Goal: Task Accomplishment & Management: Manage account settings

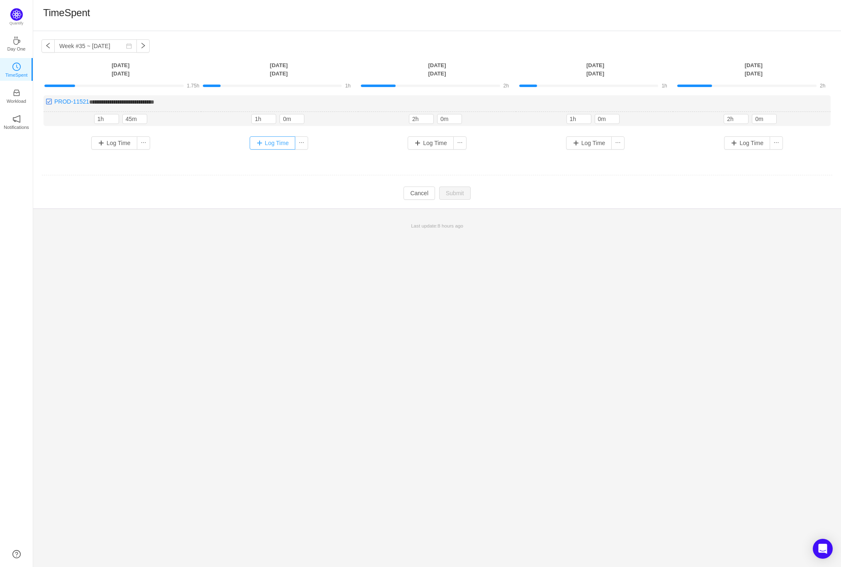
click at [272, 139] on button "Log Time" at bounding box center [273, 142] width 46 height 13
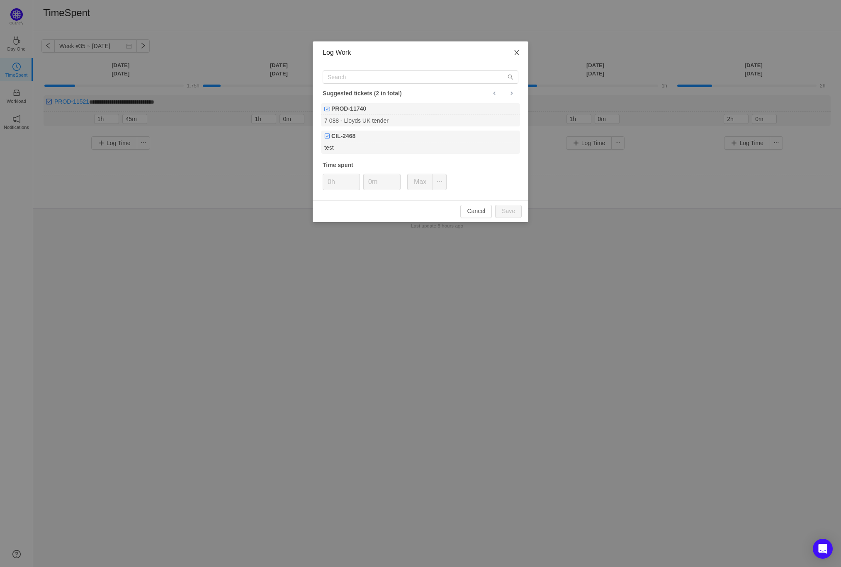
click at [516, 48] on span "Close" at bounding box center [516, 52] width 23 height 23
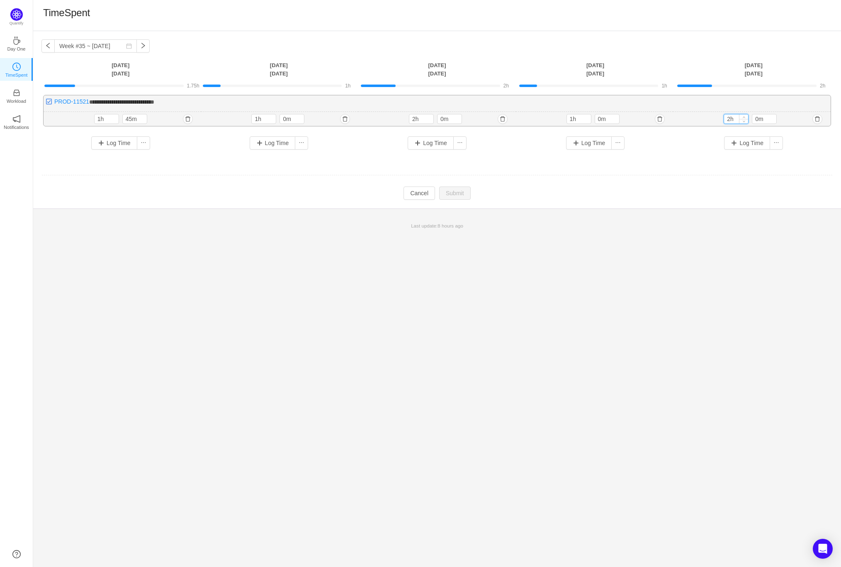
click at [730, 118] on input "2h" at bounding box center [736, 118] width 24 height 9
type input "1h"
click at [450, 187] on td "Modify Cancel Submit" at bounding box center [436, 194] width 791 height 14
click at [452, 193] on button "Submit" at bounding box center [455, 193] width 32 height 13
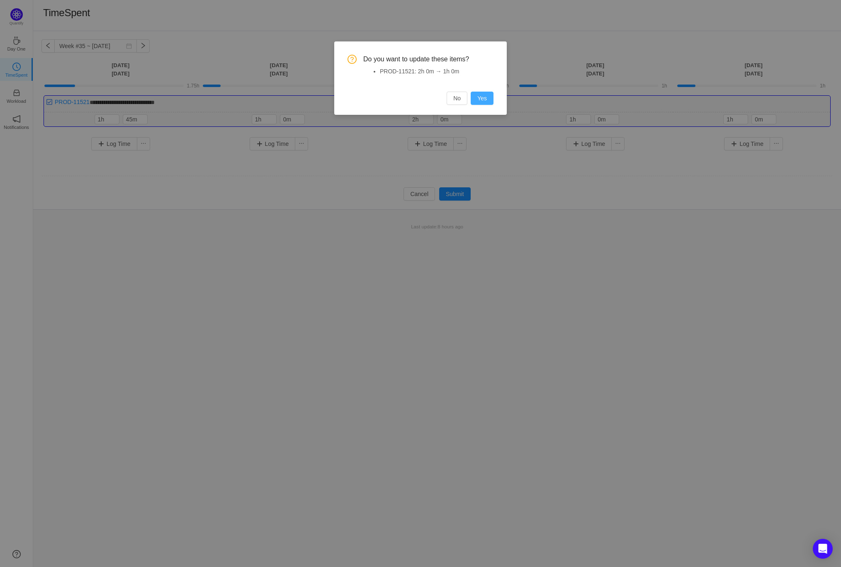
click at [482, 94] on button "Yes" at bounding box center [482, 98] width 23 height 13
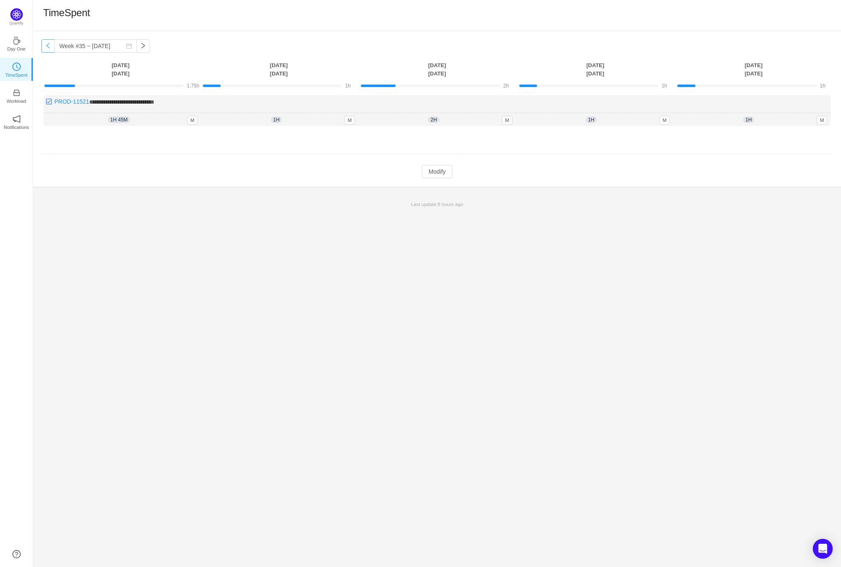
click at [45, 49] on button "button" at bounding box center [47, 45] width 13 height 13
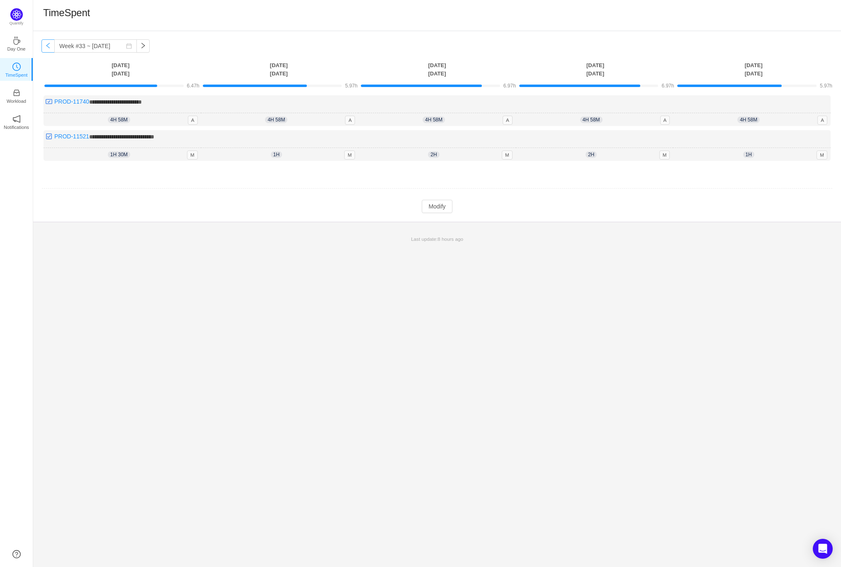
click at [45, 49] on button "button" at bounding box center [47, 45] width 13 height 13
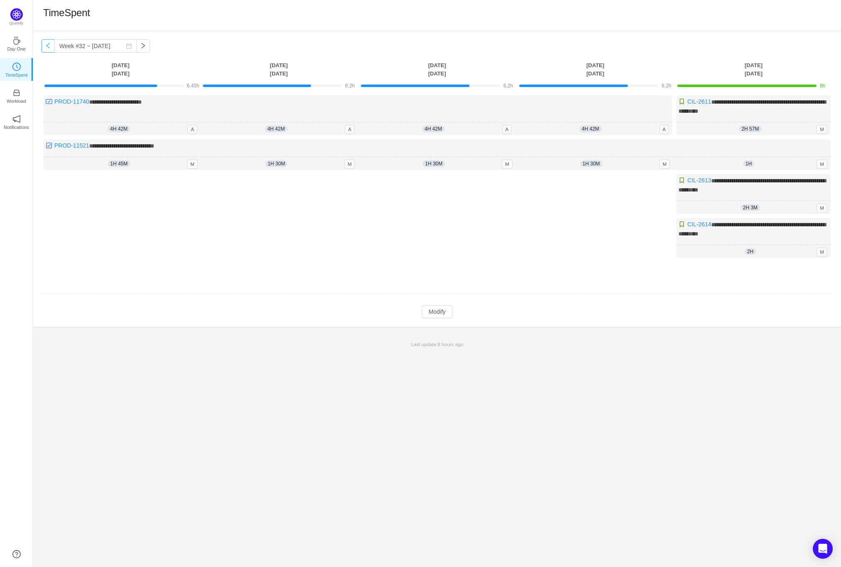
click at [49, 46] on button "button" at bounding box center [47, 45] width 13 height 13
type input "Week #31 ~ Jul 28"
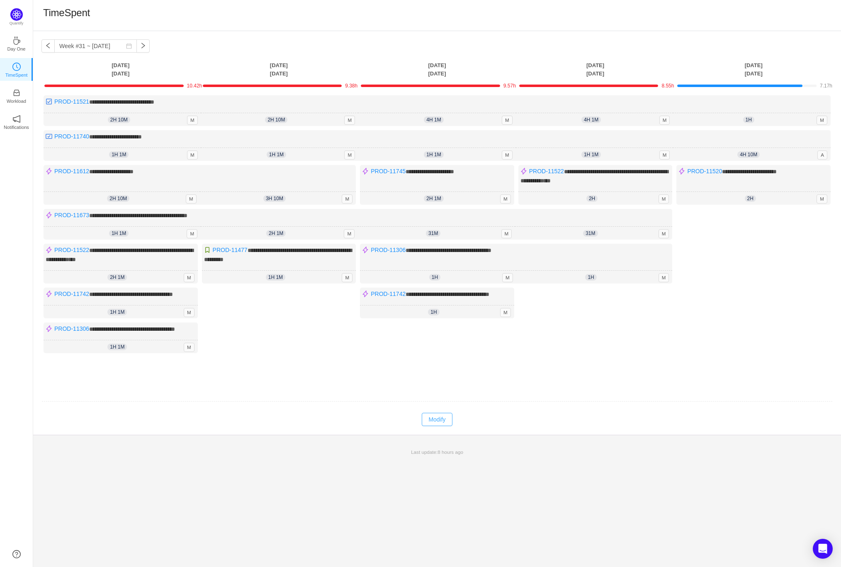
click at [438, 426] on button "Modify" at bounding box center [437, 419] width 30 height 13
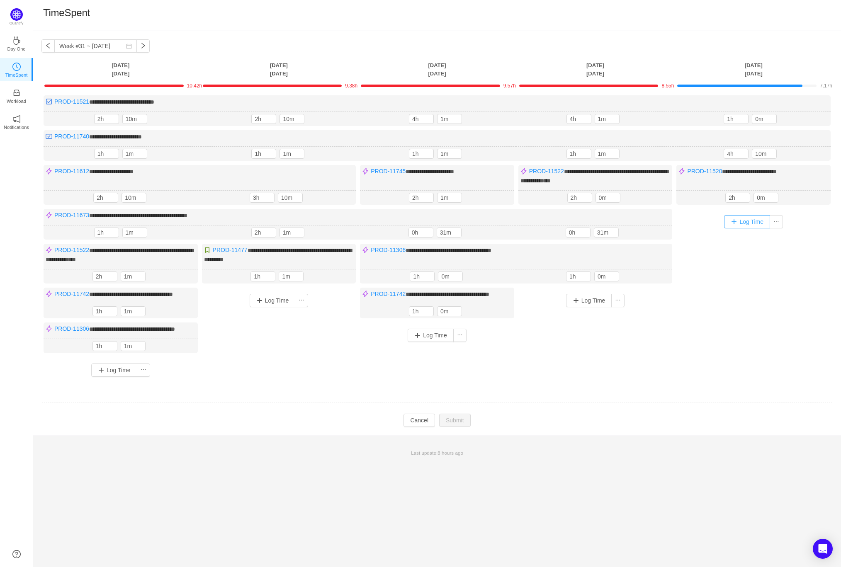
click at [749, 217] on button "Log Time" at bounding box center [747, 221] width 46 height 13
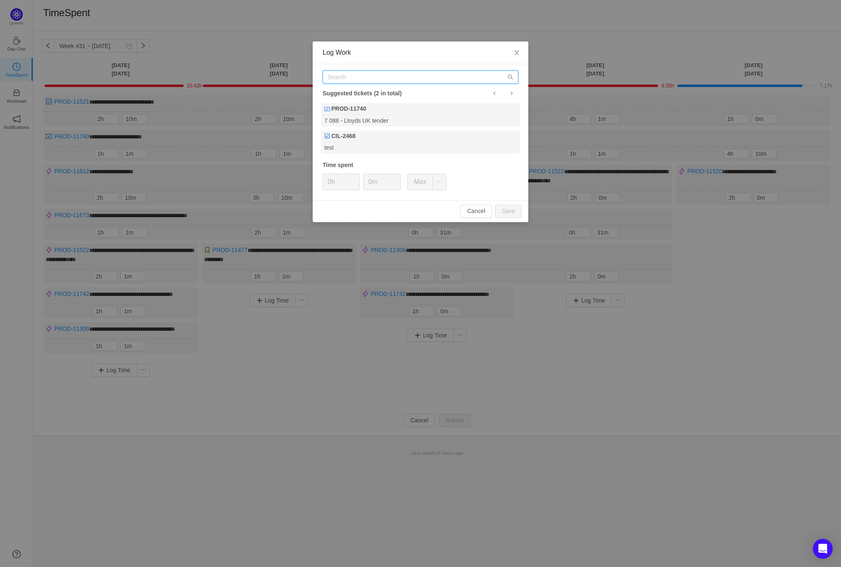
click at [393, 75] on input "text" at bounding box center [421, 76] width 196 height 13
paste input "PROD-11519"
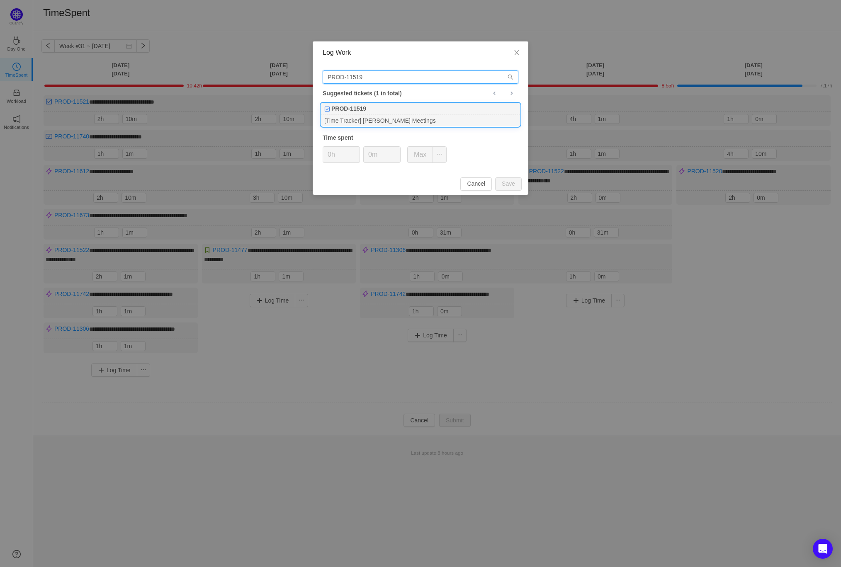
type input "PROD-11519"
click at [374, 105] on div "PROD-11519" at bounding box center [420, 109] width 199 height 12
click at [508, 179] on button "Save" at bounding box center [508, 183] width 27 height 13
type input "0h"
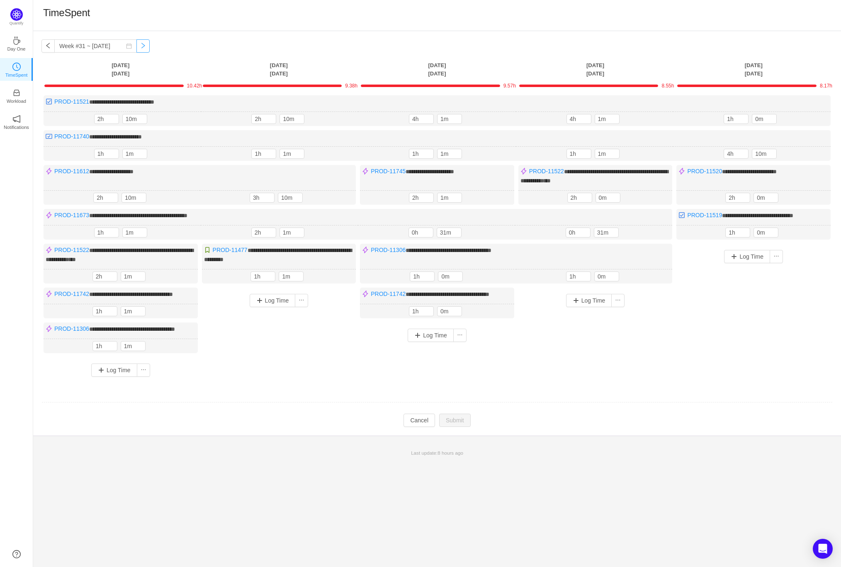
click at [136, 45] on button "button" at bounding box center [142, 45] width 13 height 13
type input "Week #32 ~ Aug 04"
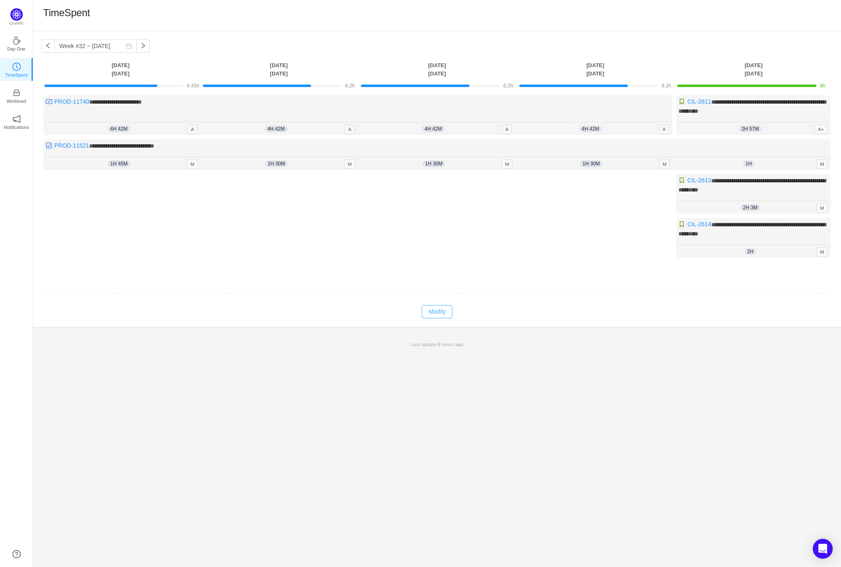
click at [428, 305] on button "Modify" at bounding box center [437, 311] width 30 height 13
click at [112, 187] on button "Log Time" at bounding box center [114, 186] width 46 height 13
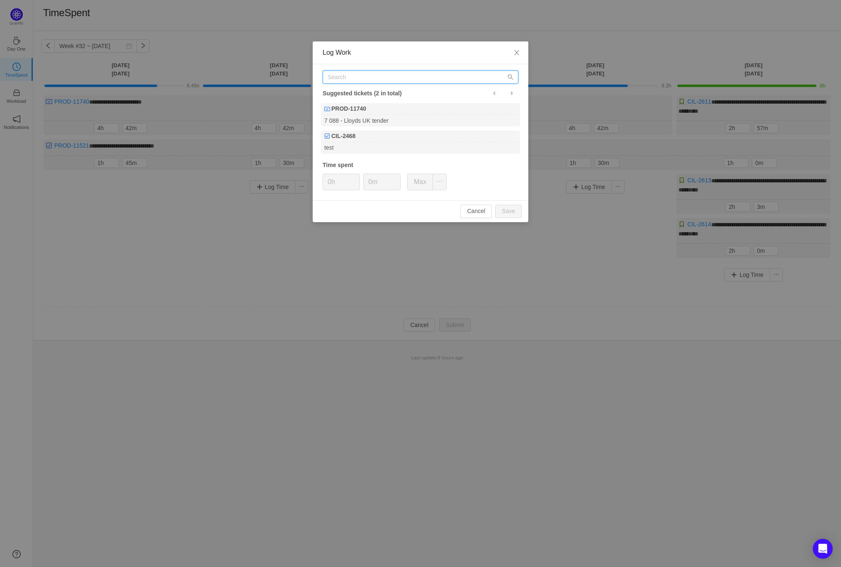
click at [360, 76] on input "text" at bounding box center [421, 76] width 196 height 13
paste input "PROD-11519"
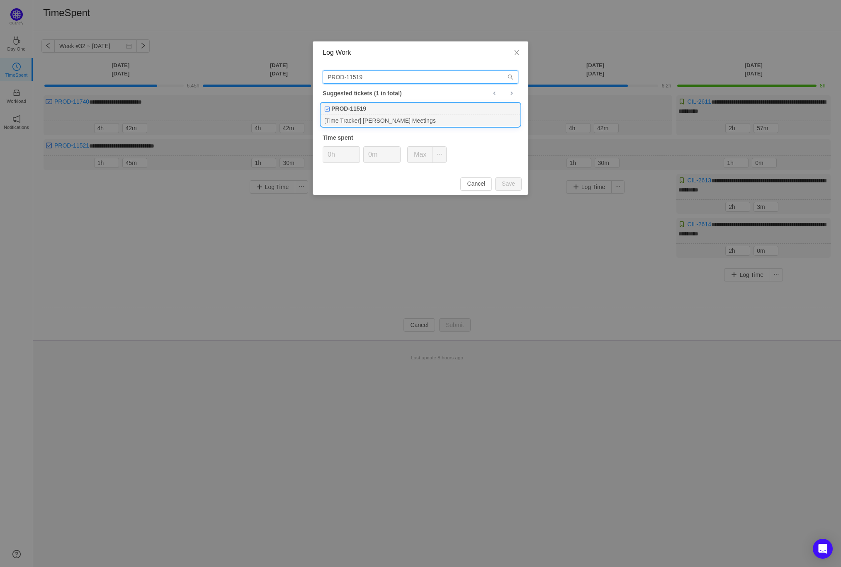
type input "PROD-11519"
click at [367, 114] on div "PROD-11519" at bounding box center [420, 109] width 199 height 12
click at [508, 188] on button "Save" at bounding box center [508, 183] width 27 height 13
type input "0h"
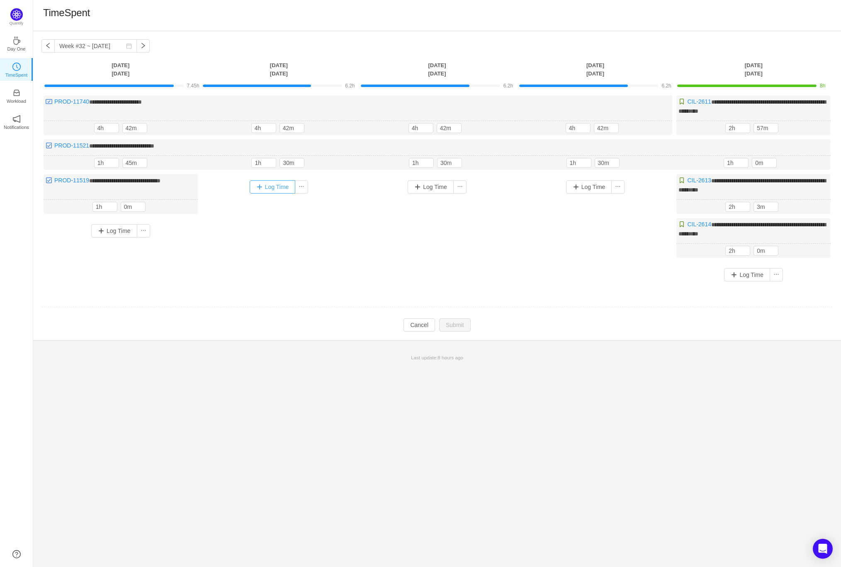
click at [270, 183] on button "Log Time" at bounding box center [273, 186] width 46 height 13
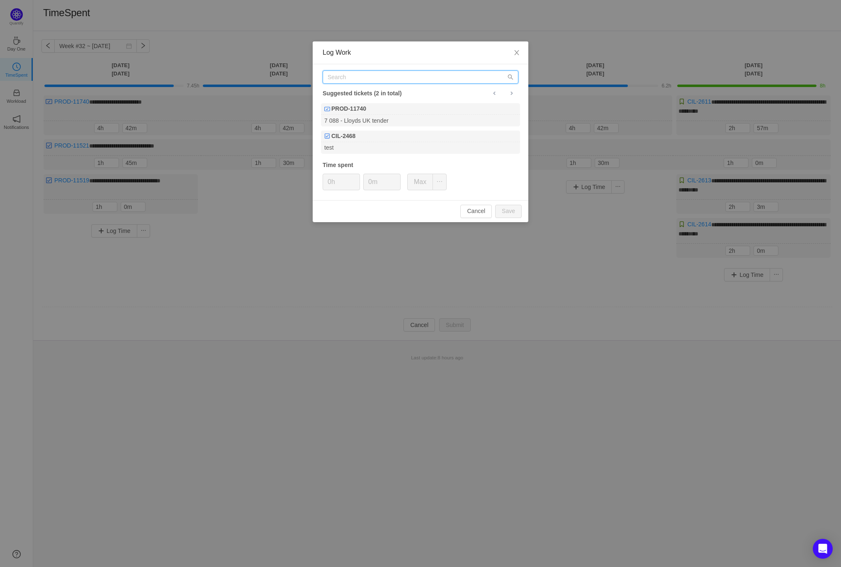
click at [354, 78] on input "text" at bounding box center [421, 76] width 196 height 13
paste input "PROD-11519"
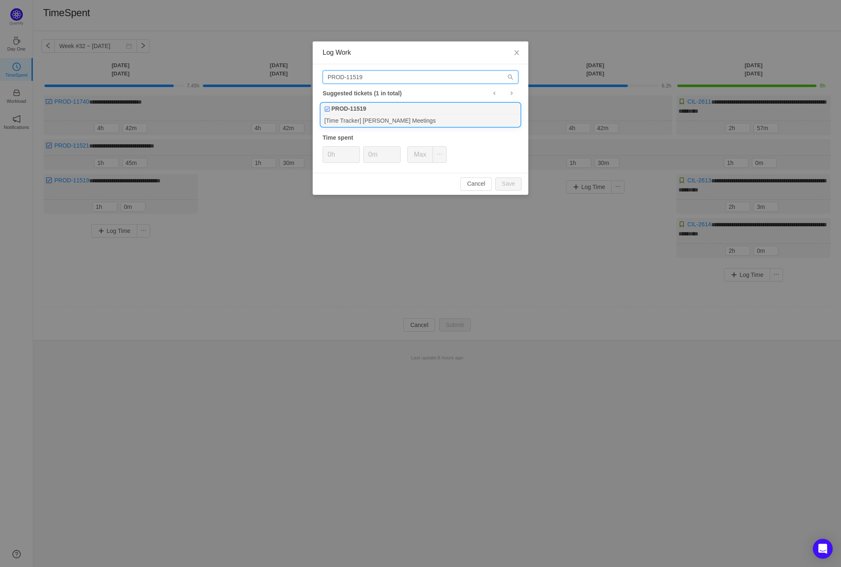
type input "PROD-11519"
click at [365, 117] on div "[Time Tracker] [PERSON_NAME] Meetings" at bounding box center [420, 120] width 199 height 11
click at [503, 182] on button "Save" at bounding box center [508, 183] width 27 height 13
type input "0h"
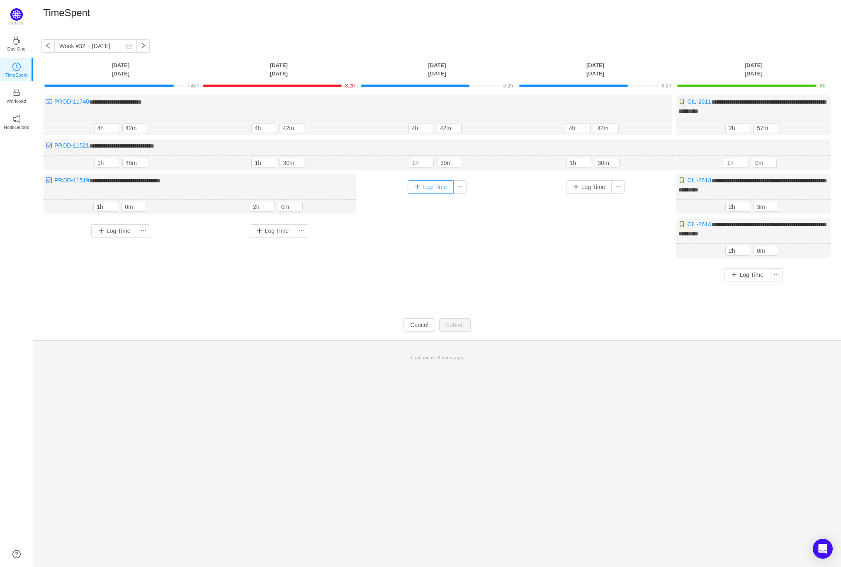
click at [432, 187] on button "Log Time" at bounding box center [431, 186] width 46 height 13
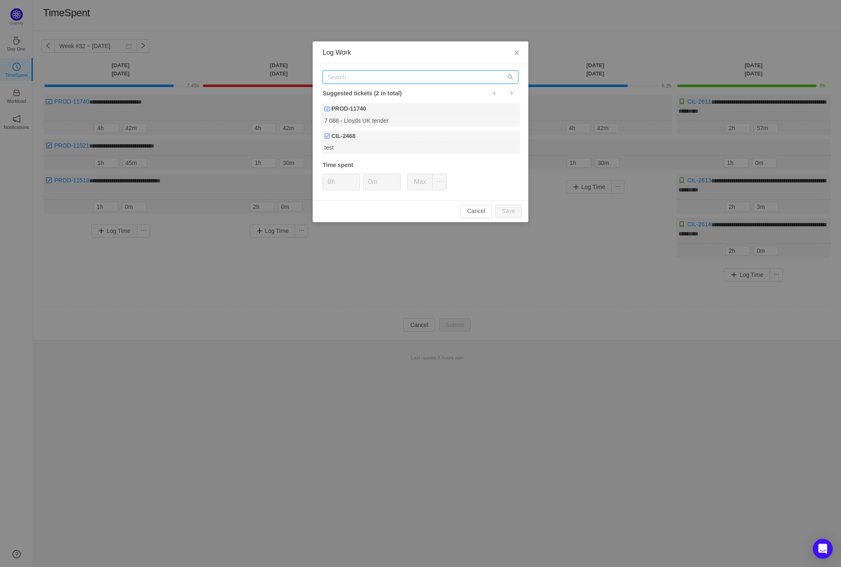
click at [363, 75] on input "text" at bounding box center [421, 76] width 196 height 13
paste input "PROD-11519"
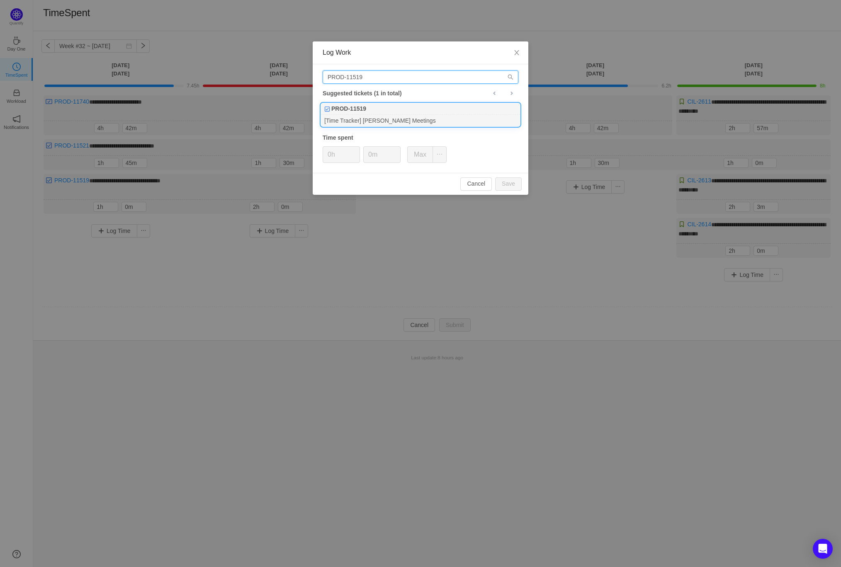
type input "PROD-11519"
click at [361, 108] on b "PROD-11519" at bounding box center [348, 109] width 35 height 9
click at [506, 180] on button "Save" at bounding box center [508, 183] width 27 height 13
type input "0h"
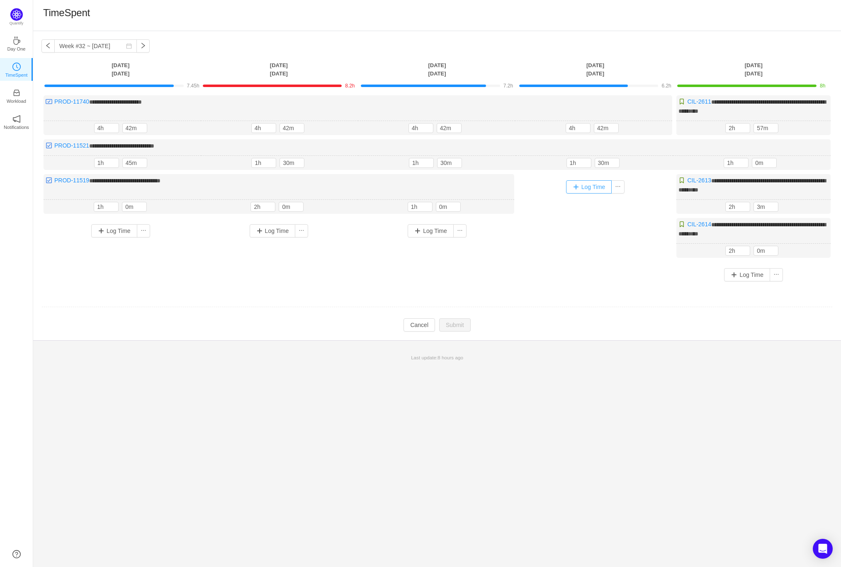
click at [578, 186] on button "Log Time" at bounding box center [589, 186] width 46 height 13
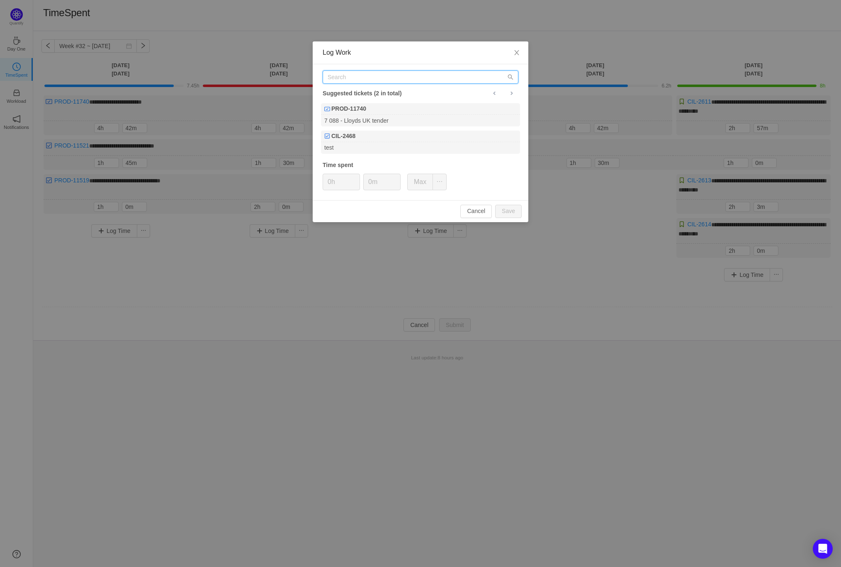
click at [389, 77] on input "text" at bounding box center [421, 76] width 196 height 13
paste input "PROD-11519"
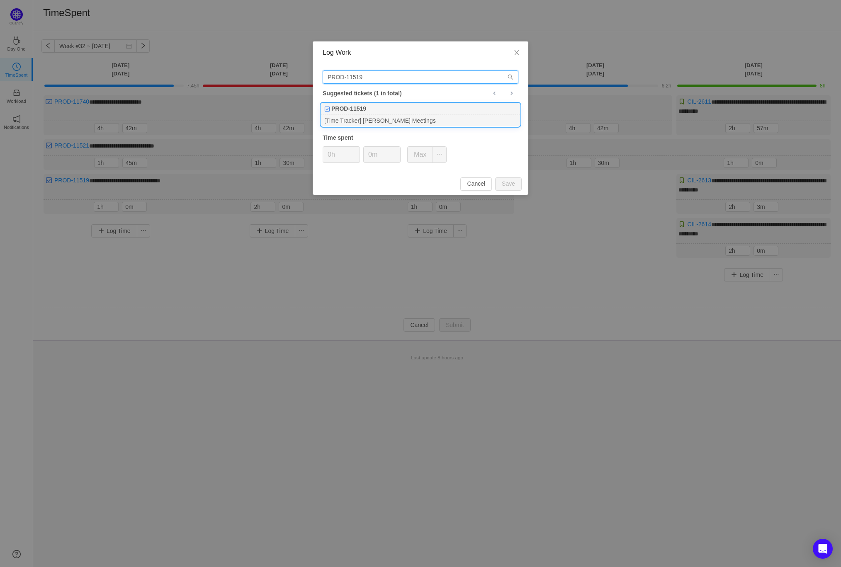
type input "PROD-11519"
click at [382, 110] on div "PROD-11519" at bounding box center [420, 109] width 199 height 12
click at [513, 187] on button "Save" at bounding box center [508, 183] width 27 height 13
type input "0h"
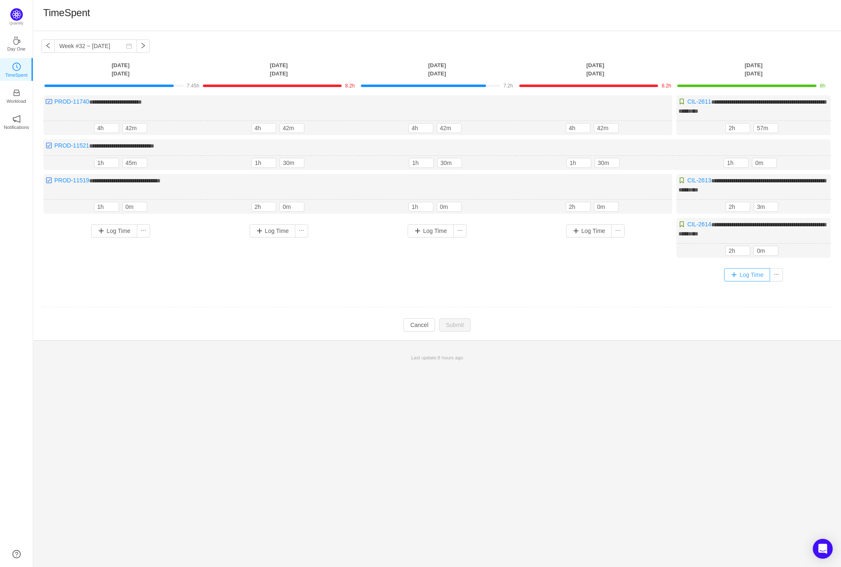
click at [745, 272] on button "Log Time" at bounding box center [747, 274] width 46 height 13
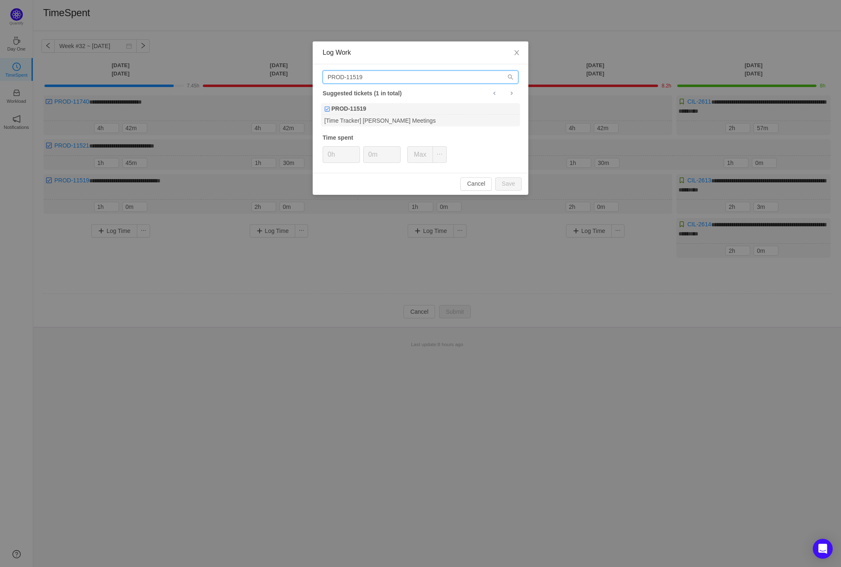
click at [391, 74] on input "PROD-11519" at bounding box center [421, 76] width 196 height 13
click at [398, 113] on div "PROD-11519" at bounding box center [420, 109] width 199 height 12
click at [506, 182] on button "Save" at bounding box center [508, 183] width 27 height 13
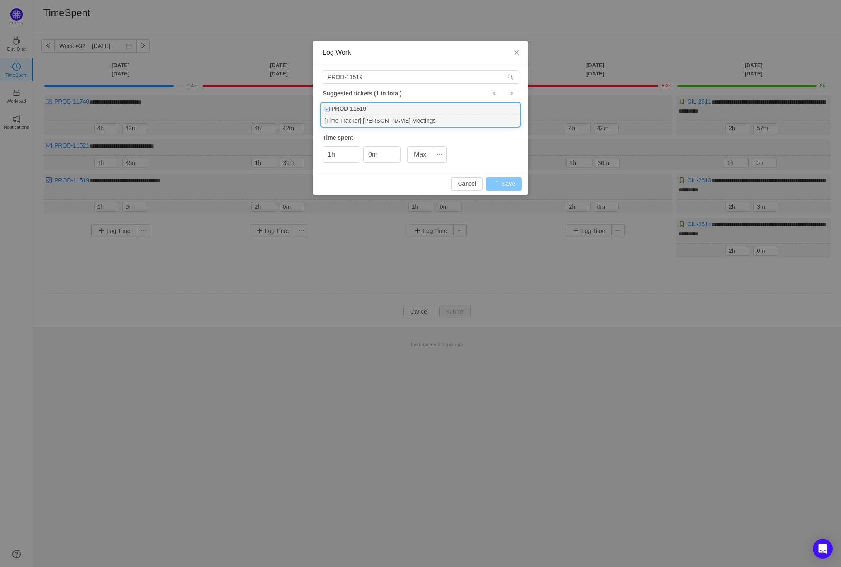
type input "0h"
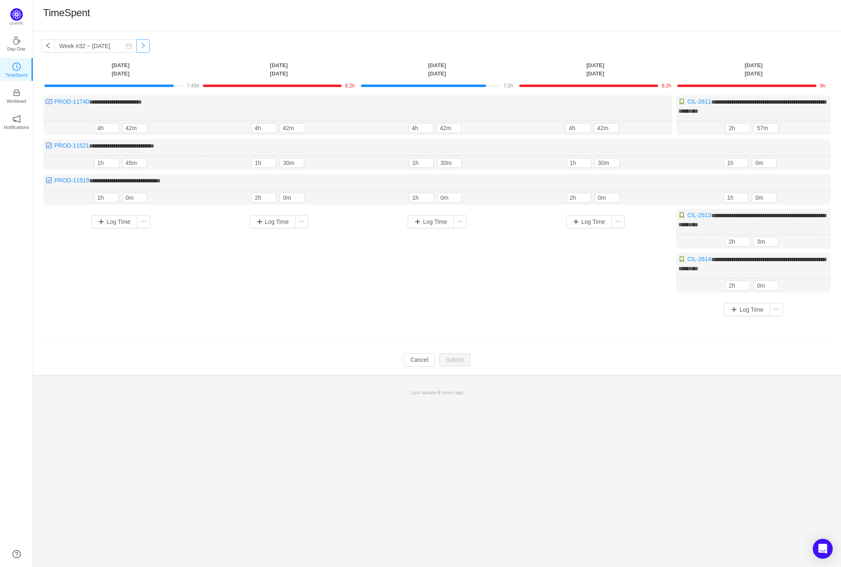
click at [136, 44] on button "button" at bounding box center [142, 45] width 13 height 13
type input "Week #33 ~ Aug 11"
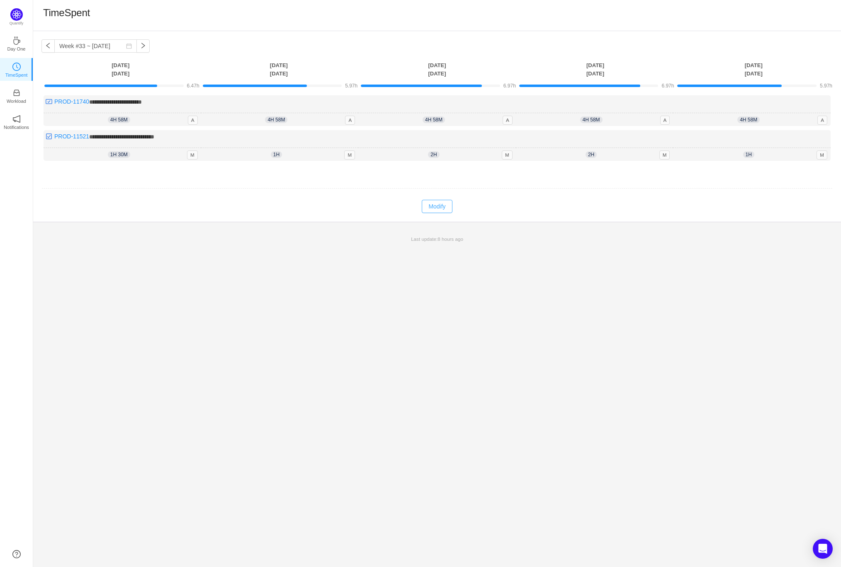
click at [445, 209] on button "Modify" at bounding box center [437, 206] width 30 height 13
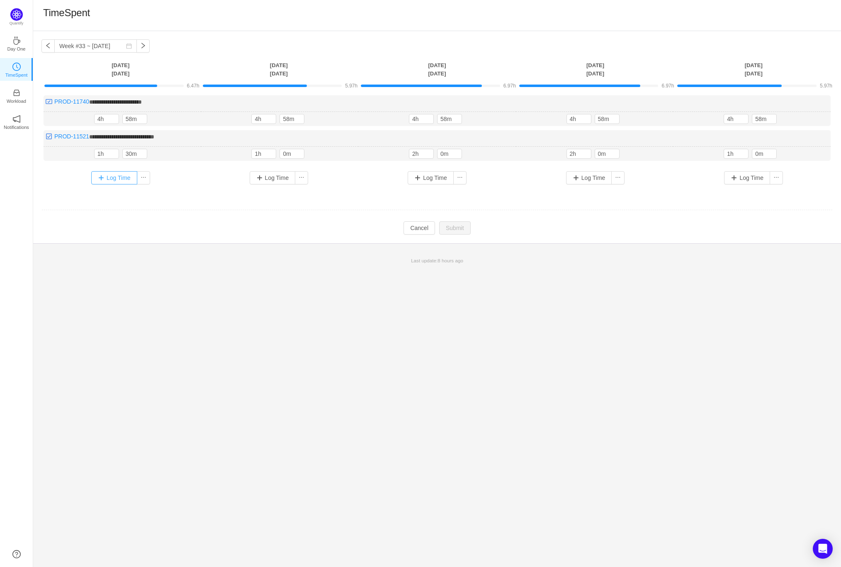
click at [103, 177] on button "Log Time" at bounding box center [114, 177] width 46 height 13
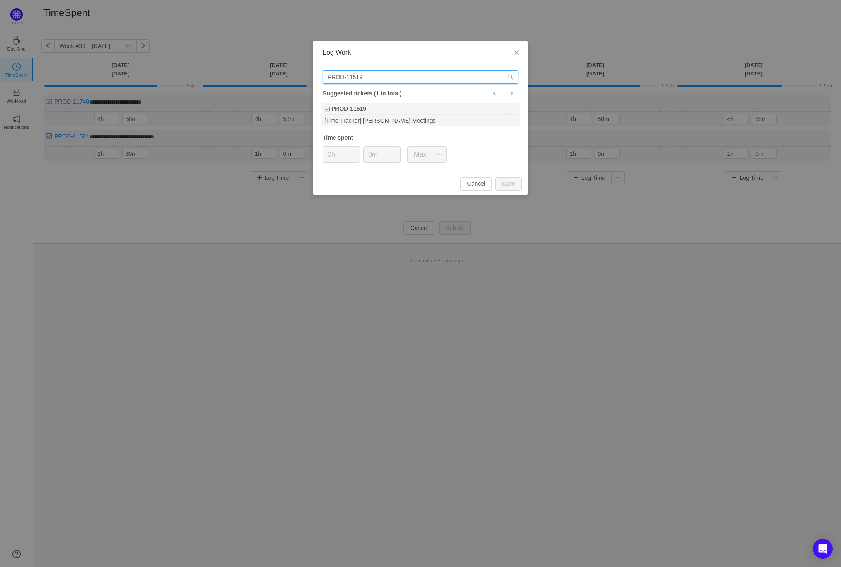
click at [372, 80] on input "PROD-11519" at bounding box center [421, 76] width 196 height 13
type input "P"
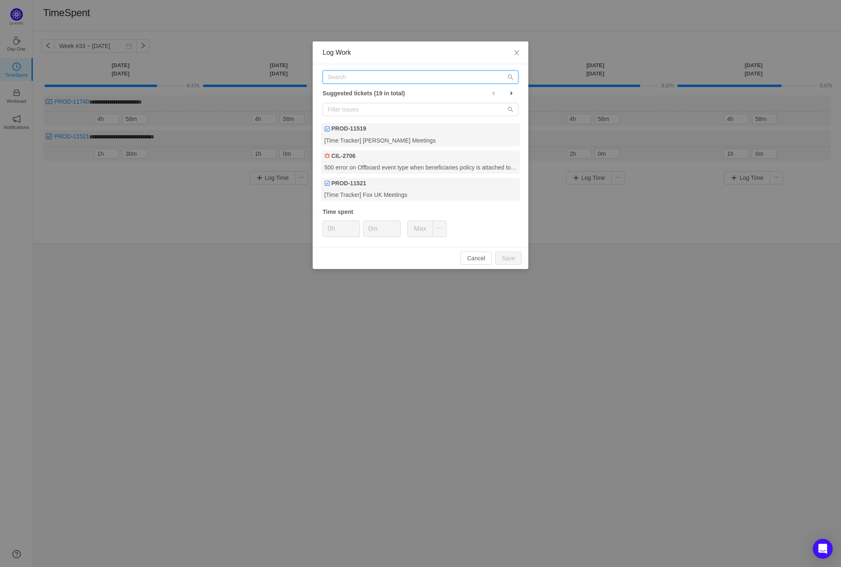
paste input "PROD-11519"
type input "PROD-11519"
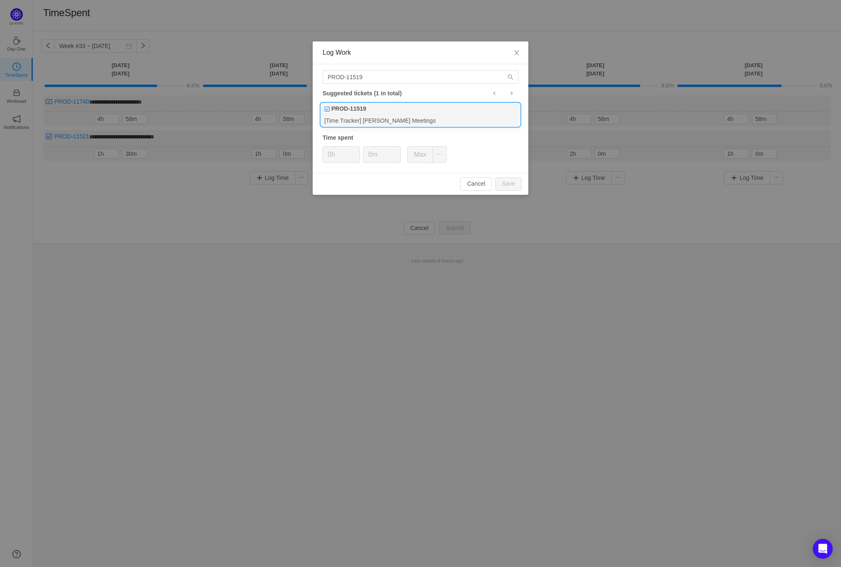
click at [401, 119] on div "[Time Tracker] [PERSON_NAME] Meetings" at bounding box center [420, 120] width 199 height 11
click at [511, 179] on button "Save" at bounding box center [508, 183] width 27 height 13
type input "0h"
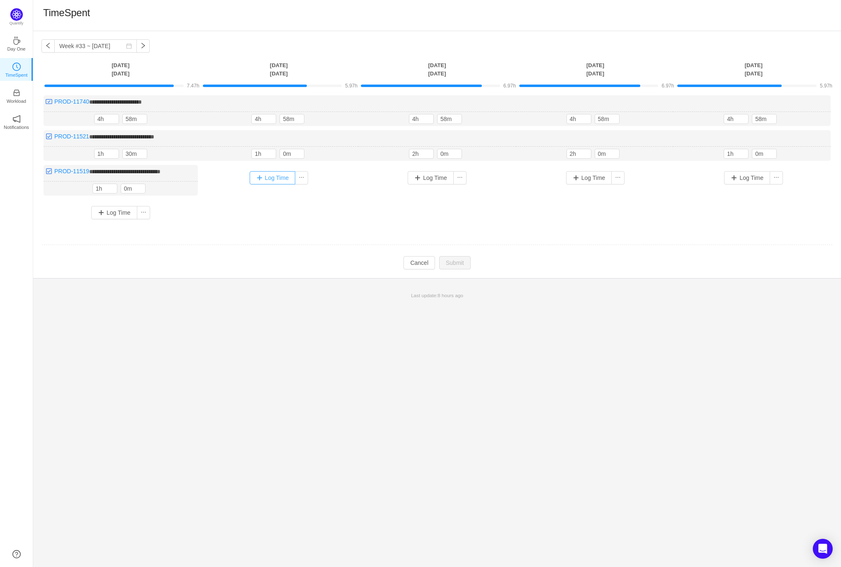
click at [268, 176] on button "Log Time" at bounding box center [273, 177] width 46 height 13
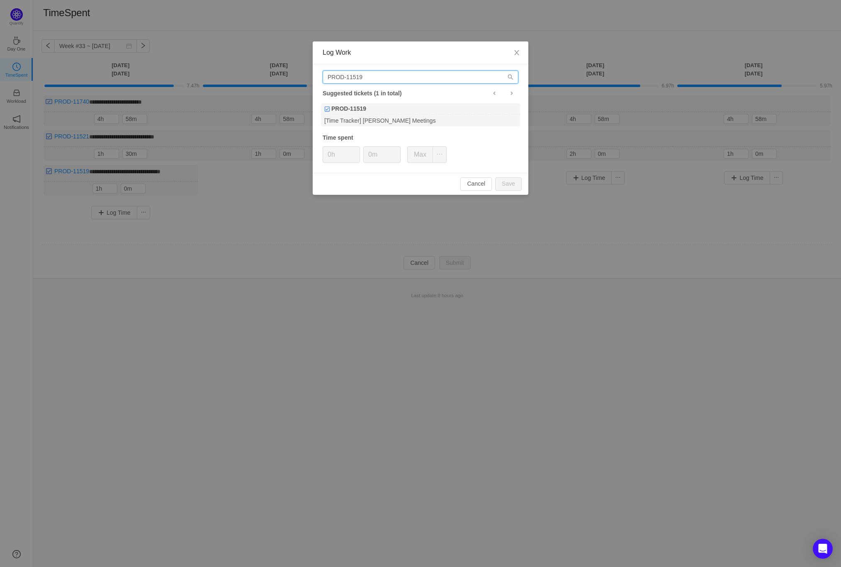
click at [400, 80] on input "PROD-11519" at bounding box center [421, 76] width 196 height 13
paste input "PROD-11519"
type input "PROD-11519"
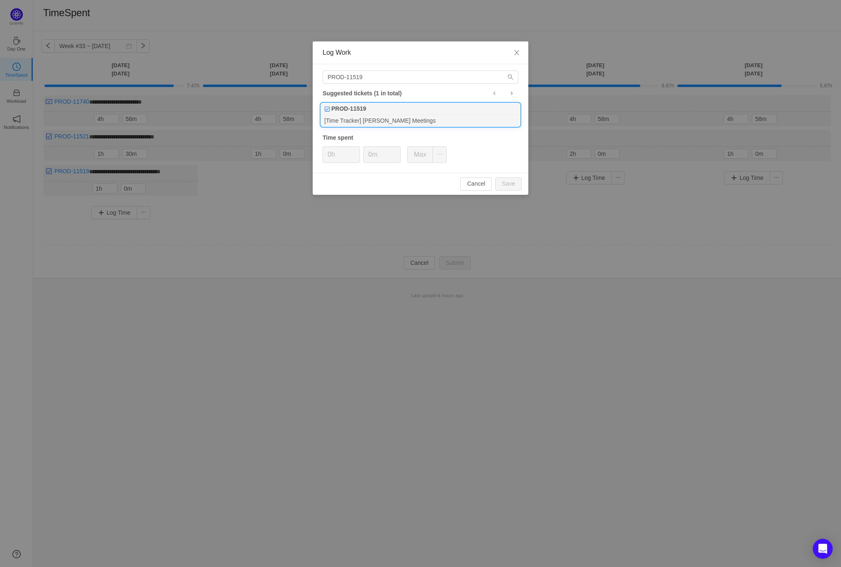
click at [399, 115] on div "[Time Tracker] [PERSON_NAME] Meetings" at bounding box center [420, 120] width 199 height 11
type input "1h"
click at [369, 151] on input "0m" at bounding box center [382, 155] width 36 height 16
type input "30m"
click at [515, 180] on button "Save" at bounding box center [508, 183] width 27 height 13
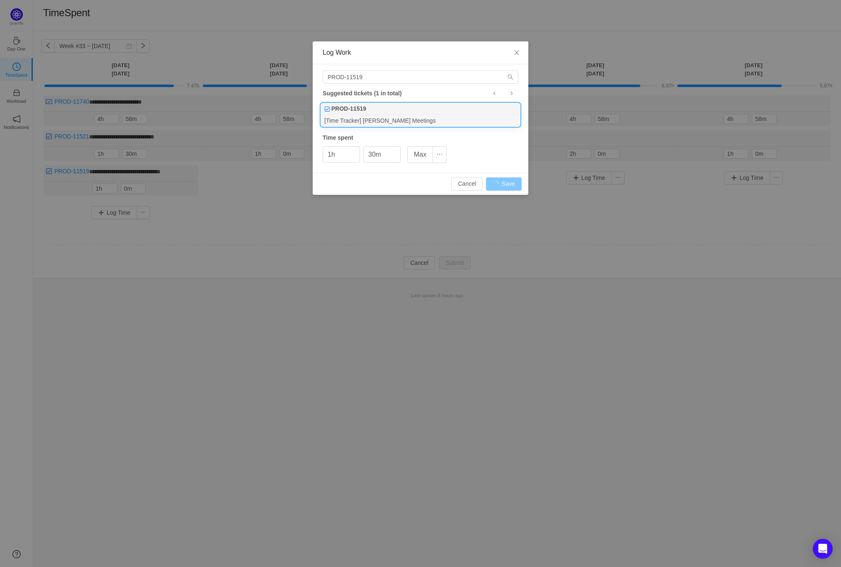
type input "0h"
type input "0m"
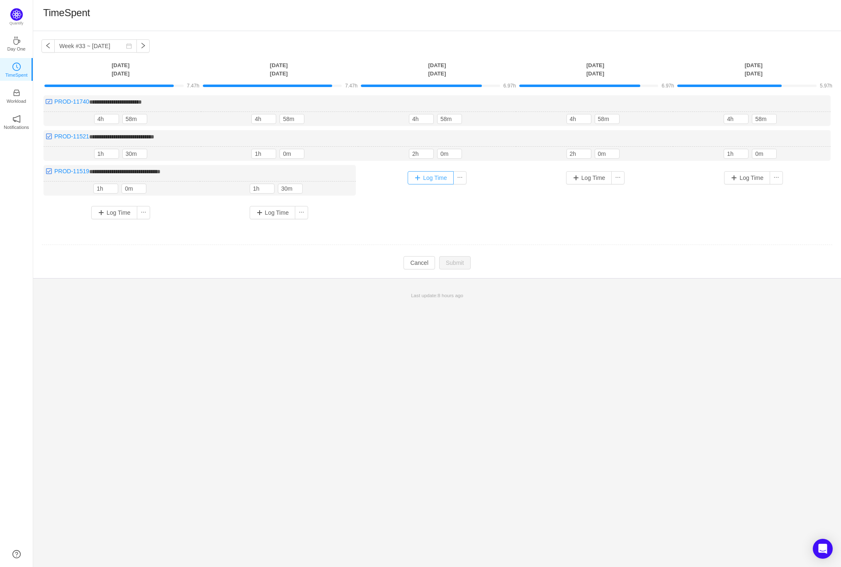
click at [428, 176] on button "Log Time" at bounding box center [431, 177] width 46 height 13
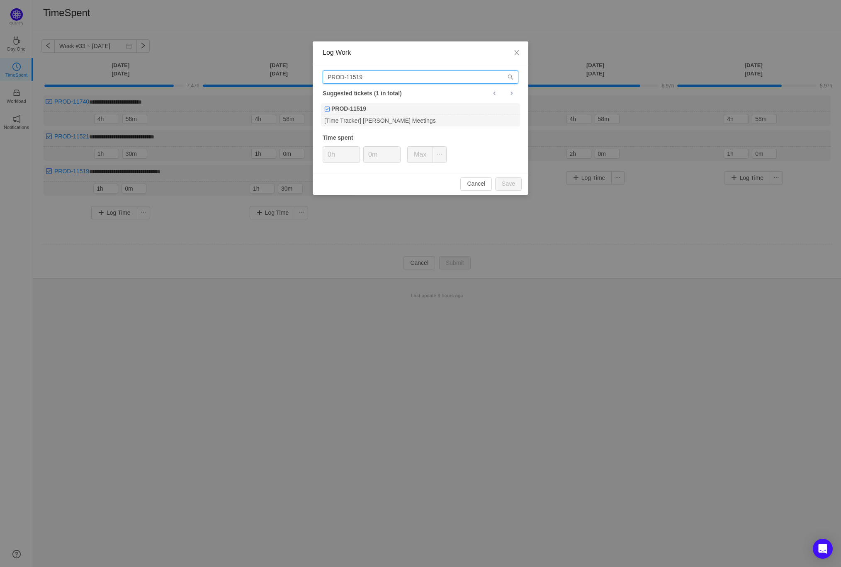
click at [371, 79] on input "PROD-11519" at bounding box center [421, 76] width 196 height 13
click at [357, 115] on div "[Time Tracker] [PERSON_NAME] Meetings" at bounding box center [420, 120] width 199 height 11
type input "1h"
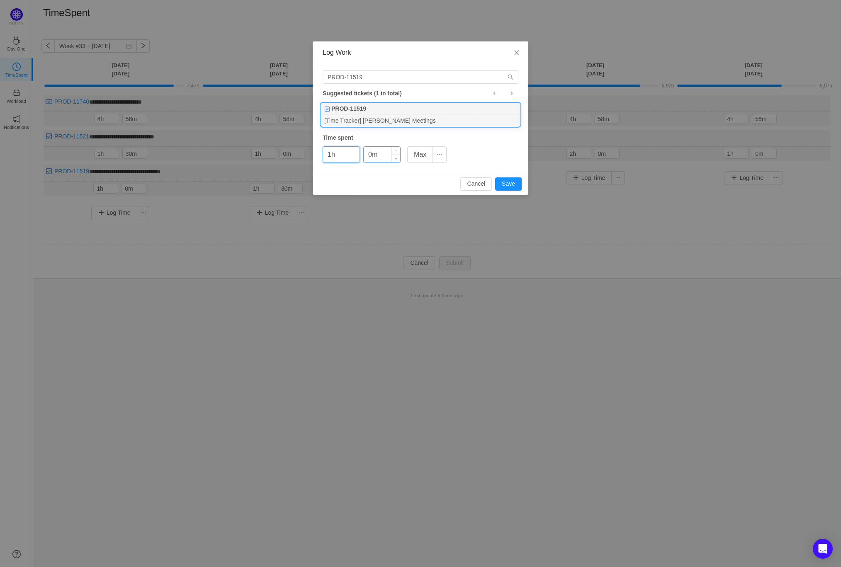
click at [371, 158] on input "0m" at bounding box center [382, 155] width 36 height 16
click at [368, 154] on input "0m" at bounding box center [382, 155] width 36 height 16
type input "30m"
click at [513, 185] on button "Save" at bounding box center [508, 183] width 27 height 13
type input "0h"
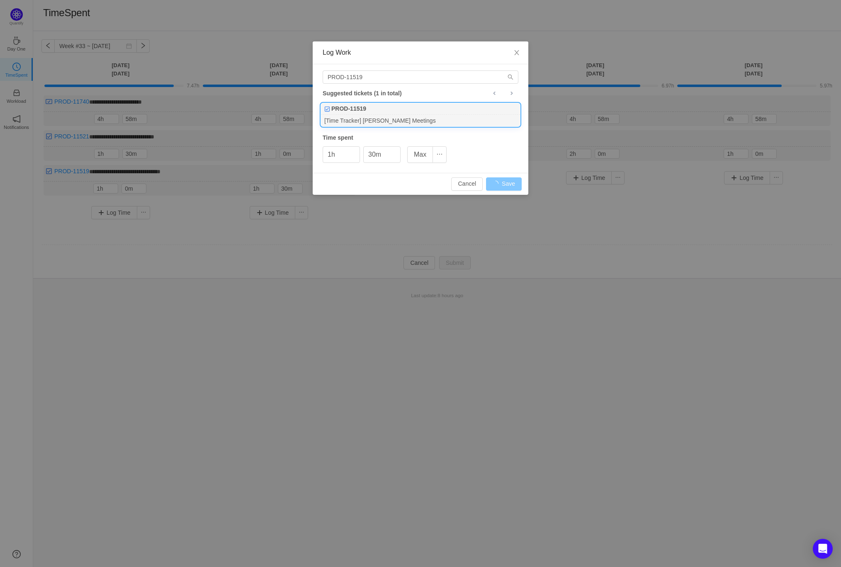
type input "0m"
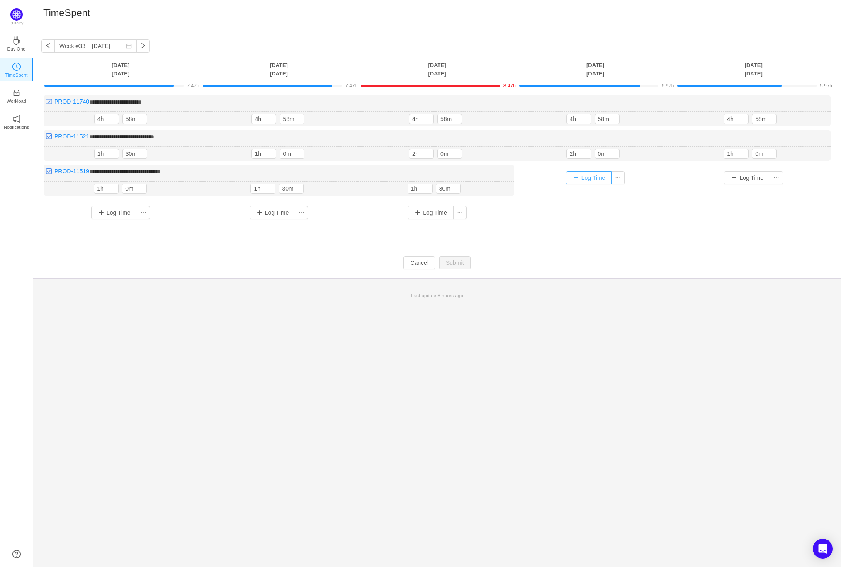
click at [576, 179] on button "Log Time" at bounding box center [589, 177] width 46 height 13
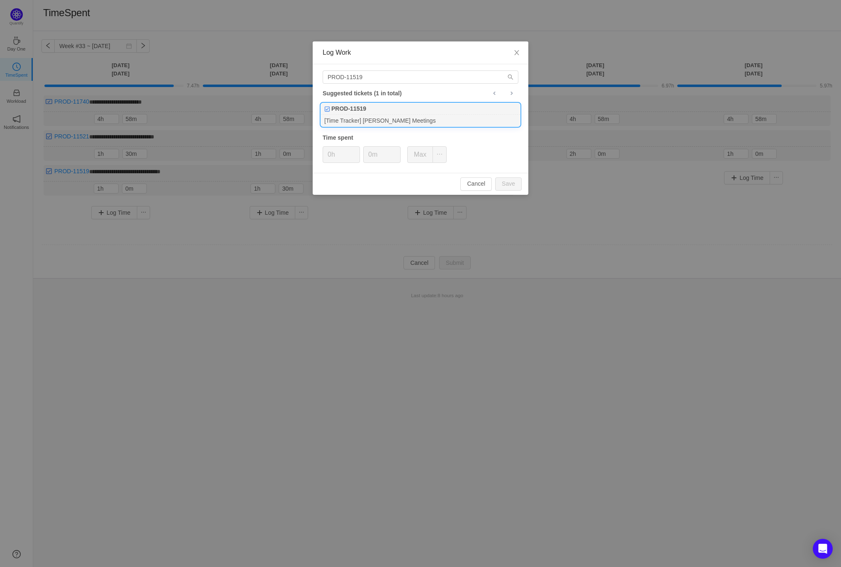
click at [399, 109] on div "PROD-11519" at bounding box center [420, 109] width 199 height 12
type input "1h"
click at [367, 153] on input "0m" at bounding box center [382, 155] width 36 height 16
type input "30m"
click at [506, 183] on button "Save" at bounding box center [508, 183] width 27 height 13
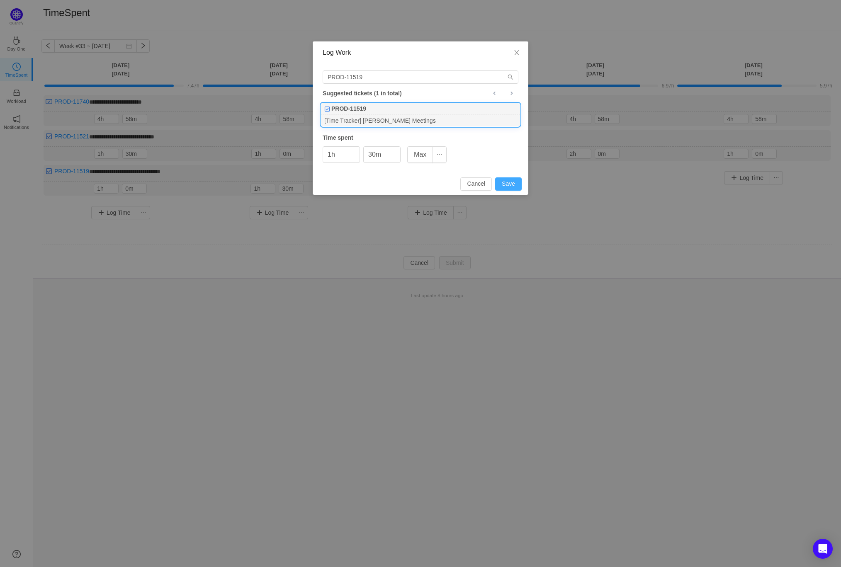
type input "0h"
type input "0m"
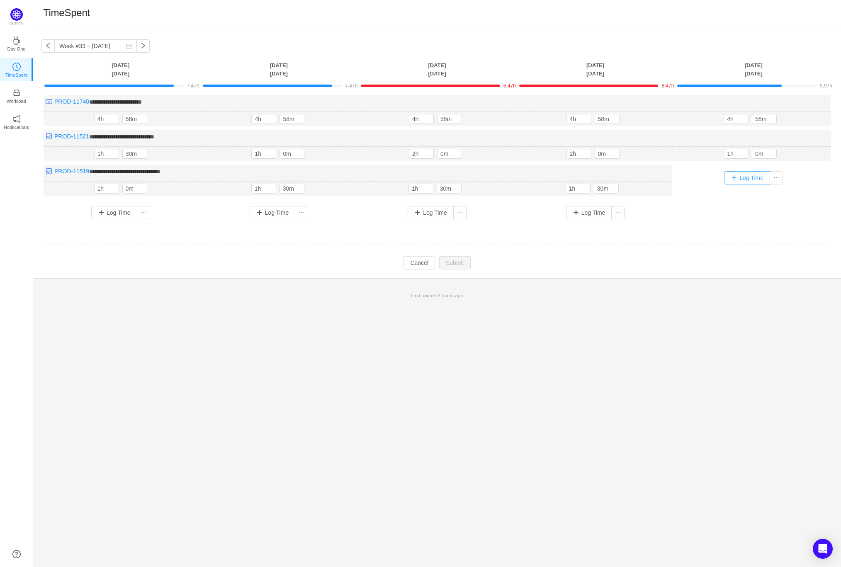
click at [729, 175] on button "Log Time" at bounding box center [747, 177] width 46 height 13
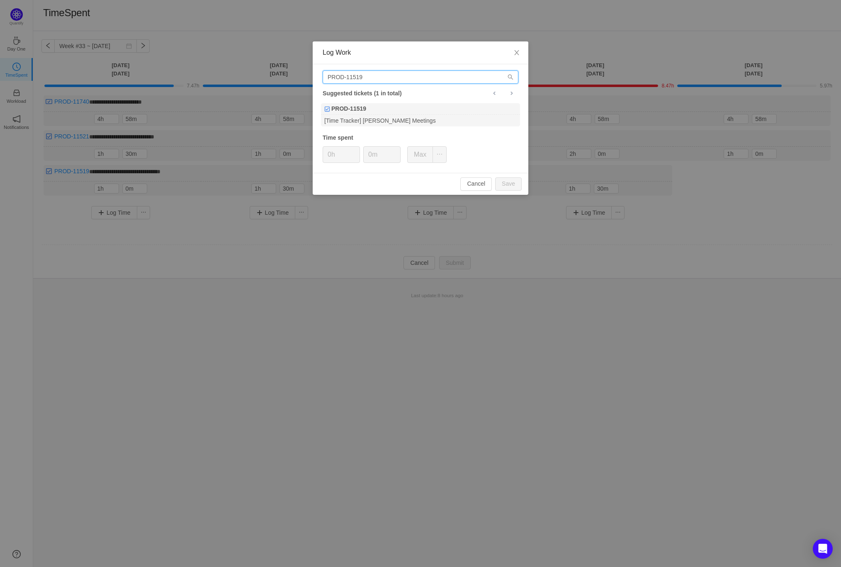
click at [387, 82] on input "PROD-11519" at bounding box center [421, 76] width 196 height 13
click at [378, 112] on div "PROD-11519" at bounding box center [420, 109] width 199 height 12
type input "1h"
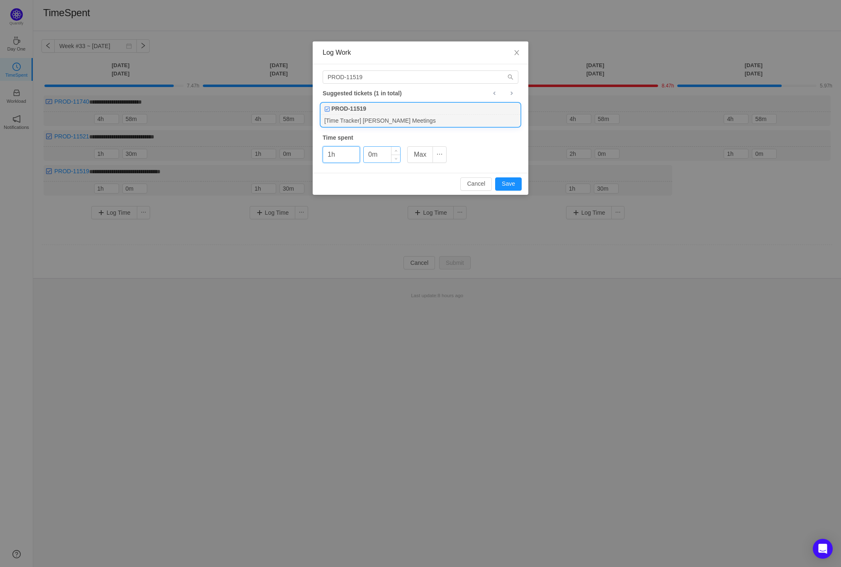
click at [369, 155] on input "0m" at bounding box center [382, 155] width 36 height 16
type input "30m"
click at [516, 187] on button "Save" at bounding box center [508, 183] width 27 height 13
type input "0h"
type input "0m"
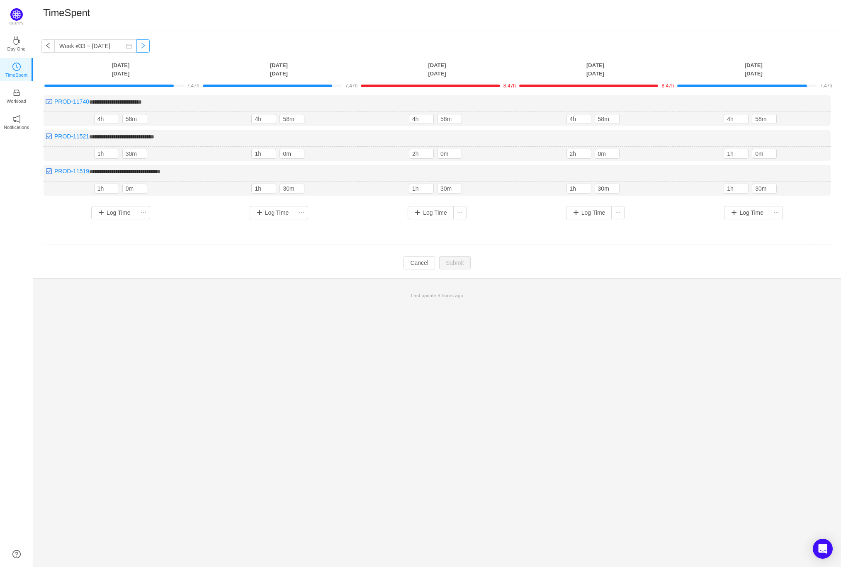
click at [136, 47] on button "button" at bounding box center [142, 45] width 13 height 13
type input "Week #34 ~ [DATE]"
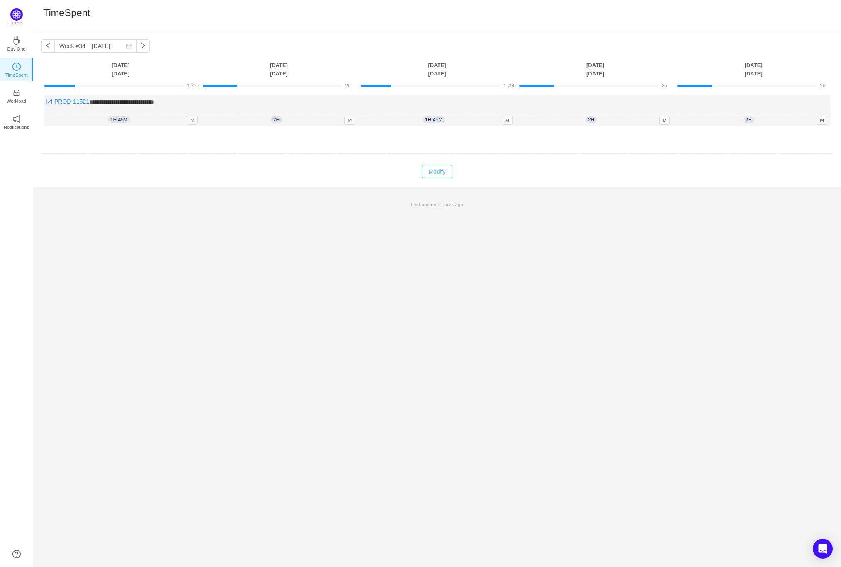
click at [435, 175] on button "Modify" at bounding box center [437, 171] width 30 height 13
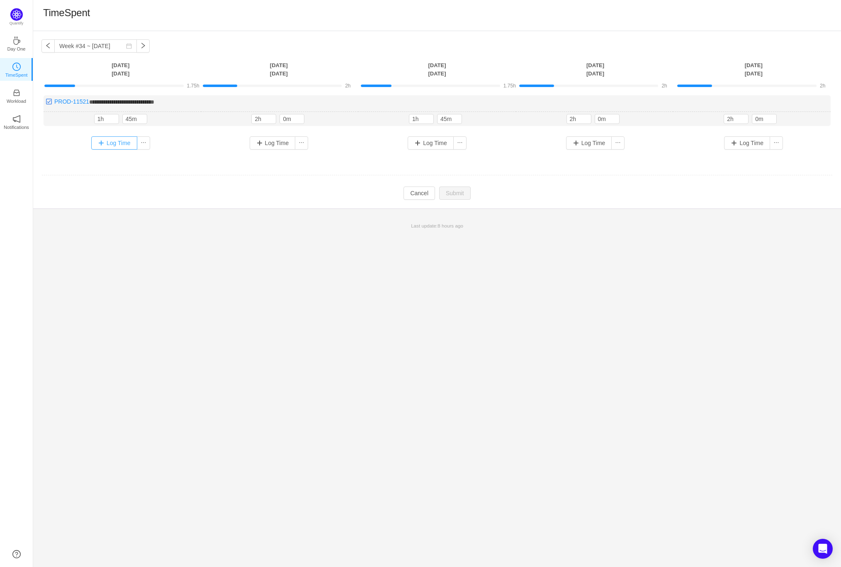
click at [116, 143] on button "Log Time" at bounding box center [114, 142] width 46 height 13
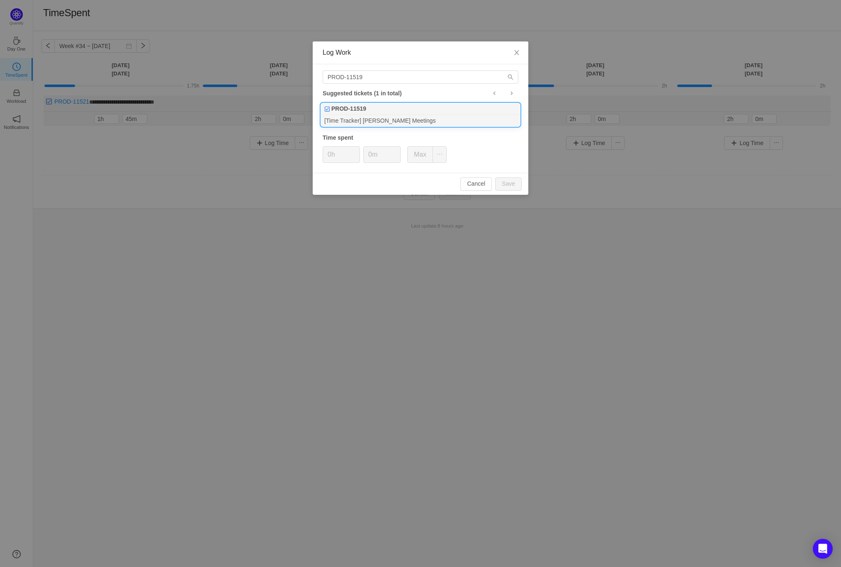
click at [382, 105] on div "PROD-11519" at bounding box center [420, 109] width 199 height 12
type input "1h"
click at [369, 158] on input "0m" at bounding box center [382, 155] width 36 height 16
type input "30m"
click at [509, 181] on button "Save" at bounding box center [508, 183] width 27 height 13
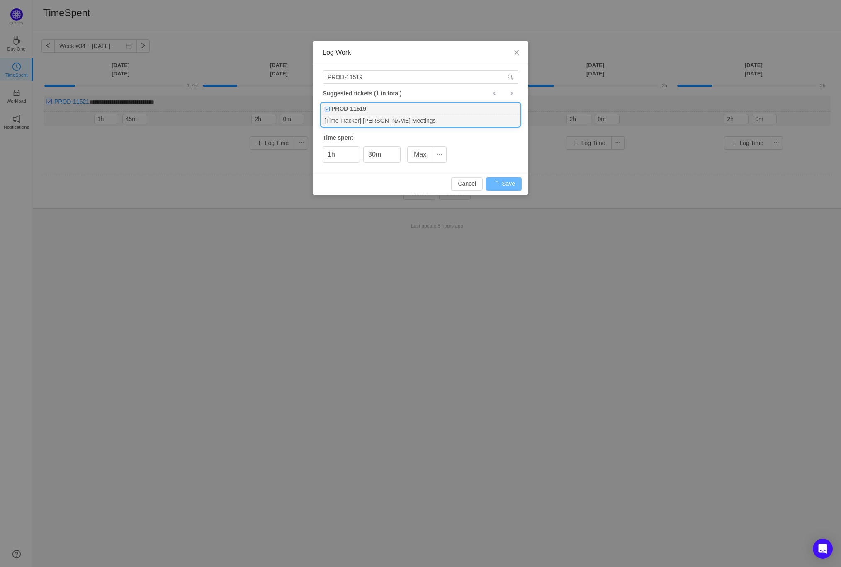
type input "0h"
type input "0m"
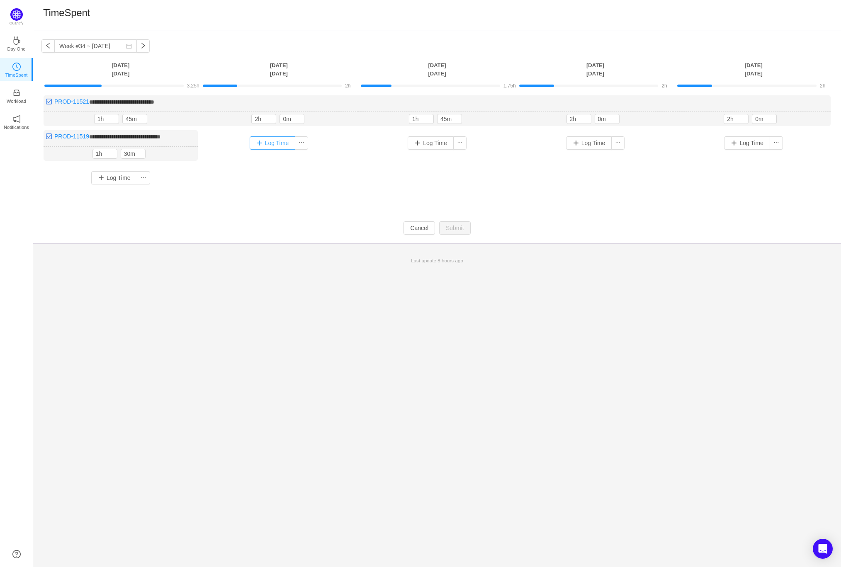
click at [271, 141] on button "Log Time" at bounding box center [273, 142] width 46 height 13
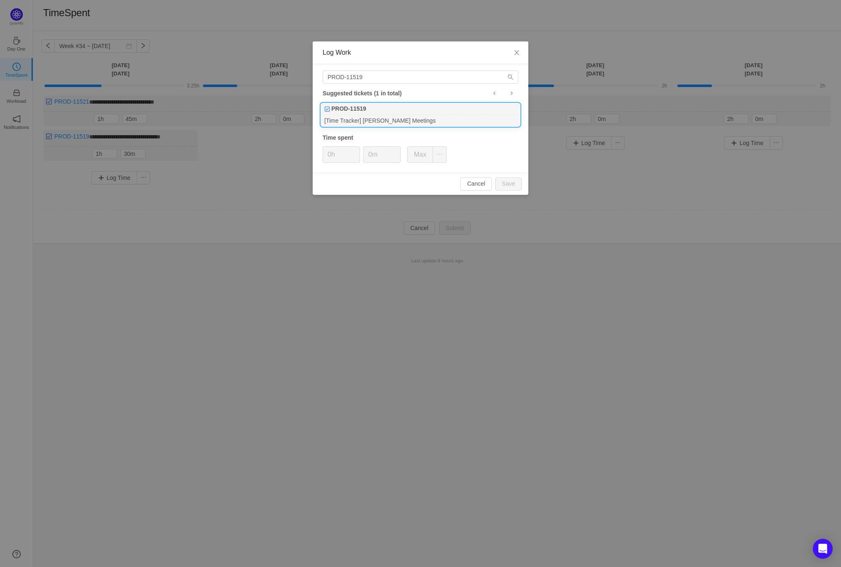
click at [379, 111] on div "PROD-11519" at bounding box center [420, 109] width 199 height 12
type input "1h"
click at [367, 158] on input "0m" at bounding box center [382, 155] width 36 height 16
type input "30m"
click at [508, 177] on button "Save" at bounding box center [508, 183] width 27 height 13
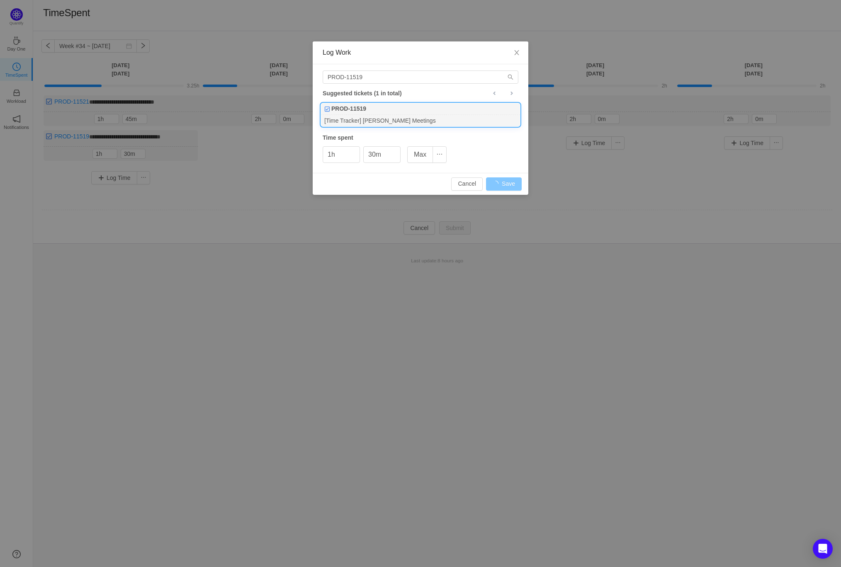
type input "0h"
type input "0m"
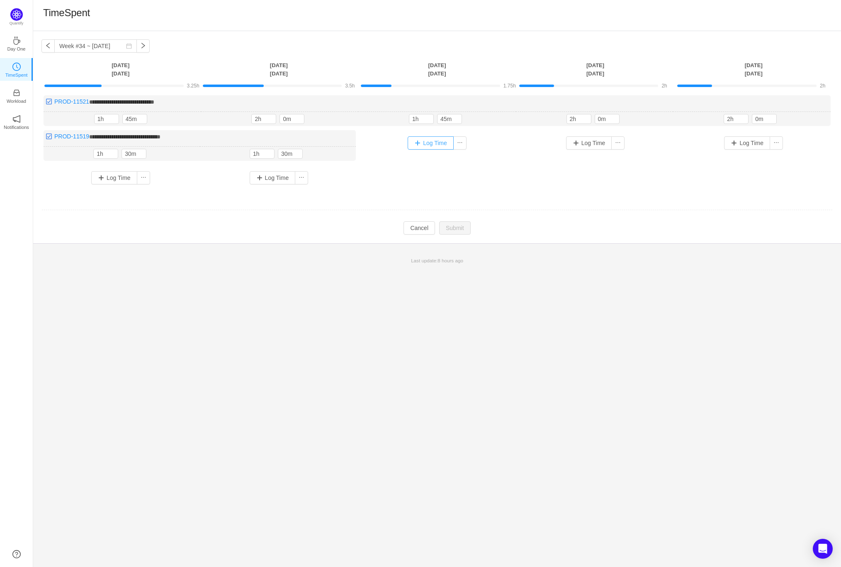
click at [432, 141] on button "Log Time" at bounding box center [431, 142] width 46 height 13
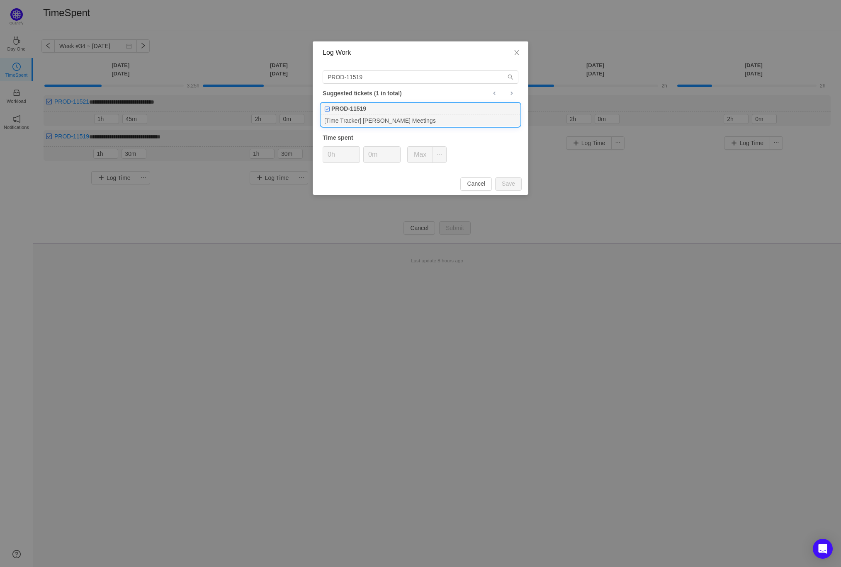
click at [386, 114] on div "PROD-11519" at bounding box center [420, 109] width 199 height 12
type input "1h"
click at [364, 149] on input "0m" at bounding box center [382, 155] width 36 height 16
type input "30m"
click at [515, 183] on button "Save" at bounding box center [508, 183] width 27 height 13
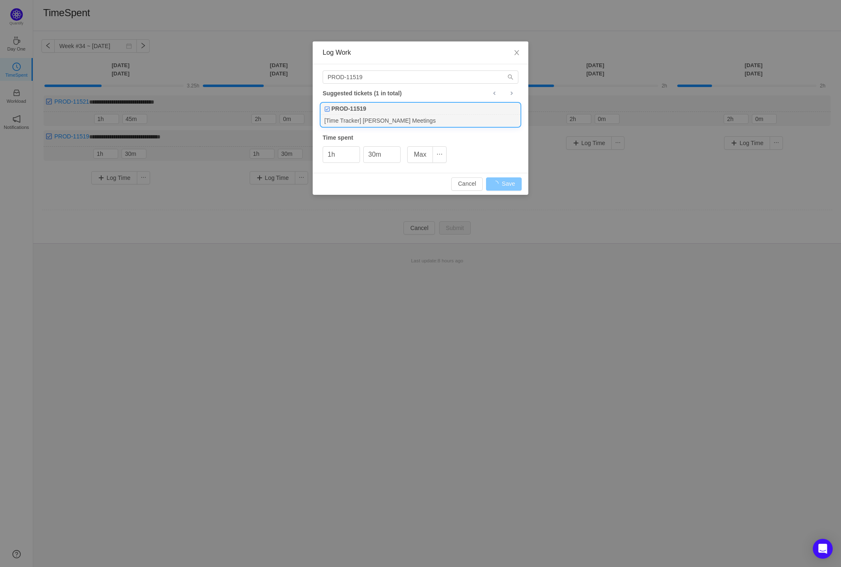
type input "0h"
type input "0m"
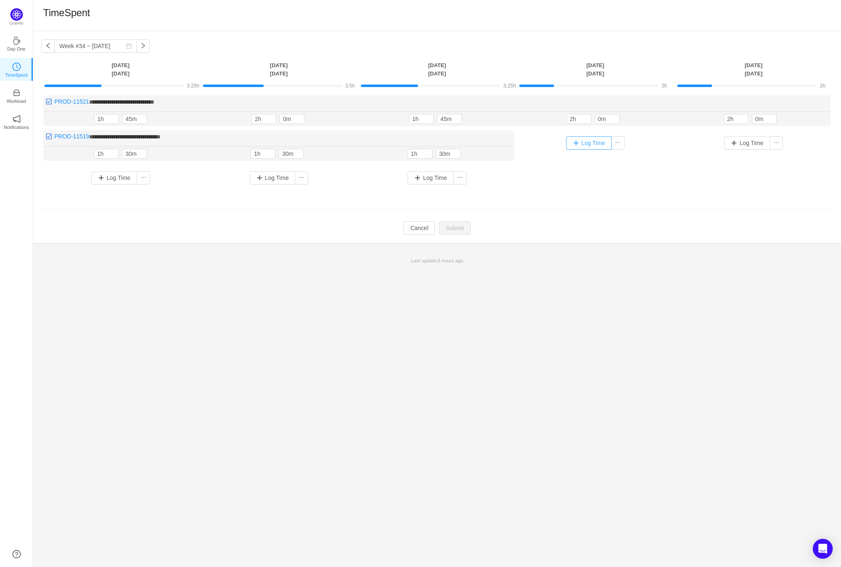
click at [589, 144] on button "Log Time" at bounding box center [589, 142] width 46 height 13
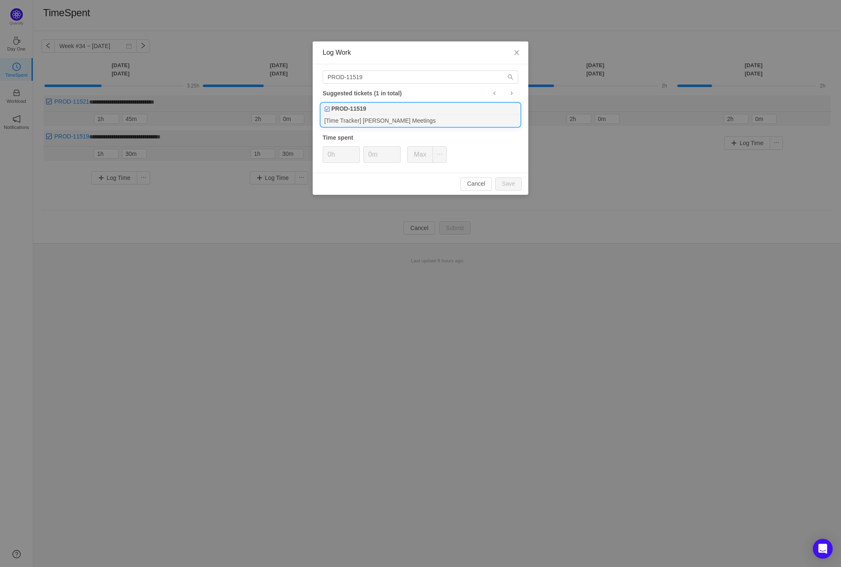
click at [413, 114] on div "PROD-11519" at bounding box center [420, 109] width 199 height 12
type input "1h"
click at [364, 155] on input "0m" at bounding box center [382, 155] width 36 height 16
type input "30m"
click at [511, 182] on button "Save" at bounding box center [508, 183] width 27 height 13
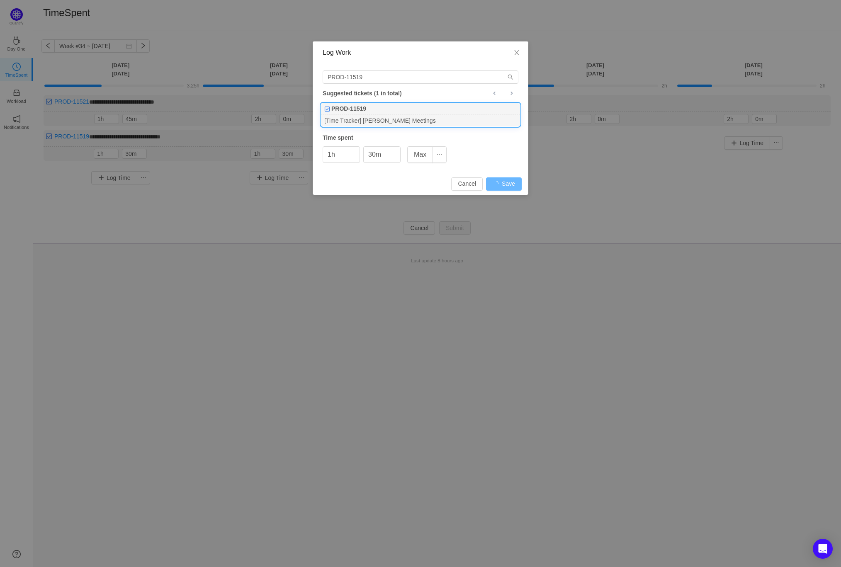
type input "0h"
type input "0m"
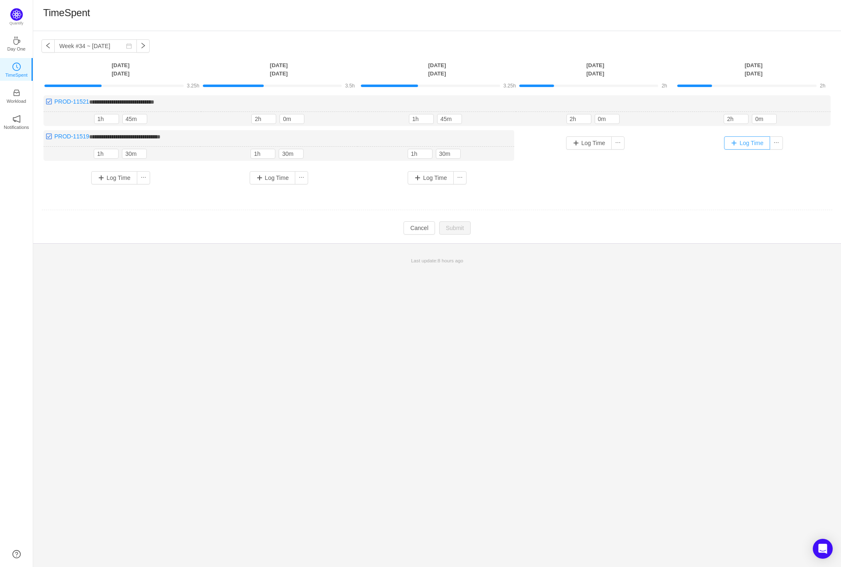
click at [738, 146] on button "Log Time" at bounding box center [747, 142] width 46 height 13
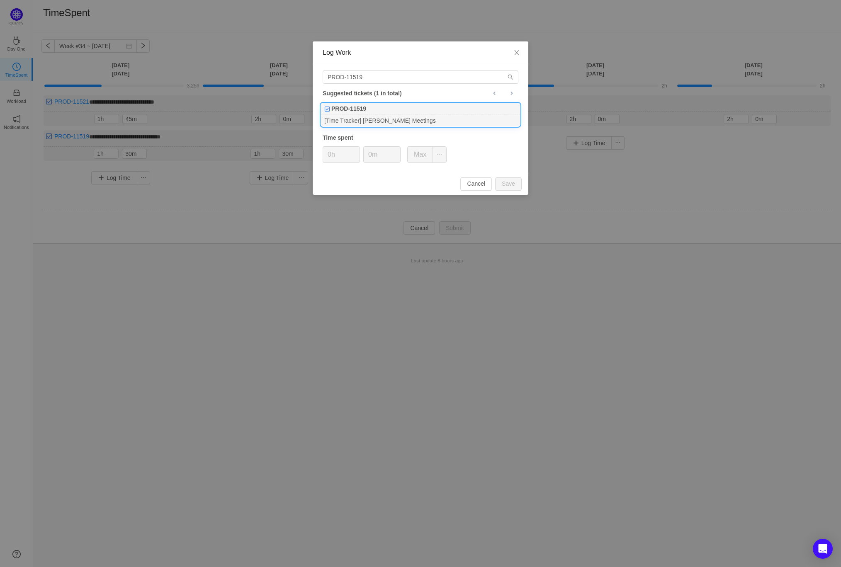
click at [402, 115] on div "[Time Tracker] Rush-Hays Meetings" at bounding box center [420, 120] width 199 height 11
type input "1h"
click at [368, 156] on input "0m" at bounding box center [382, 155] width 36 height 16
type input "30m"
click at [502, 180] on button "Save" at bounding box center [508, 183] width 27 height 13
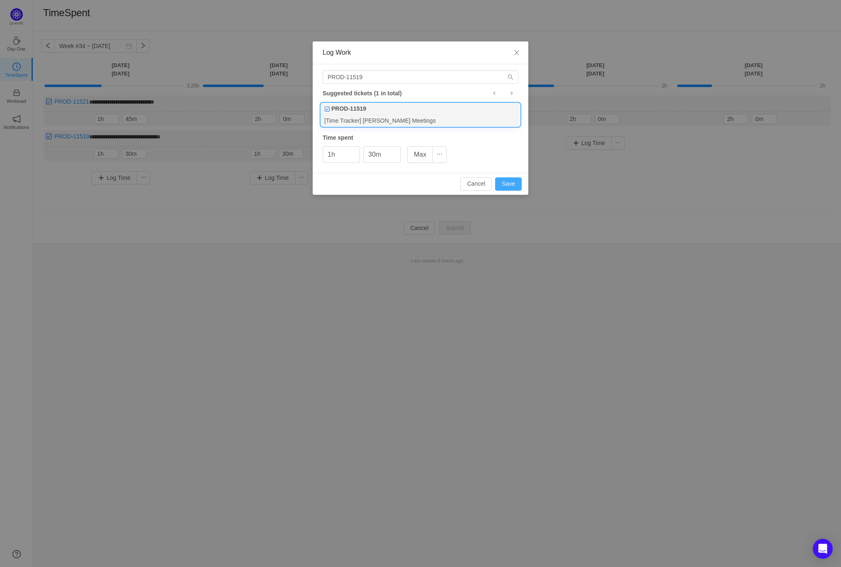
type input "0h"
type input "0m"
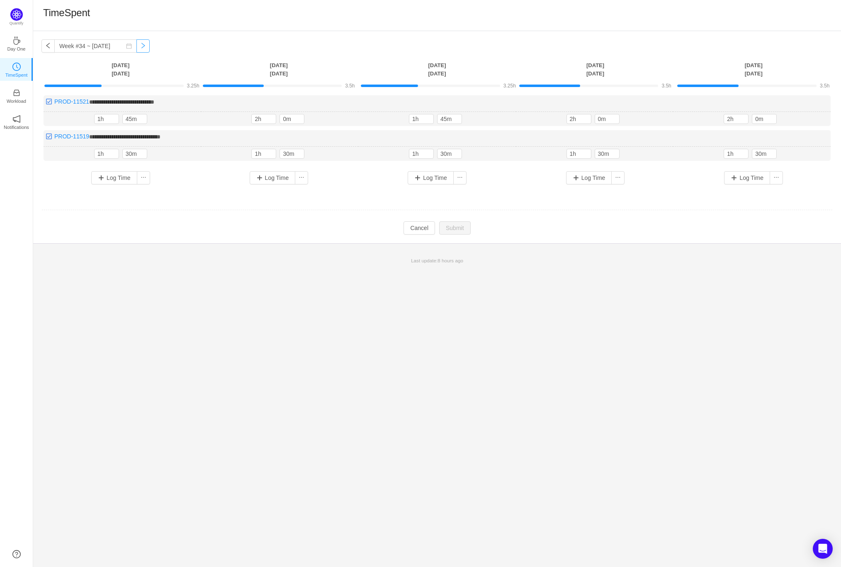
click at [136, 47] on button "button" at bounding box center [142, 45] width 13 height 13
type input "Week #35 ~ Aug 25"
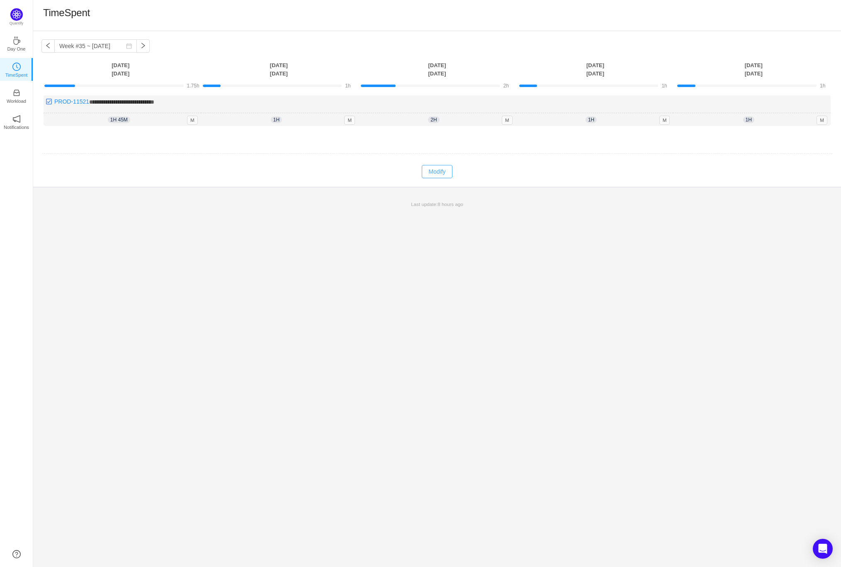
click at [440, 167] on button "Modify" at bounding box center [437, 171] width 30 height 13
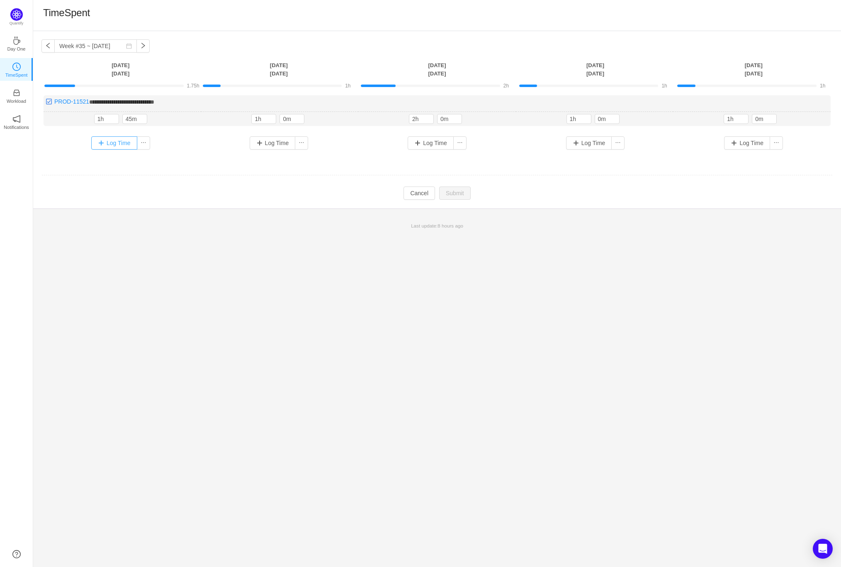
click at [105, 146] on button "Log Time" at bounding box center [114, 142] width 46 height 13
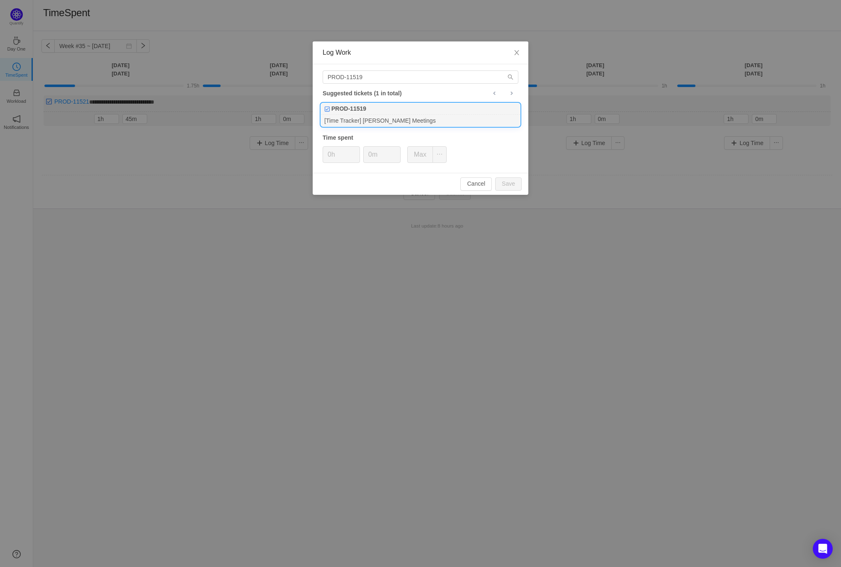
click at [386, 113] on div "PROD-11519" at bounding box center [420, 109] width 199 height 12
click at [515, 182] on button "Save" at bounding box center [508, 183] width 27 height 13
type input "0h"
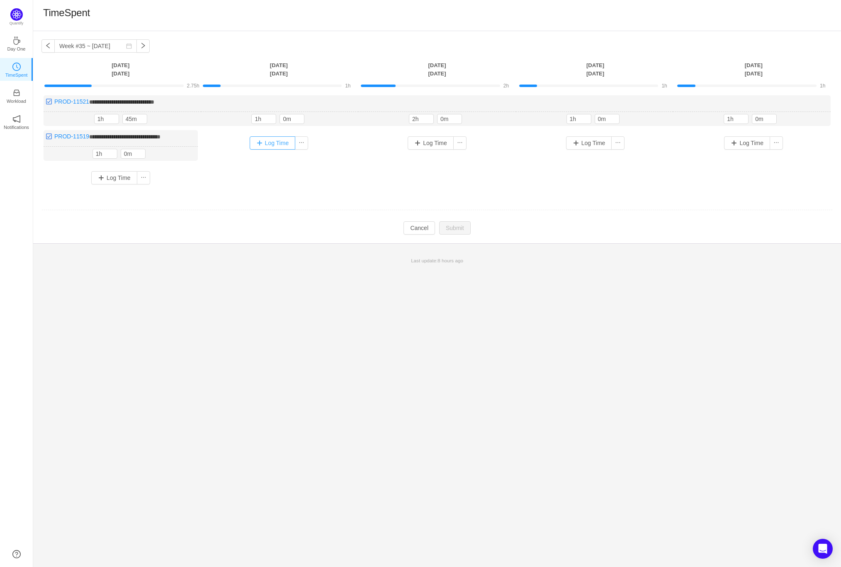
click at [274, 143] on button "Log Time" at bounding box center [273, 142] width 46 height 13
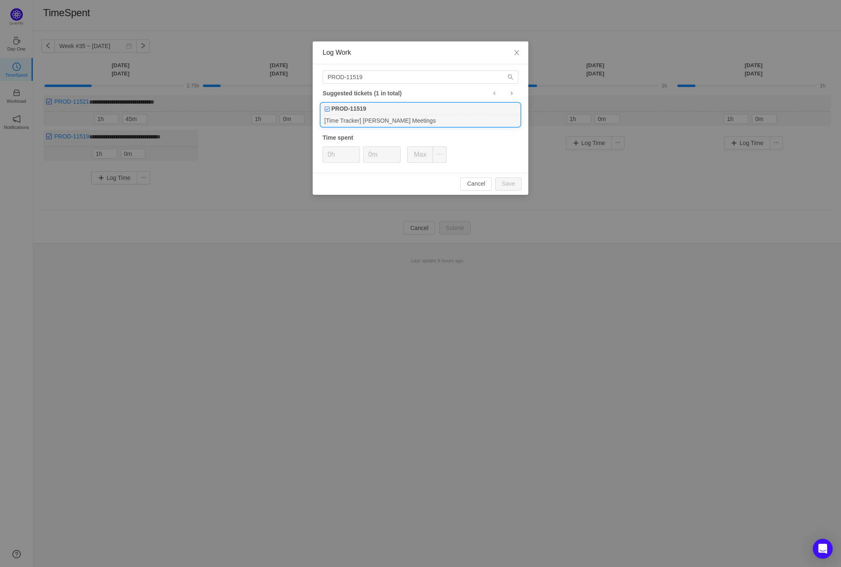
click at [353, 117] on div "[Time Tracker] Rush-Hays Meetings" at bounding box center [420, 120] width 199 height 11
click at [500, 183] on button "Save" at bounding box center [508, 183] width 27 height 13
type input "0h"
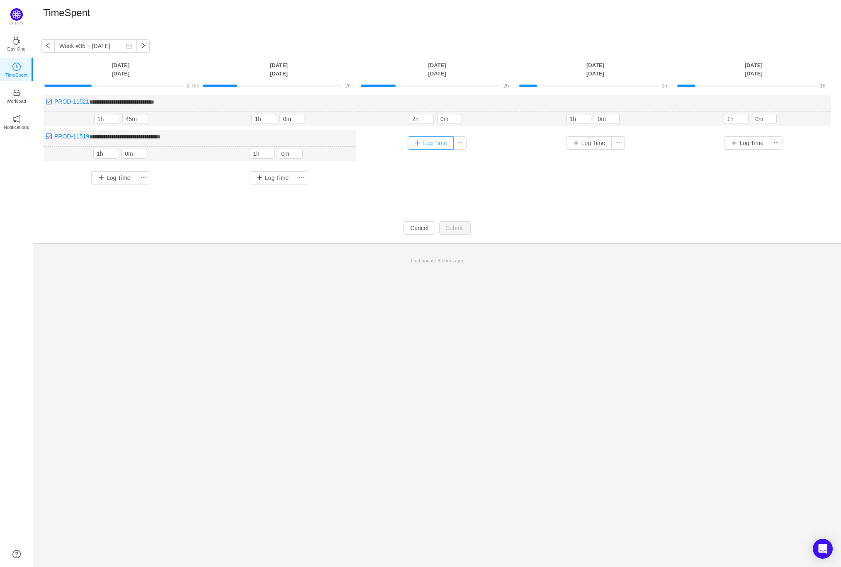
click at [428, 141] on button "Log Time" at bounding box center [431, 142] width 46 height 13
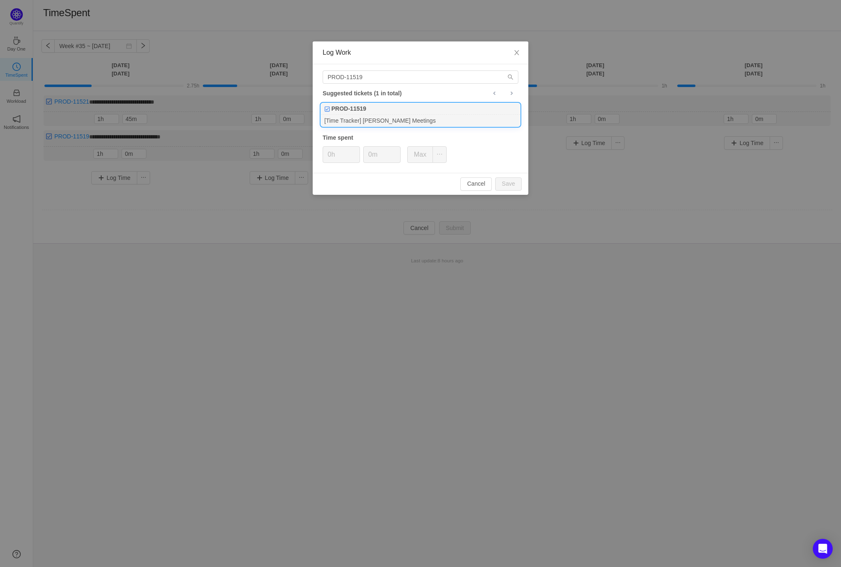
click at [377, 114] on div "PROD-11519" at bounding box center [420, 109] width 199 height 12
click at [504, 182] on button "Save" at bounding box center [508, 183] width 27 height 13
type input "0h"
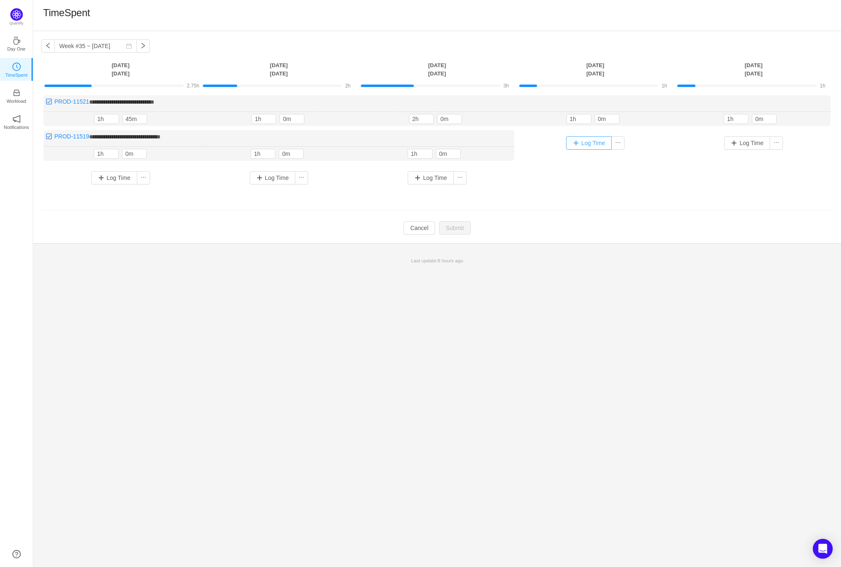
click at [591, 142] on button "Log Time" at bounding box center [589, 142] width 46 height 13
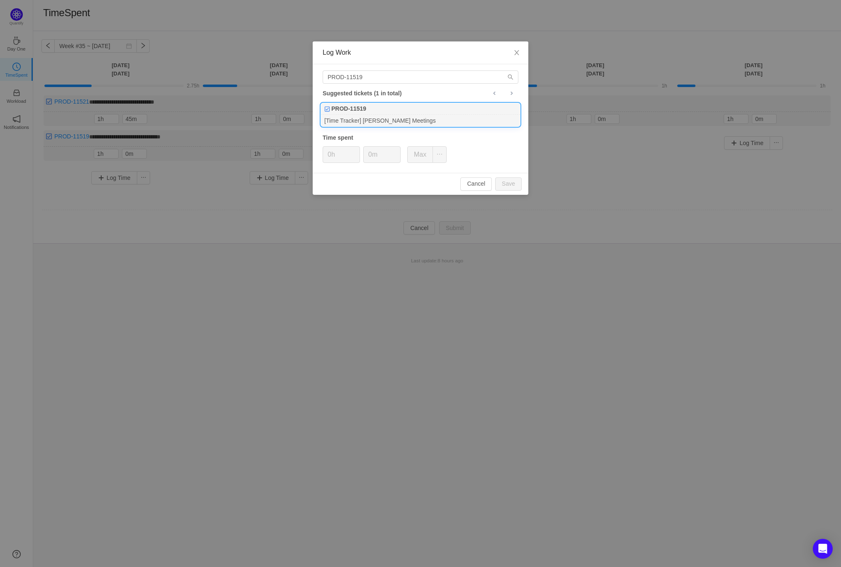
click at [394, 109] on div "PROD-11519" at bounding box center [420, 109] width 199 height 12
click at [509, 186] on button "Save" at bounding box center [508, 183] width 27 height 13
type input "0h"
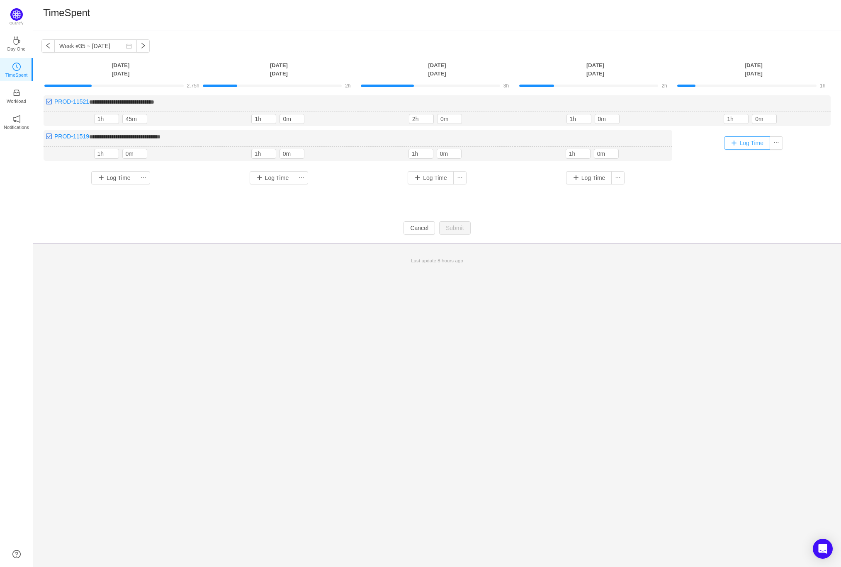
click at [735, 145] on button "Log Time" at bounding box center [747, 142] width 46 height 13
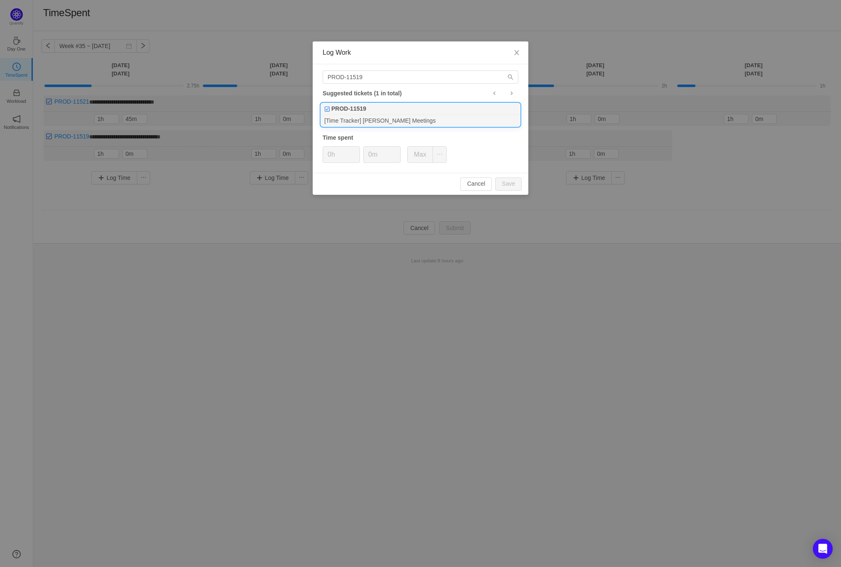
click at [434, 108] on div "PROD-11519" at bounding box center [420, 109] width 199 height 12
click at [501, 182] on button "Save" at bounding box center [508, 183] width 27 height 13
type input "0h"
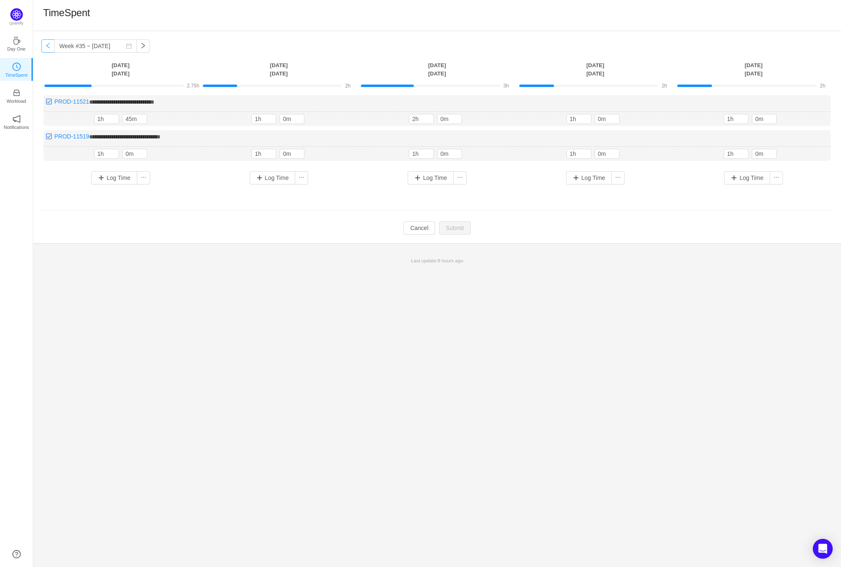
click at [51, 49] on button "button" at bounding box center [47, 45] width 13 height 13
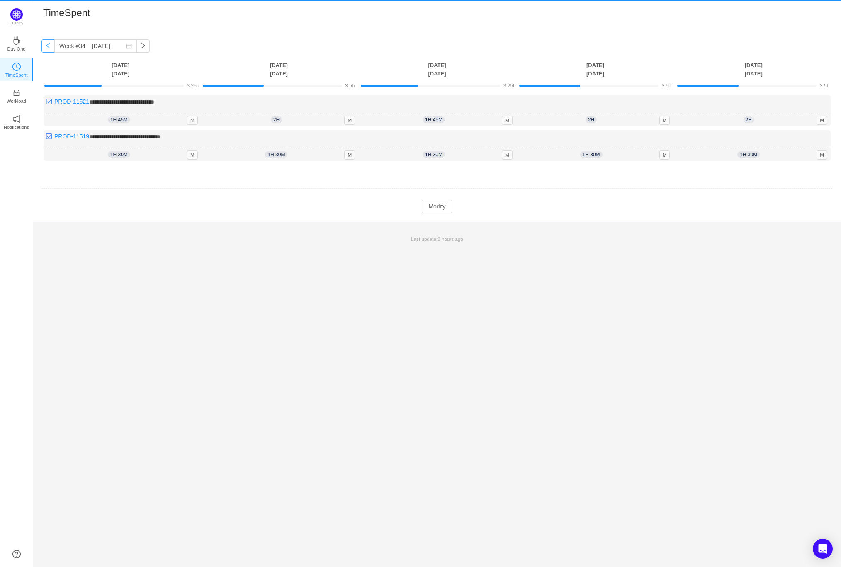
click at [51, 49] on button "button" at bounding box center [47, 45] width 13 height 13
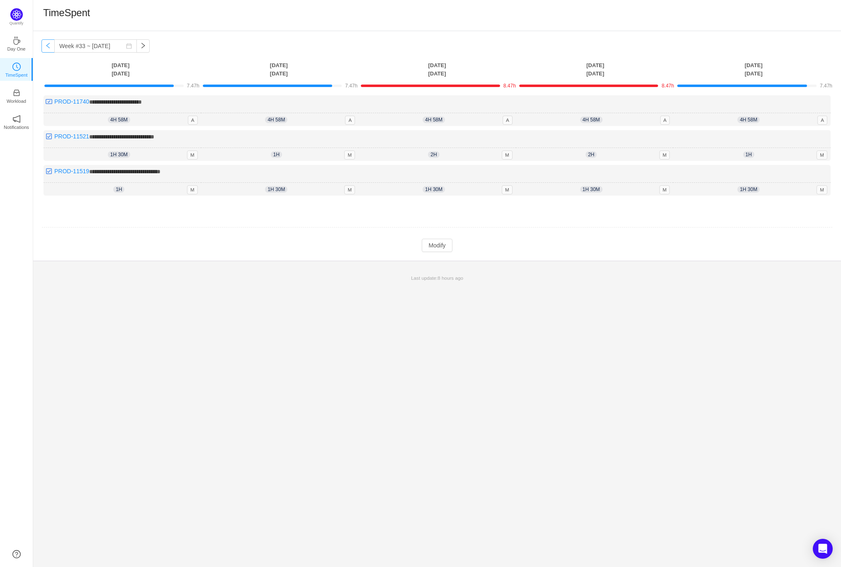
click at [51, 49] on button "button" at bounding box center [47, 45] width 13 height 13
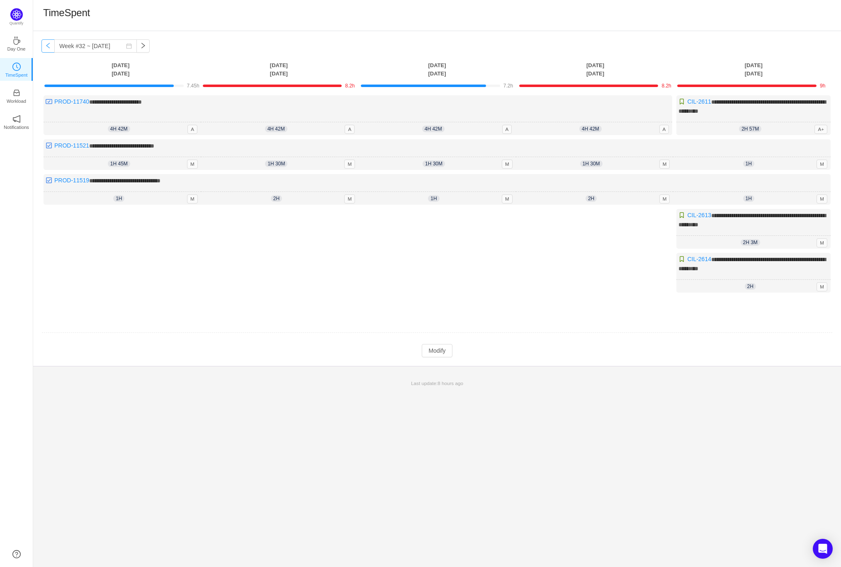
click at [51, 49] on button "button" at bounding box center [47, 45] width 13 height 13
type input "Week #31 ~ Jul 28"
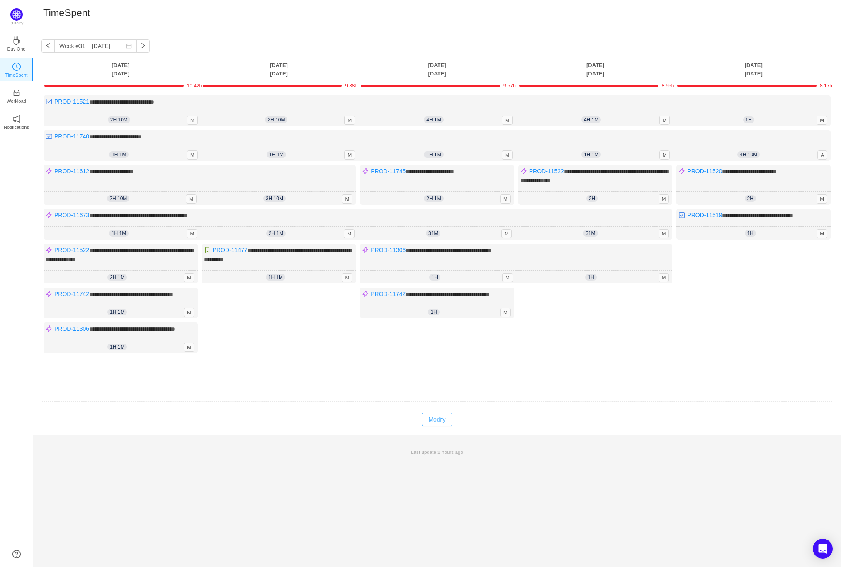
click at [442, 426] on button "Modify" at bounding box center [437, 419] width 30 height 13
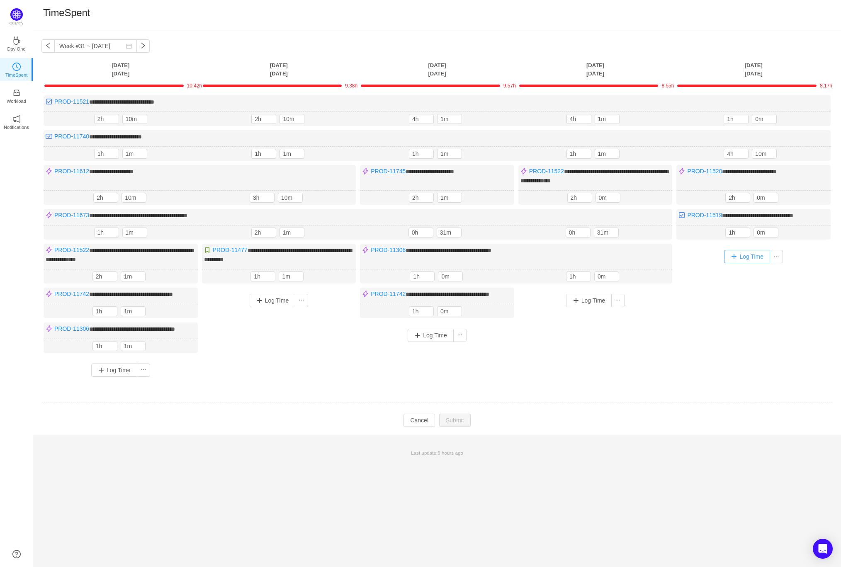
click at [741, 251] on button "Log Time" at bounding box center [747, 256] width 46 height 13
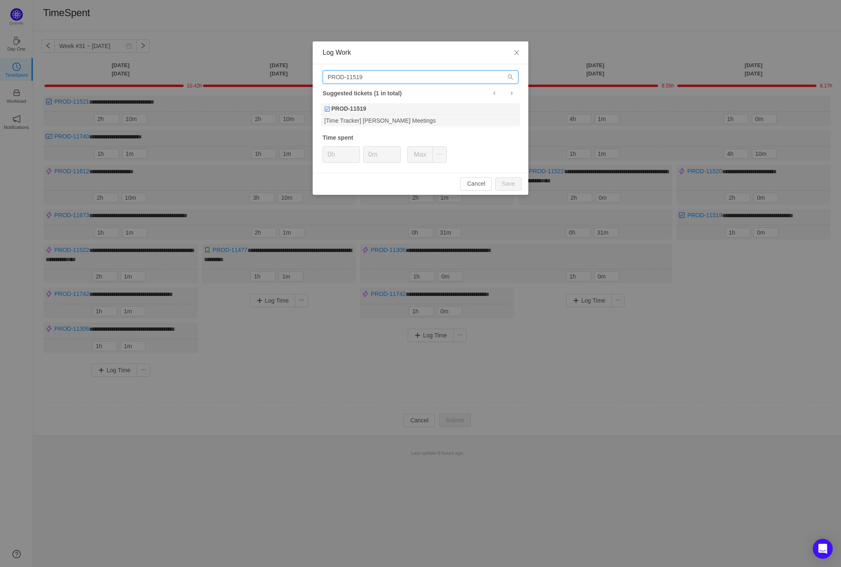
click at [396, 78] on input "PROD-11519" at bounding box center [421, 76] width 196 height 13
paste input "673"
type input "PROD-11673"
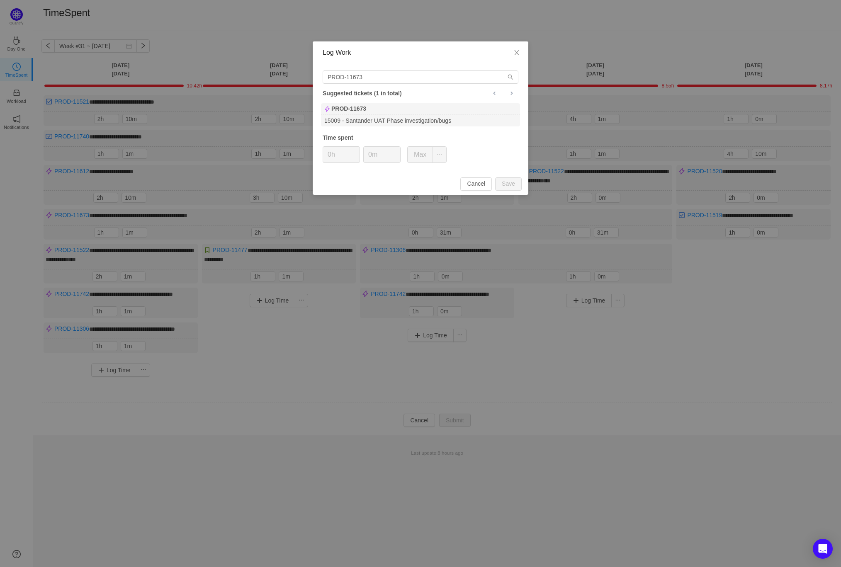
click at [403, 114] on div "PROD-11673" at bounding box center [420, 109] width 199 height 12
click at [507, 185] on button "Save" at bounding box center [508, 183] width 27 height 13
type input "0h"
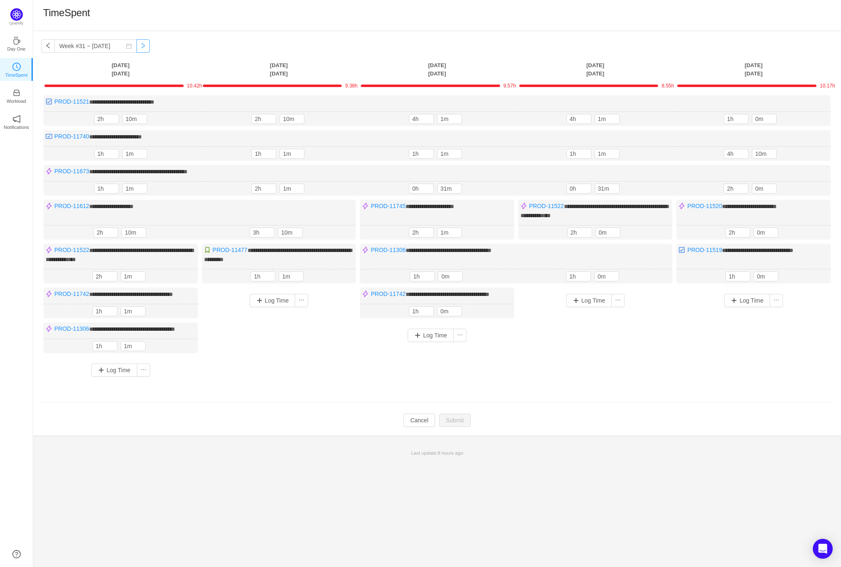
click at [136, 46] on button "button" at bounding box center [142, 45] width 13 height 13
type input "Week #32 ~ [DATE]"
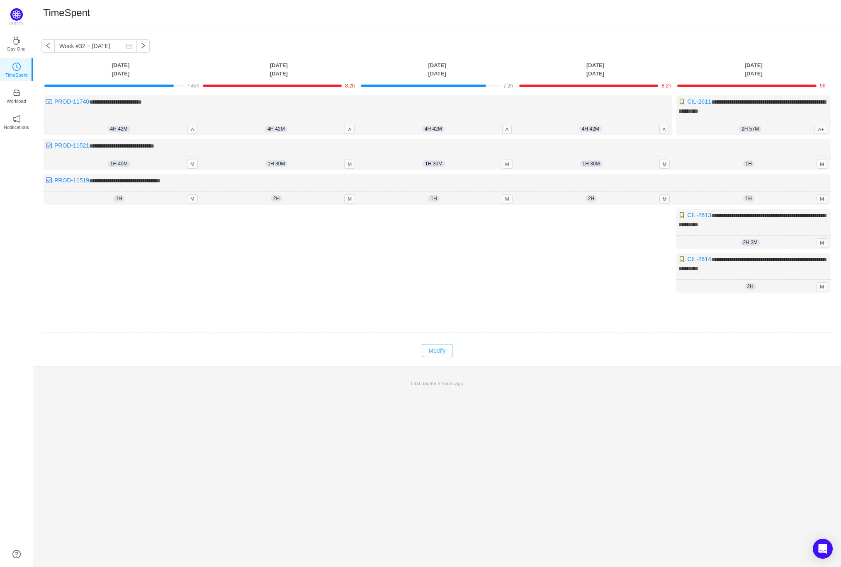
click at [433, 344] on button "Modify" at bounding box center [437, 350] width 30 height 13
click at [114, 216] on button "Log Time" at bounding box center [114, 221] width 46 height 13
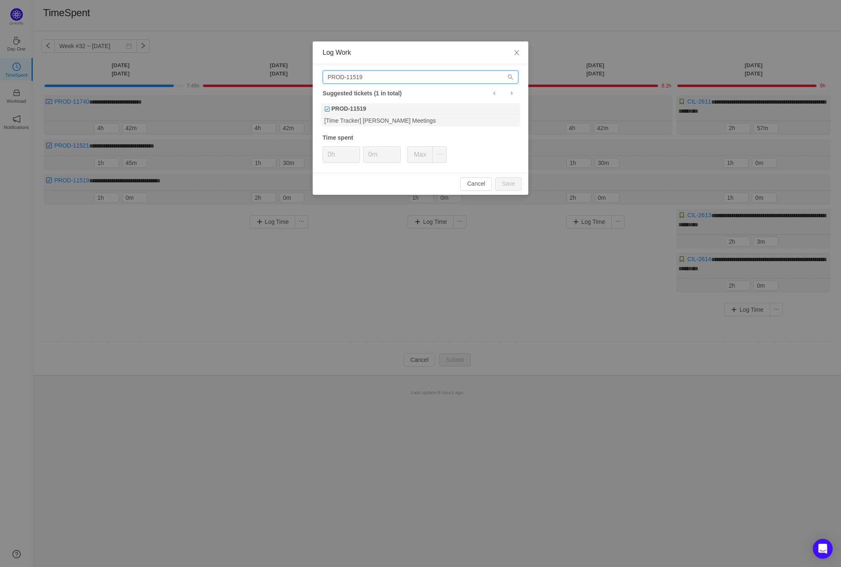
click at [374, 79] on input "PROD-11519" at bounding box center [421, 76] width 196 height 13
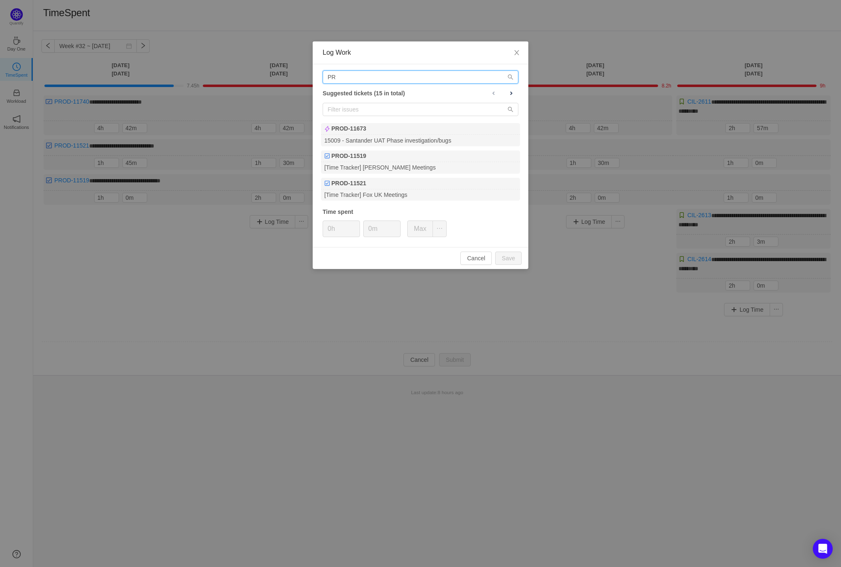
type input "P"
paste input "PROD-11673"
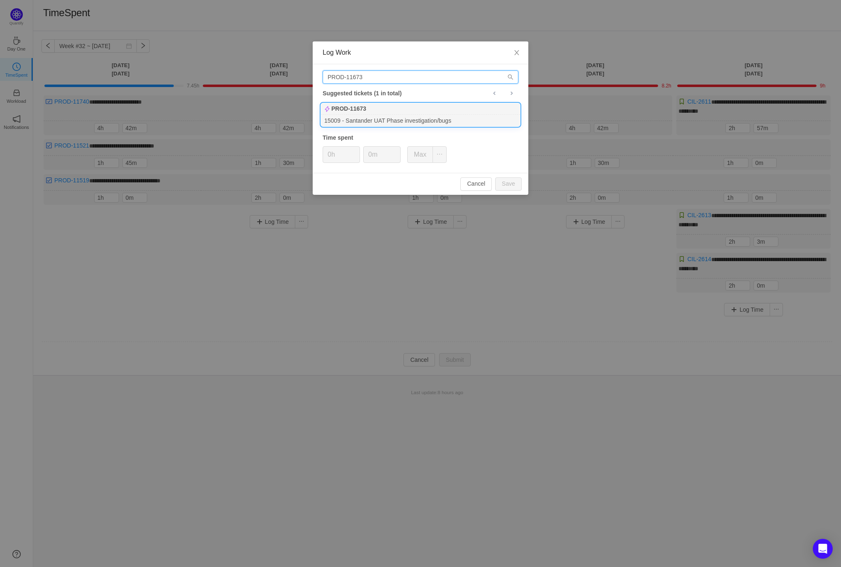
type input "PROD-11673"
click at [382, 108] on div "PROD-11673" at bounding box center [420, 109] width 199 height 12
click at [511, 181] on button "Save" at bounding box center [508, 183] width 27 height 13
type input "0h"
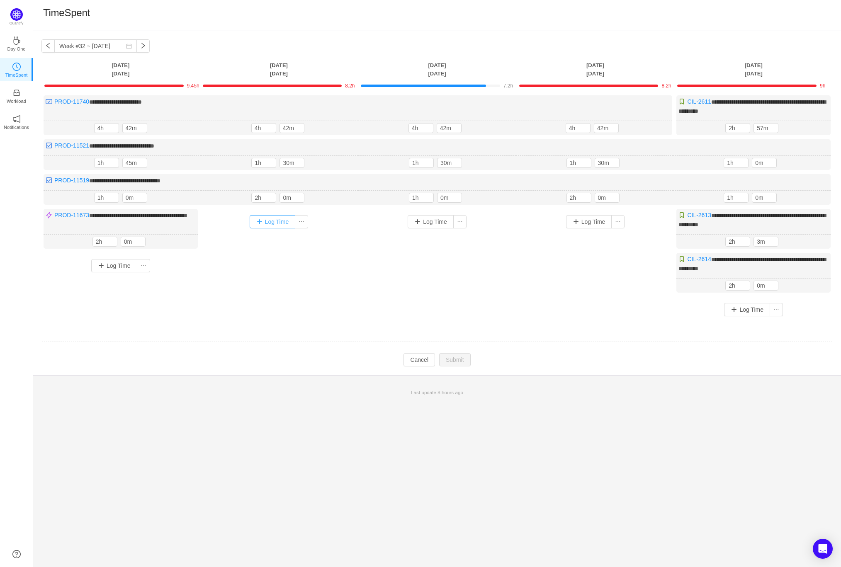
click at [276, 223] on button "Log Time" at bounding box center [273, 221] width 46 height 13
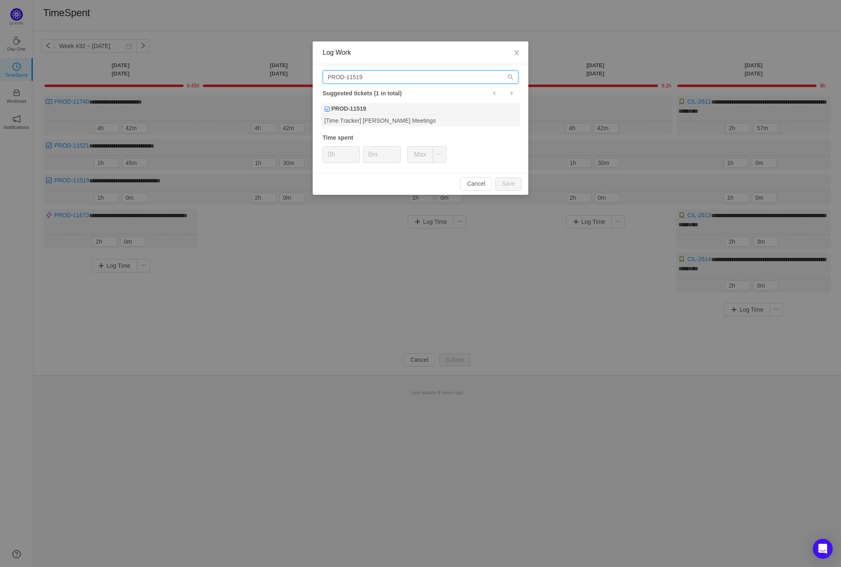
click at [384, 78] on input "PROD-11519" at bounding box center [421, 76] width 196 height 13
paste input "PROD-11673"
type input "PROD-11673"
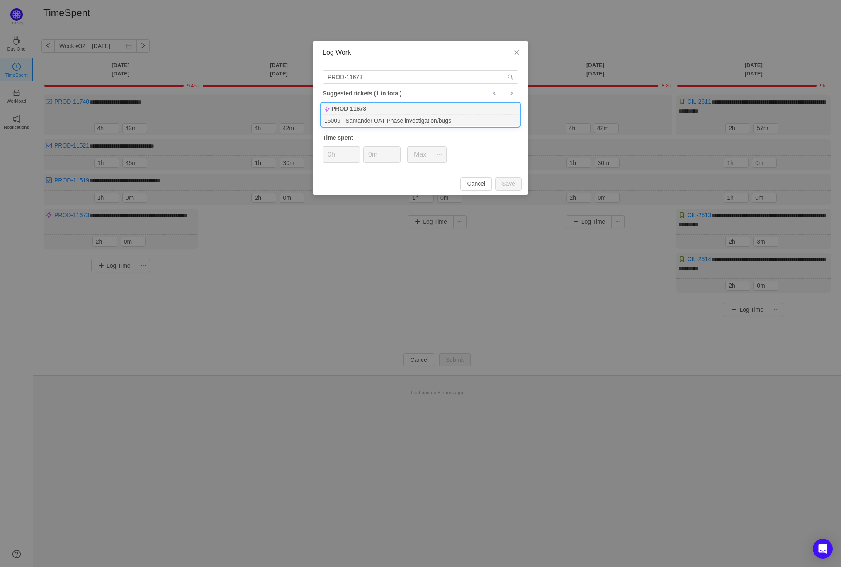
click at [384, 115] on div "15009 - Santander UAT Phase investigation/bugs" at bounding box center [420, 120] width 199 height 11
click at [515, 185] on button "Save" at bounding box center [508, 183] width 27 height 13
type input "0h"
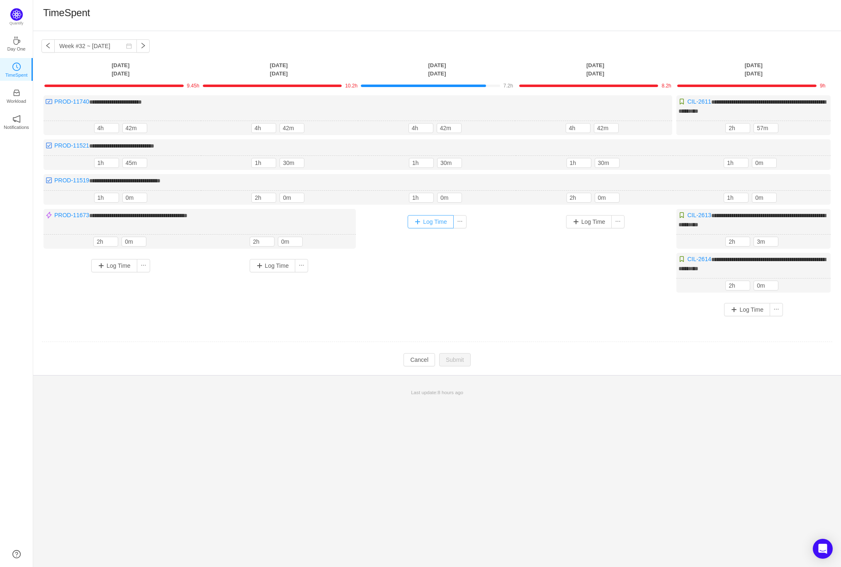
click at [426, 218] on button "Log Time" at bounding box center [431, 221] width 46 height 13
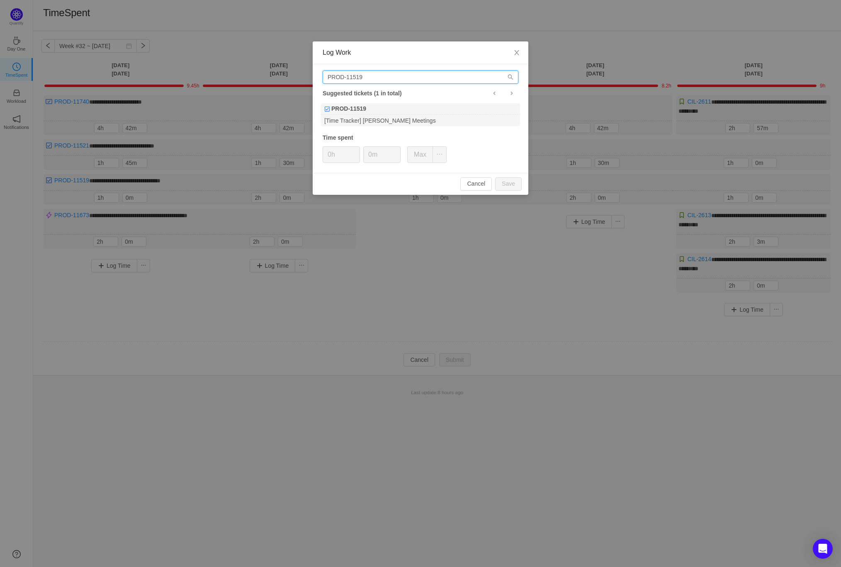
click at [377, 80] on input "PROD-11519" at bounding box center [421, 76] width 196 height 13
paste input "PROD-11673"
type input "PROD-11673"
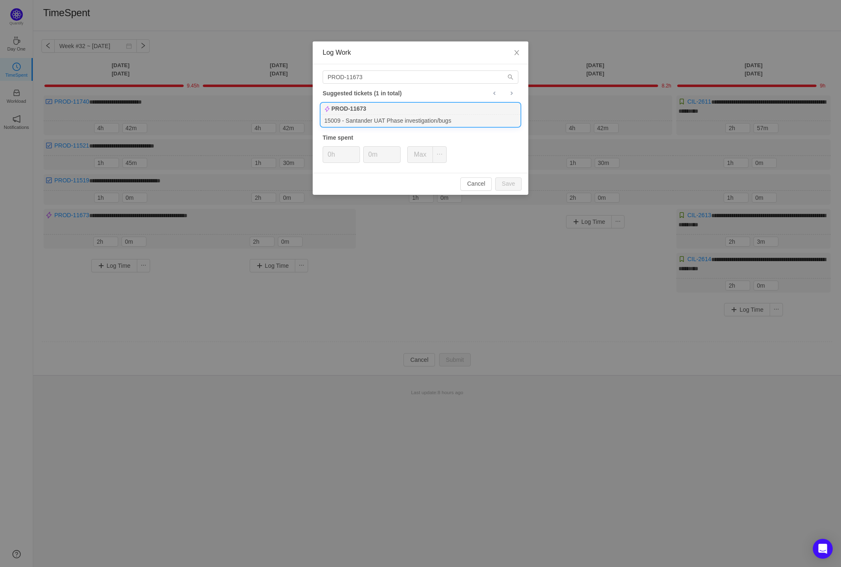
click at [390, 117] on div "15009 - Santander UAT Phase investigation/bugs" at bounding box center [420, 120] width 199 height 11
click at [508, 182] on button "Save" at bounding box center [508, 183] width 27 height 13
type input "0h"
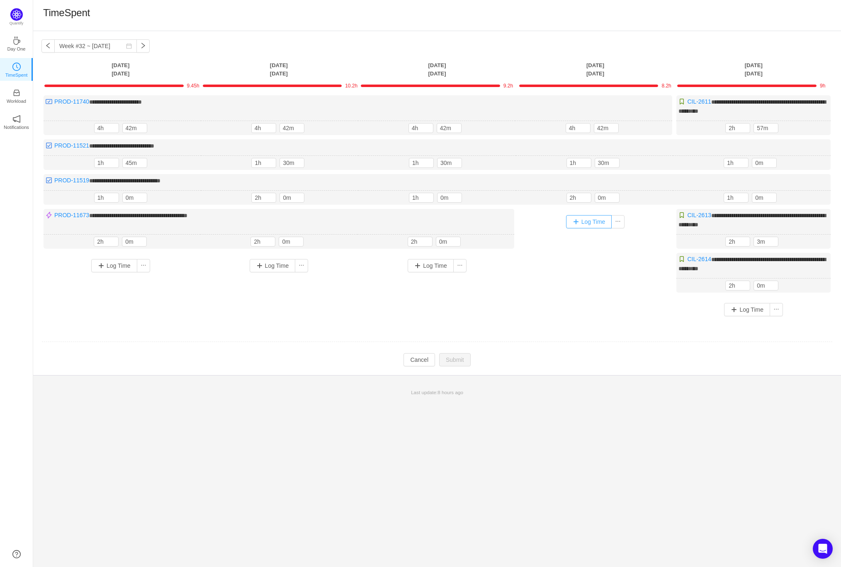
click at [586, 216] on button "Log Time" at bounding box center [589, 221] width 46 height 13
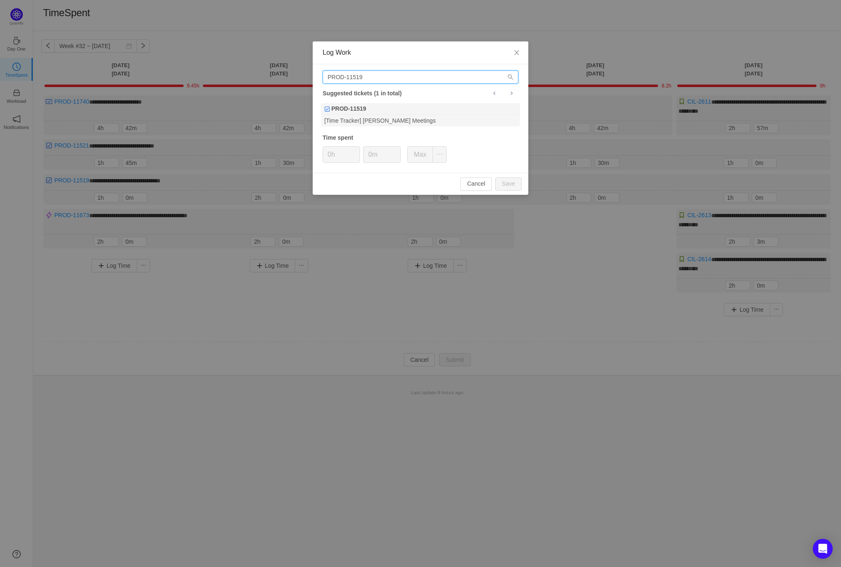
click at [383, 77] on input "PROD-11519" at bounding box center [421, 76] width 196 height 13
paste input "PROD-11673"
type input "PROD-11673"
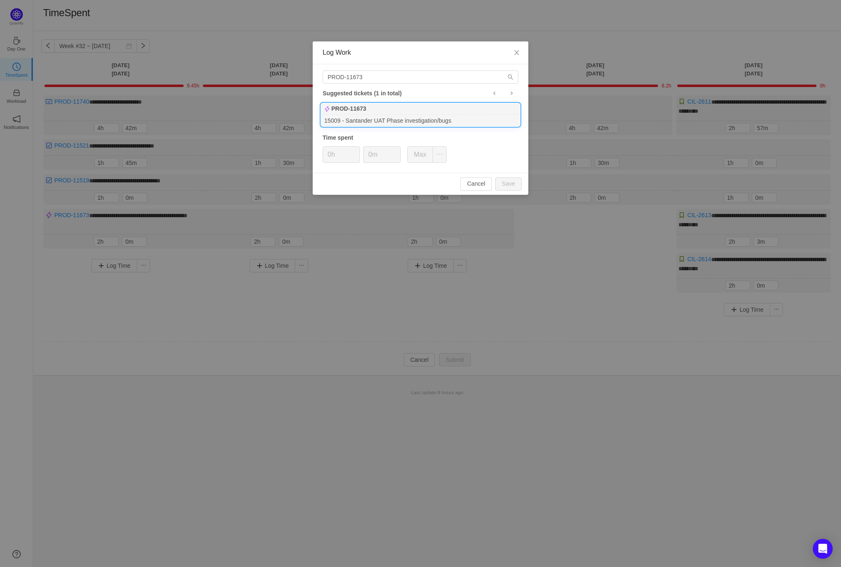
click at [379, 117] on div "15009 - Santander UAT Phase investigation/bugs" at bounding box center [420, 120] width 199 height 11
click at [516, 185] on button "Save" at bounding box center [508, 183] width 27 height 13
type input "0h"
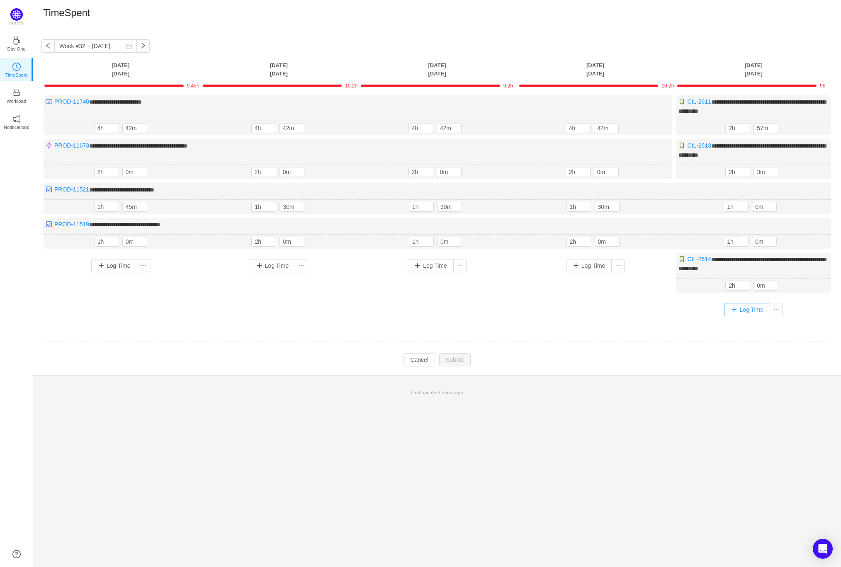
click at [741, 304] on button "Log Time" at bounding box center [747, 309] width 46 height 13
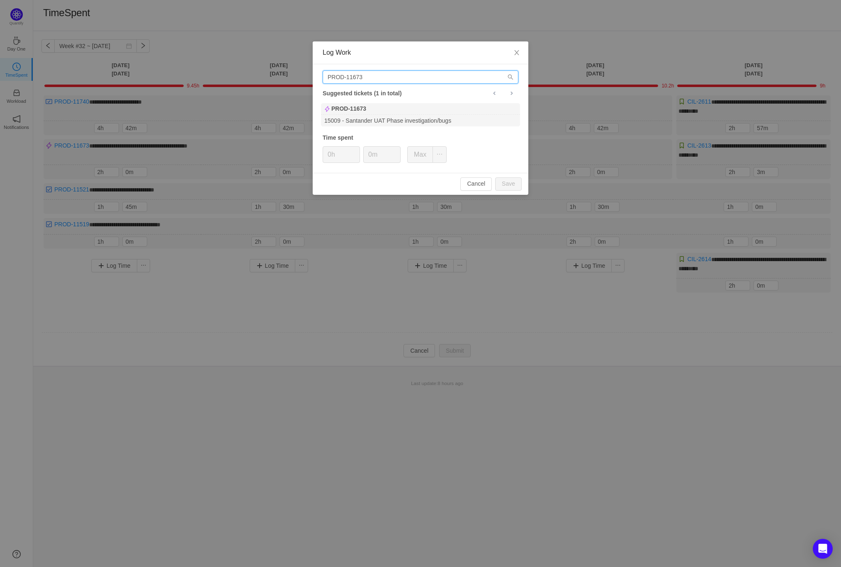
click at [381, 81] on input "PROD-11673" at bounding box center [421, 76] width 196 height 13
click at [366, 108] on b "PROD-11673" at bounding box center [348, 109] width 35 height 9
click at [511, 186] on button "Save" at bounding box center [508, 183] width 27 height 13
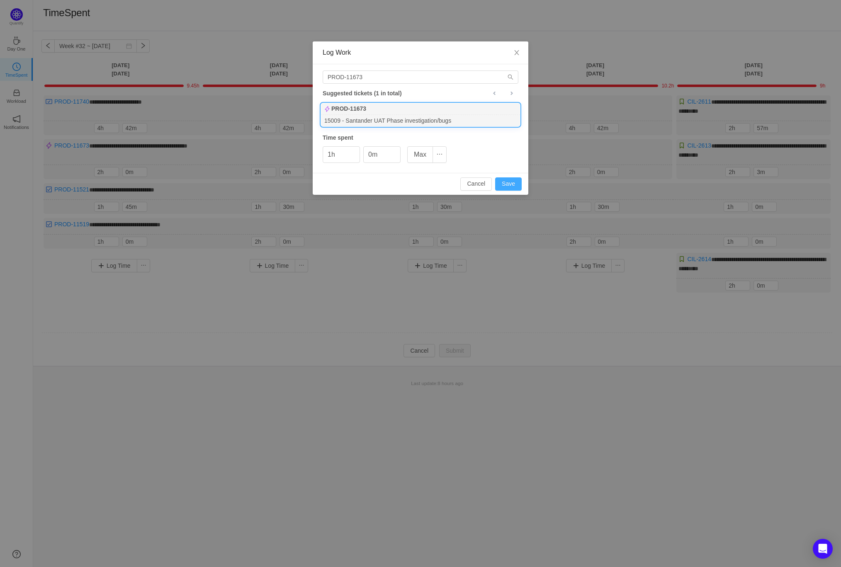
type input "0h"
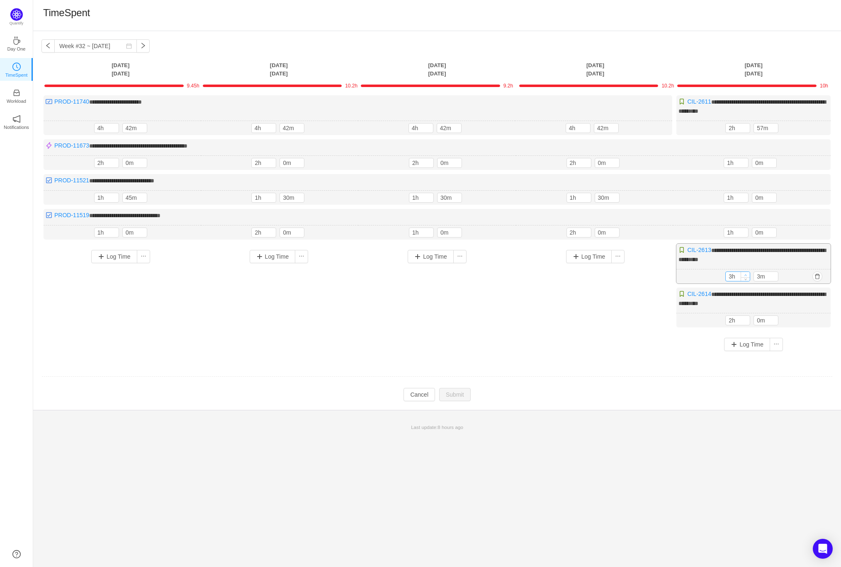
click at [744, 274] on icon "icon: up" at bounding box center [745, 275] width 3 height 3
click at [746, 277] on icon "icon: down" at bounding box center [745, 278] width 3 height 3
type input "1h"
click at [746, 277] on icon "icon: down" at bounding box center [745, 278] width 3 height 3
click at [457, 389] on button "Submit" at bounding box center [455, 395] width 32 height 13
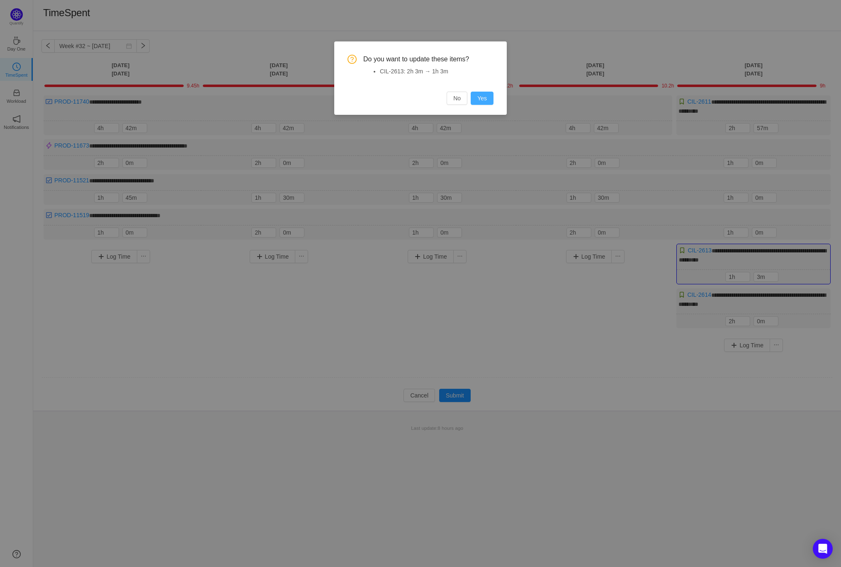
click at [484, 96] on button "Yes" at bounding box center [482, 98] width 23 height 13
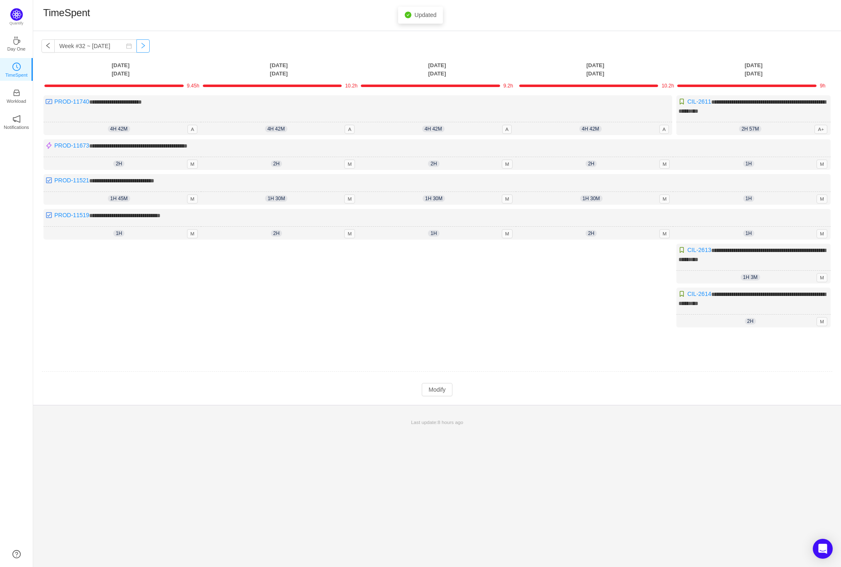
click at [136, 44] on button "button" at bounding box center [142, 45] width 13 height 13
type input "Week #33 ~ [DATE]"
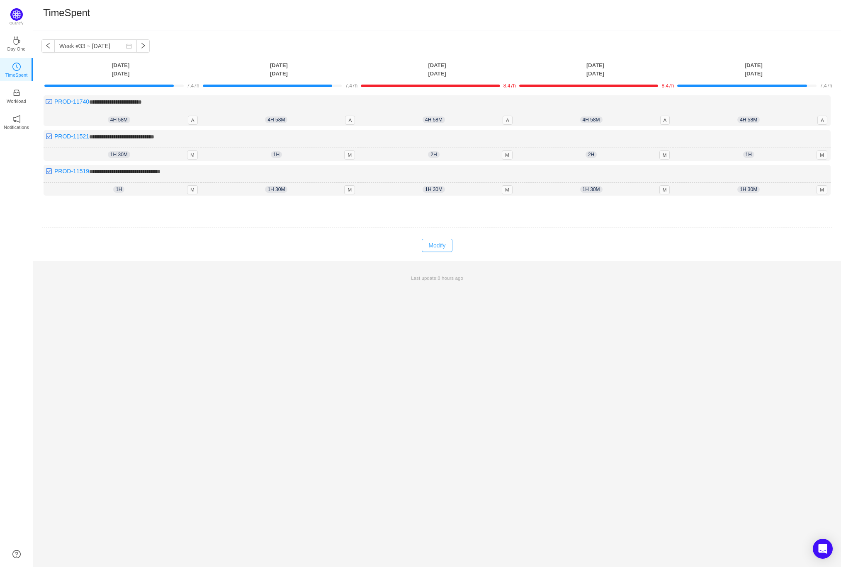
click at [433, 243] on button "Modify" at bounding box center [437, 245] width 30 height 13
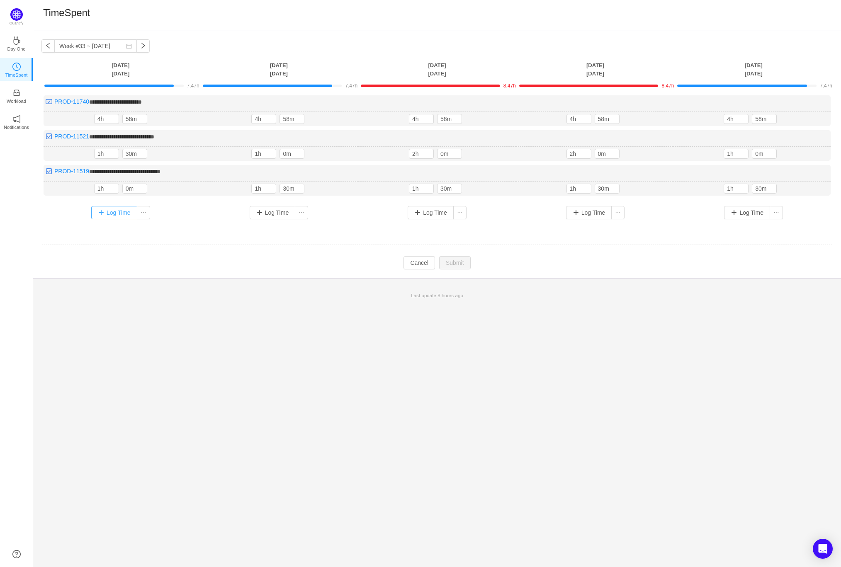
click at [108, 208] on button "Log Time" at bounding box center [114, 212] width 46 height 13
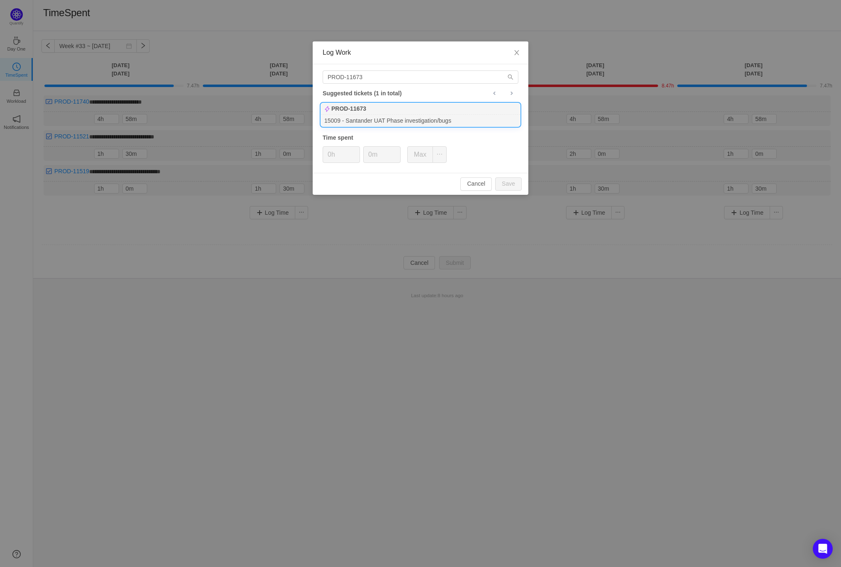
click at [378, 116] on div "15009 - Santander UAT Phase investigation/bugs" at bounding box center [420, 120] width 199 height 11
click at [510, 187] on button "Save" at bounding box center [508, 183] width 27 height 13
type input "0h"
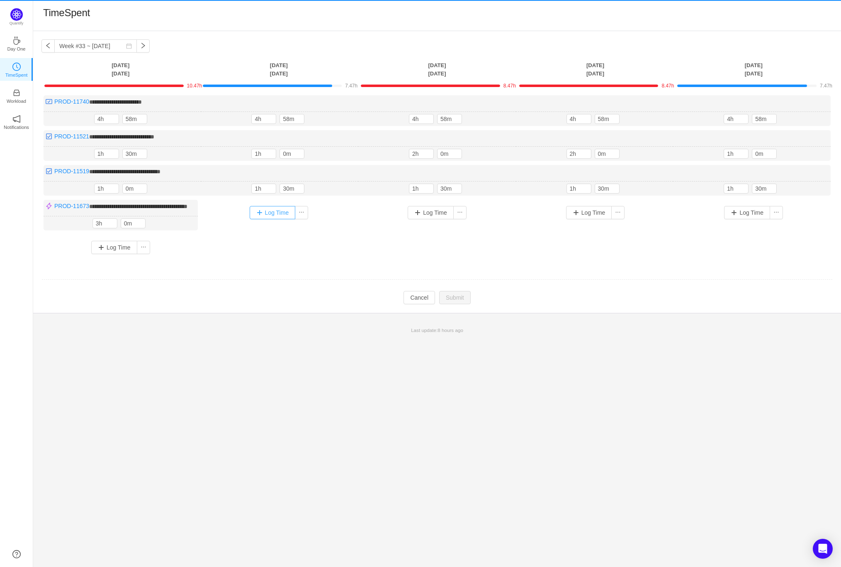
click at [273, 214] on button "Log Time" at bounding box center [273, 212] width 46 height 13
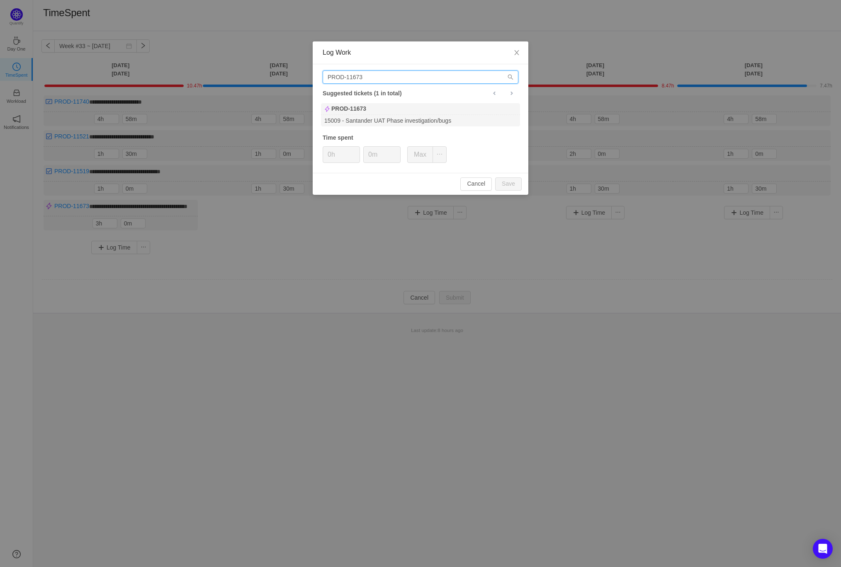
click at [366, 76] on input "PROD-11673" at bounding box center [421, 76] width 196 height 13
click at [373, 100] on div "PROD-11673 Suggested tickets (1 in total) PROD-11673 15009 - Santander UAT Phas…" at bounding box center [421, 118] width 216 height 109
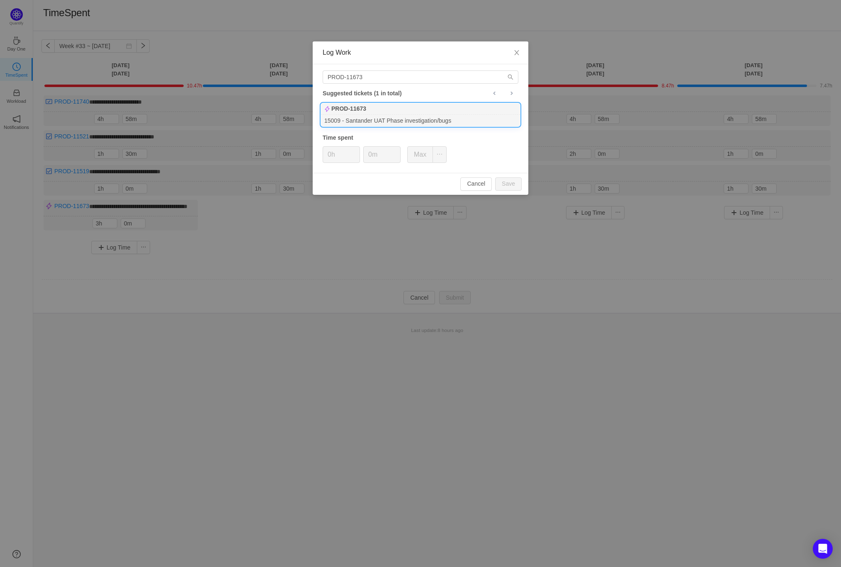
click at [373, 113] on div "PROD-11673" at bounding box center [420, 109] width 199 height 12
click at [511, 183] on button "Save" at bounding box center [508, 183] width 27 height 13
type input "0h"
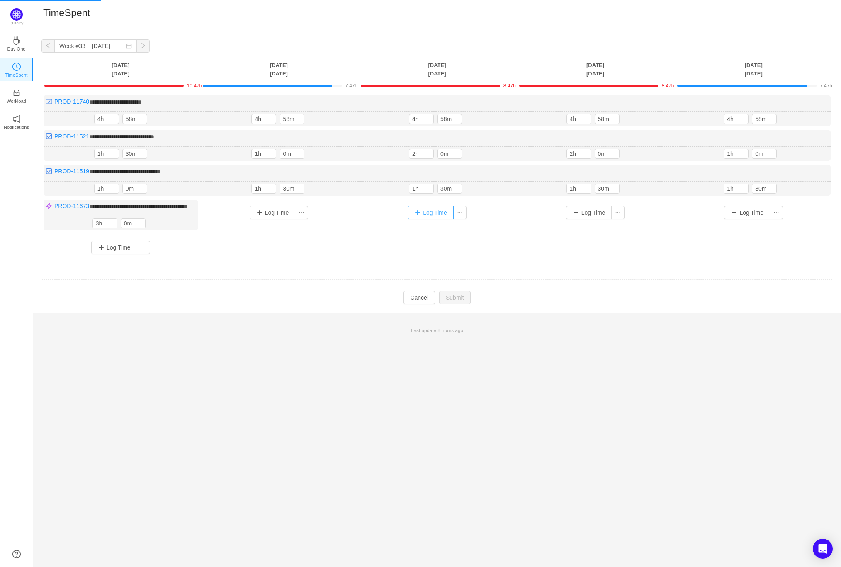
click at [433, 214] on button "Log Time" at bounding box center [431, 212] width 46 height 13
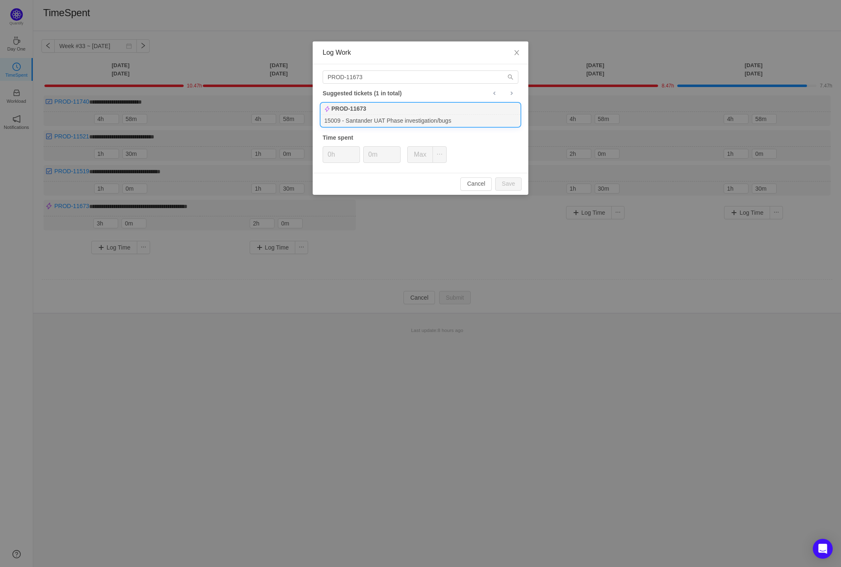
click at [384, 117] on div "15009 - Santander UAT Phase investigation/bugs" at bounding box center [420, 120] width 199 height 11
click at [510, 185] on button "Save" at bounding box center [508, 183] width 27 height 13
type input "0h"
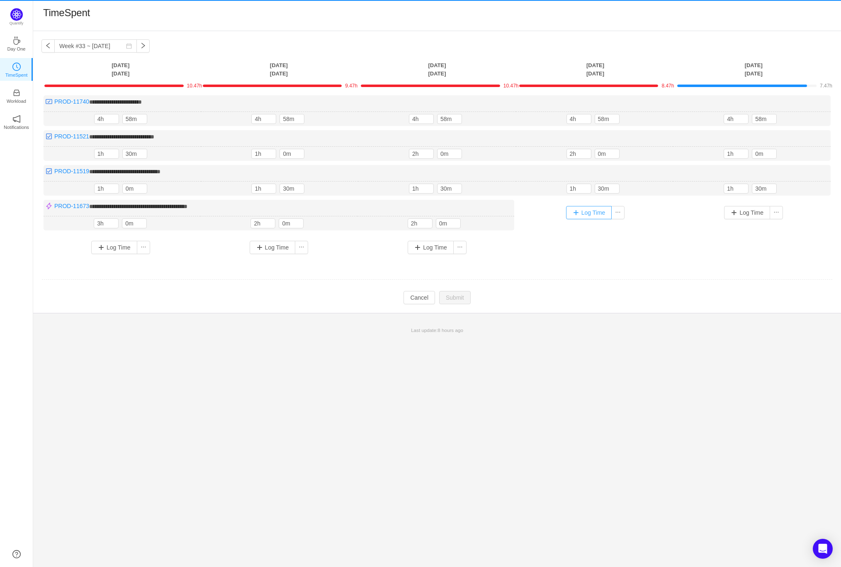
click at [591, 212] on button "Log Time" at bounding box center [589, 212] width 46 height 13
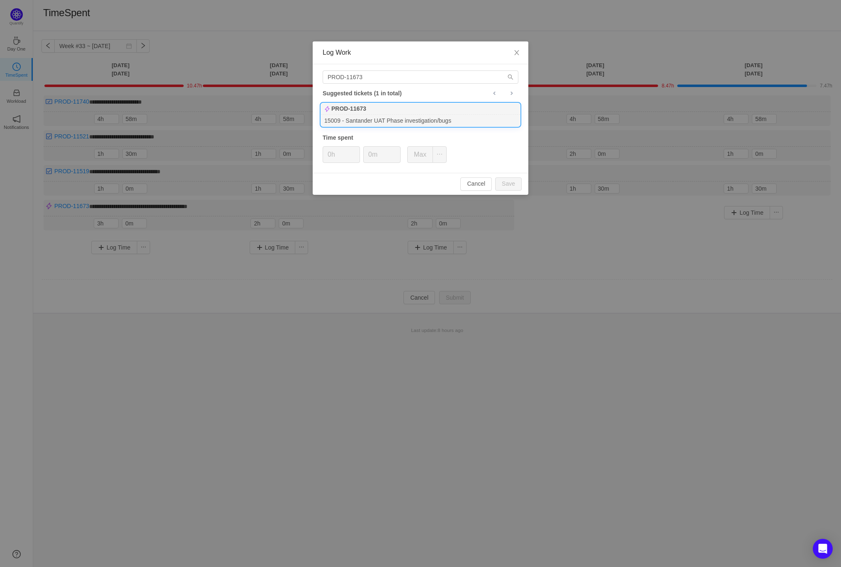
click at [481, 122] on div "15009 - Santander UAT Phase investigation/bugs" at bounding box center [420, 120] width 199 height 11
click at [507, 192] on div "Cancel Save" at bounding box center [421, 184] width 216 height 22
click at [507, 180] on button "Save" at bounding box center [508, 183] width 27 height 13
type input "0h"
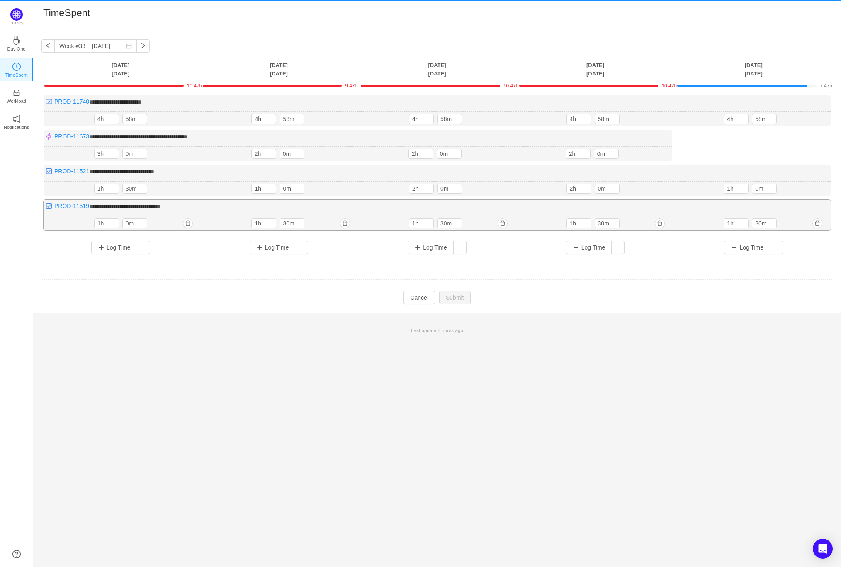
click at [737, 210] on div "**********" at bounding box center [437, 215] width 787 height 31
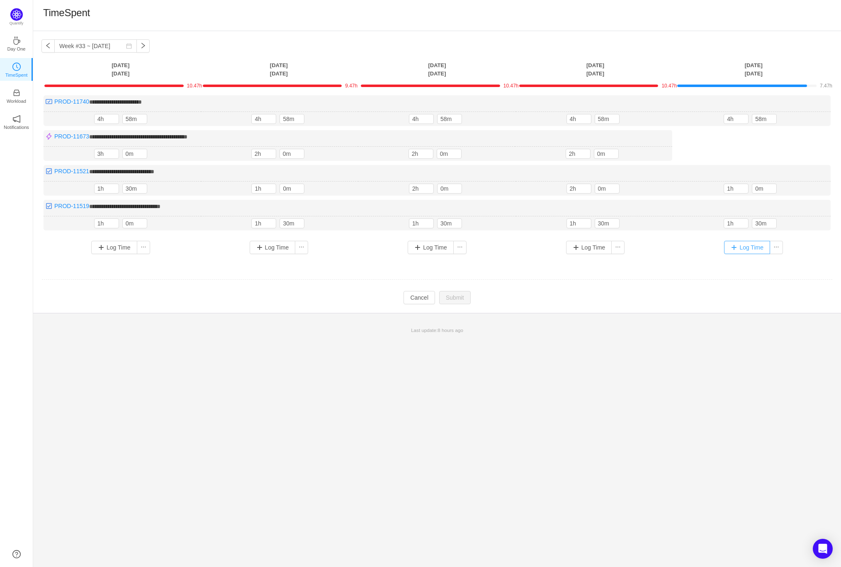
click at [738, 245] on button "Log Time" at bounding box center [747, 247] width 46 height 13
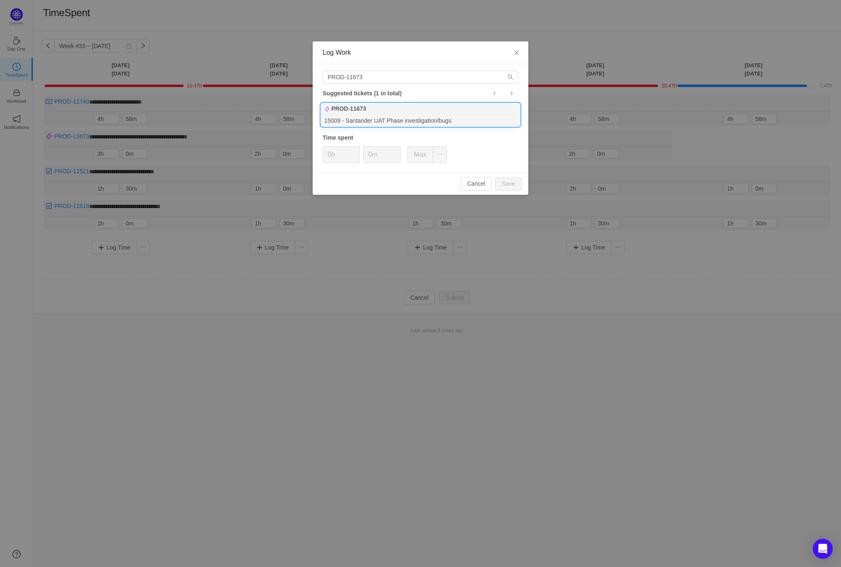
click at [449, 119] on div "15009 - Santander UAT Phase investigation/bugs" at bounding box center [420, 120] width 199 height 11
click at [509, 180] on button "Save" at bounding box center [508, 183] width 27 height 13
type input "0h"
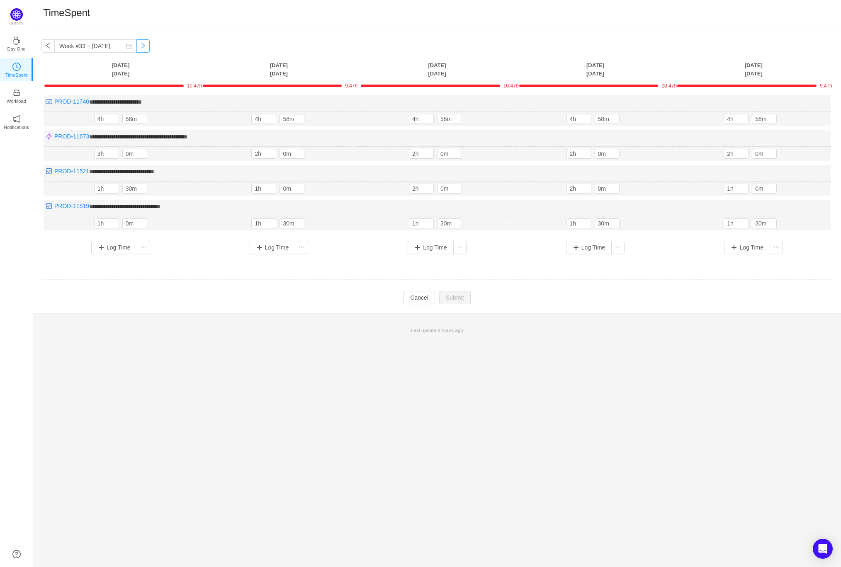
click at [136, 46] on button "button" at bounding box center [142, 45] width 13 height 13
type input "Week #34 ~ [DATE]"
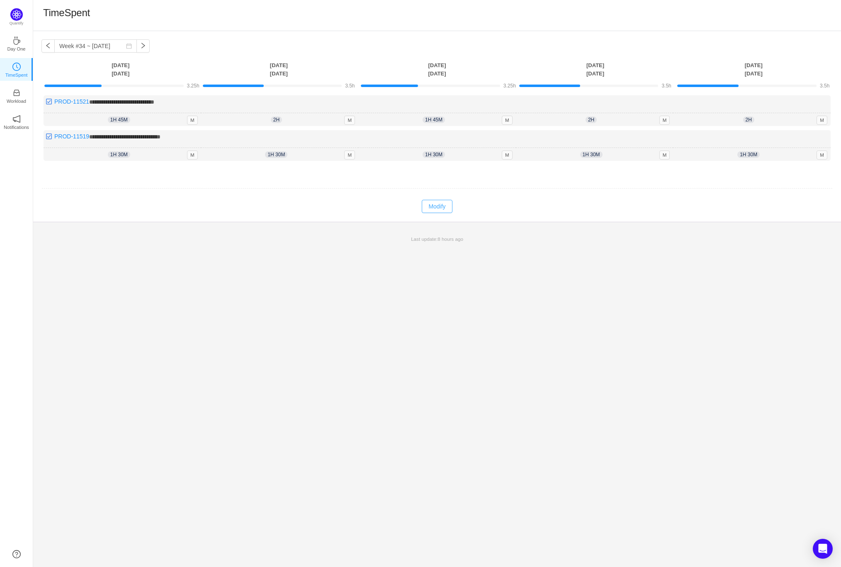
click at [441, 210] on button "Modify" at bounding box center [437, 206] width 30 height 13
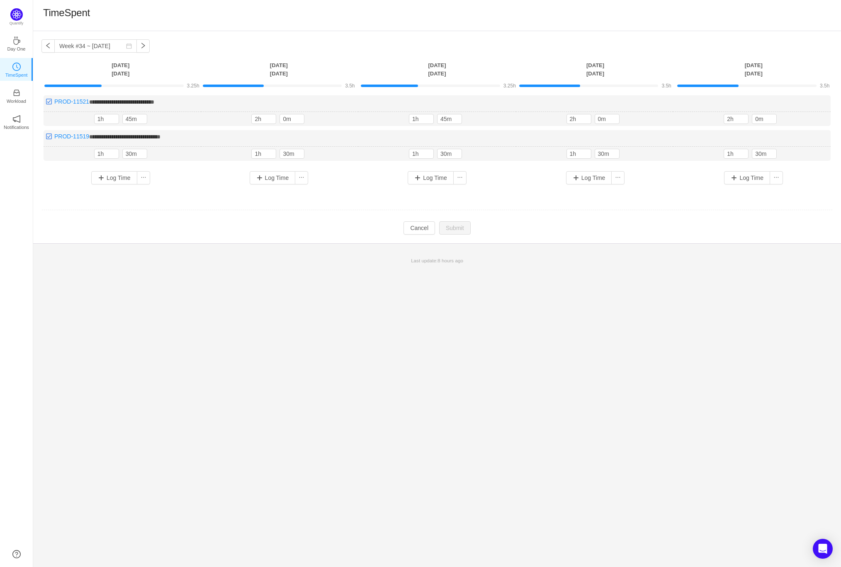
click at [115, 186] on div "Log Time" at bounding box center [121, 178] width 150 height 22
click at [115, 176] on button "Log Time" at bounding box center [114, 177] width 46 height 13
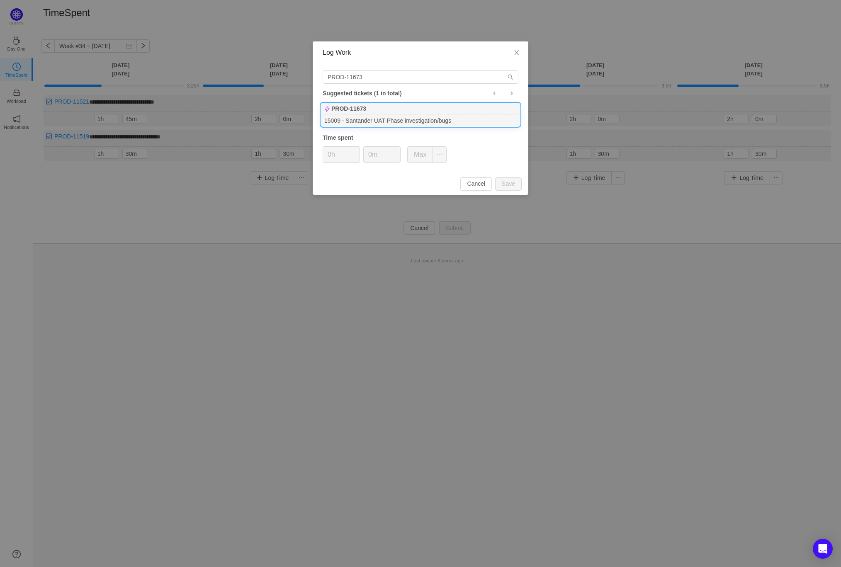
click at [380, 115] on div "15009 - Santander UAT Phase investigation/bugs" at bounding box center [420, 120] width 199 height 11
click at [512, 184] on button "Save" at bounding box center [508, 183] width 27 height 13
type input "0h"
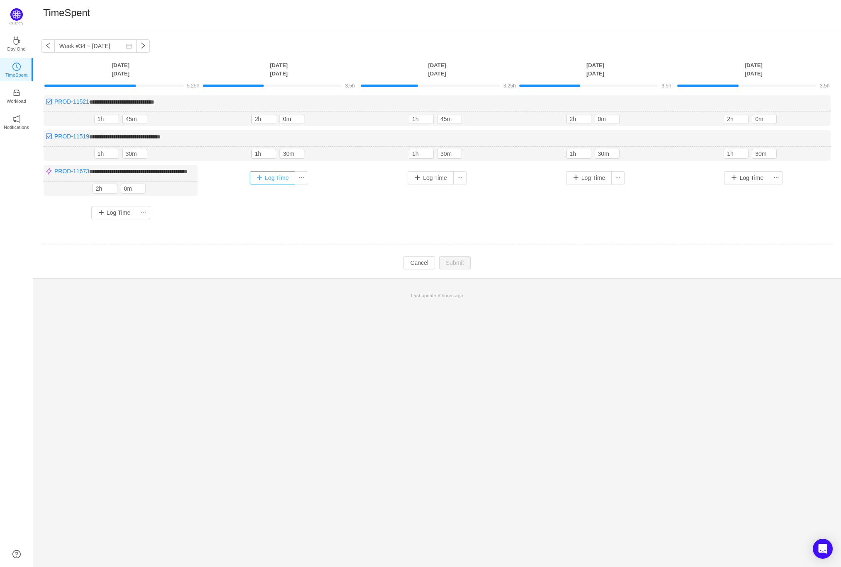
click at [272, 175] on button "Log Time" at bounding box center [273, 177] width 46 height 13
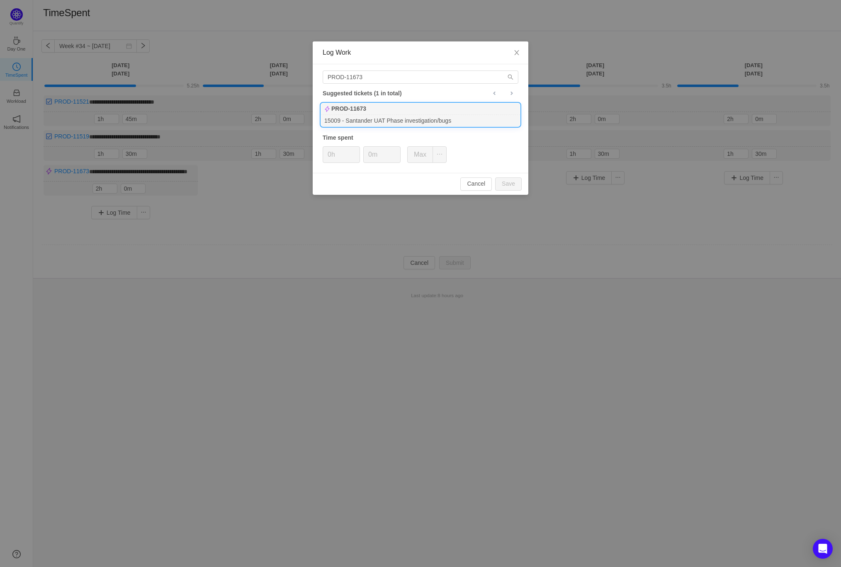
click at [375, 114] on div "PROD-11673" at bounding box center [420, 109] width 199 height 12
click at [515, 187] on button "Save" at bounding box center [508, 183] width 27 height 13
type input "0h"
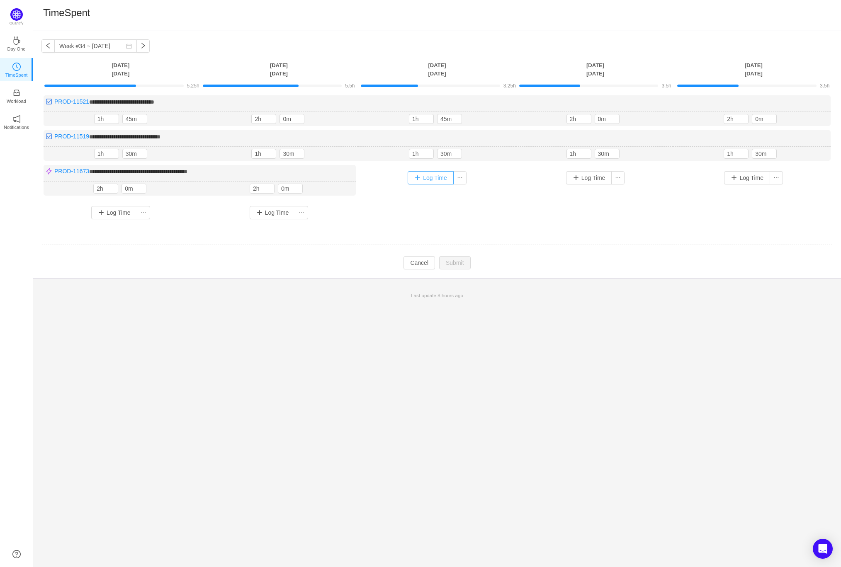
click at [431, 173] on button "Log Time" at bounding box center [431, 177] width 46 height 13
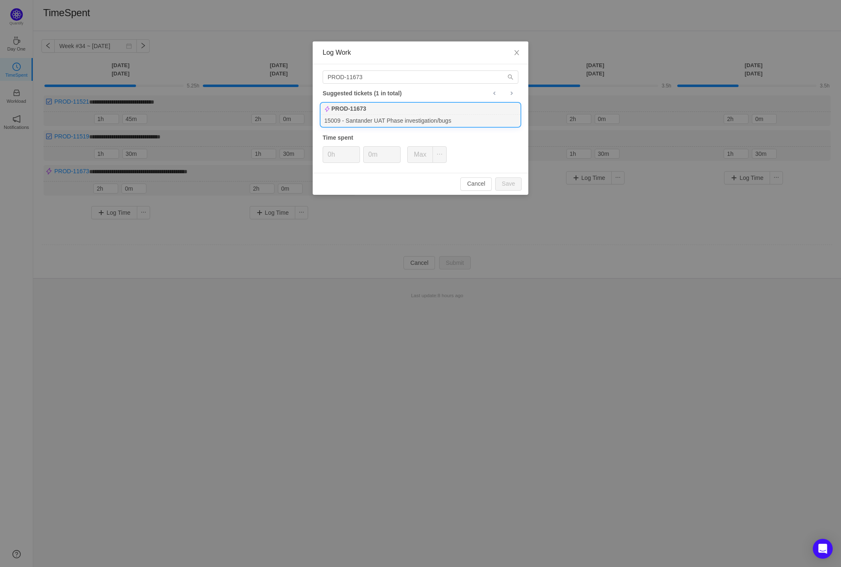
click at [398, 107] on div "PROD-11673" at bounding box center [420, 109] width 199 height 12
click at [508, 182] on button "Save" at bounding box center [508, 183] width 27 height 13
type input "0h"
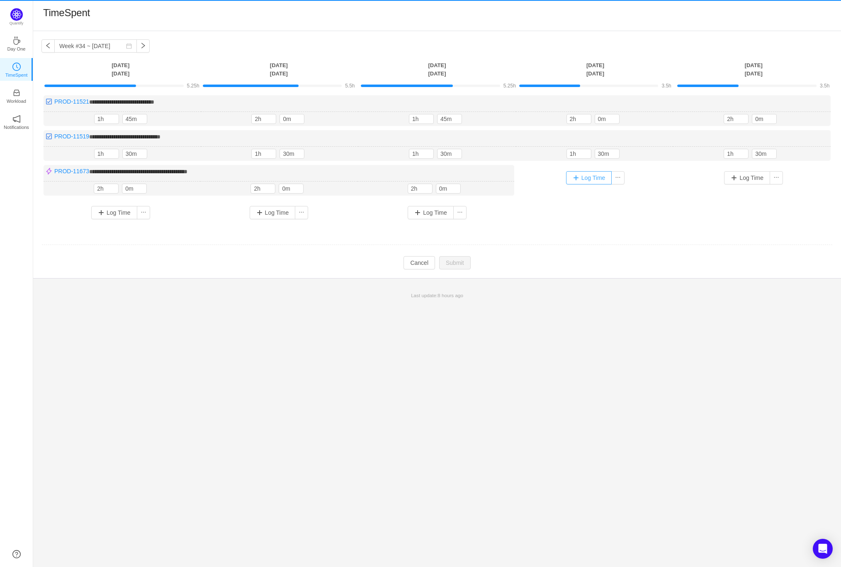
click at [576, 176] on button "Log Time" at bounding box center [589, 177] width 46 height 13
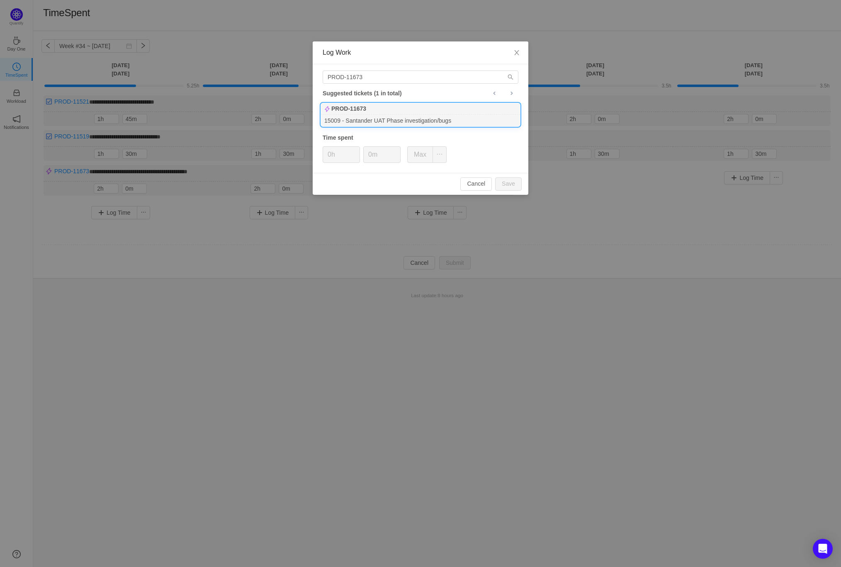
click at [363, 112] on b "PROD-11673" at bounding box center [348, 109] width 35 height 9
click at [509, 181] on button "Save" at bounding box center [508, 183] width 27 height 13
type input "0h"
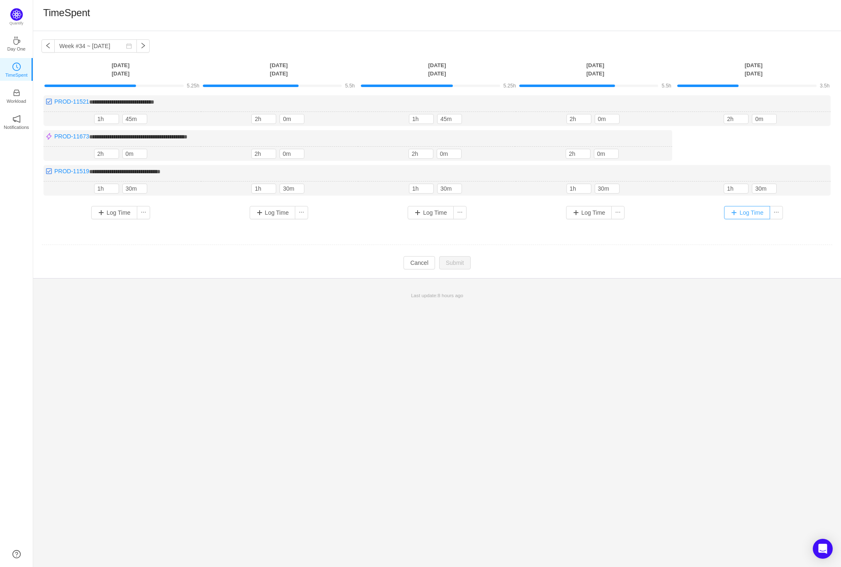
click at [746, 211] on button "Log Time" at bounding box center [747, 212] width 46 height 13
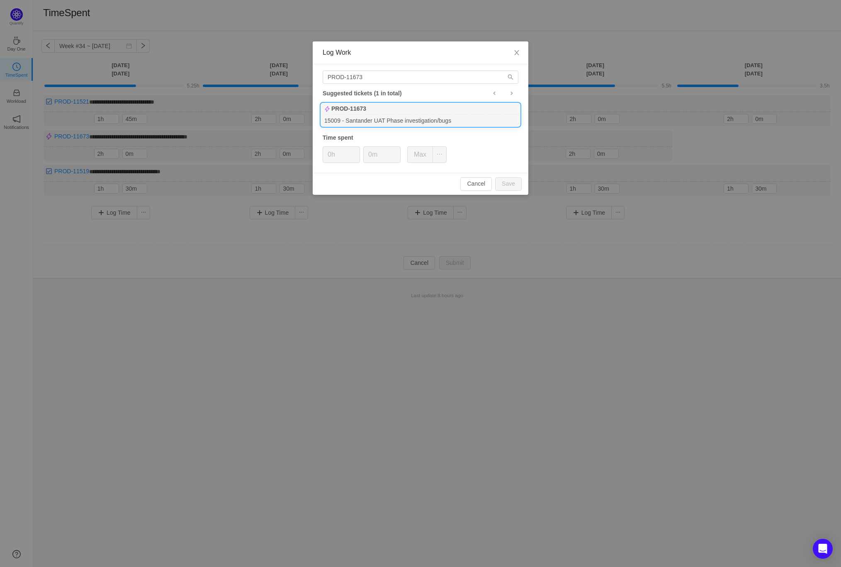
click at [458, 117] on div "15009 - Santander UAT Phase investigation/bugs" at bounding box center [420, 120] width 199 height 11
click at [503, 180] on button "Save" at bounding box center [508, 183] width 27 height 13
type input "0h"
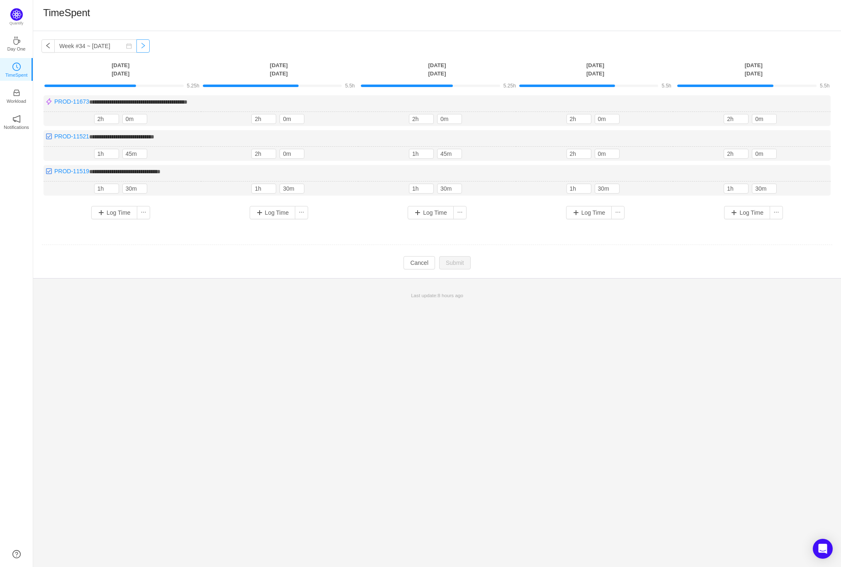
click at [136, 46] on button "button" at bounding box center [142, 45] width 13 height 13
type input "Week #35 ~ Aug 25"
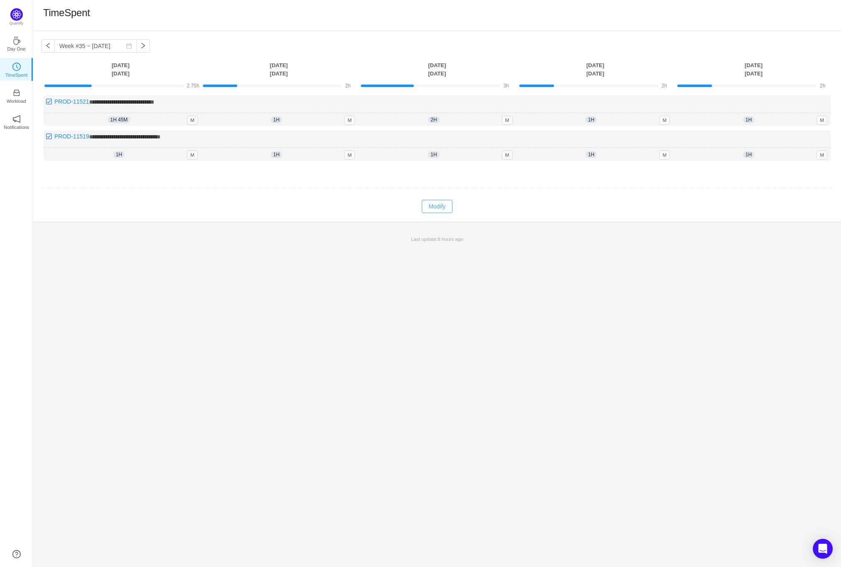
click at [435, 207] on button "Modify" at bounding box center [437, 206] width 30 height 13
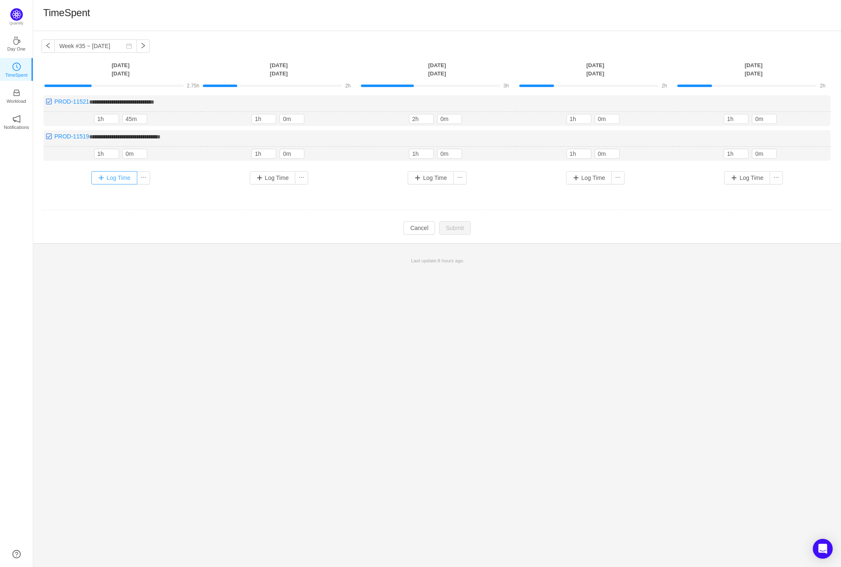
click at [110, 175] on button "Log Time" at bounding box center [114, 177] width 46 height 13
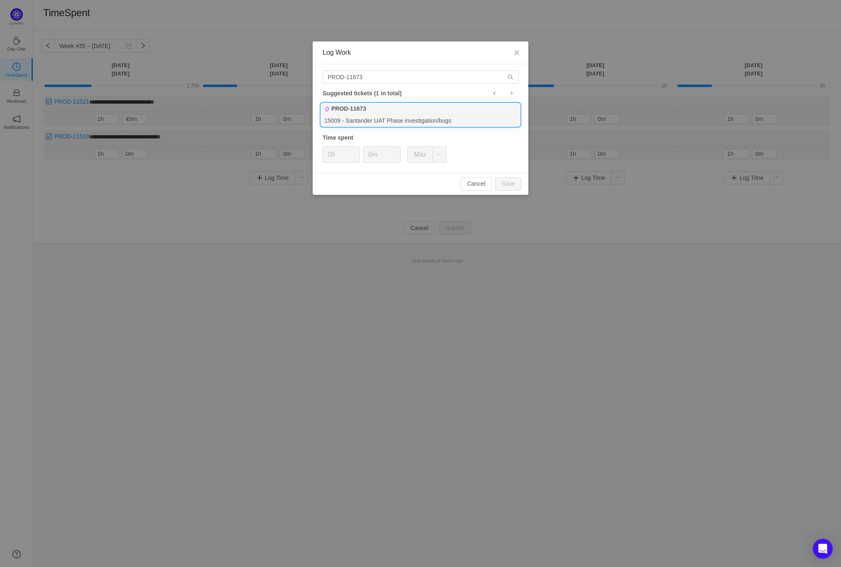
click at [398, 107] on div "PROD-11673" at bounding box center [420, 109] width 199 height 12
click at [510, 188] on button "Save" at bounding box center [508, 183] width 27 height 13
type input "0h"
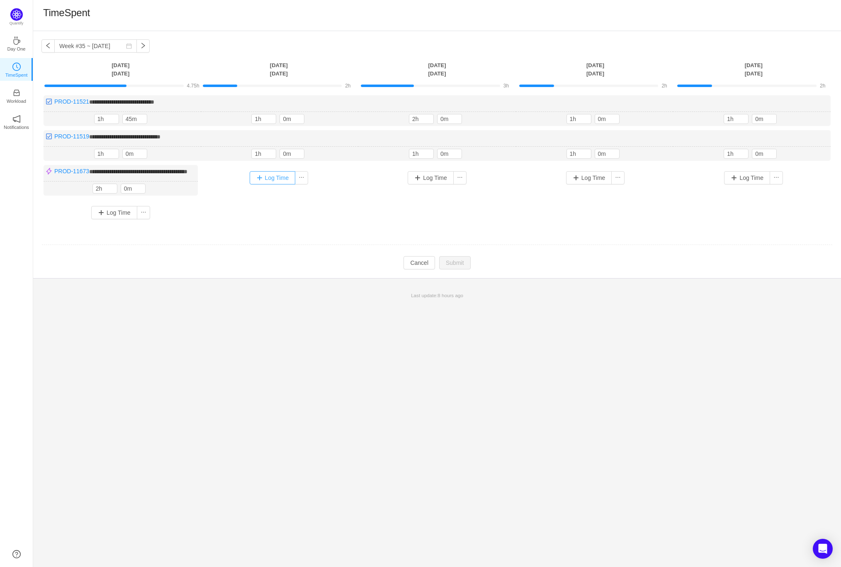
click at [271, 177] on button "Log Time" at bounding box center [273, 177] width 46 height 13
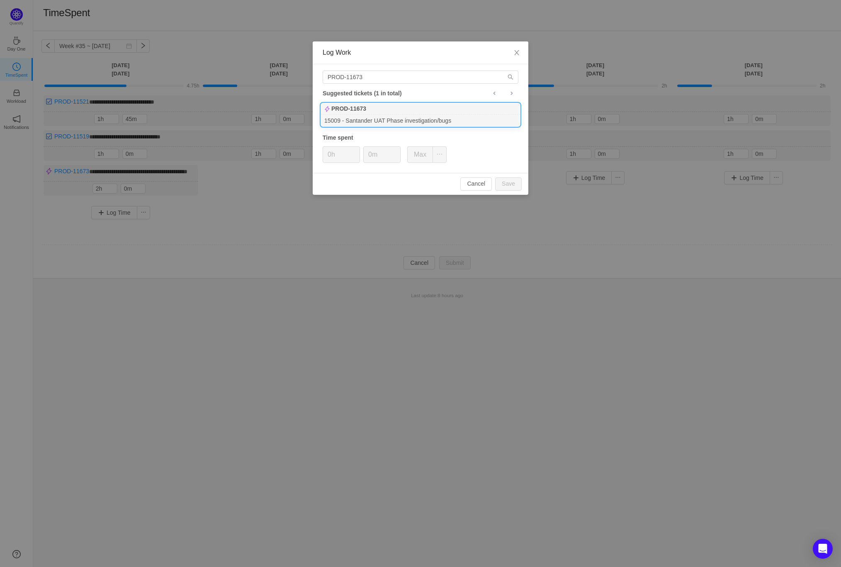
click at [375, 122] on div "15009 - Santander UAT Phase investigation/bugs" at bounding box center [420, 120] width 199 height 11
click at [512, 182] on button "Save" at bounding box center [508, 183] width 27 height 13
type input "0h"
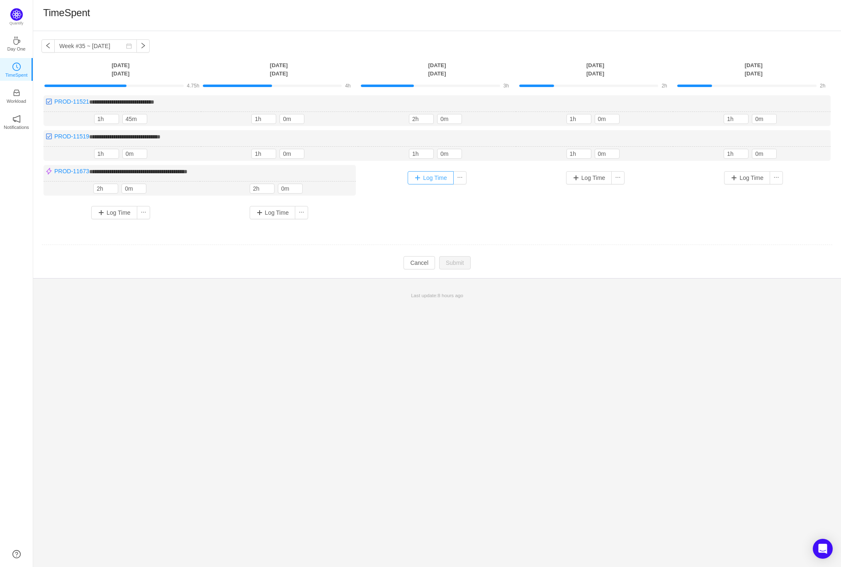
click at [430, 178] on button "Log Time" at bounding box center [431, 177] width 46 height 13
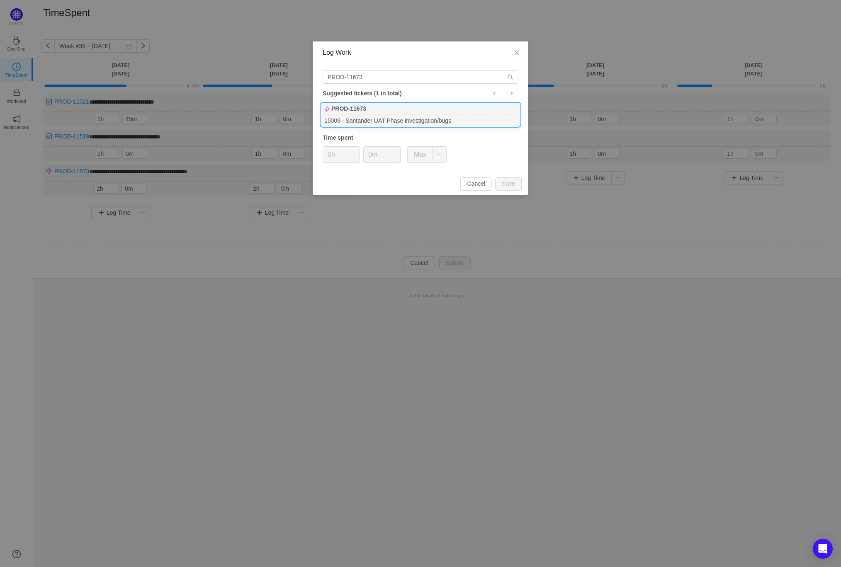
click at [419, 120] on div "15009 - Santander UAT Phase investigation/bugs" at bounding box center [420, 120] width 199 height 11
click at [515, 182] on button "Save" at bounding box center [508, 183] width 27 height 13
type input "0h"
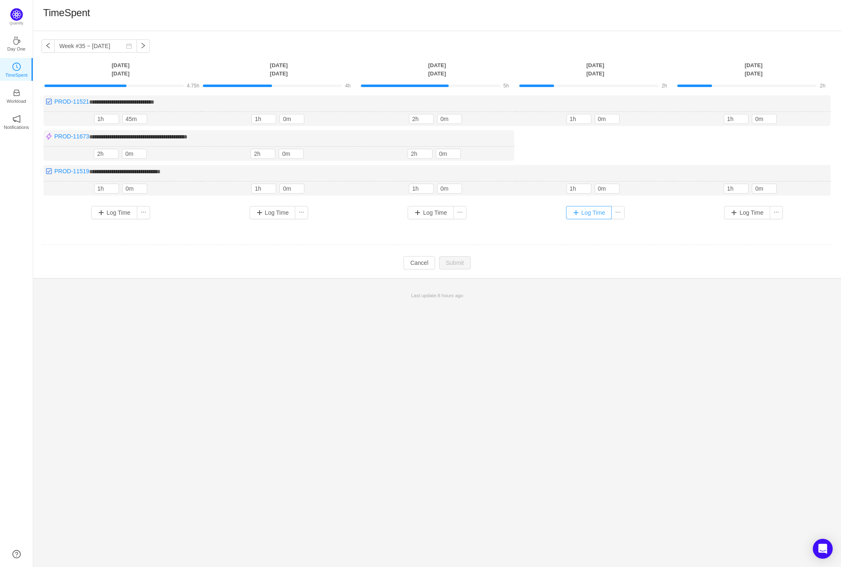
click at [587, 211] on button "Log Time" at bounding box center [589, 212] width 46 height 13
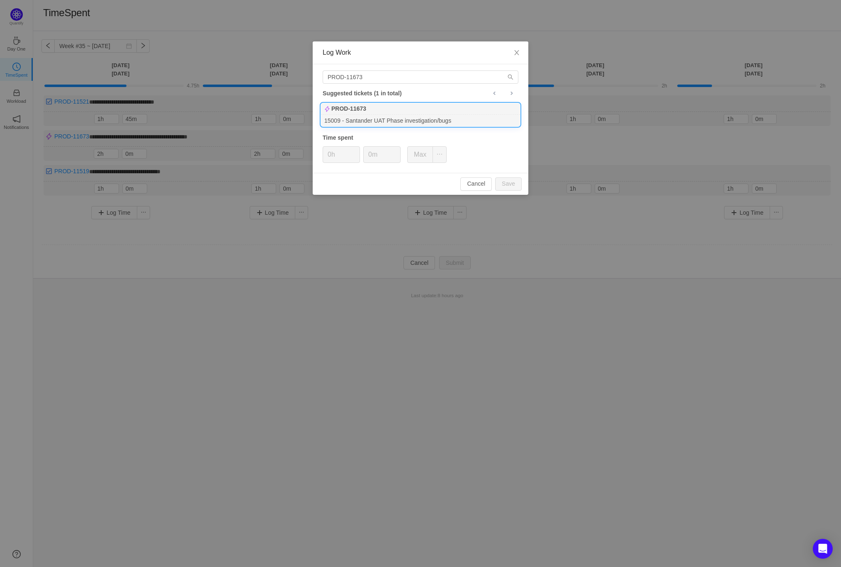
click at [430, 112] on div "PROD-11673" at bounding box center [420, 109] width 199 height 12
click at [506, 183] on button "Save" at bounding box center [508, 183] width 27 height 13
type input "0h"
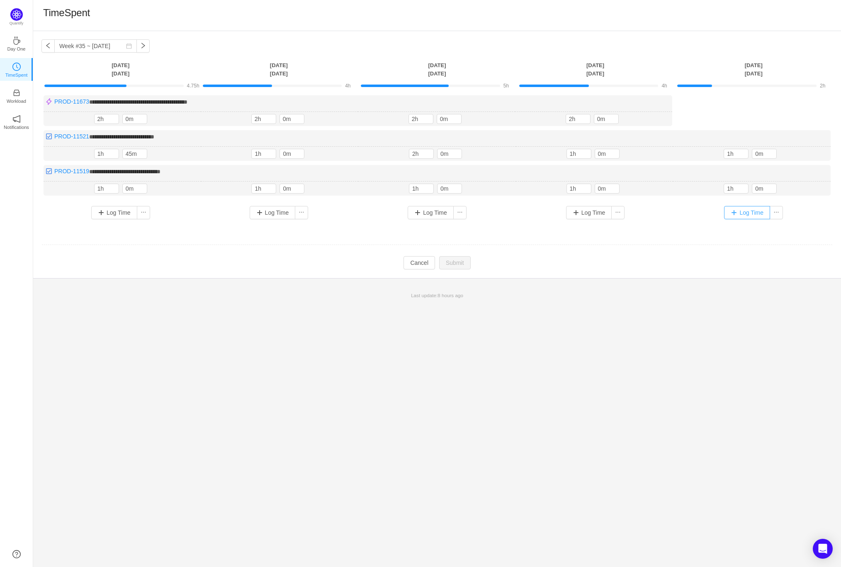
click at [751, 212] on button "Log Time" at bounding box center [747, 212] width 46 height 13
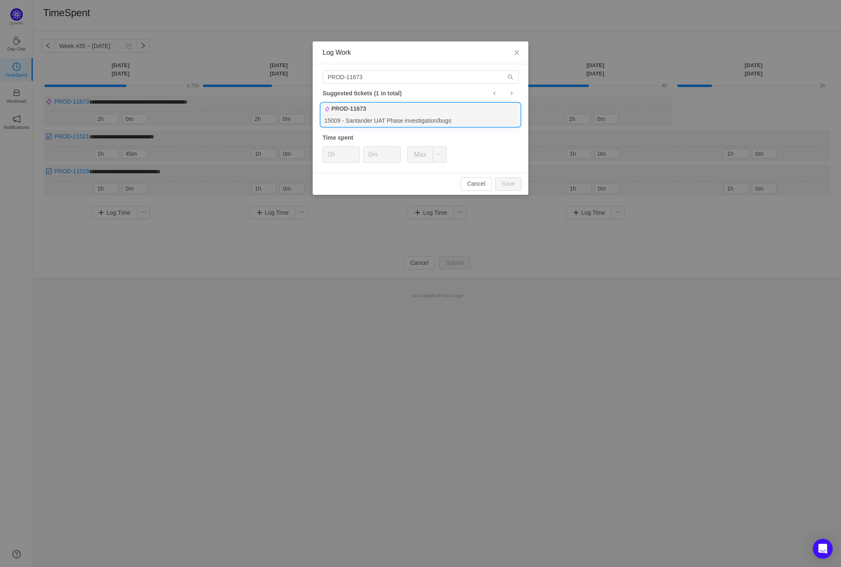
click at [466, 112] on div "PROD-11673" at bounding box center [420, 109] width 199 height 12
click at [508, 181] on button "Save" at bounding box center [508, 183] width 27 height 13
type input "0h"
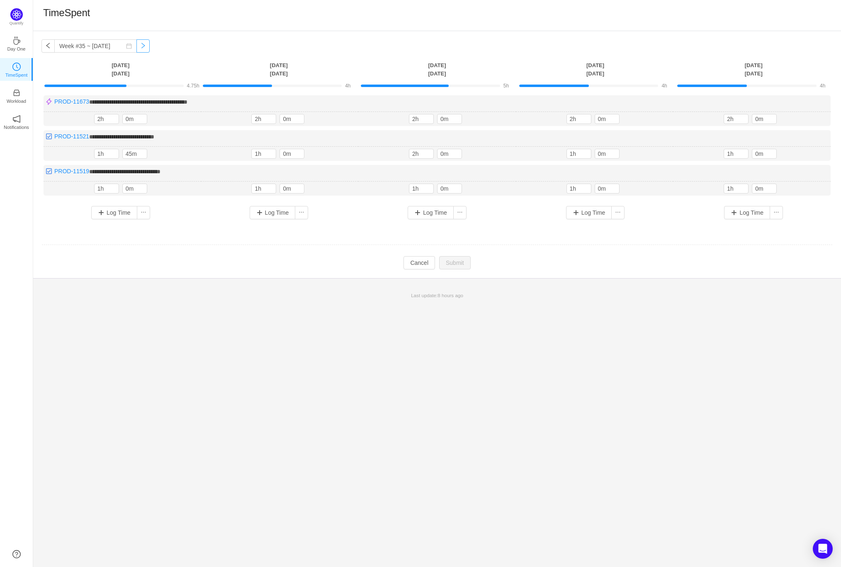
click at [136, 47] on button "button" at bounding box center [142, 45] width 13 height 13
type input "Week #35 ~ [DATE]"
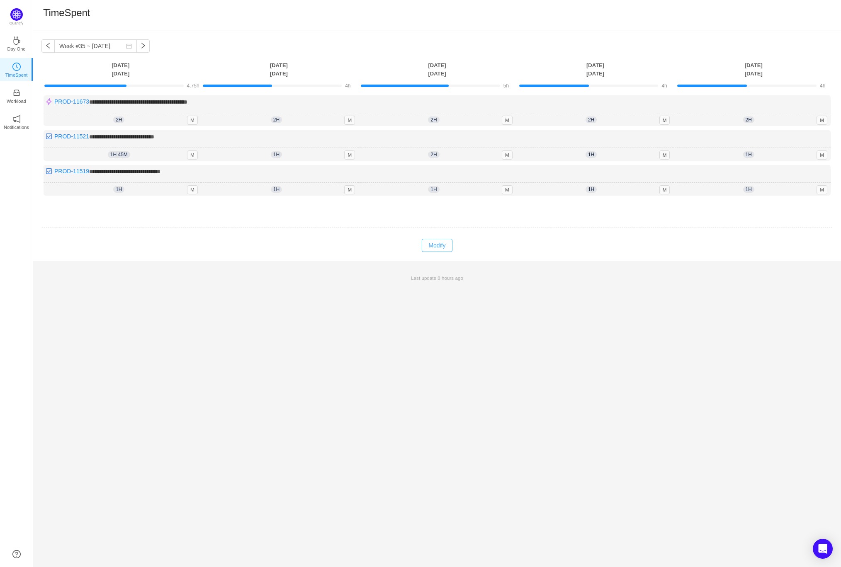
click at [435, 247] on button "Modify" at bounding box center [437, 245] width 30 height 13
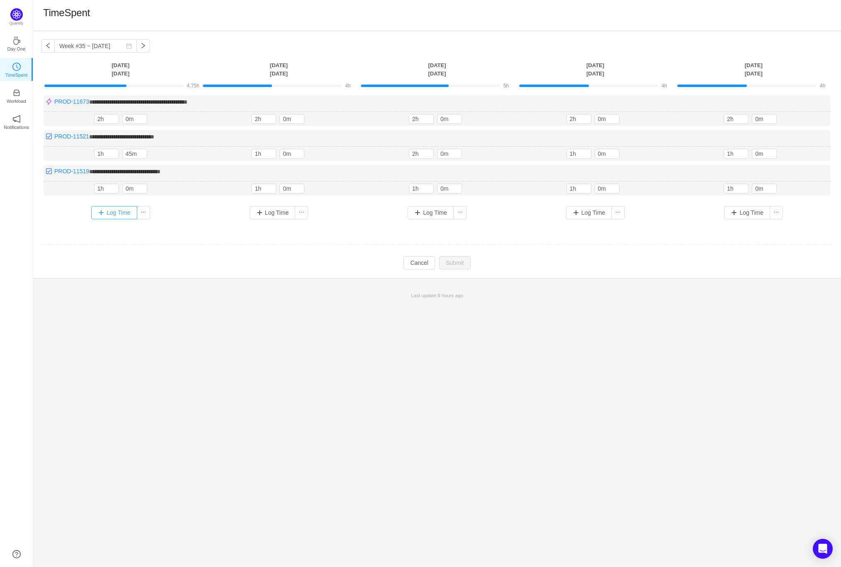
click at [117, 211] on button "Log Time" at bounding box center [114, 212] width 46 height 13
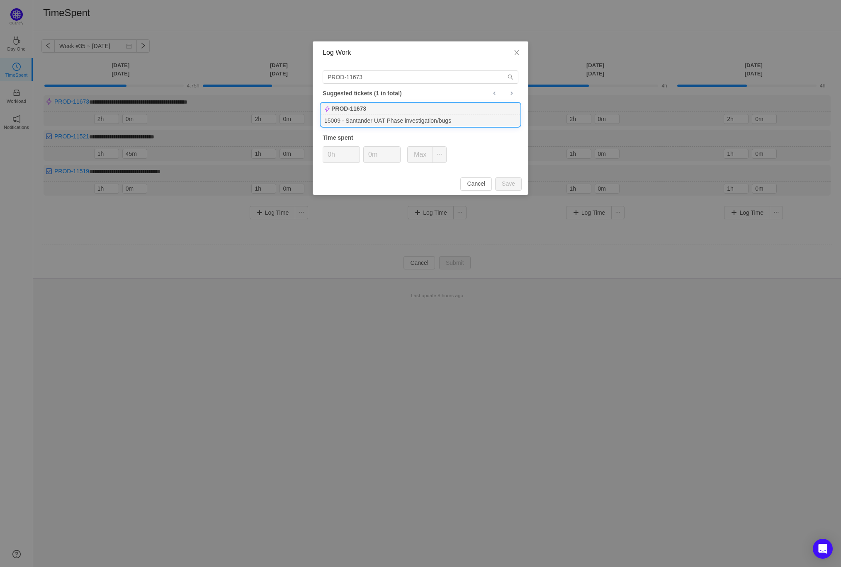
click at [389, 109] on div "PROD-11673" at bounding box center [420, 109] width 199 height 12
type input "1h"
click at [368, 153] on input "0m" at bounding box center [382, 155] width 36 height 16
type input "30m"
click at [517, 185] on button "Save" at bounding box center [508, 183] width 27 height 13
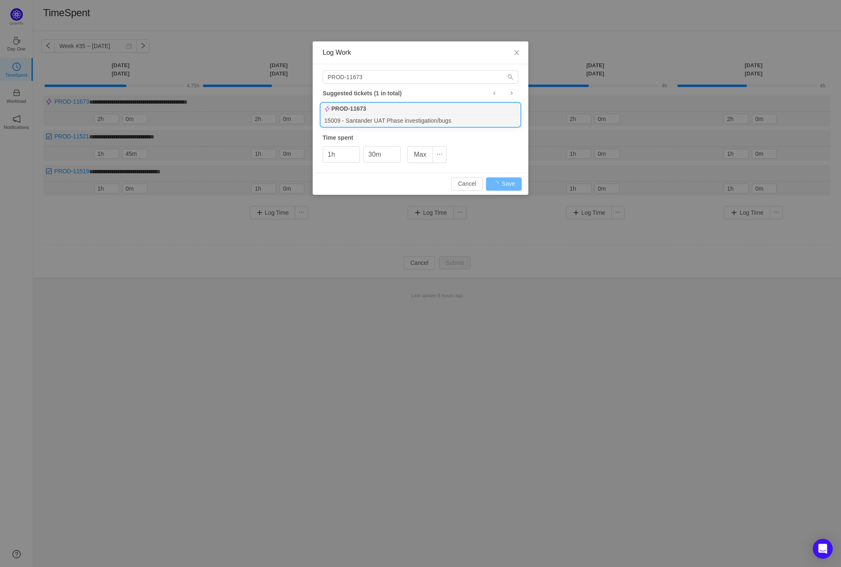
type input "0h"
type input "0m"
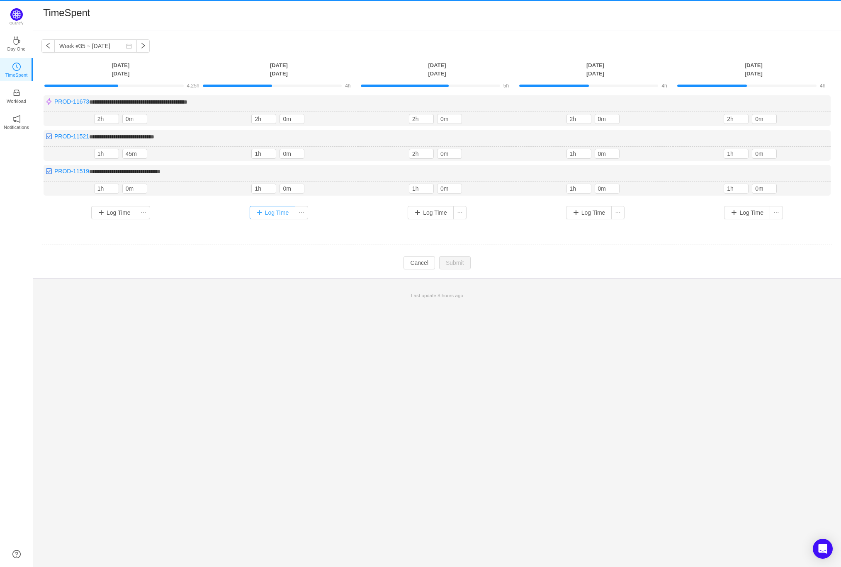
click at [286, 212] on button "Log Time" at bounding box center [273, 212] width 46 height 13
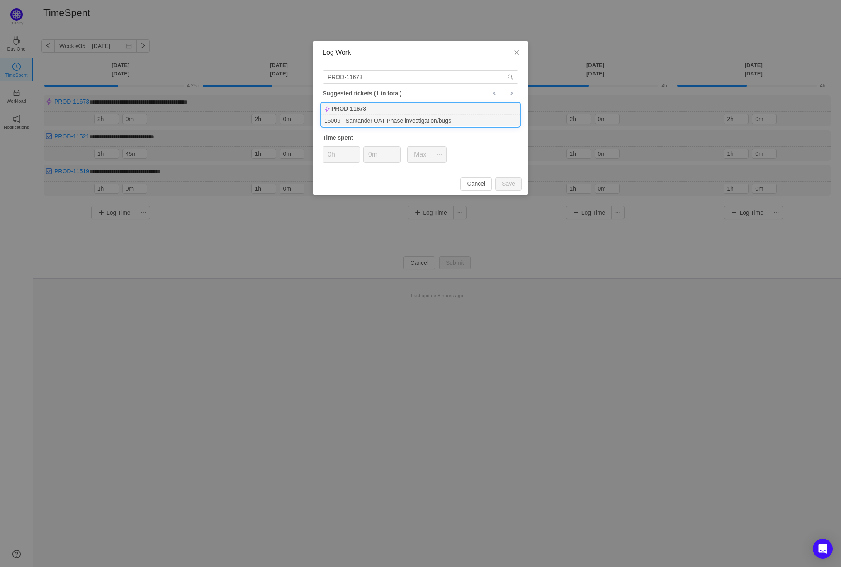
click at [383, 110] on div "PROD-11673" at bounding box center [420, 109] width 199 height 12
type input "1h"
click at [369, 155] on input "0m" at bounding box center [382, 155] width 36 height 16
type input "30m"
click at [510, 182] on button "Save" at bounding box center [508, 183] width 27 height 13
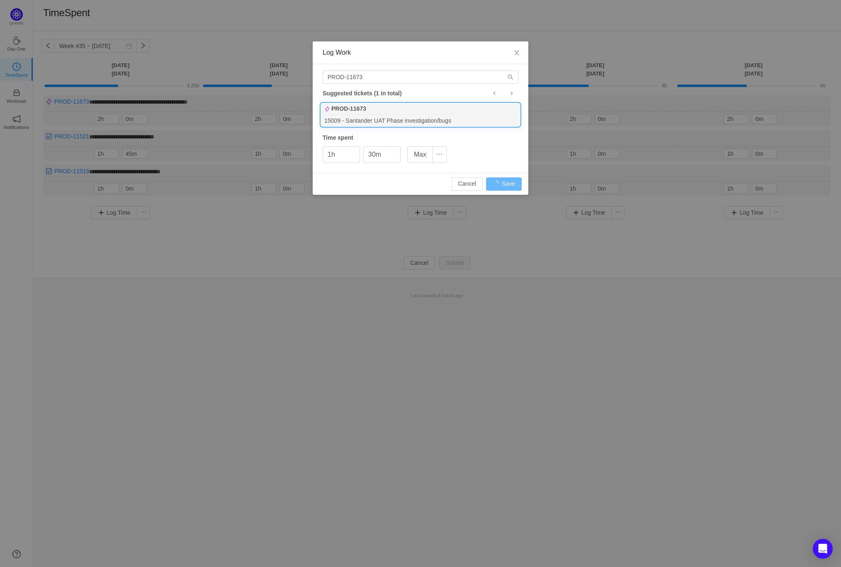
type input "0h"
type input "0m"
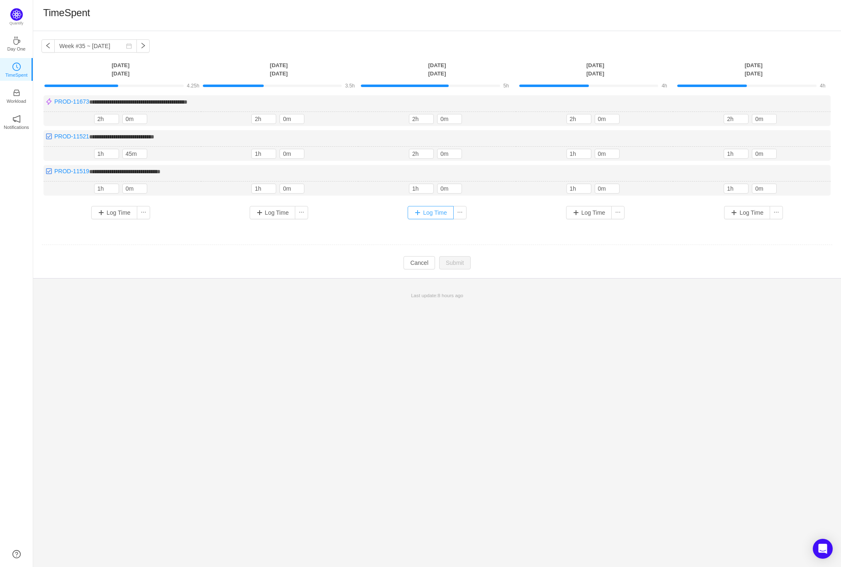
click at [430, 210] on button "Log Time" at bounding box center [431, 212] width 46 height 13
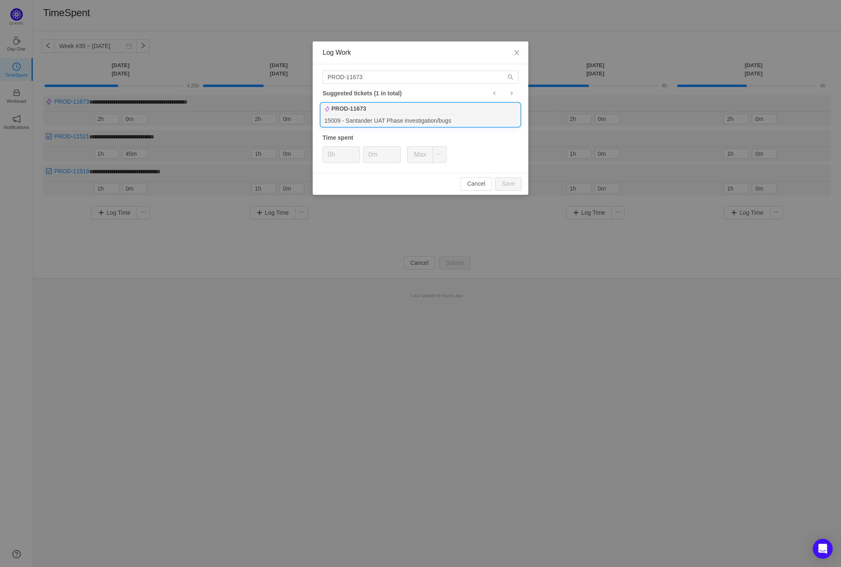
click at [367, 115] on div "15009 - Santander UAT Phase investigation/bugs" at bounding box center [420, 120] width 199 height 11
click at [511, 182] on button "Save" at bounding box center [508, 183] width 27 height 13
type input "0h"
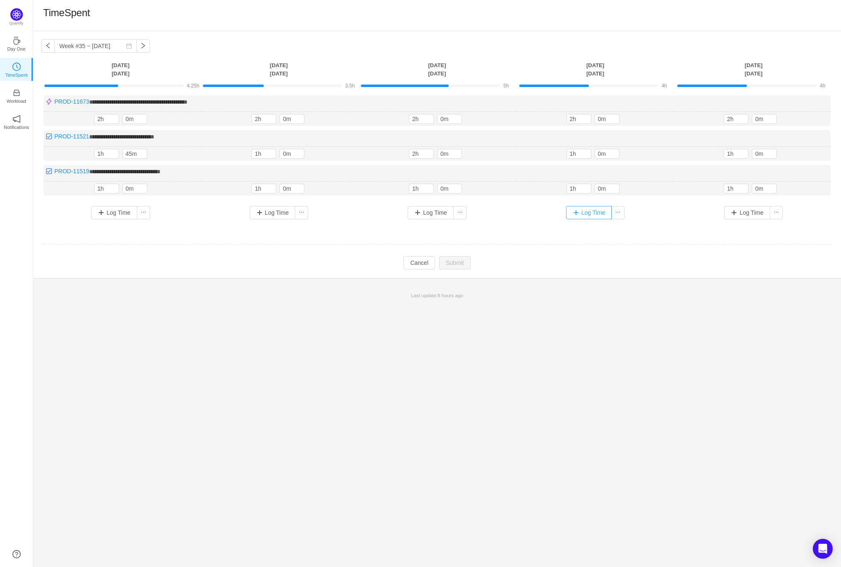
click at [579, 211] on button "Log Time" at bounding box center [589, 212] width 46 height 13
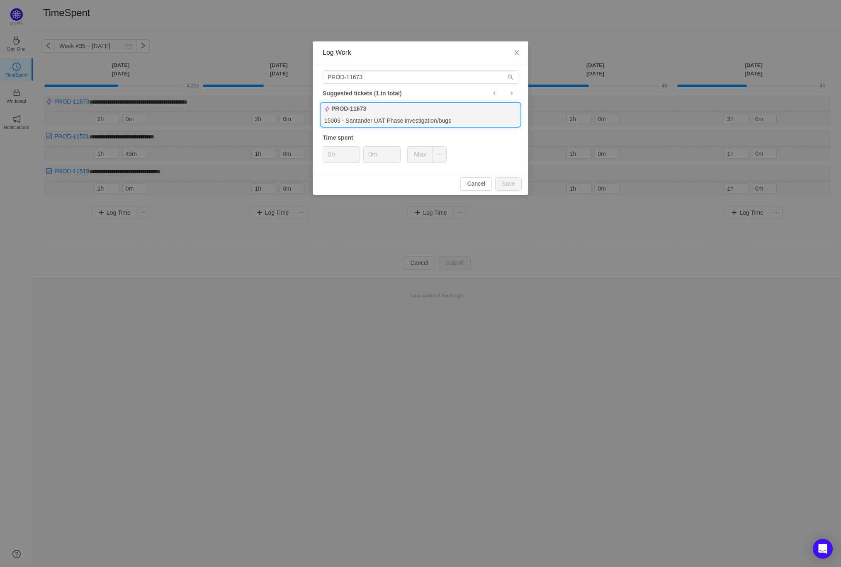
click at [415, 112] on div "PROD-11673" at bounding box center [420, 109] width 199 height 12
click at [509, 181] on button "Save" at bounding box center [508, 183] width 27 height 13
type input "0h"
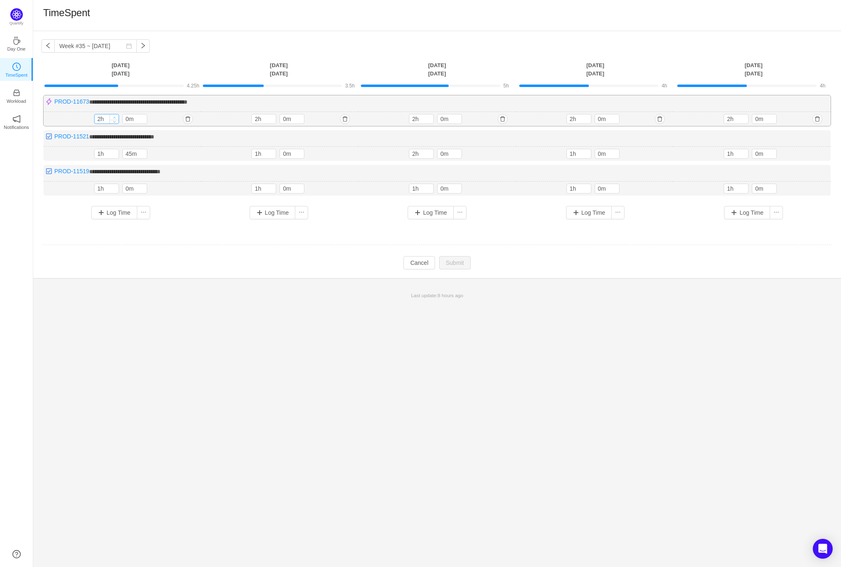
click at [113, 115] on span "Increase Value" at bounding box center [114, 116] width 9 height 5
type input "3h"
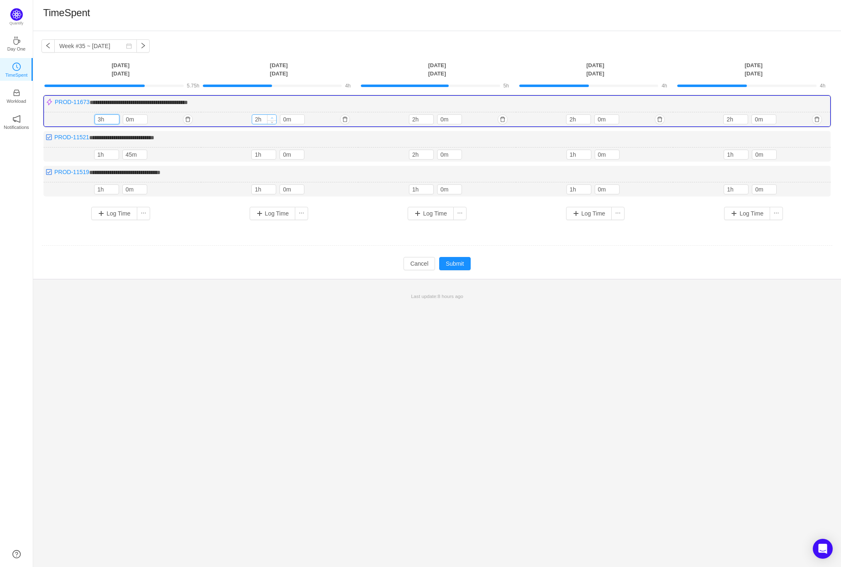
type input "3h"
click at [273, 115] on span "Increase Value" at bounding box center [271, 117] width 9 height 5
click at [428, 119] on span "Decrease Value" at bounding box center [429, 121] width 9 height 5
click at [431, 115] on span "Increase Value" at bounding box center [429, 117] width 9 height 5
type input "3h"
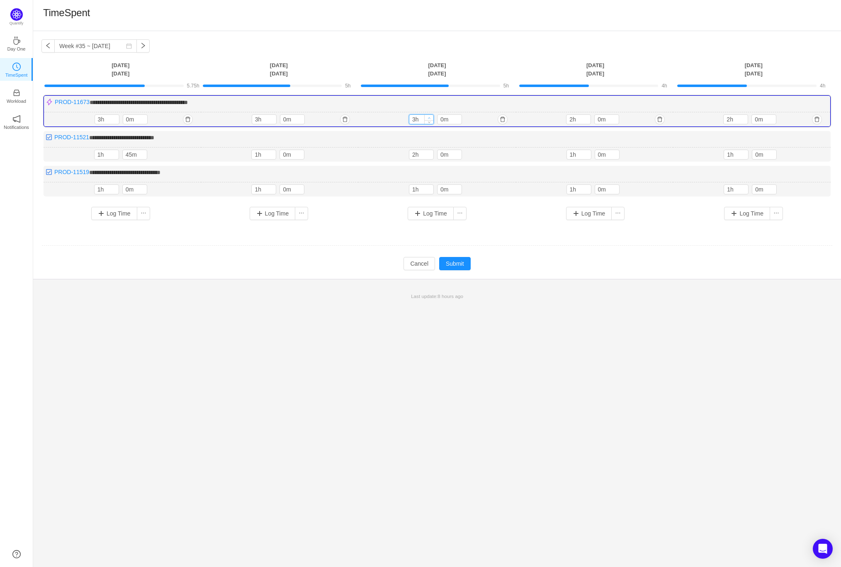
click at [431, 115] on span "Increase Value" at bounding box center [429, 117] width 9 height 5
click at [588, 119] on span "Decrease Value" at bounding box center [586, 121] width 9 height 5
click at [589, 115] on span "Increase Value" at bounding box center [586, 117] width 9 height 5
type input "3h"
click at [589, 115] on span "Increase Value" at bounding box center [586, 117] width 9 height 5
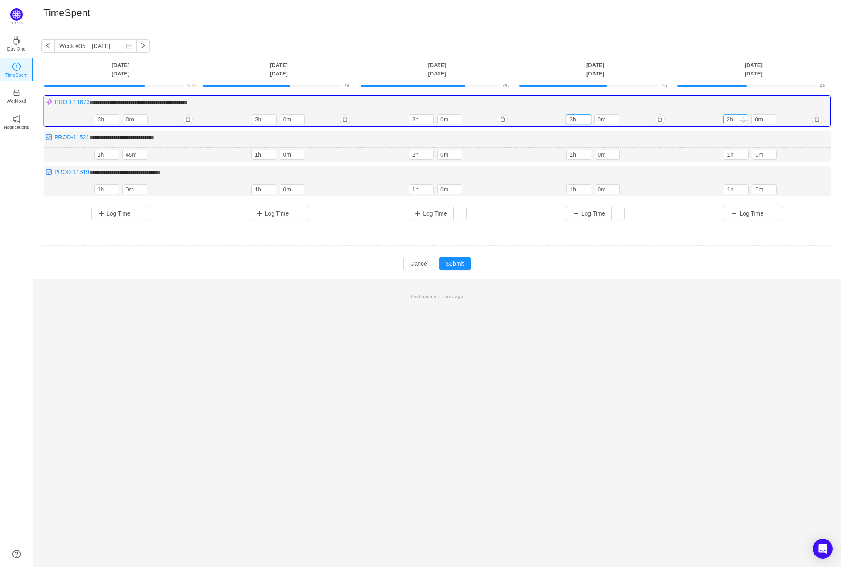
type input "3h"
click at [743, 117] on icon "icon: up" at bounding box center [743, 118] width 2 height 2
click at [459, 264] on button "Submit" at bounding box center [455, 263] width 32 height 13
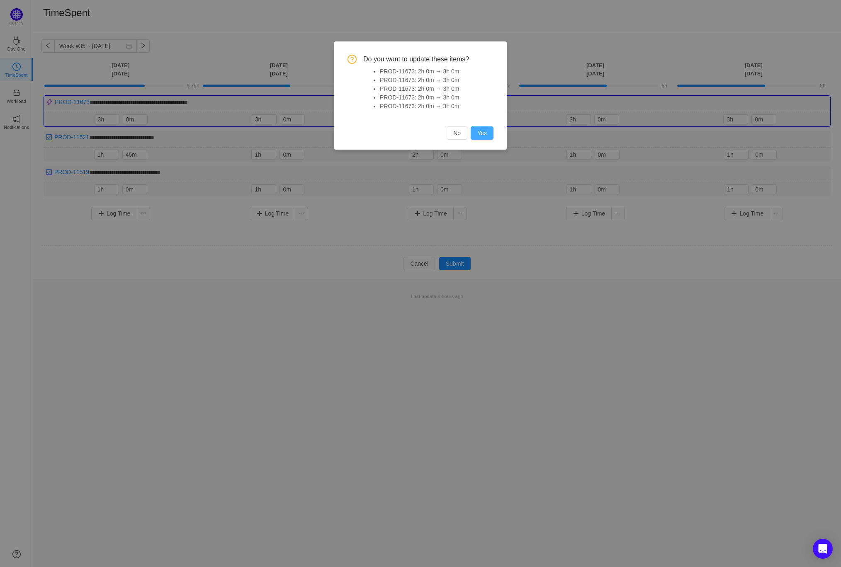
click at [487, 135] on button "Yes" at bounding box center [482, 132] width 23 height 13
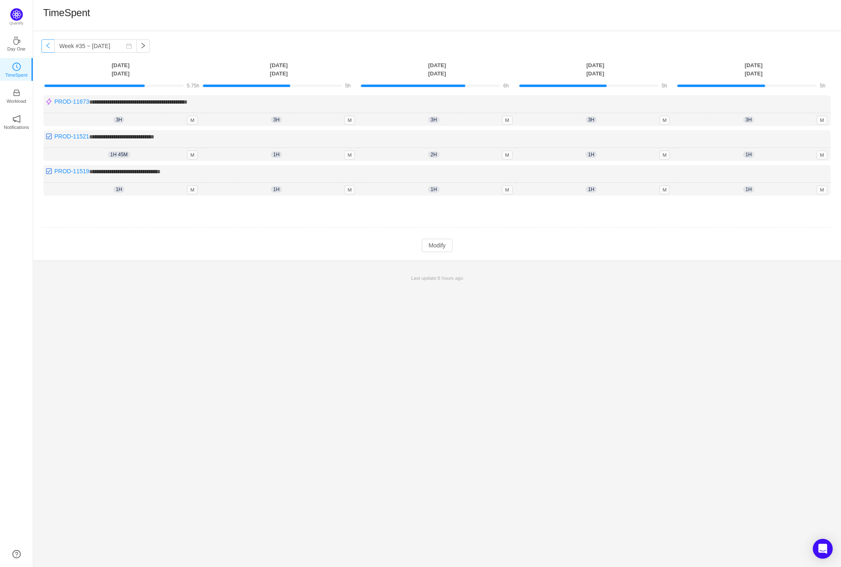
click at [49, 44] on button "button" at bounding box center [47, 45] width 13 height 13
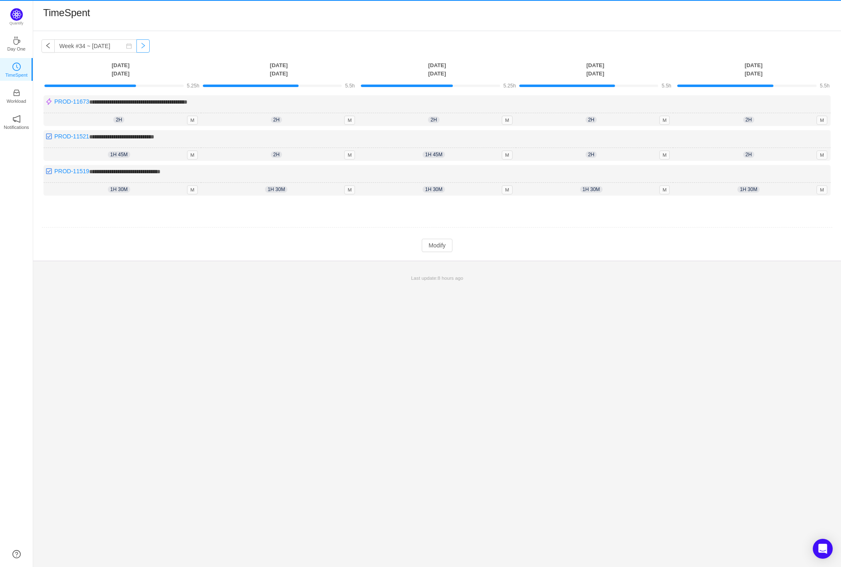
click at [136, 48] on button "button" at bounding box center [142, 45] width 13 height 13
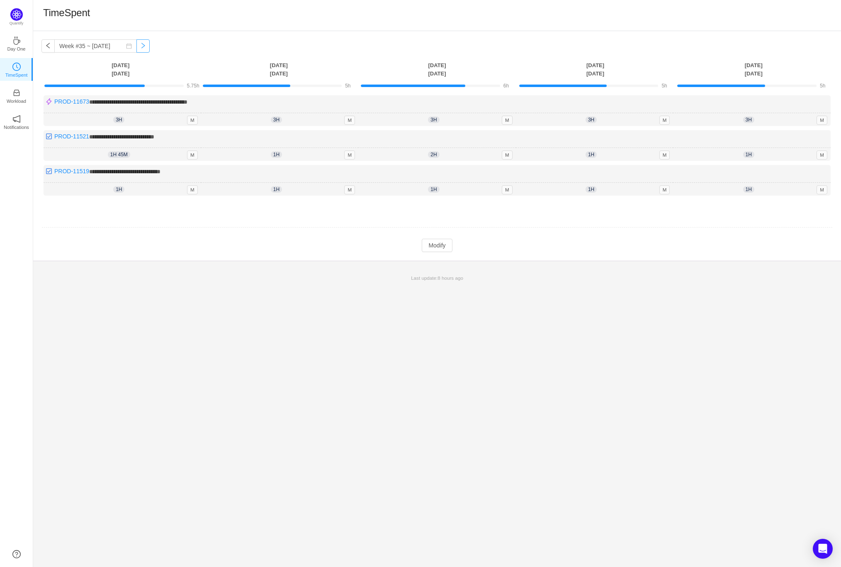
click at [136, 48] on button "button" at bounding box center [142, 45] width 13 height 13
type input "Week #35 ~ [DATE]"
click at [436, 236] on td at bounding box center [436, 227] width 791 height 21
click at [437, 246] on button "Modify" at bounding box center [437, 245] width 30 height 13
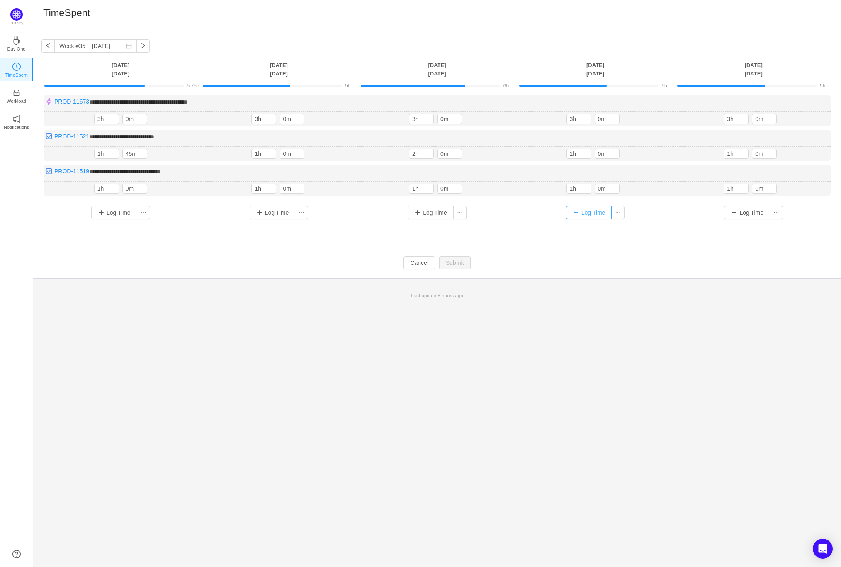
click at [588, 214] on button "Log Time" at bounding box center [589, 212] width 46 height 13
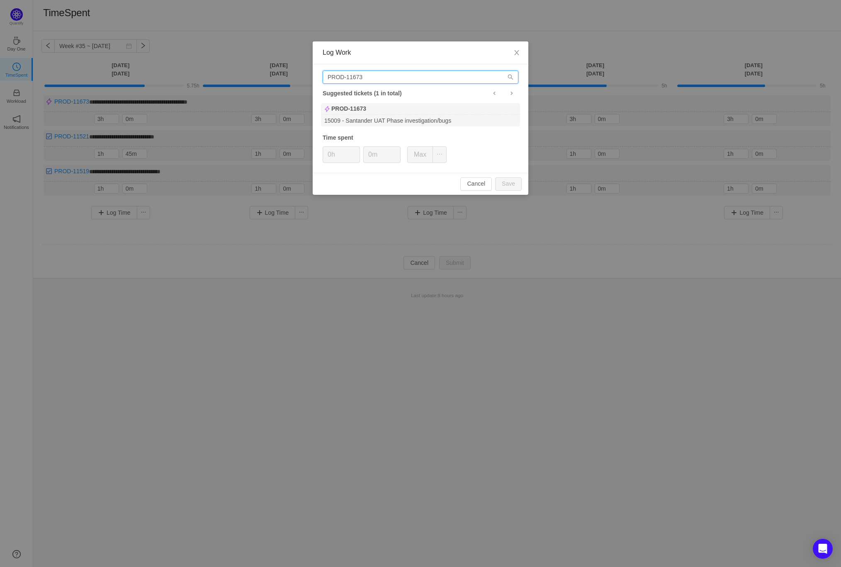
click at [412, 78] on input "PROD-11673" at bounding box center [421, 76] width 196 height 13
paste input "419"
type input "PROD-11419"
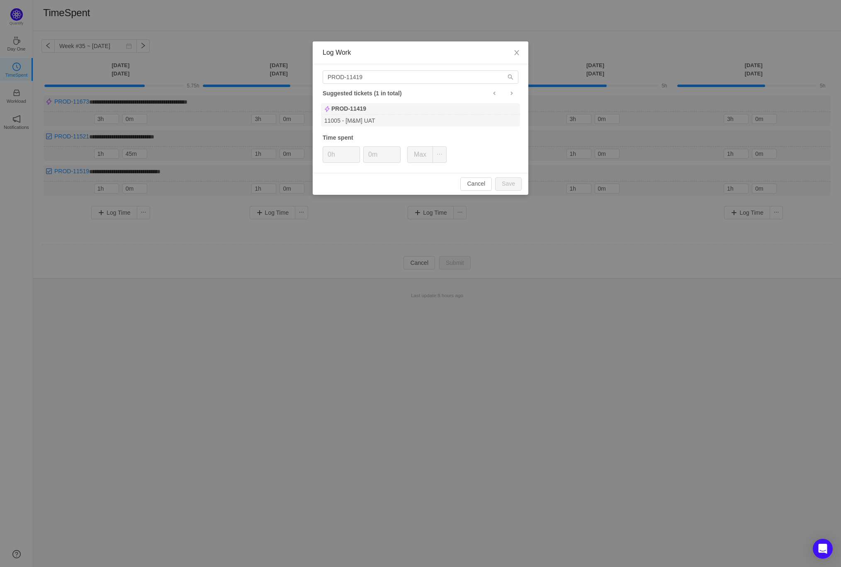
click at [380, 105] on div "PROD-11419" at bounding box center [420, 109] width 199 height 12
click at [508, 185] on button "Save" at bounding box center [508, 183] width 27 height 13
type input "0h"
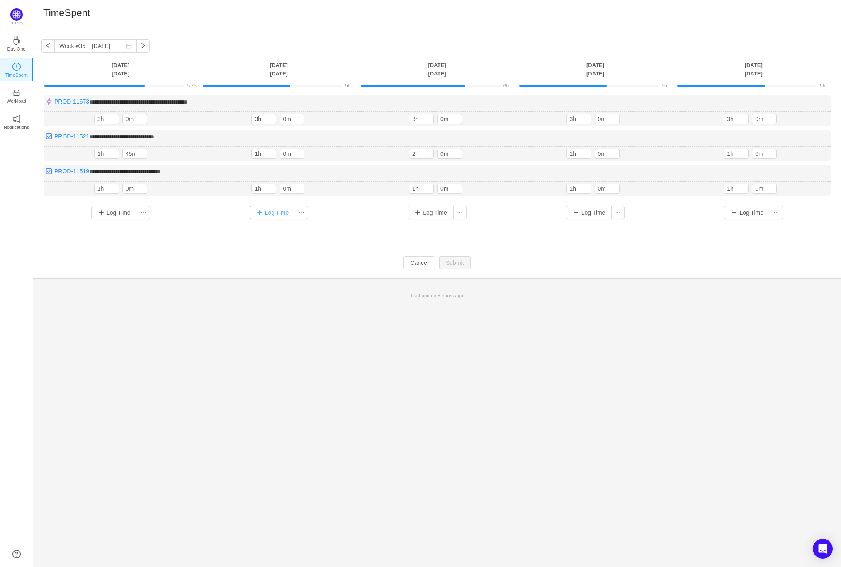
click at [270, 211] on button "Log Time" at bounding box center [273, 212] width 46 height 13
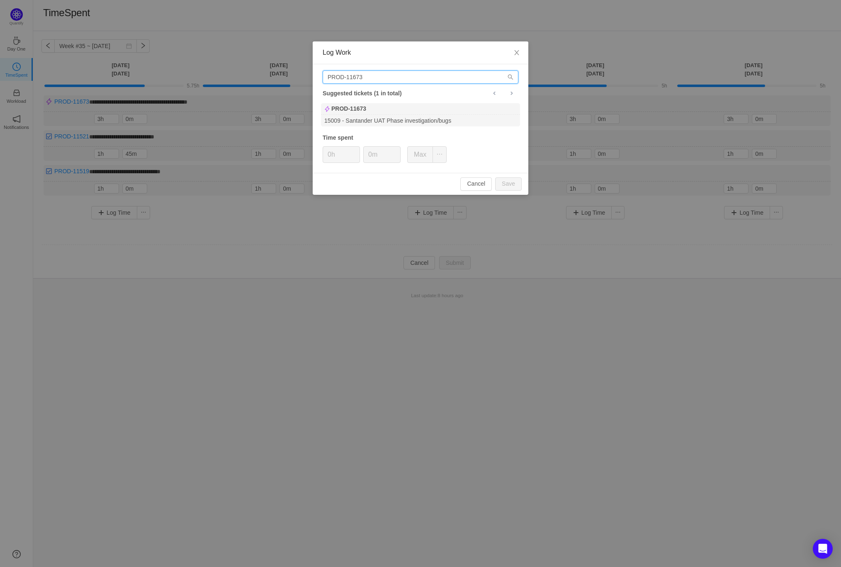
click at [372, 74] on input "PROD-11673" at bounding box center [421, 76] width 196 height 13
paste input "419"
type input "PROD-11419"
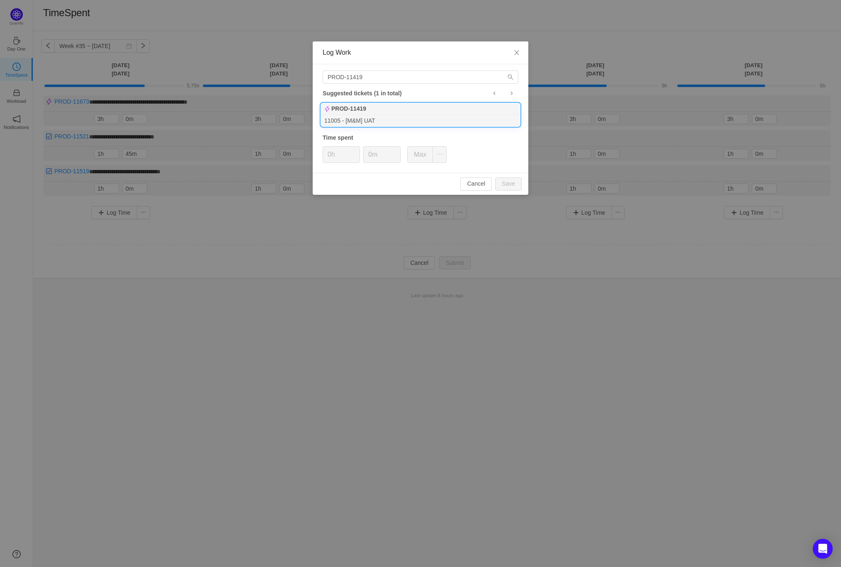
click at [370, 111] on div "PROD-11419" at bounding box center [420, 109] width 199 height 12
click at [516, 183] on button "Save" at bounding box center [508, 183] width 27 height 13
type input "0h"
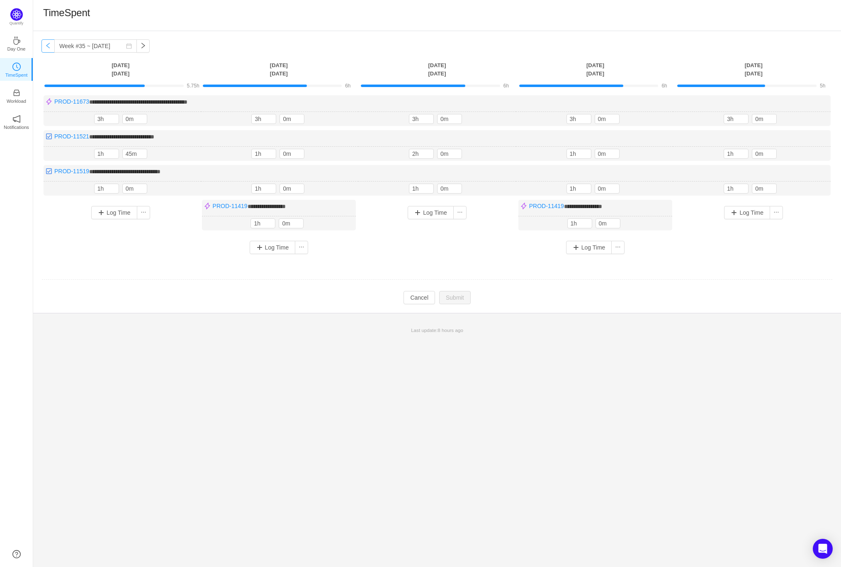
click at [48, 46] on button "button" at bounding box center [47, 45] width 13 height 13
type input "Week #34 ~ [DATE]"
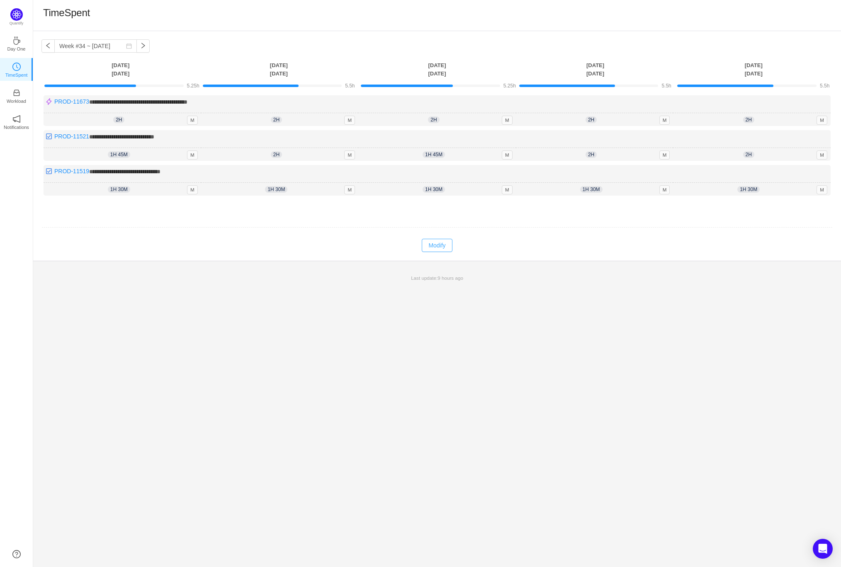
click at [436, 245] on button "Modify" at bounding box center [437, 245] width 30 height 13
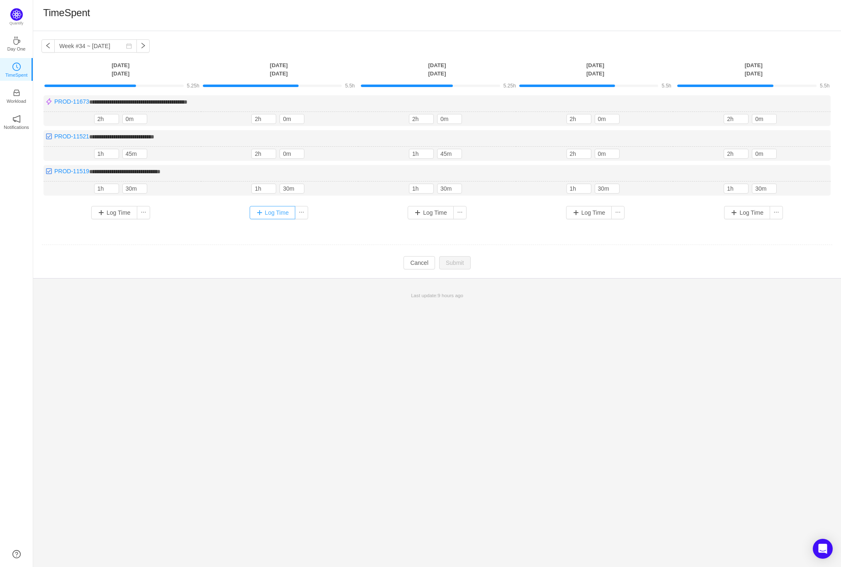
click at [270, 212] on button "Log Time" at bounding box center [273, 212] width 46 height 13
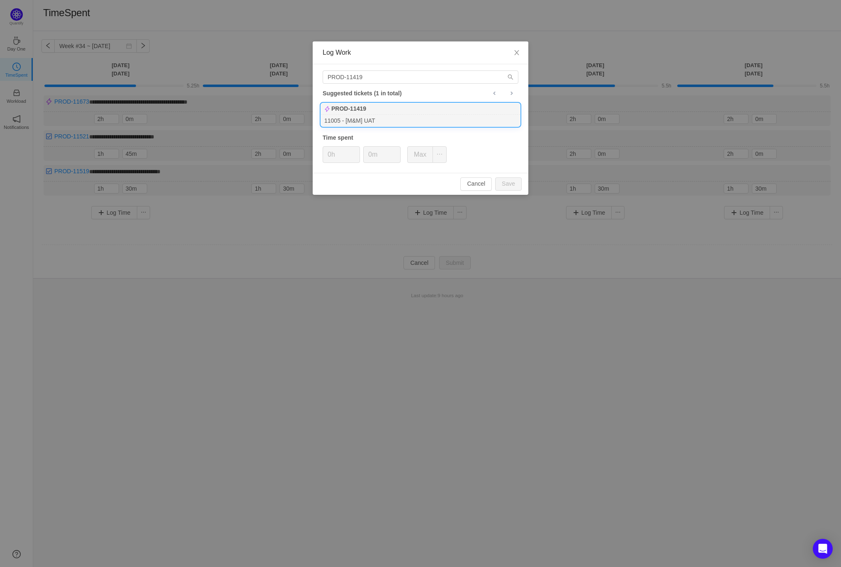
click at [384, 113] on div "PROD-11419" at bounding box center [420, 109] width 199 height 12
click at [513, 177] on button "Save" at bounding box center [508, 183] width 27 height 13
type input "0h"
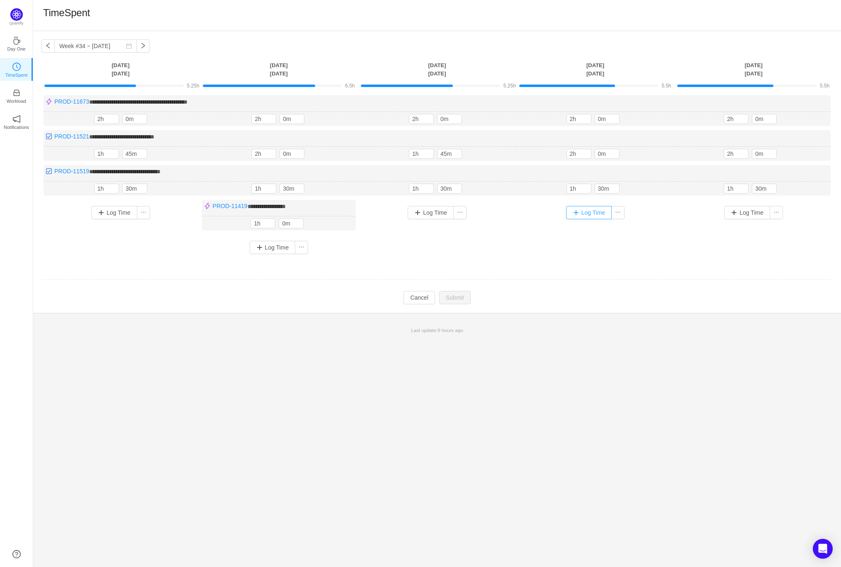
click at [585, 214] on button "Log Time" at bounding box center [589, 212] width 46 height 13
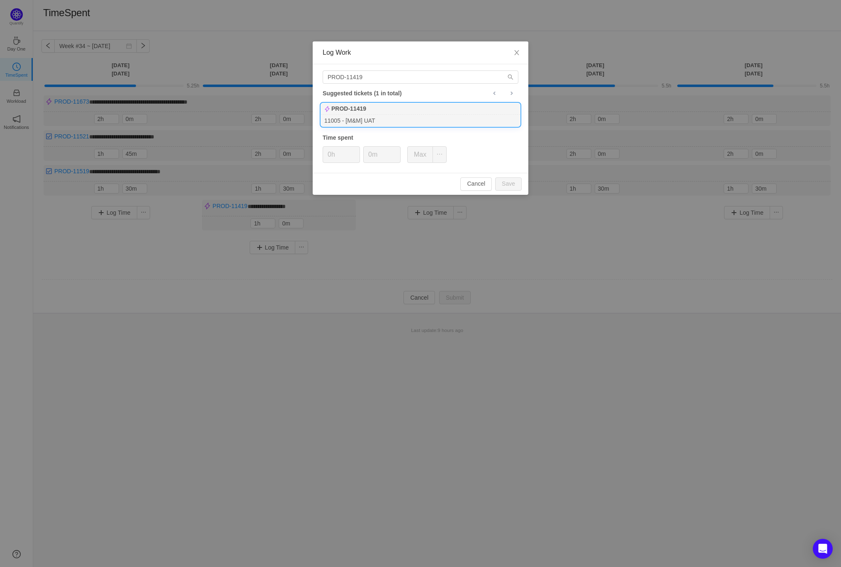
click at [418, 113] on div "PROD-11419" at bounding box center [420, 109] width 199 height 12
click at [508, 183] on button "Save" at bounding box center [508, 183] width 27 height 13
type input "0h"
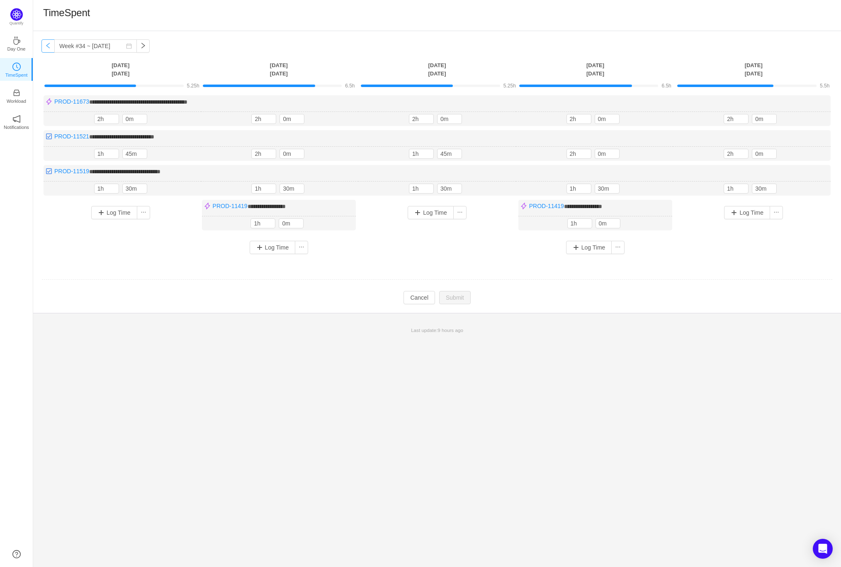
click at [46, 46] on button "button" at bounding box center [47, 45] width 13 height 13
type input "Week #33 ~ [DATE]"
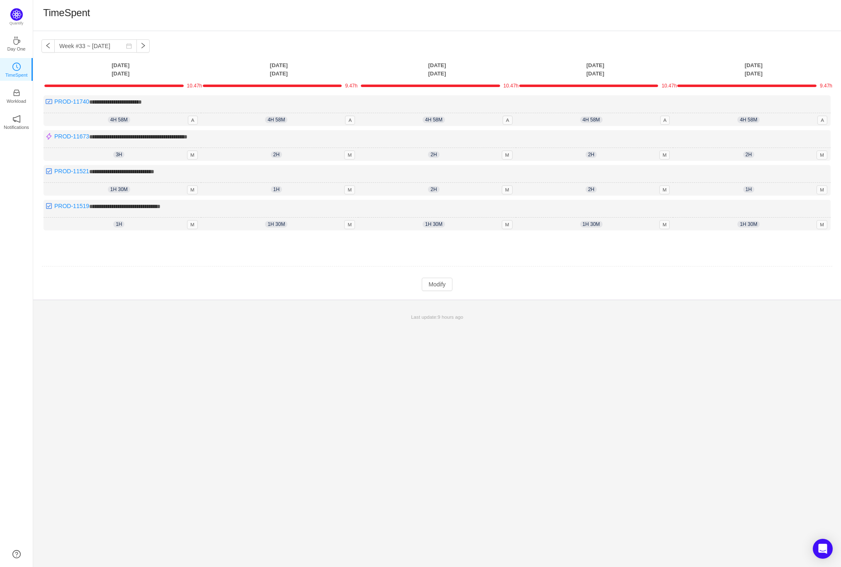
click at [437, 290] on div "**********" at bounding box center [437, 165] width 808 height 269
click at [433, 283] on button "Modify" at bounding box center [437, 284] width 30 height 13
click at [270, 245] on button "Log Time" at bounding box center [273, 247] width 46 height 13
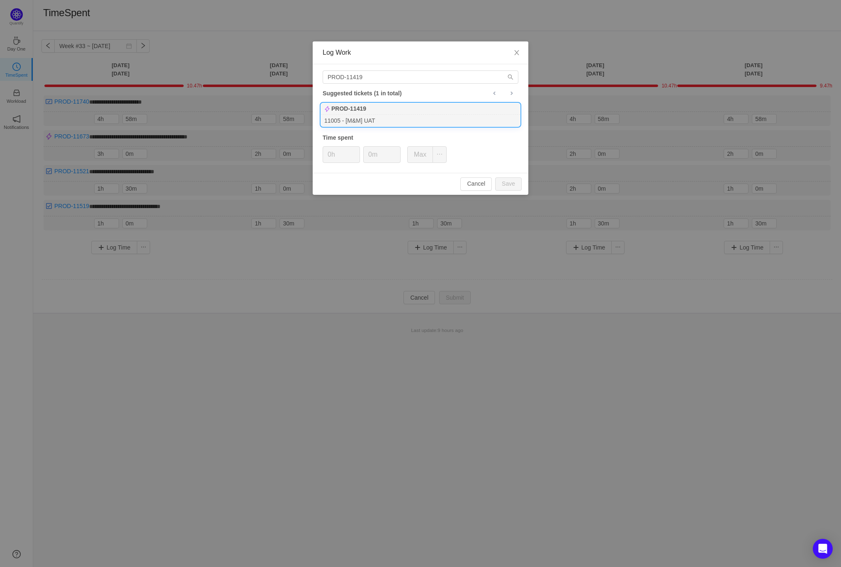
click at [369, 121] on div "11005 - [M&M] UAT" at bounding box center [420, 120] width 199 height 11
click at [514, 180] on button "Save" at bounding box center [508, 183] width 27 height 13
type input "0h"
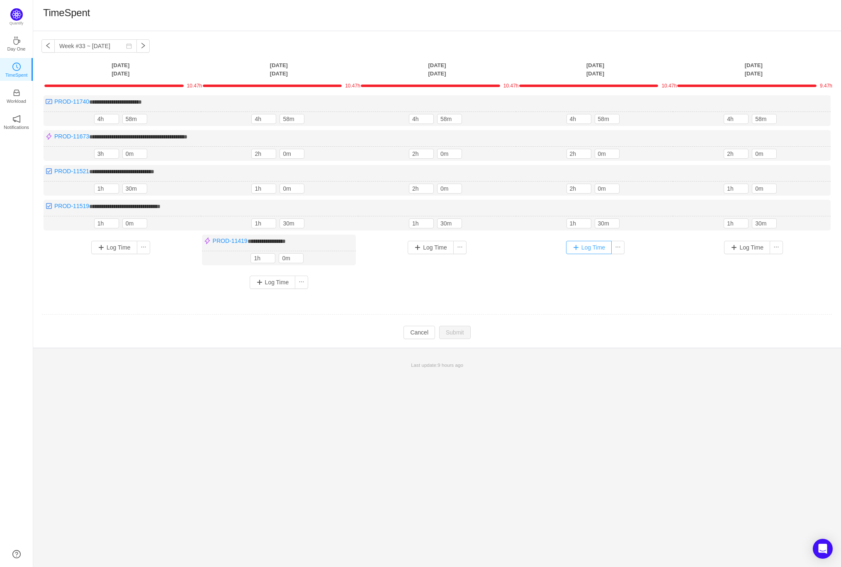
click at [588, 243] on button "Log Time" at bounding box center [589, 247] width 46 height 13
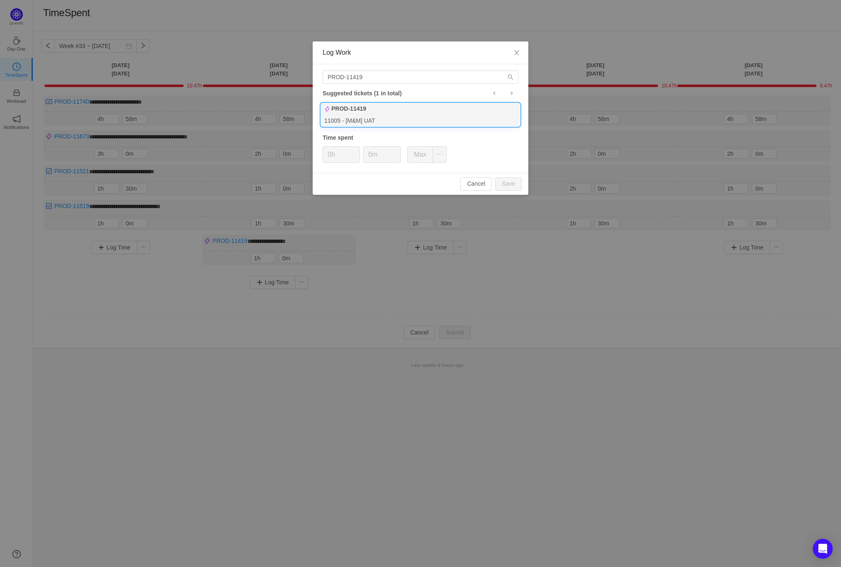
click at [438, 110] on div "PROD-11419" at bounding box center [420, 109] width 199 height 12
click at [508, 181] on button "Save" at bounding box center [508, 183] width 27 height 13
type input "0h"
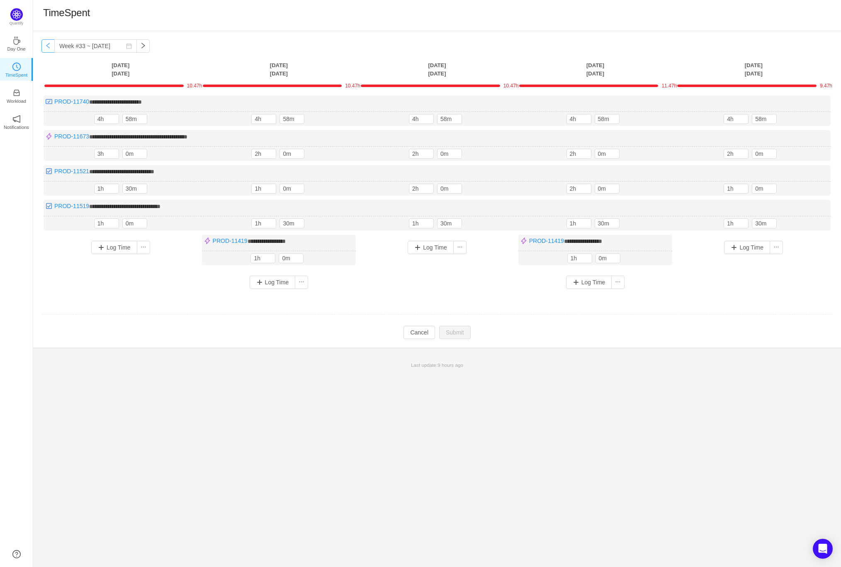
click at [49, 43] on button "button" at bounding box center [47, 45] width 13 height 13
type input "Week #32 ~ [DATE]"
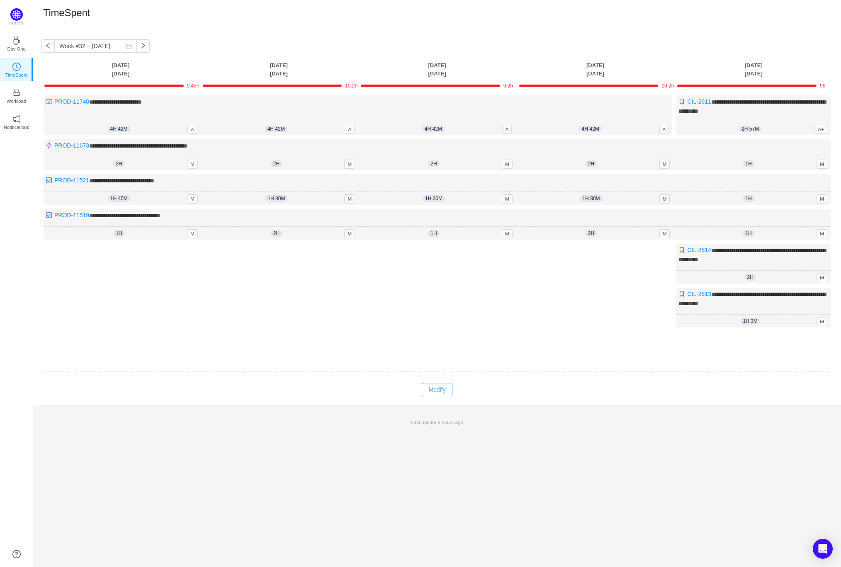
click at [435, 391] on button "Modify" at bounding box center [437, 389] width 30 height 13
click at [581, 252] on button "Log Time" at bounding box center [589, 256] width 46 height 13
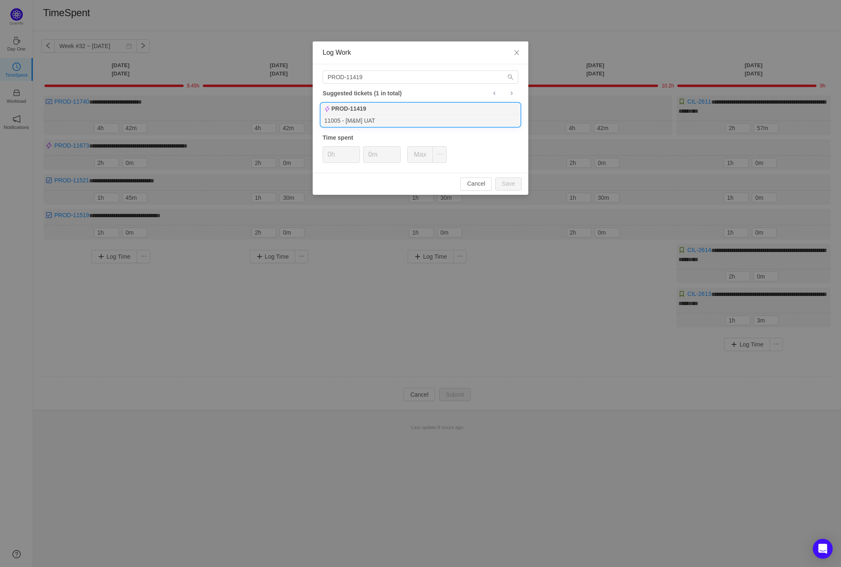
click at [413, 119] on div "11005 - [M&M] UAT" at bounding box center [420, 120] width 199 height 11
click at [505, 181] on button "Save" at bounding box center [508, 183] width 27 height 13
type input "0h"
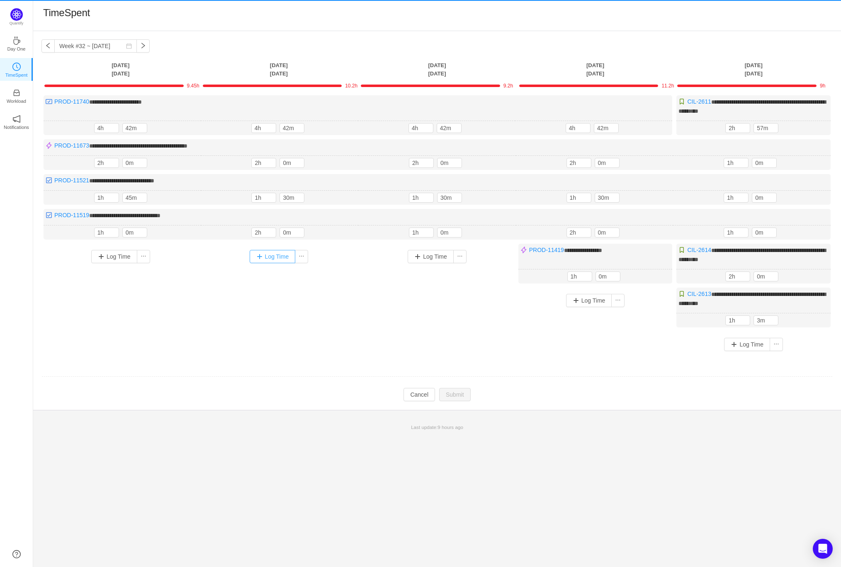
click at [264, 255] on button "Log Time" at bounding box center [273, 256] width 46 height 13
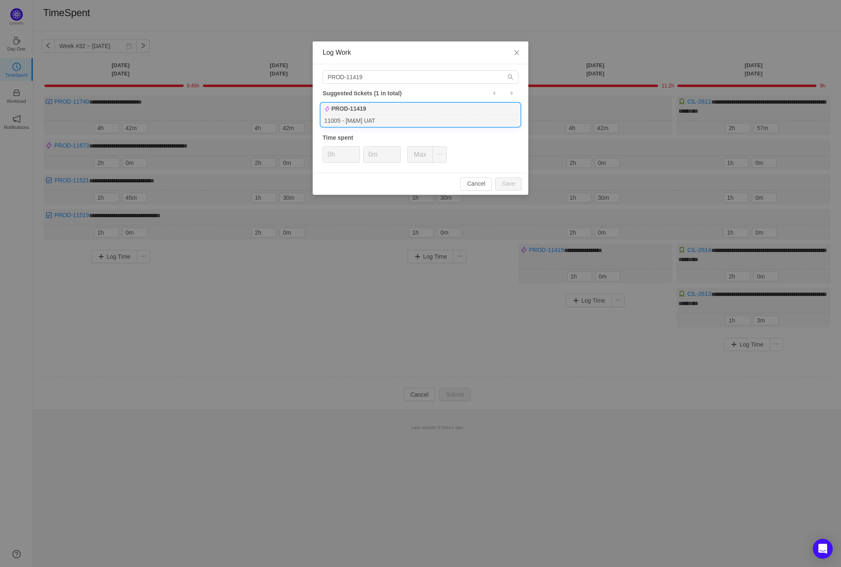
click at [362, 118] on div "11005 - [M&M] UAT" at bounding box center [420, 120] width 199 height 11
click at [508, 175] on div "Cancel Save" at bounding box center [421, 184] width 216 height 22
click at [513, 185] on button "Save" at bounding box center [508, 183] width 27 height 13
type input "0h"
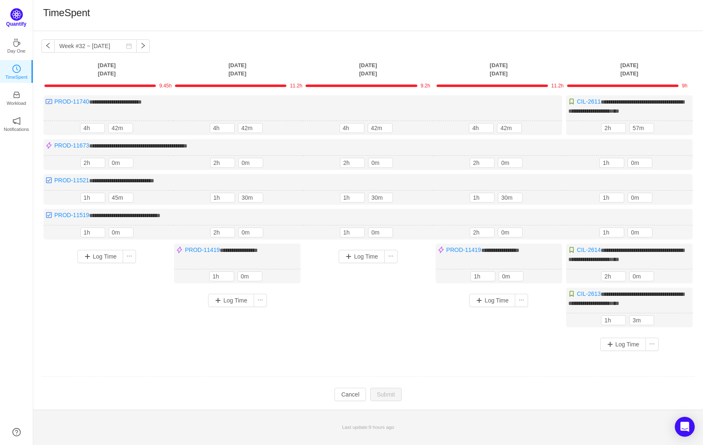
click at [16, 13] on img at bounding box center [16, 14] width 12 height 12
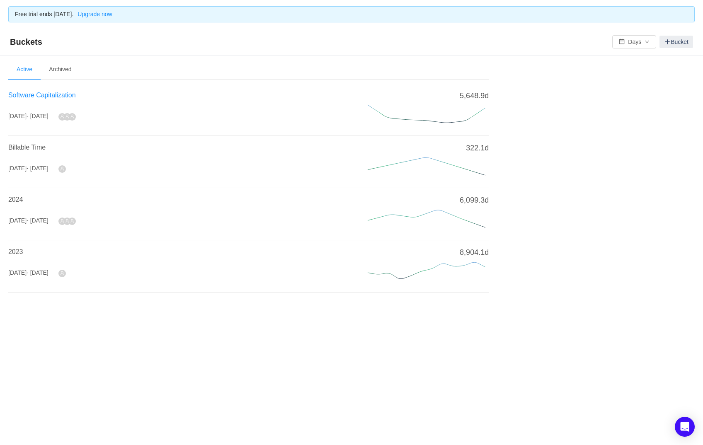
click at [51, 93] on span "Software Capitalization" at bounding box center [42, 95] width 68 height 7
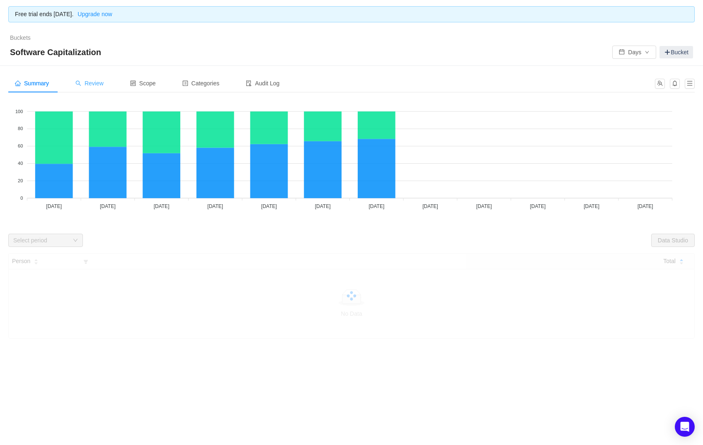
click at [100, 78] on div "Review" at bounding box center [89, 83] width 41 height 19
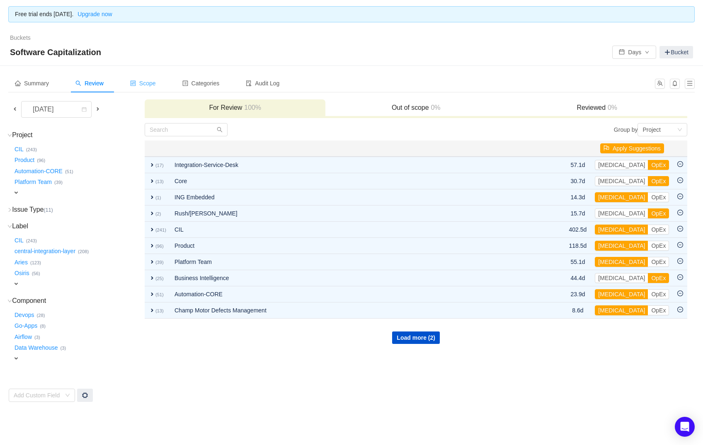
click at [153, 80] on span "Scope" at bounding box center [143, 83] width 26 height 7
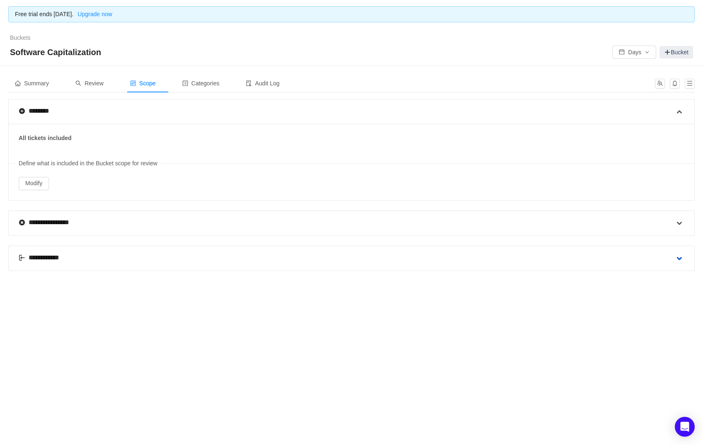
click at [680, 257] on span at bounding box center [680, 259] width 10 height 10
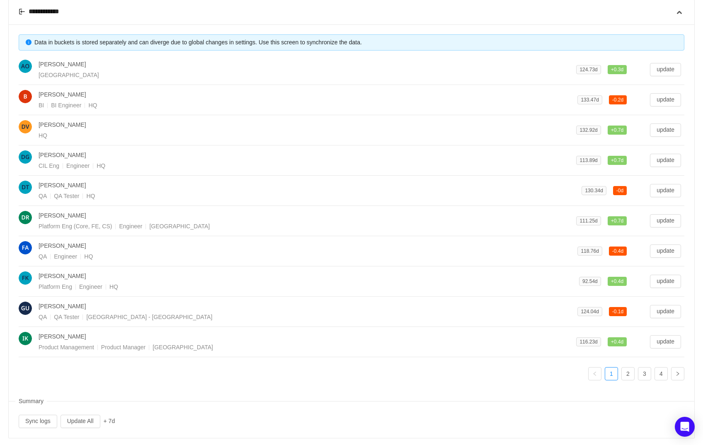
scroll to position [254, 0]
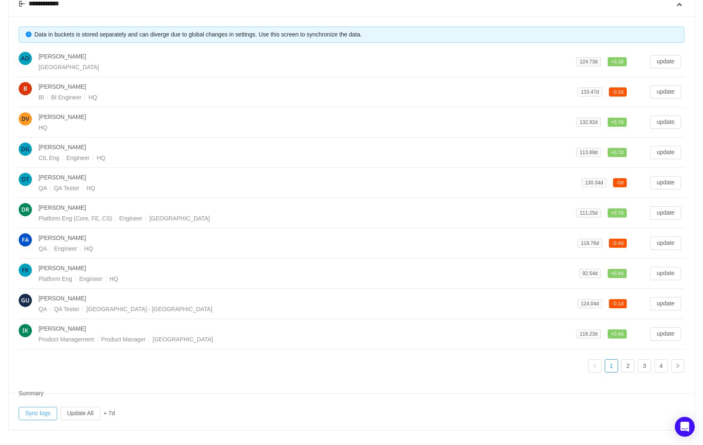
click at [42, 410] on button "Sync logs" at bounding box center [38, 413] width 39 height 13
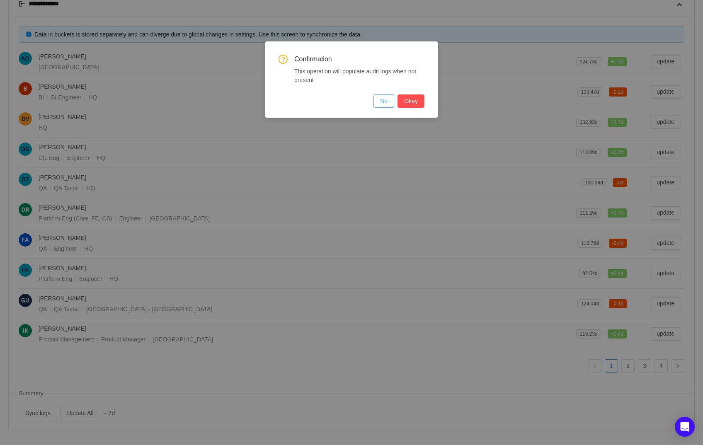
click at [386, 102] on button "No" at bounding box center [384, 101] width 21 height 13
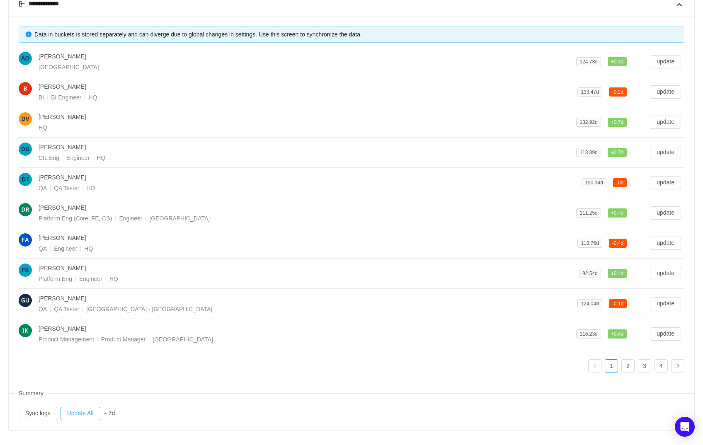
click at [89, 407] on button "Update All" at bounding box center [81, 413] width 40 height 13
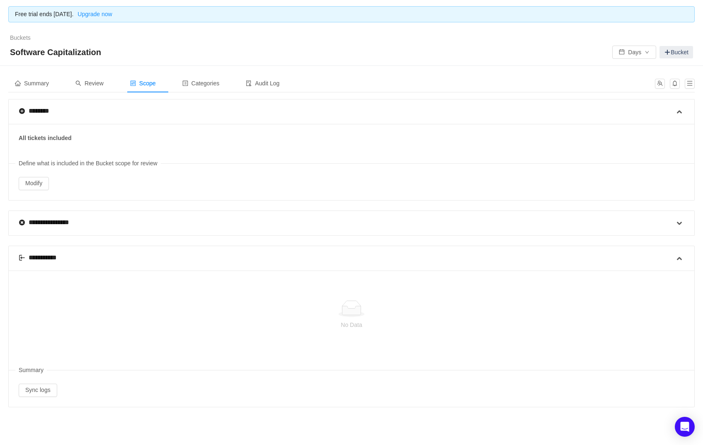
scroll to position [0, 0]
click at [32, 391] on button "Sync logs" at bounding box center [38, 390] width 39 height 13
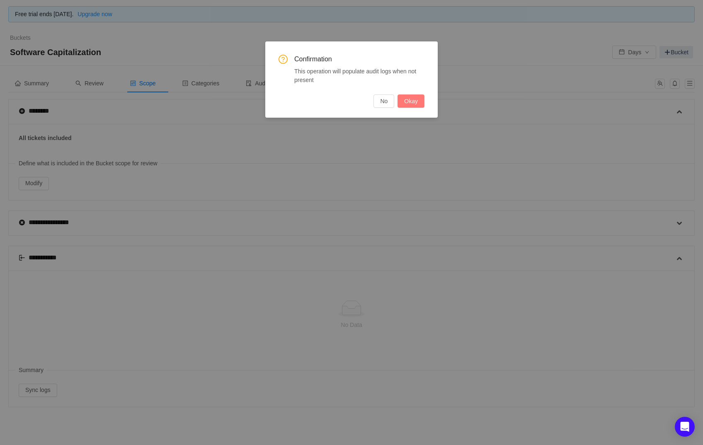
click at [415, 104] on button "Okay" at bounding box center [411, 101] width 27 height 13
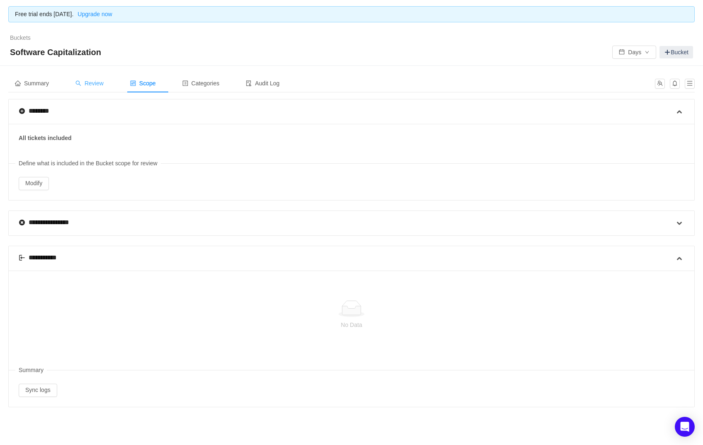
click at [95, 87] on div "Review" at bounding box center [89, 83] width 41 height 19
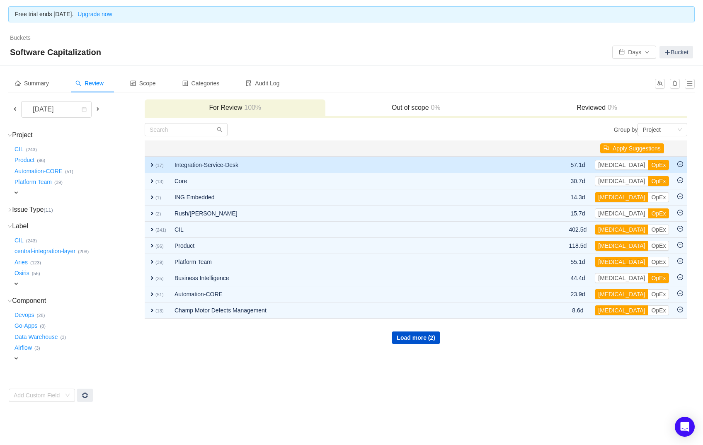
click at [153, 163] on span "expand" at bounding box center [152, 165] width 7 height 7
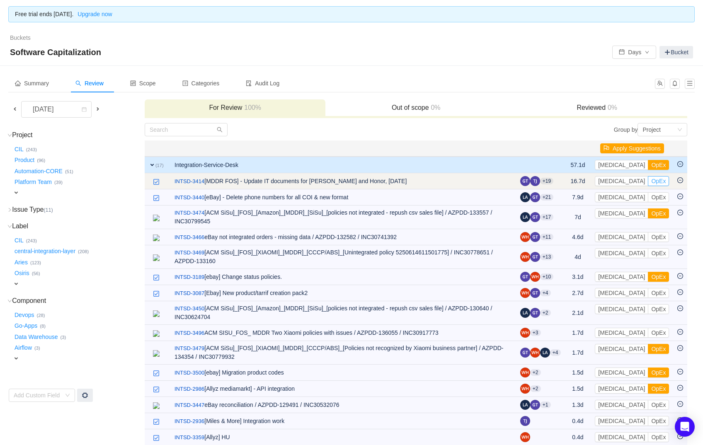
click at [648, 180] on button "OpEx" at bounding box center [658, 181] width 21 height 10
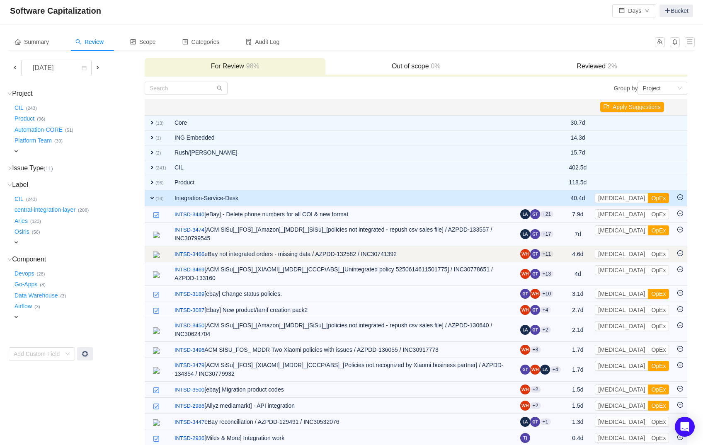
scroll to position [50, 0]
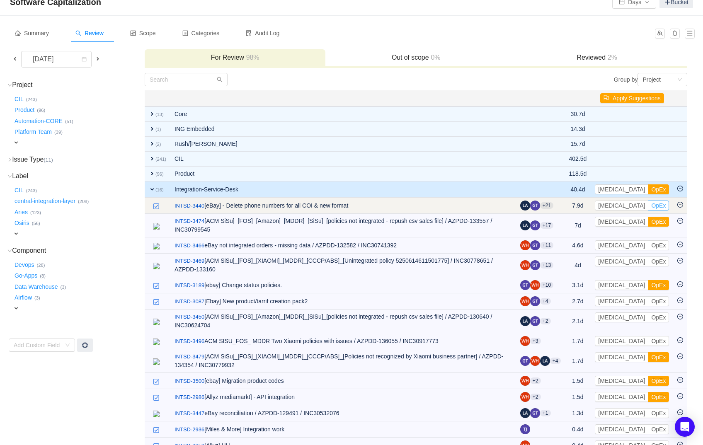
click at [648, 203] on button "OpEx" at bounding box center [658, 206] width 21 height 10
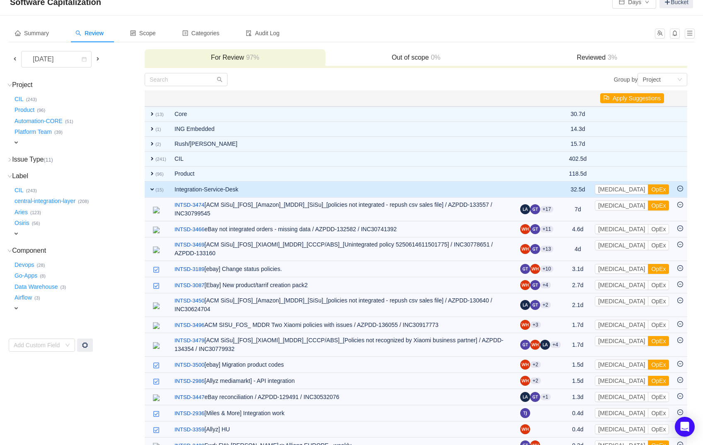
click at [648, 203] on button "OpEx" at bounding box center [658, 206] width 21 height 10
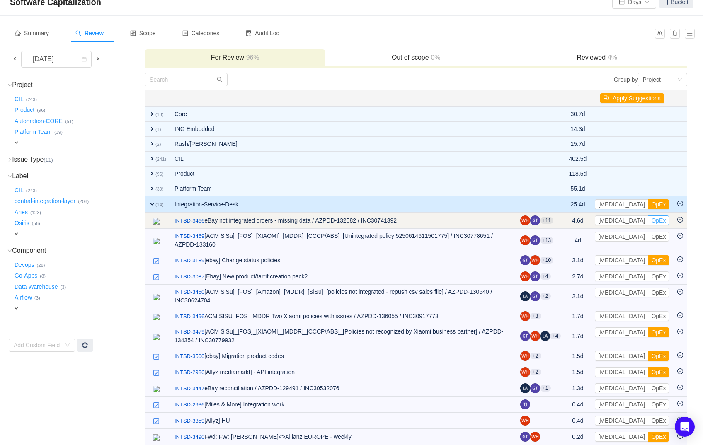
click at [648, 219] on button "OpEx" at bounding box center [658, 221] width 21 height 10
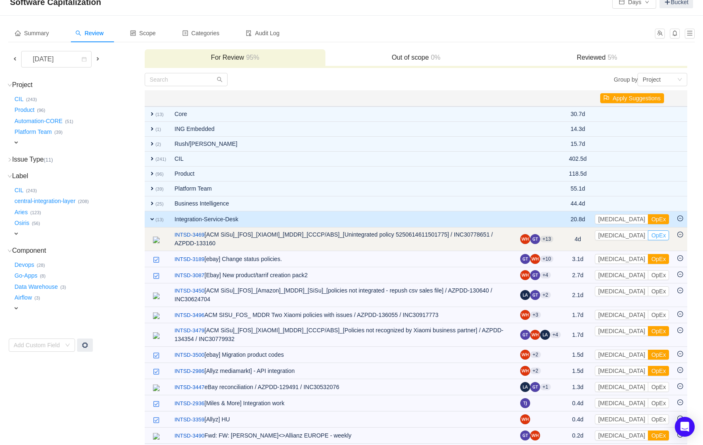
click at [648, 232] on button "OpEx" at bounding box center [658, 236] width 21 height 10
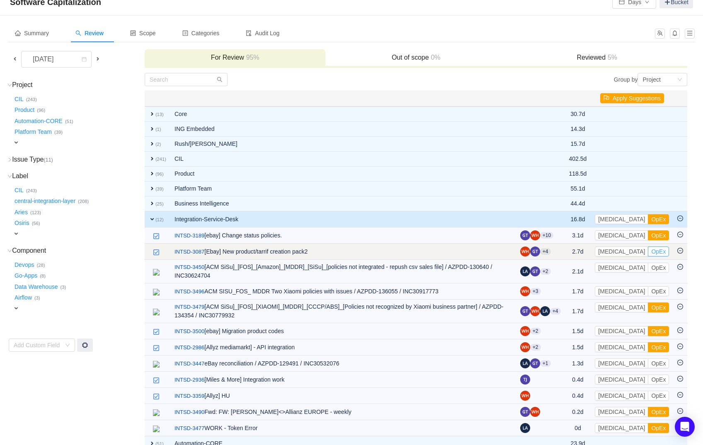
click at [648, 250] on button "OpEx" at bounding box center [658, 252] width 21 height 10
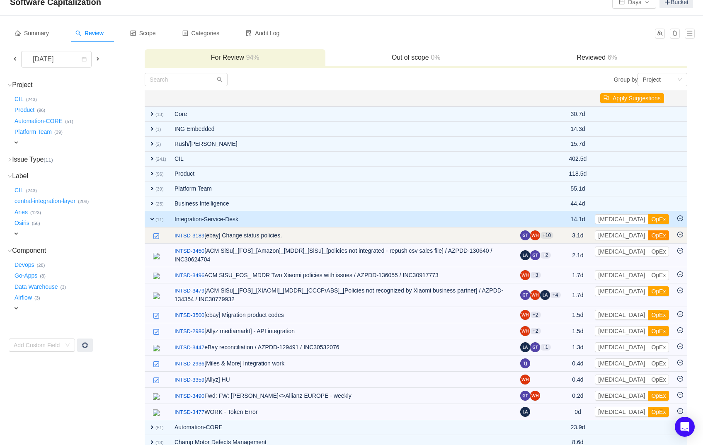
click at [648, 234] on button "OpEx" at bounding box center [658, 236] width 21 height 10
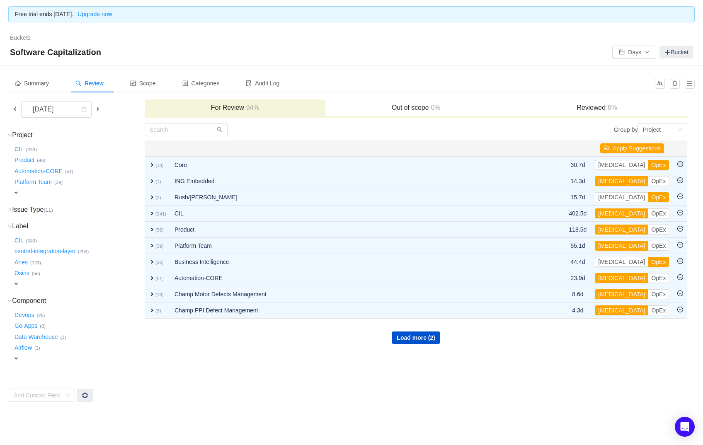
scroll to position [0, 0]
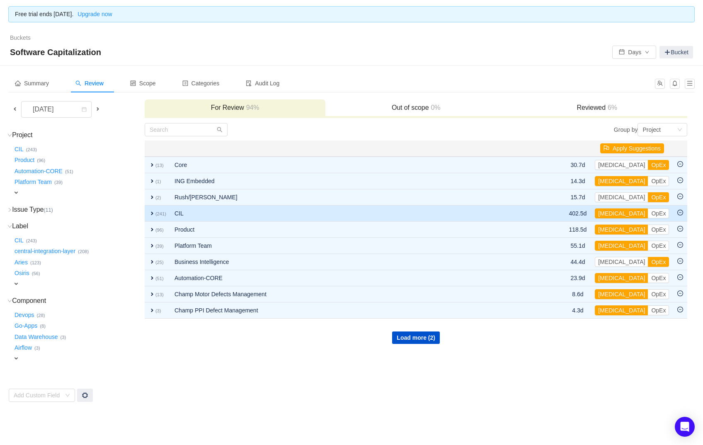
click at [152, 214] on span "expand" at bounding box center [152, 213] width 7 height 7
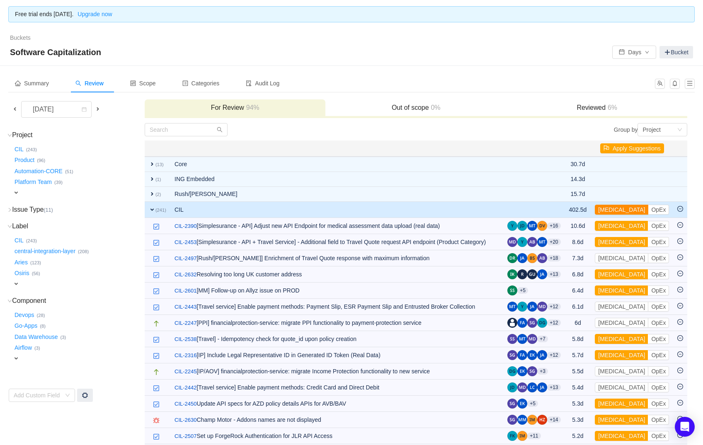
click at [613, 208] on button "CapEx" at bounding box center [621, 210] width 53 height 10
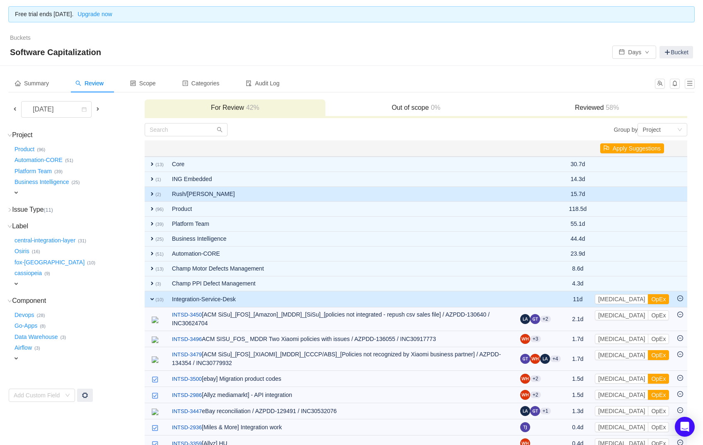
click at [151, 192] on span "expand" at bounding box center [152, 194] width 7 height 7
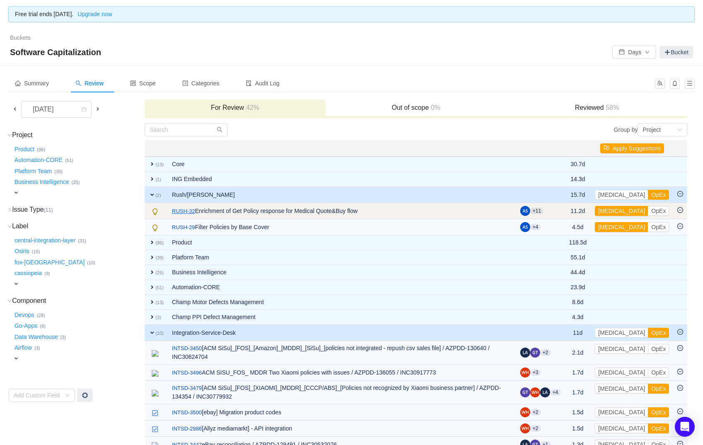
click at [182, 213] on link "RUSH-32" at bounding box center [183, 211] width 23 height 8
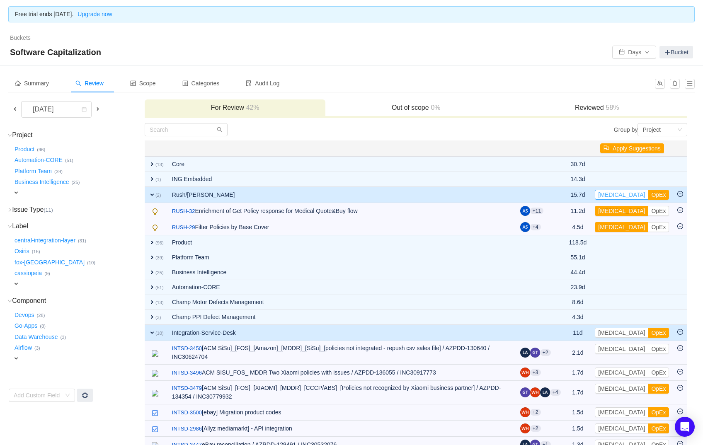
click at [615, 192] on button "CapEx" at bounding box center [621, 195] width 53 height 10
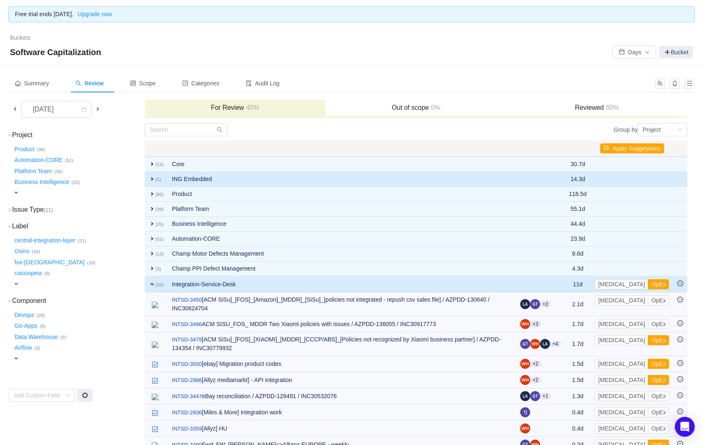
click at [152, 180] on span "expand" at bounding box center [152, 179] width 7 height 7
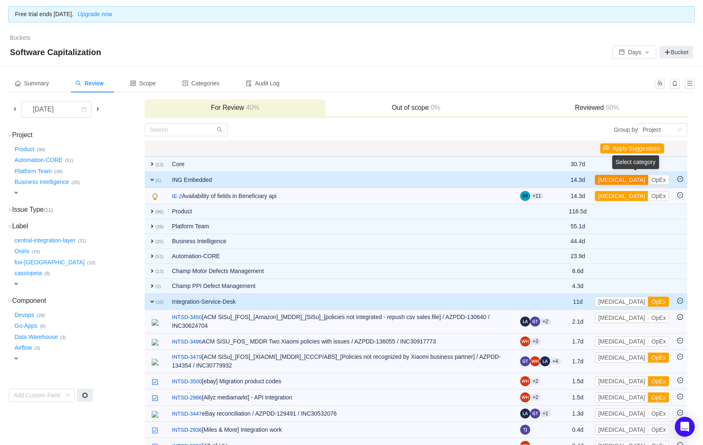
click at [617, 177] on button "CapEx" at bounding box center [621, 180] width 53 height 10
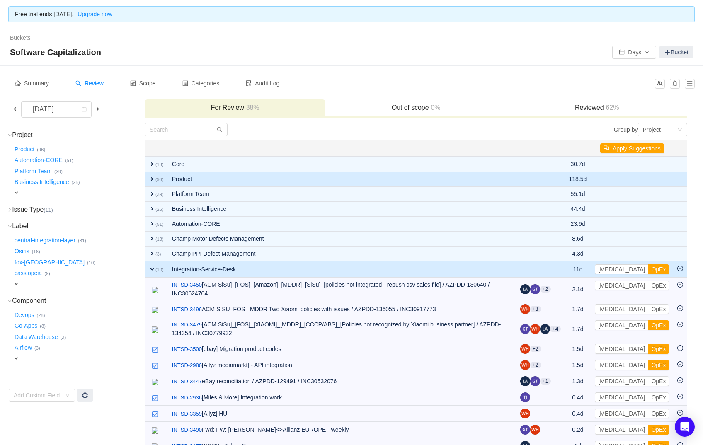
click at [152, 176] on span "expand" at bounding box center [152, 179] width 7 height 7
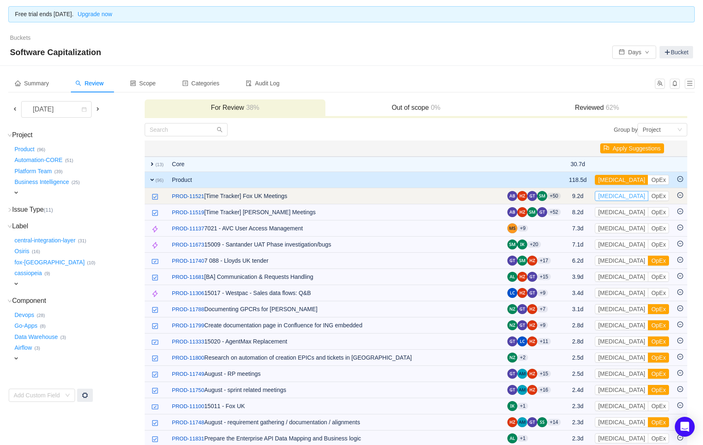
click at [618, 197] on button "CapEx" at bounding box center [621, 196] width 53 height 10
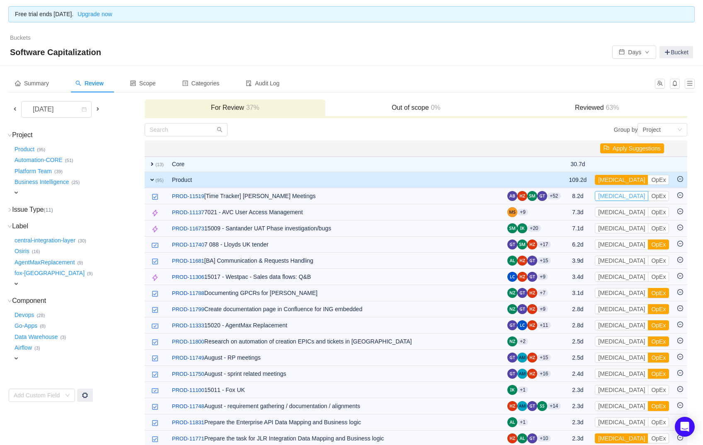
click at [618, 197] on button "CapEx" at bounding box center [621, 196] width 53 height 10
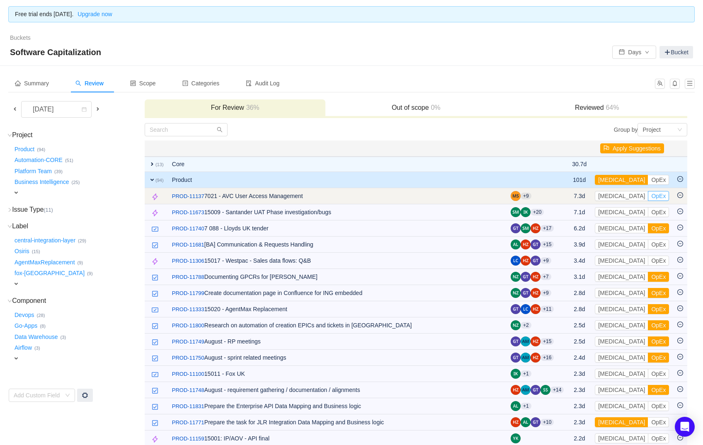
click at [648, 197] on button "OpEx" at bounding box center [658, 196] width 21 height 10
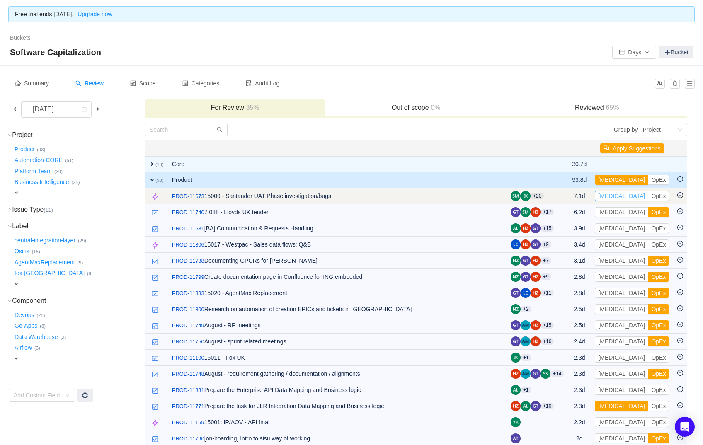
click at [617, 197] on button "CapEx" at bounding box center [621, 196] width 53 height 10
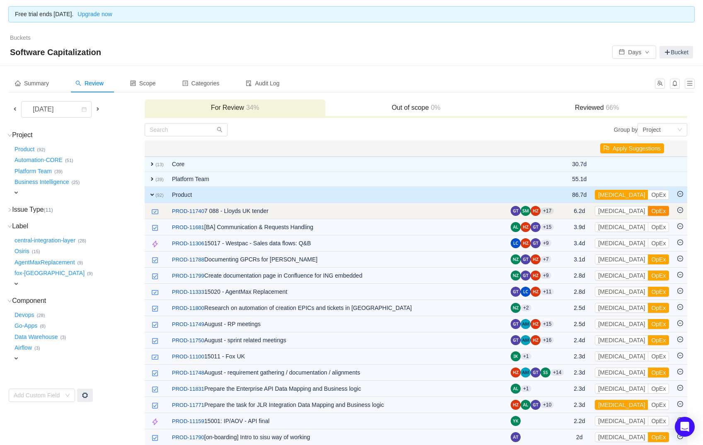
click at [648, 211] on button "OpEx" at bounding box center [658, 211] width 21 height 10
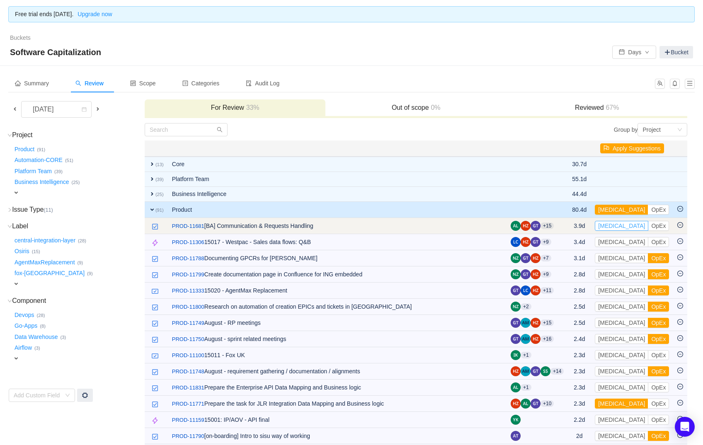
click at [617, 225] on button "CapEx" at bounding box center [621, 226] width 53 height 10
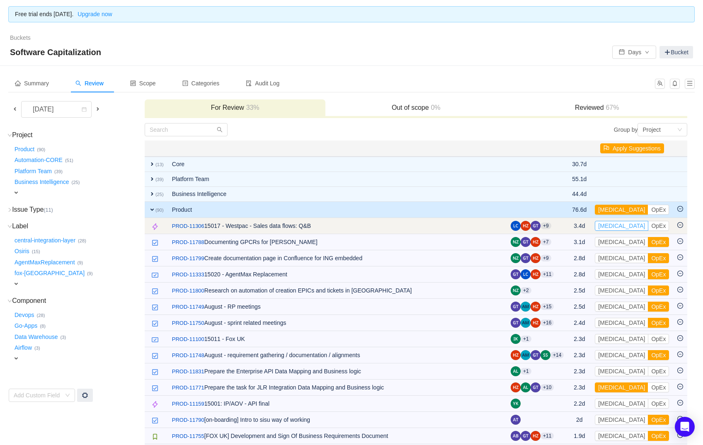
click at [613, 224] on button "CapEx" at bounding box center [621, 226] width 53 height 10
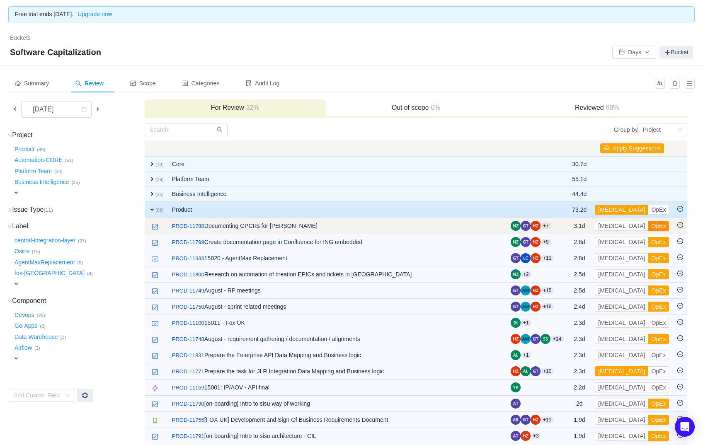
click at [648, 227] on button "OpEx" at bounding box center [658, 226] width 21 height 10
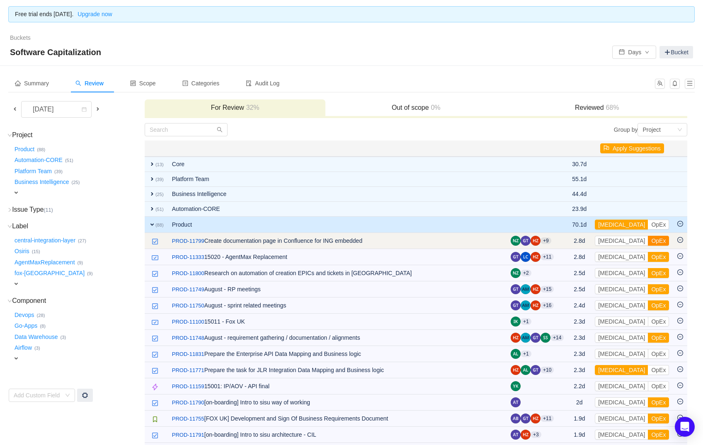
click at [648, 238] on button "OpEx" at bounding box center [658, 241] width 21 height 10
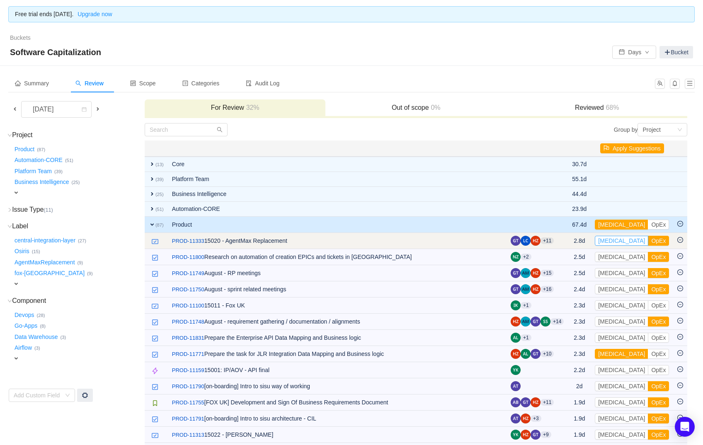
click at [614, 242] on button "CapEx" at bounding box center [621, 241] width 53 height 10
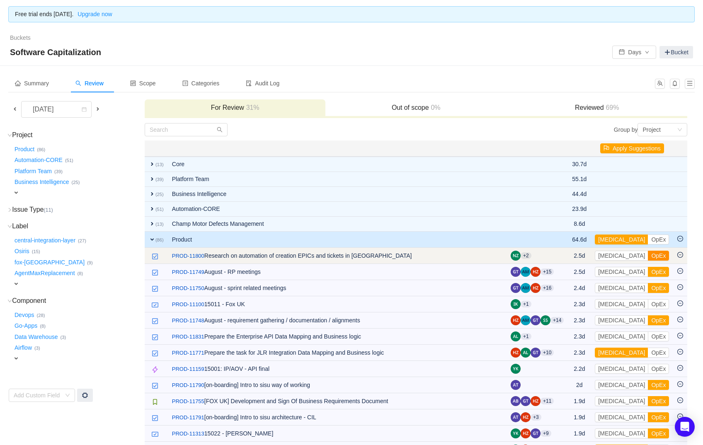
click at [648, 254] on button "OpEx" at bounding box center [658, 256] width 21 height 10
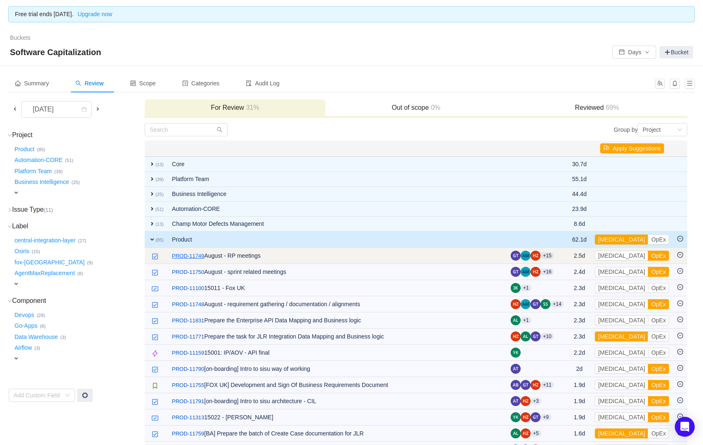
click at [192, 252] on link "PROD-11749" at bounding box center [188, 256] width 32 height 8
click at [616, 253] on button "[MEDICAL_DATA]" at bounding box center [621, 256] width 53 height 10
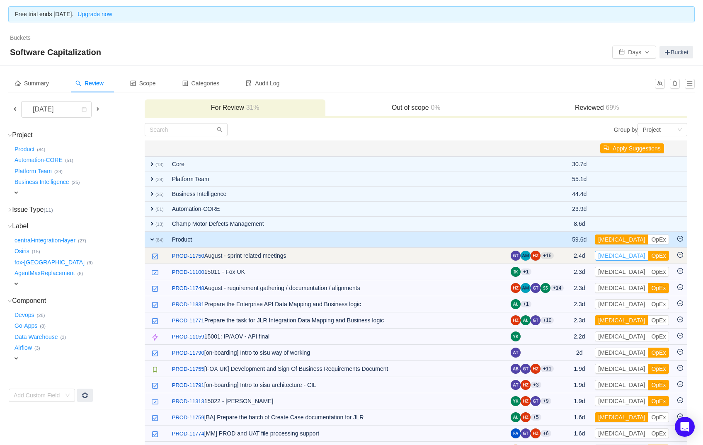
click at [615, 254] on button "CapEx" at bounding box center [621, 256] width 53 height 10
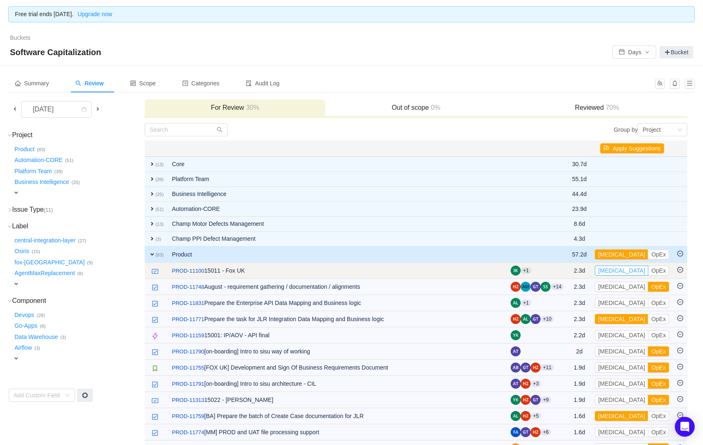
click at [615, 268] on button "CapEx" at bounding box center [621, 271] width 53 height 10
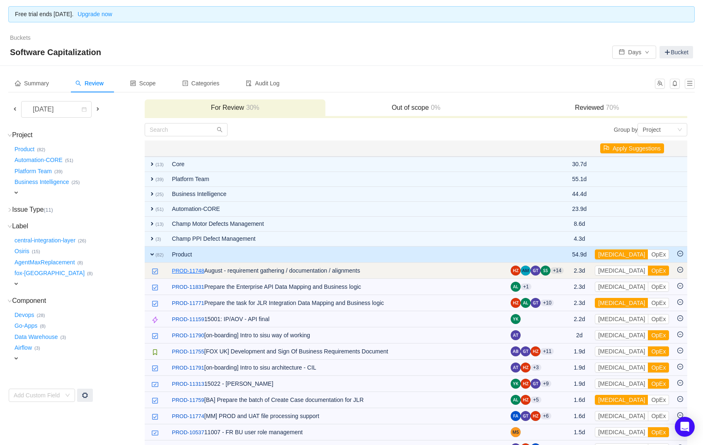
click at [189, 270] on link "PROD-11748" at bounding box center [188, 271] width 32 height 8
click at [617, 269] on button "CapEx" at bounding box center [621, 271] width 53 height 10
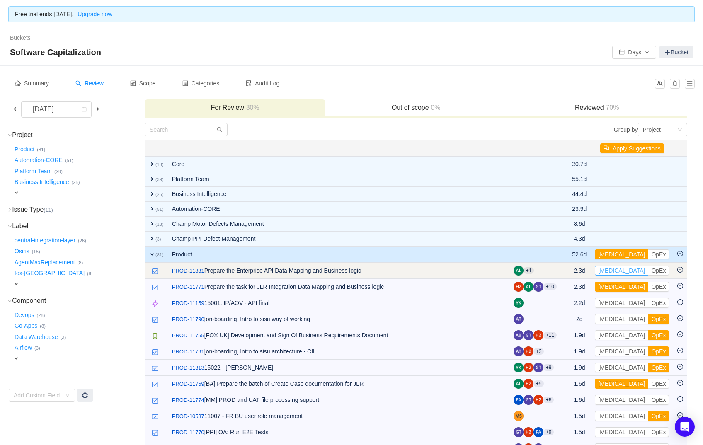
click at [615, 272] on button "CapEx" at bounding box center [621, 271] width 53 height 10
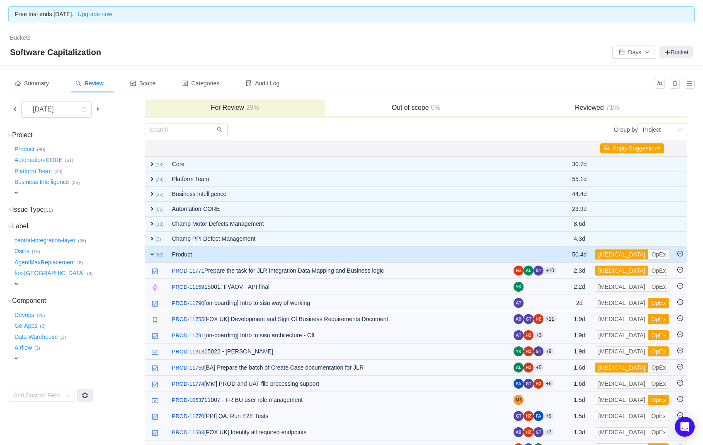
click at [615, 272] on button "CapEx" at bounding box center [621, 271] width 53 height 10
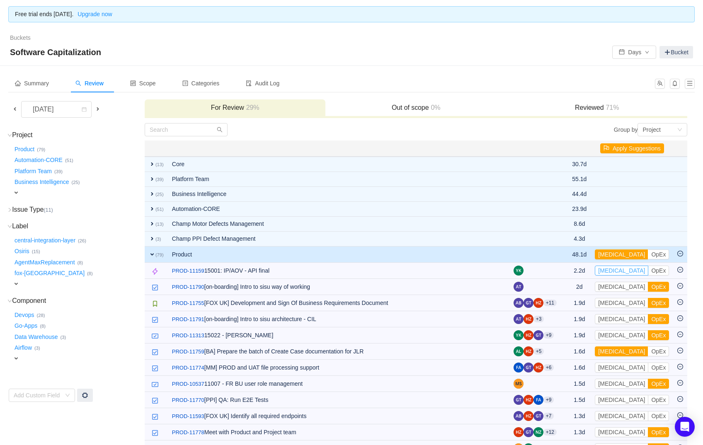
click at [615, 272] on button "CapEx" at bounding box center [621, 271] width 53 height 10
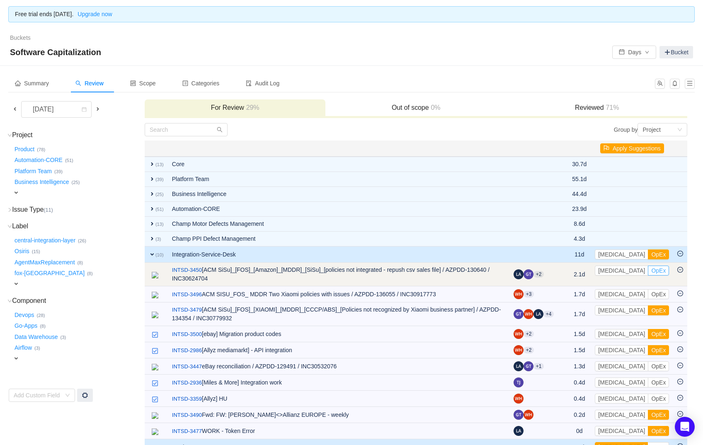
click at [648, 267] on button "OpEx" at bounding box center [658, 271] width 21 height 10
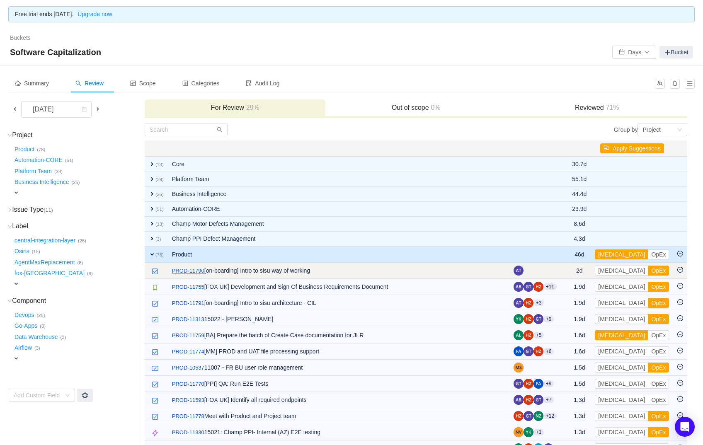
click at [185, 270] on link "PROD-11790" at bounding box center [188, 271] width 32 height 8
click at [618, 269] on button "CapEx" at bounding box center [621, 271] width 53 height 10
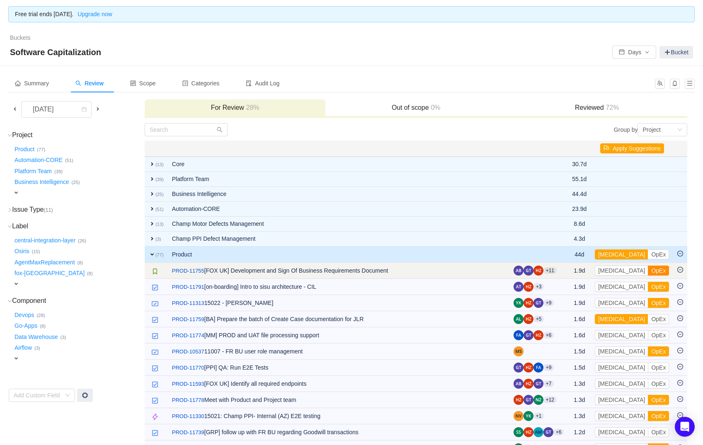
click at [648, 268] on button "OpEx" at bounding box center [658, 271] width 21 height 10
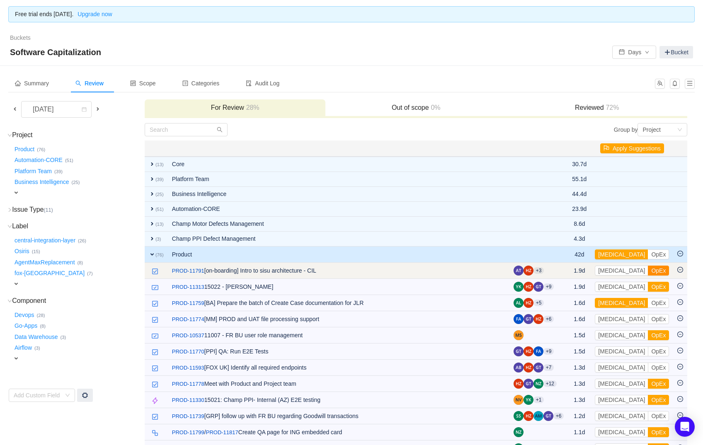
click at [648, 267] on button "OpEx" at bounding box center [658, 271] width 21 height 10
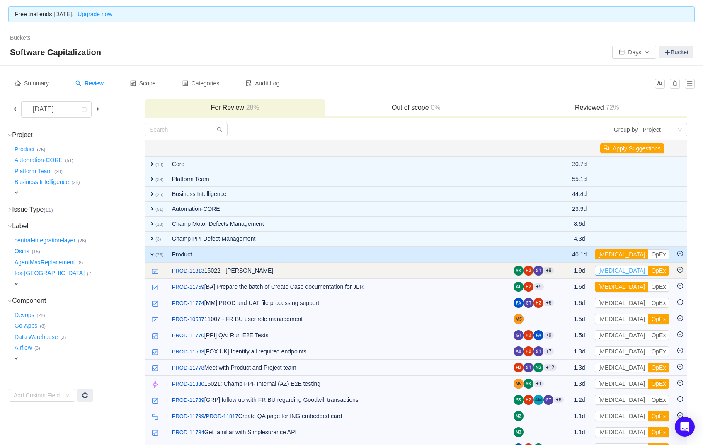
click at [617, 268] on button "[MEDICAL_DATA]" at bounding box center [621, 271] width 53 height 10
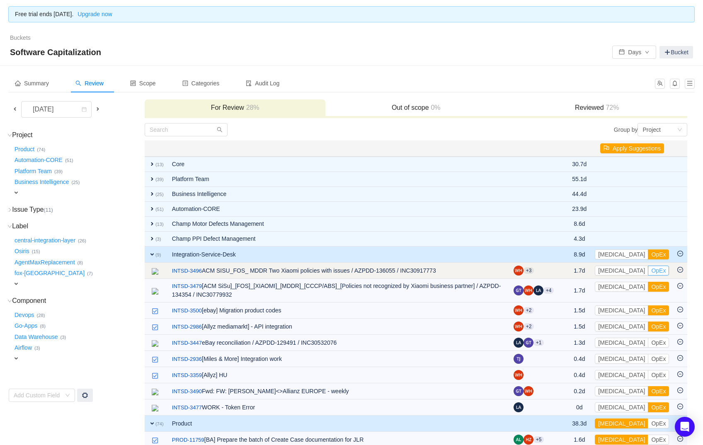
click at [648, 270] on button "OpEx" at bounding box center [658, 271] width 21 height 10
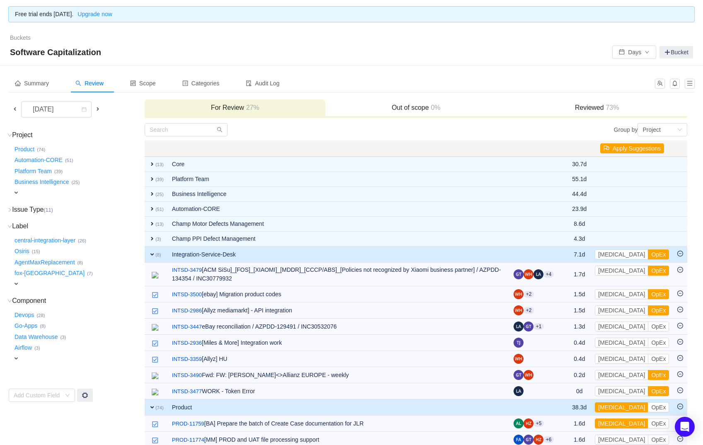
click at [648, 270] on button "OpEx" at bounding box center [658, 271] width 21 height 10
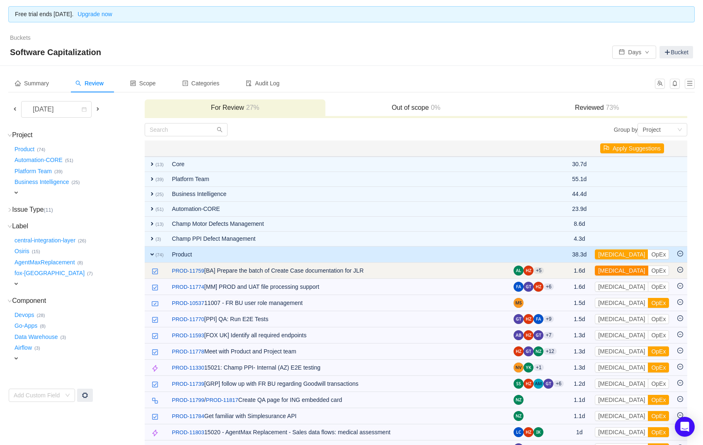
click at [619, 271] on button "CapEx" at bounding box center [621, 271] width 53 height 10
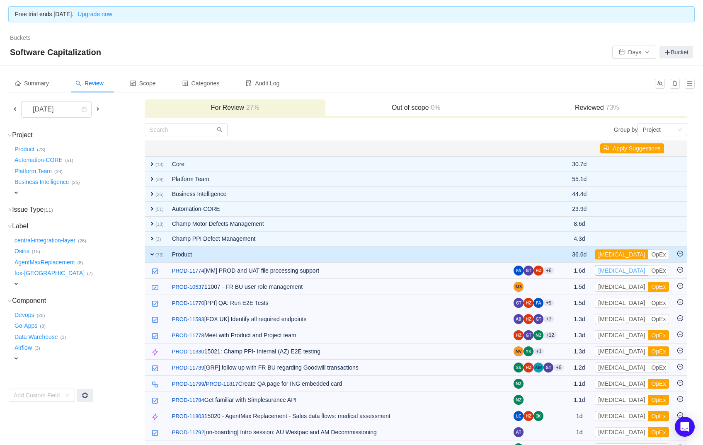
click at [619, 271] on button "CapEx" at bounding box center [621, 271] width 53 height 10
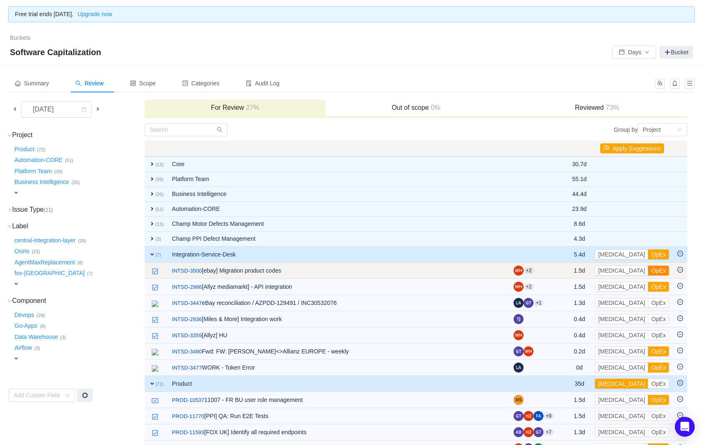
click at [648, 271] on button "OpEx" at bounding box center [658, 271] width 21 height 10
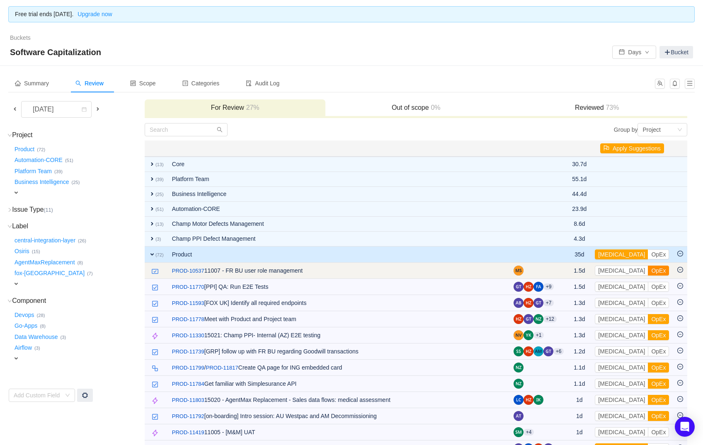
click at [648, 269] on button "OpEx" at bounding box center [658, 271] width 21 height 10
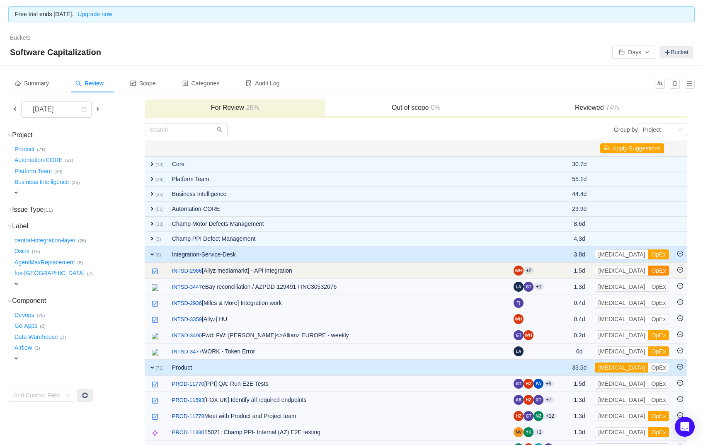
click at [648, 270] on button "OpEx" at bounding box center [658, 271] width 21 height 10
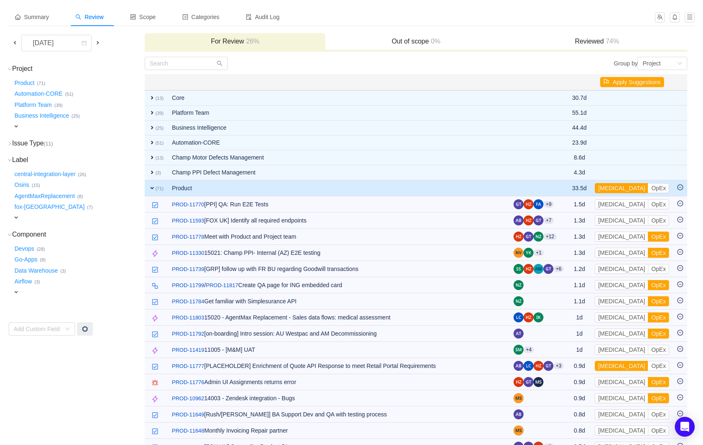
scroll to position [78, 0]
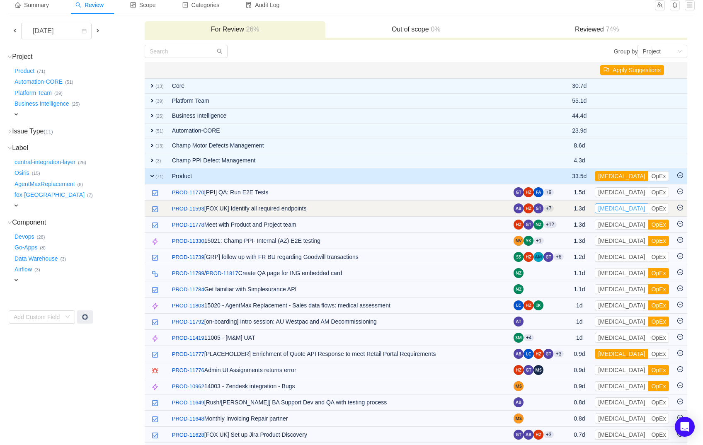
click at [616, 207] on button "CapEx" at bounding box center [621, 209] width 53 height 10
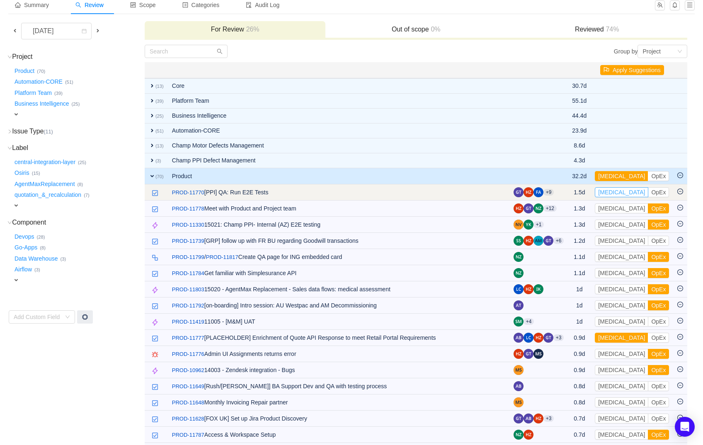
click at [615, 190] on button "CapEx" at bounding box center [621, 192] width 53 height 10
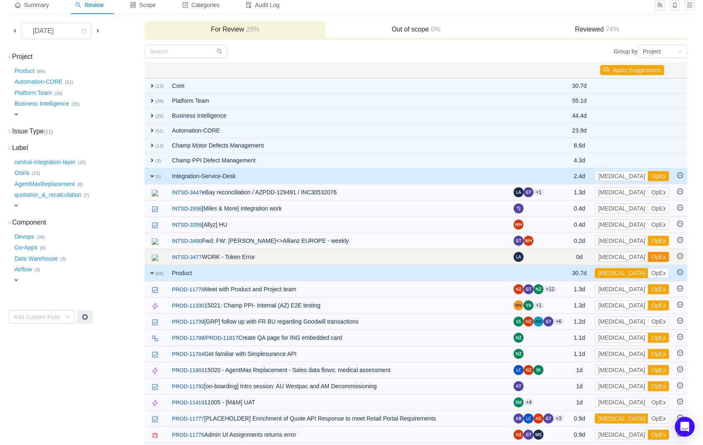
click at [648, 255] on button "OpEx" at bounding box center [658, 257] width 21 height 10
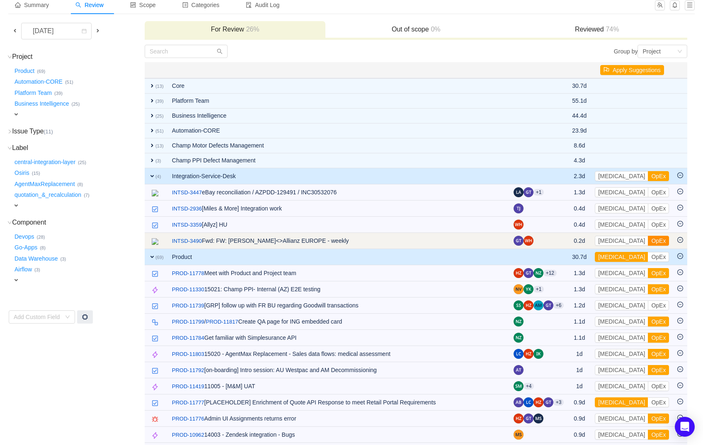
click at [648, 242] on button "OpEx" at bounding box center [658, 241] width 21 height 10
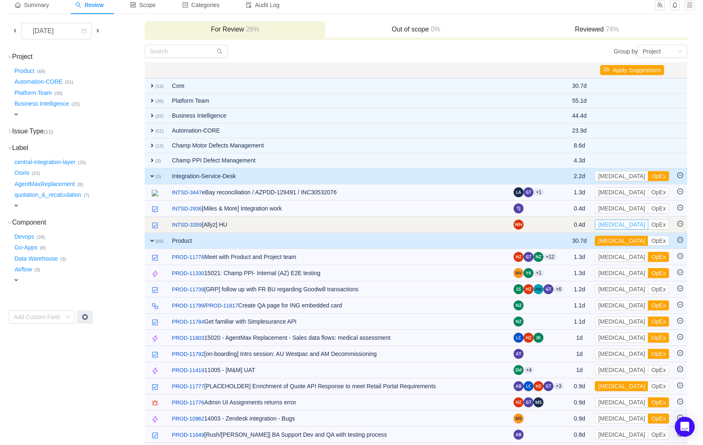
click at [618, 222] on button "CapEx" at bounding box center [621, 225] width 53 height 10
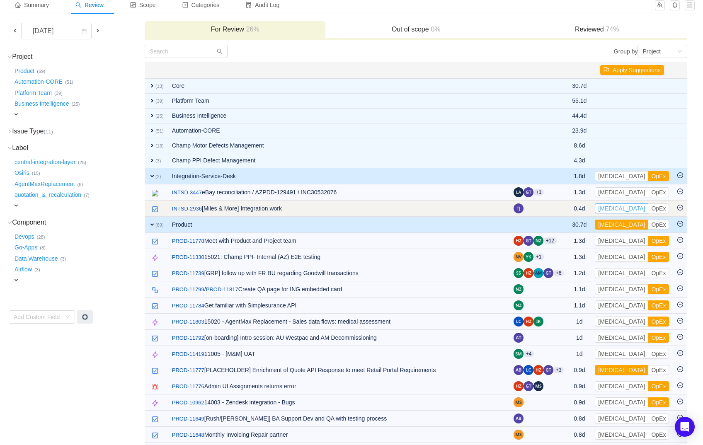
click at [615, 207] on button "CapEx" at bounding box center [621, 209] width 53 height 10
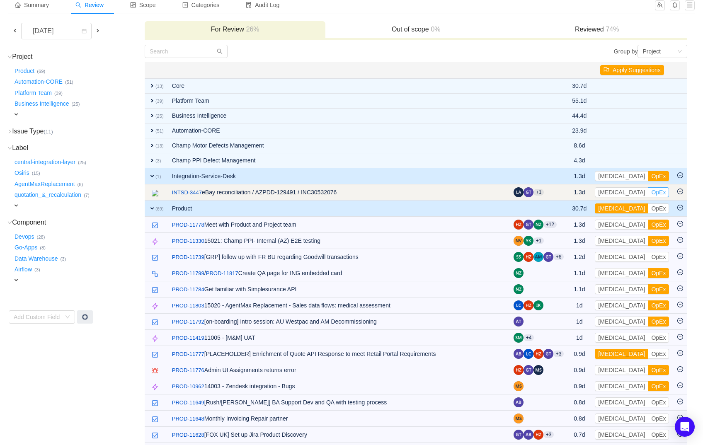
click at [648, 191] on button "OpEx" at bounding box center [658, 192] width 21 height 10
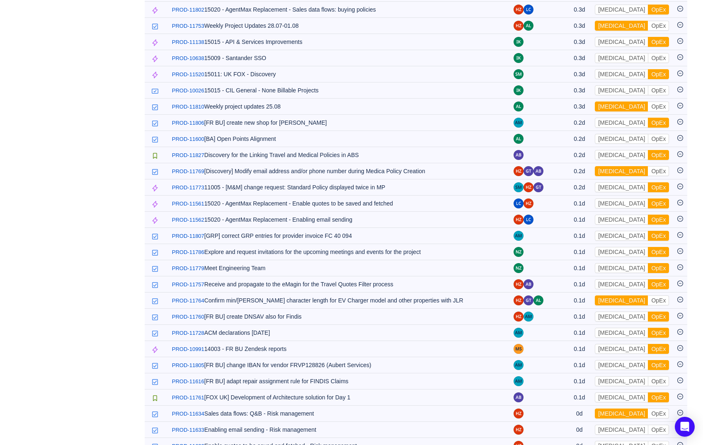
scroll to position [950, 0]
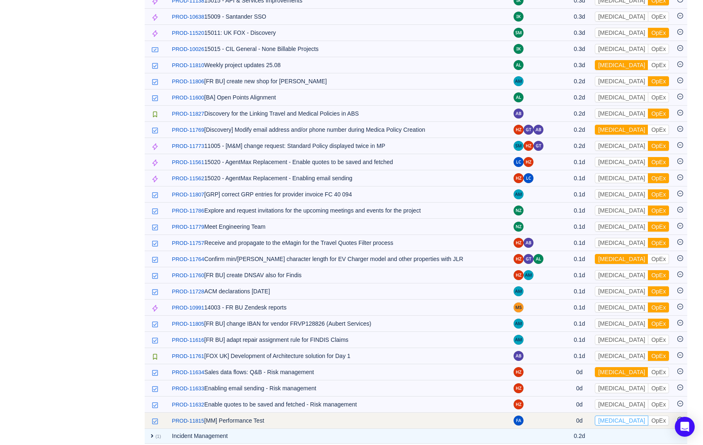
click at [618, 416] on button "CapEx" at bounding box center [621, 421] width 53 height 10
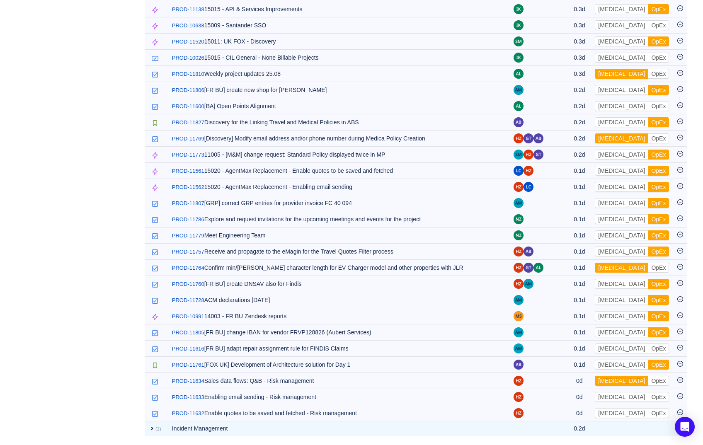
scroll to position [933, 0]
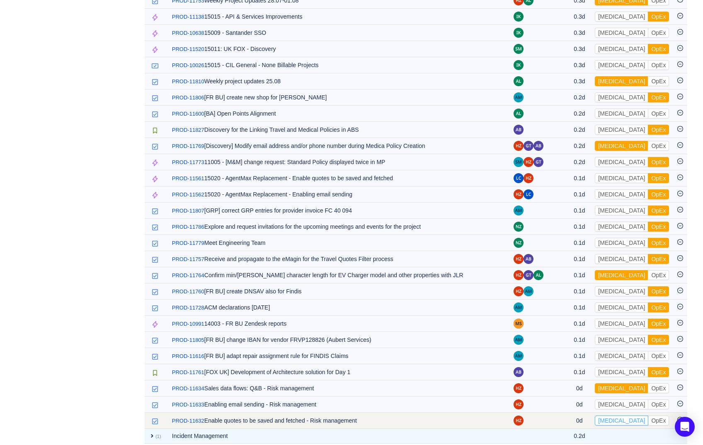
click at [613, 416] on button "CapEx" at bounding box center [621, 421] width 53 height 10
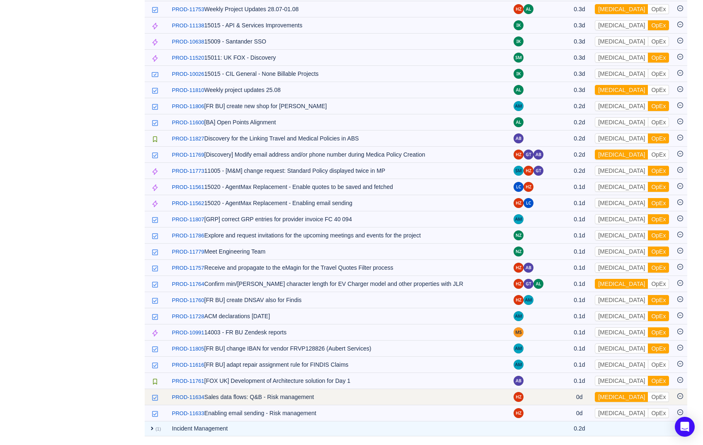
scroll to position [918, 0]
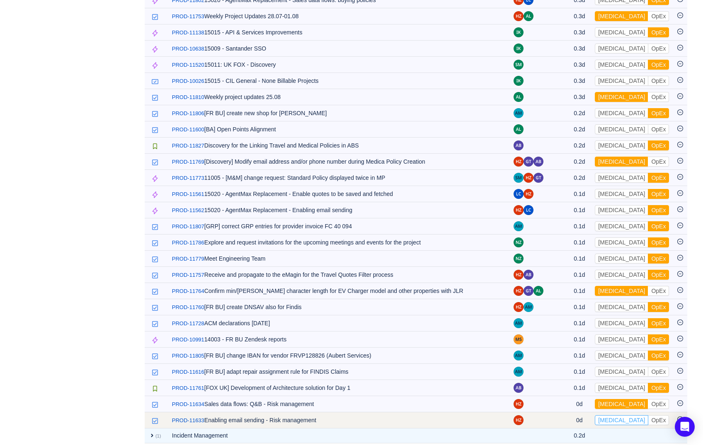
click at [614, 416] on button "CapEx" at bounding box center [621, 421] width 53 height 10
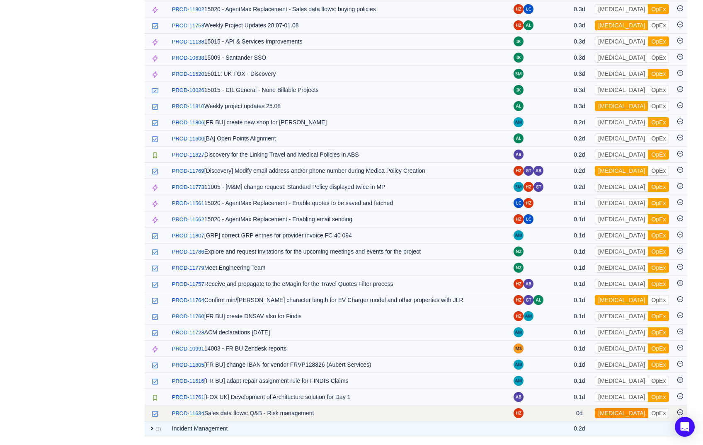
scroll to position [902, 0]
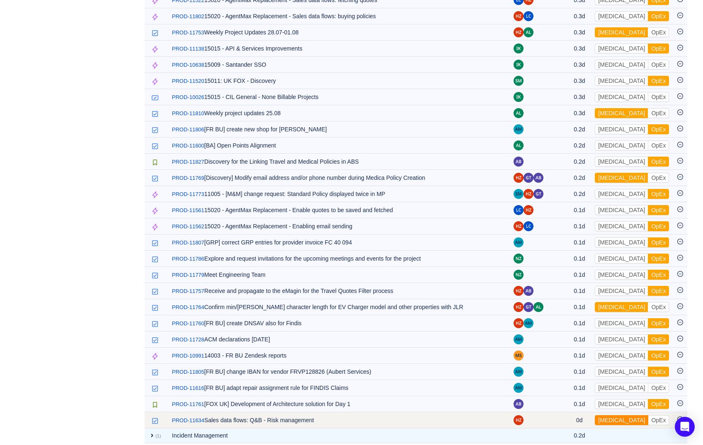
click at [616, 416] on button "CapEx" at bounding box center [621, 421] width 53 height 10
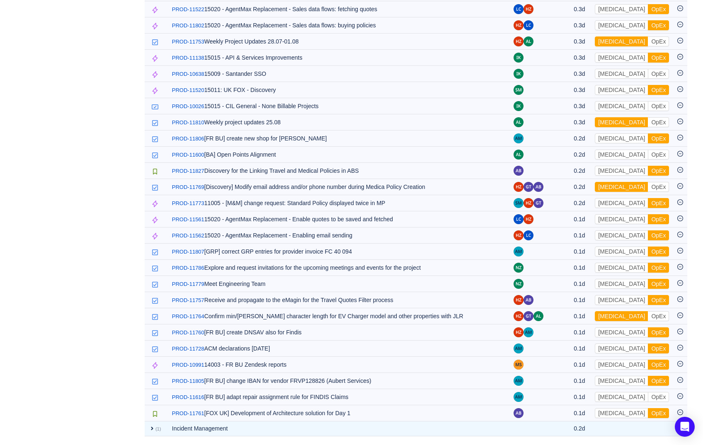
scroll to position [885, 0]
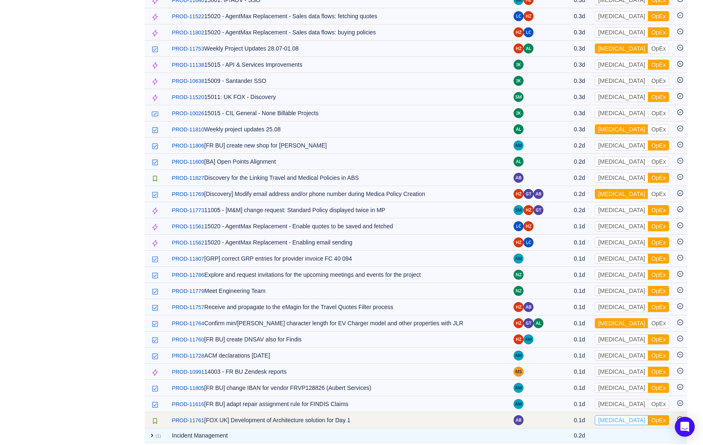
click at [619, 416] on button "CapEx" at bounding box center [621, 421] width 53 height 10
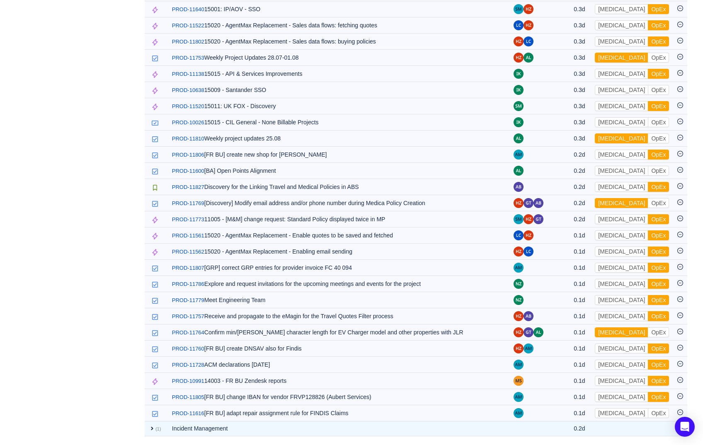
scroll to position [869, 0]
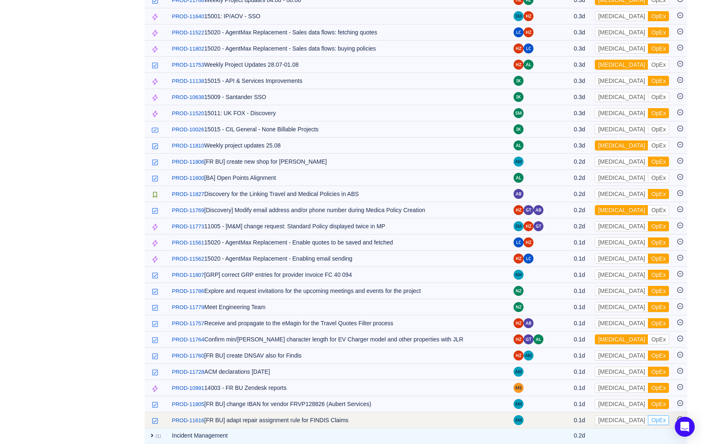
click at [648, 416] on button "OpEx" at bounding box center [658, 421] width 21 height 10
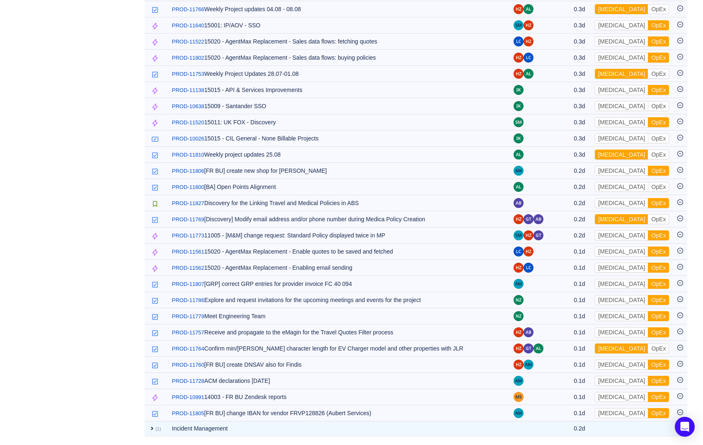
scroll to position [853, 0]
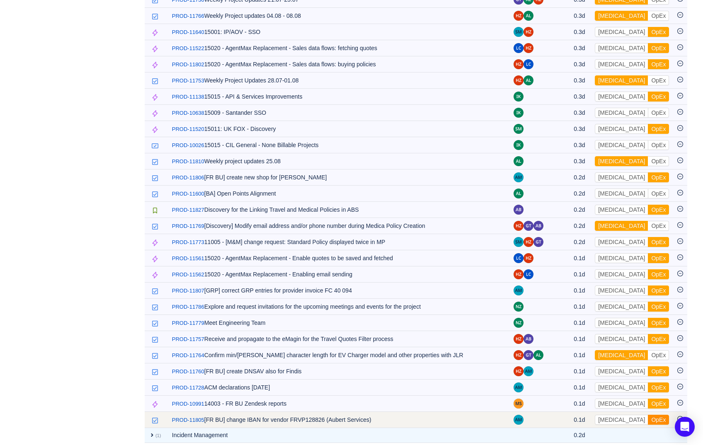
click at [648, 415] on button "OpEx" at bounding box center [658, 420] width 21 height 10
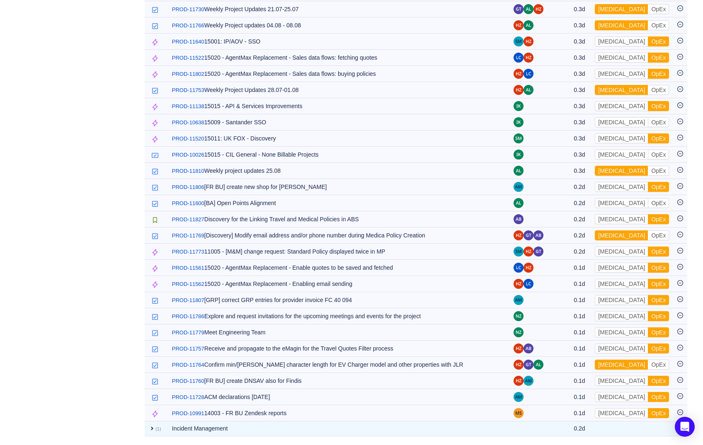
scroll to position [837, 0]
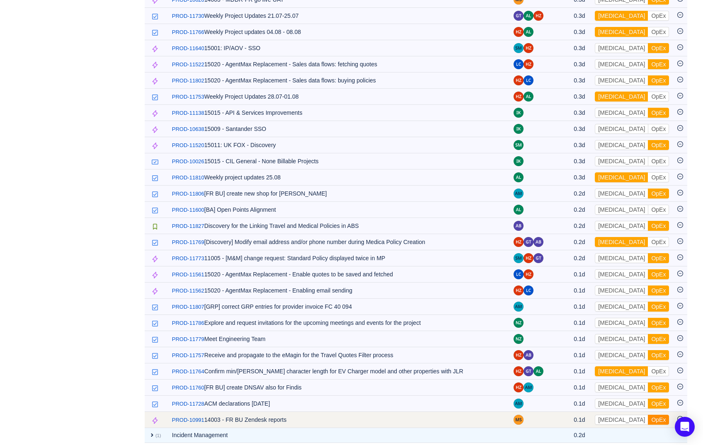
click at [648, 415] on button "OpEx" at bounding box center [658, 420] width 21 height 10
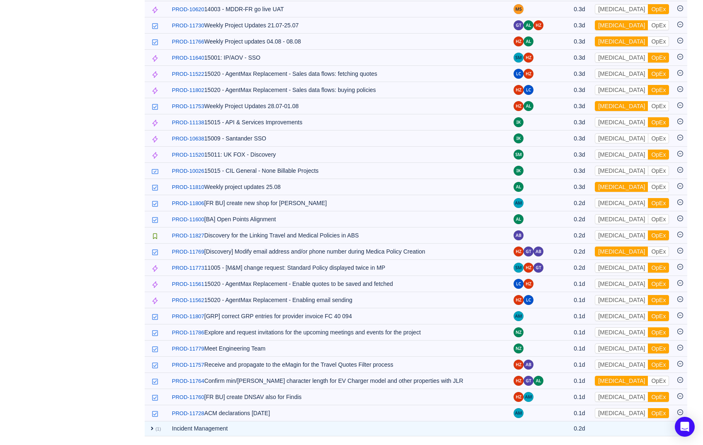
scroll to position [821, 0]
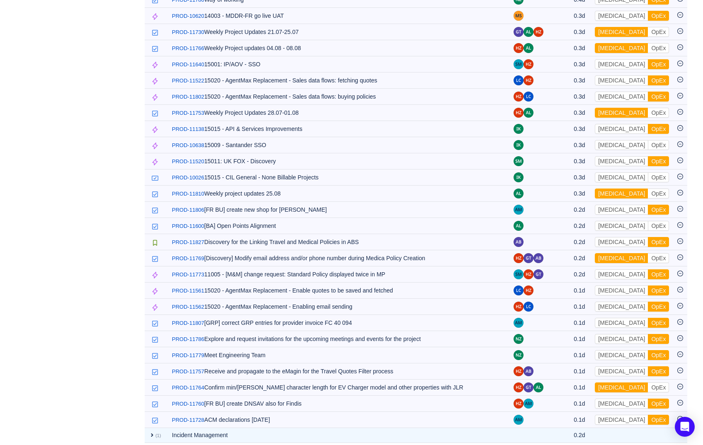
click at [648, 415] on button "OpEx" at bounding box center [658, 420] width 21 height 10
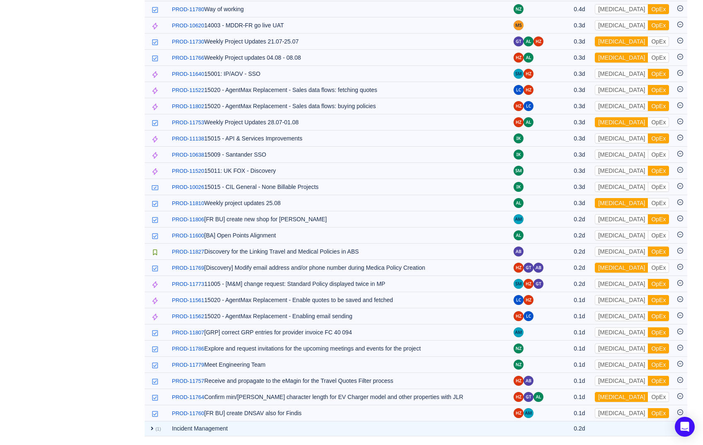
scroll to position [805, 0]
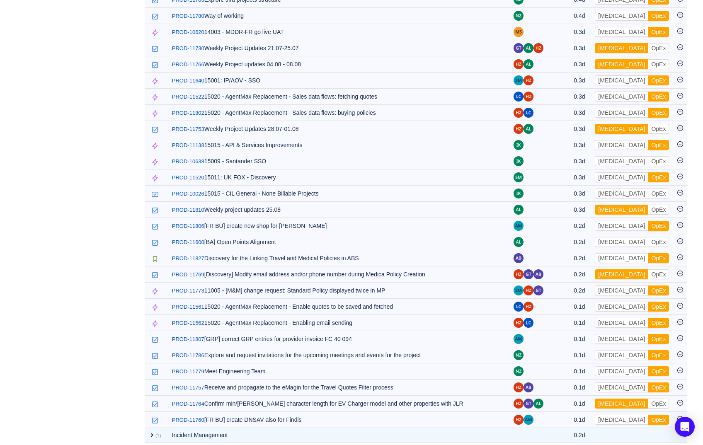
click at [648, 415] on button "OpEx" at bounding box center [658, 420] width 21 height 10
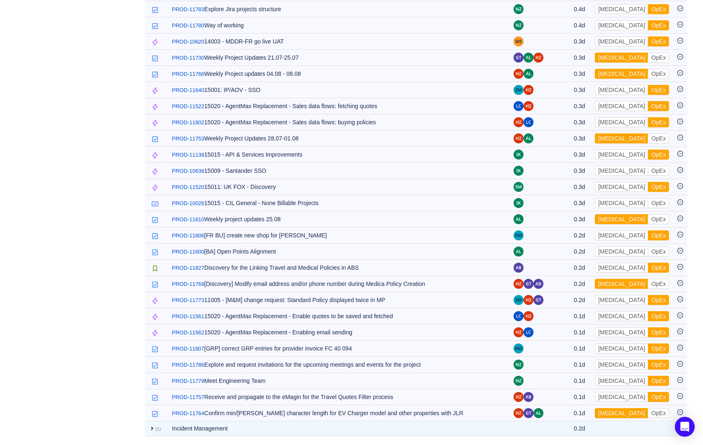
scroll to position [789, 0]
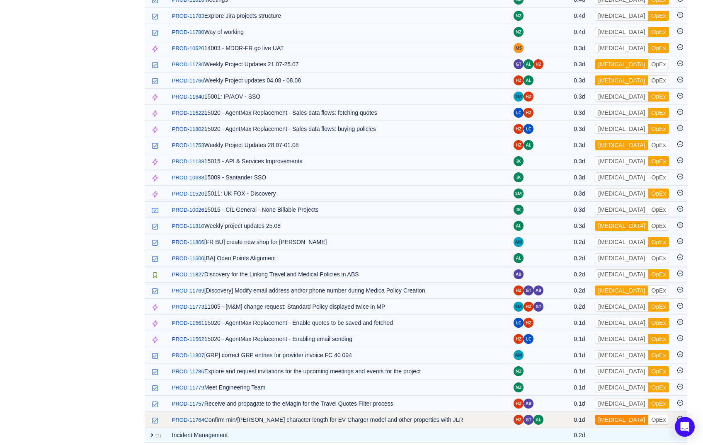
click at [614, 415] on button "CapEx" at bounding box center [621, 420] width 53 height 10
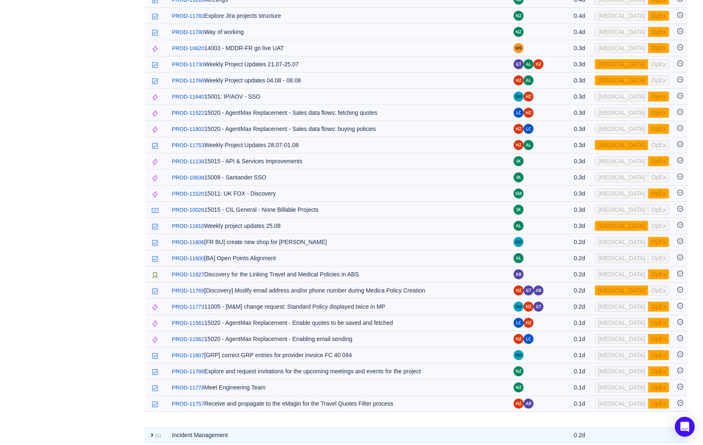
scroll to position [773, 0]
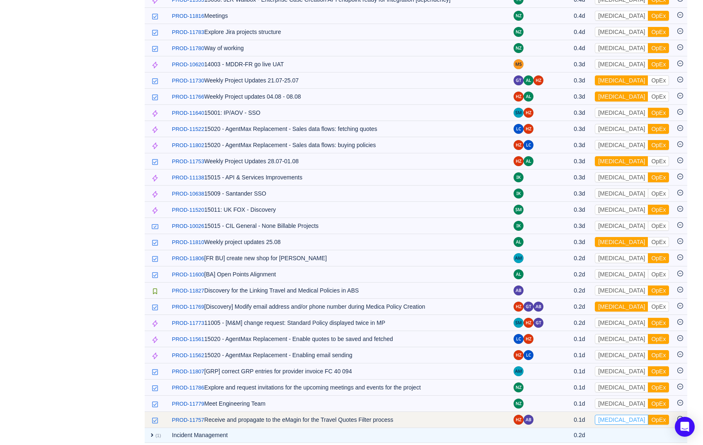
click at [619, 415] on button "CapEx" at bounding box center [621, 420] width 53 height 10
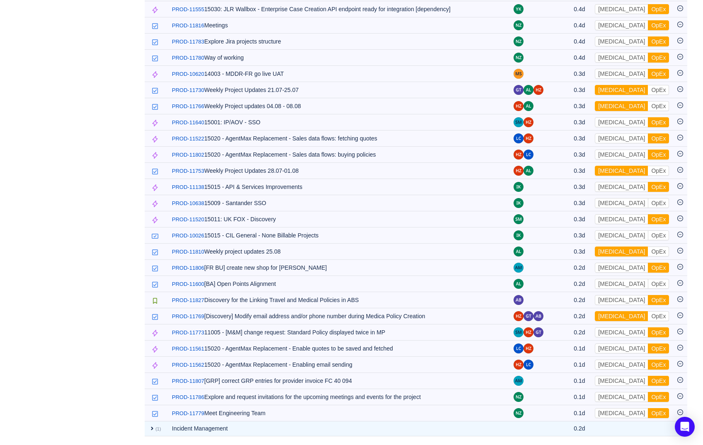
scroll to position [756, 0]
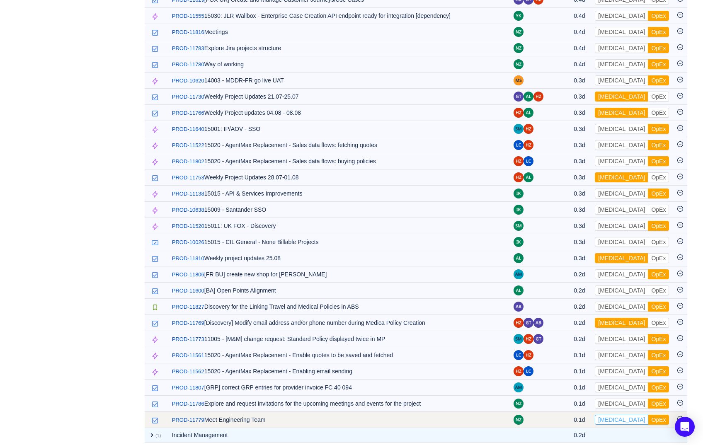
click at [616, 415] on button "CapEx" at bounding box center [621, 420] width 53 height 10
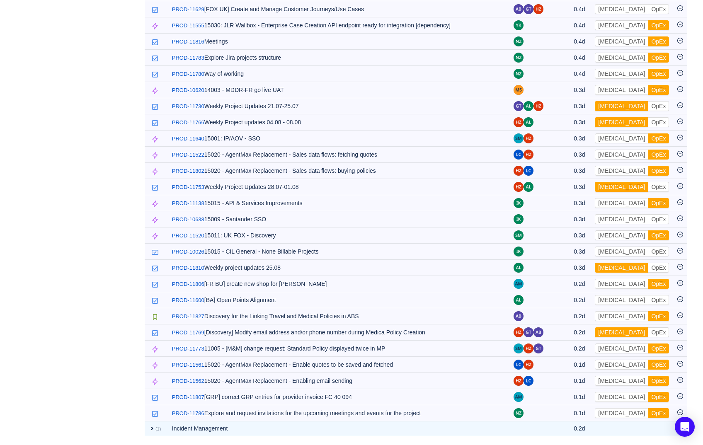
scroll to position [740, 0]
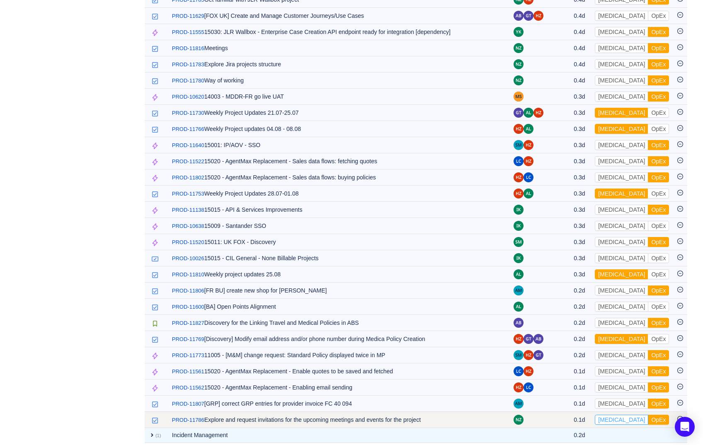
click at [616, 415] on button "CapEx" at bounding box center [621, 420] width 53 height 10
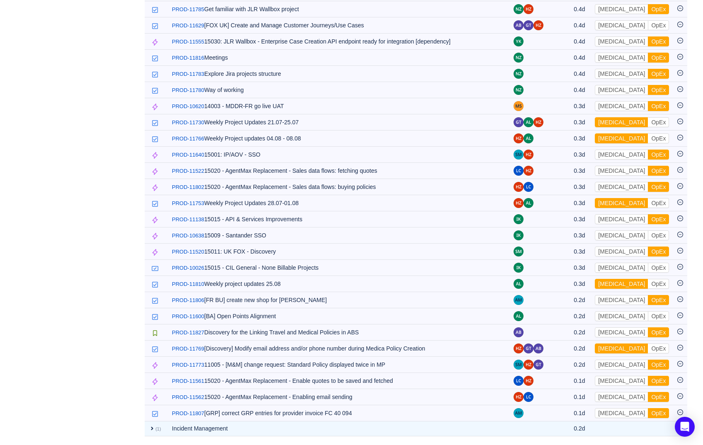
scroll to position [724, 0]
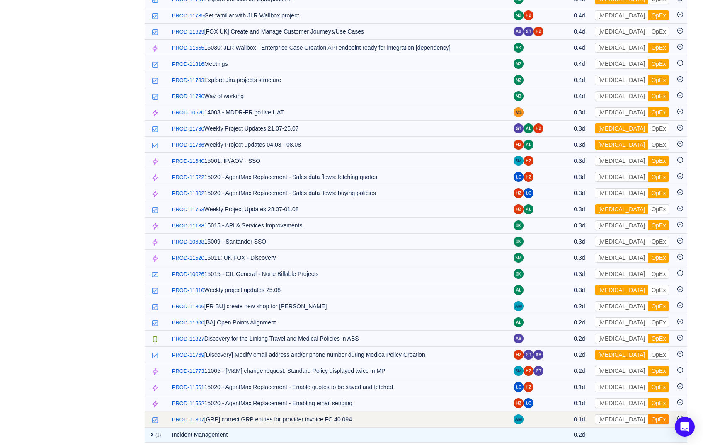
click at [648, 415] on button "OpEx" at bounding box center [658, 420] width 21 height 10
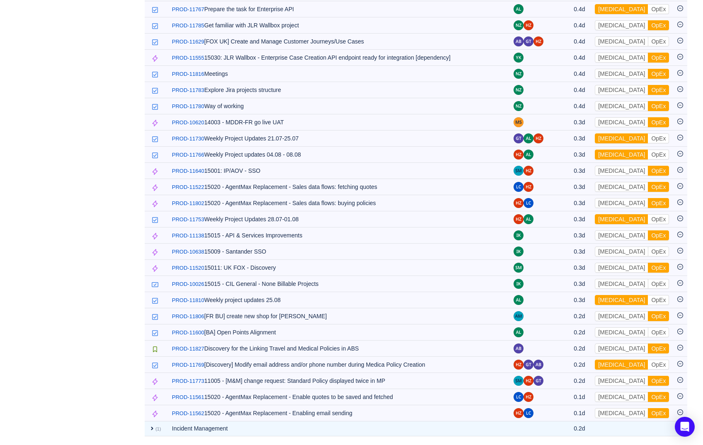
scroll to position [708, 0]
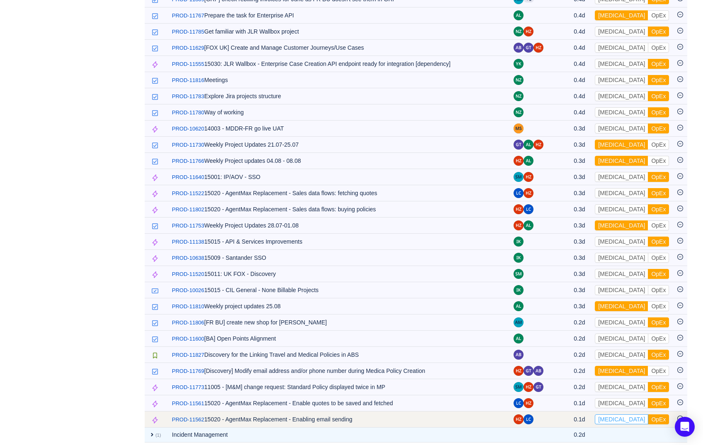
click at [613, 415] on button "CapEx" at bounding box center [621, 420] width 53 height 10
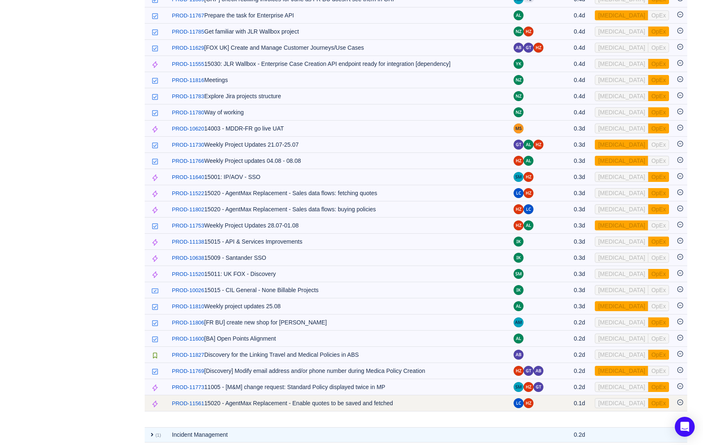
scroll to position [692, 0]
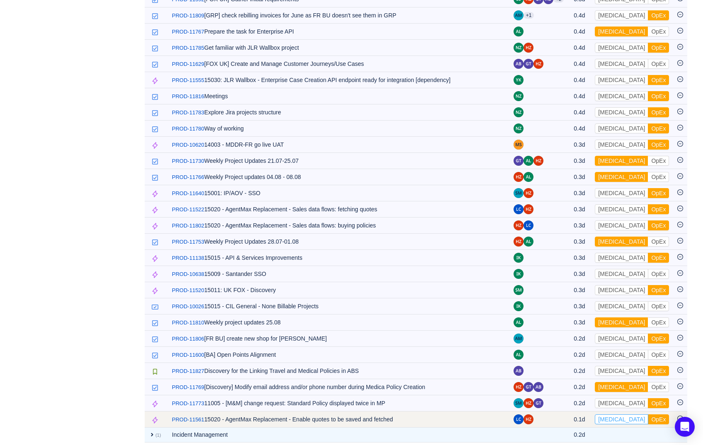
click at [613, 415] on button "CapEx" at bounding box center [621, 420] width 53 height 10
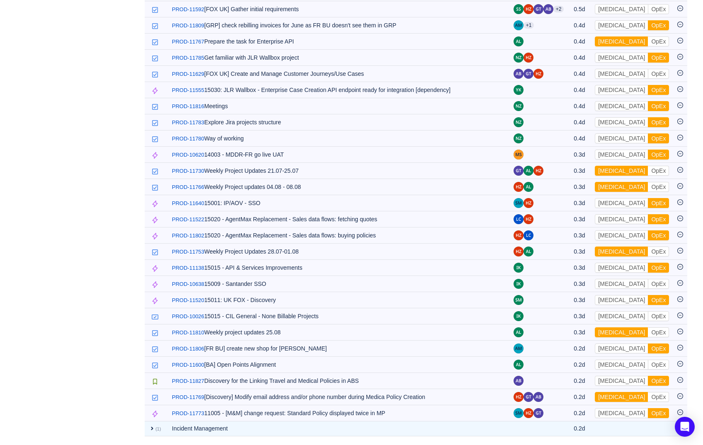
scroll to position [676, 0]
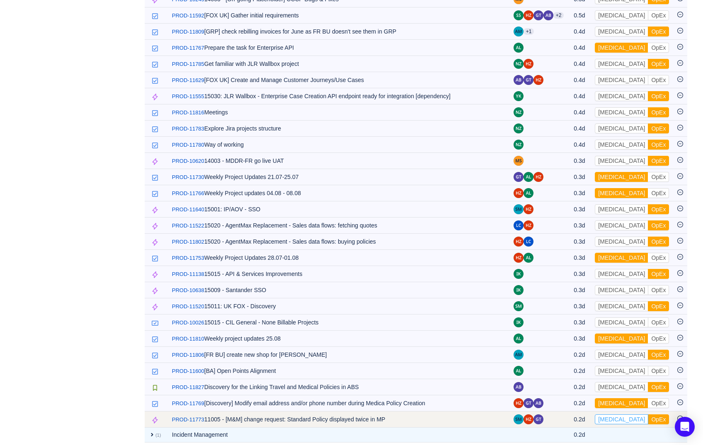
click at [616, 415] on button "CapEx" at bounding box center [621, 420] width 53 height 10
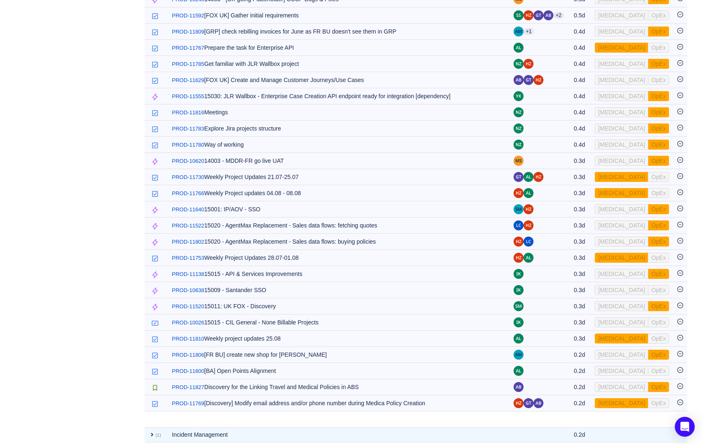
scroll to position [660, 0]
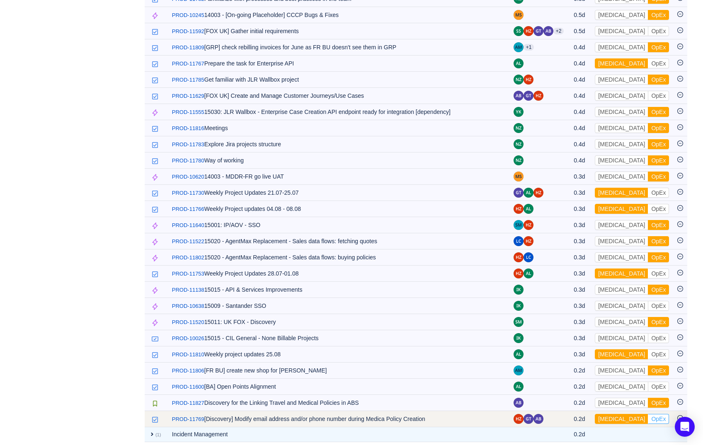
click at [648, 414] on button "OpEx" at bounding box center [658, 419] width 21 height 10
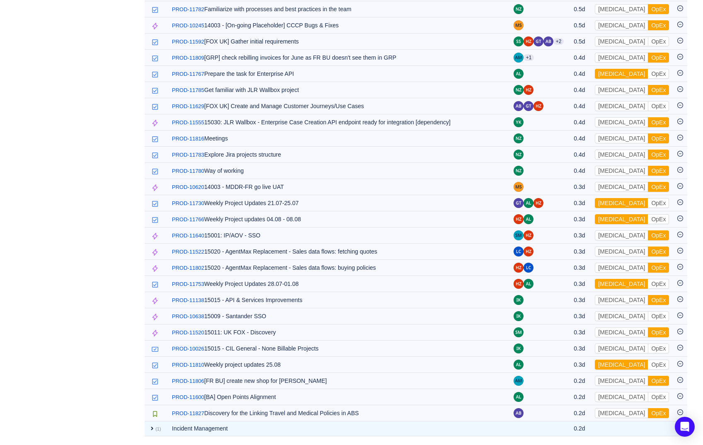
scroll to position [644, 0]
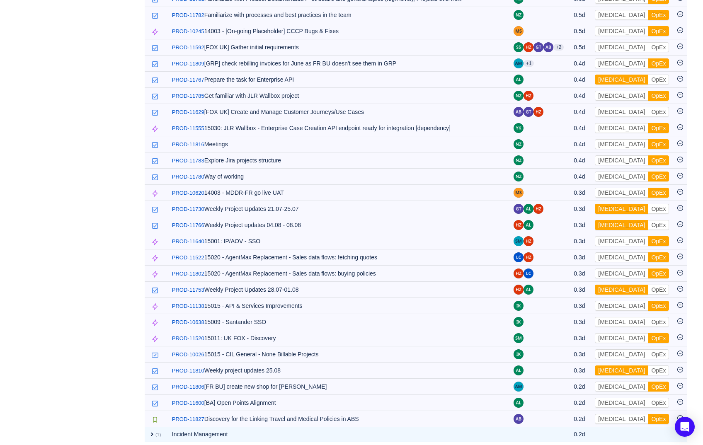
click at [648, 414] on button "OpEx" at bounding box center [658, 419] width 21 height 10
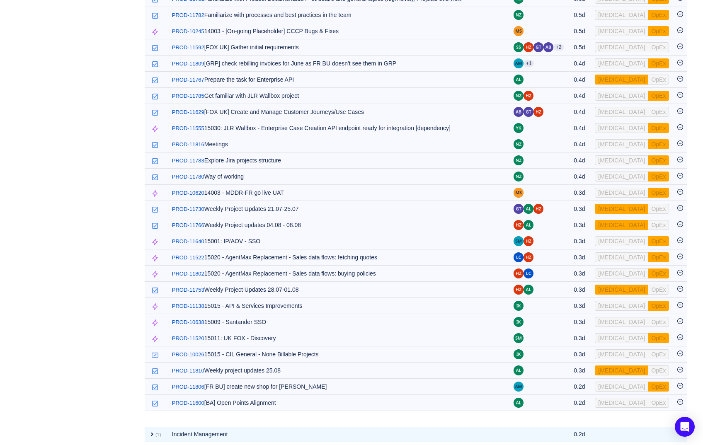
scroll to position [628, 0]
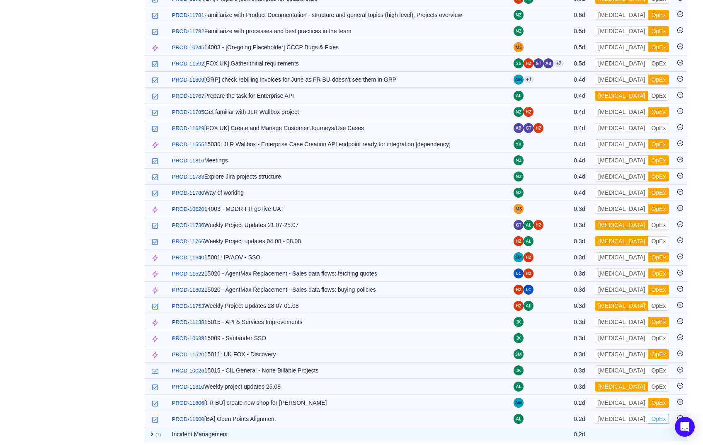
click at [648, 414] on button "OpEx" at bounding box center [658, 419] width 21 height 10
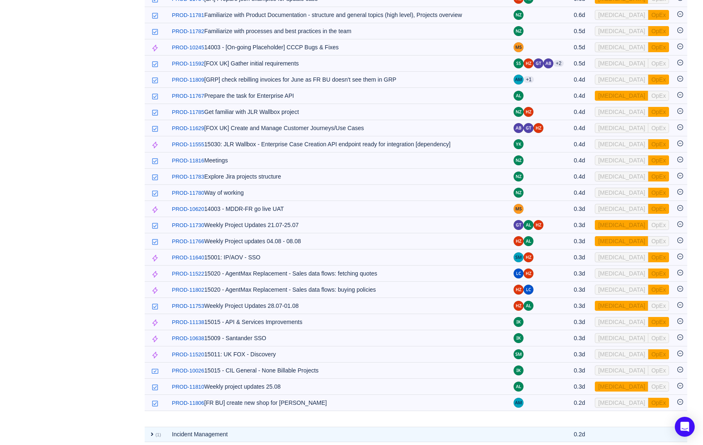
scroll to position [612, 0]
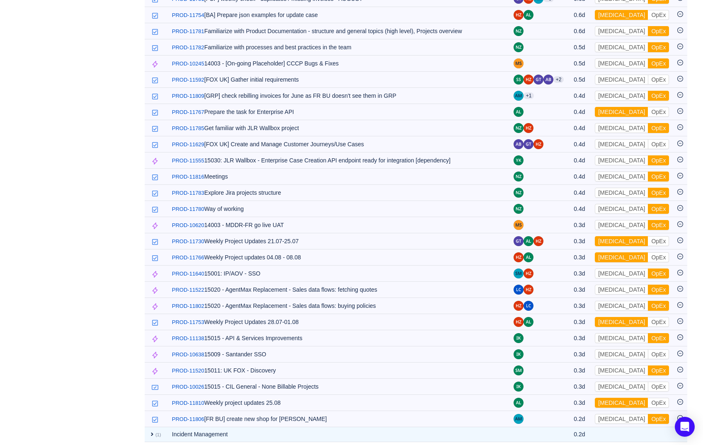
click at [648, 414] on button "OpEx" at bounding box center [658, 419] width 21 height 10
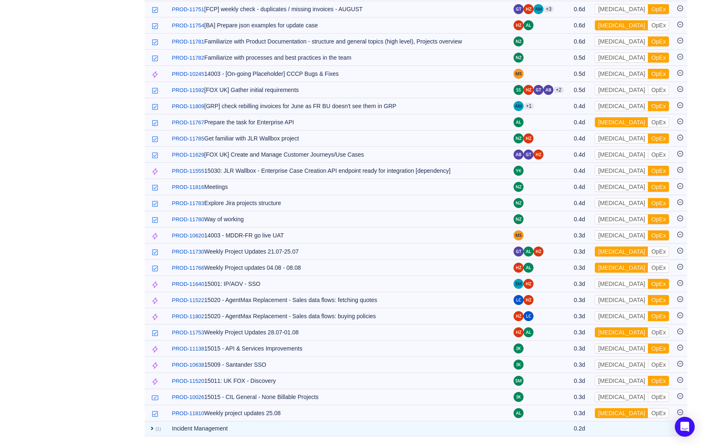
scroll to position [596, 0]
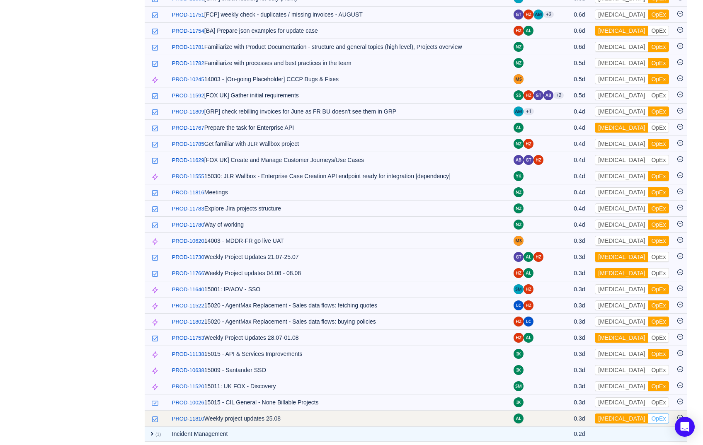
click at [648, 414] on button "OpEx" at bounding box center [658, 419] width 21 height 10
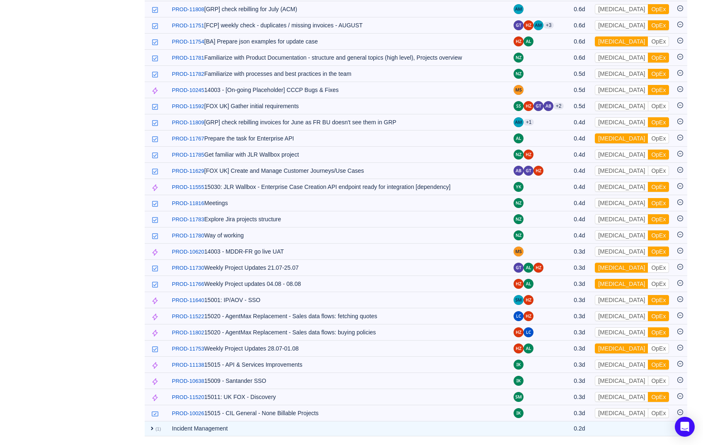
scroll to position [580, 0]
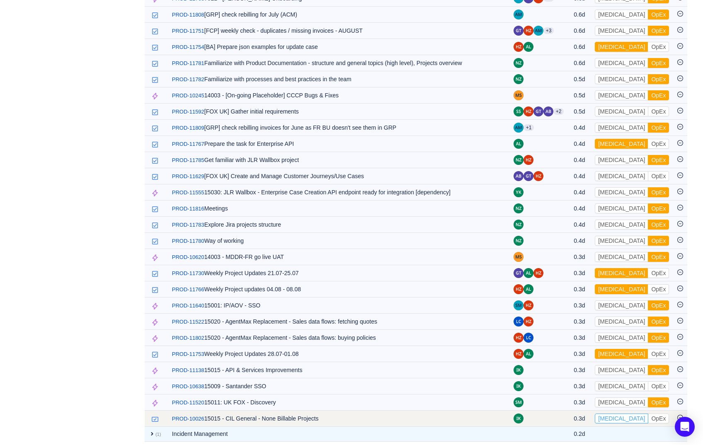
click at [621, 414] on button "CapEx" at bounding box center [621, 419] width 53 height 10
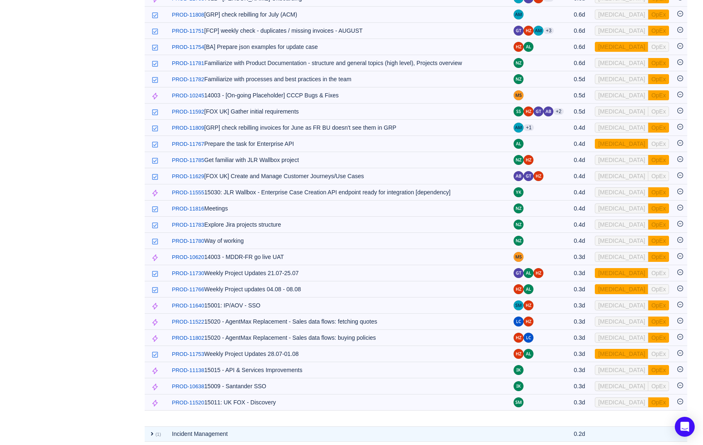
scroll to position [564, 0]
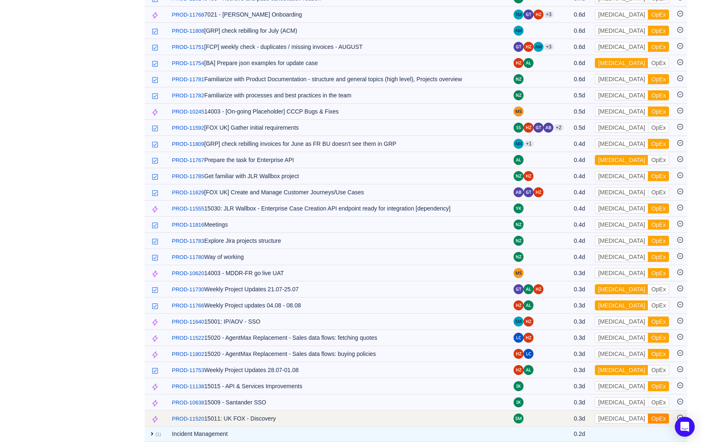
click at [648, 415] on button "OpEx" at bounding box center [658, 419] width 21 height 10
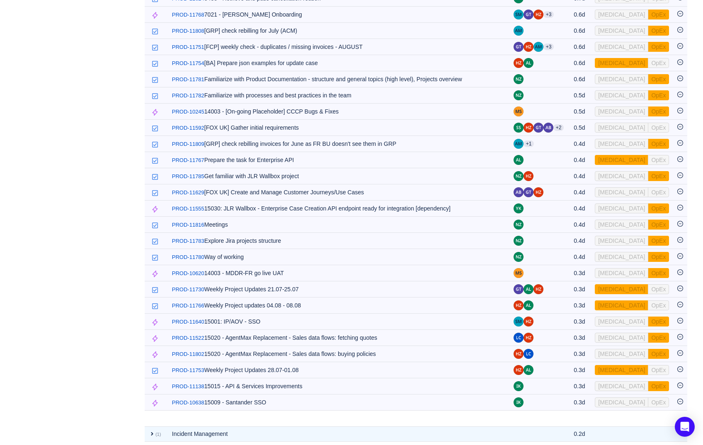
scroll to position [547, 0]
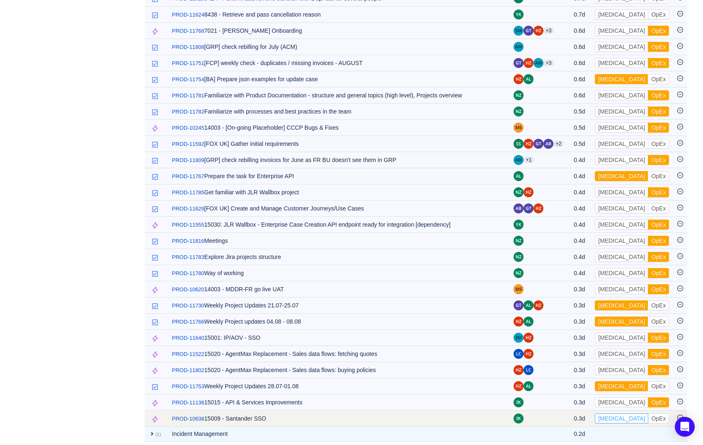
click at [617, 415] on button "CapEx" at bounding box center [621, 419] width 53 height 10
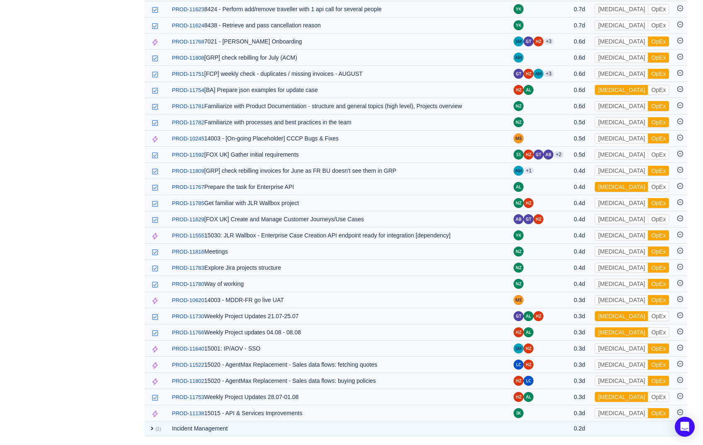
scroll to position [531, 0]
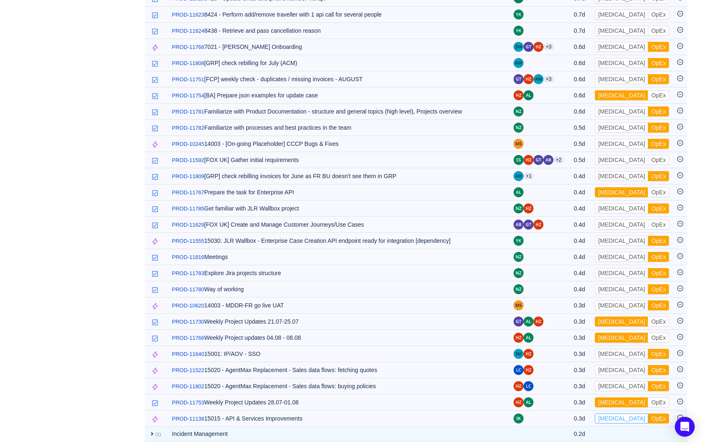
click at [617, 415] on button "CapEx" at bounding box center [621, 419] width 53 height 10
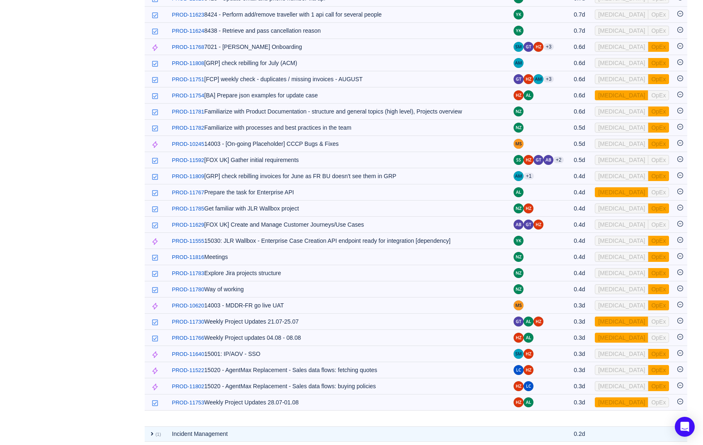
scroll to position [515, 0]
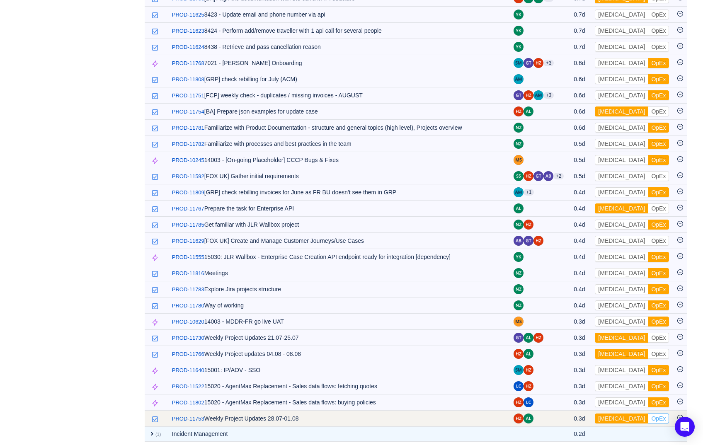
click at [648, 416] on button "OpEx" at bounding box center [658, 419] width 21 height 10
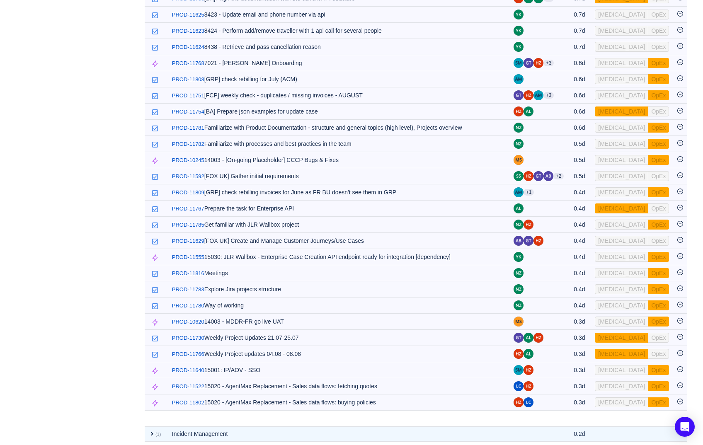
scroll to position [499, 0]
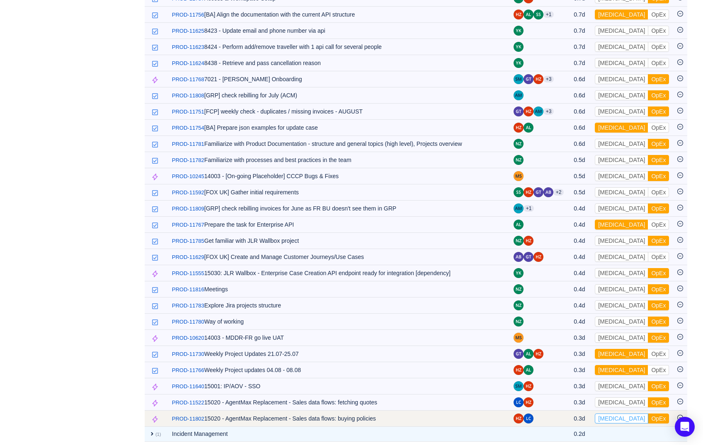
click at [619, 414] on button "CapEx" at bounding box center [621, 419] width 53 height 10
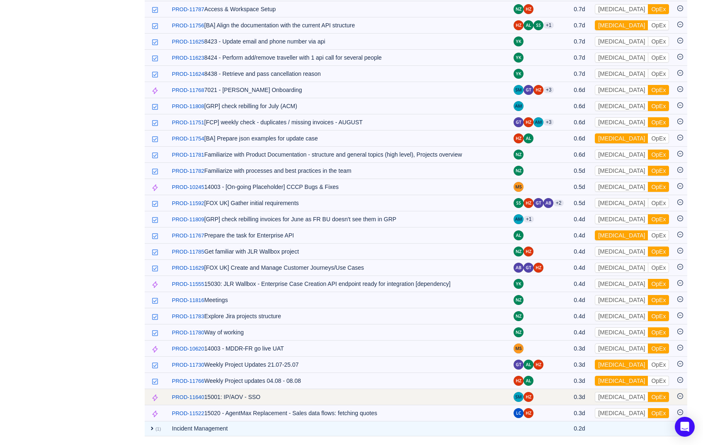
scroll to position [483, 0]
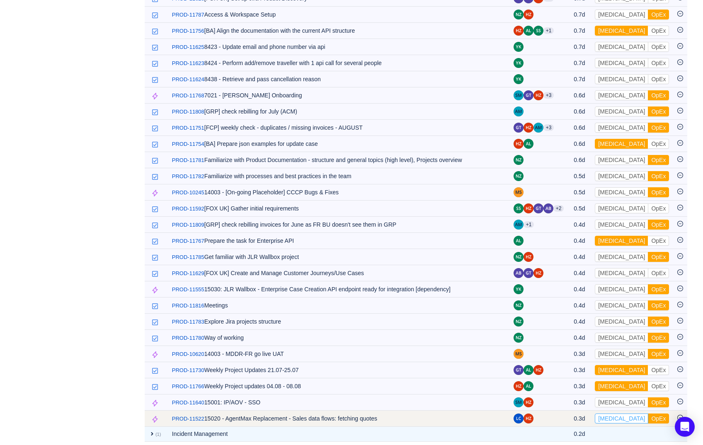
click at [617, 414] on button "CapEx" at bounding box center [621, 419] width 53 height 10
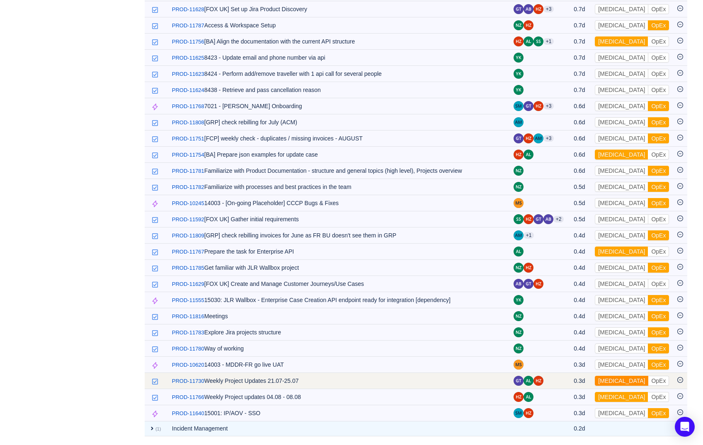
scroll to position [467, 0]
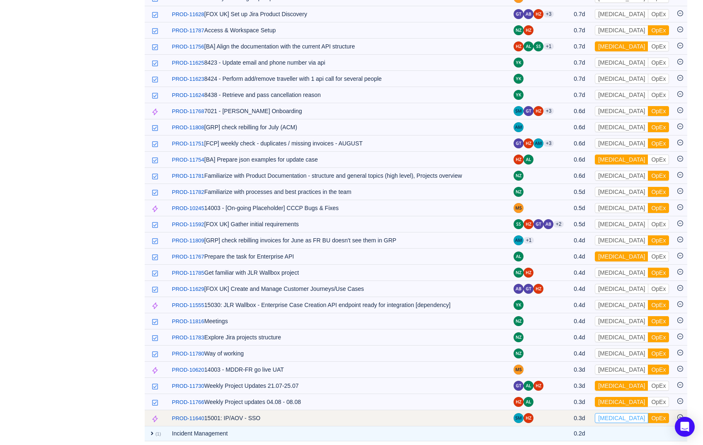
click at [618, 414] on button "CapEx" at bounding box center [621, 418] width 53 height 10
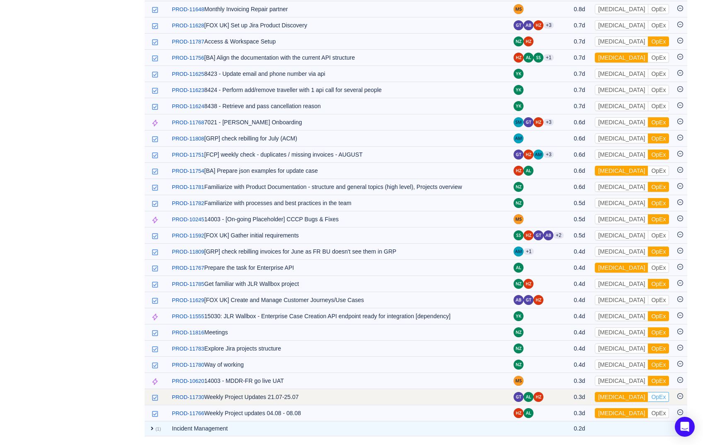
scroll to position [451, 0]
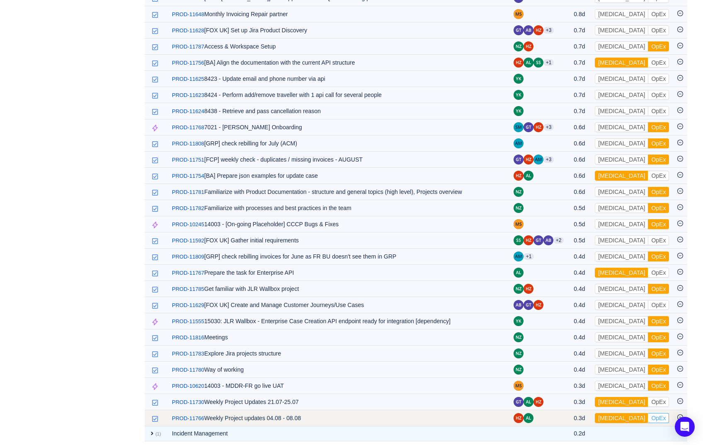
click at [648, 416] on button "OpEx" at bounding box center [658, 418] width 21 height 10
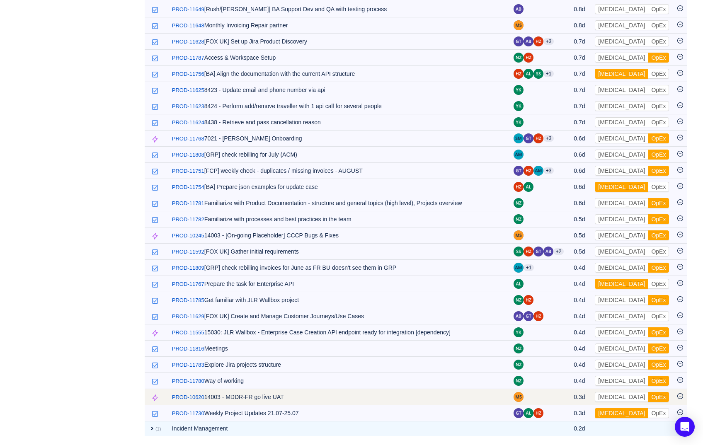
scroll to position [435, 0]
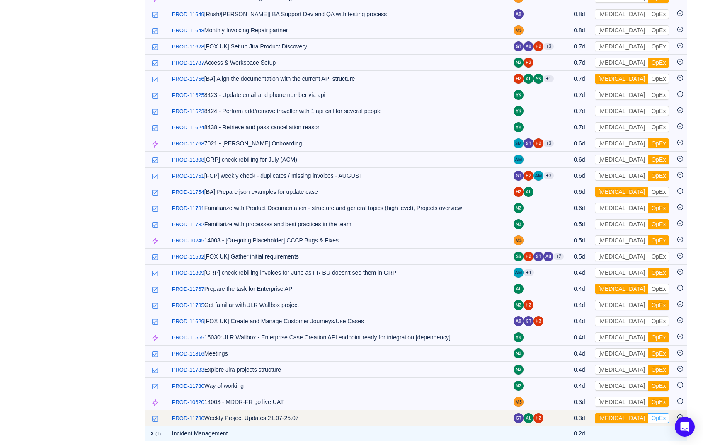
click at [648, 415] on button "OpEx" at bounding box center [658, 418] width 21 height 10
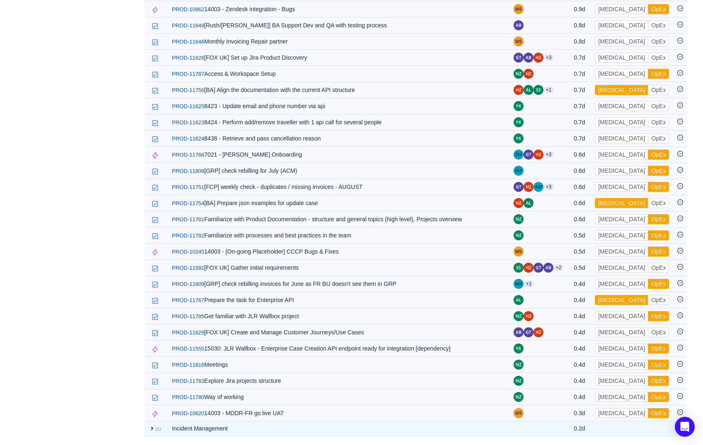
scroll to position [418, 0]
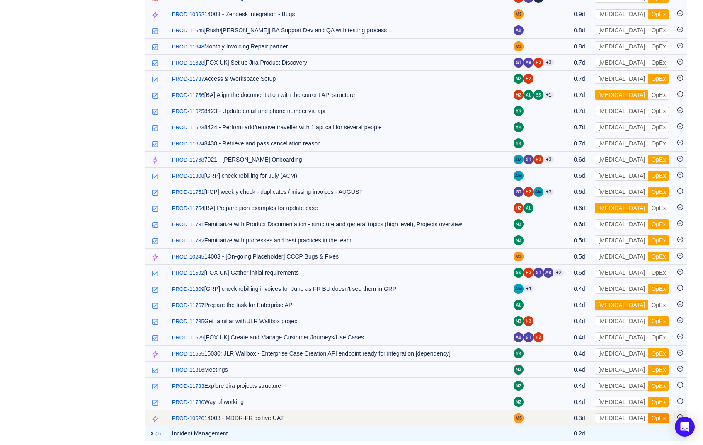
click at [648, 413] on button "OpEx" at bounding box center [658, 418] width 21 height 10
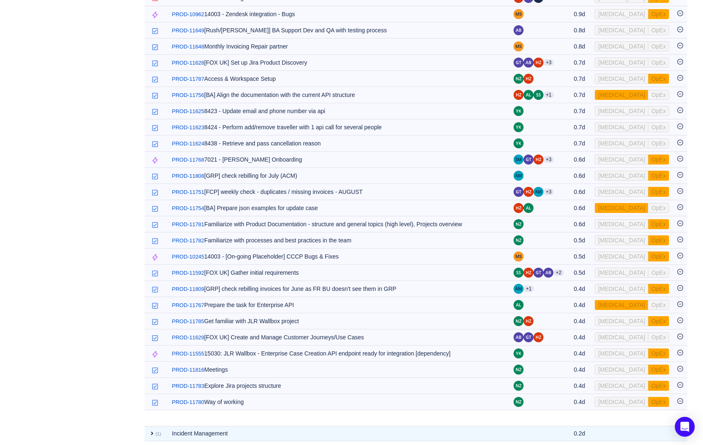
scroll to position [403, 0]
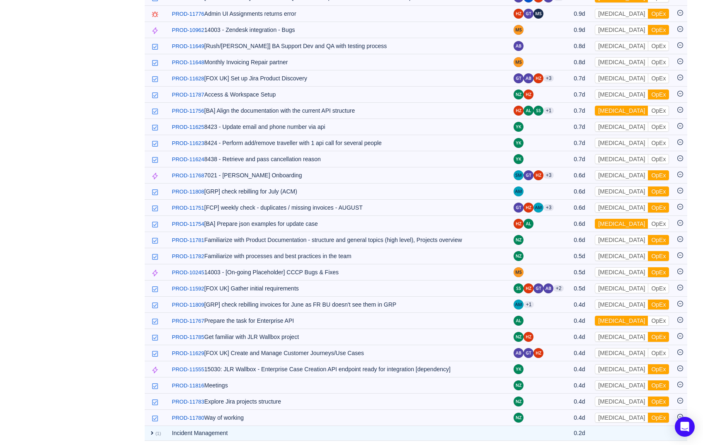
click at [648, 413] on button "OpEx" at bounding box center [658, 418] width 21 height 10
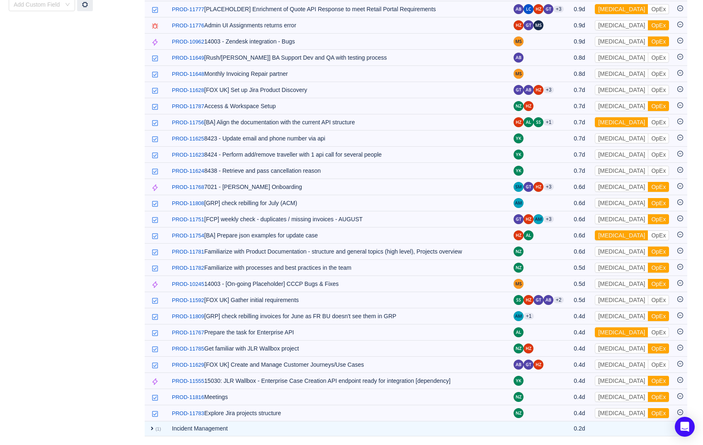
scroll to position [387, 0]
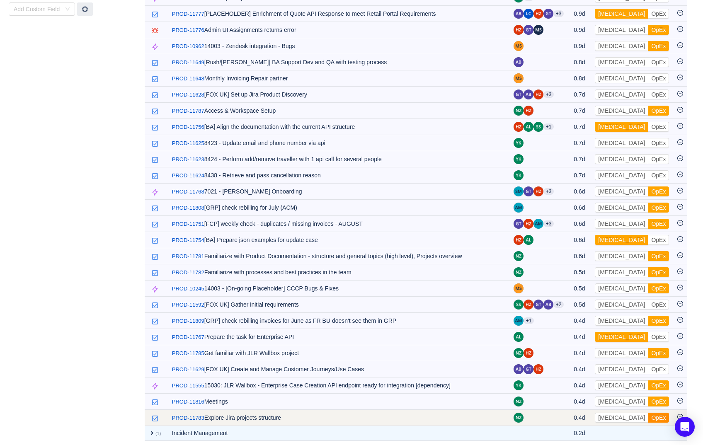
click at [648, 413] on button "OpEx" at bounding box center [658, 418] width 21 height 10
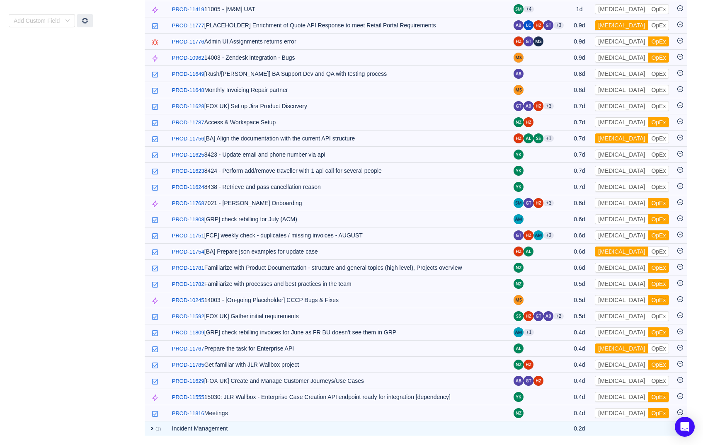
scroll to position [370, 0]
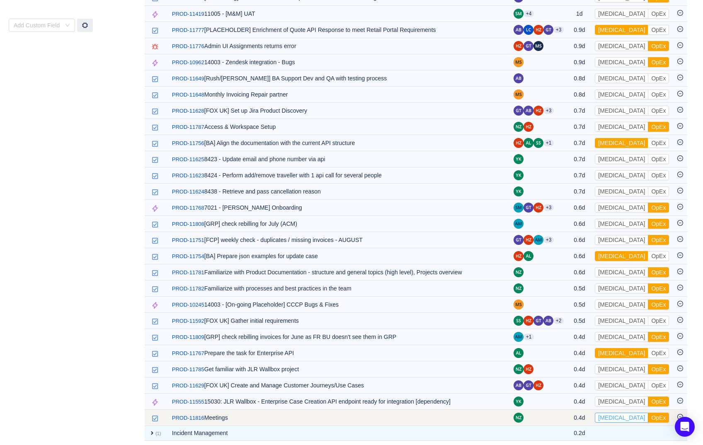
click at [617, 413] on button "CapEx" at bounding box center [621, 418] width 53 height 10
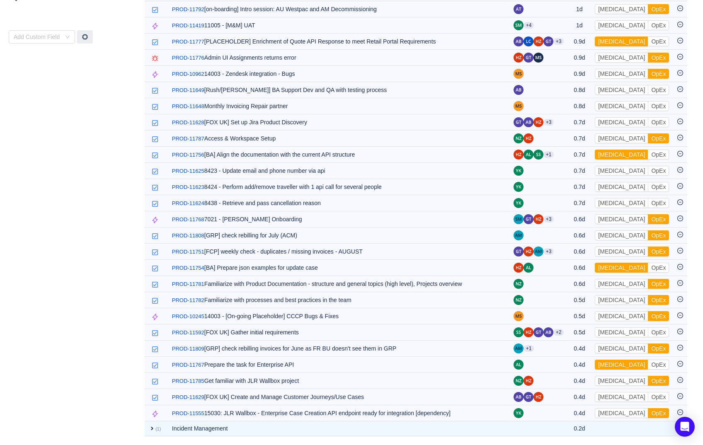
scroll to position [354, 0]
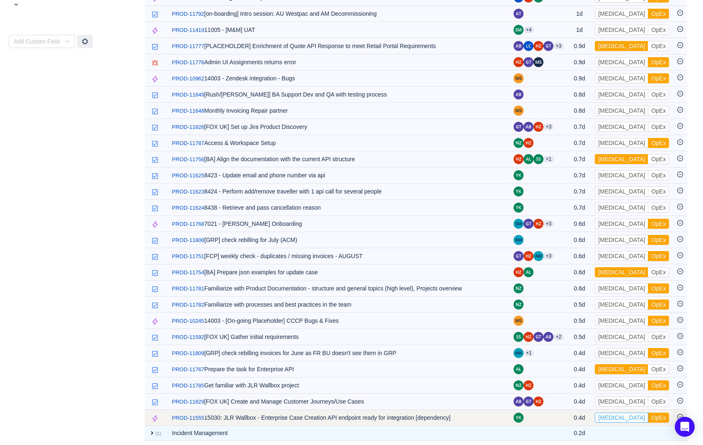
click at [620, 418] on button "CapEx" at bounding box center [621, 418] width 53 height 10
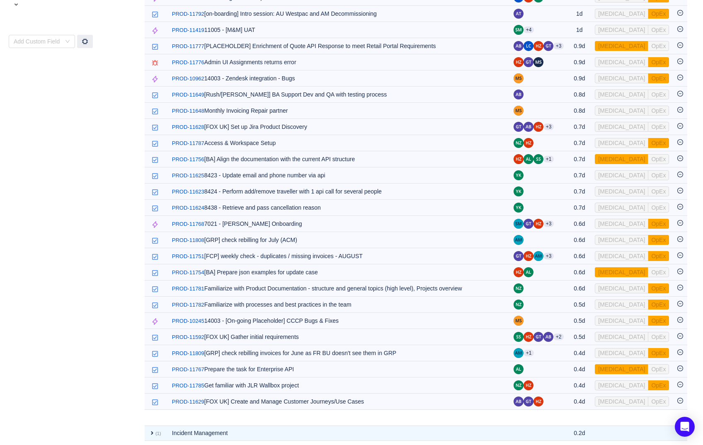
scroll to position [338, 0]
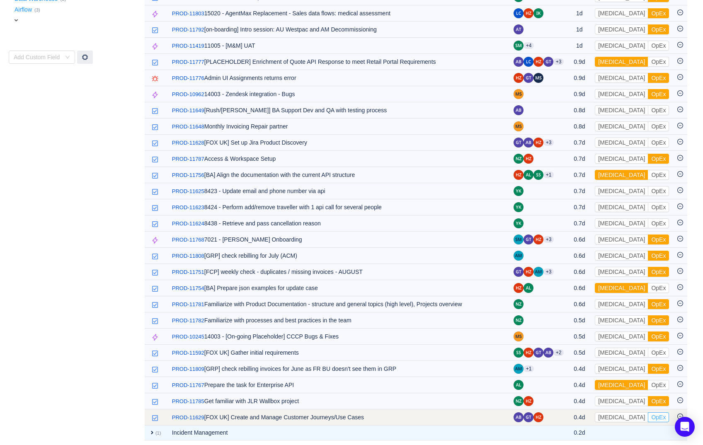
click at [648, 414] on button "OpEx" at bounding box center [658, 418] width 21 height 10
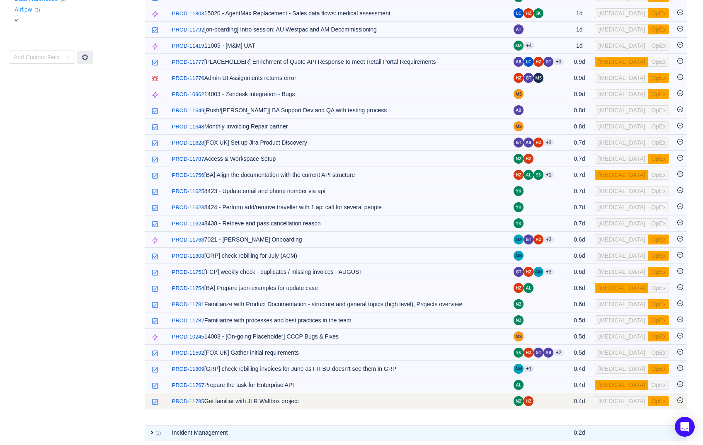
scroll to position [322, 0]
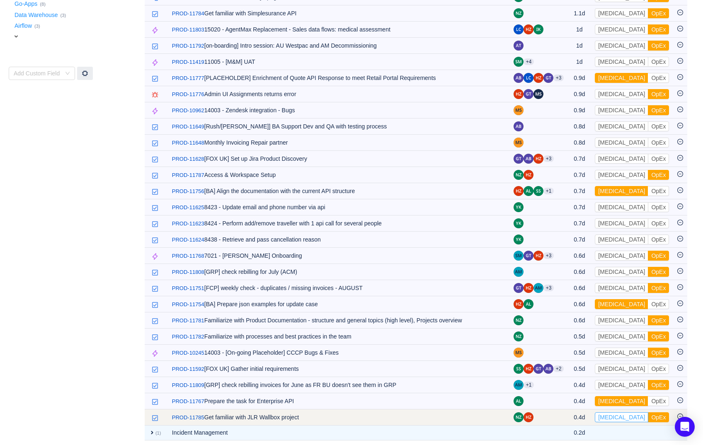
click at [616, 415] on button "CapEx" at bounding box center [621, 418] width 53 height 10
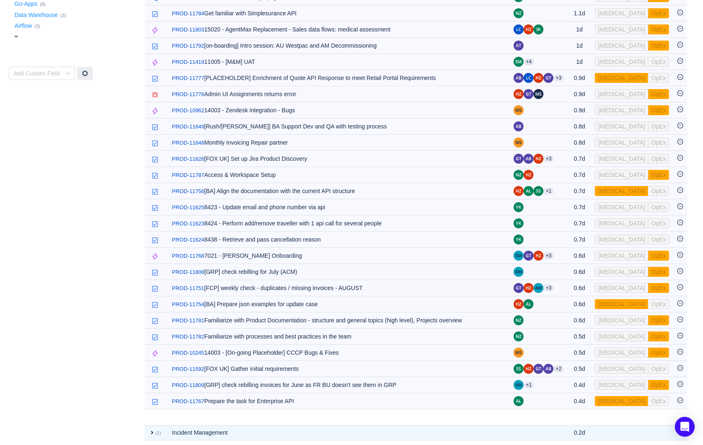
scroll to position [306, 0]
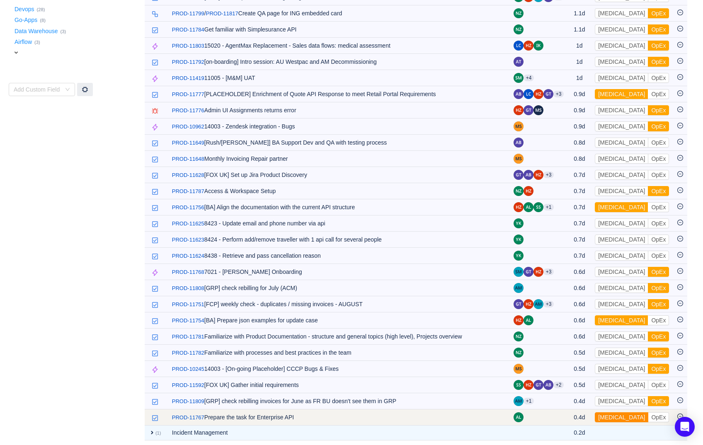
click at [620, 413] on button "CapEx" at bounding box center [621, 418] width 53 height 10
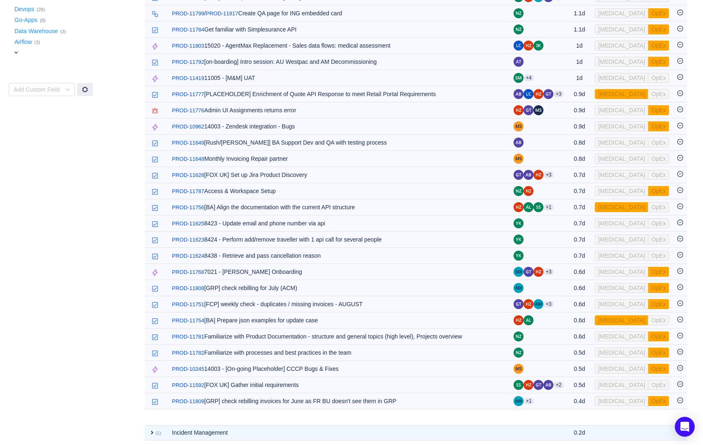
scroll to position [290, 0]
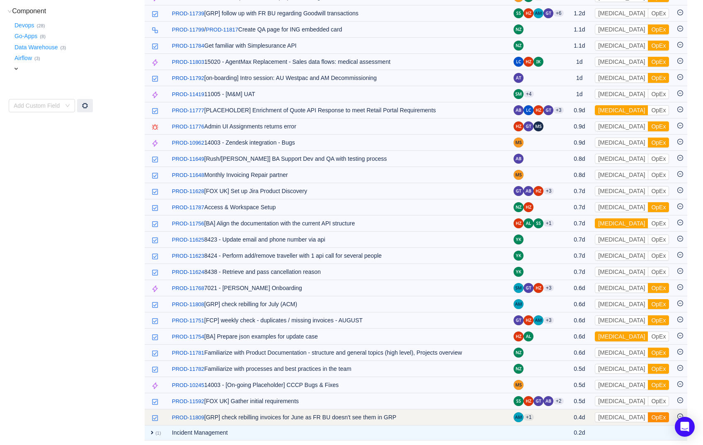
click at [648, 414] on button "OpEx" at bounding box center [658, 418] width 21 height 10
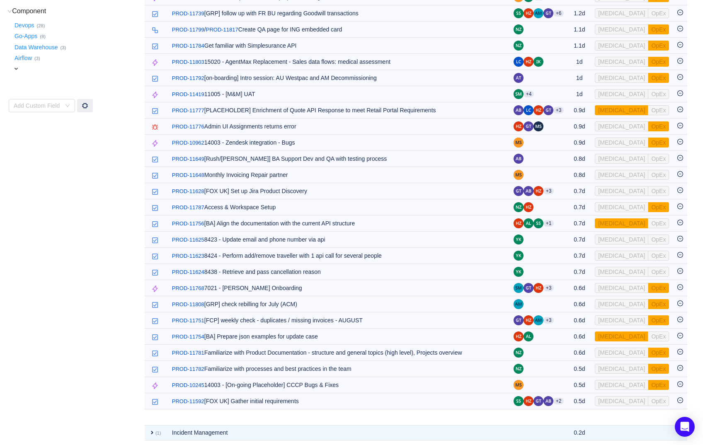
scroll to position [274, 0]
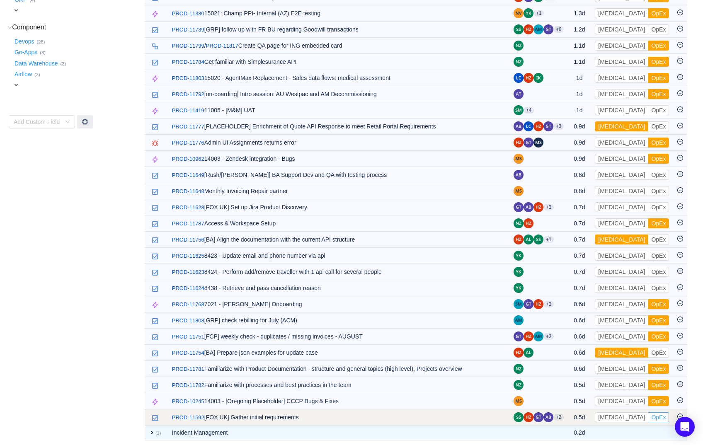
click at [648, 413] on button "OpEx" at bounding box center [658, 418] width 21 height 10
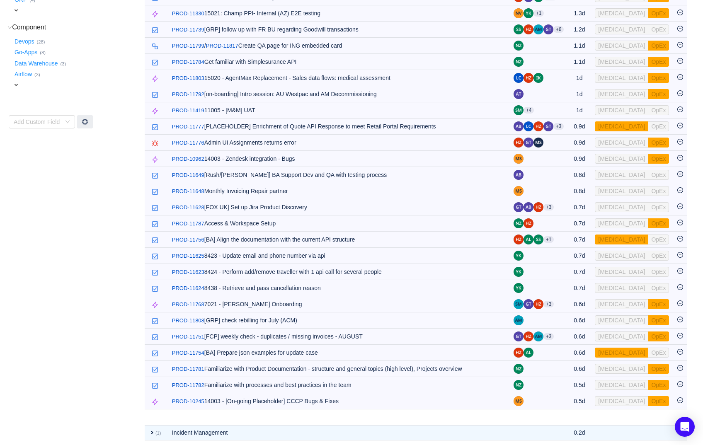
scroll to position [258, 0]
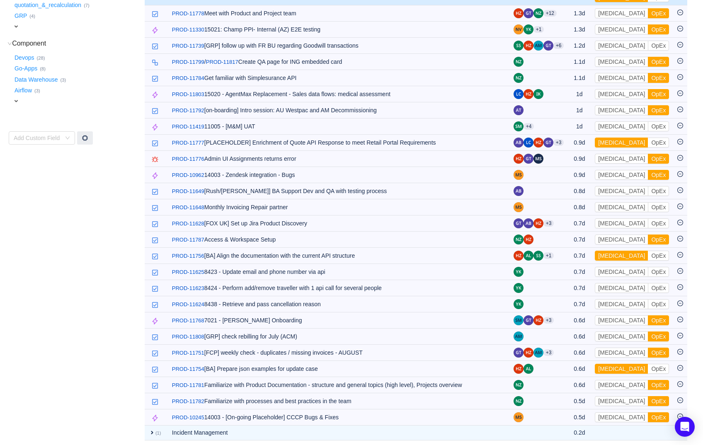
click at [648, 413] on button "OpEx" at bounding box center [658, 418] width 21 height 10
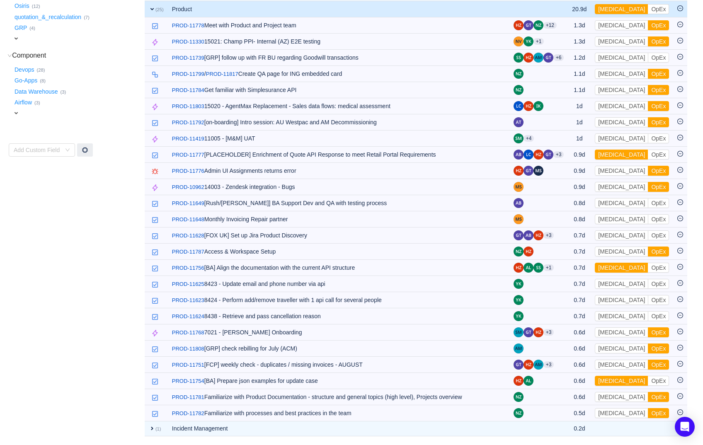
scroll to position [241, 0]
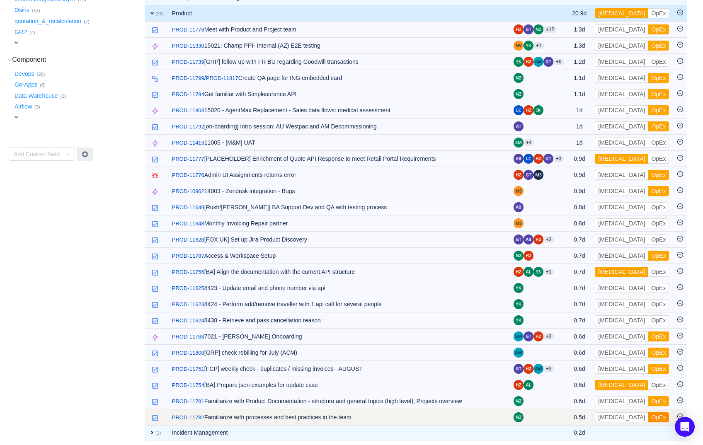
click at [648, 413] on button "OpEx" at bounding box center [658, 418] width 21 height 10
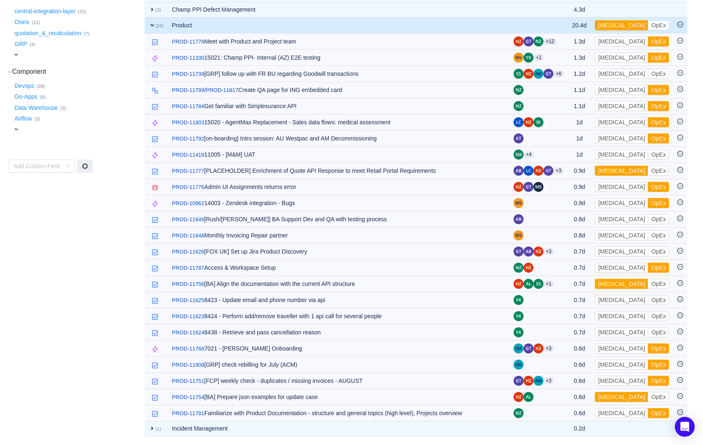
scroll to position [225, 0]
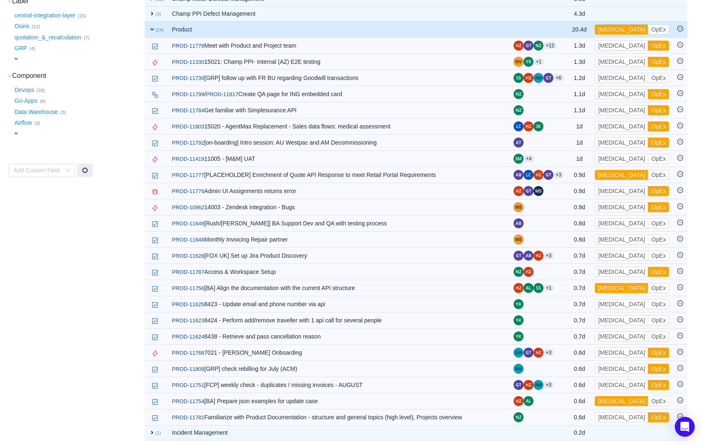
click at [648, 413] on button "OpEx" at bounding box center [658, 418] width 21 height 10
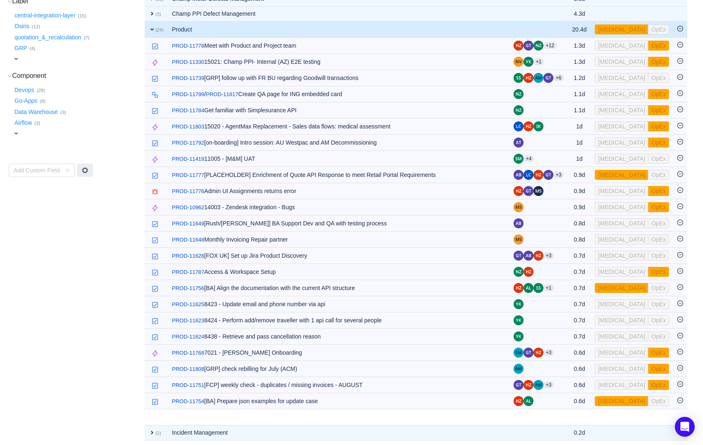
scroll to position [209, 0]
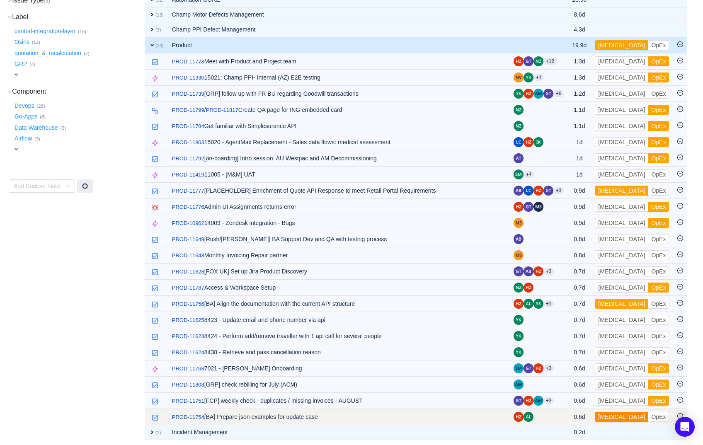
click at [618, 413] on button "CapEx" at bounding box center [621, 417] width 53 height 10
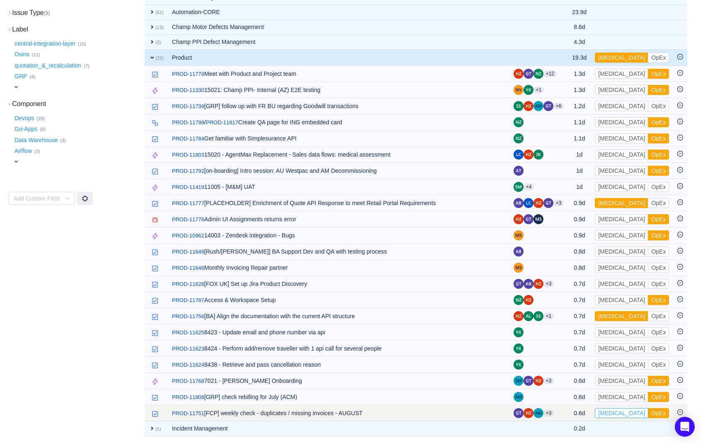
scroll to position [193, 0]
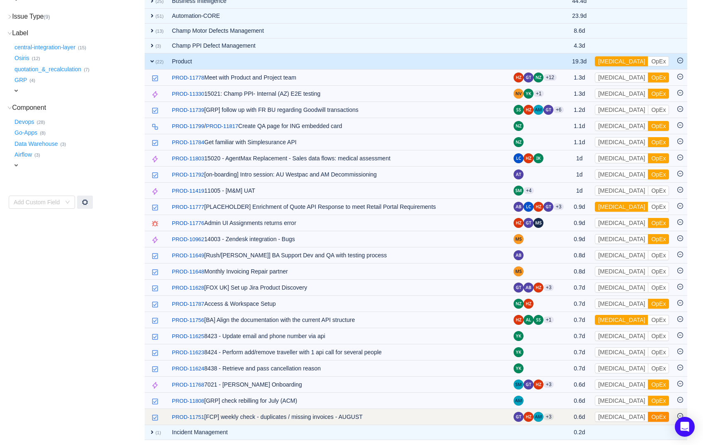
click at [648, 412] on button "OpEx" at bounding box center [658, 417] width 21 height 10
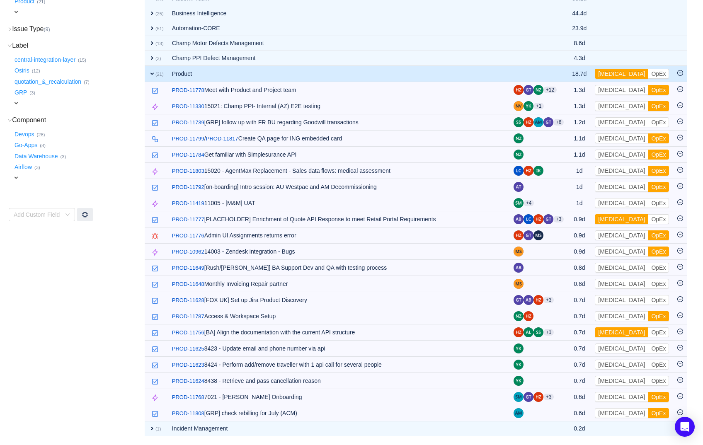
scroll to position [177, 0]
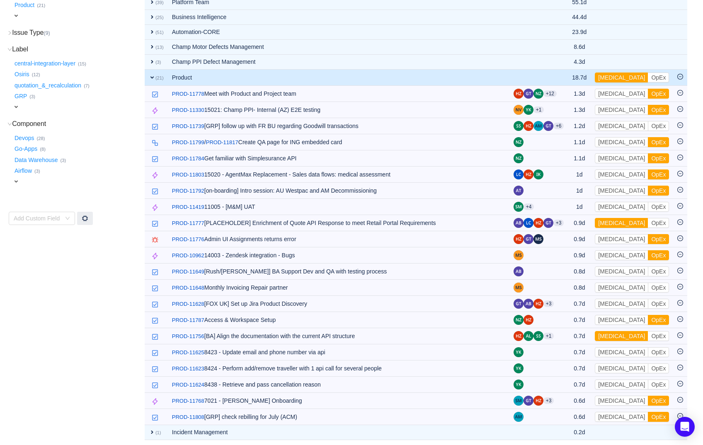
click at [648, 412] on button "OpEx" at bounding box center [658, 417] width 21 height 10
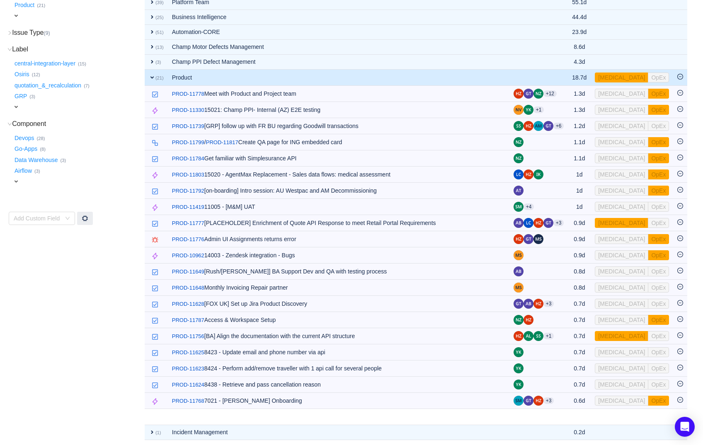
scroll to position [161, 0]
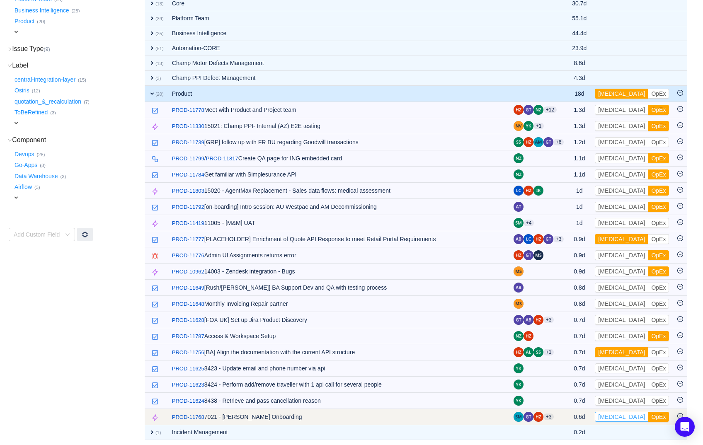
click at [614, 412] on button "CapEx" at bounding box center [621, 417] width 53 height 10
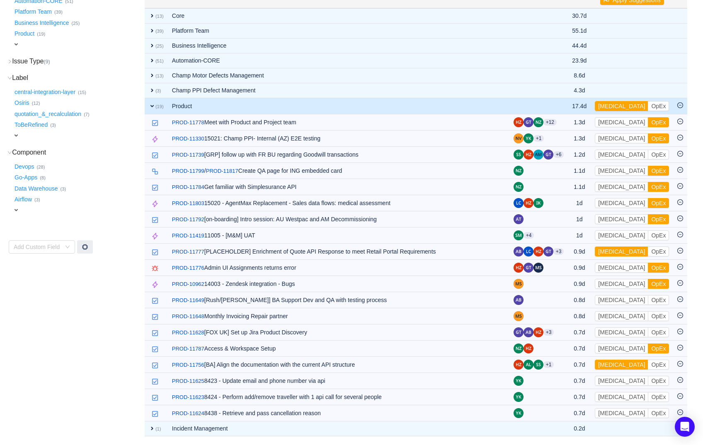
scroll to position [145, 0]
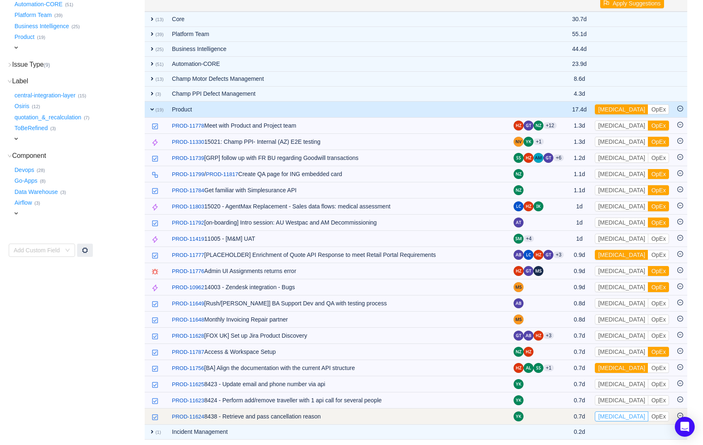
click at [616, 413] on button "CapEx" at bounding box center [621, 417] width 53 height 10
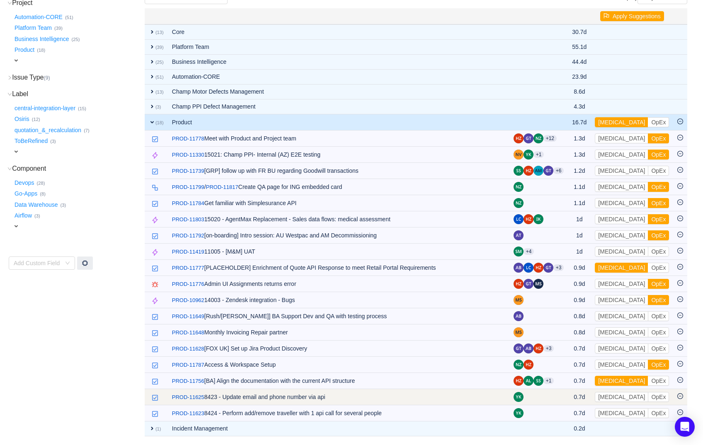
scroll to position [129, 0]
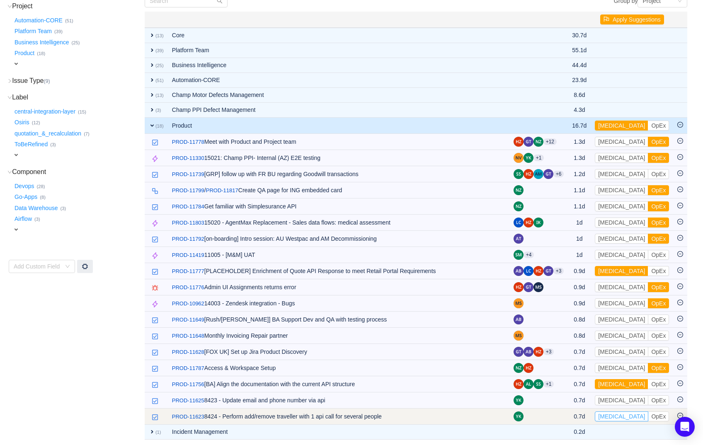
click at [615, 413] on button "CapEx" at bounding box center [621, 417] width 53 height 10
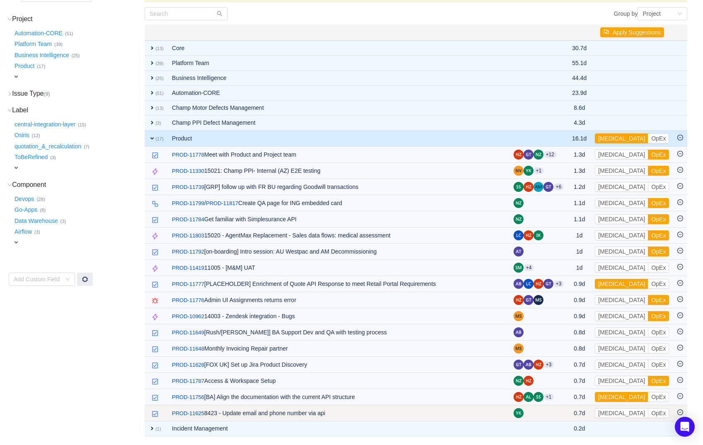
scroll to position [113, 0]
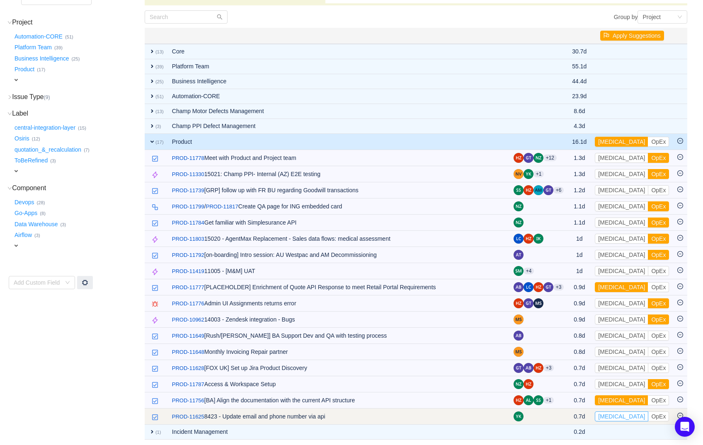
click at [615, 414] on button "CapEx" at bounding box center [621, 417] width 53 height 10
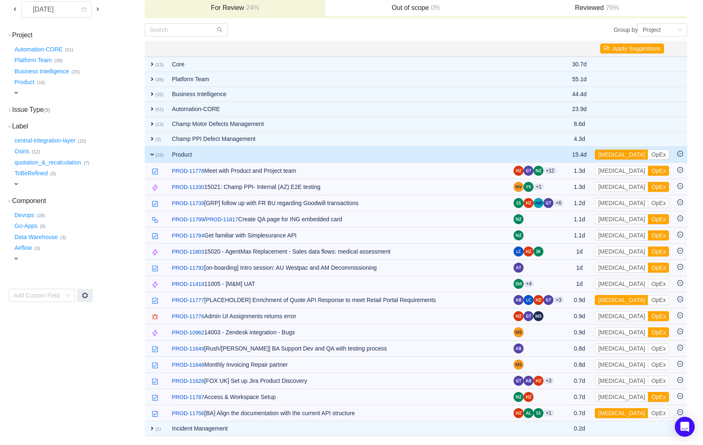
scroll to position [97, 0]
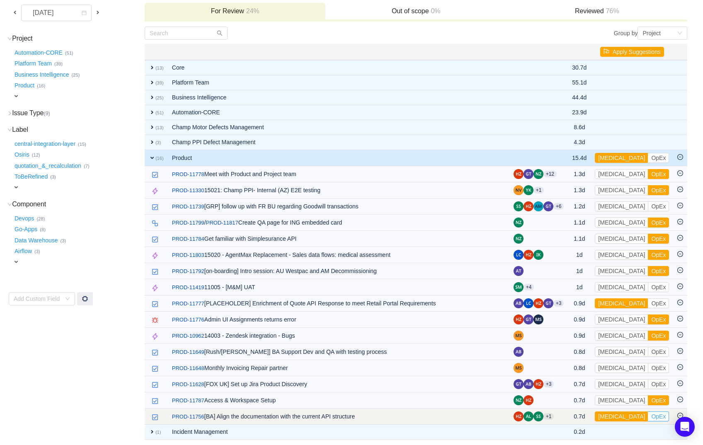
click at [648, 415] on button "OpEx" at bounding box center [658, 417] width 21 height 10
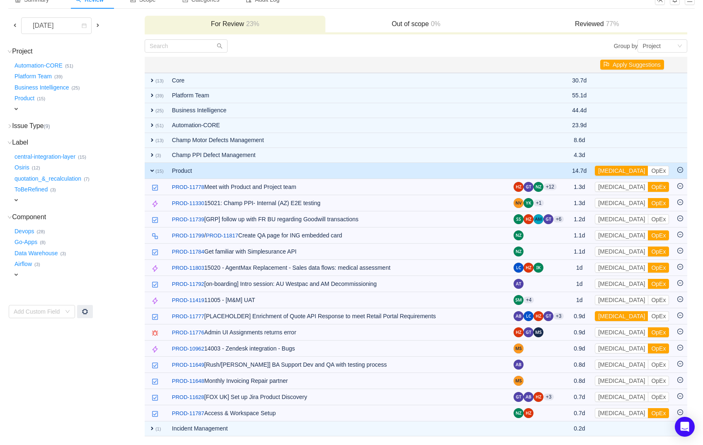
scroll to position [81, 0]
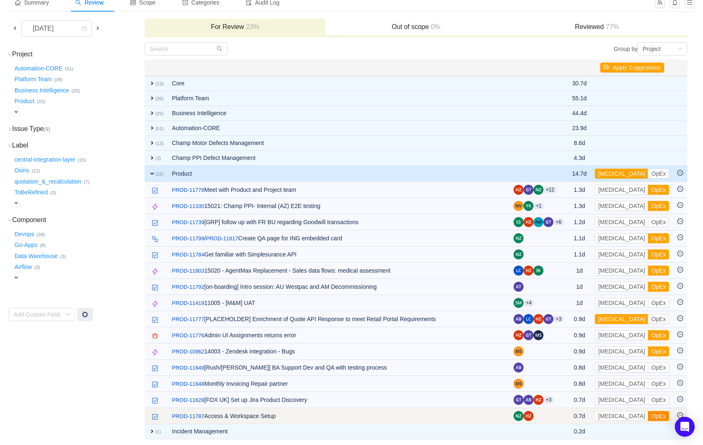
click at [648, 413] on button "OpEx" at bounding box center [658, 416] width 21 height 10
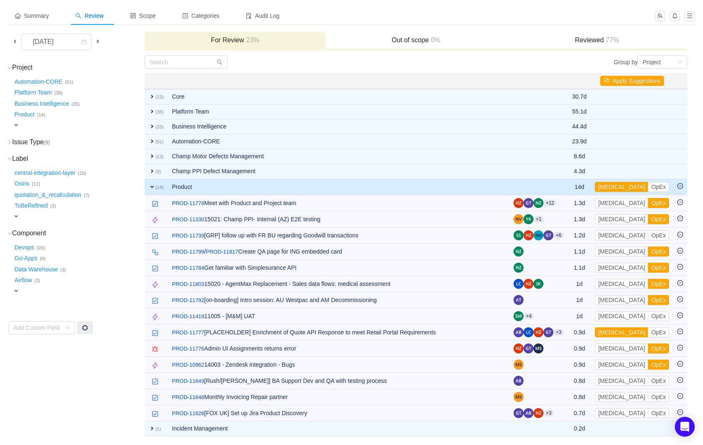
scroll to position [65, 0]
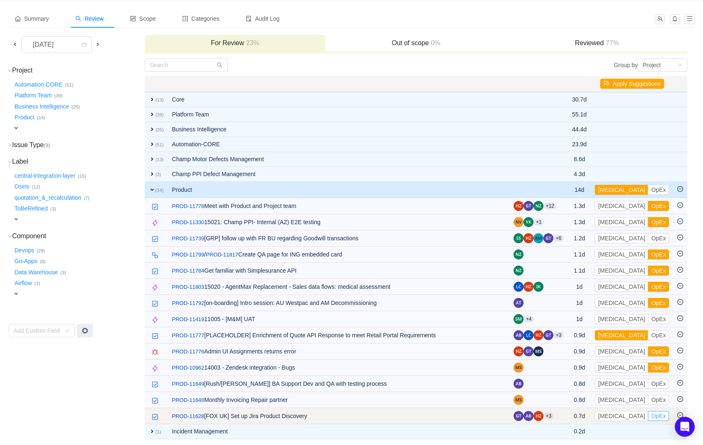
click at [648, 413] on button "OpEx" at bounding box center [658, 416] width 21 height 10
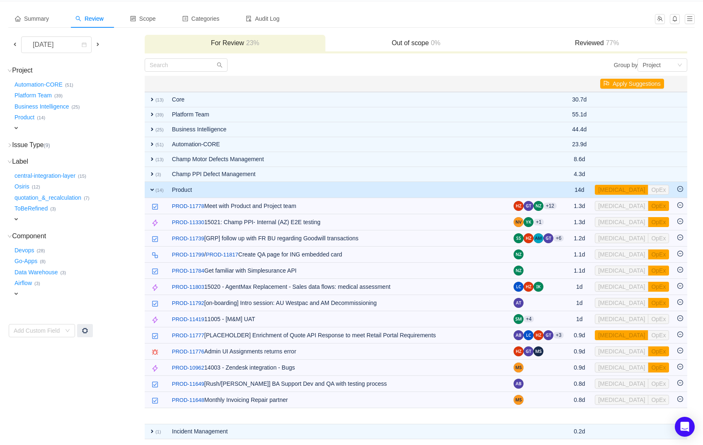
scroll to position [49, 0]
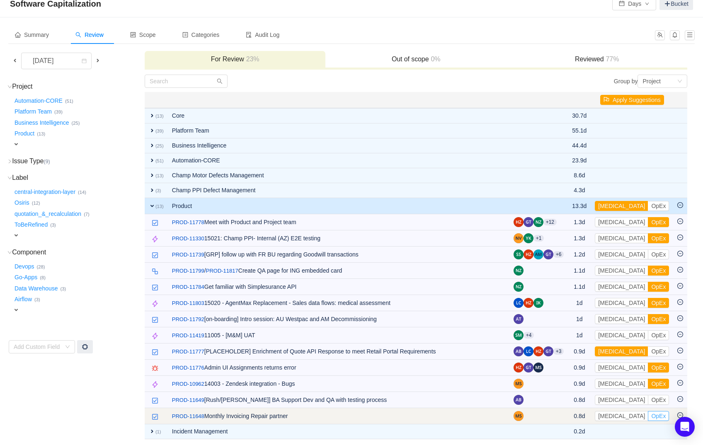
click at [648, 415] on button "OpEx" at bounding box center [658, 416] width 21 height 10
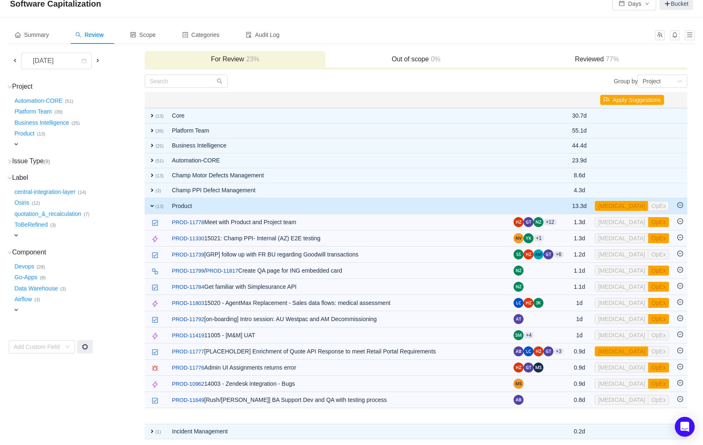
scroll to position [32, 0]
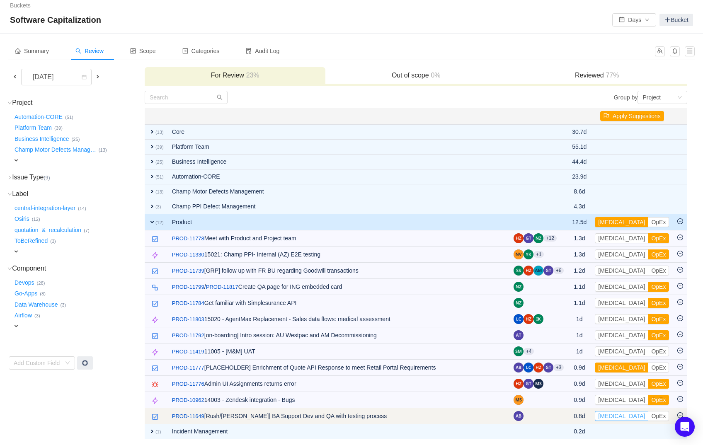
click at [618, 415] on button "CapEx" at bounding box center [621, 416] width 53 height 10
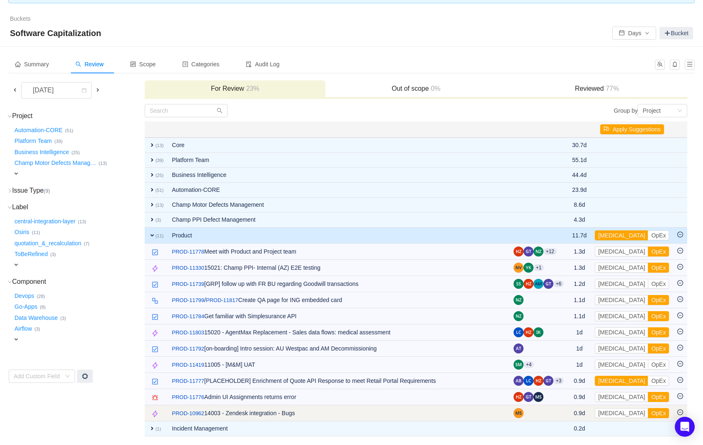
scroll to position [16, 0]
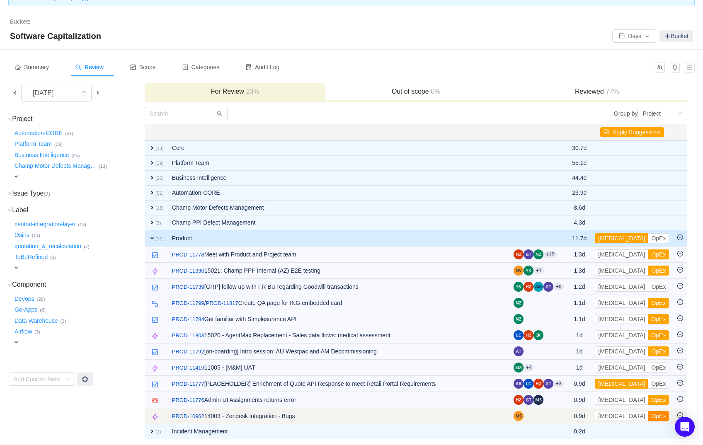
click at [648, 412] on button "OpEx" at bounding box center [658, 416] width 21 height 10
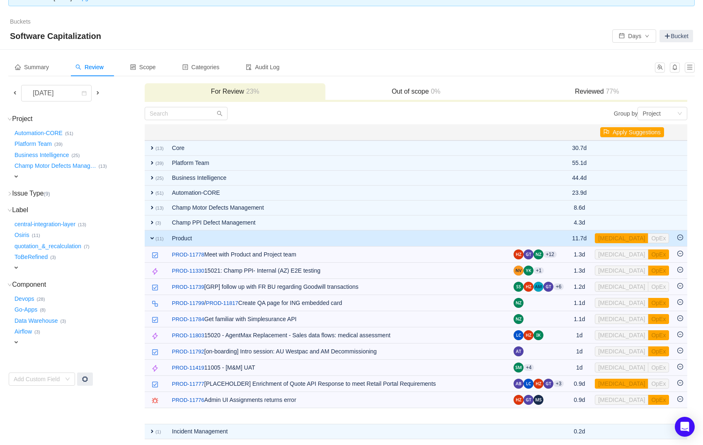
scroll to position [0, 0]
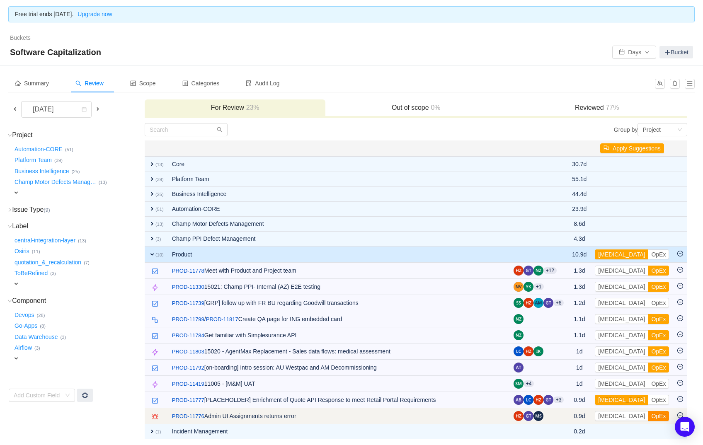
click at [648, 416] on button "OpEx" at bounding box center [658, 416] width 21 height 10
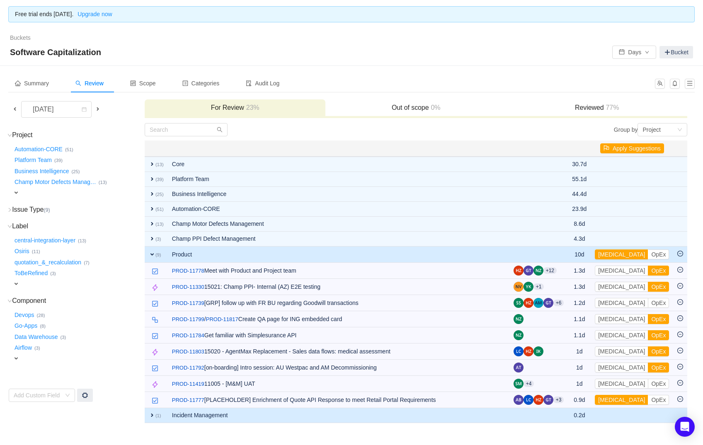
click at [153, 413] on span "expand" at bounding box center [152, 415] width 7 height 7
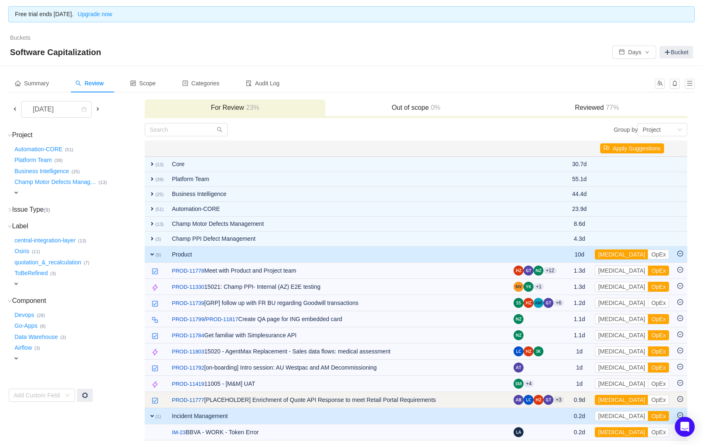
scroll to position [1, 0]
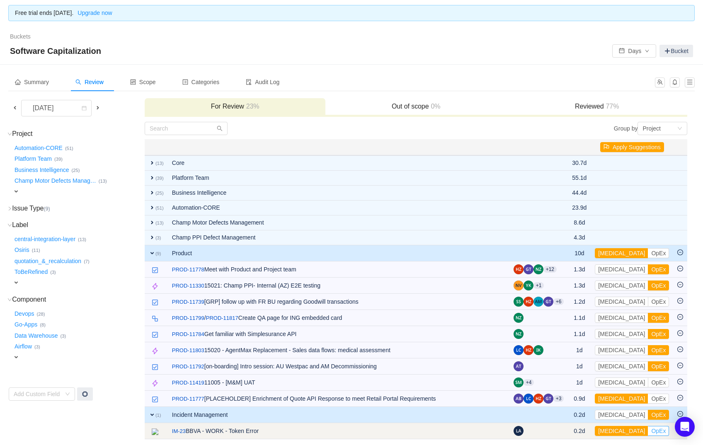
click at [648, 430] on button "OpEx" at bounding box center [658, 431] width 21 height 10
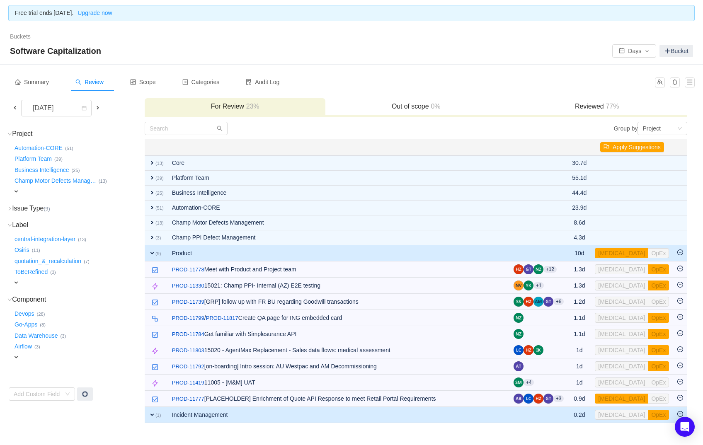
scroll to position [0, 0]
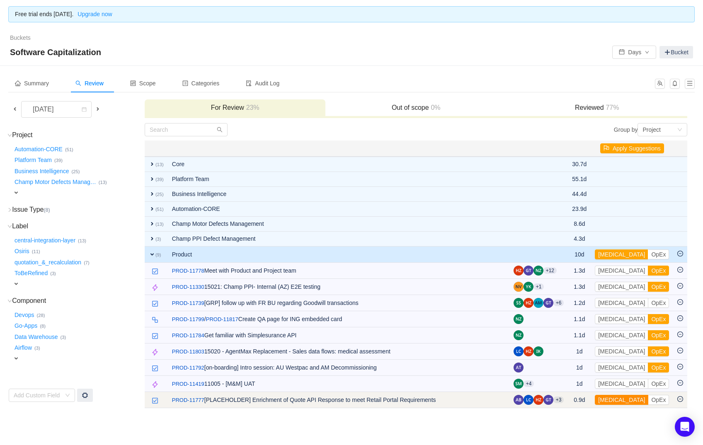
click at [618, 399] on button "CapEx" at bounding box center [621, 400] width 53 height 10
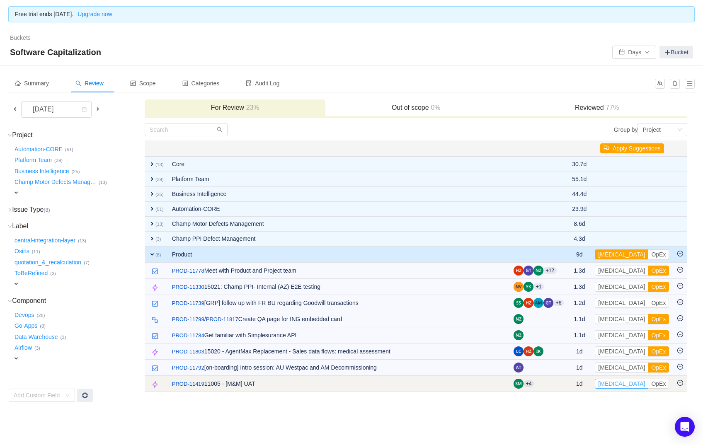
click at [613, 379] on button "CapEx" at bounding box center [621, 384] width 53 height 10
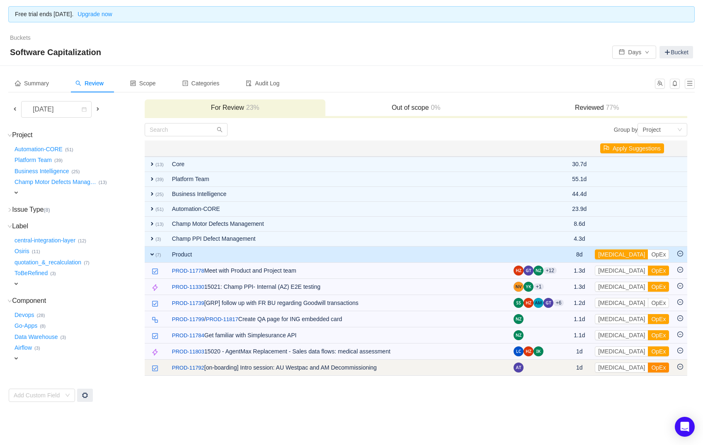
click at [648, 365] on button "OpEx" at bounding box center [658, 368] width 21 height 10
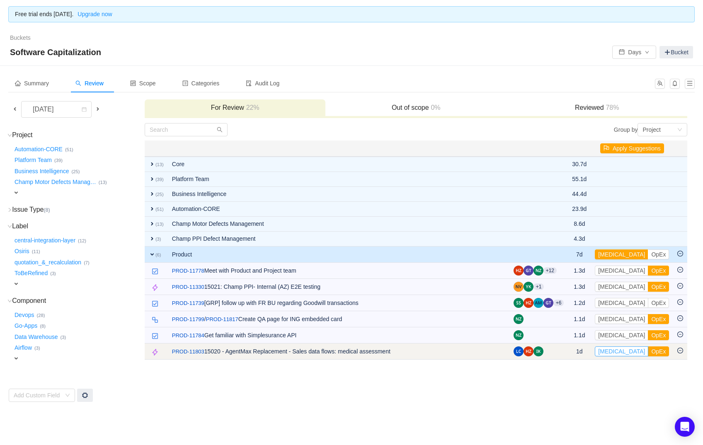
click at [615, 348] on button "CapEx" at bounding box center [621, 352] width 53 height 10
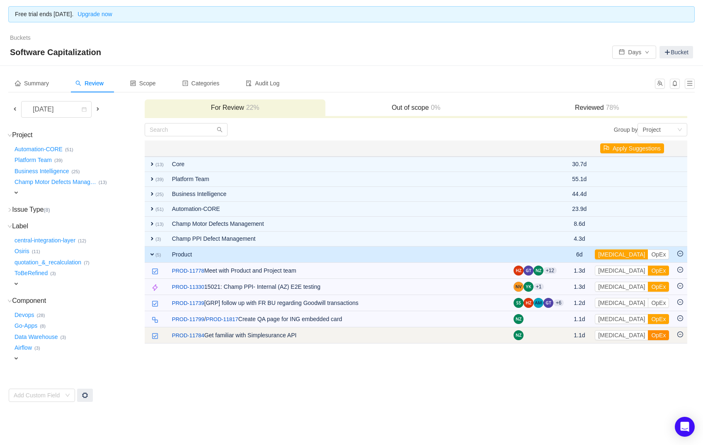
click at [648, 333] on button "OpEx" at bounding box center [658, 336] width 21 height 10
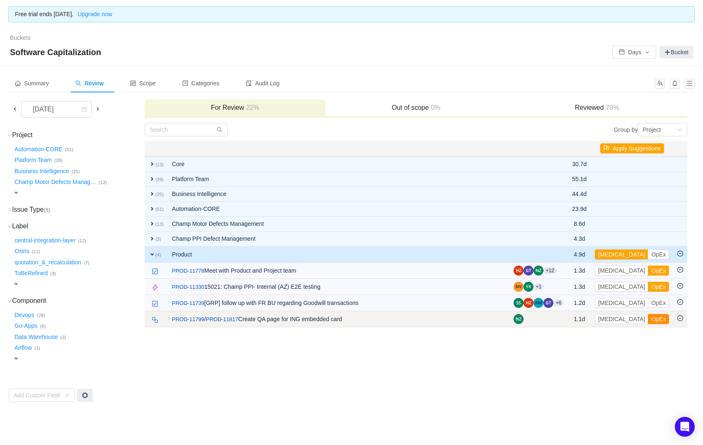
click at [648, 314] on button "OpEx" at bounding box center [658, 319] width 21 height 10
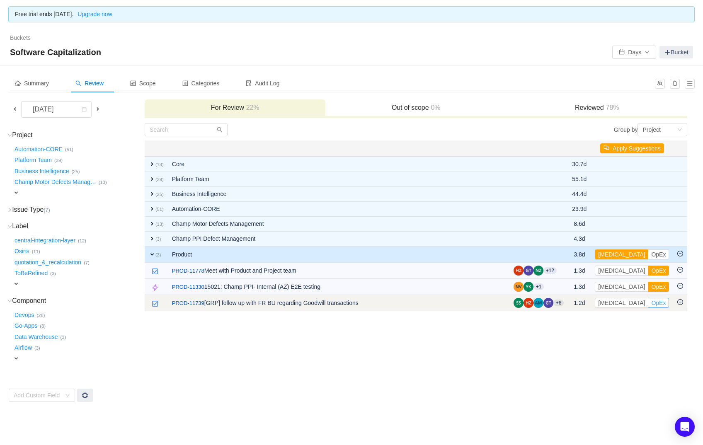
click at [648, 302] on button "OpEx" at bounding box center [658, 303] width 21 height 10
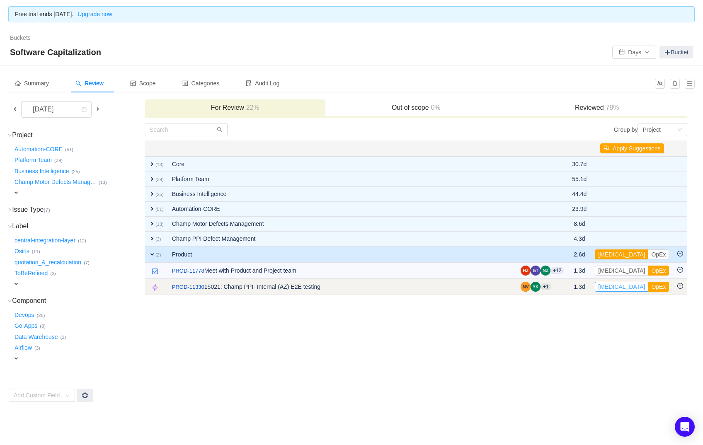
click at [612, 285] on button "CapEx" at bounding box center [621, 287] width 53 height 10
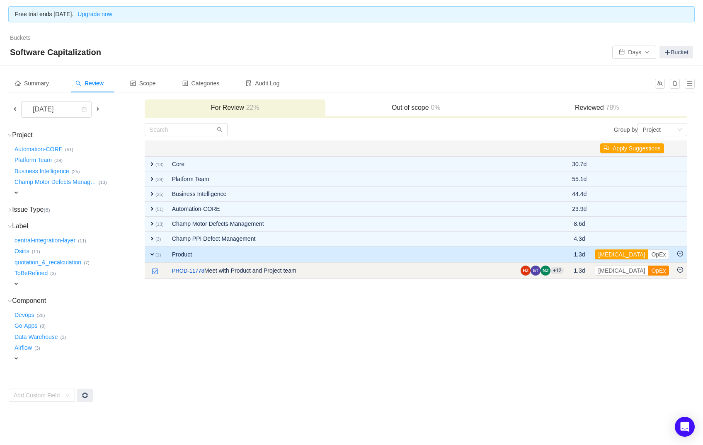
click at [648, 270] on button "OpEx" at bounding box center [658, 271] width 21 height 10
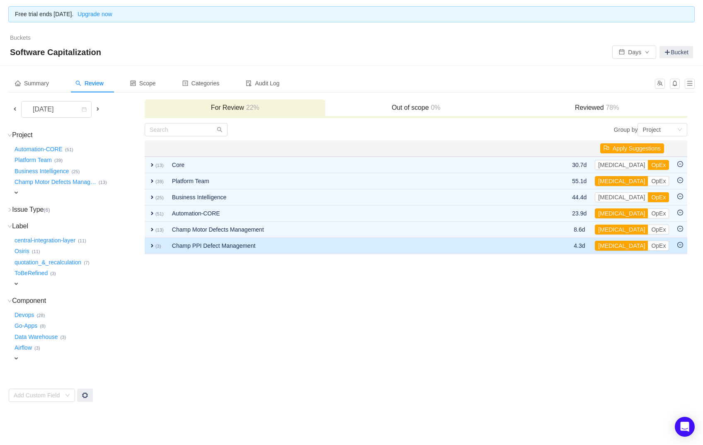
click at [154, 244] on span "expand" at bounding box center [152, 246] width 7 height 7
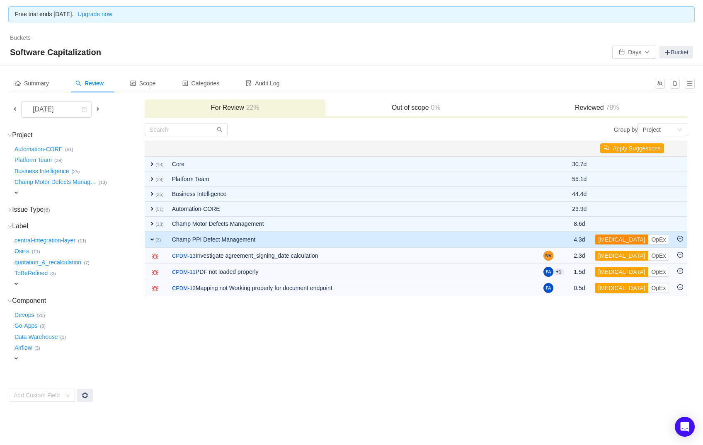
click at [620, 238] on button "CapEx" at bounding box center [621, 240] width 53 height 10
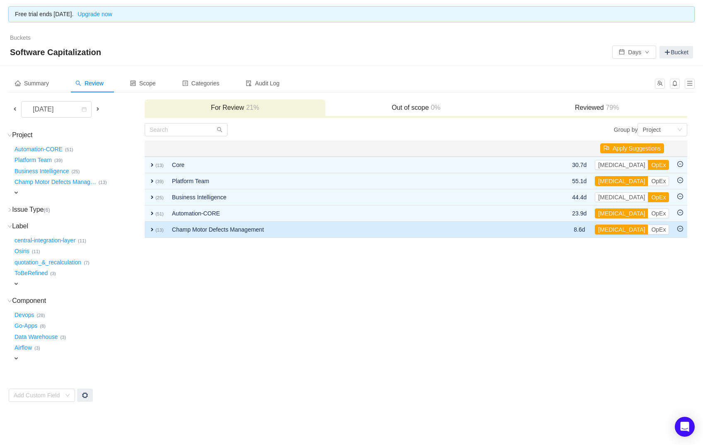
click at [146, 230] on td "expand (13)" at bounding box center [156, 230] width 23 height 16
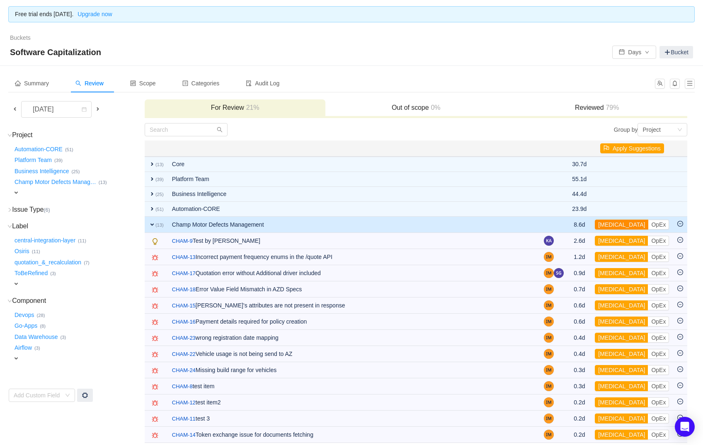
click at [617, 222] on button "CapEx" at bounding box center [621, 225] width 53 height 10
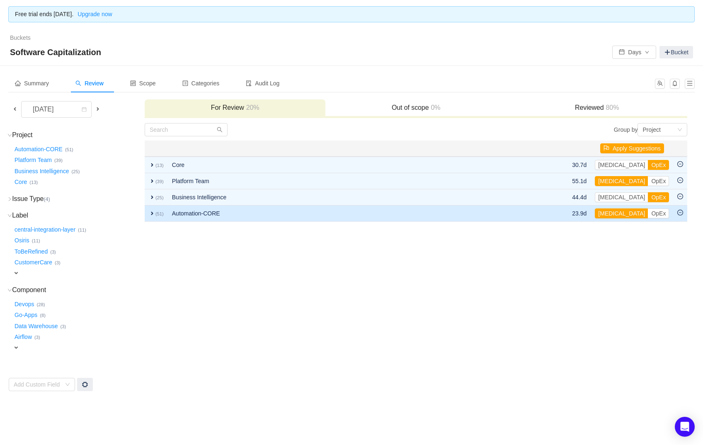
click at [156, 212] on small "(51)" at bounding box center [160, 213] width 8 height 5
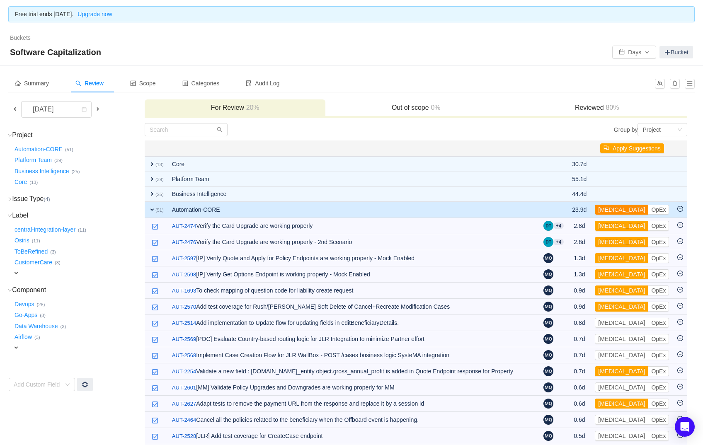
click at [618, 207] on button "CapEx" at bounding box center [621, 210] width 53 height 10
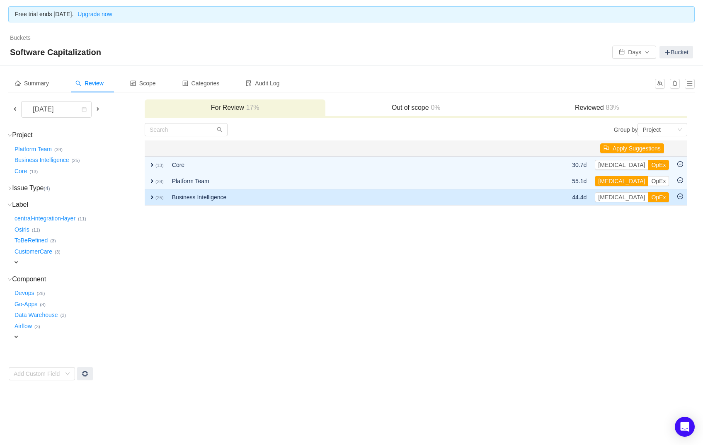
click at [153, 196] on span "expand" at bounding box center [152, 197] width 7 height 7
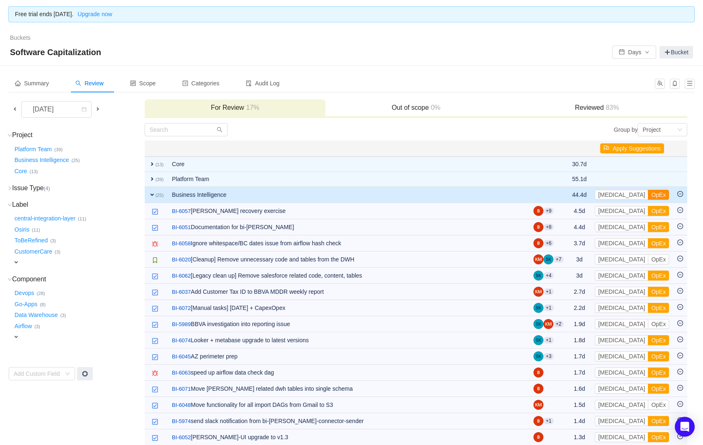
click at [648, 193] on button "OpEx" at bounding box center [658, 195] width 21 height 10
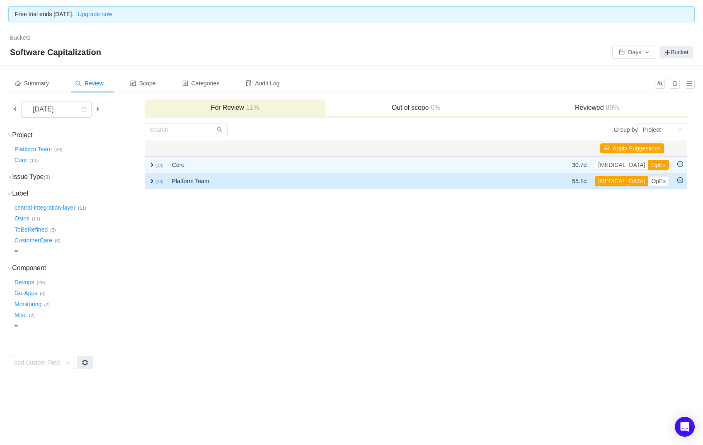
click at [153, 181] on span "expand" at bounding box center [152, 181] width 7 height 7
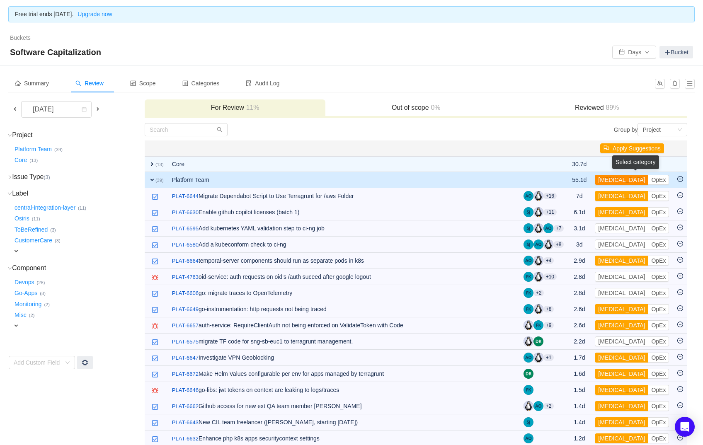
click at [614, 179] on button "CapEx" at bounding box center [621, 180] width 53 height 10
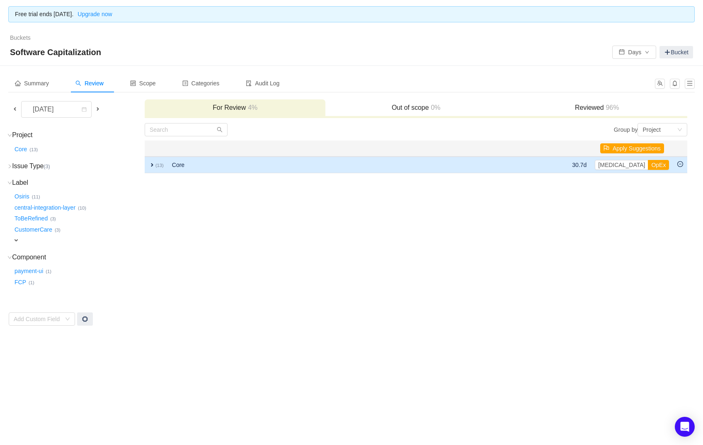
click at [154, 165] on span "expand" at bounding box center [152, 165] width 7 height 7
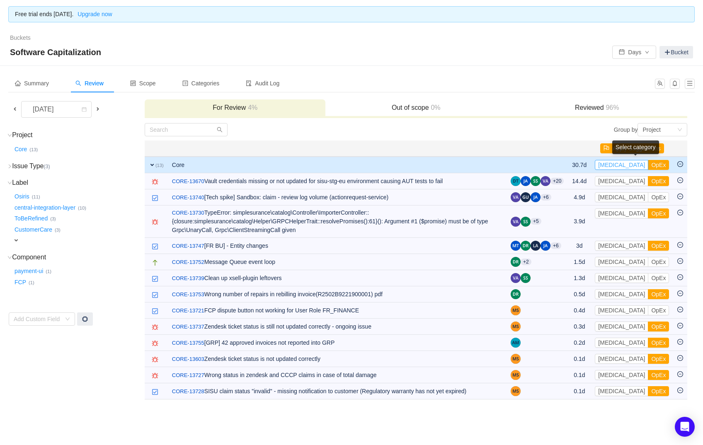
click at [615, 164] on button "CapEx" at bounding box center [621, 165] width 53 height 10
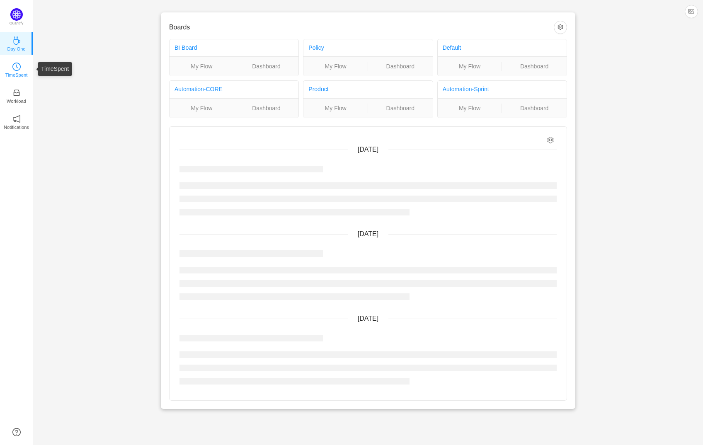
click at [17, 70] on icon "icon: clock-circle" at bounding box center [16, 67] width 8 height 8
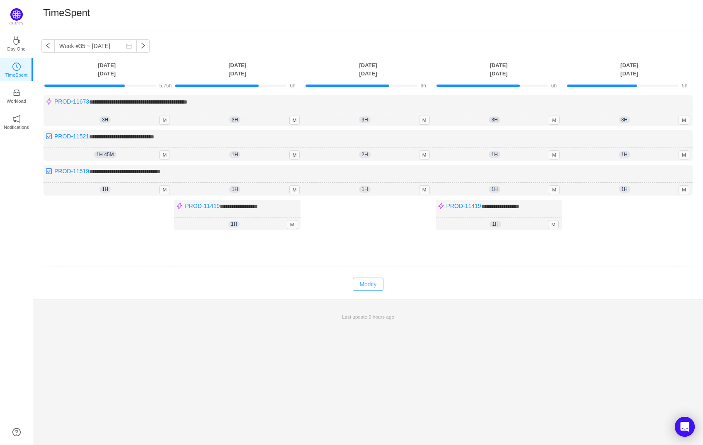
click at [370, 285] on button "Modify" at bounding box center [368, 284] width 30 height 13
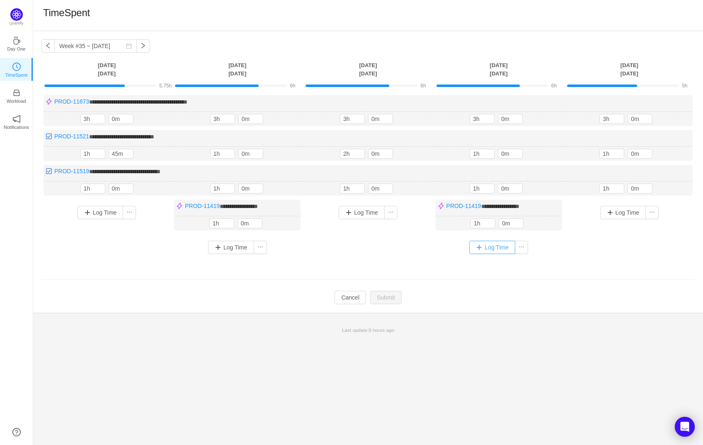
click at [481, 245] on button "Log Time" at bounding box center [492, 247] width 46 height 13
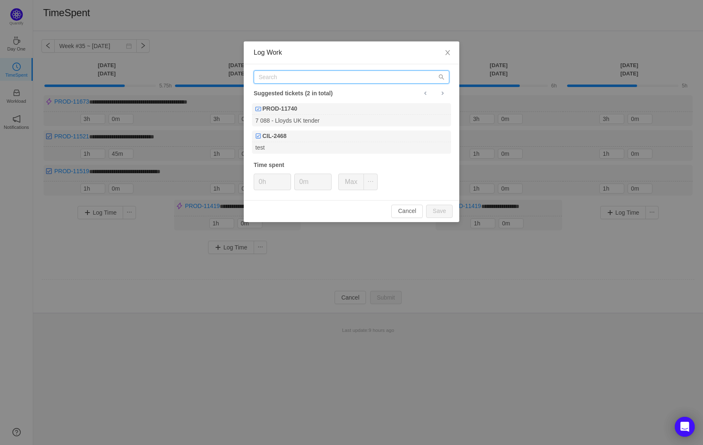
click at [305, 78] on input "text" at bounding box center [352, 76] width 196 height 13
paste input "PROD-11833"
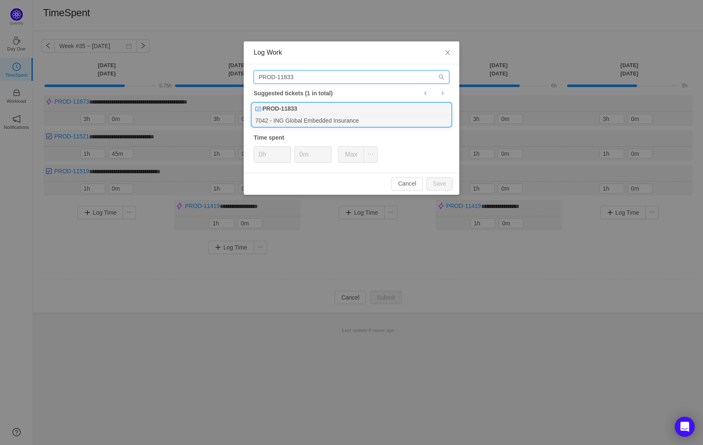
type input "PROD-11833"
click at [312, 112] on div "PROD-11833" at bounding box center [351, 109] width 199 height 12
click at [301, 155] on input "0m" at bounding box center [313, 155] width 36 height 16
click at [434, 182] on button "Save" at bounding box center [439, 183] width 27 height 13
type input "0m"
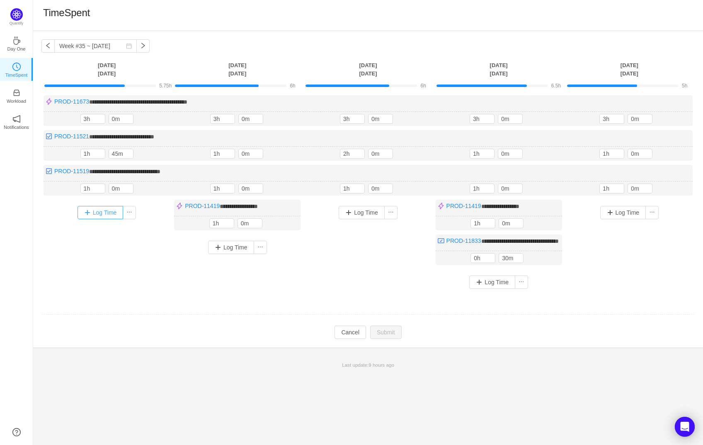
click at [82, 214] on button "Log Time" at bounding box center [101, 212] width 46 height 13
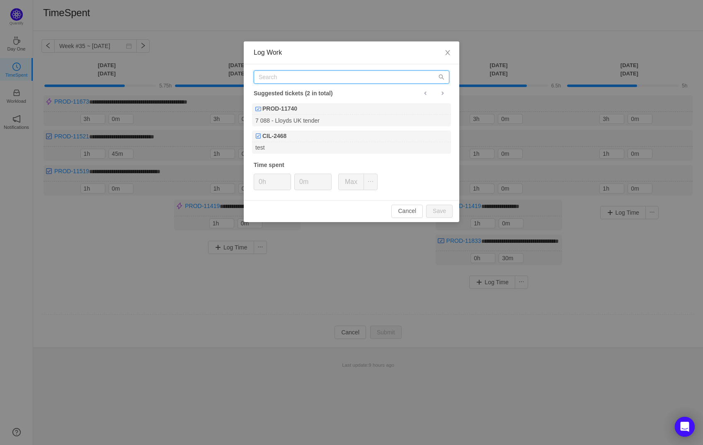
click at [294, 83] on input "text" at bounding box center [352, 76] width 196 height 13
paste input "PROD-11833"
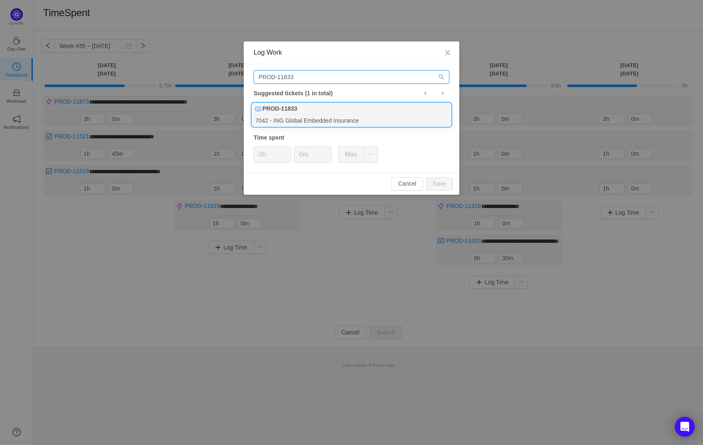
type input "PROD-11833"
click at [297, 112] on b "PROD-11833" at bounding box center [280, 109] width 35 height 9
click at [445, 187] on button "Save" at bounding box center [439, 183] width 27 height 13
type input "0h"
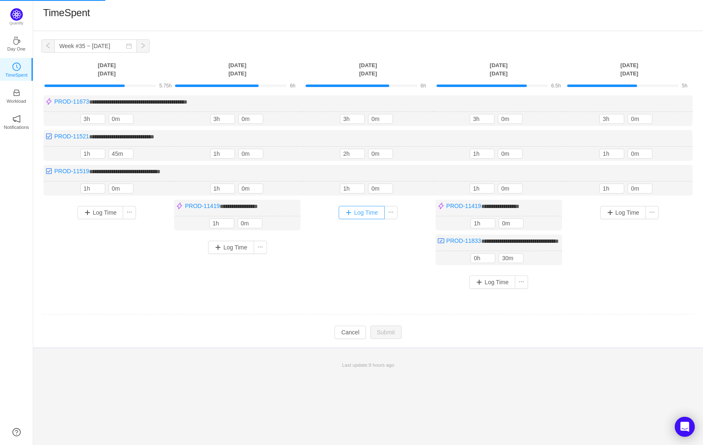
click at [349, 206] on button "Log Time" at bounding box center [362, 212] width 46 height 13
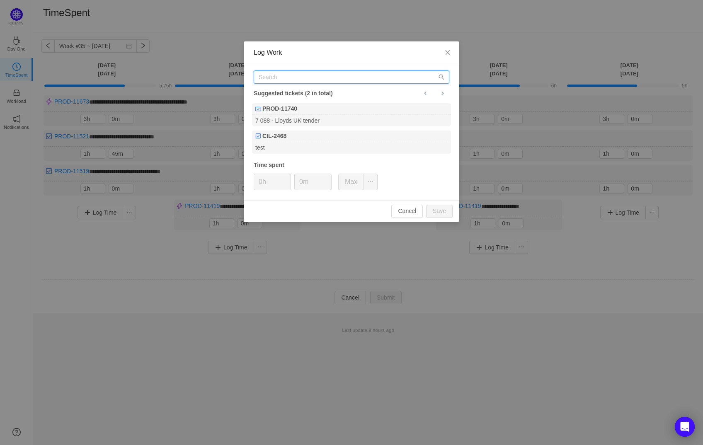
click at [304, 77] on input "text" at bounding box center [352, 76] width 196 height 13
paste input "PROD-11833"
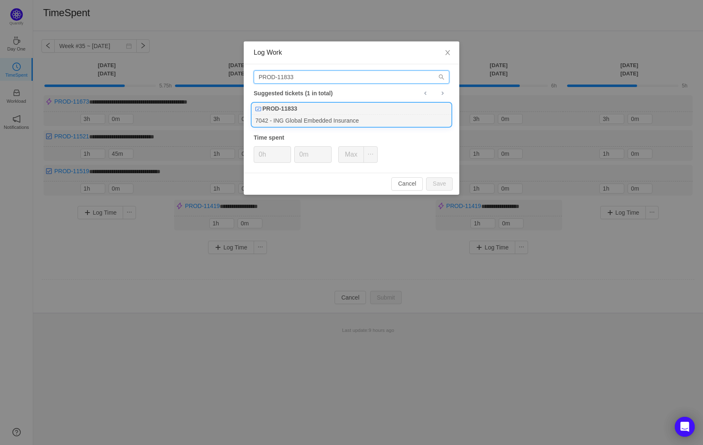
type input "PROD-11833"
click at [311, 107] on div "PROD-11833" at bounding box center [351, 109] width 199 height 12
click at [299, 152] on input "0m" at bounding box center [313, 155] width 36 height 16
click at [433, 180] on button "Save" at bounding box center [439, 183] width 27 height 13
type input "0m"
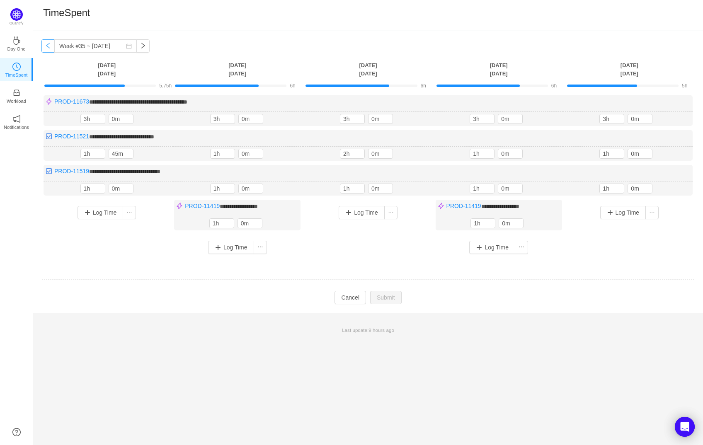
click at [48, 47] on button "button" at bounding box center [47, 45] width 13 height 13
type input "Week #34 ~ Aug 18"
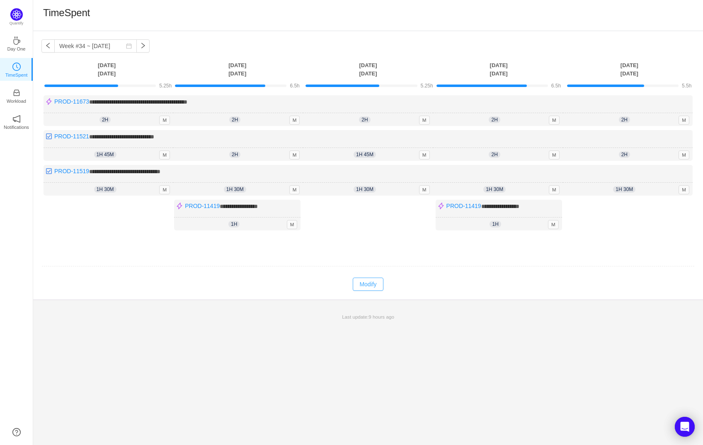
click at [371, 280] on button "Modify" at bounding box center [368, 284] width 30 height 13
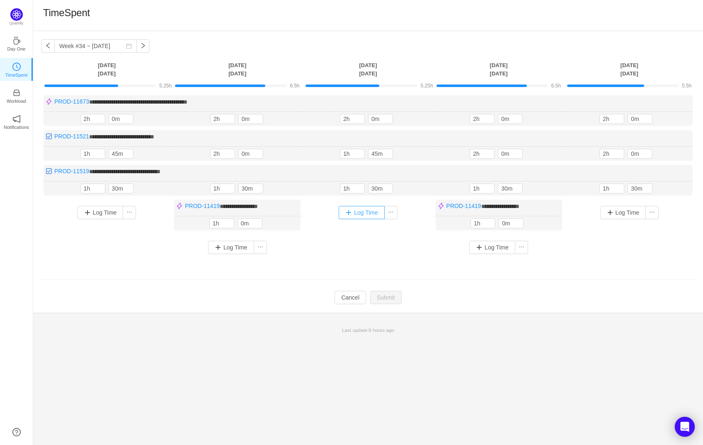
click at [356, 214] on button "Log Time" at bounding box center [362, 212] width 46 height 13
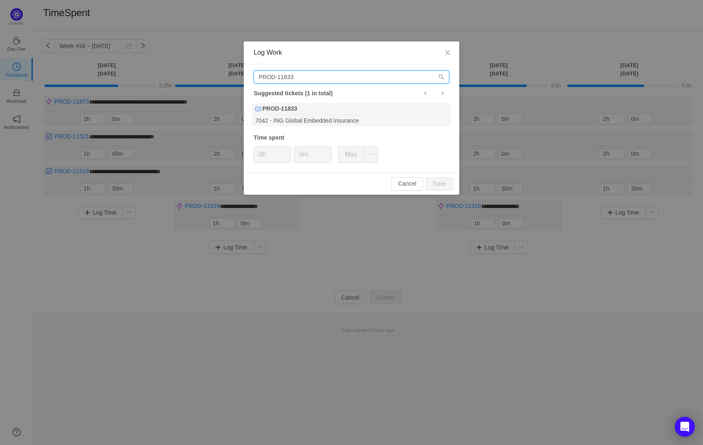
click at [304, 81] on input "PROD-11833" at bounding box center [352, 76] width 196 height 13
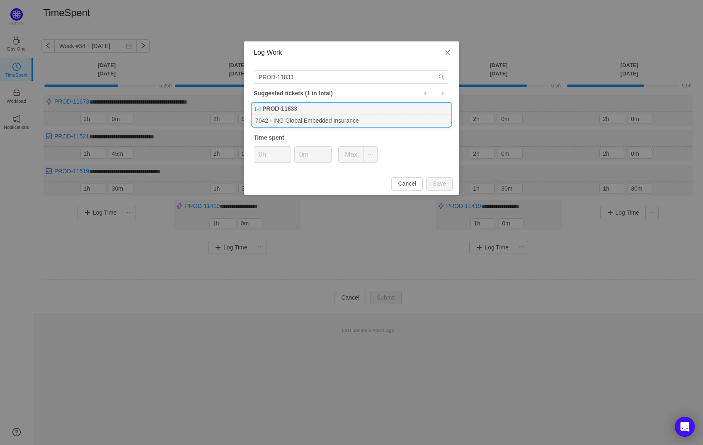
click at [306, 116] on div "7042 - ING Global Embedded Insurance" at bounding box center [351, 120] width 199 height 11
click at [452, 191] on div "Cancel Save" at bounding box center [352, 184] width 216 height 22
click at [445, 187] on button "Save" at bounding box center [439, 183] width 27 height 13
type input "0h"
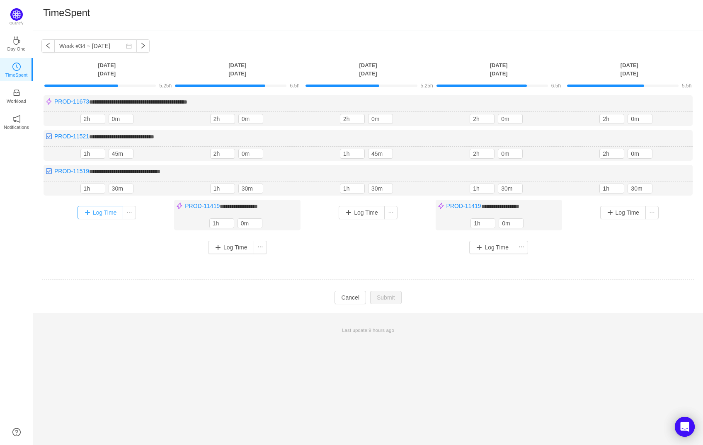
click at [104, 211] on button "Log Time" at bounding box center [101, 212] width 46 height 13
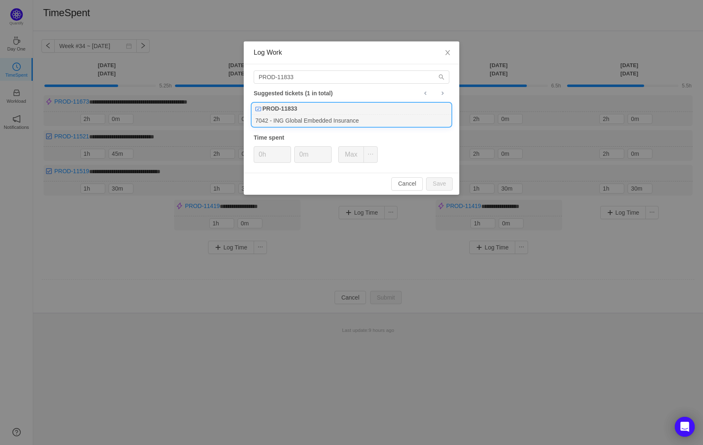
click at [298, 115] on div "7042 - ING Global Embedded Insurance" at bounding box center [351, 120] width 199 height 11
click at [445, 182] on button "Save" at bounding box center [439, 183] width 27 height 13
type input "0h"
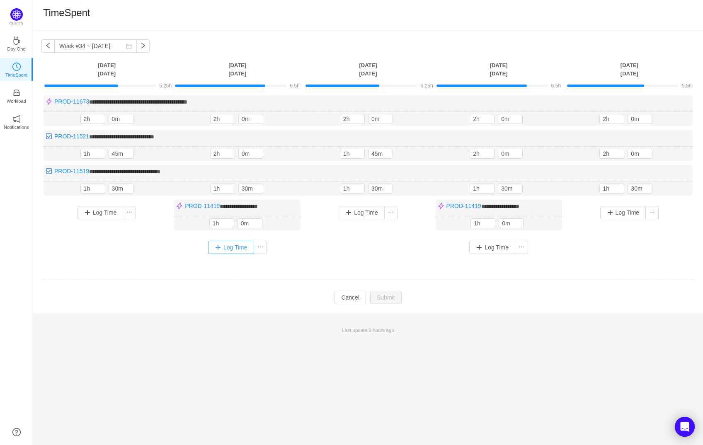
click at [227, 243] on button "Log Time" at bounding box center [231, 247] width 46 height 13
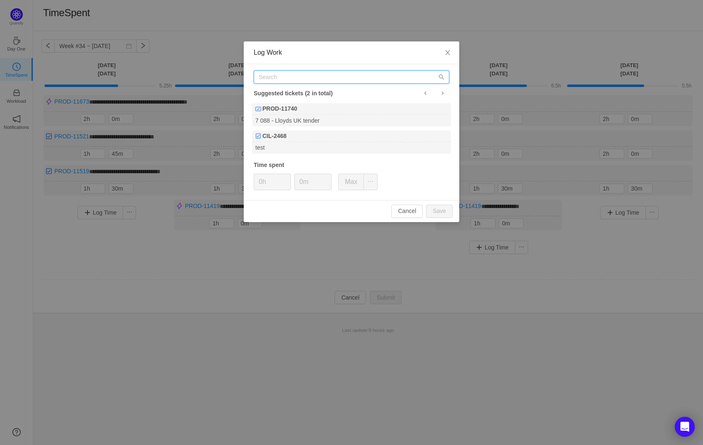
click at [305, 82] on input "text" at bounding box center [352, 76] width 196 height 13
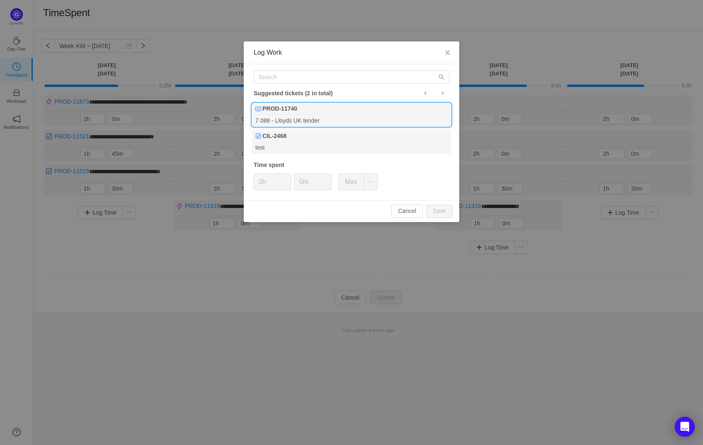
click at [307, 105] on div "PROD-11740" at bounding box center [351, 109] width 199 height 12
type input "1h"
click at [309, 78] on input "text" at bounding box center [352, 76] width 196 height 13
paste input "PROD-11833"
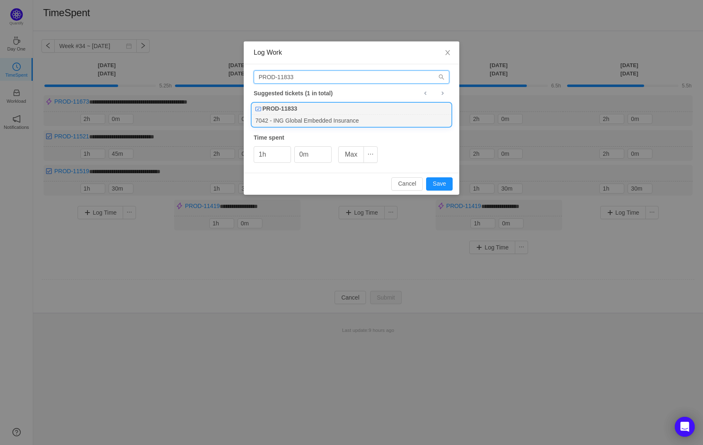
type input "PROD-11833"
click at [315, 112] on div "PROD-11833" at bounding box center [351, 109] width 199 height 12
click at [447, 182] on button "Save" at bounding box center [439, 183] width 27 height 13
type input "0h"
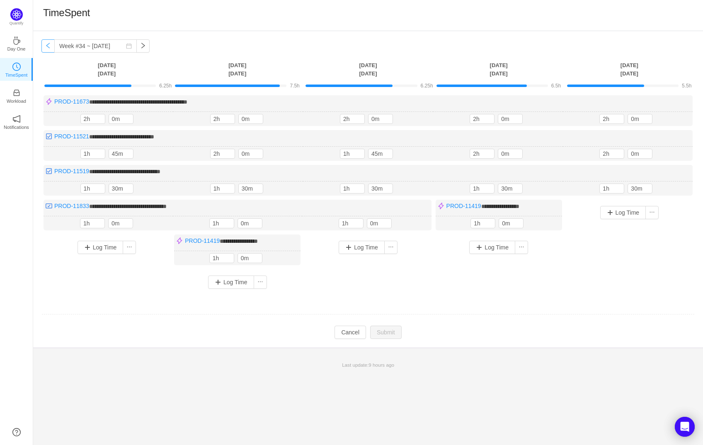
click at [50, 47] on button "button" at bounding box center [47, 45] width 13 height 13
type input "Week #33 ~ Aug 11"
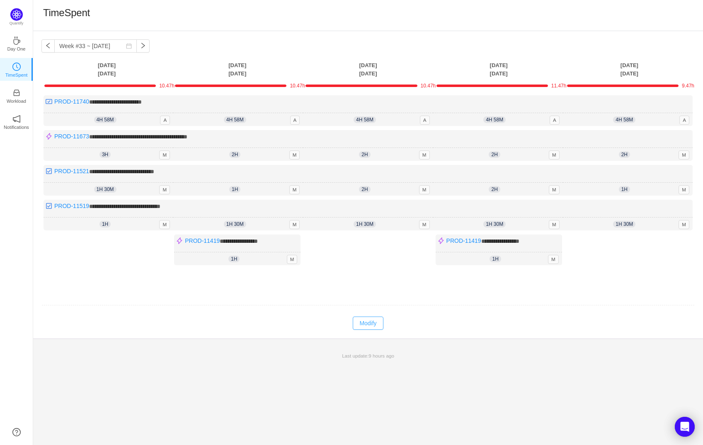
click at [369, 323] on button "Modify" at bounding box center [368, 323] width 30 height 13
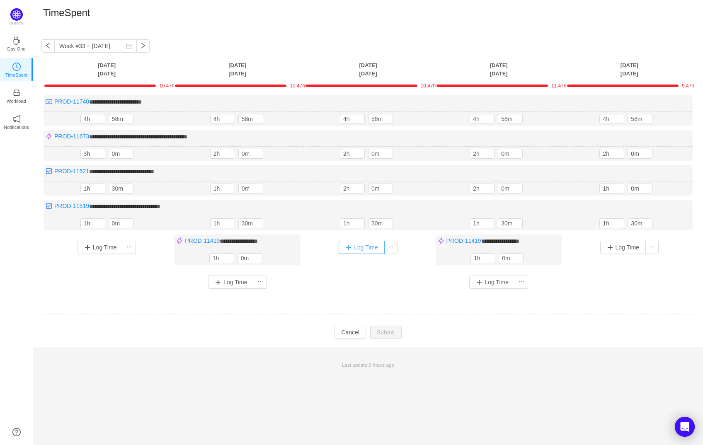
click at [354, 249] on button "Log Time" at bounding box center [362, 247] width 46 height 13
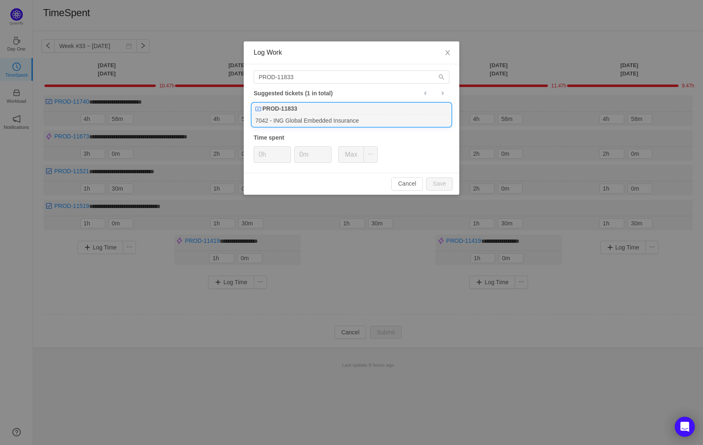
click at [301, 104] on div "PROD-11833" at bounding box center [351, 109] width 199 height 12
click at [439, 181] on button "Save" at bounding box center [439, 183] width 27 height 13
type input "0h"
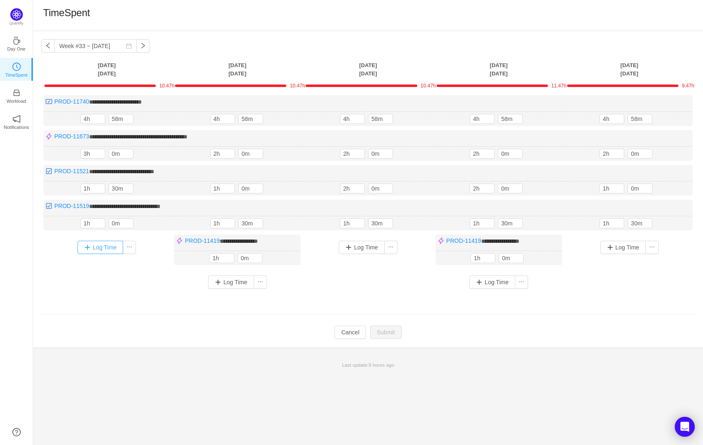
click at [97, 248] on button "Log Time" at bounding box center [101, 247] width 46 height 13
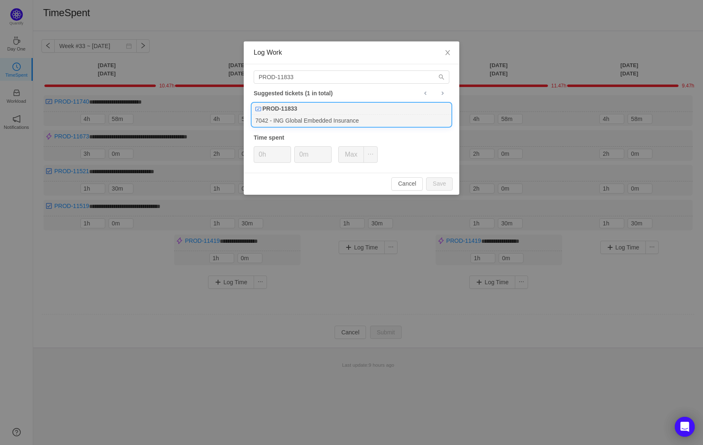
click at [302, 115] on div "7042 - ING Global Embedded Insurance" at bounding box center [351, 120] width 199 height 11
click at [444, 181] on button "Save" at bounding box center [439, 183] width 27 height 13
type input "0h"
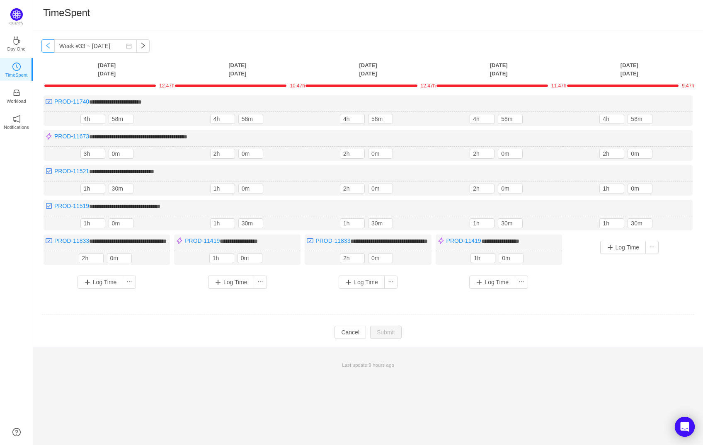
click at [50, 45] on button "button" at bounding box center [47, 45] width 13 height 13
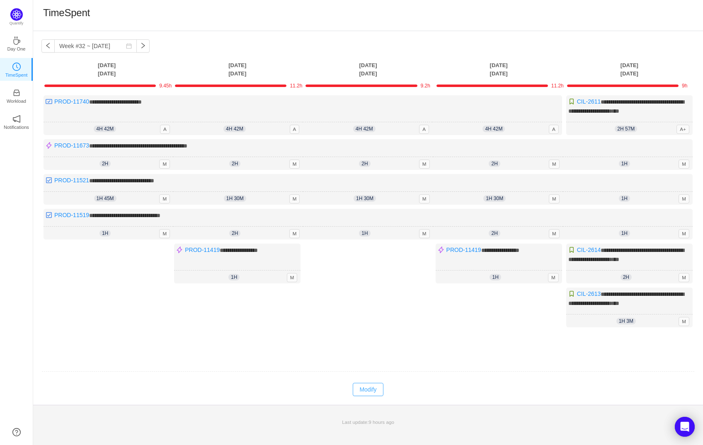
click at [369, 386] on button "Modify" at bounding box center [368, 389] width 30 height 13
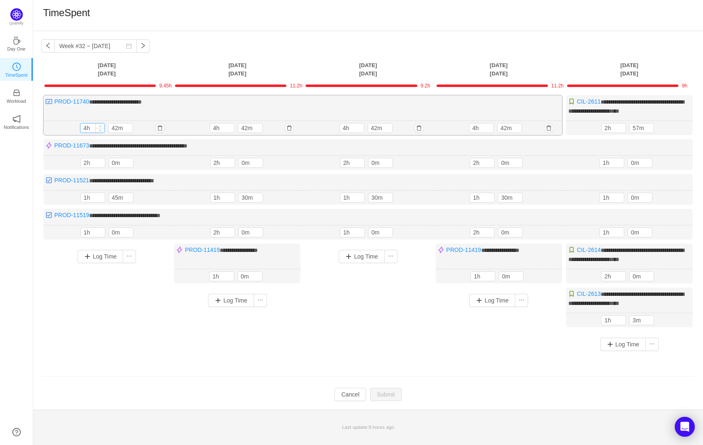
click at [93, 124] on input "4h" at bounding box center [92, 128] width 24 height 9
click at [163, 125] on button "button" at bounding box center [160, 128] width 10 height 10
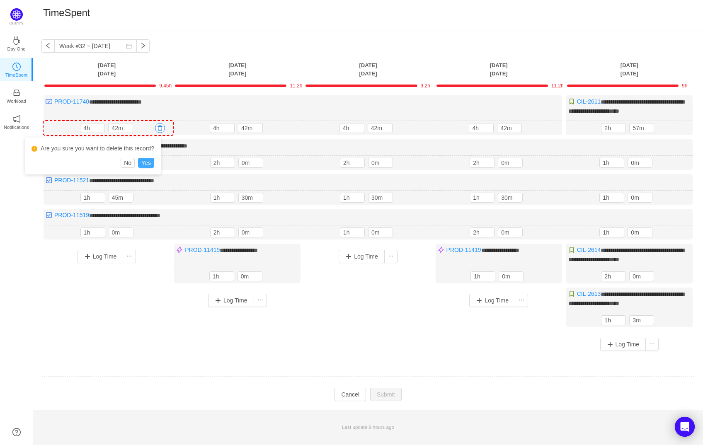
click at [151, 162] on button "Yes" at bounding box center [146, 163] width 16 height 10
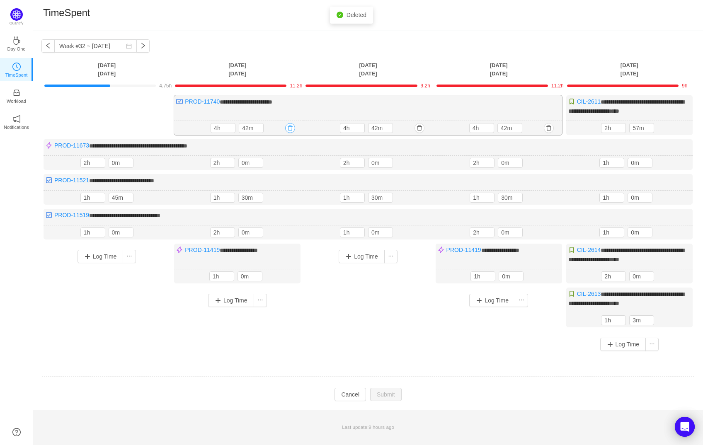
click at [287, 127] on button "button" at bounding box center [290, 128] width 10 height 10
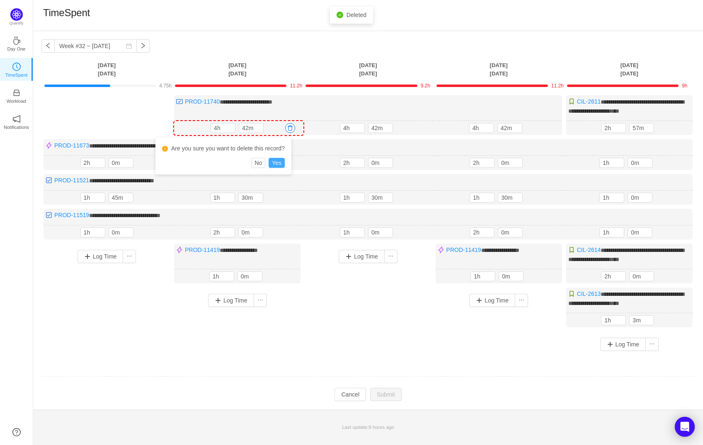
click at [284, 161] on button "Yes" at bounding box center [277, 163] width 16 height 10
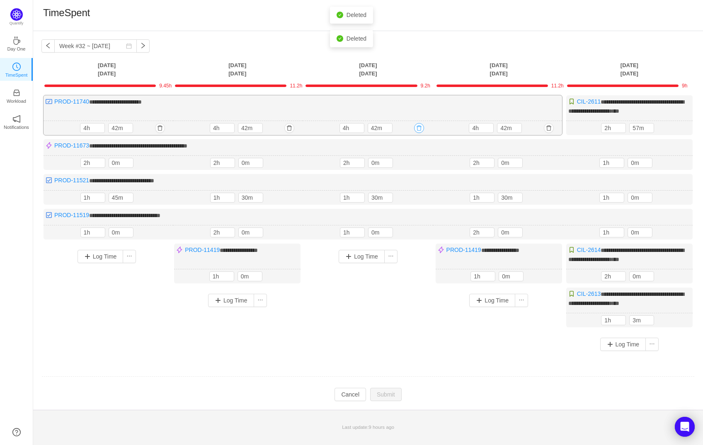
click at [417, 128] on button "button" at bounding box center [419, 128] width 10 height 10
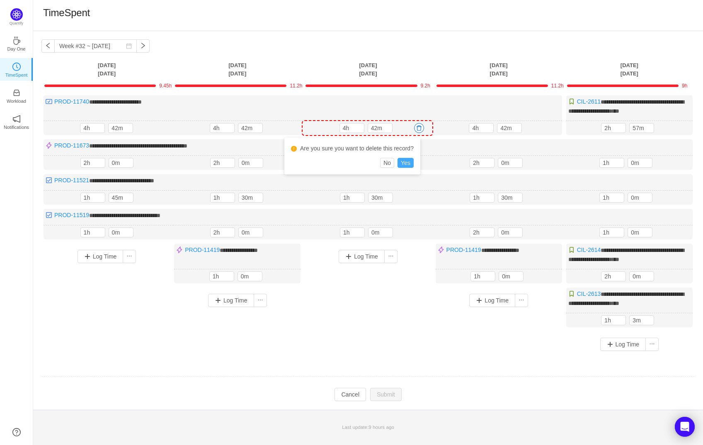
click at [414, 160] on button "Yes" at bounding box center [406, 163] width 16 height 10
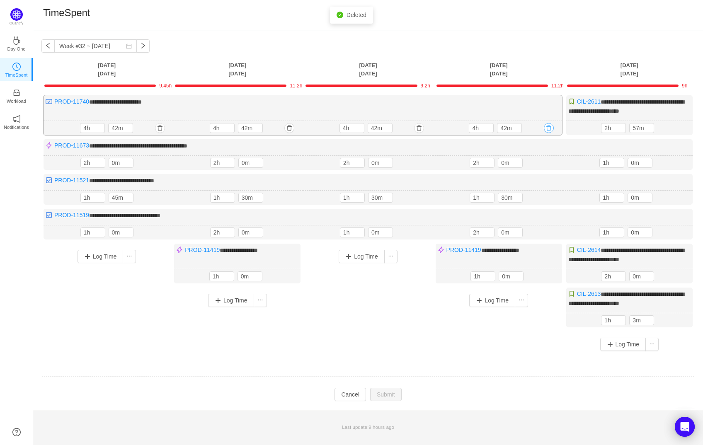
click at [548, 124] on button "button" at bounding box center [549, 128] width 10 height 10
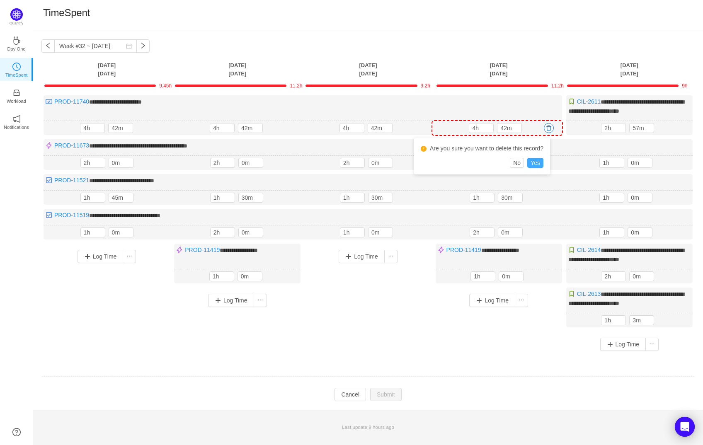
click at [542, 161] on button "Yes" at bounding box center [535, 163] width 16 height 10
click at [48, 44] on button "button" at bounding box center [47, 45] width 13 height 13
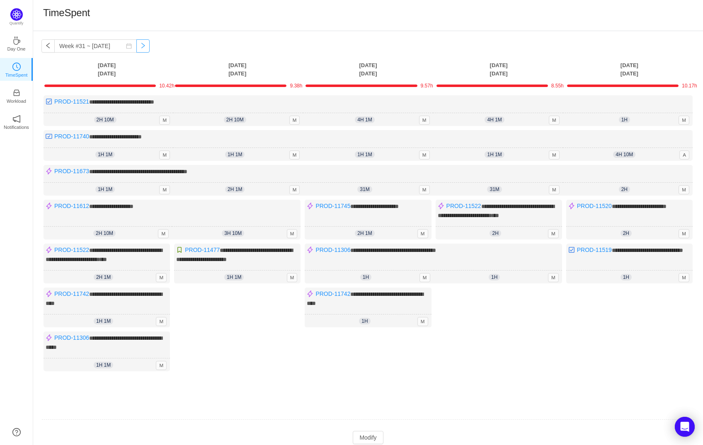
click at [136, 41] on button "button" at bounding box center [142, 45] width 13 height 13
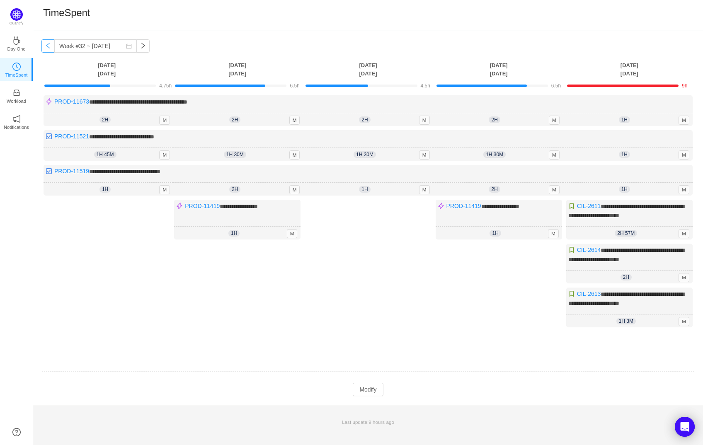
click at [48, 40] on button "button" at bounding box center [47, 45] width 13 height 13
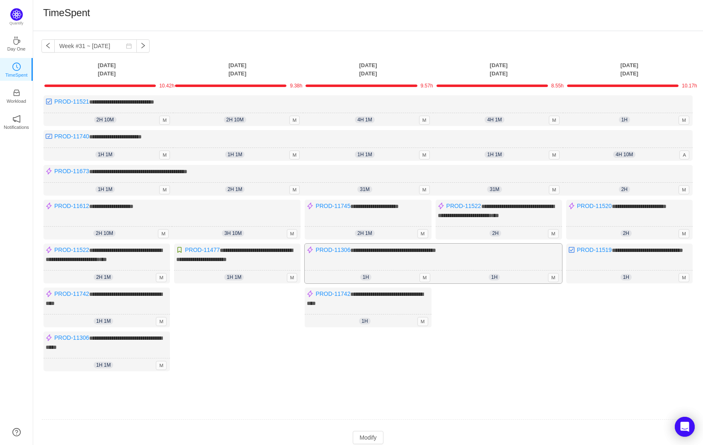
scroll to position [46, 0]
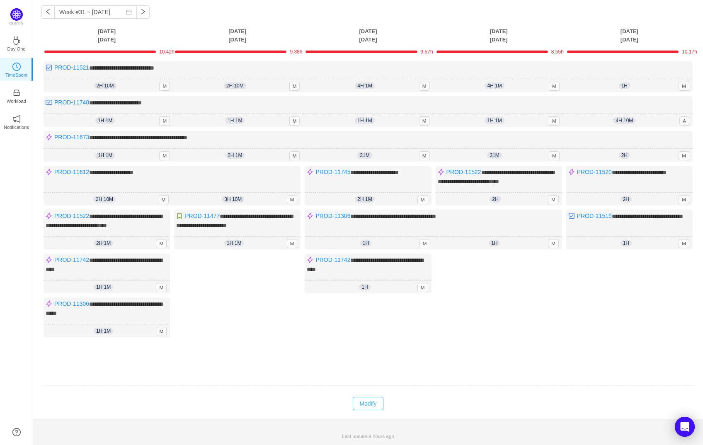
click at [374, 405] on button "Modify" at bounding box center [368, 403] width 30 height 13
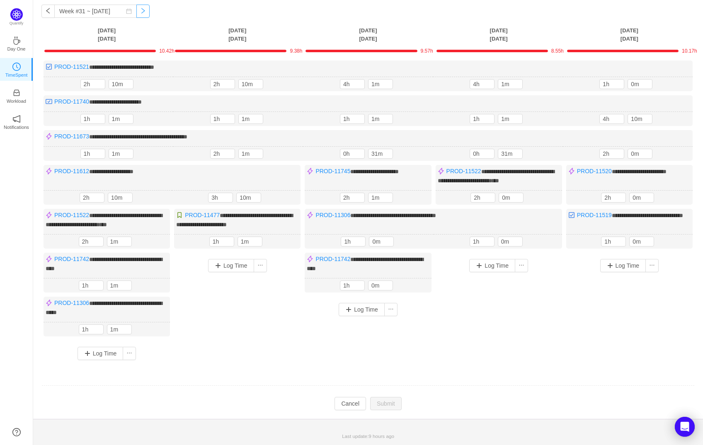
click at [136, 5] on button "button" at bounding box center [142, 11] width 13 height 13
type input "Week #32 ~ Aug 04"
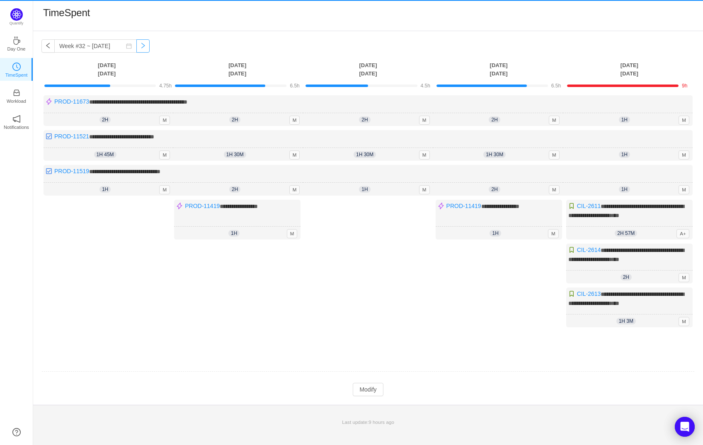
scroll to position [0, 0]
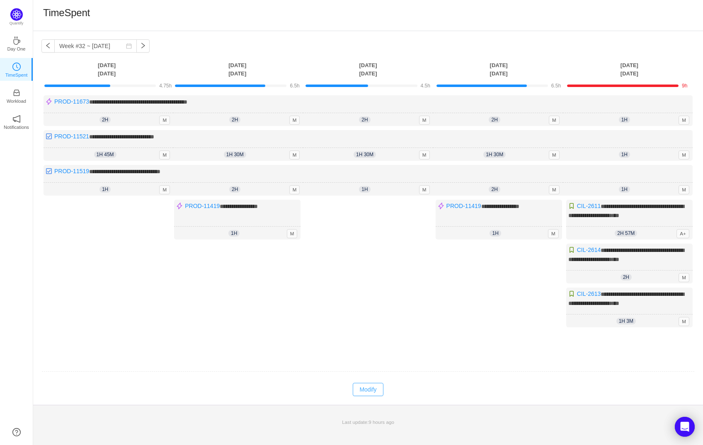
click at [370, 387] on button "Modify" at bounding box center [368, 389] width 30 height 13
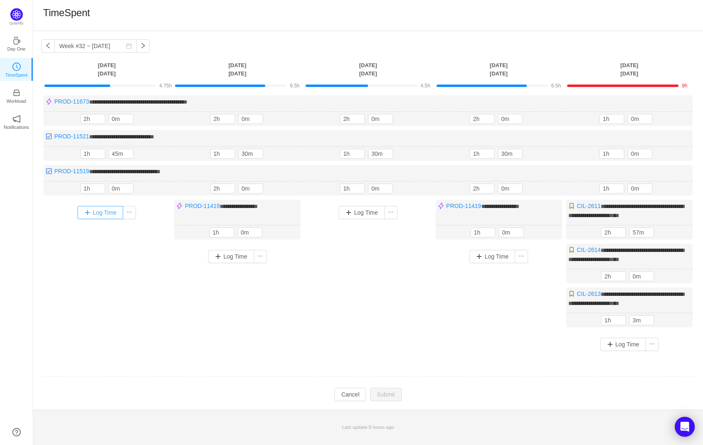
click at [98, 209] on button "Log Time" at bounding box center [101, 212] width 46 height 13
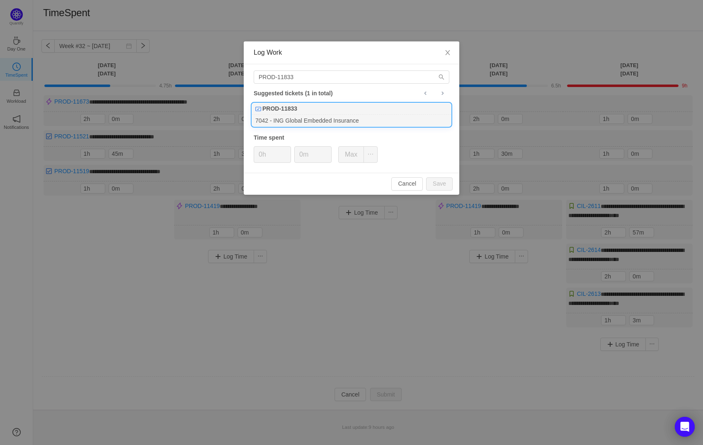
click at [269, 113] on div "PROD-11833" at bounding box center [351, 109] width 199 height 12
click at [434, 182] on button "Save" at bounding box center [439, 183] width 27 height 13
type input "0h"
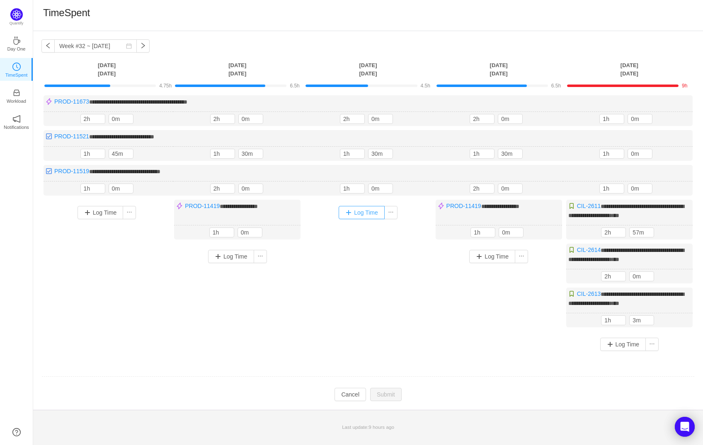
click at [365, 213] on button "Log Time" at bounding box center [362, 212] width 46 height 13
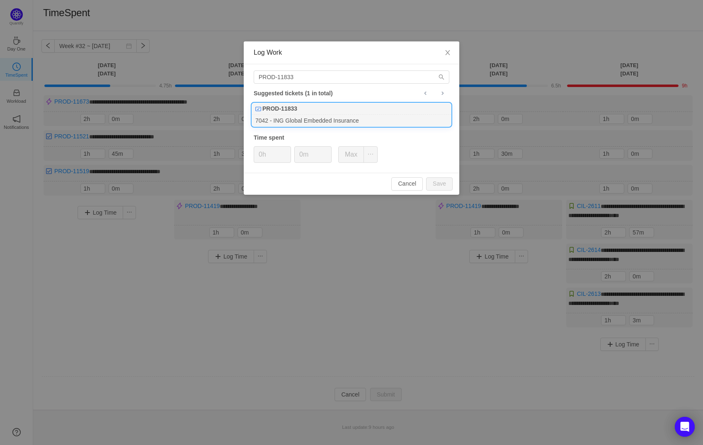
click at [321, 109] on div "PROD-11833" at bounding box center [351, 109] width 199 height 12
click at [445, 177] on button "Save" at bounding box center [439, 183] width 27 height 13
type input "0h"
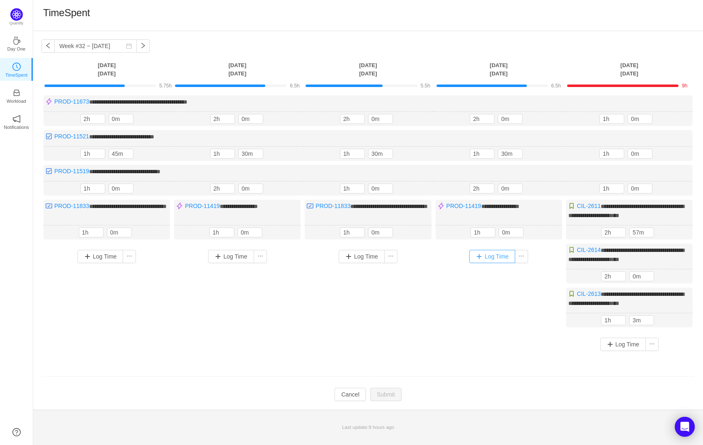
click at [492, 250] on button "Log Time" at bounding box center [492, 256] width 46 height 13
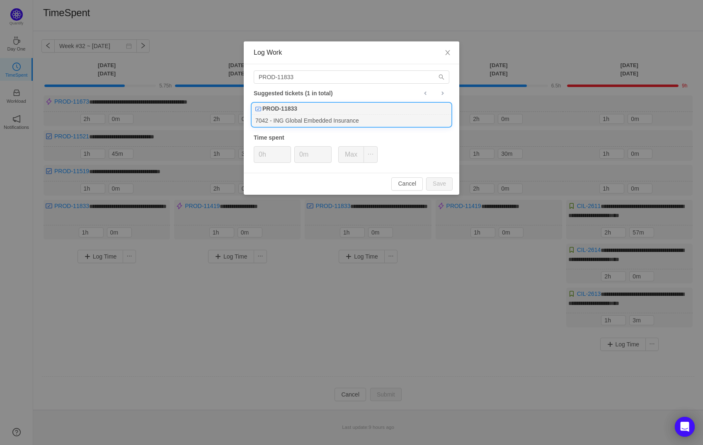
click at [309, 112] on div "PROD-11833" at bounding box center [351, 109] width 199 height 12
click at [438, 177] on button "Save" at bounding box center [439, 183] width 27 height 13
type input "0h"
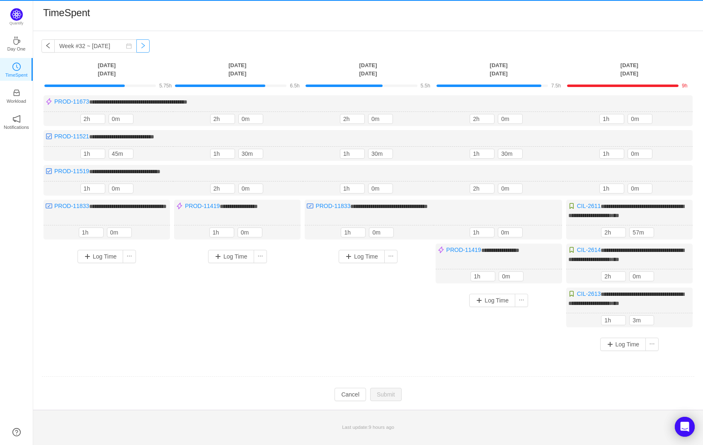
click at [139, 43] on button "button" at bounding box center [142, 45] width 13 height 13
type input "Week #33 ~ [DATE]"
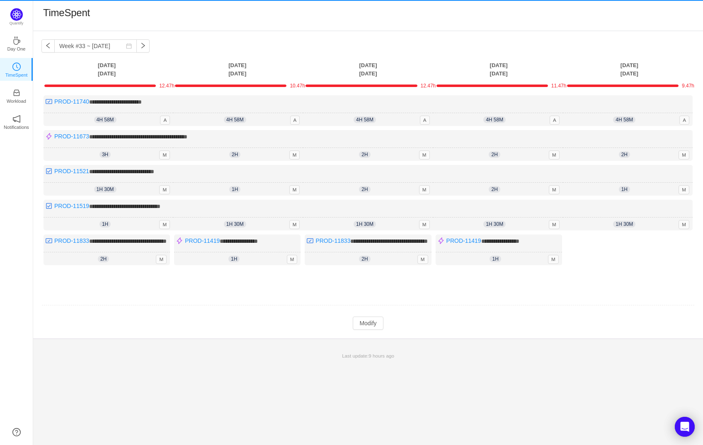
click at [117, 227] on div "1h 1h 0m M" at bounding box center [109, 224] width 130 height 13
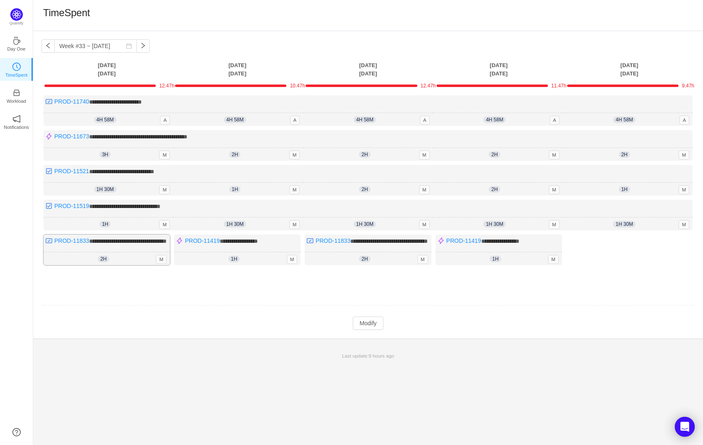
click at [124, 249] on div "**********" at bounding box center [107, 250] width 126 height 31
click at [370, 330] on button "Modify" at bounding box center [368, 323] width 30 height 13
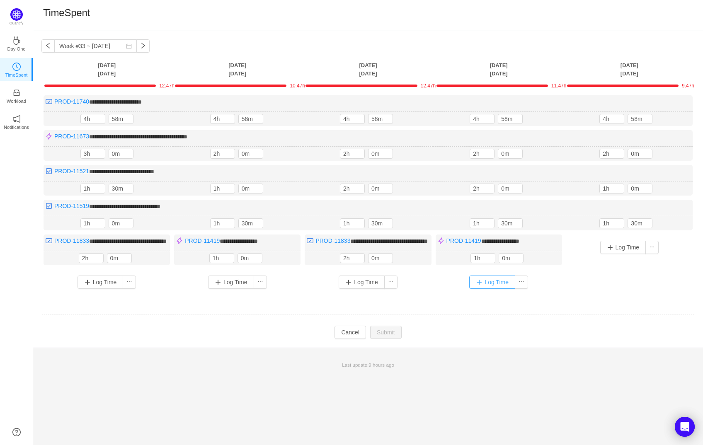
click at [501, 283] on button "Log Time" at bounding box center [492, 282] width 46 height 13
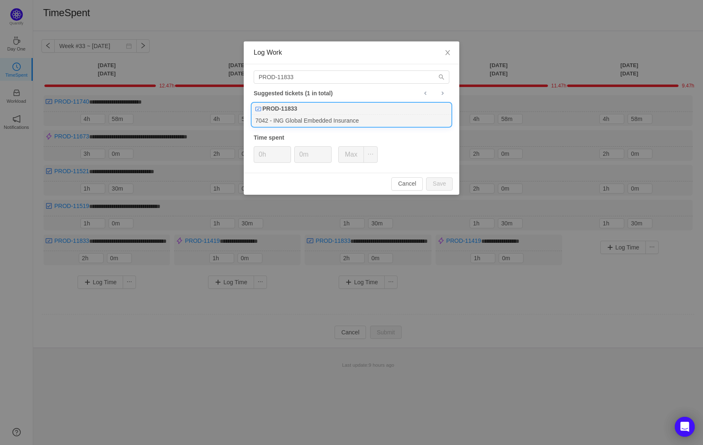
click at [304, 114] on div "PROD-11833" at bounding box center [351, 109] width 199 height 12
click at [442, 184] on button "Save" at bounding box center [439, 183] width 27 height 13
type input "0h"
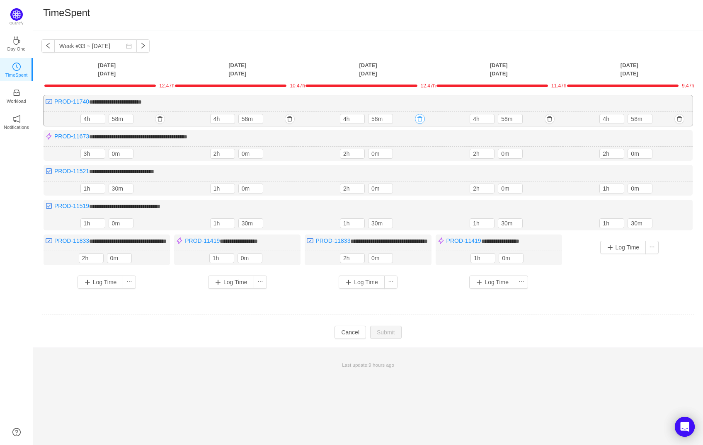
click at [421, 117] on button "button" at bounding box center [420, 119] width 10 height 10
click at [414, 150] on button "Yes" at bounding box center [406, 154] width 16 height 10
click at [554, 117] on button "button" at bounding box center [550, 119] width 10 height 10
click at [544, 154] on button "Yes" at bounding box center [536, 154] width 16 height 10
click at [685, 116] on div "4h 58m 4h 58m" at bounding box center [628, 119] width 130 height 15
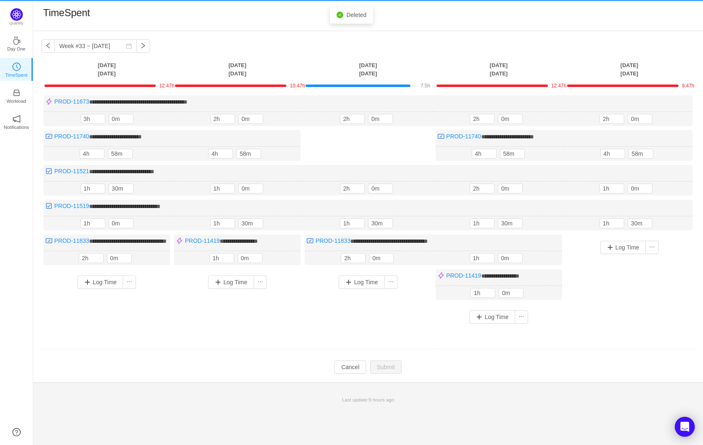
click at [0, 0] on button "button" at bounding box center [0, 0] width 0 height 0
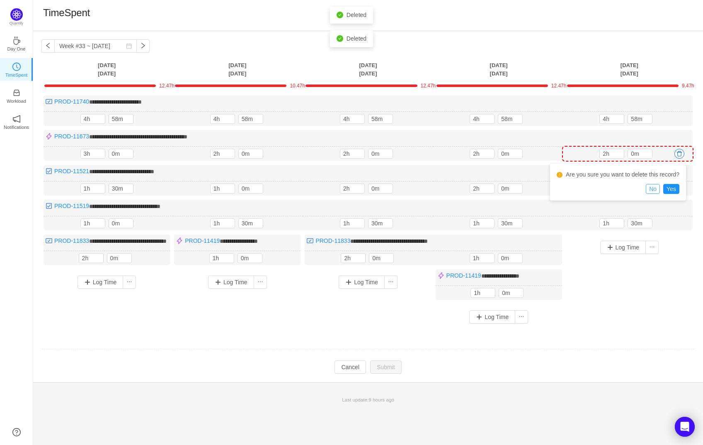
click at [656, 188] on button "No" at bounding box center [653, 189] width 14 height 10
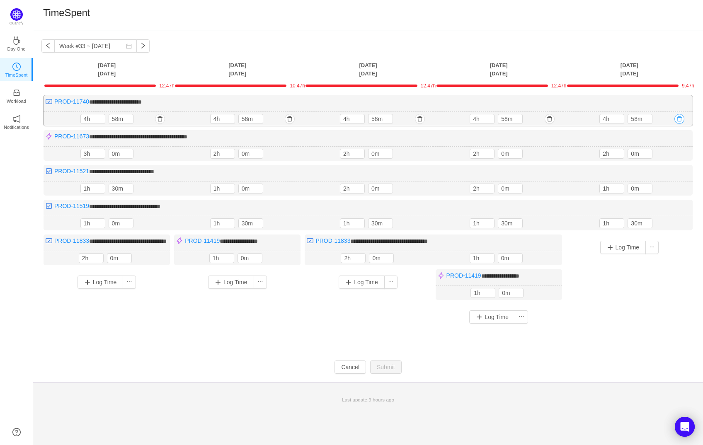
click at [680, 116] on button "button" at bounding box center [680, 119] width 10 height 10
click at [671, 151] on button "Yes" at bounding box center [666, 154] width 16 height 10
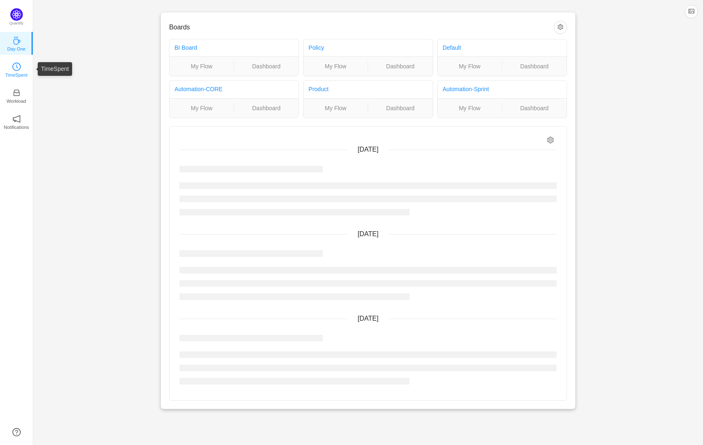
click at [26, 76] on p "TimeSpent" at bounding box center [16, 74] width 22 height 7
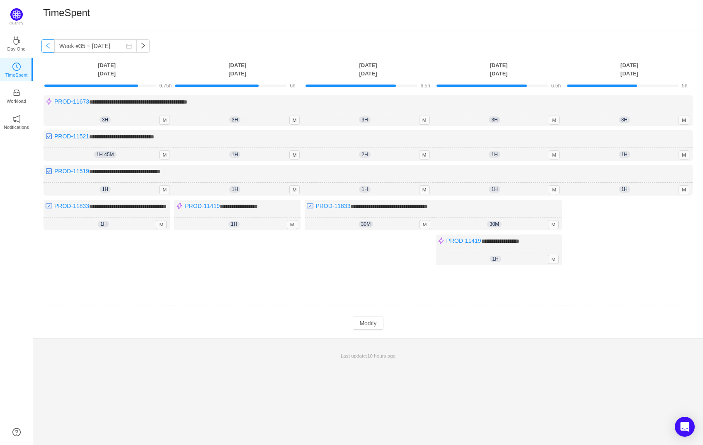
click at [52, 46] on button "button" at bounding box center [47, 45] width 13 height 13
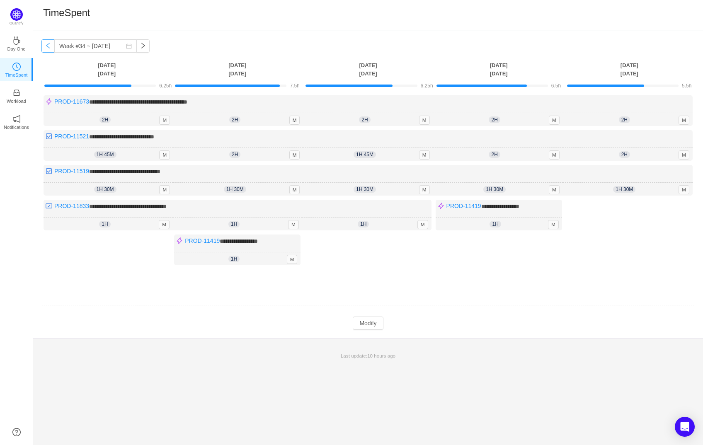
click at [52, 46] on button "button" at bounding box center [47, 45] width 13 height 13
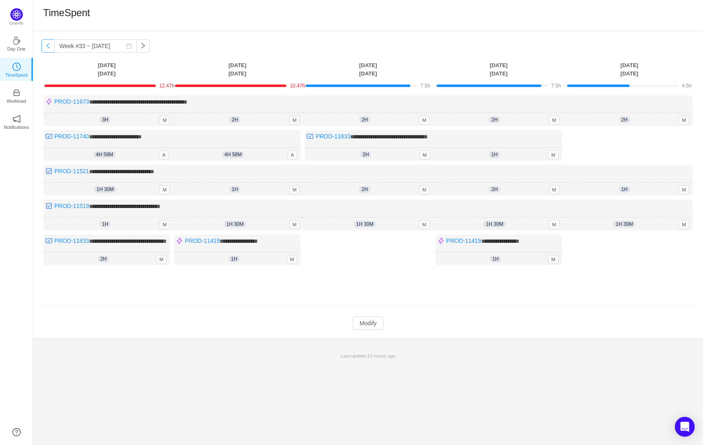
click at [51, 46] on button "button" at bounding box center [47, 45] width 13 height 13
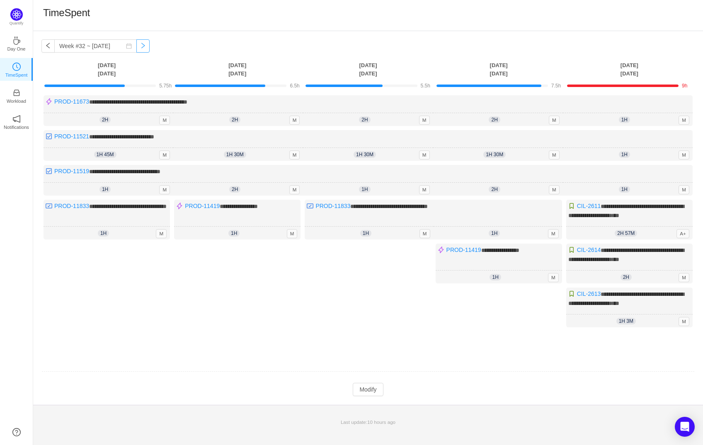
click at [136, 44] on button "button" at bounding box center [142, 45] width 13 height 13
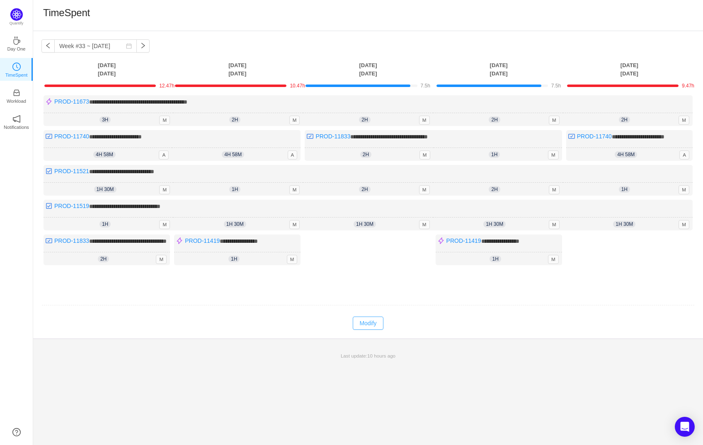
click at [365, 330] on button "Modify" at bounding box center [368, 323] width 30 height 13
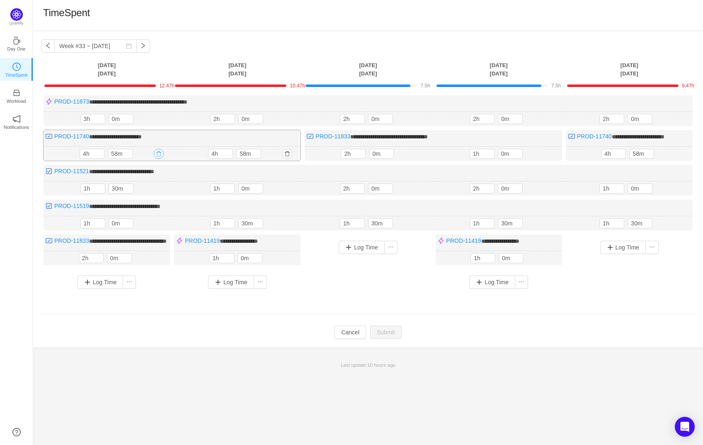
click at [158, 150] on button "button" at bounding box center [159, 154] width 10 height 10
click at [148, 189] on button "Yes" at bounding box center [145, 189] width 16 height 10
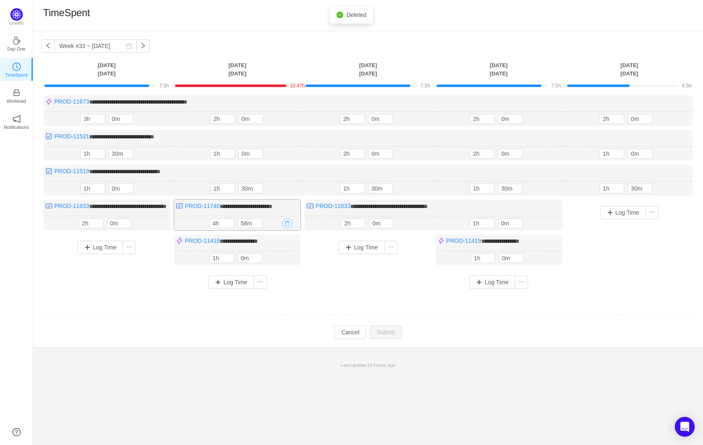
click at [289, 228] on button "button" at bounding box center [287, 224] width 10 height 10
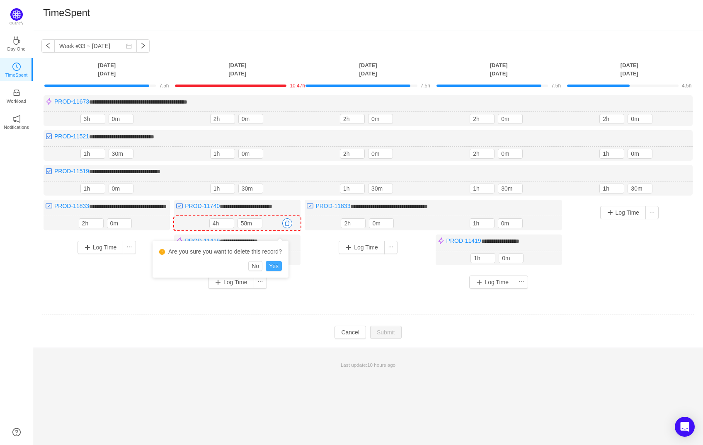
click at [276, 266] on button "Yes" at bounding box center [274, 266] width 16 height 10
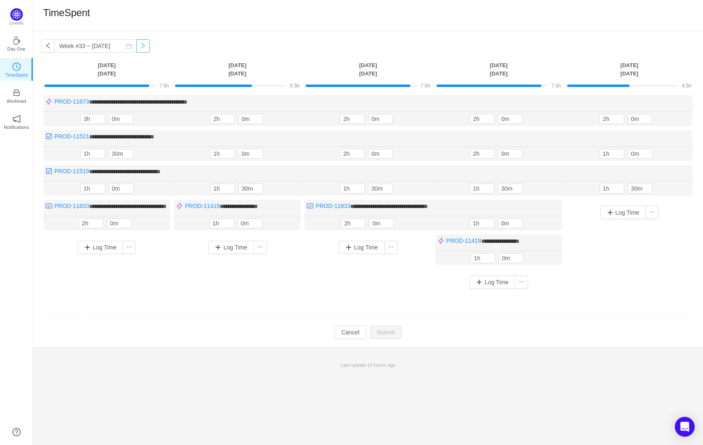
click at [137, 43] on button "button" at bounding box center [142, 45] width 13 height 13
type input "Week #34 ~ Aug 18"
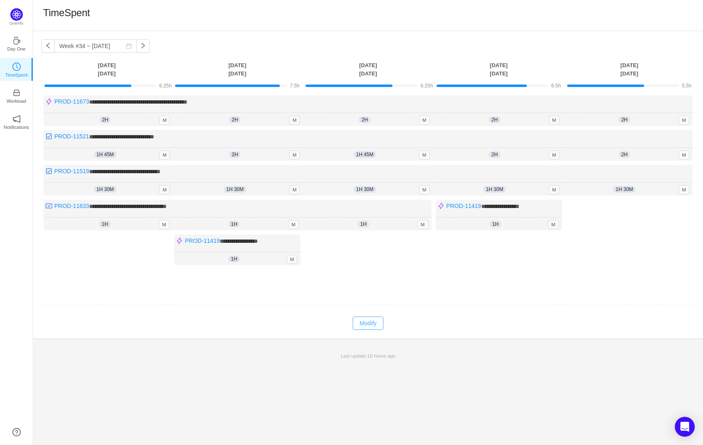
click at [370, 319] on button "Modify" at bounding box center [368, 323] width 30 height 13
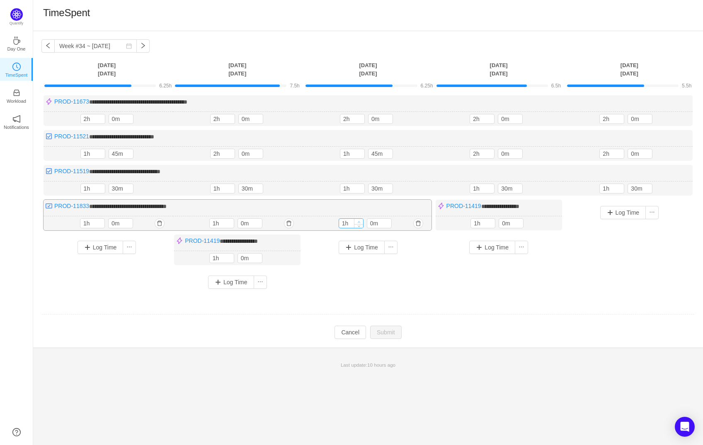
type input "2h"
click at [361, 219] on span "Increase Value" at bounding box center [359, 221] width 9 height 5
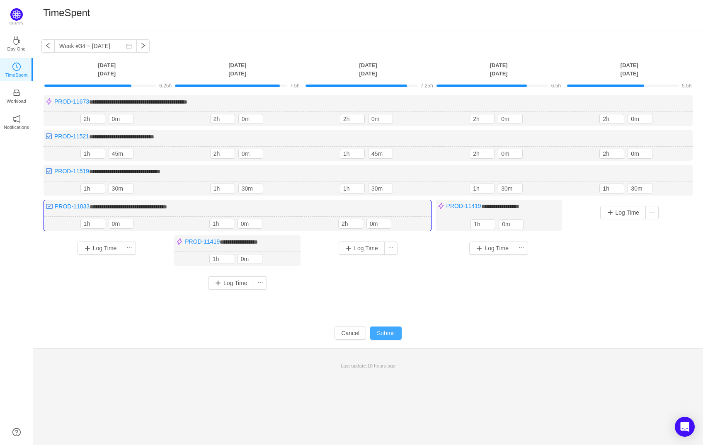
click at [391, 329] on button "Submit" at bounding box center [386, 333] width 32 height 13
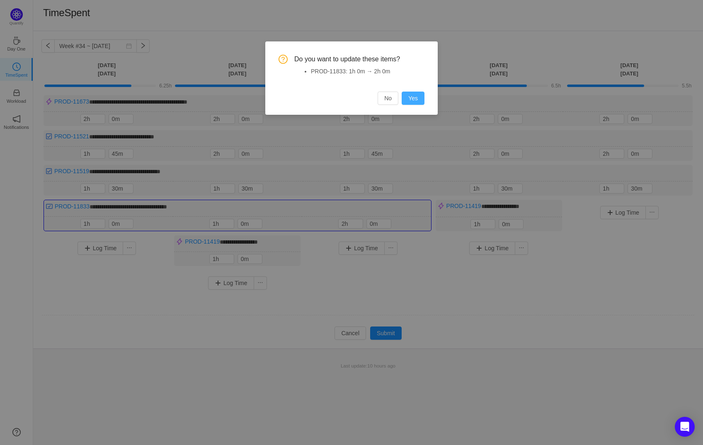
click at [414, 95] on button "Yes" at bounding box center [413, 98] width 23 height 13
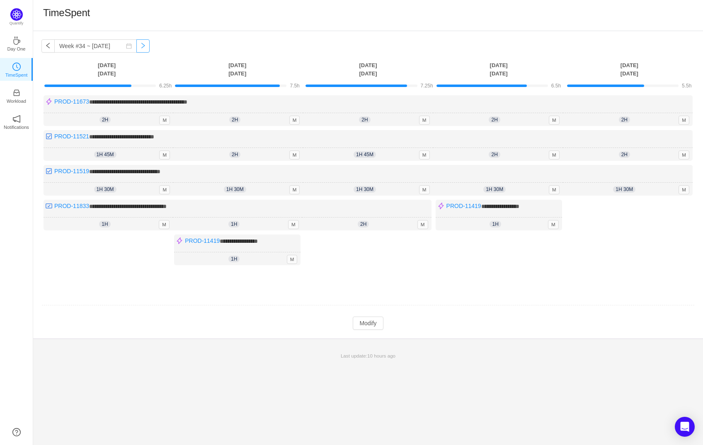
click at [136, 46] on button "button" at bounding box center [142, 45] width 13 height 13
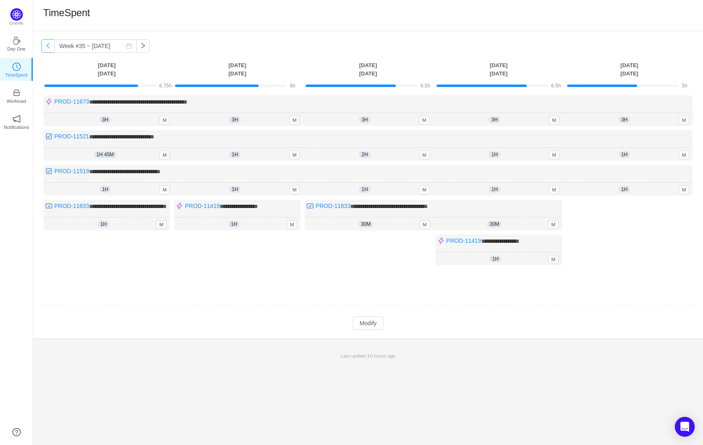
click at [45, 46] on button "button" at bounding box center [47, 45] width 13 height 13
type input "Week #34 ~ Aug 18"
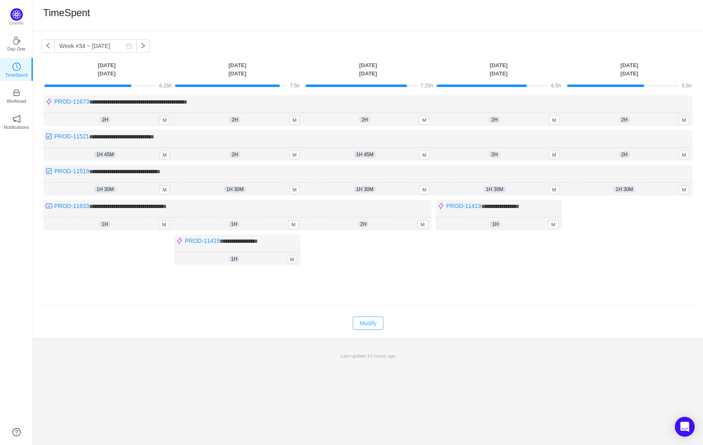
click at [371, 318] on button "Modify" at bounding box center [368, 323] width 30 height 13
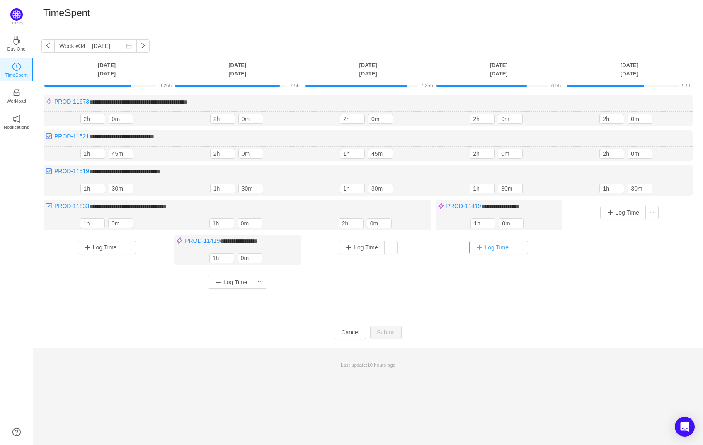
click at [481, 246] on button "Log Time" at bounding box center [492, 247] width 46 height 13
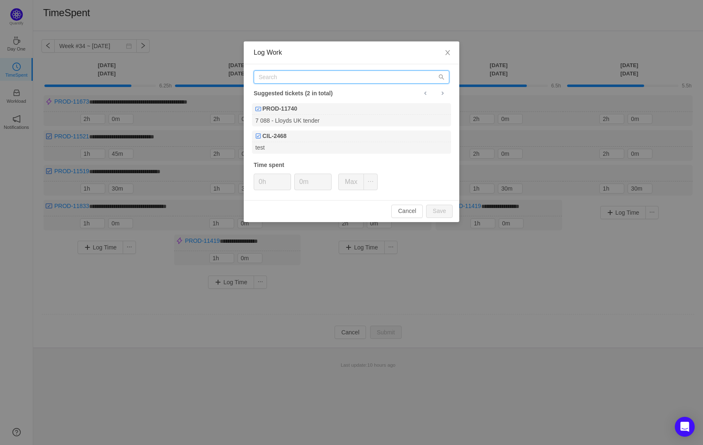
click at [322, 75] on input "text" at bounding box center [352, 76] width 196 height 13
paste input "PROD-11798"
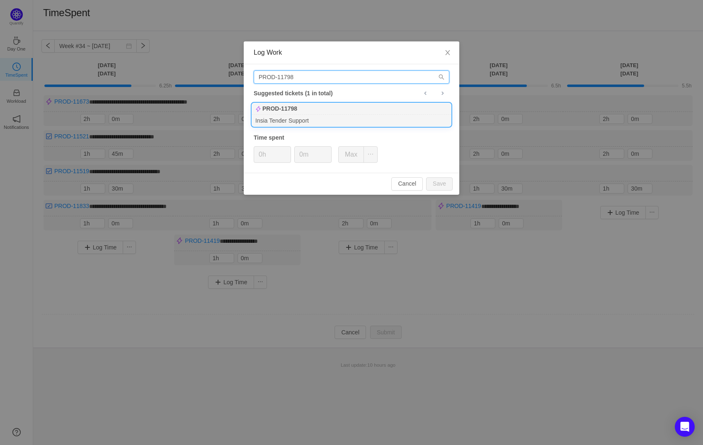
type input "PROD-11798"
click at [327, 115] on div "Insia Tender Support" at bounding box center [351, 120] width 199 height 11
click at [438, 177] on button "Save" at bounding box center [439, 183] width 27 height 13
type input "0h"
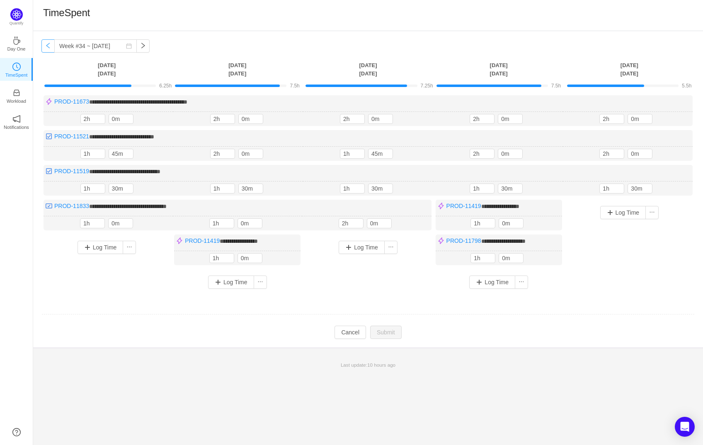
click at [49, 42] on button "button" at bounding box center [47, 45] width 13 height 13
type input "Week #33 ~ Aug 11"
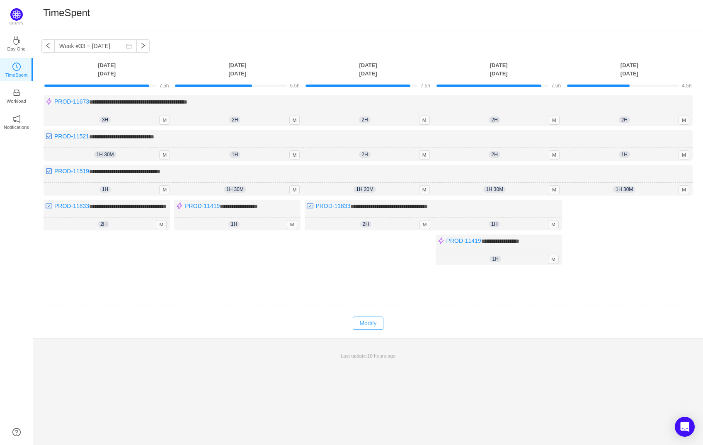
click at [372, 330] on button "Modify" at bounding box center [368, 323] width 30 height 13
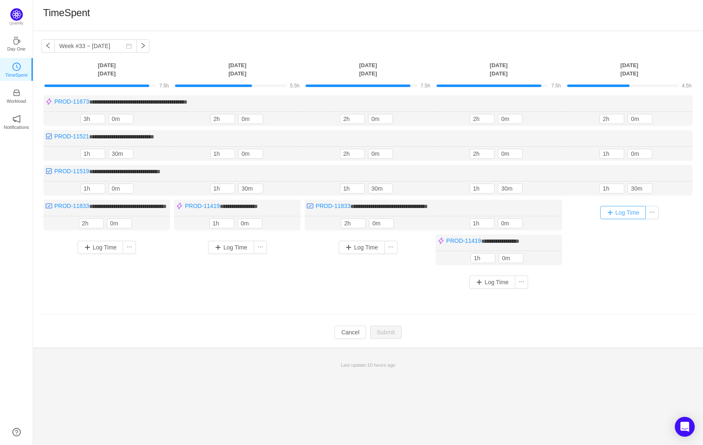
click at [613, 211] on button "Log Time" at bounding box center [623, 212] width 46 height 13
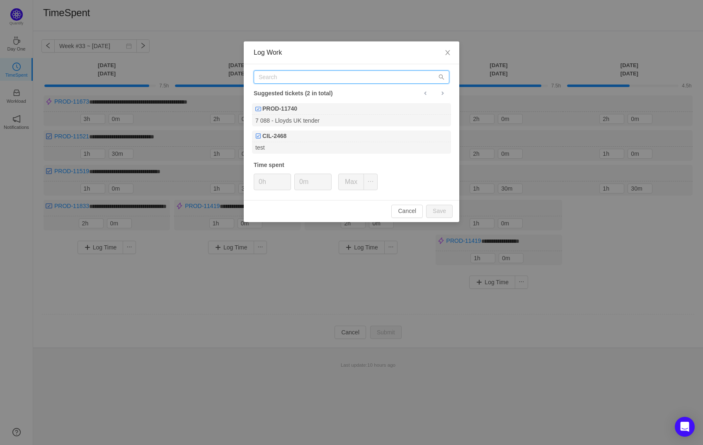
click at [304, 81] on input "text" at bounding box center [352, 76] width 196 height 13
type input "v"
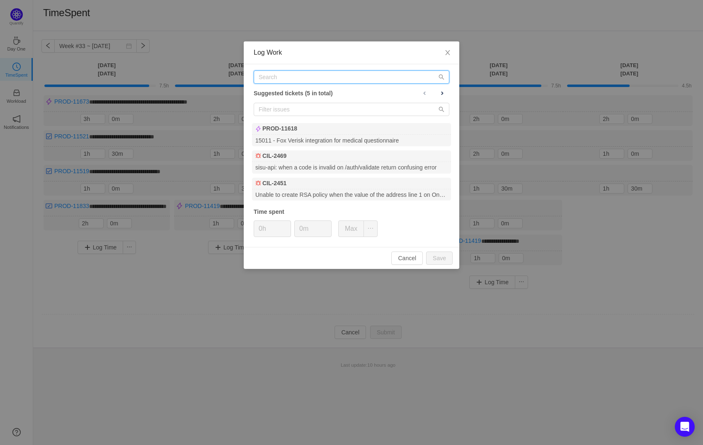
paste input "PROD-11798"
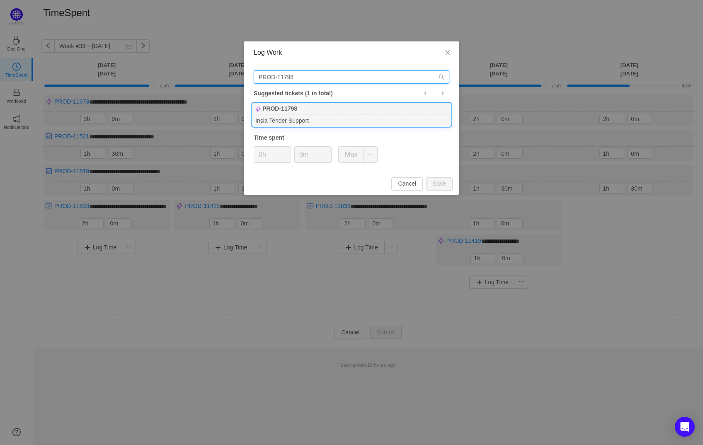
type input "PROD-11798"
click at [313, 124] on div "Insia Tender Support" at bounding box center [351, 120] width 199 height 11
click at [438, 180] on button "Save" at bounding box center [439, 183] width 27 height 13
type input "0h"
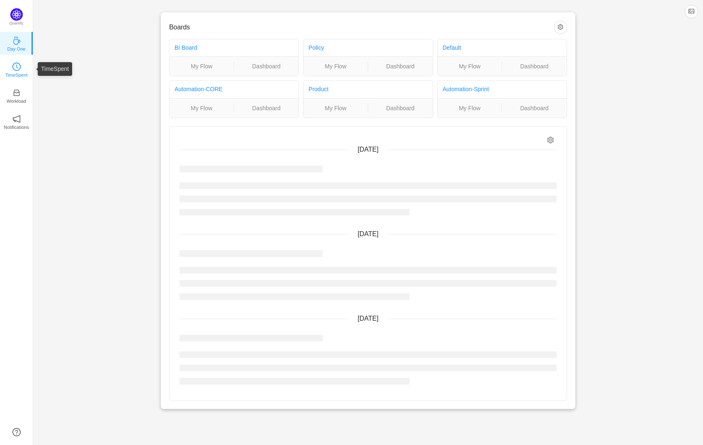
click at [15, 68] on icon "icon: clock-circle" at bounding box center [16, 67] width 8 height 8
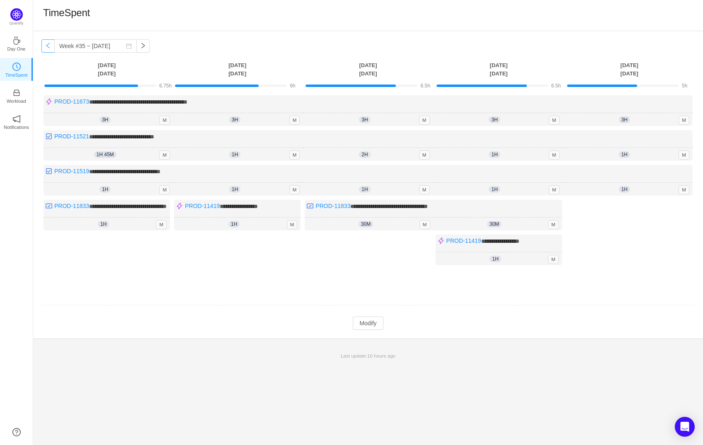
click at [48, 48] on button "button" at bounding box center [47, 45] width 13 height 13
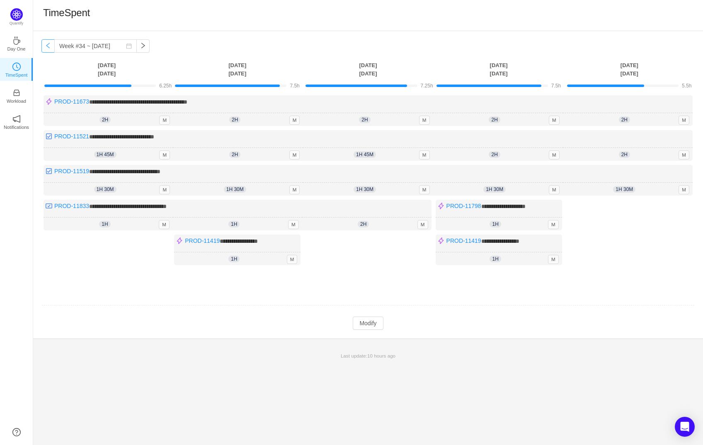
click at [48, 48] on button "button" at bounding box center [47, 45] width 13 height 13
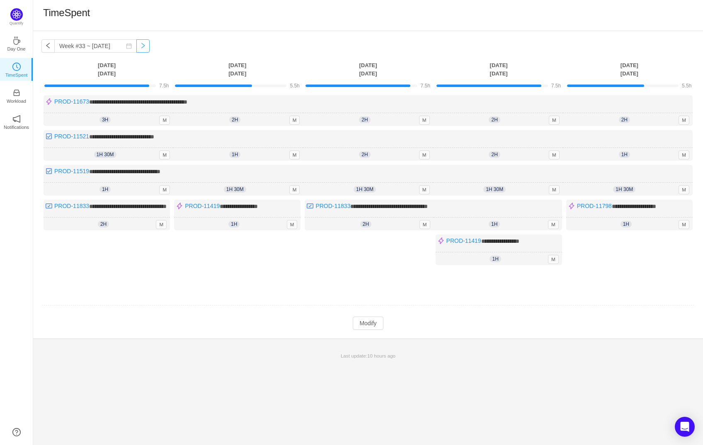
click at [136, 44] on button "button" at bounding box center [142, 45] width 13 height 13
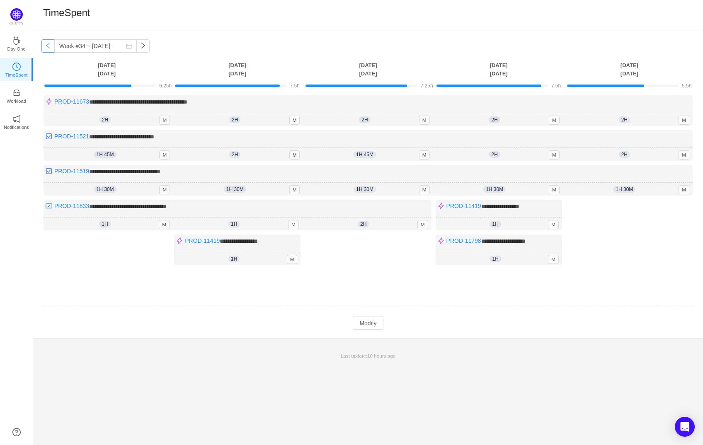
click at [48, 46] on button "button" at bounding box center [47, 45] width 13 height 13
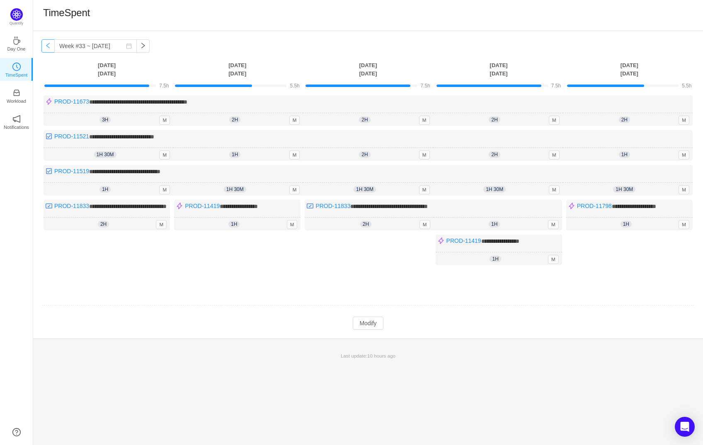
click at [44, 44] on button "button" at bounding box center [47, 45] width 13 height 13
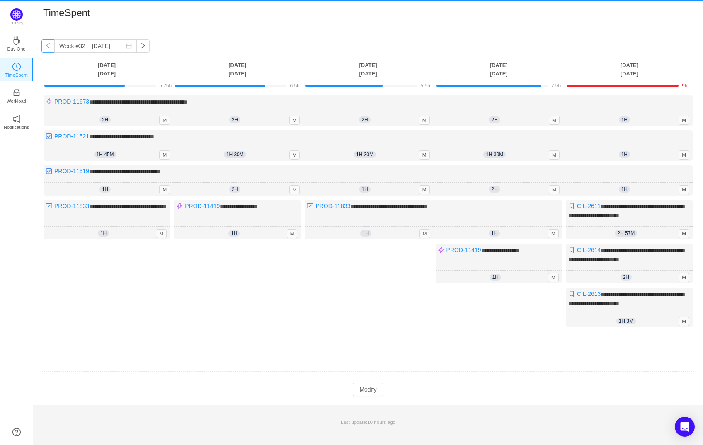
click at [44, 44] on button "button" at bounding box center [47, 45] width 13 height 13
type input "Week #31 ~ [DATE]"
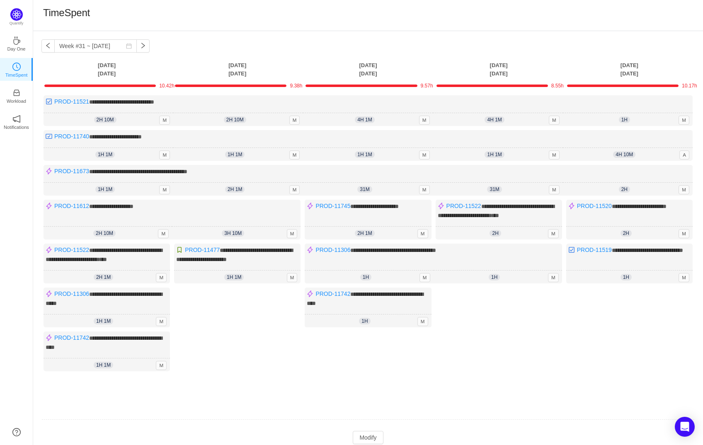
scroll to position [46, 0]
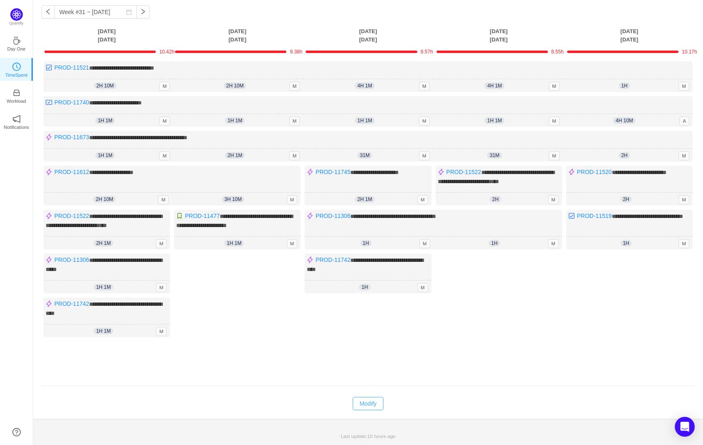
click at [366, 404] on button "Modify" at bounding box center [368, 403] width 30 height 13
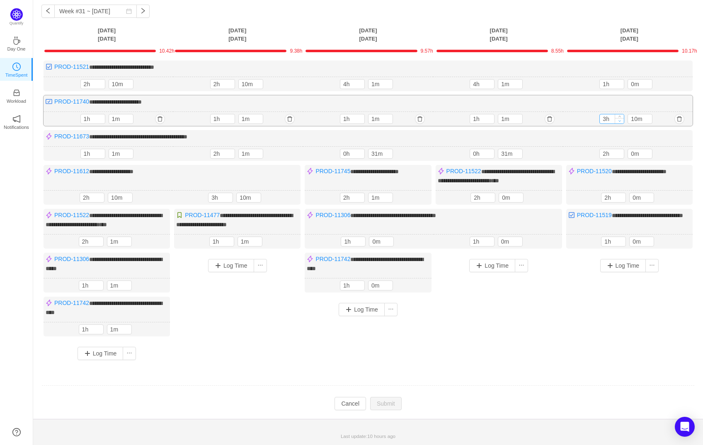
click at [620, 119] on icon "icon: down" at bounding box center [620, 120] width 3 height 3
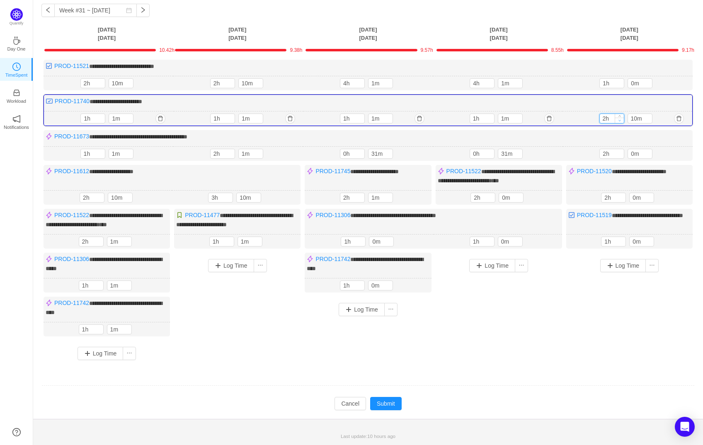
click at [620, 119] on icon "icon: down" at bounding box center [619, 120] width 3 height 3
type input "1h"
click at [620, 119] on icon "icon: down" at bounding box center [619, 120] width 3 height 3
click at [624, 272] on button "Log Time" at bounding box center [623, 265] width 46 height 13
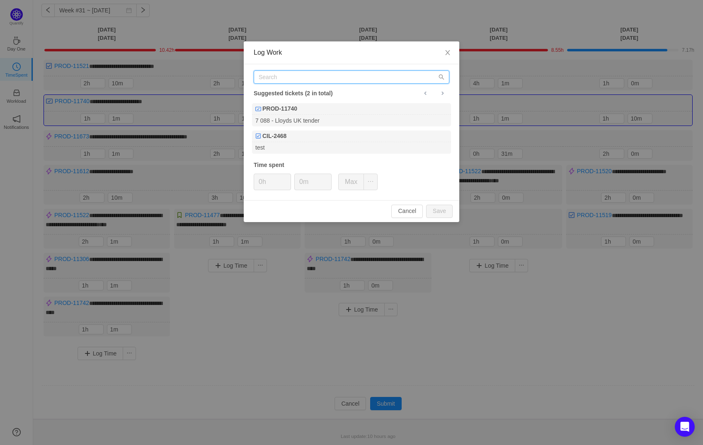
click at [314, 78] on input "text" at bounding box center [352, 76] width 196 height 13
paste input "PROD-11210"
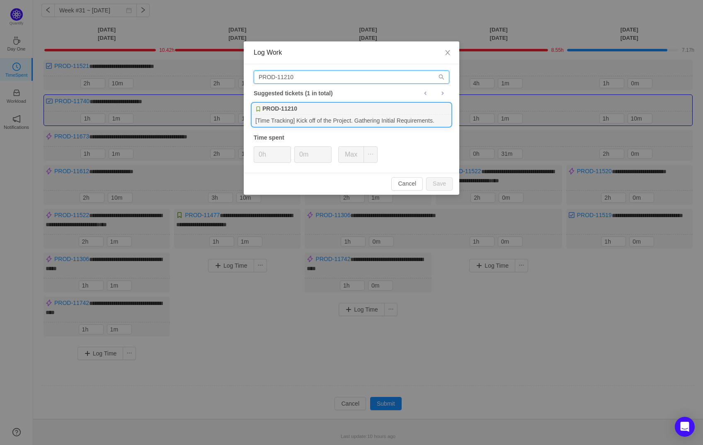
type input "PROD-11210"
click at [302, 117] on div "[Time Tracking] Kick off of the Project. Gathering Initial Requirements." at bounding box center [351, 120] width 199 height 11
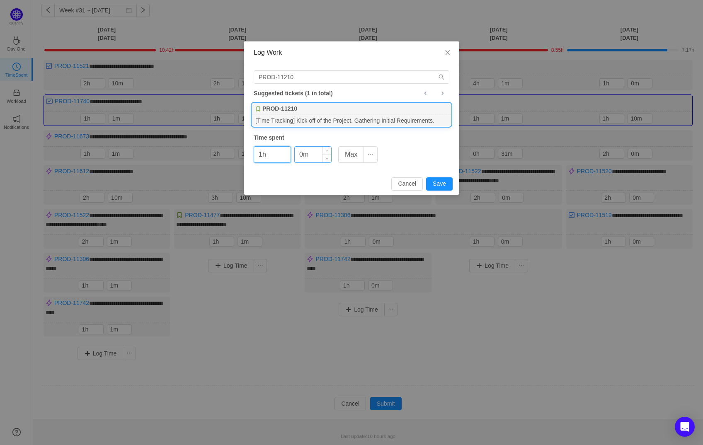
type input "1h"
click at [300, 153] on input "0m" at bounding box center [313, 155] width 36 height 16
type input "30m"
click at [447, 183] on button "Save" at bounding box center [439, 183] width 27 height 13
type input "0h"
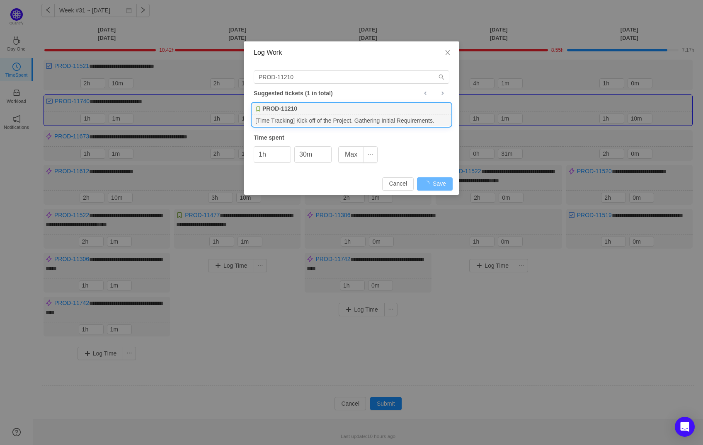
type input "0m"
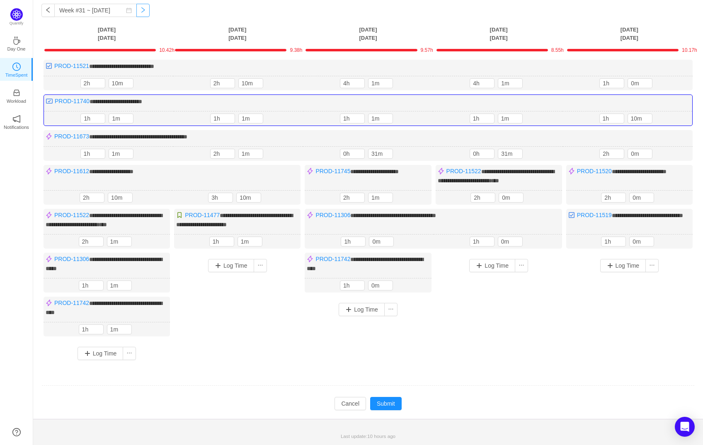
click at [136, 4] on button "button" at bounding box center [142, 10] width 13 height 13
type input "Week #32 ~ [DATE]"
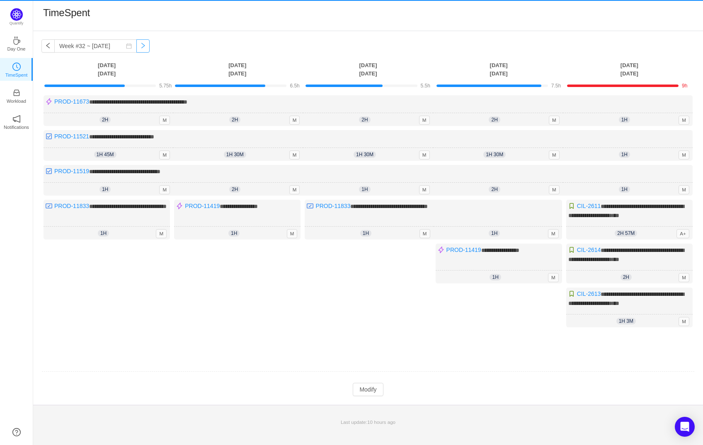
scroll to position [0, 0]
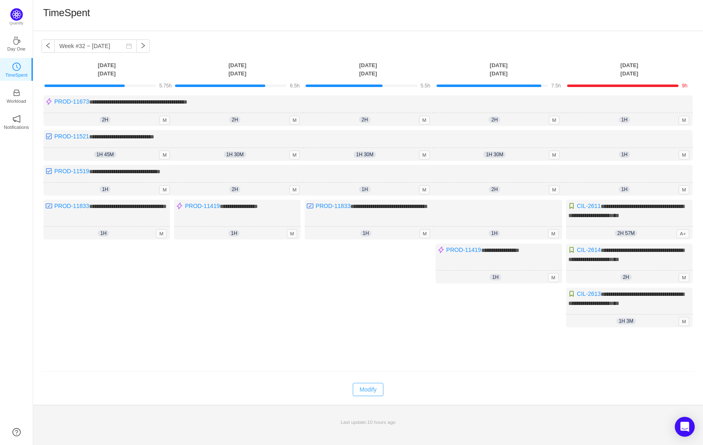
click at [371, 383] on button "Modify" at bounding box center [368, 389] width 30 height 13
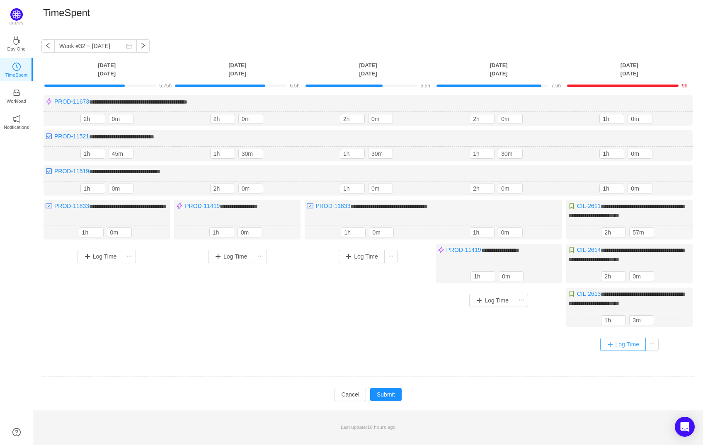
click at [625, 345] on button "Log Time" at bounding box center [623, 344] width 46 height 13
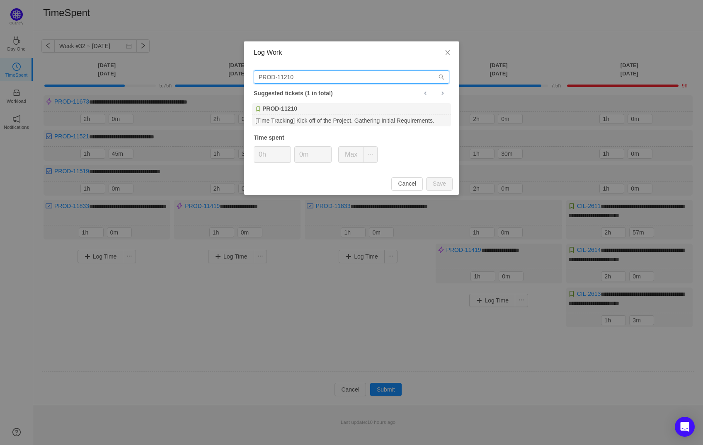
click at [316, 77] on input "PROD-11210" at bounding box center [352, 76] width 196 height 13
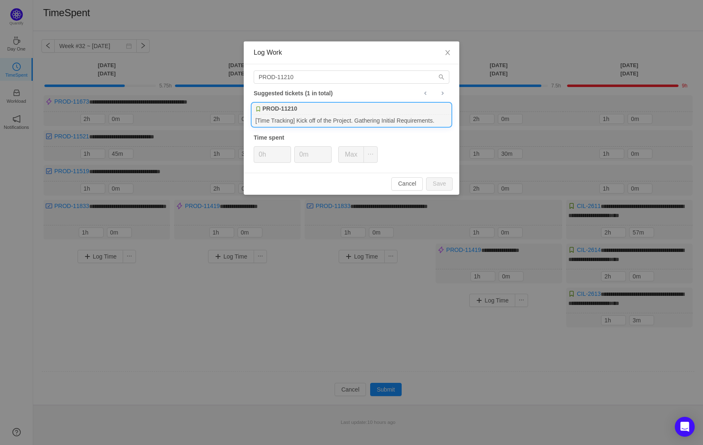
click at [317, 112] on div "PROD-11210" at bounding box center [351, 109] width 199 height 12
click at [439, 178] on button "Save" at bounding box center [439, 183] width 27 height 13
type input "0h"
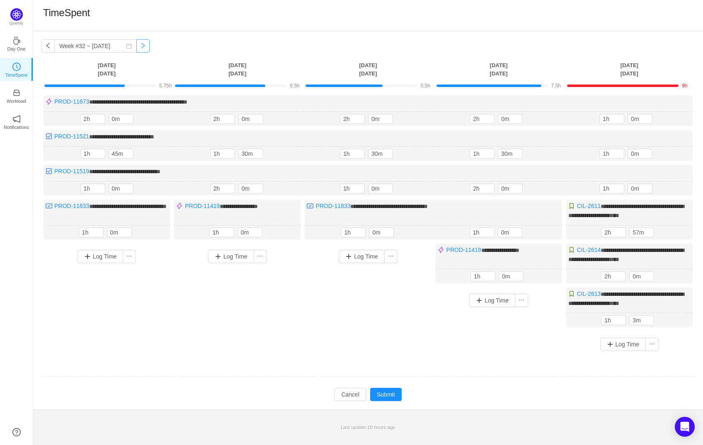
click at [139, 45] on button "button" at bounding box center [142, 45] width 13 height 13
type input "Week #33 ~ [DATE]"
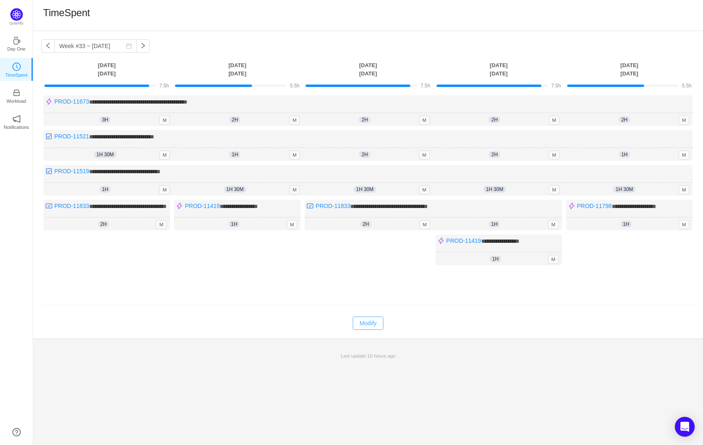
click at [374, 328] on button "Modify" at bounding box center [368, 323] width 30 height 13
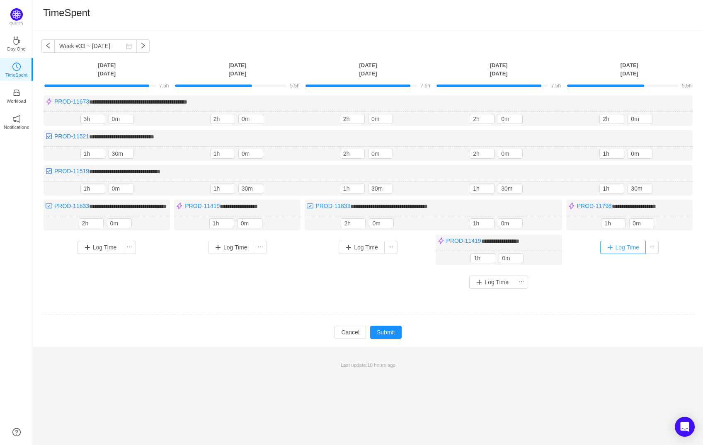
click at [613, 252] on button "Log Time" at bounding box center [623, 247] width 46 height 13
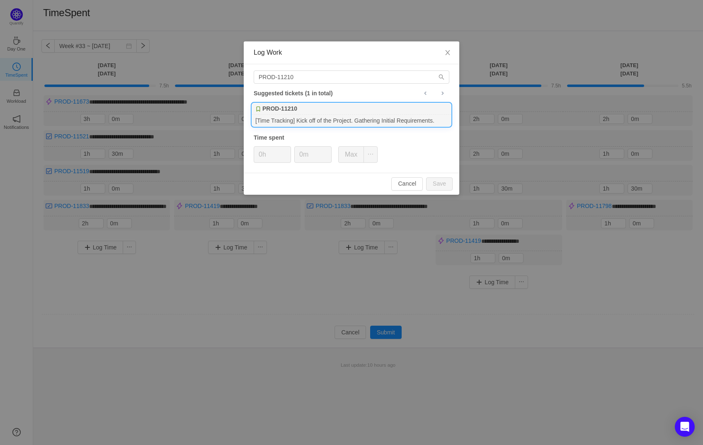
click at [309, 110] on div "PROD-11210" at bounding box center [351, 109] width 199 height 12
type input "1h"
click at [298, 153] on input "0m" at bounding box center [313, 155] width 36 height 16
type input "30m"
click at [444, 185] on button "Save" at bounding box center [439, 183] width 27 height 13
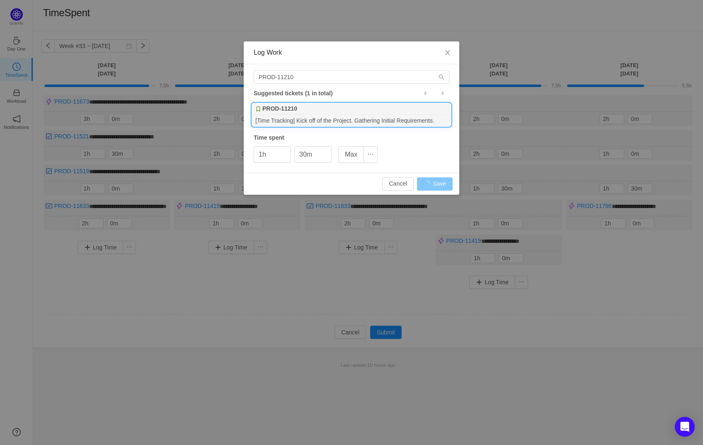
type input "0h"
type input "0m"
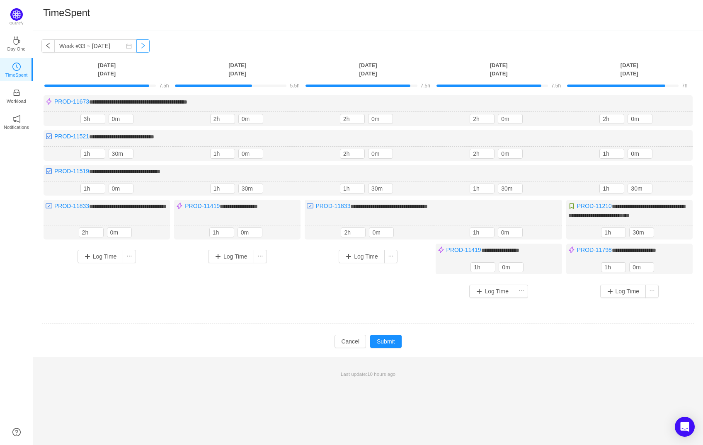
click at [136, 48] on button "button" at bounding box center [142, 45] width 13 height 13
type input "Week #34 ~ [DATE]"
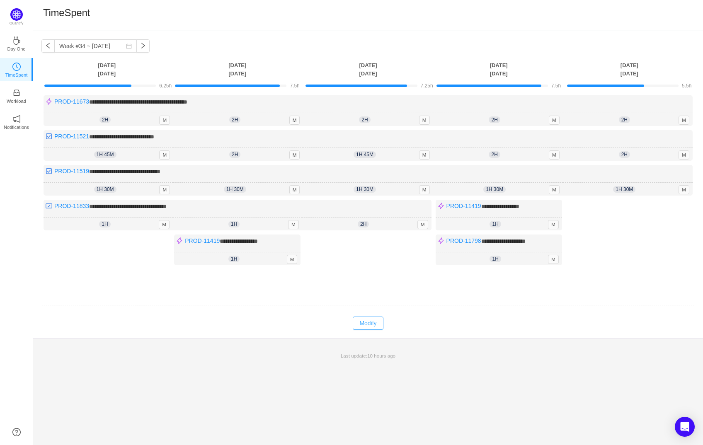
click at [368, 319] on button "Modify" at bounding box center [368, 323] width 30 height 13
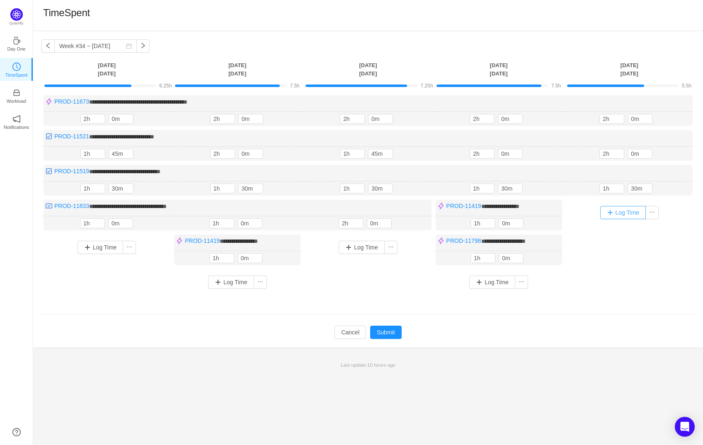
click at [618, 213] on button "Log Time" at bounding box center [623, 212] width 46 height 13
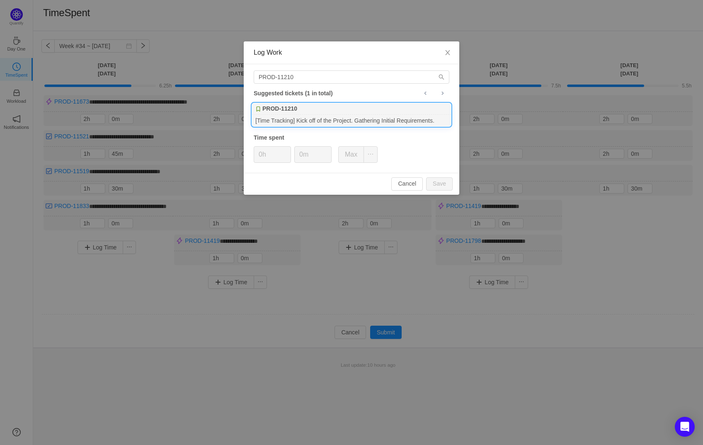
click at [355, 109] on div "PROD-11210" at bounding box center [351, 109] width 199 height 12
type input "1h"
click at [299, 152] on input "0m" at bounding box center [313, 155] width 36 height 16
type input "30m"
click at [444, 177] on button "Save" at bounding box center [439, 183] width 27 height 13
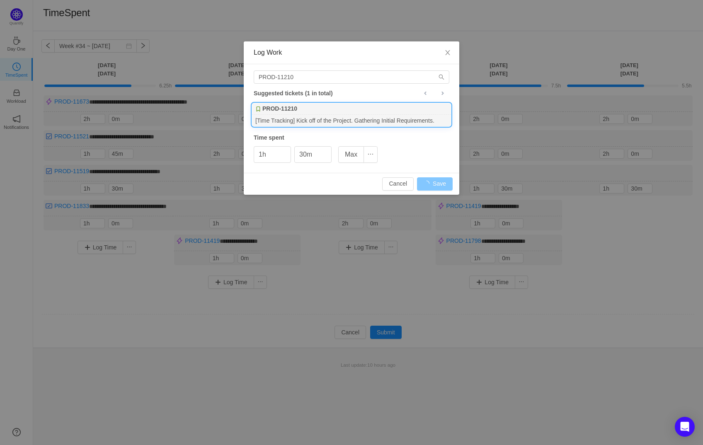
type input "0h"
type input "0m"
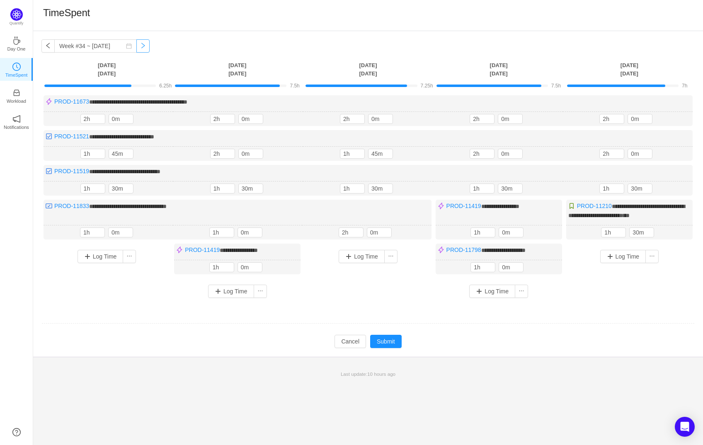
click at [138, 47] on button "button" at bounding box center [142, 45] width 13 height 13
type input "Week #35 ~ Aug 25"
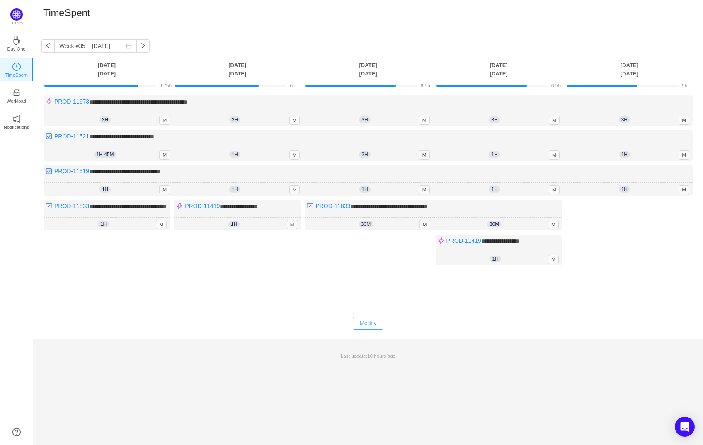
click at [365, 330] on button "Modify" at bounding box center [368, 323] width 30 height 13
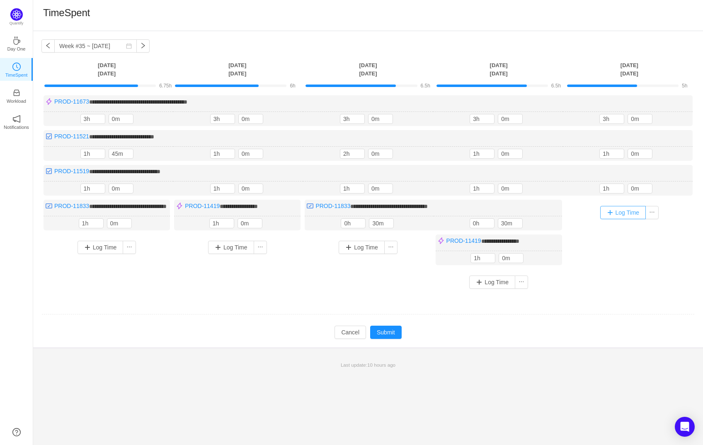
click at [621, 214] on button "Log Time" at bounding box center [623, 212] width 46 height 13
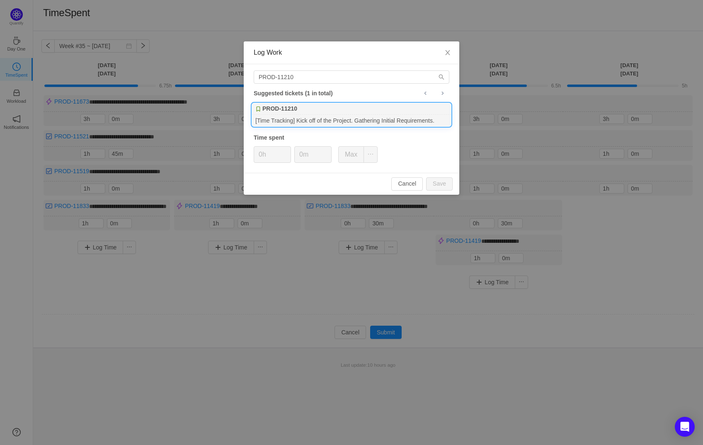
click at [362, 115] on div "[Time Tracking] Kick off of the Project. Gathering Initial Requirements." at bounding box center [351, 120] width 199 height 11
type input "1h"
click at [302, 153] on input "0m" at bounding box center [313, 155] width 36 height 16
click at [298, 154] on input "0m" at bounding box center [313, 155] width 36 height 16
type input "30m"
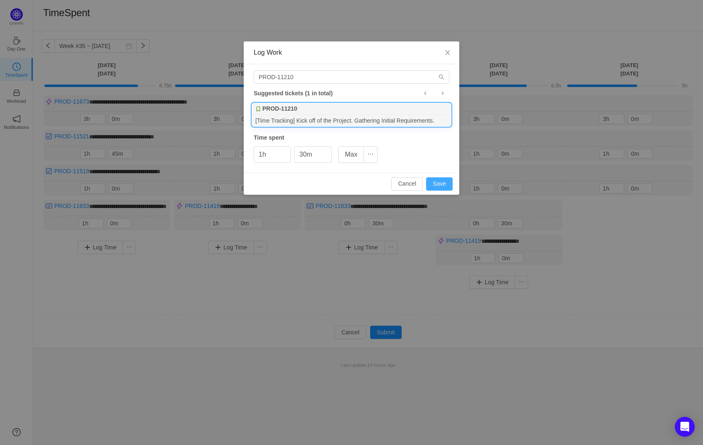
click at [438, 182] on button "Save" at bounding box center [439, 183] width 27 height 13
type input "0h"
type input "0m"
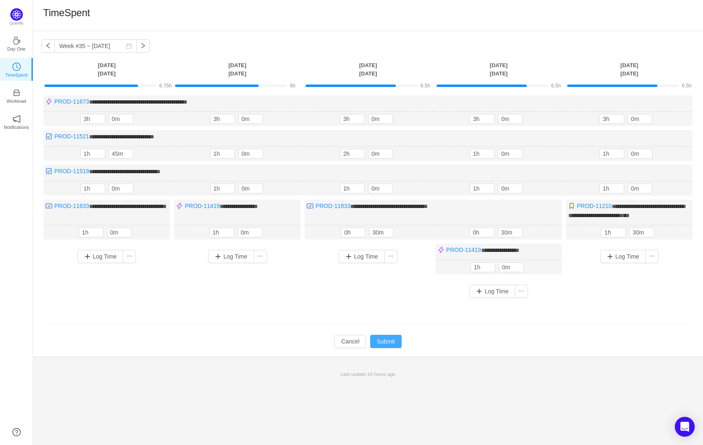
click at [394, 344] on button "Submit" at bounding box center [386, 341] width 32 height 13
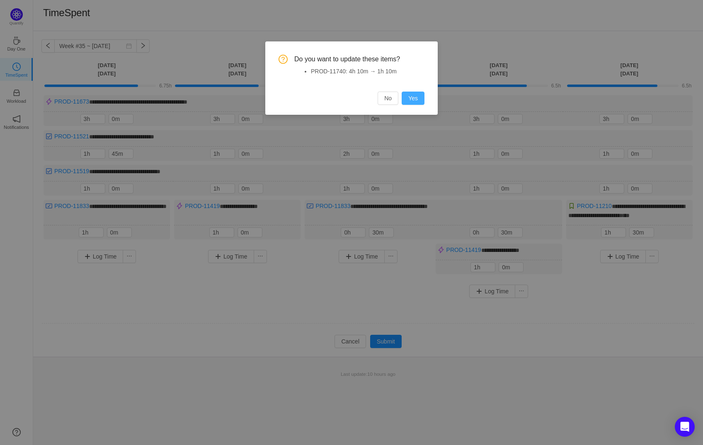
click at [413, 96] on button "Yes" at bounding box center [413, 98] width 23 height 13
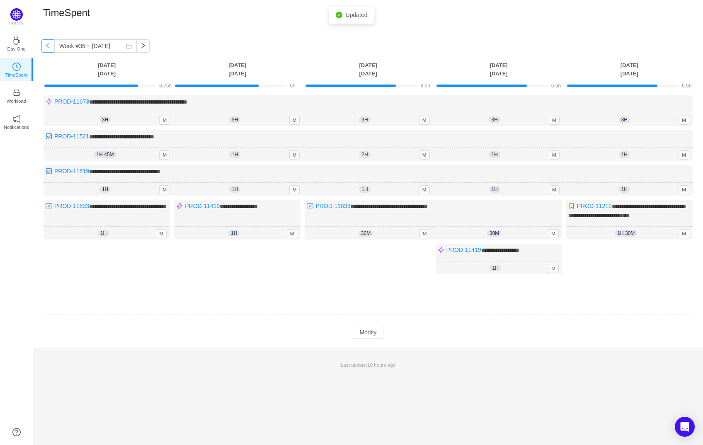
click at [47, 46] on button "button" at bounding box center [47, 45] width 13 height 13
type input "Week #34 ~ [DATE]"
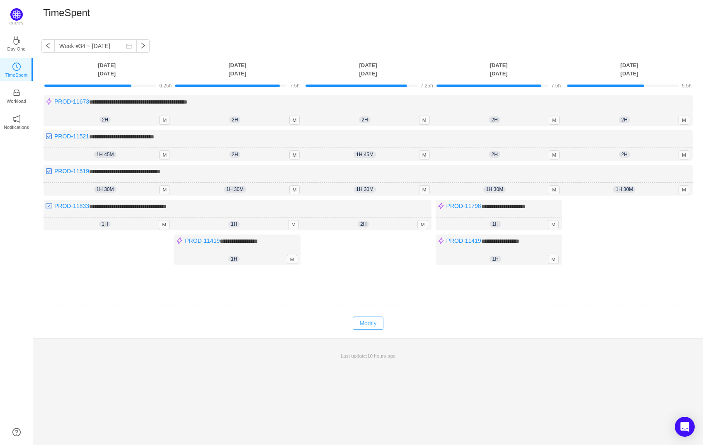
click at [368, 317] on button "Modify" at bounding box center [368, 323] width 30 height 13
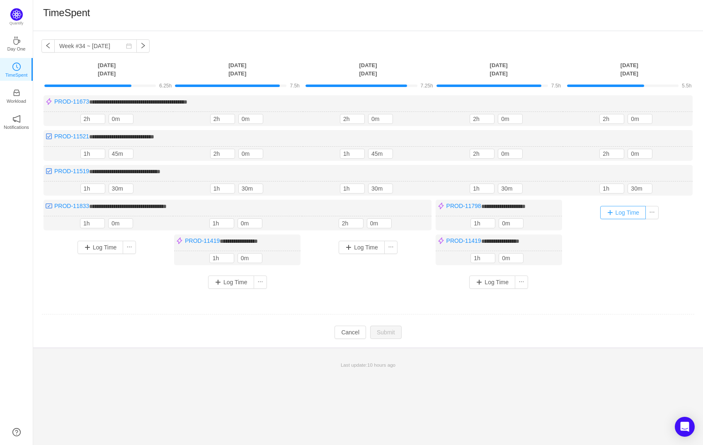
click at [612, 217] on button "Log Time" at bounding box center [623, 212] width 46 height 13
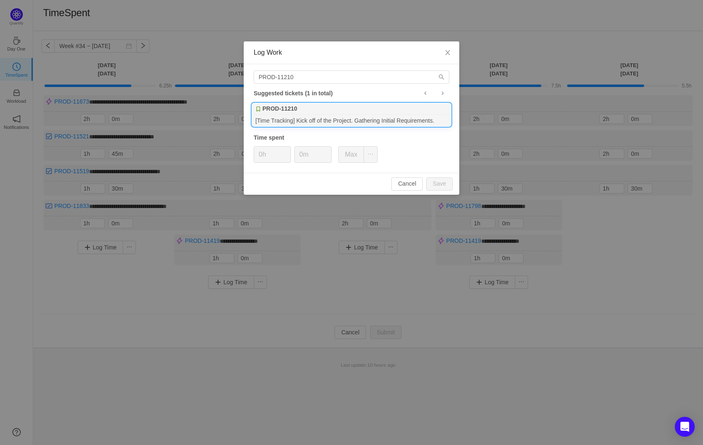
click at [330, 115] on div "[Time Tracking] Kick off of the Project. Gathering Initial Requirements." at bounding box center [351, 120] width 199 height 11
type input "1h"
click at [297, 150] on input "0m" at bounding box center [313, 155] width 36 height 16
type input "30m"
click at [435, 184] on button "Save" at bounding box center [439, 183] width 27 height 13
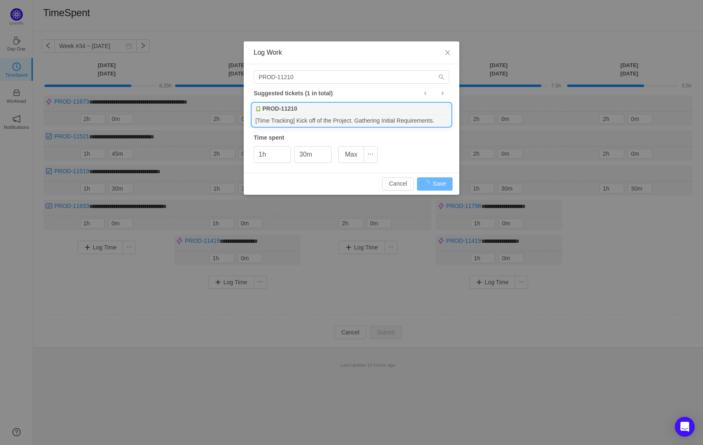
type input "0h"
type input "0m"
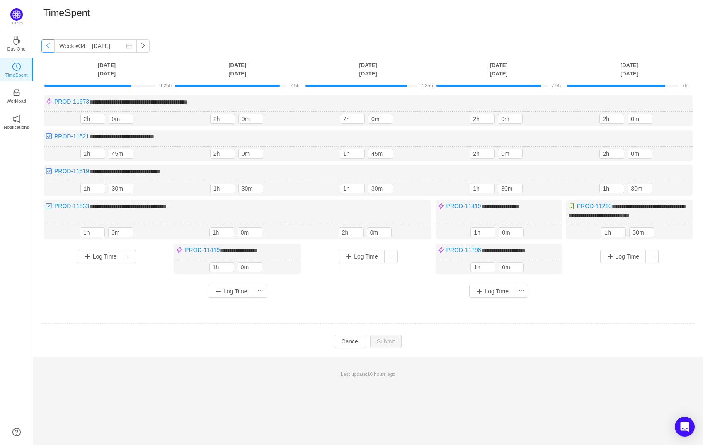
click at [52, 49] on button "button" at bounding box center [47, 45] width 13 height 13
type input "Week #33 ~ [DATE]"
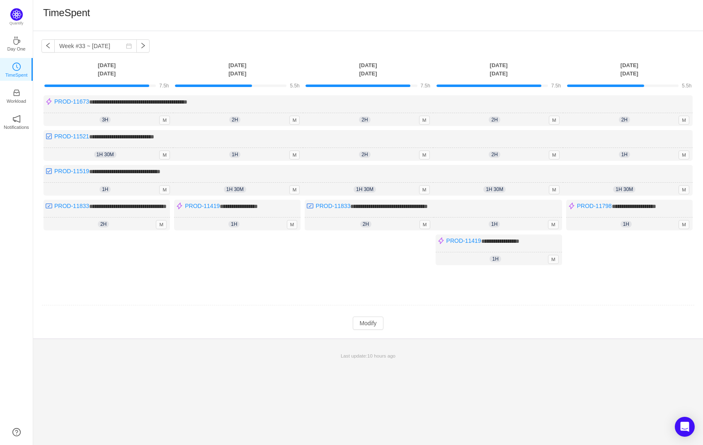
click at [386, 331] on td "Modify Cancel Submit" at bounding box center [368, 323] width 654 height 14
click at [368, 328] on button "Modify" at bounding box center [368, 323] width 30 height 13
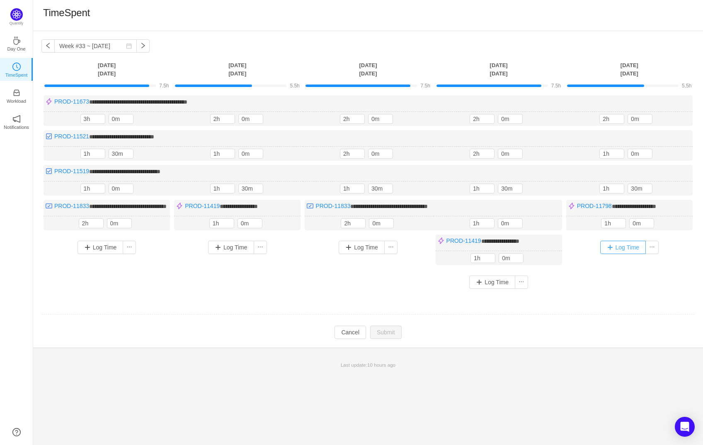
click at [618, 254] on button "Log Time" at bounding box center [623, 247] width 46 height 13
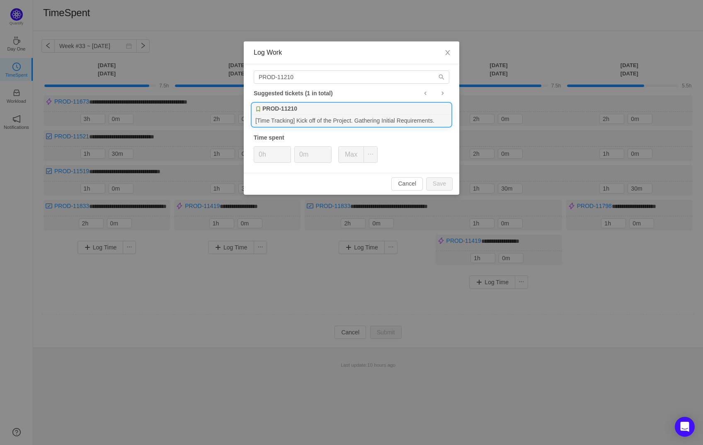
click at [336, 111] on div "PROD-11210" at bounding box center [351, 109] width 199 height 12
type input "1h"
click at [297, 153] on input "0m" at bounding box center [313, 155] width 36 height 16
type input "30m"
click at [433, 184] on button "Save" at bounding box center [439, 183] width 27 height 13
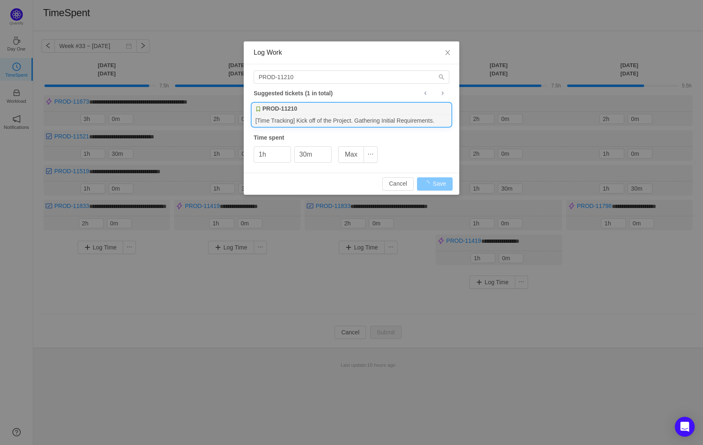
type input "0h"
type input "0m"
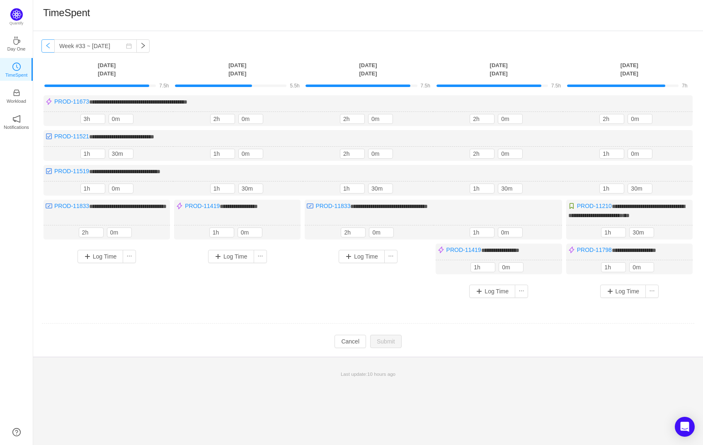
click at [44, 46] on button "button" at bounding box center [47, 45] width 13 height 13
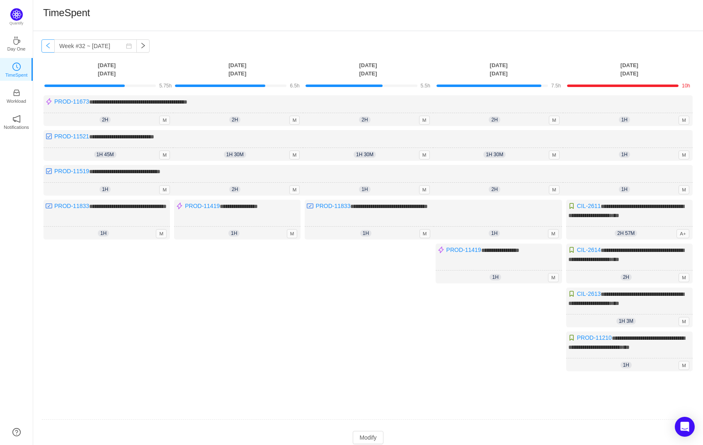
click at [46, 42] on button "button" at bounding box center [47, 45] width 13 height 13
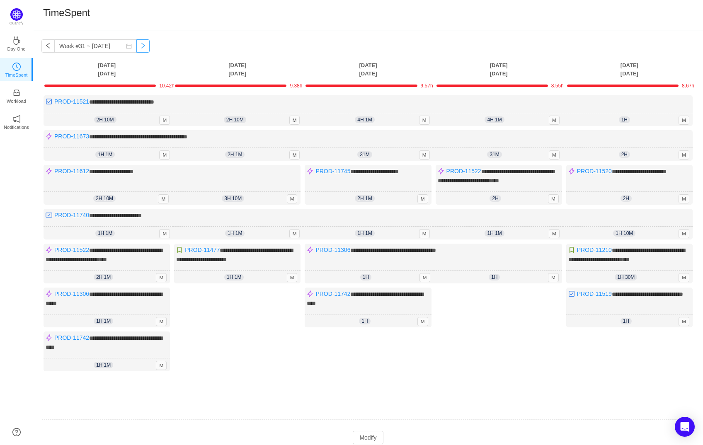
click at [136, 42] on button "button" at bounding box center [142, 45] width 13 height 13
type input "Week #32 ~ [DATE]"
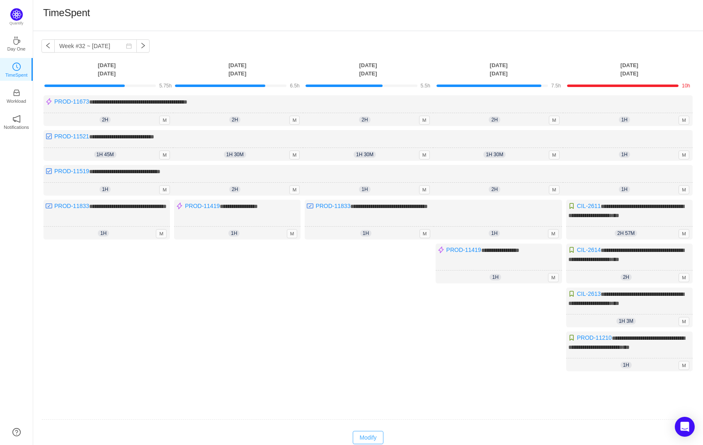
click at [376, 432] on button "Modify" at bounding box center [368, 437] width 30 height 13
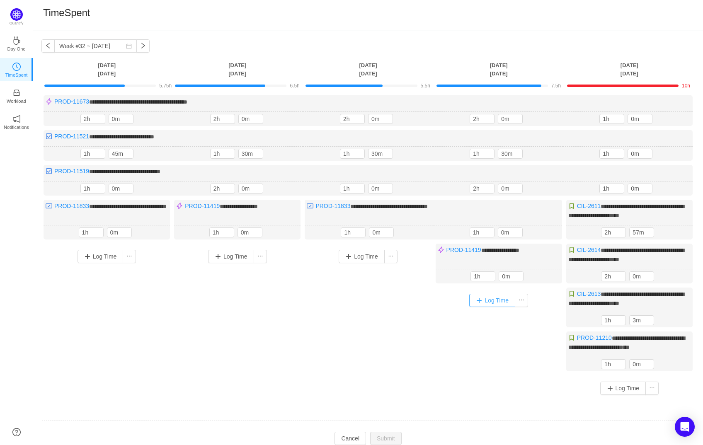
click at [493, 301] on button "Log Time" at bounding box center [492, 300] width 46 height 13
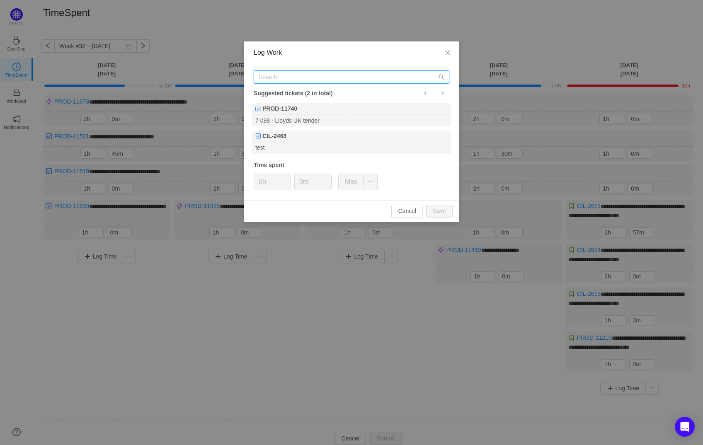
click at [294, 83] on input "text" at bounding box center [352, 76] width 196 height 13
paste input "PROD-11561"
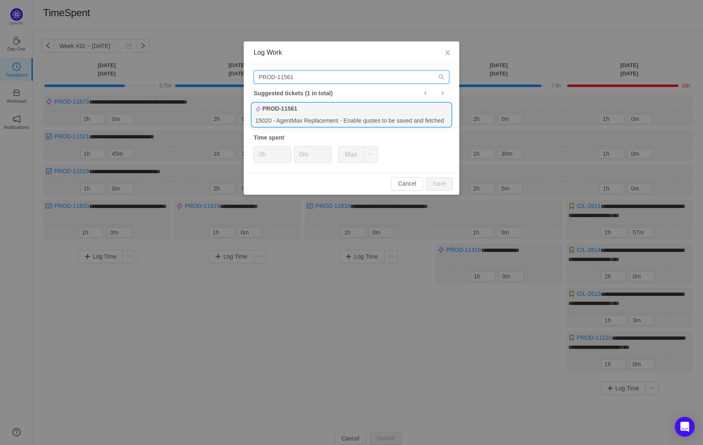
type input "PROD-11561"
click at [297, 109] on b "PROD-11561" at bounding box center [280, 109] width 35 height 9
click at [432, 176] on div "Cancel Save" at bounding box center [352, 184] width 216 height 22
click at [435, 180] on button "Save" at bounding box center [439, 183] width 27 height 13
type input "0h"
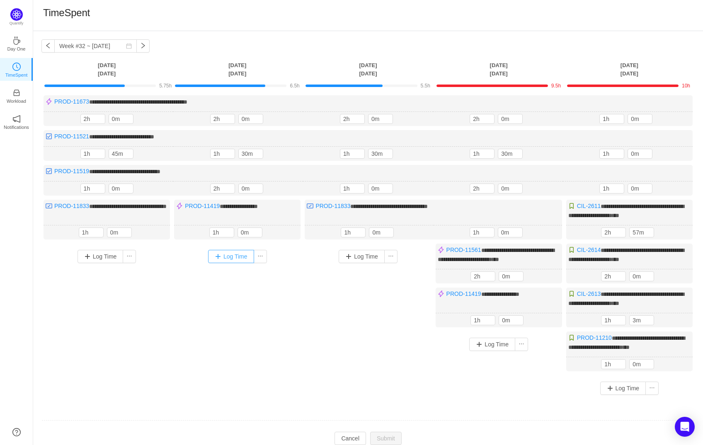
click at [227, 253] on button "Log Time" at bounding box center [231, 256] width 46 height 13
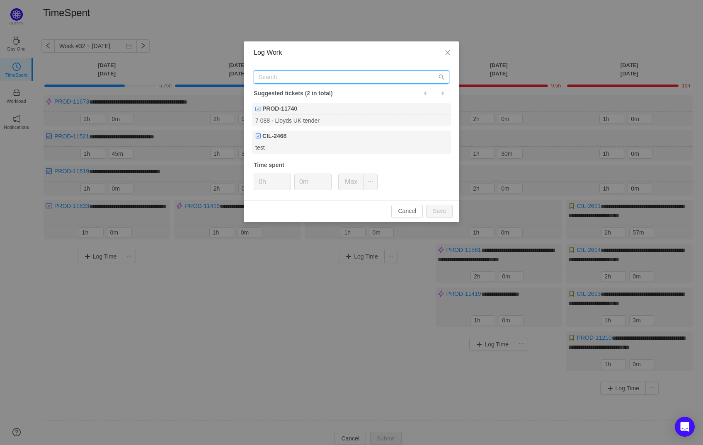
click at [279, 75] on input "text" at bounding box center [352, 76] width 196 height 13
paste input "PROD-11561"
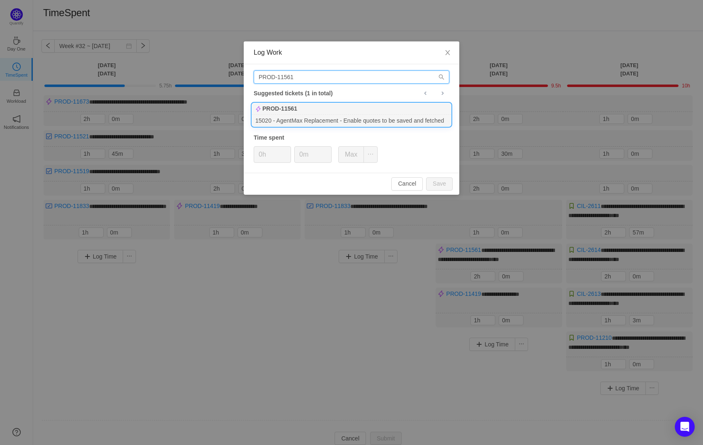
type input "PROD-11561"
click at [302, 107] on div "PROD-11561" at bounding box center [351, 109] width 199 height 12
click at [443, 185] on button "Save" at bounding box center [439, 183] width 27 height 13
type input "0h"
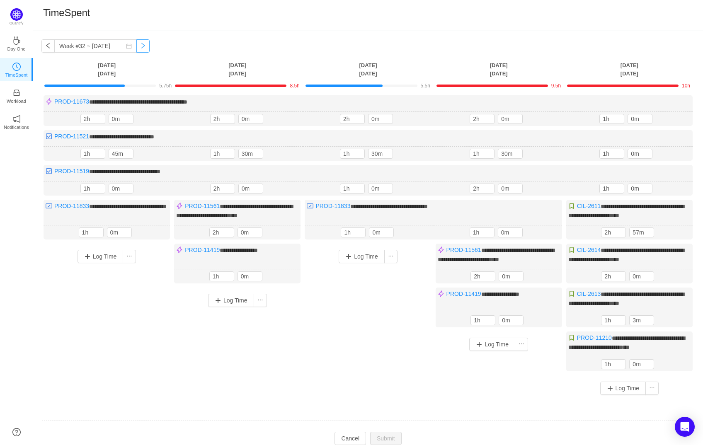
click at [136, 46] on button "button" at bounding box center [142, 45] width 13 height 13
type input "Week #33 ~ [DATE]"
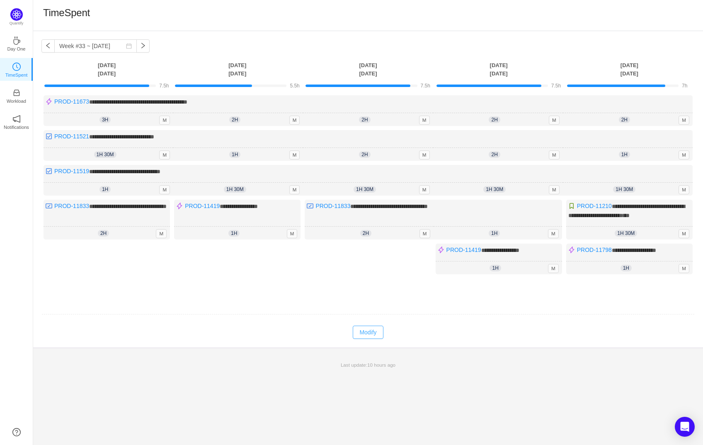
click at [370, 330] on button "Modify" at bounding box center [368, 332] width 30 height 13
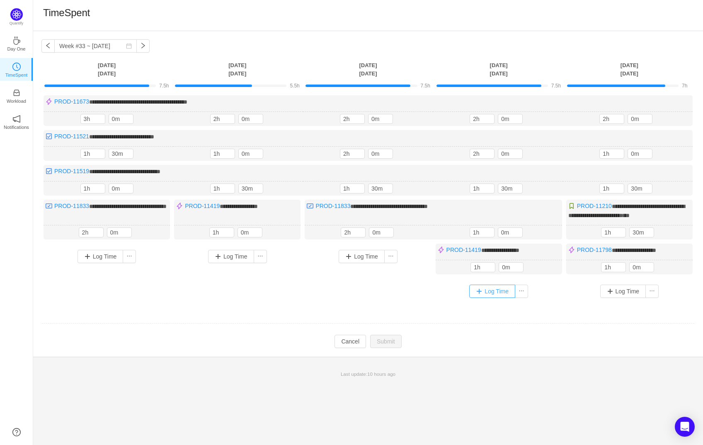
click at [496, 289] on button "Log Time" at bounding box center [492, 291] width 46 height 13
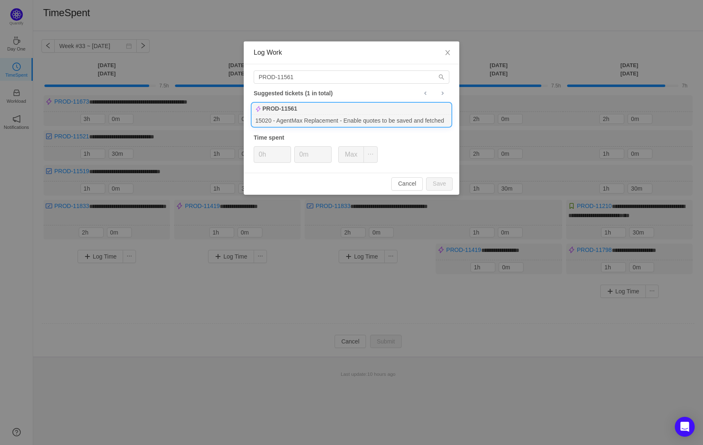
click at [318, 112] on div "PROD-11561" at bounding box center [351, 109] width 199 height 12
click at [440, 180] on button "Save" at bounding box center [439, 183] width 27 height 13
type input "0h"
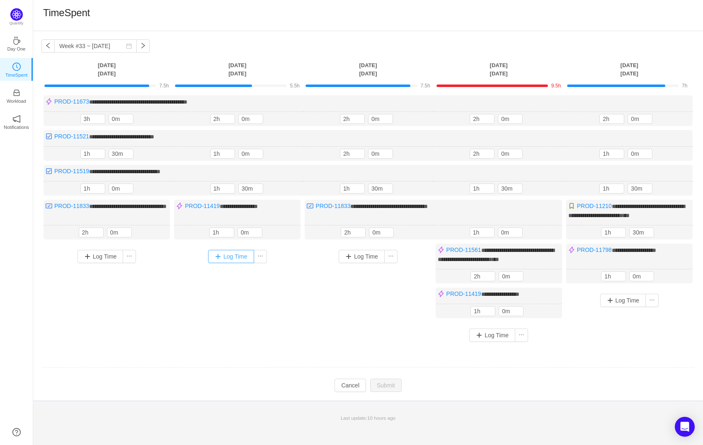
click at [236, 250] on button "Log Time" at bounding box center [231, 256] width 46 height 13
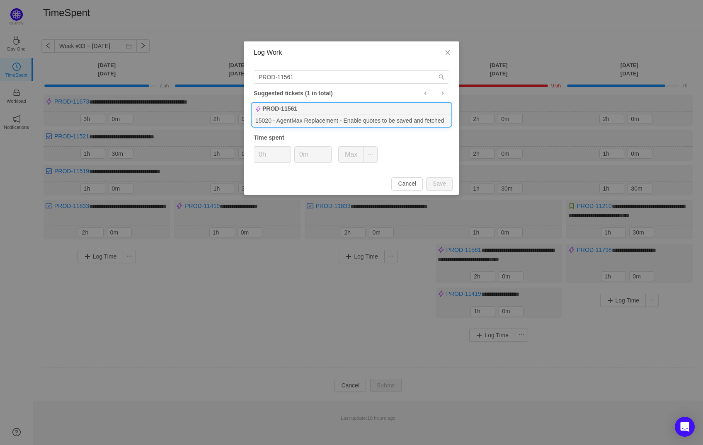
click at [297, 108] on b "PROD-11561" at bounding box center [280, 109] width 35 height 9
click at [436, 183] on button "Save" at bounding box center [439, 183] width 27 height 13
type input "0h"
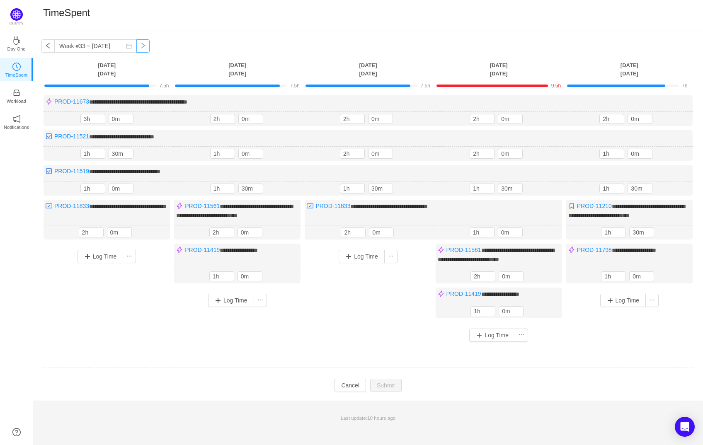
click at [139, 47] on button "button" at bounding box center [142, 45] width 13 height 13
type input "Week #34 ~ [DATE]"
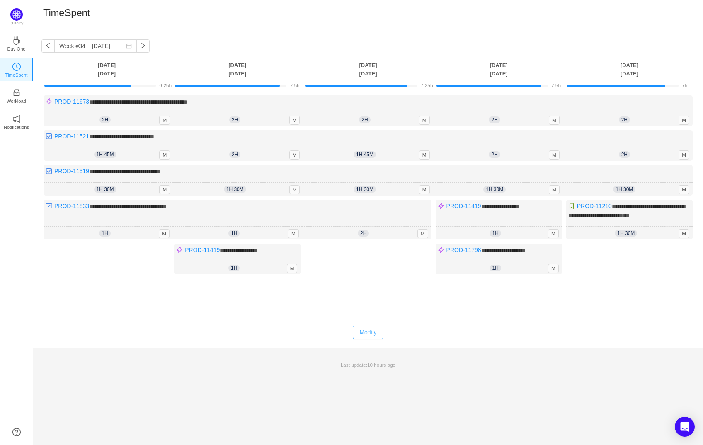
click at [368, 329] on button "Modify" at bounding box center [368, 332] width 30 height 13
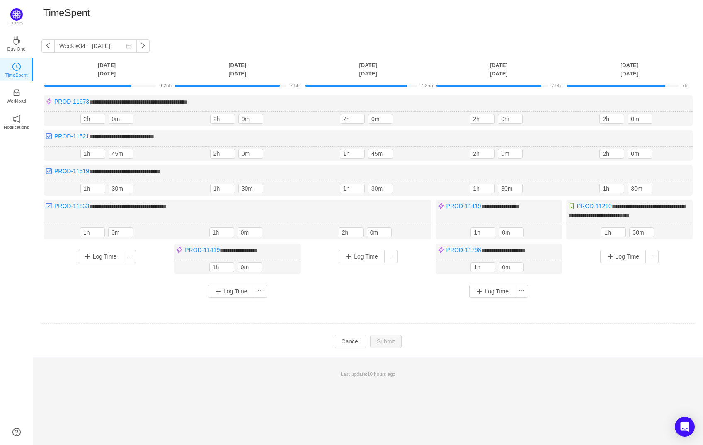
click at [375, 246] on div "Log Time" at bounding box center [368, 257] width 122 height 22
click at [363, 250] on button "Log Time" at bounding box center [362, 256] width 46 height 13
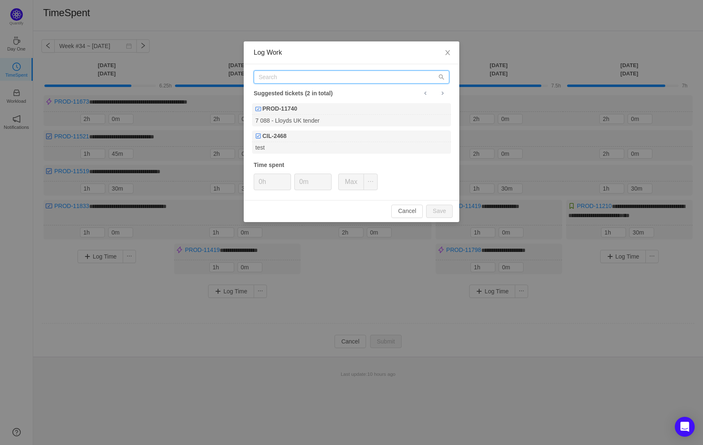
click at [320, 81] on input "text" at bounding box center [352, 76] width 196 height 13
paste input "PROD-11561"
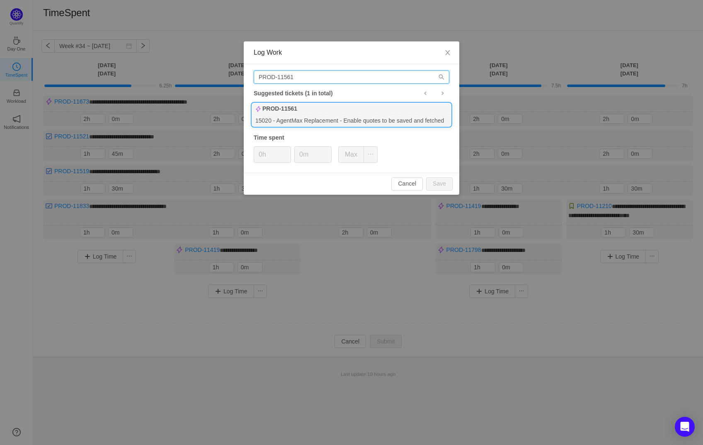
type input "PROD-11561"
click at [304, 109] on div "PROD-11561" at bounding box center [351, 109] width 199 height 12
click at [442, 180] on button "Save" at bounding box center [439, 183] width 27 height 13
type input "0h"
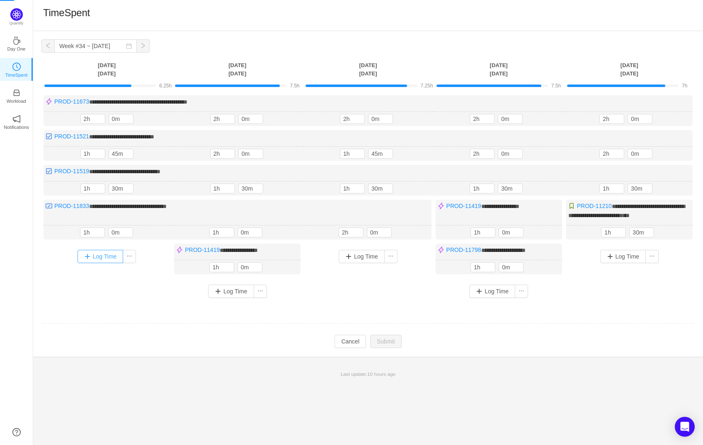
click at [104, 255] on button "Log Time" at bounding box center [101, 256] width 46 height 13
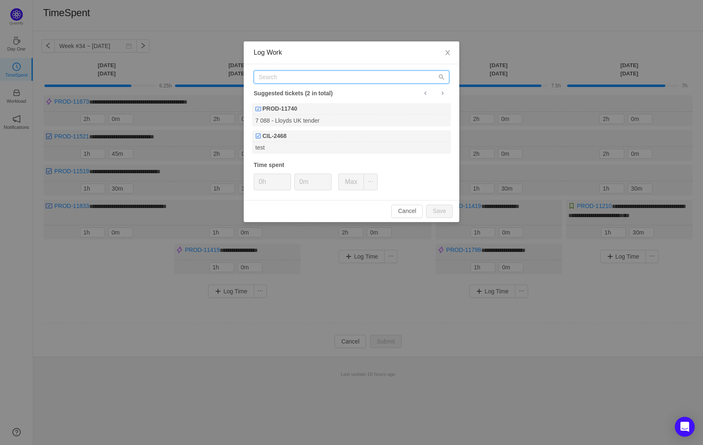
click at [301, 74] on input "text" at bounding box center [352, 76] width 196 height 13
paste input "PROD-11561"
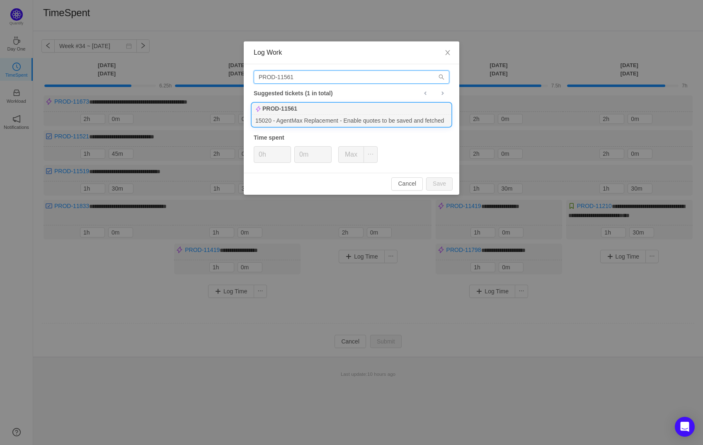
type input "PROD-11561"
click at [304, 115] on div "15020 - AgentMax Replacement - Enable quotes to be saved and fetched" at bounding box center [351, 120] width 199 height 11
click at [439, 182] on button "Save" at bounding box center [439, 183] width 27 height 13
type input "0h"
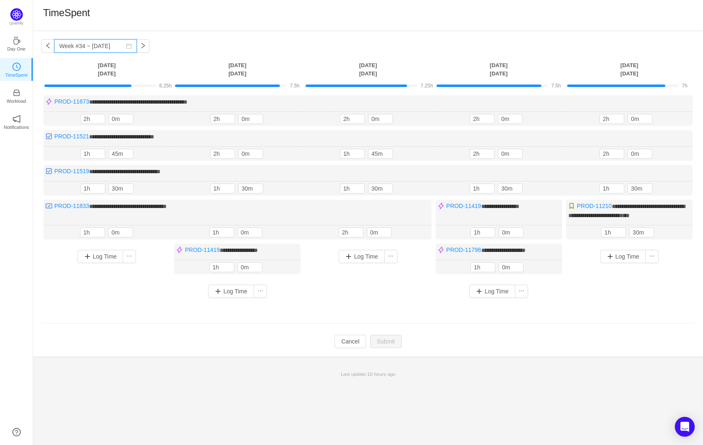
click at [128, 47] on input "Week #34 ~ [DATE]" at bounding box center [95, 45] width 83 height 13
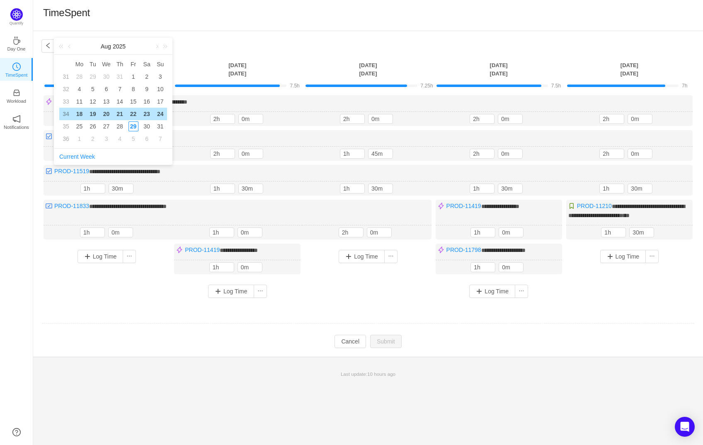
click at [211, 23] on div "TimeSpent" at bounding box center [368, 15] width 650 height 17
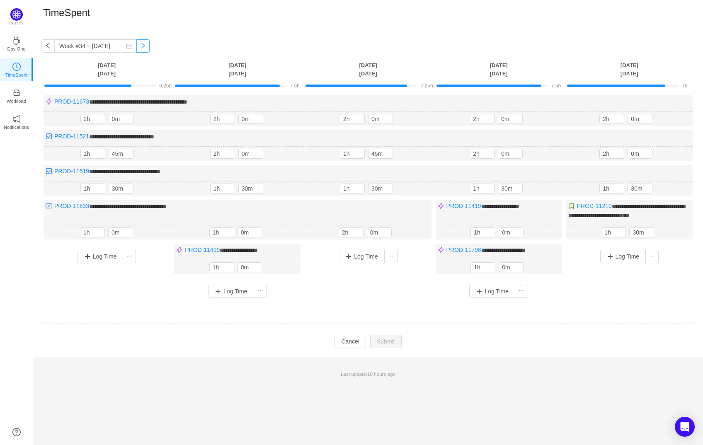
click at [136, 47] on button "button" at bounding box center [142, 45] width 13 height 13
type input "Week #35 ~ [DATE]"
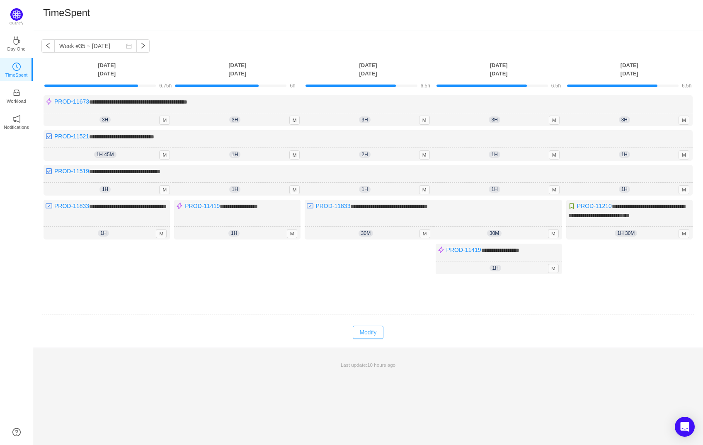
click at [377, 333] on button "Modify" at bounding box center [368, 332] width 30 height 13
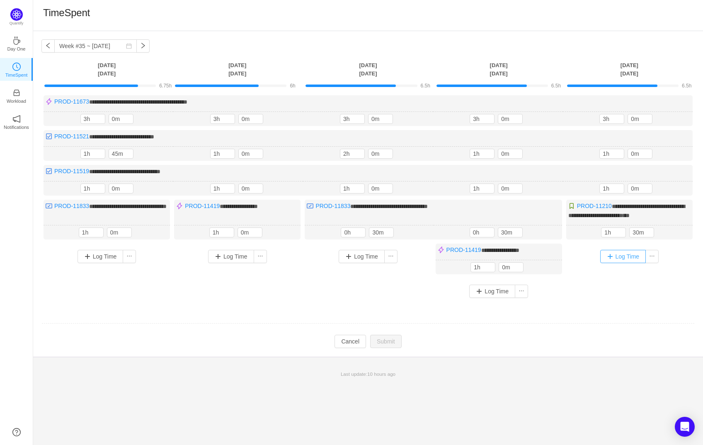
click at [611, 255] on button "Log Time" at bounding box center [623, 256] width 46 height 13
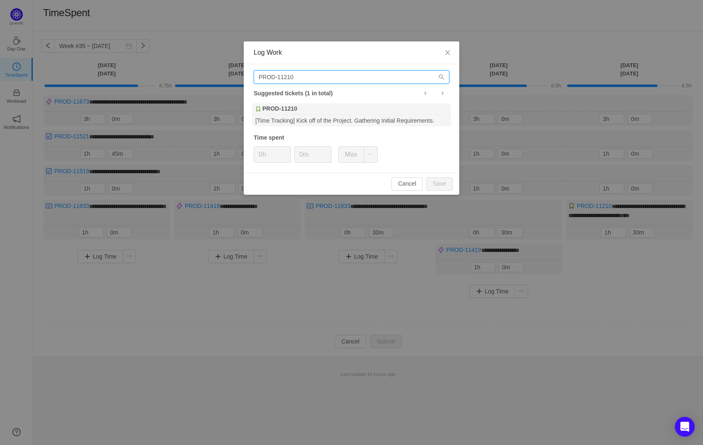
click at [322, 79] on input "PROD-11210" at bounding box center [352, 76] width 196 height 13
paste input "561"
type input "PROD-11561"
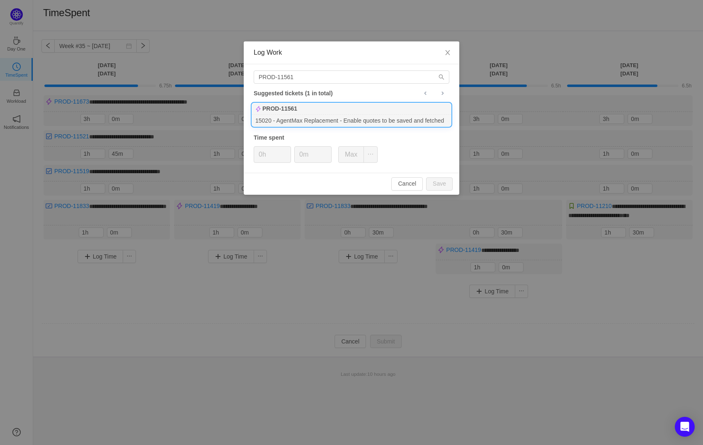
click at [318, 114] on div "PROD-11561" at bounding box center [351, 109] width 199 height 12
click at [440, 180] on button "Save" at bounding box center [439, 183] width 27 height 13
type input "0h"
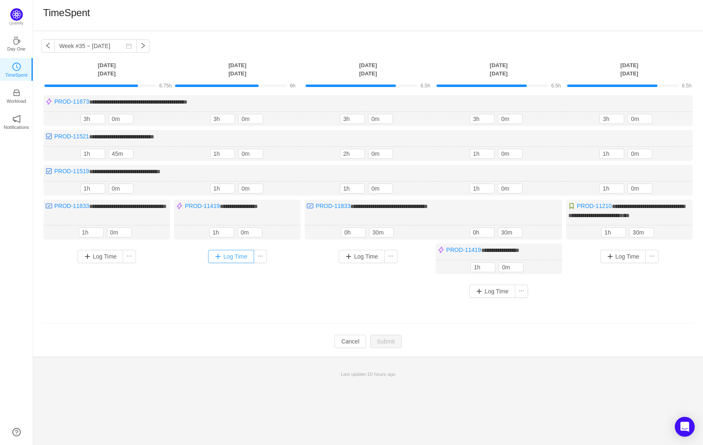
click at [223, 251] on button "Log Time" at bounding box center [231, 256] width 46 height 13
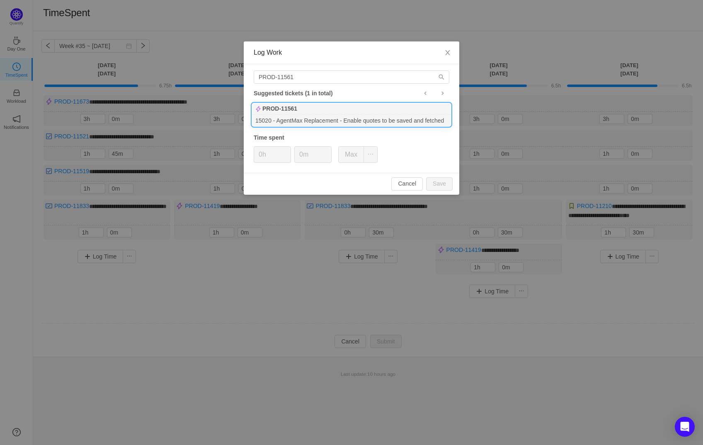
click at [312, 103] on li "PROD-11561 15020 - AgentMax Replacement - Enable quotes to be saved and fetched" at bounding box center [352, 115] width 200 height 24
click at [441, 182] on button "Save" at bounding box center [439, 183] width 27 height 13
type input "0h"
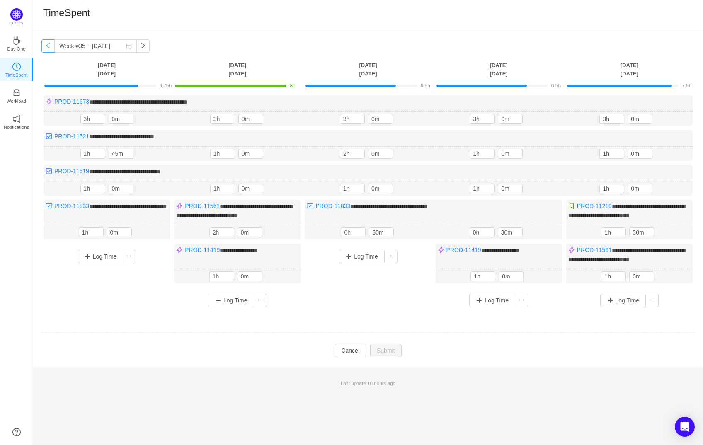
click at [49, 47] on button "button" at bounding box center [47, 45] width 13 height 13
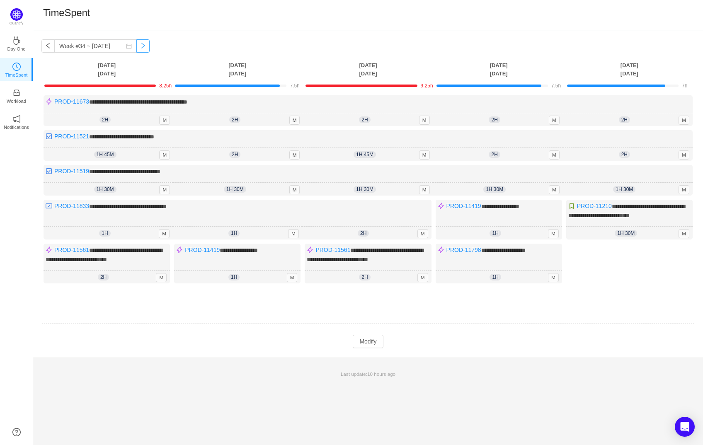
click at [136, 50] on button "button" at bounding box center [142, 45] width 13 height 13
type input "Week #35 ~ [DATE]"
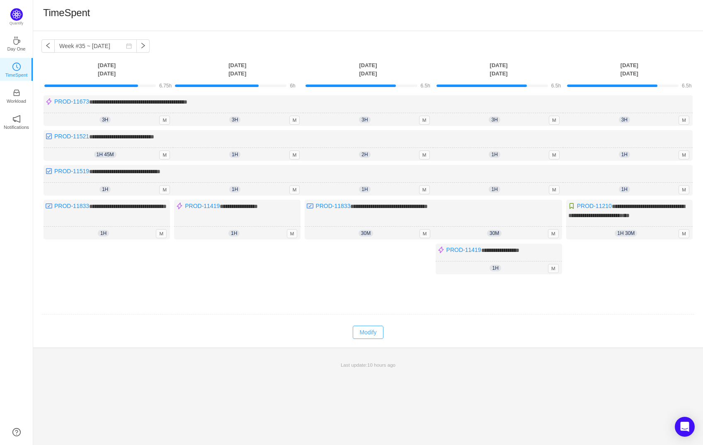
click at [374, 333] on button "Modify" at bounding box center [368, 332] width 30 height 13
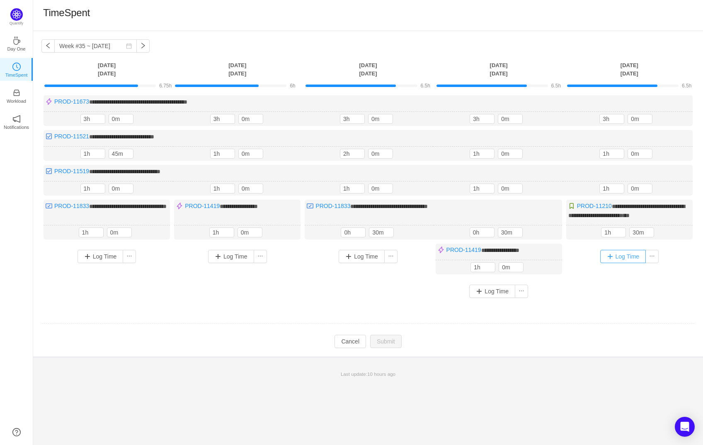
click at [609, 255] on button "Log Time" at bounding box center [623, 256] width 46 height 13
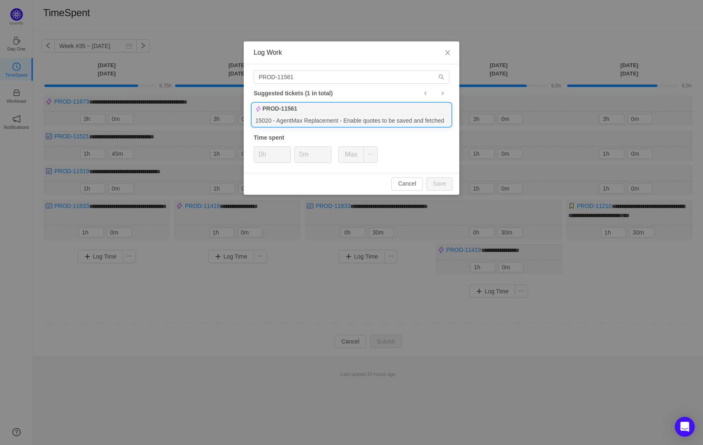
click at [361, 115] on div "15020 - AgentMax Replacement - Enable quotes to be saved and fetched" at bounding box center [351, 120] width 199 height 11
click at [444, 180] on button "Save" at bounding box center [439, 183] width 27 height 13
type input "0h"
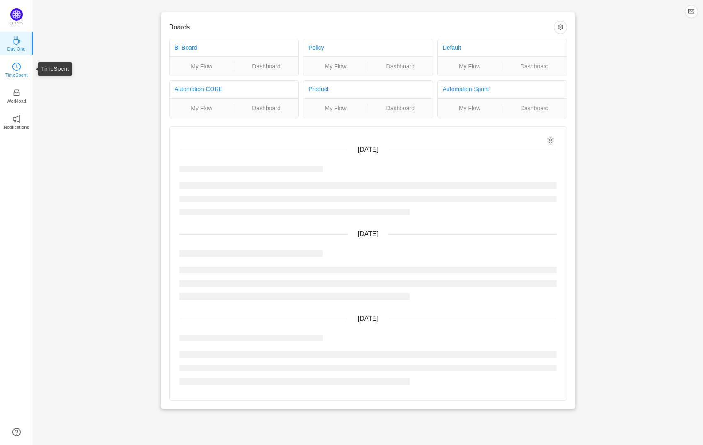
click at [17, 70] on icon "icon: clock-circle" at bounding box center [16, 67] width 8 height 8
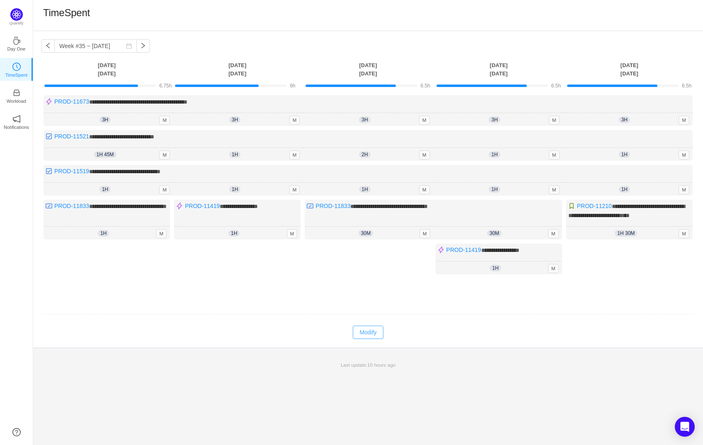
click at [369, 335] on button "Modify" at bounding box center [368, 332] width 30 height 13
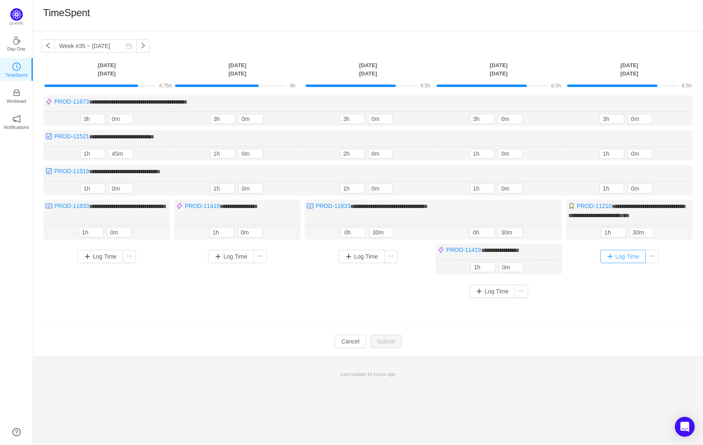
click at [620, 257] on button "Log Time" at bounding box center [623, 256] width 46 height 13
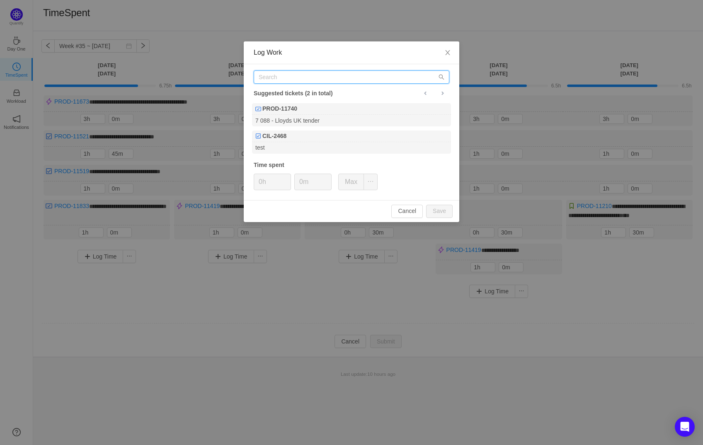
click at [318, 78] on input "text" at bounding box center [352, 76] width 196 height 13
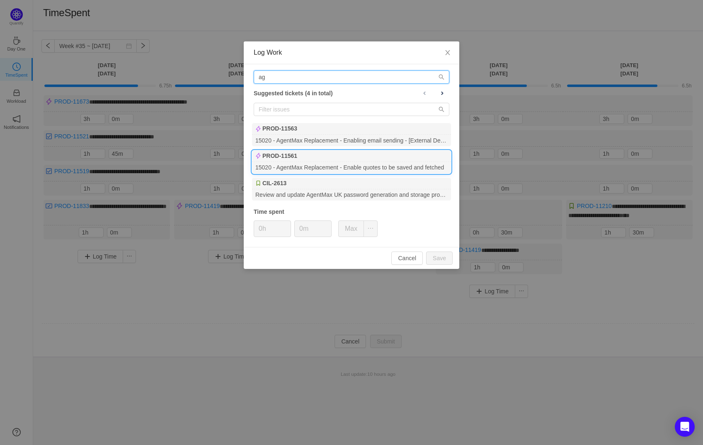
type input "ag"
click at [346, 156] on div "PROD-11561" at bounding box center [351, 157] width 199 height 12
click at [445, 260] on button "Save" at bounding box center [439, 258] width 27 height 13
type input "0h"
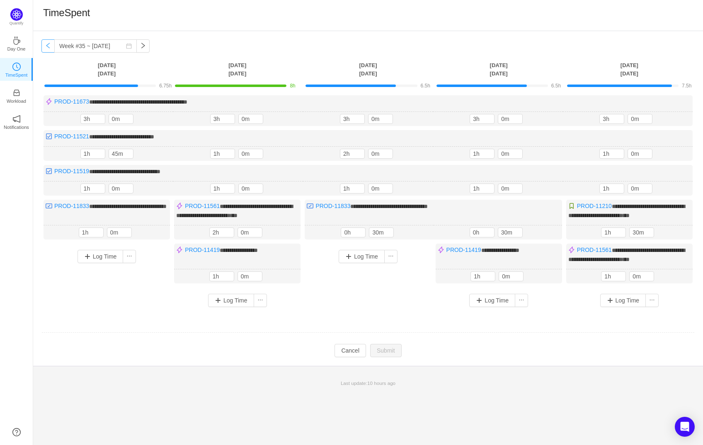
click at [48, 43] on button "button" at bounding box center [47, 45] width 13 height 13
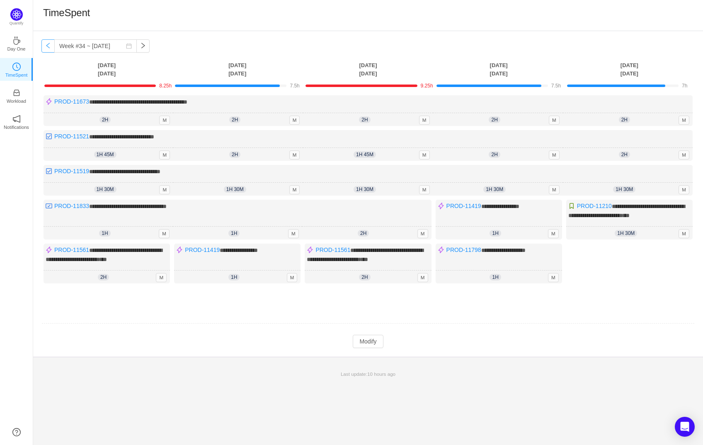
click at [46, 46] on button "button" at bounding box center [47, 45] width 13 height 13
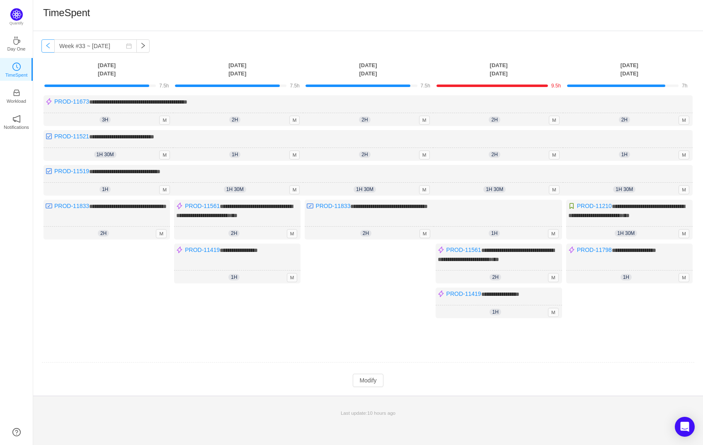
click at [46, 46] on button "button" at bounding box center [47, 45] width 13 height 13
type input "Week #32 ~ [DATE]"
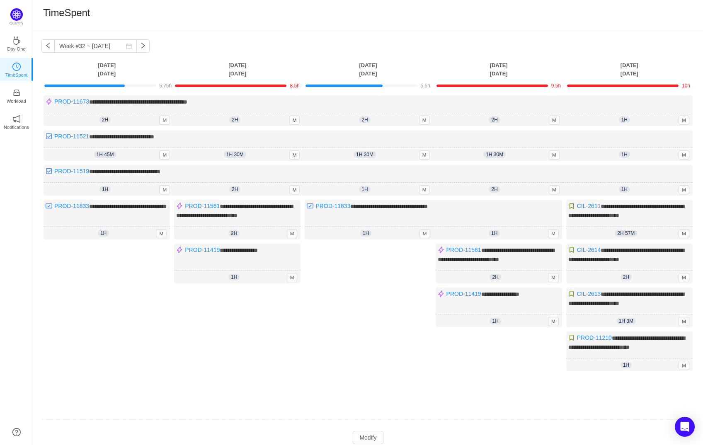
scroll to position [46, 0]
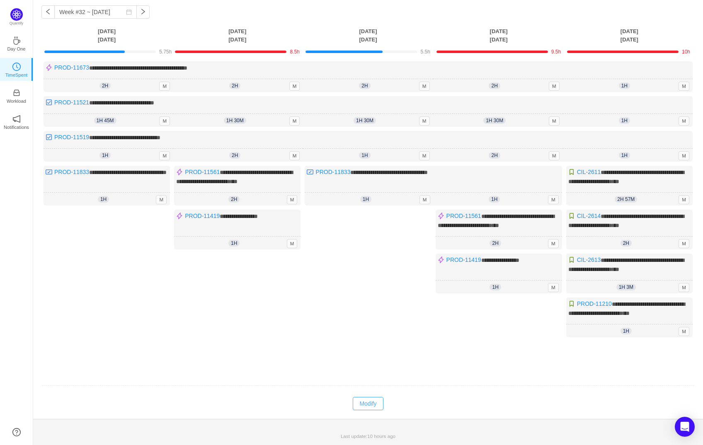
click at [372, 405] on button "Modify" at bounding box center [368, 403] width 30 height 13
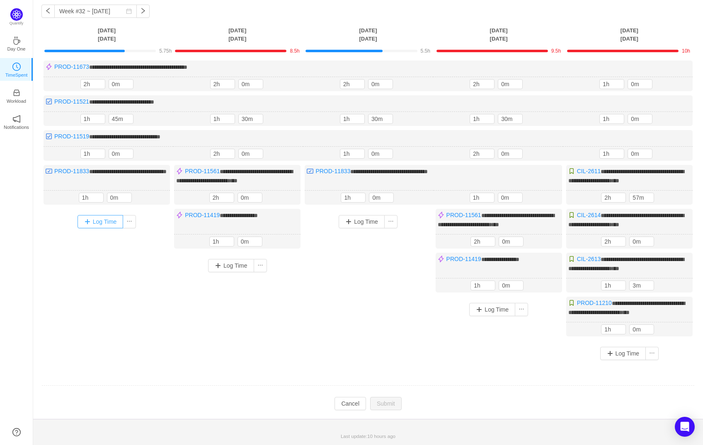
click at [101, 216] on button "Log Time" at bounding box center [101, 221] width 46 height 13
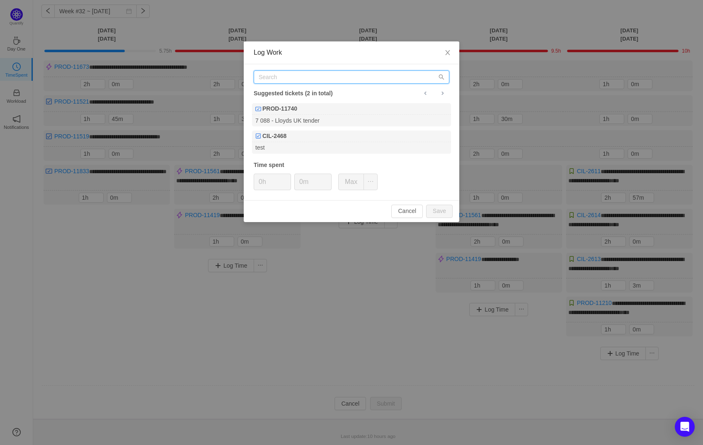
click at [289, 73] on input "text" at bounding box center [352, 76] width 196 height 13
paste input "PROD-11563"
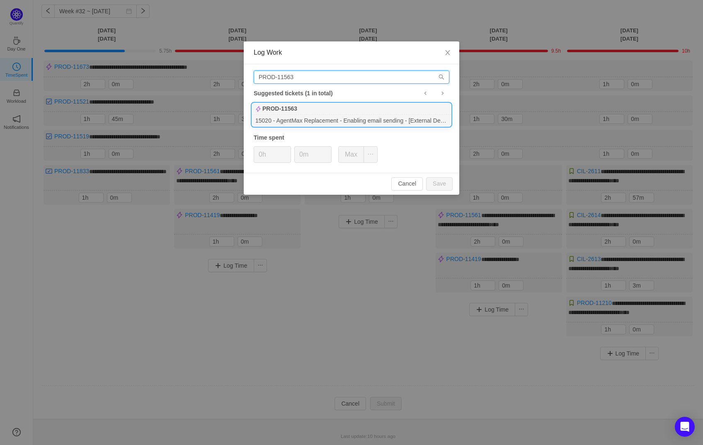
type input "PROD-11563"
click at [308, 112] on div "PROD-11563" at bounding box center [351, 109] width 199 height 12
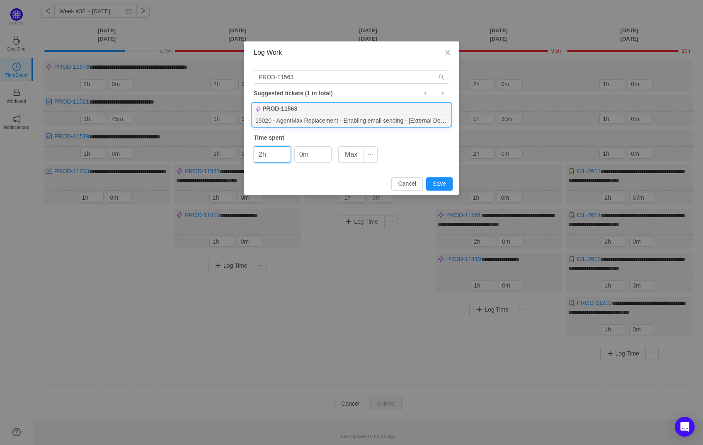
click at [442, 174] on div "Cancel Save" at bounding box center [352, 184] width 216 height 22
click at [442, 182] on button "Save" at bounding box center [439, 183] width 27 height 13
type input "0h"
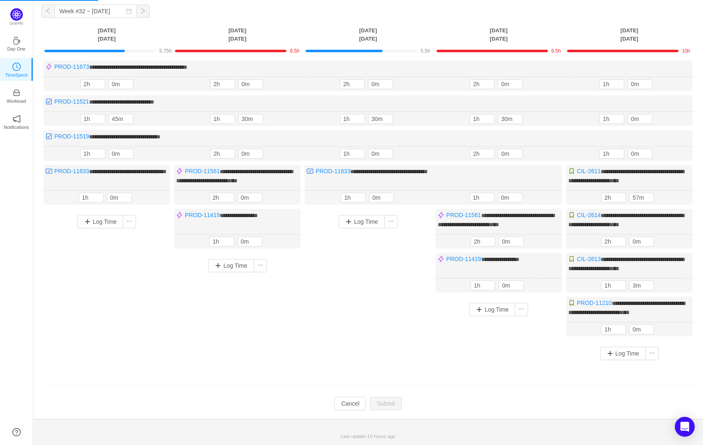
scroll to position [30, 0]
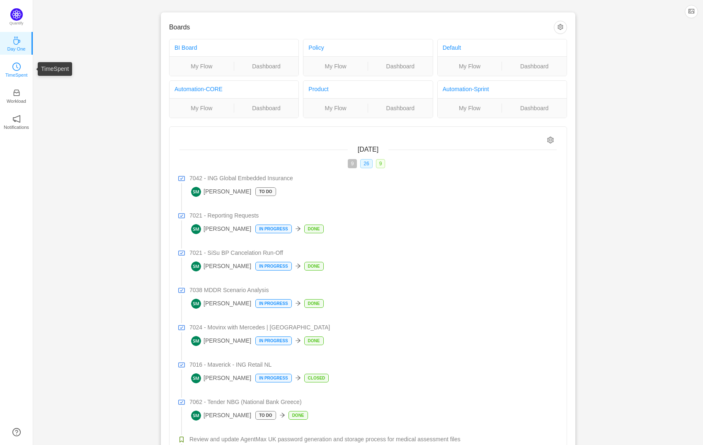
click at [21, 65] on link "TimeSpent" at bounding box center [16, 69] width 8 height 8
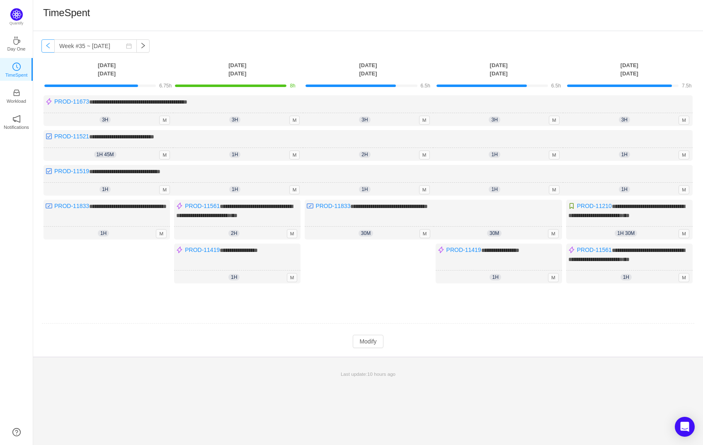
click at [42, 44] on button "button" at bounding box center [47, 45] width 13 height 13
type input "Week #33 ~ [DATE]"
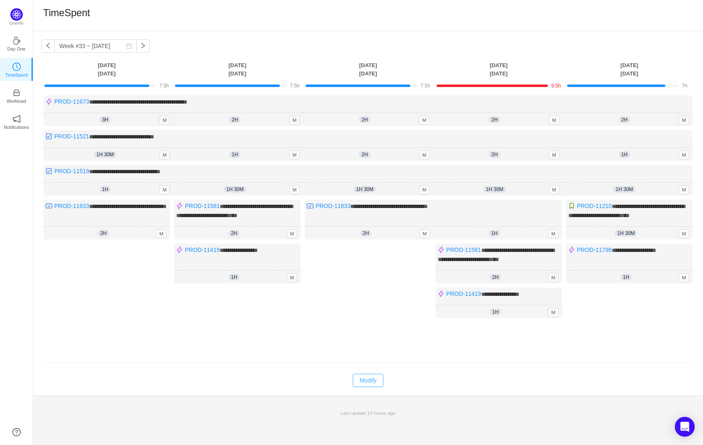
click at [368, 387] on button "Modify" at bounding box center [368, 380] width 30 height 13
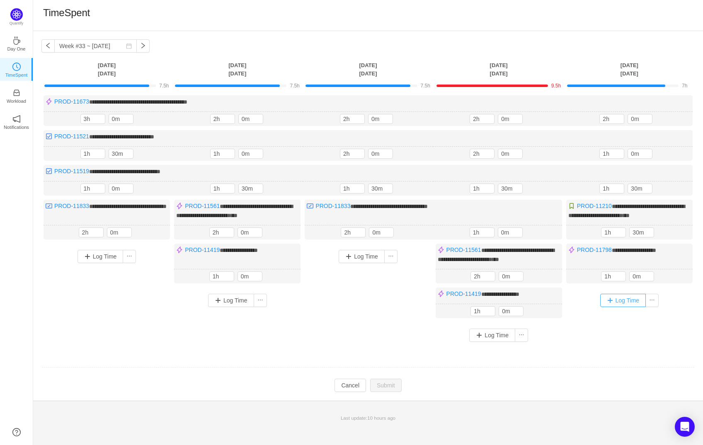
click at [630, 307] on button "Log Time" at bounding box center [623, 300] width 46 height 13
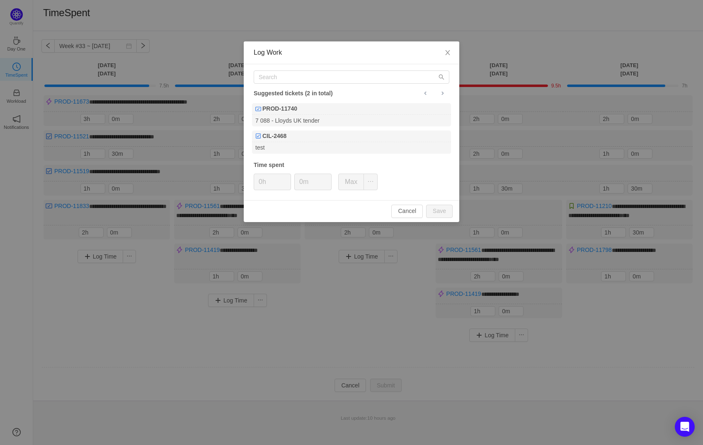
click at [294, 70] on div "Suggested tickets (2 in total) PROD-11740 7 088 - Lloyds UK tender CIL-2468 tes…" at bounding box center [352, 132] width 216 height 136
click at [294, 75] on input "text" at bounding box center [352, 76] width 196 height 13
paste input "PROD-11563"
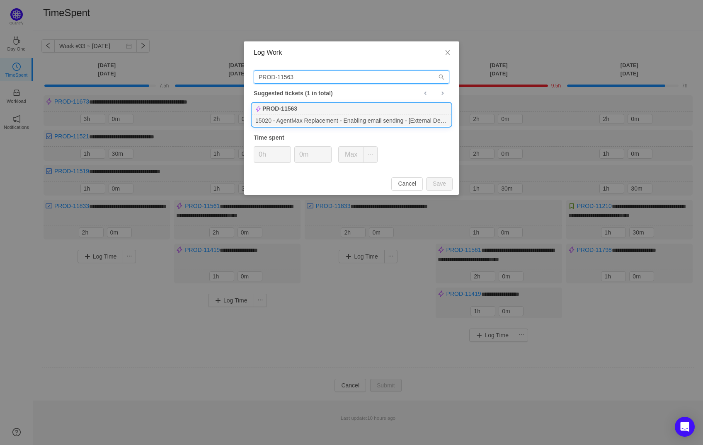
type input "PROD-11563"
click at [302, 112] on div "PROD-11563" at bounding box center [351, 109] width 199 height 12
click at [303, 153] on input "0m" at bounding box center [313, 155] width 36 height 16
click at [300, 153] on input "0m" at bounding box center [313, 155] width 36 height 16
click at [437, 184] on button "Save" at bounding box center [439, 183] width 27 height 13
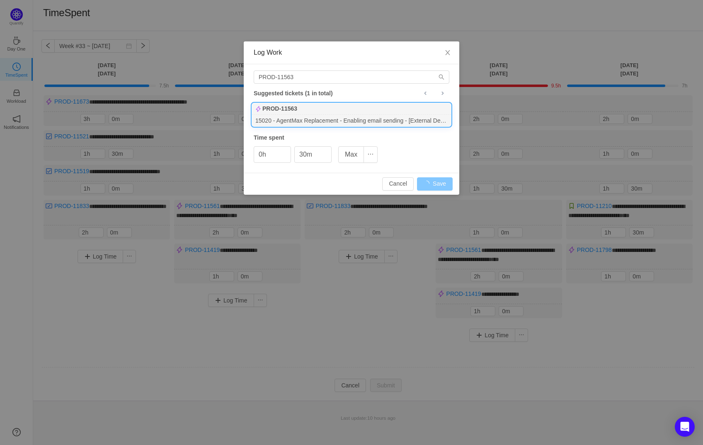
type input "0m"
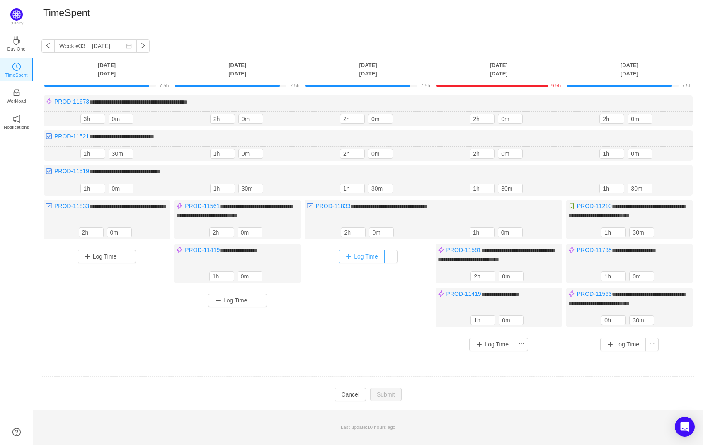
click at [364, 262] on button "Log Time" at bounding box center [362, 256] width 46 height 13
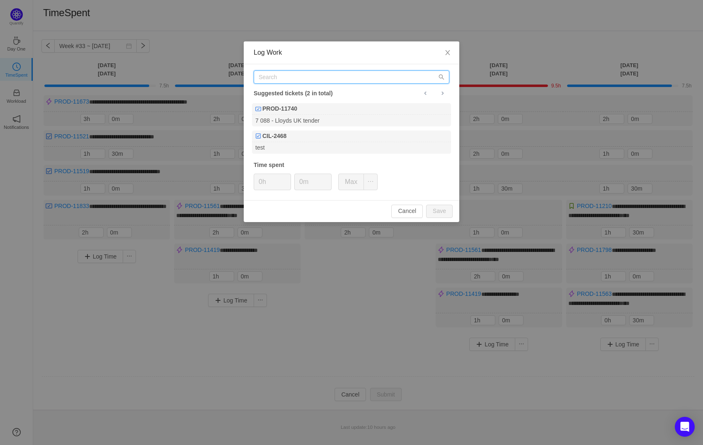
click at [325, 80] on input "text" at bounding box center [352, 76] width 196 height 13
paste input "PROD-11563"
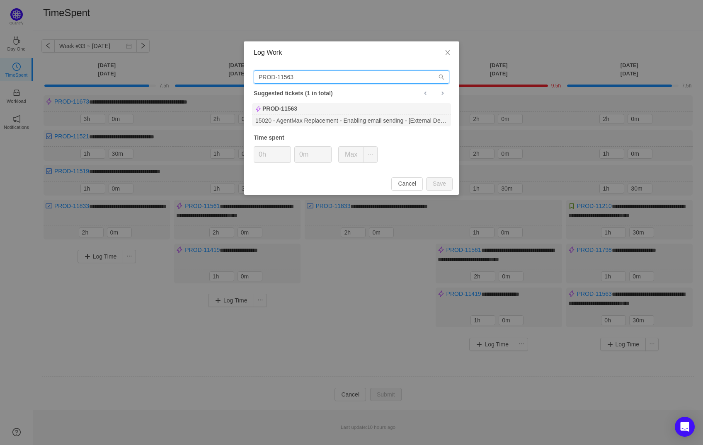
type input "PROD-11563"
click at [325, 114] on div "PROD-11563" at bounding box center [351, 109] width 199 height 12
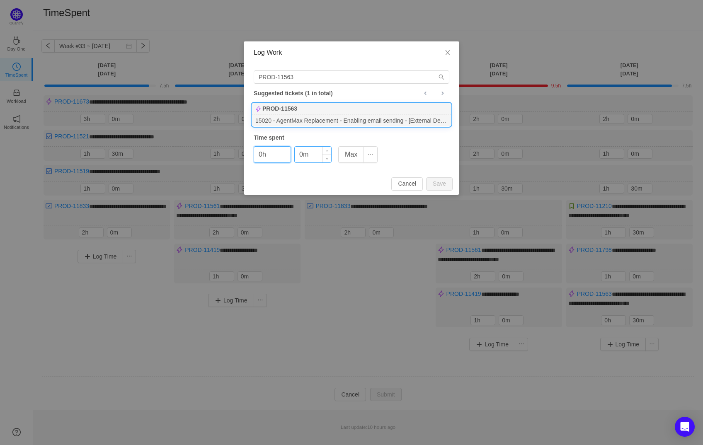
click at [298, 153] on input "0m" at bounding box center [313, 155] width 36 height 16
click at [438, 184] on button "Save" at bounding box center [439, 183] width 27 height 13
type input "0m"
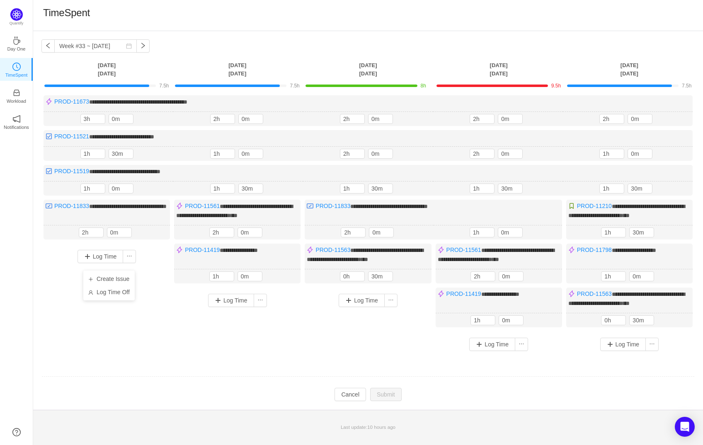
click at [102, 271] on div "Create Issue Log Time Off" at bounding box center [108, 286] width 51 height 30
click at [98, 263] on button "Log Time" at bounding box center [101, 256] width 46 height 13
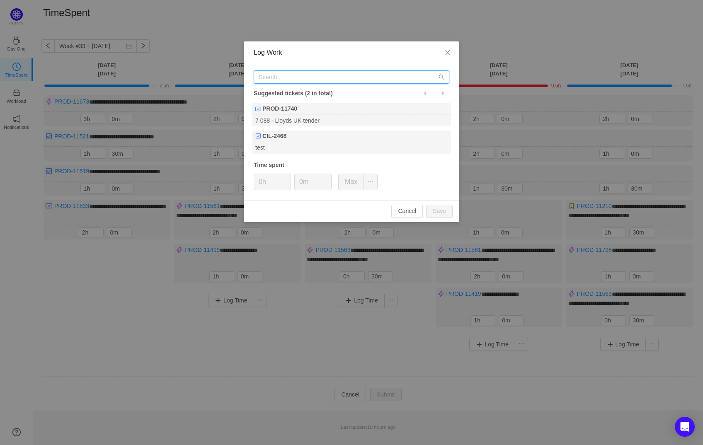
click at [283, 80] on input "text" at bounding box center [352, 76] width 196 height 13
paste input "PROD-11522"
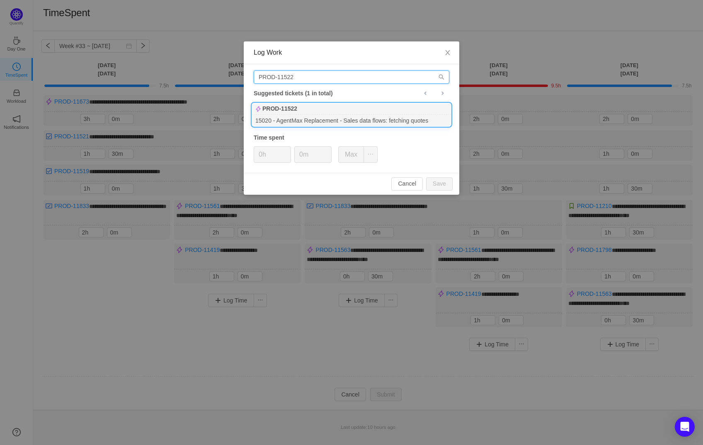
type input "PROD-11522"
click at [289, 117] on div "15020 - AgentMax Replacement - Sales data flows: fetching quotes" at bounding box center [351, 120] width 199 height 11
click at [435, 178] on button "Save" at bounding box center [439, 183] width 27 height 13
type input "0h"
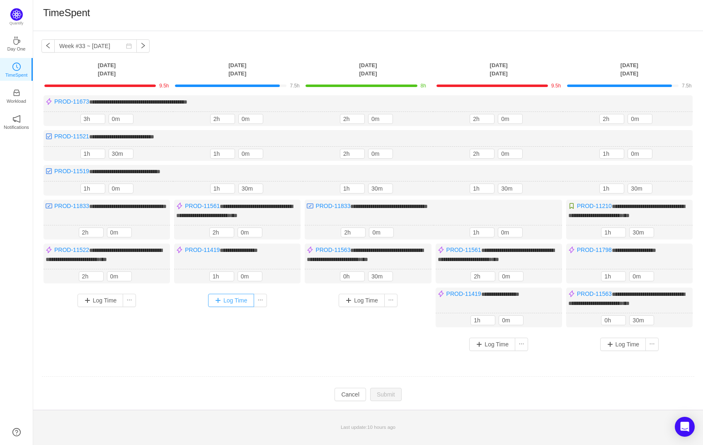
click at [233, 307] on button "Log Time" at bounding box center [231, 300] width 46 height 13
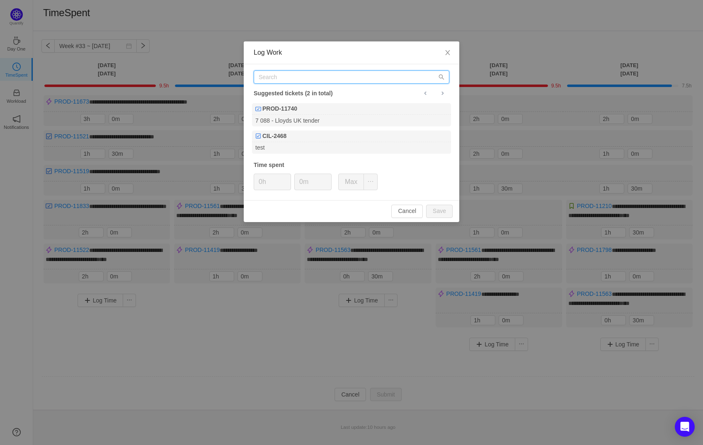
click at [294, 80] on input "text" at bounding box center [352, 76] width 196 height 13
paste input "PROD-11522"
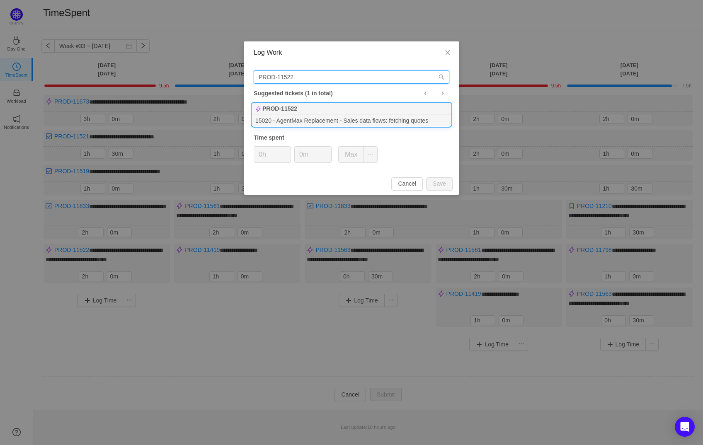
type input "PROD-11522"
click at [303, 114] on div "PROD-11522" at bounding box center [351, 109] width 199 height 12
click at [297, 155] on input "0m" at bounding box center [313, 155] width 36 height 16
click at [435, 182] on button "Save" at bounding box center [439, 183] width 27 height 13
type input "0m"
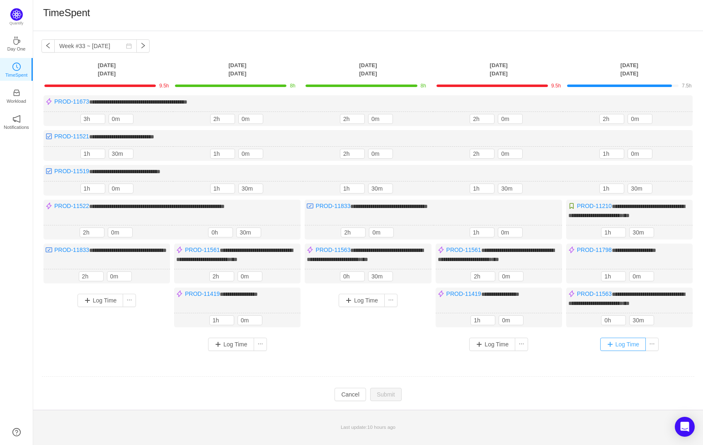
click at [620, 351] on button "Log Time" at bounding box center [623, 344] width 46 height 13
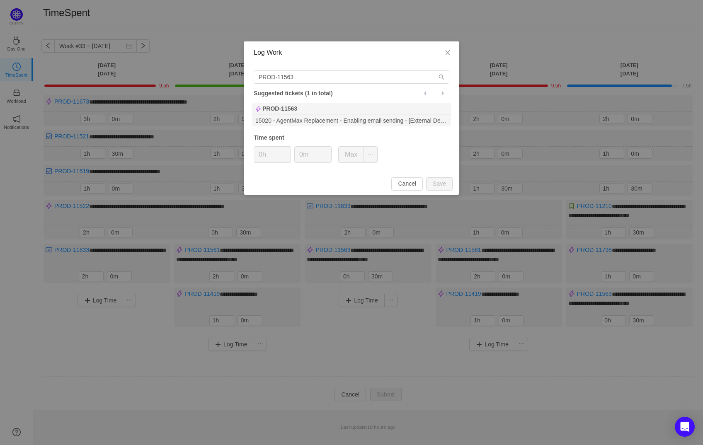
click at [336, 88] on div "Suggested tickets (1 in total)" at bounding box center [352, 93] width 196 height 11
click at [329, 79] on input "PROD-11563" at bounding box center [352, 76] width 196 height 13
paste input "22"
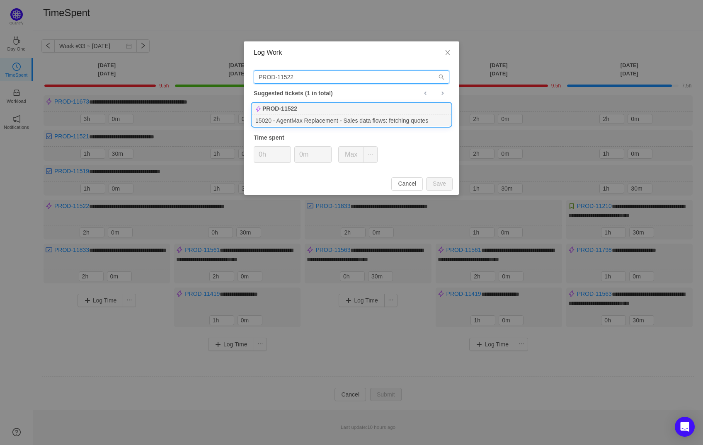
type input "PROD-11522"
click at [336, 115] on div "15020 - AgentMax Replacement - Sales data flows: fetching quotes" at bounding box center [351, 120] width 199 height 11
click at [450, 184] on button "Save" at bounding box center [439, 183] width 27 height 13
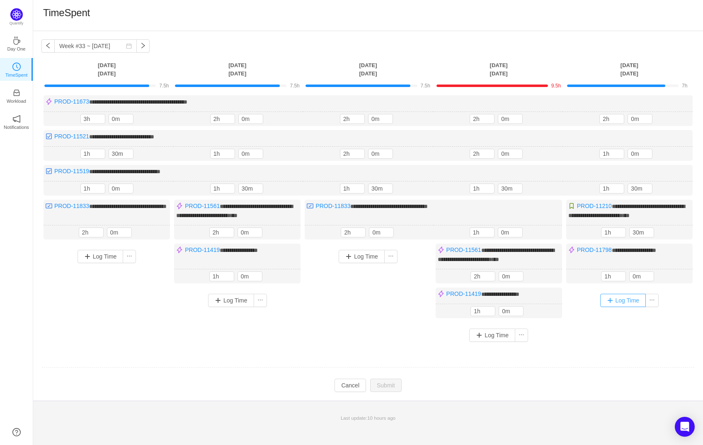
click at [610, 307] on button "Log Time" at bounding box center [623, 300] width 46 height 13
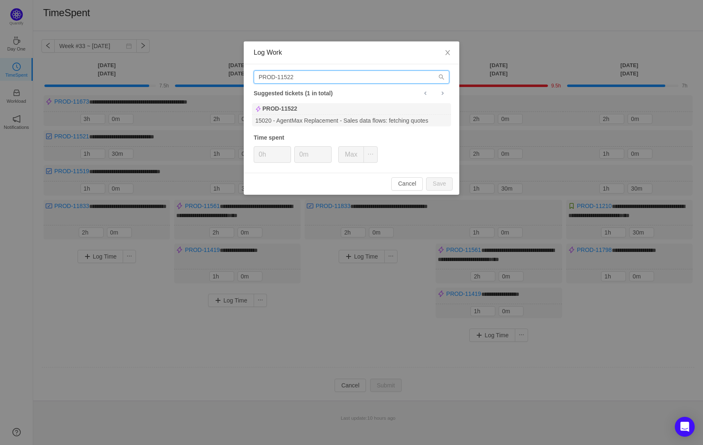
click at [332, 76] on input "PROD-11522" at bounding box center [352, 76] width 196 height 13
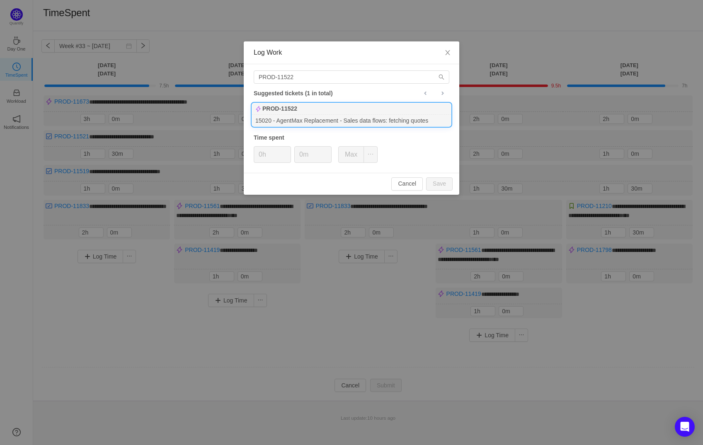
click at [330, 109] on div "PROD-11522" at bounding box center [351, 109] width 199 height 12
click at [444, 186] on button "Save" at bounding box center [439, 183] width 27 height 13
type input "0h"
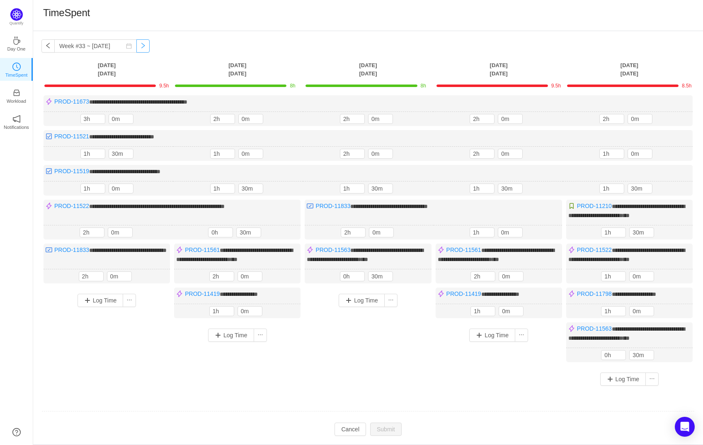
click at [141, 47] on button "button" at bounding box center [142, 45] width 13 height 13
type input "Week #34 ~ [DATE]"
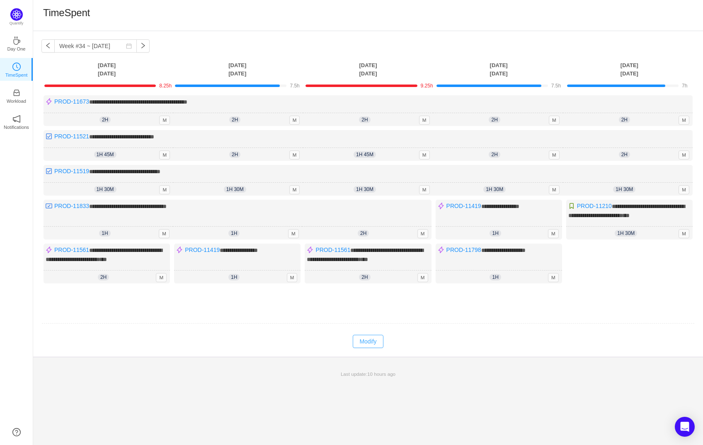
click at [366, 343] on button "Modify" at bounding box center [368, 341] width 30 height 13
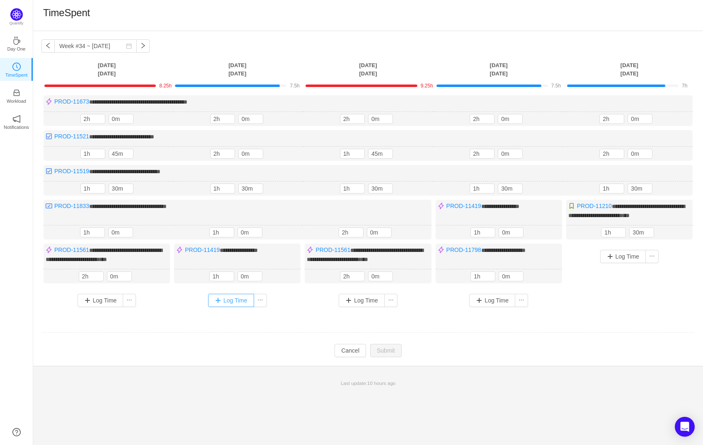
click at [240, 306] on button "Log Time" at bounding box center [231, 300] width 46 height 13
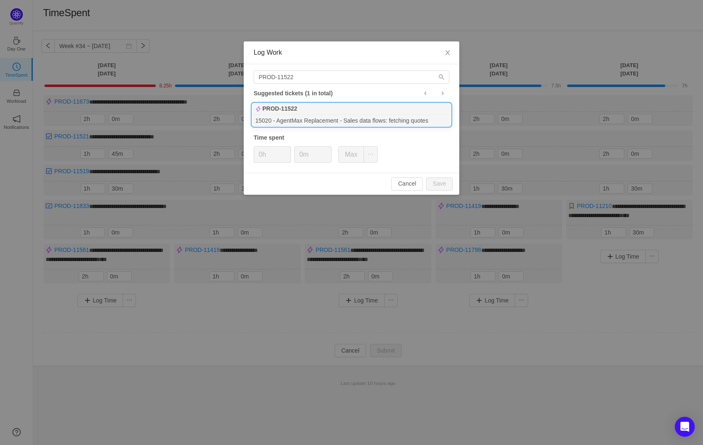
click at [305, 113] on div "PROD-11522" at bounding box center [351, 109] width 199 height 12
click at [433, 180] on button "Save" at bounding box center [439, 183] width 27 height 13
type input "0h"
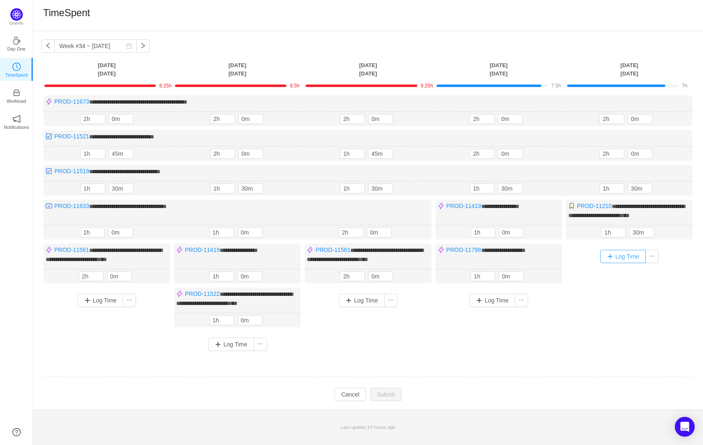
click at [622, 251] on button "Log Time" at bounding box center [623, 256] width 46 height 13
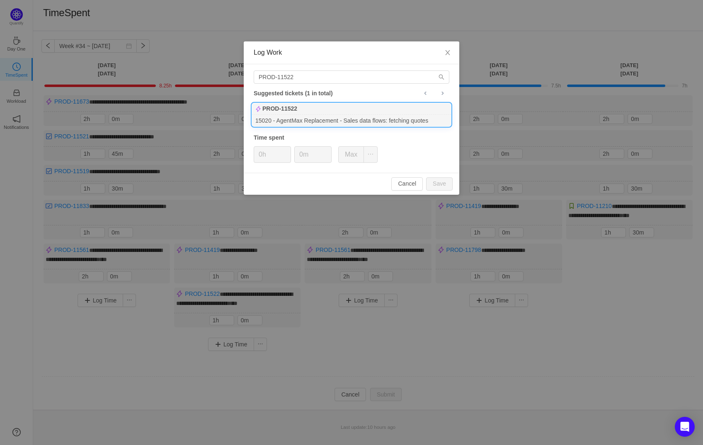
click at [335, 115] on div "15020 - AgentMax Replacement - Sales data flows: fetching quotes" at bounding box center [351, 120] width 199 height 11
click at [442, 181] on button "Save" at bounding box center [439, 183] width 27 height 13
type input "0h"
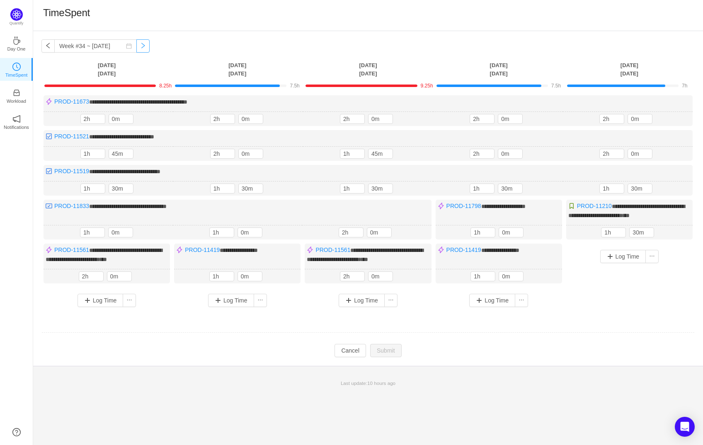
click at [136, 47] on button "button" at bounding box center [142, 45] width 13 height 13
type input "Week #35 ~ Aug 25"
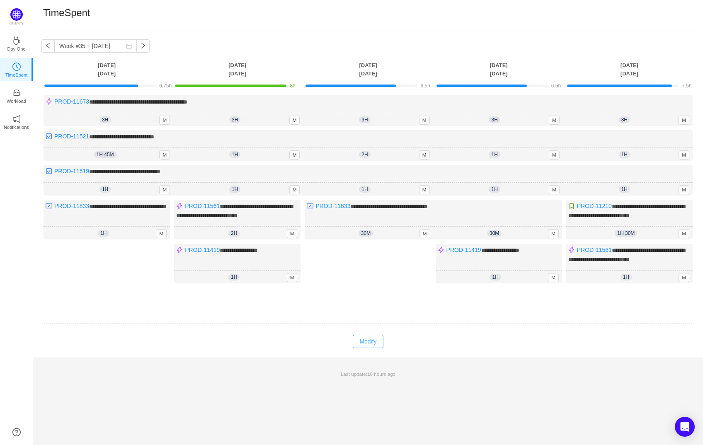
click at [367, 348] on button "Modify" at bounding box center [368, 341] width 30 height 13
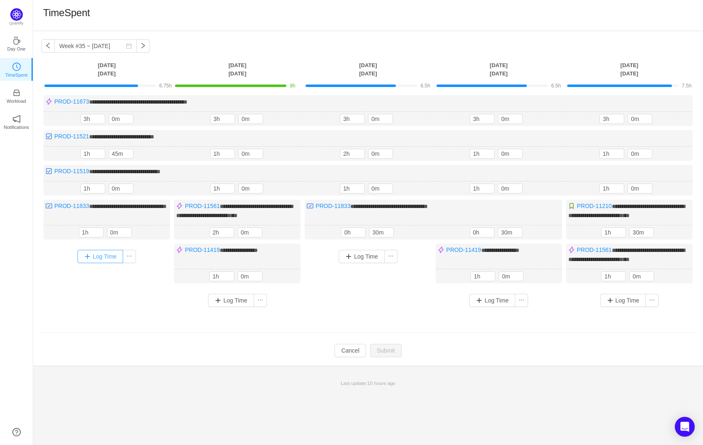
click at [95, 262] on button "Log Time" at bounding box center [101, 256] width 46 height 13
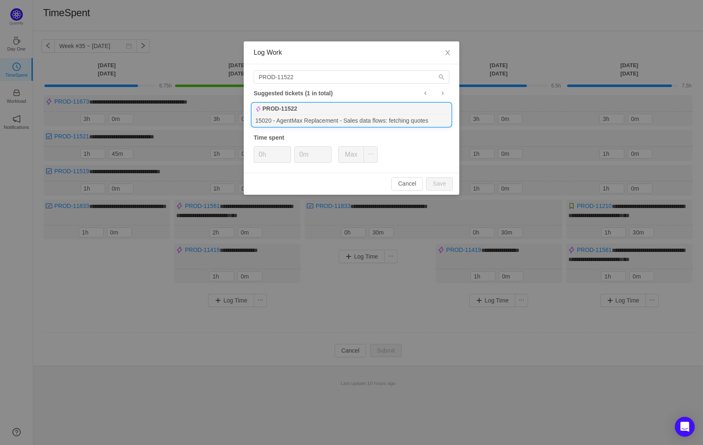
click at [301, 115] on div "15020 - AgentMax Replacement - Sales data flows: fetching quotes" at bounding box center [351, 120] width 199 height 11
click at [443, 186] on button "Save" at bounding box center [439, 183] width 27 height 13
type input "0h"
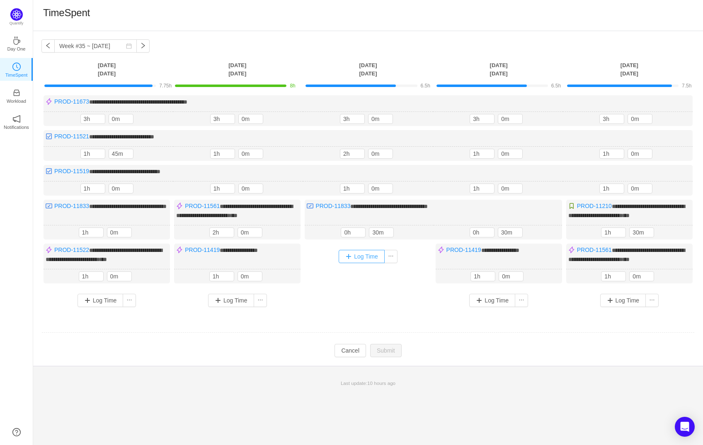
click at [357, 259] on button "Log Time" at bounding box center [362, 256] width 46 height 13
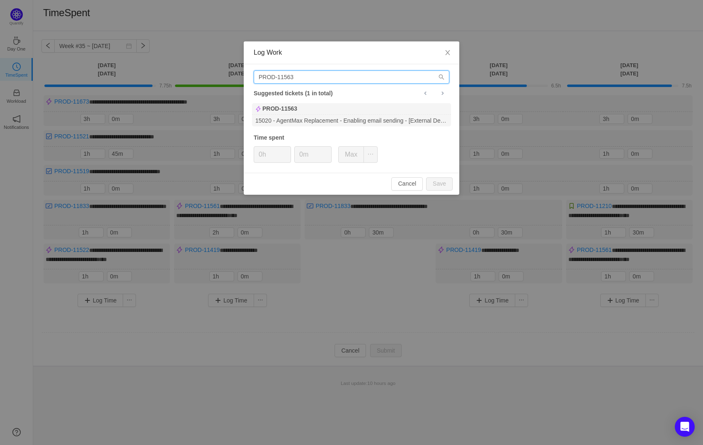
click at [321, 76] on input "PROD-11563" at bounding box center [352, 76] width 196 height 13
paste input "802"
type input "PROD-11802"
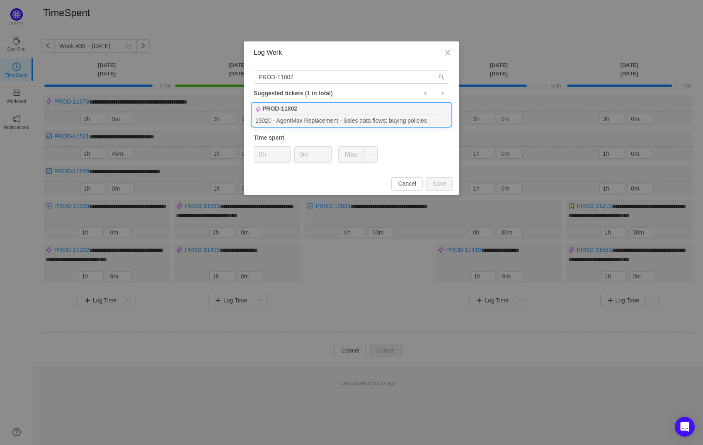
click at [320, 112] on div "PROD-11802" at bounding box center [351, 109] width 199 height 12
click at [442, 182] on button "Save" at bounding box center [439, 183] width 27 height 13
type input "0h"
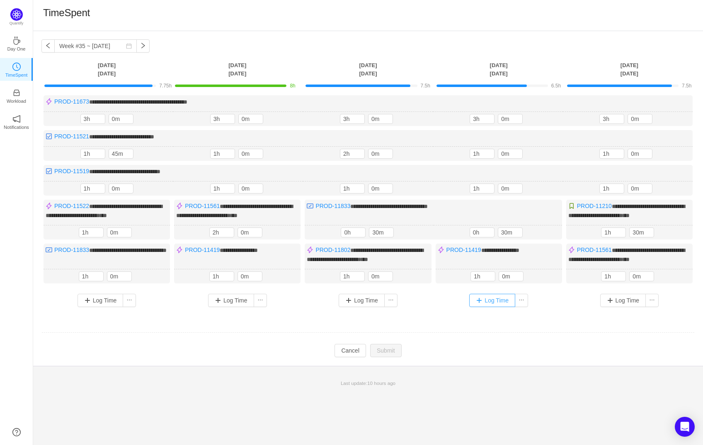
click at [500, 307] on button "Log Time" at bounding box center [492, 300] width 46 height 13
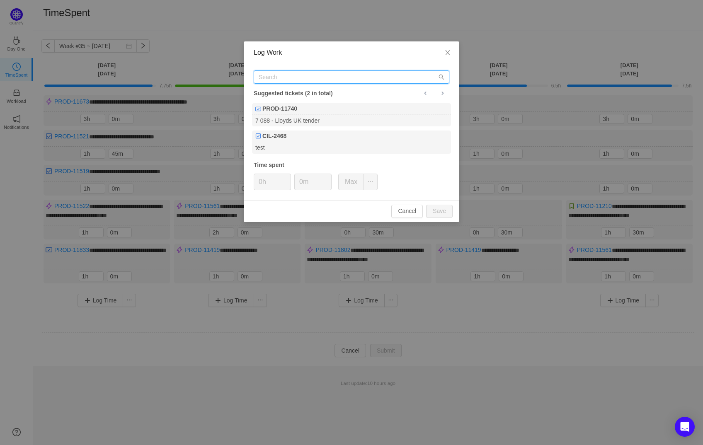
click at [338, 74] on input "text" at bounding box center [352, 76] width 196 height 13
paste input "PROD-11802"
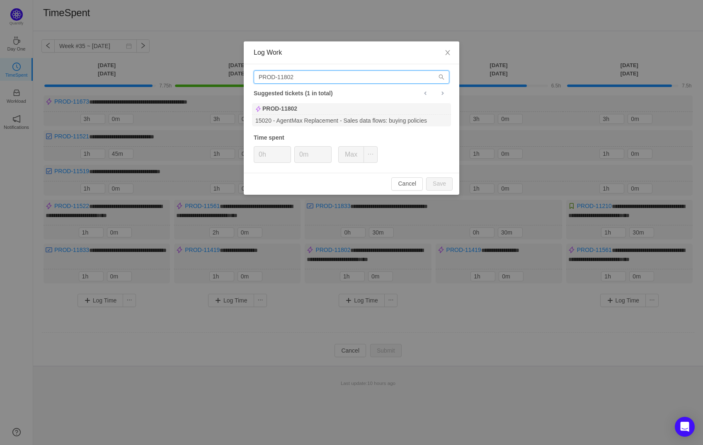
type input "PROD-11802"
click at [327, 114] on div "PROD-11802" at bounding box center [351, 109] width 199 height 12
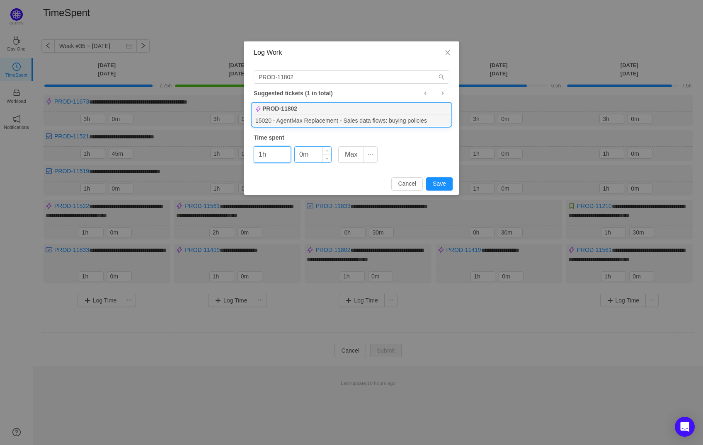
type input "1h"
click at [296, 153] on input "0m" at bounding box center [313, 155] width 36 height 16
type input "30m"
click at [443, 185] on button "Save" at bounding box center [439, 183] width 27 height 13
type input "0h"
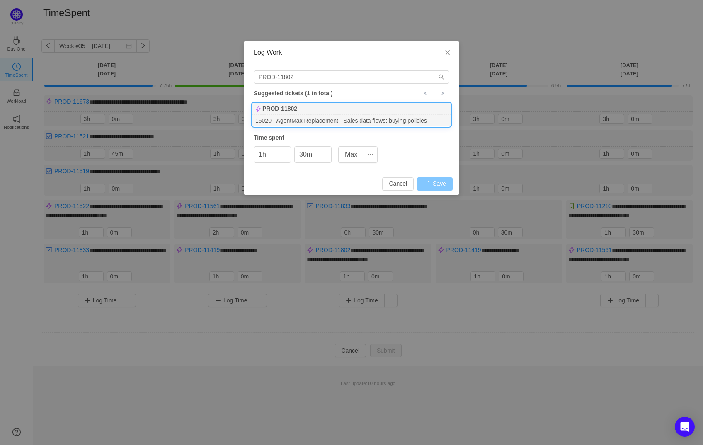
type input "0m"
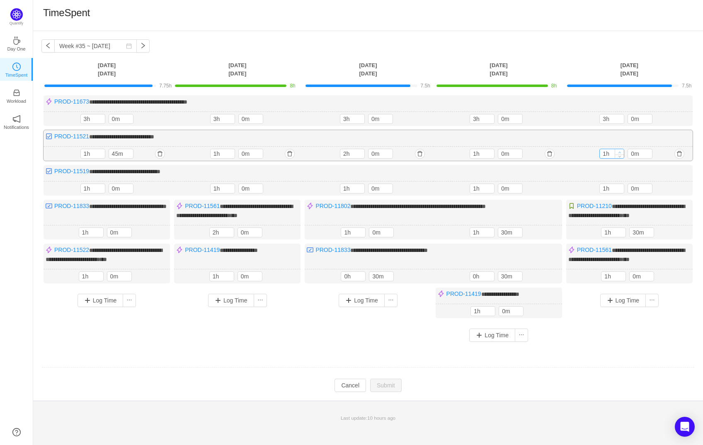
type input "2h"
click at [622, 151] on span "Increase Value" at bounding box center [619, 151] width 9 height 5
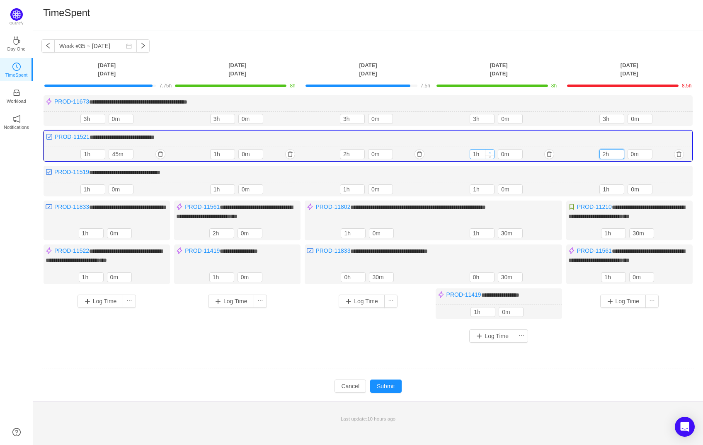
type input "2h"
click at [490, 150] on span "Increase Value" at bounding box center [490, 152] width 9 height 5
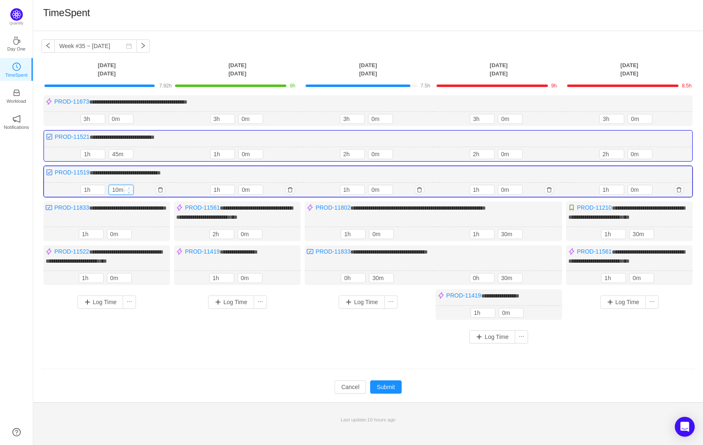
click at [127, 185] on span "Increase Value" at bounding box center [128, 187] width 9 height 5
type input "40m"
click at [127, 185] on span "Increase Value" at bounding box center [128, 187] width 9 height 5
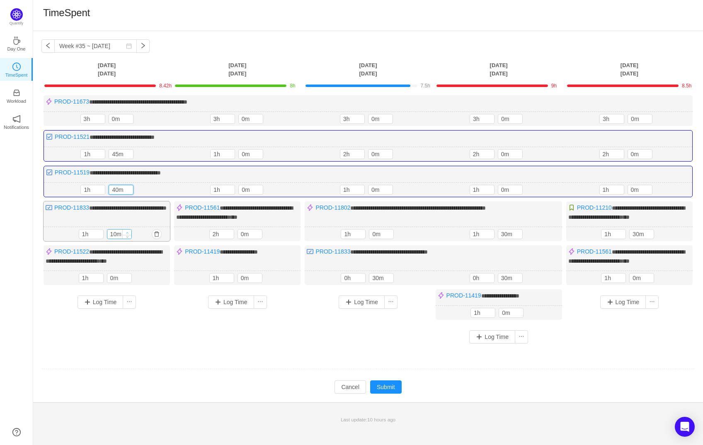
click at [127, 234] on icon "icon: up" at bounding box center [127, 232] width 3 height 3
type input "20m"
click at [127, 235] on icon "icon: up" at bounding box center [127, 233] width 3 height 3
type input "10m"
click at [126, 279] on icon "icon: up" at bounding box center [127, 277] width 3 height 3
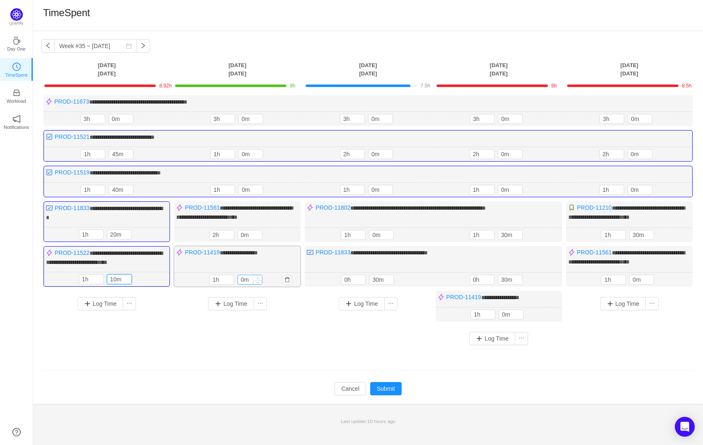
click at [255, 281] on span "Increase Value" at bounding box center [257, 277] width 9 height 5
click at [255, 280] on span "Increase Value" at bounding box center [257, 277] width 9 height 5
type input "20m"
click at [259, 152] on icon "icon: up" at bounding box center [259, 152] width 3 height 3
type input "20m"
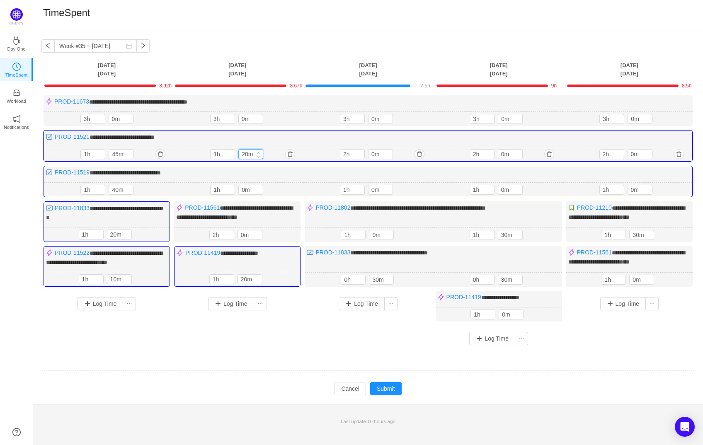
click at [259, 152] on icon "icon: up" at bounding box center [259, 152] width 3 height 3
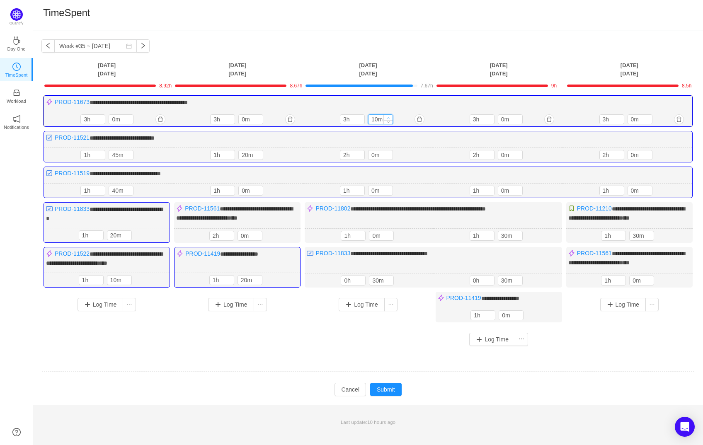
click at [387, 117] on icon "icon: up" at bounding box center [388, 118] width 3 height 3
type input "50m"
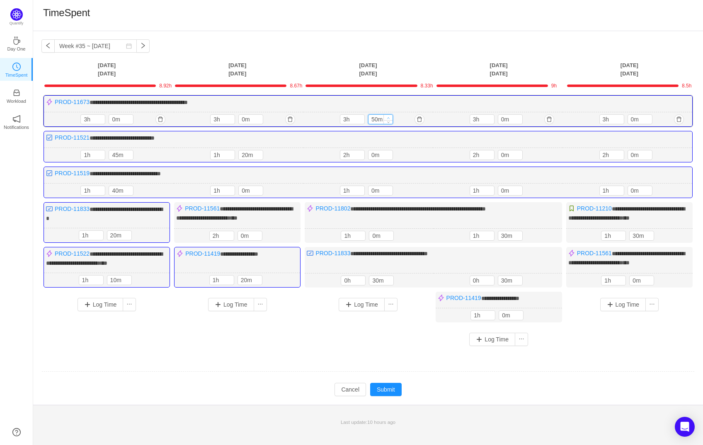
click at [387, 117] on icon "icon: up" at bounding box center [388, 118] width 3 height 3
click at [388, 237] on span "Increase Value" at bounding box center [389, 233] width 9 height 5
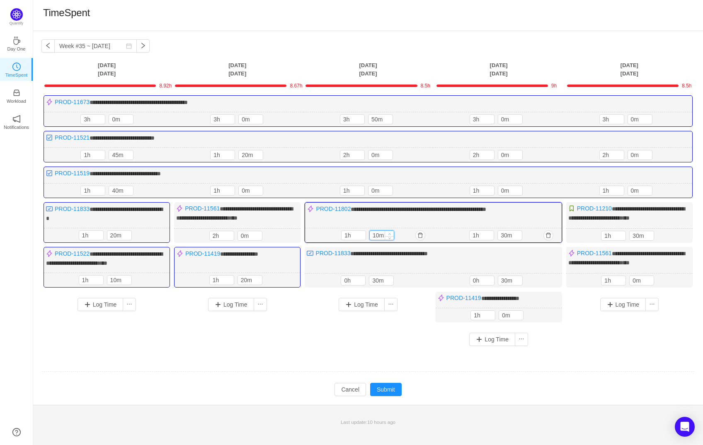
type input "20m"
click at [388, 236] on span "Increase Value" at bounding box center [389, 233] width 9 height 5
click at [391, 281] on span "Increase Value" at bounding box center [389, 278] width 9 height 5
type input "50m"
click at [391, 281] on span "Increase Value" at bounding box center [389, 278] width 9 height 5
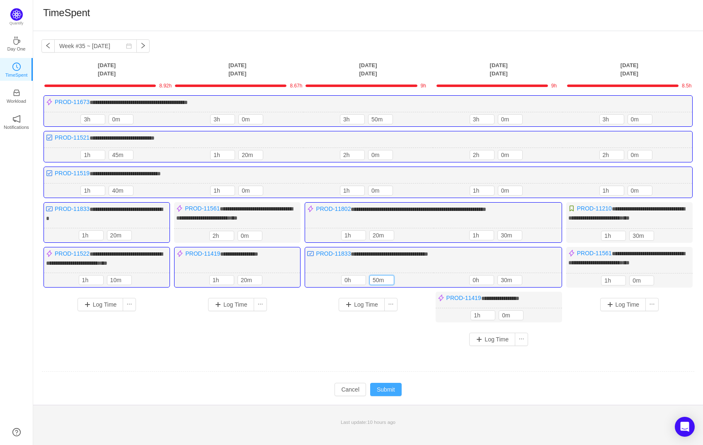
click at [389, 396] on button "Submit" at bounding box center [386, 389] width 32 height 13
click at [389, 400] on div "Do you want to update these items? PROD-11519: 1h 0m → 1h 40m PROD-11522: 1h 0m…" at bounding box center [351, 222] width 703 height 445
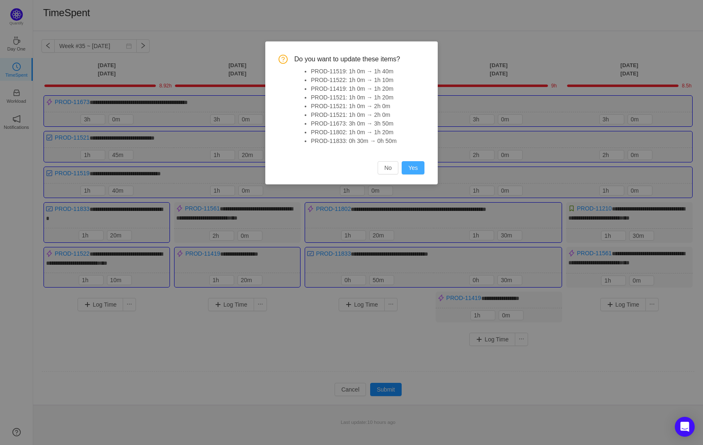
click at [415, 172] on button "Yes" at bounding box center [413, 167] width 23 height 13
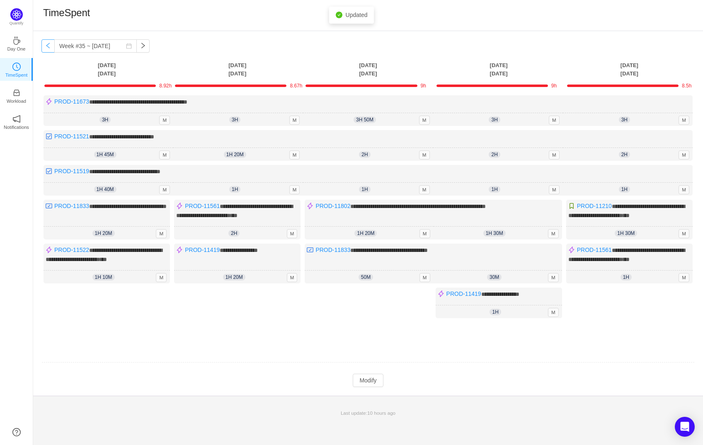
click at [45, 44] on button "button" at bounding box center [47, 45] width 13 height 13
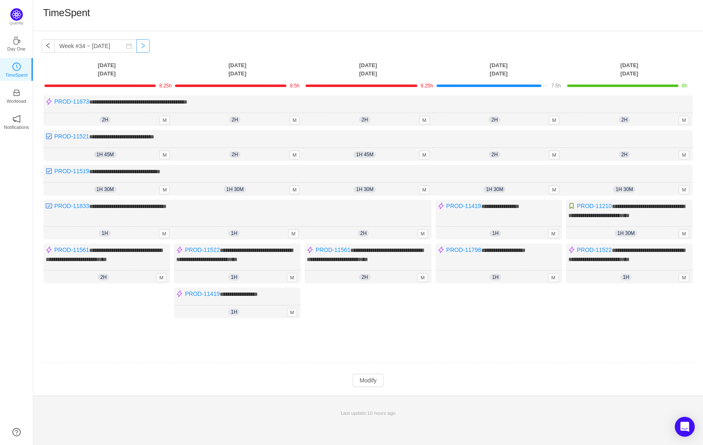
click at [136, 42] on button "button" at bounding box center [142, 45] width 13 height 13
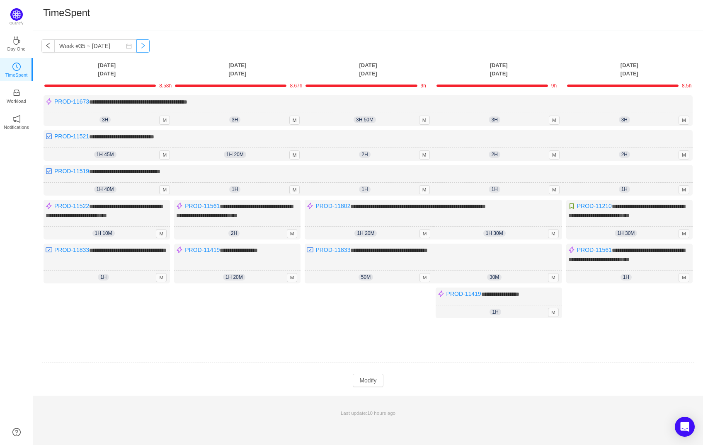
click at [139, 45] on button "button" at bounding box center [142, 45] width 13 height 13
type input "Week #35 ~ Aug 29"
click at [375, 387] on button "Modify" at bounding box center [368, 380] width 30 height 13
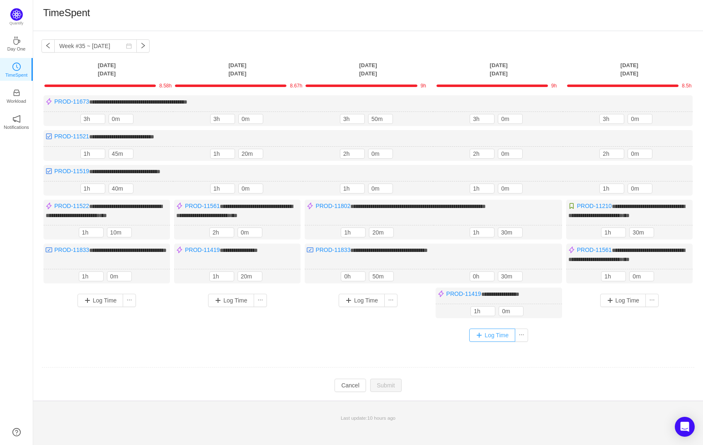
click at [481, 342] on button "Log Time" at bounding box center [492, 335] width 46 height 13
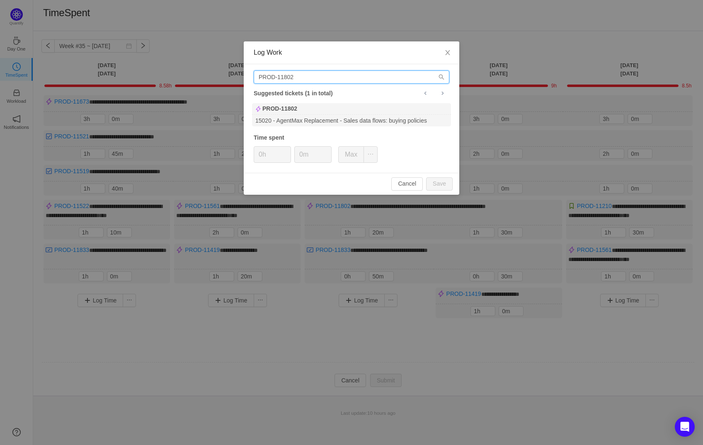
click at [318, 76] on input "PROD-11802" at bounding box center [352, 76] width 196 height 13
paste input "0937"
type input "PROD-10937"
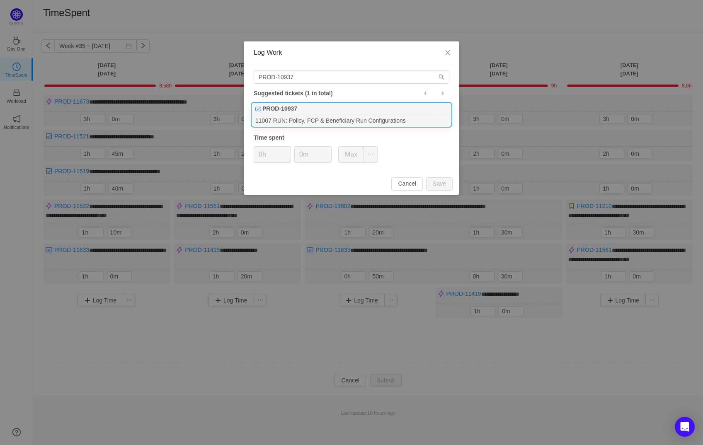
click at [319, 114] on div "PROD-10937" at bounding box center [351, 109] width 199 height 12
click at [299, 158] on input "0m" at bounding box center [313, 155] width 36 height 16
click at [255, 157] on input "0h" at bounding box center [272, 155] width 36 height 16
click at [265, 157] on input "10h" at bounding box center [272, 155] width 36 height 16
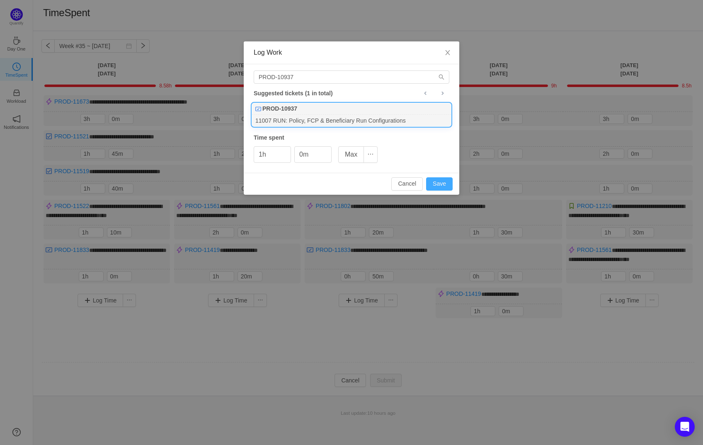
click at [440, 181] on button "Save" at bounding box center [439, 183] width 27 height 13
type input "0h"
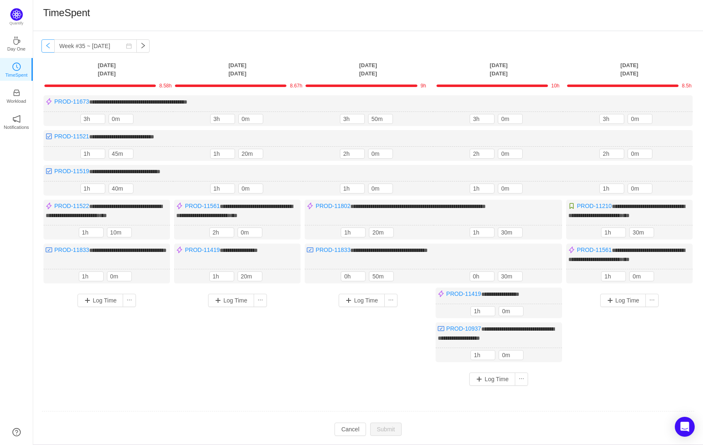
click at [47, 45] on button "button" at bounding box center [47, 45] width 13 height 13
type input "Week #34 ~ Aug 18"
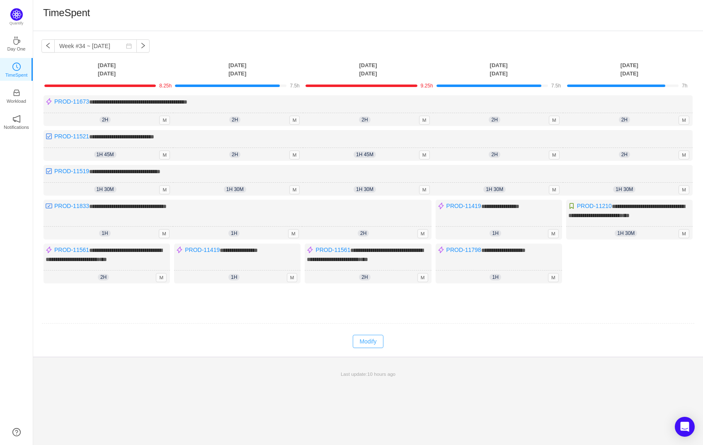
click at [360, 348] on button "Modify" at bounding box center [368, 341] width 30 height 13
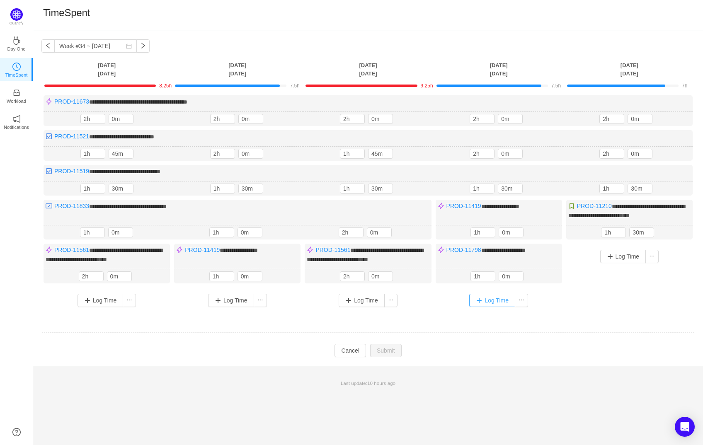
click at [496, 307] on button "Log Time" at bounding box center [492, 300] width 46 height 13
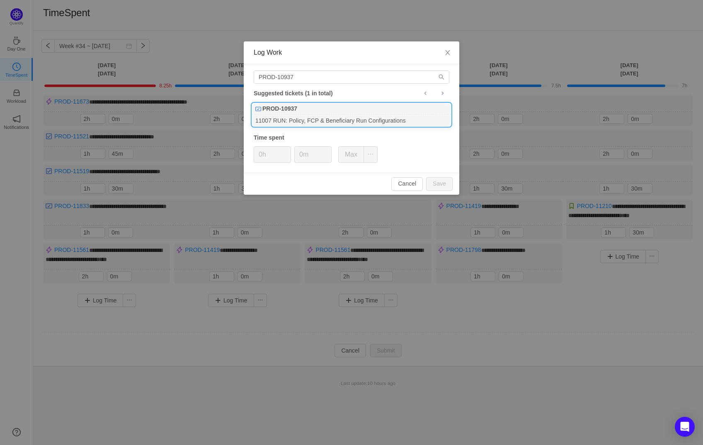
click at [350, 114] on div "PROD-10937" at bounding box center [351, 109] width 199 height 12
click at [437, 185] on button "Save" at bounding box center [439, 183] width 27 height 13
type input "0h"
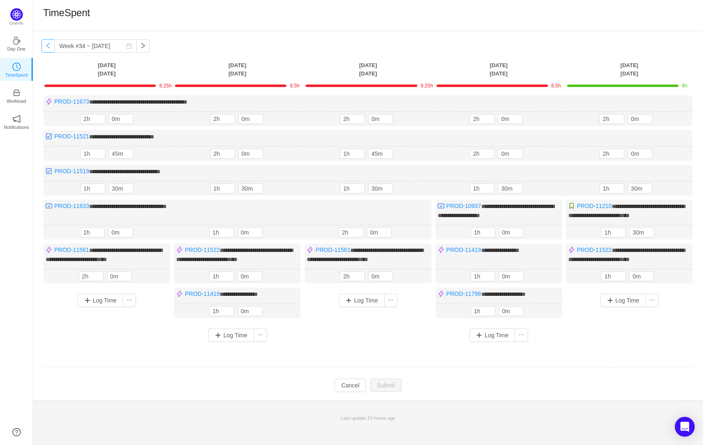
click at [47, 44] on button "button" at bounding box center [47, 45] width 13 height 13
type input "Week #33 ~ [DATE]"
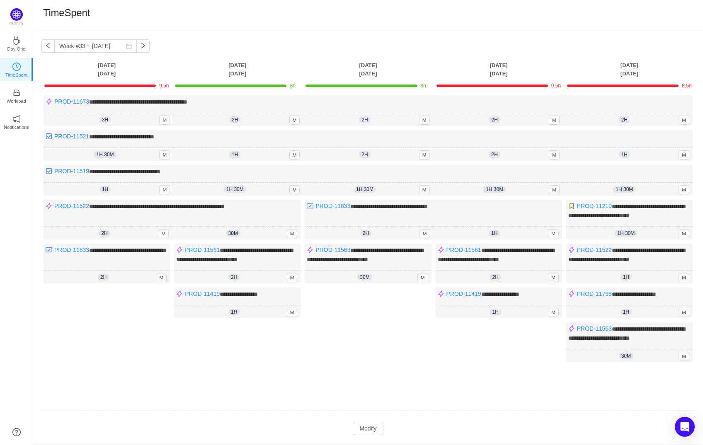
scroll to position [37, 0]
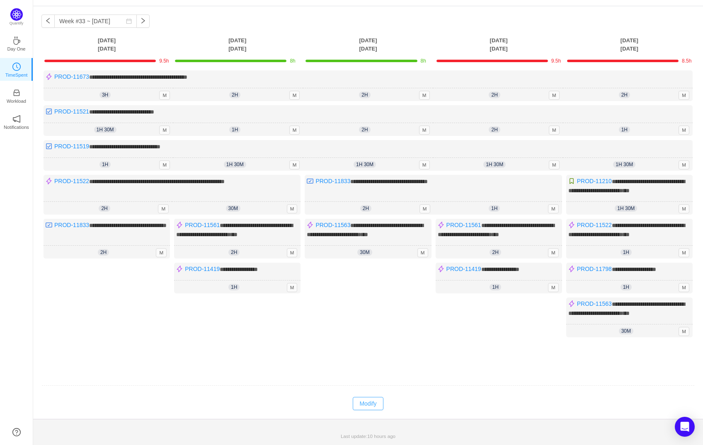
click at [364, 401] on button "Modify" at bounding box center [368, 403] width 30 height 13
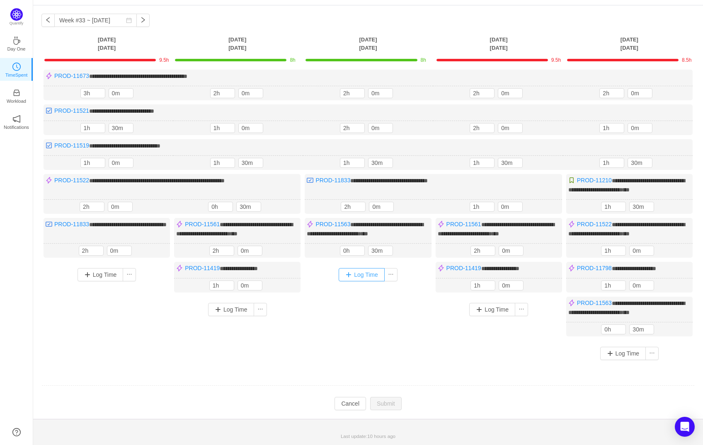
click at [357, 272] on button "Log Time" at bounding box center [362, 274] width 46 height 13
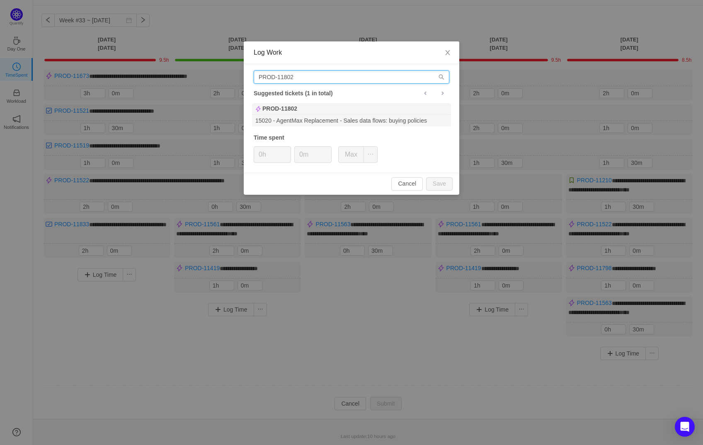
click at [298, 79] on input "PROD-11802" at bounding box center [352, 76] width 196 height 13
paste input "0937"
type input "PROD-10937"
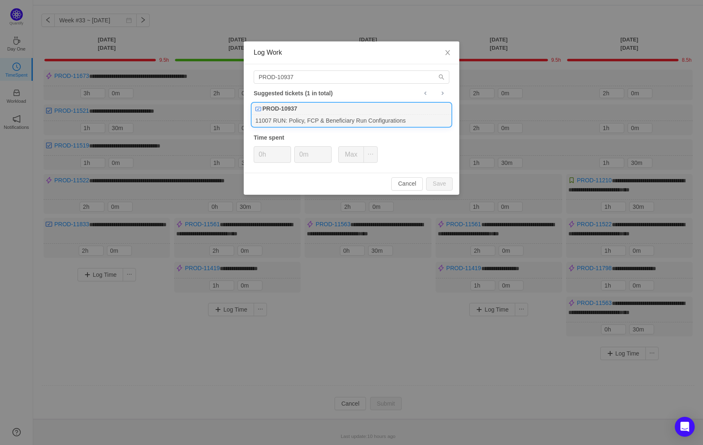
click at [311, 108] on div "PROD-10937" at bounding box center [351, 109] width 199 height 12
click at [441, 181] on button "Save" at bounding box center [439, 183] width 27 height 13
type input "0h"
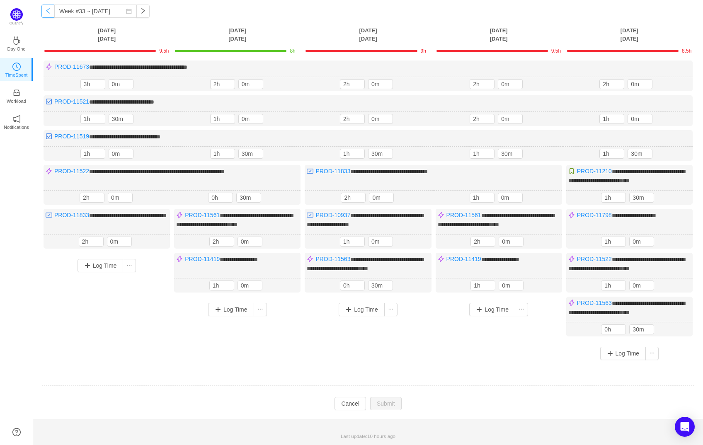
click at [48, 8] on button "button" at bounding box center [47, 11] width 13 height 13
type input "Week #32 ~ Aug 04"
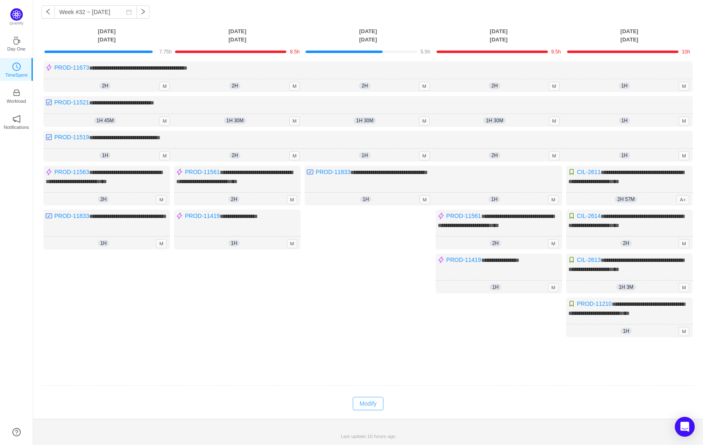
click at [366, 411] on button "Modify" at bounding box center [368, 403] width 30 height 13
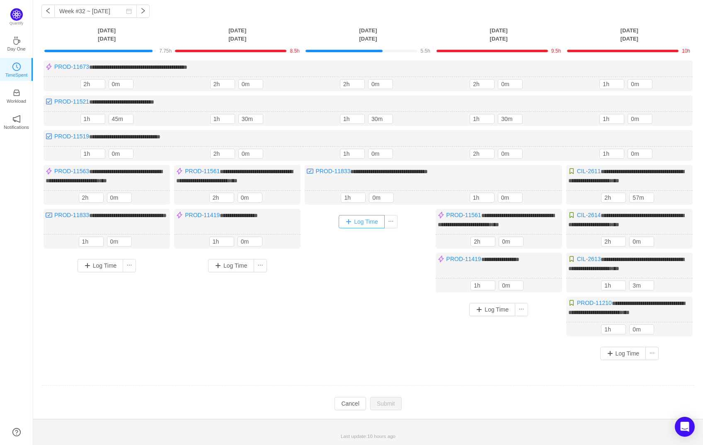
click at [359, 228] on button "Log Time" at bounding box center [362, 221] width 46 height 13
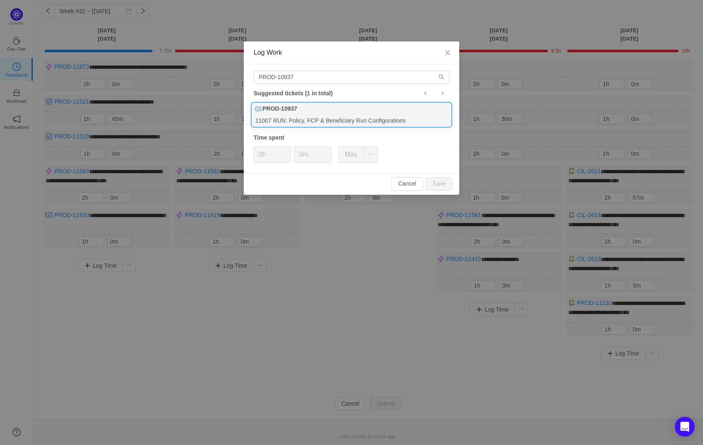
click at [311, 111] on div "PROD-10937" at bounding box center [351, 109] width 199 height 12
click at [439, 182] on button "Save" at bounding box center [439, 183] width 27 height 13
type input "0h"
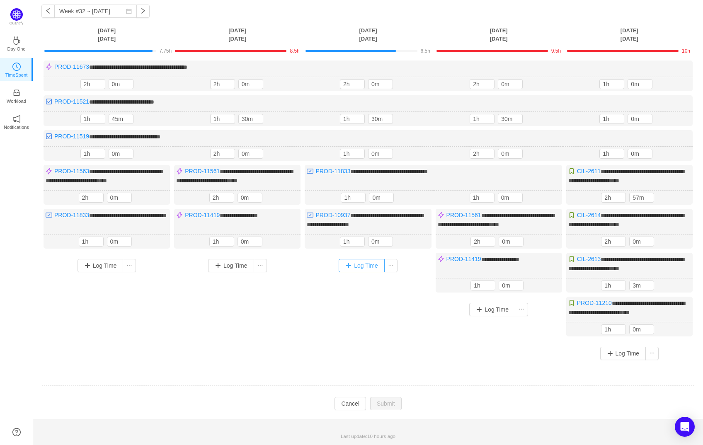
click at [363, 272] on button "Log Time" at bounding box center [362, 265] width 46 height 13
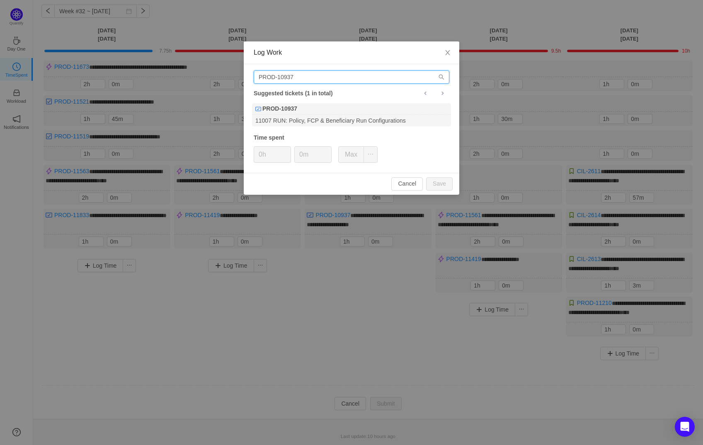
click at [323, 76] on input "PROD-10937" at bounding box center [352, 76] width 196 height 13
paste input "/PROD-11552"
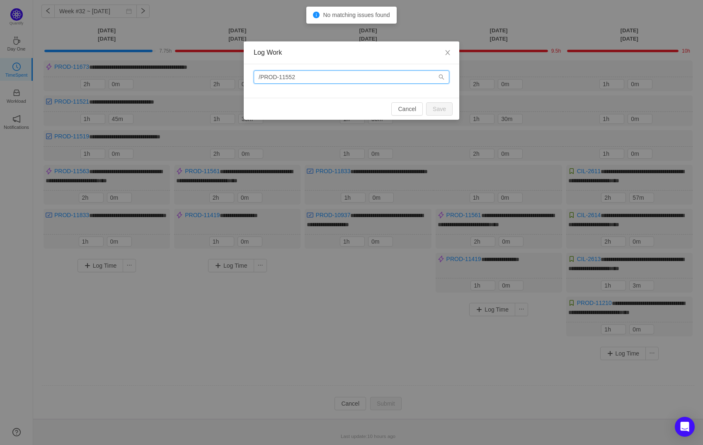
click at [260, 78] on input "/PROD-11552" at bounding box center [352, 76] width 196 height 13
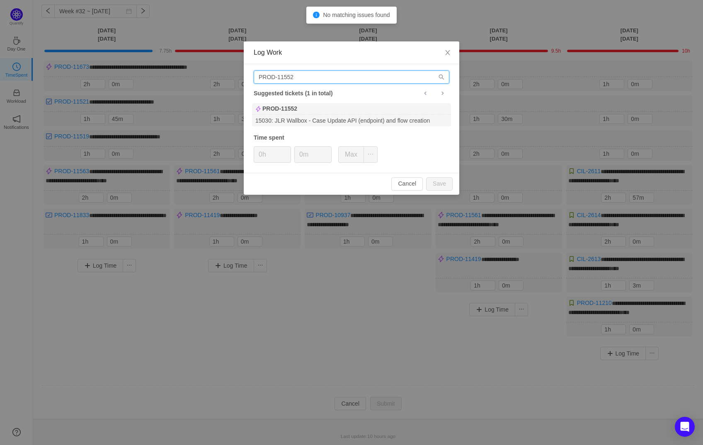
click at [283, 80] on input "PROD-11552" at bounding box center [352, 76] width 196 height 13
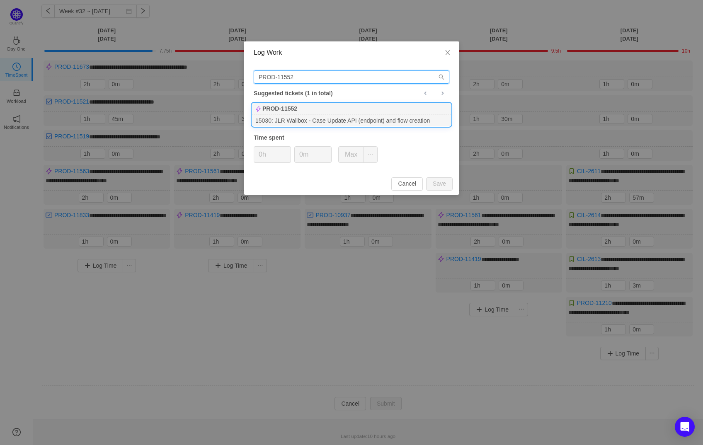
type input "PROD-11552"
click at [358, 112] on div "PROD-11552" at bounding box center [351, 109] width 199 height 12
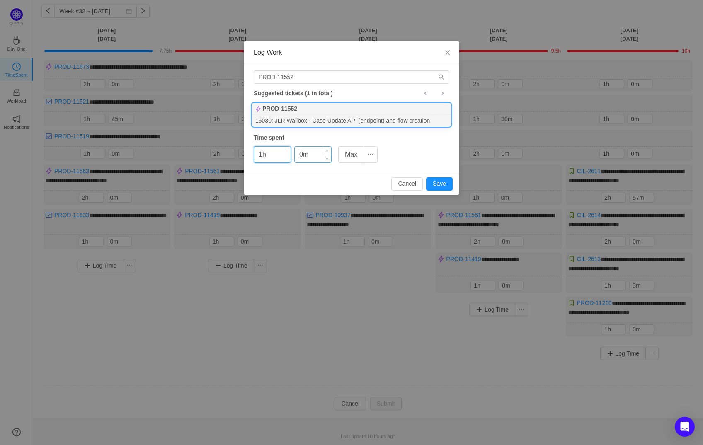
type input "1h"
click at [298, 155] on input "0m" at bounding box center [313, 155] width 36 height 16
type input "30m"
click at [443, 182] on button "Save" at bounding box center [439, 183] width 27 height 13
type input "0h"
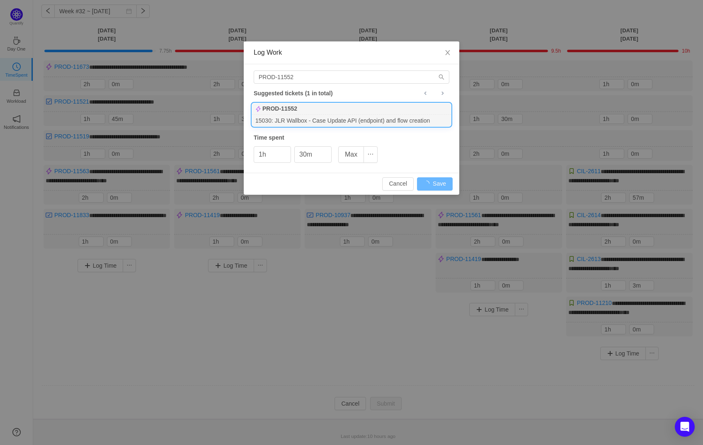
type input "0m"
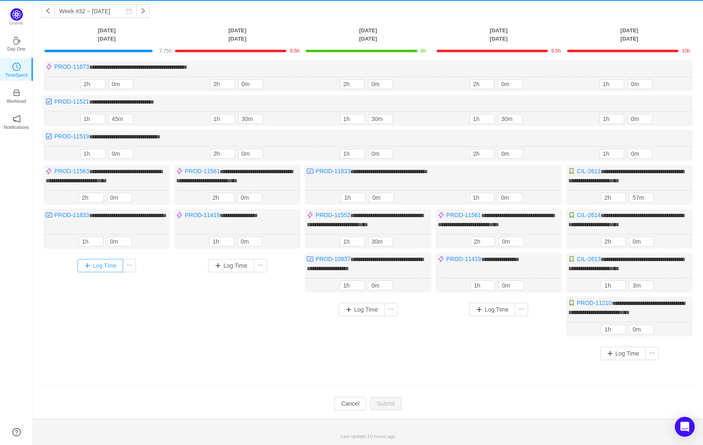
click at [103, 272] on button "Log Time" at bounding box center [101, 265] width 46 height 13
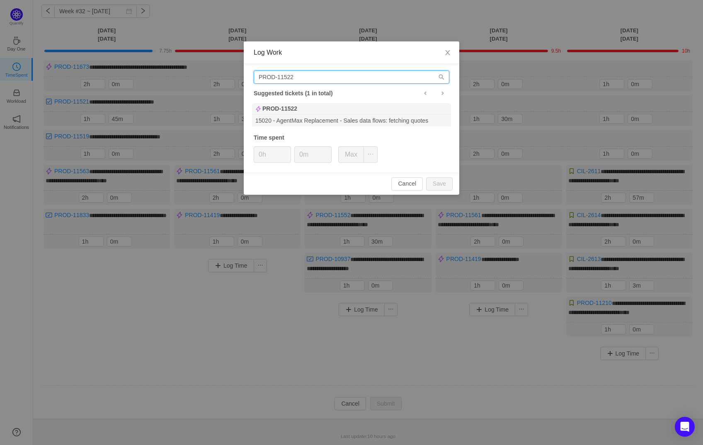
click at [301, 75] on input "PROD-11522" at bounding box center [352, 76] width 196 height 13
paste input "5"
type input "PROD-11552"
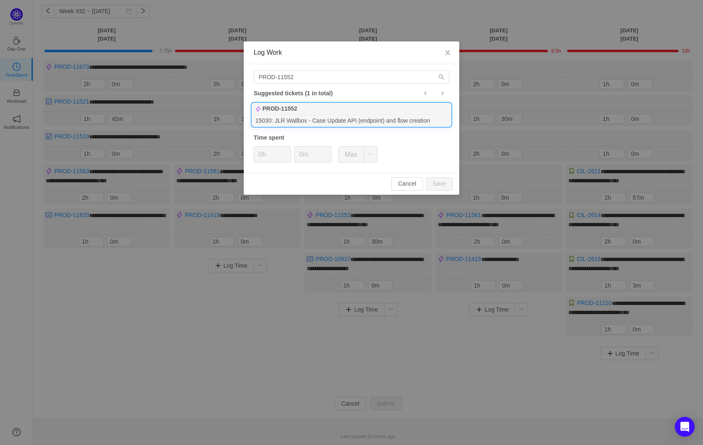
click at [309, 115] on div "15030: JLR Wallbox - Case Update API (endpoint) and flow creation" at bounding box center [351, 120] width 199 height 11
type input "1h"
click at [297, 152] on input "0m" at bounding box center [313, 155] width 36 height 16
type input "30m"
click at [440, 182] on button "Save" at bounding box center [439, 183] width 27 height 13
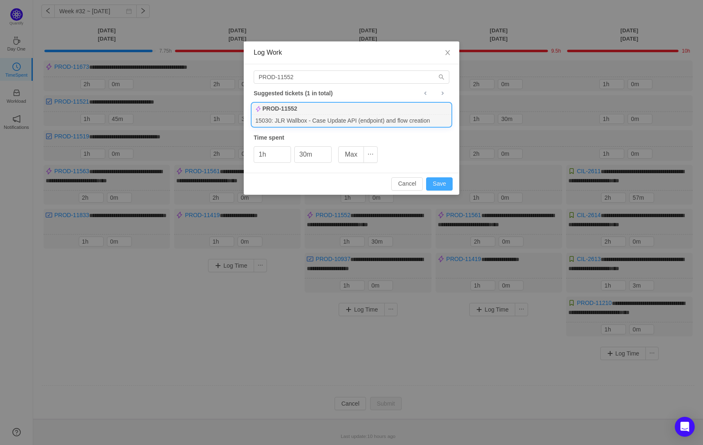
type input "0h"
type input "0m"
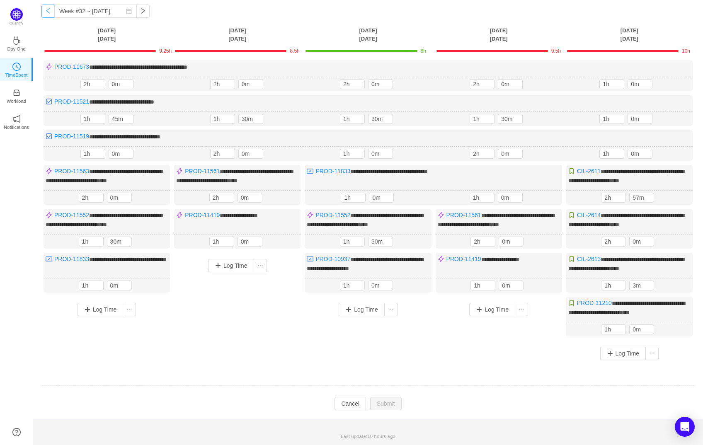
click at [47, 8] on button "button" at bounding box center [47, 11] width 13 height 13
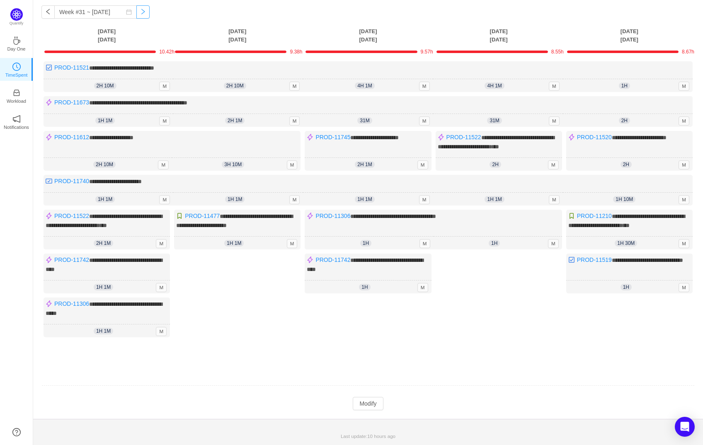
click at [137, 8] on button "button" at bounding box center [142, 11] width 13 height 13
type input "Week #32 ~ Aug 04"
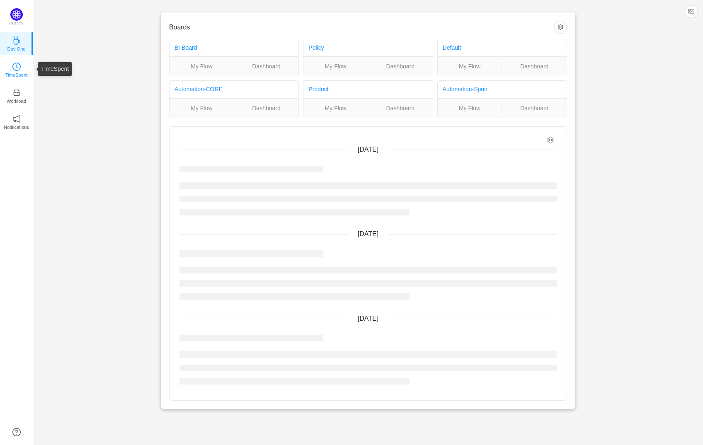
click at [21, 73] on p "TimeSpent" at bounding box center [16, 74] width 22 height 7
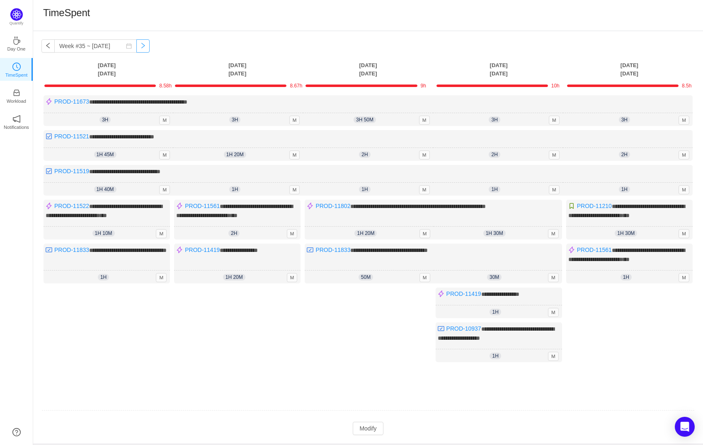
click at [138, 46] on button "button" at bounding box center [142, 45] width 13 height 13
click at [46, 48] on button "button" at bounding box center [47, 45] width 13 height 13
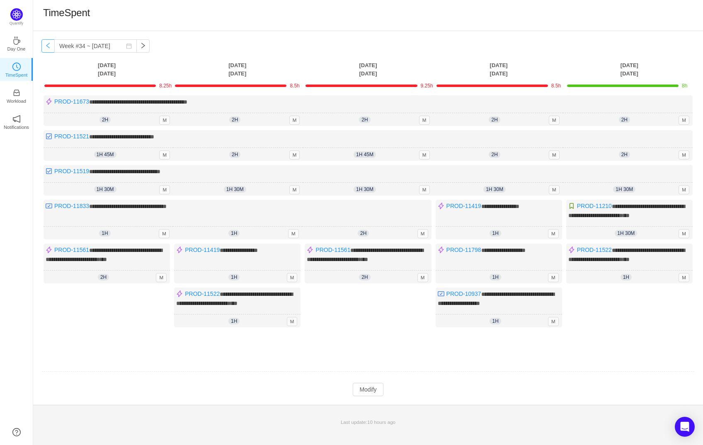
click at [46, 48] on button "button" at bounding box center [47, 45] width 13 height 13
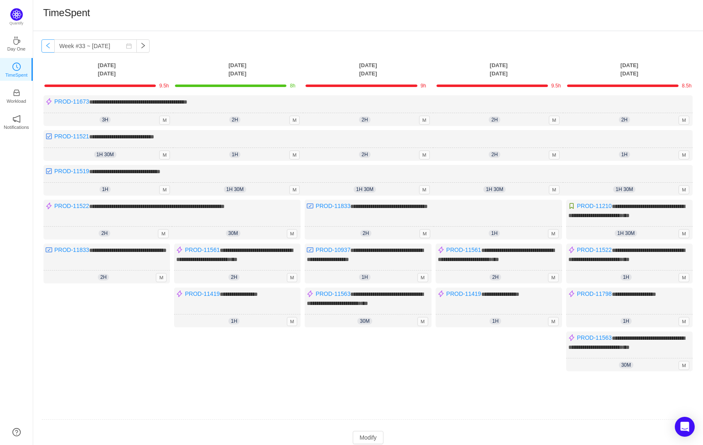
click at [46, 48] on button "button" at bounding box center [47, 45] width 13 height 13
type input "Week #32 ~ [DATE]"
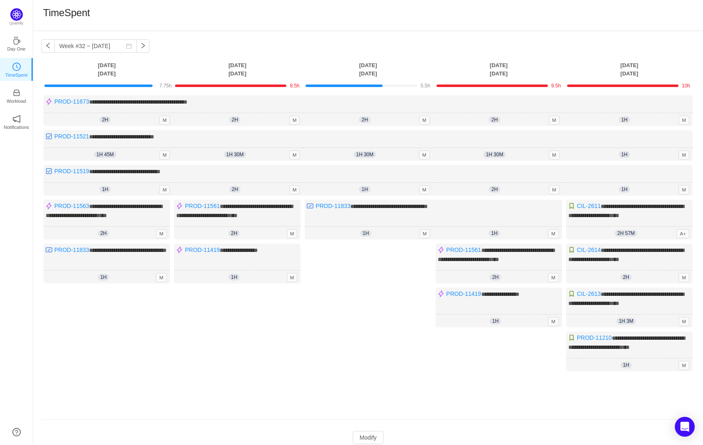
scroll to position [46, 0]
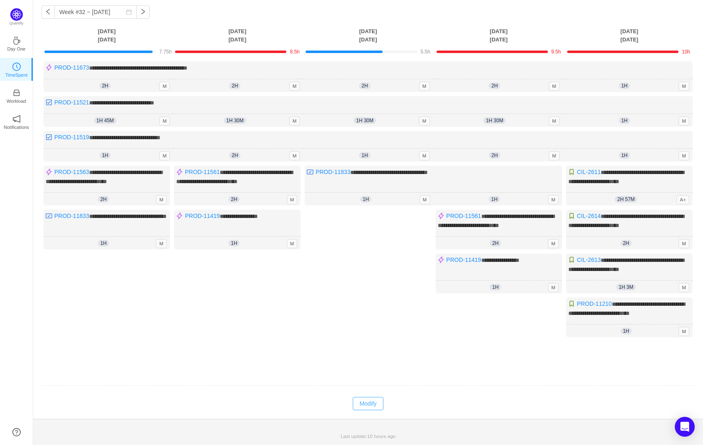
click at [363, 401] on button "Modify" at bounding box center [368, 403] width 30 height 13
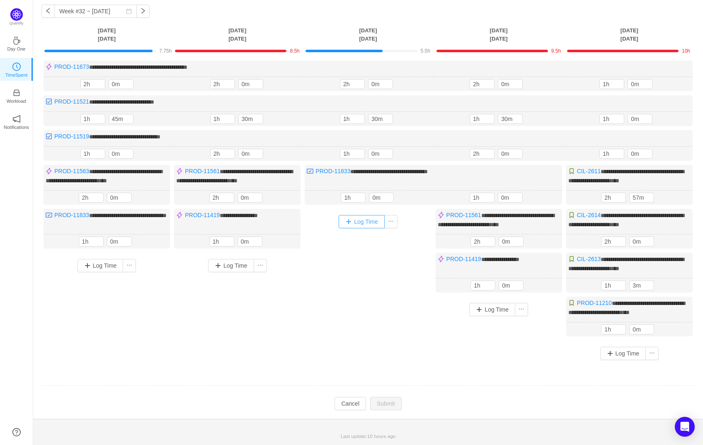
click at [353, 215] on button "Log Time" at bounding box center [362, 221] width 46 height 13
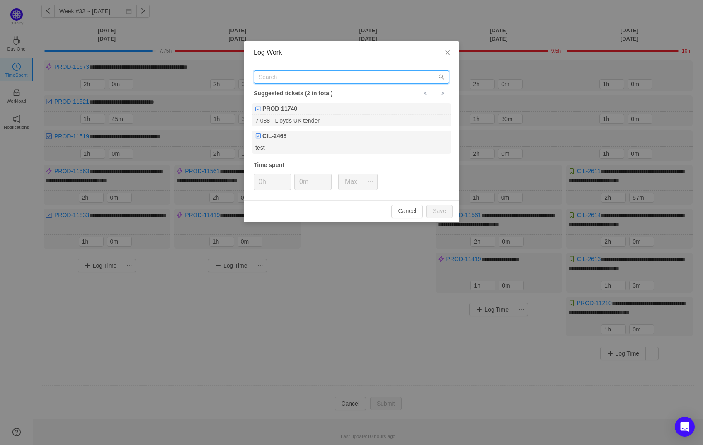
click at [300, 70] on input "text" at bounding box center [352, 76] width 196 height 13
paste input "PROD-11552"
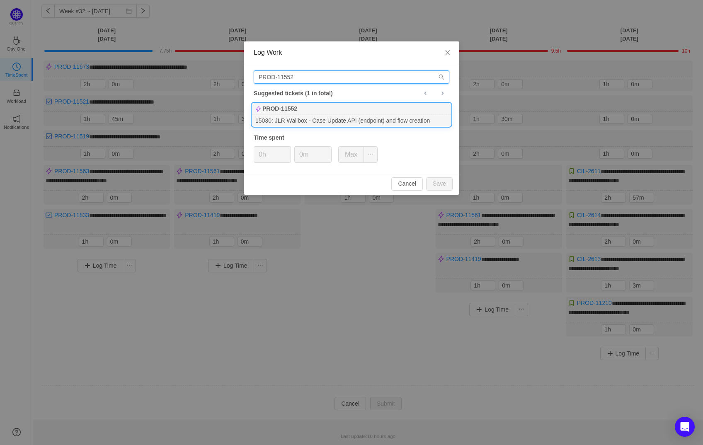
type input "PROD-11552"
click at [309, 112] on div "PROD-11552" at bounding box center [351, 109] width 199 height 12
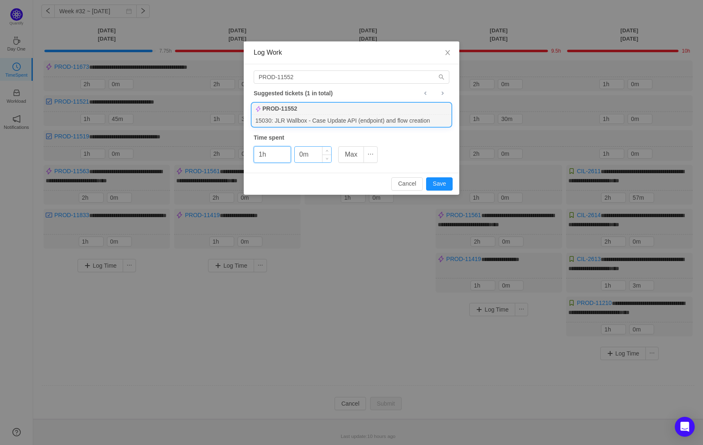
type input "1h"
click at [297, 159] on input "0m" at bounding box center [313, 155] width 36 height 16
click at [303, 154] on input "03m" at bounding box center [313, 155] width 36 height 16
type input "30m"
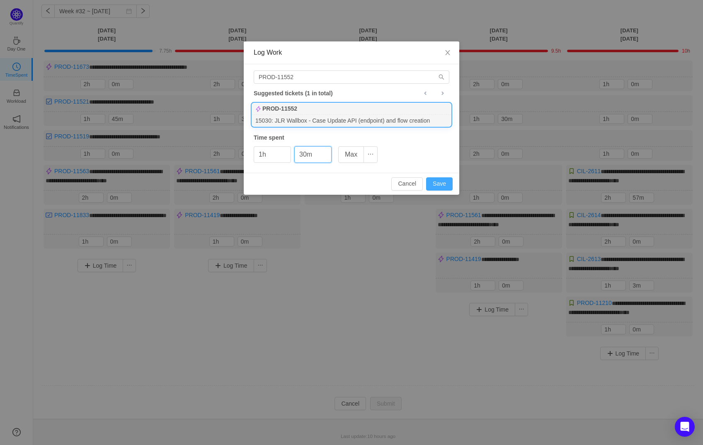
click at [442, 178] on button "Save" at bounding box center [439, 183] width 27 height 13
type input "0h"
type input "0m"
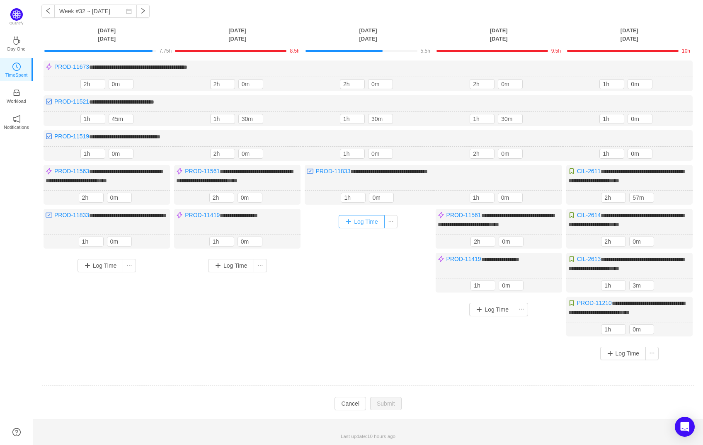
click at [365, 219] on button "Log Time" at bounding box center [362, 221] width 46 height 13
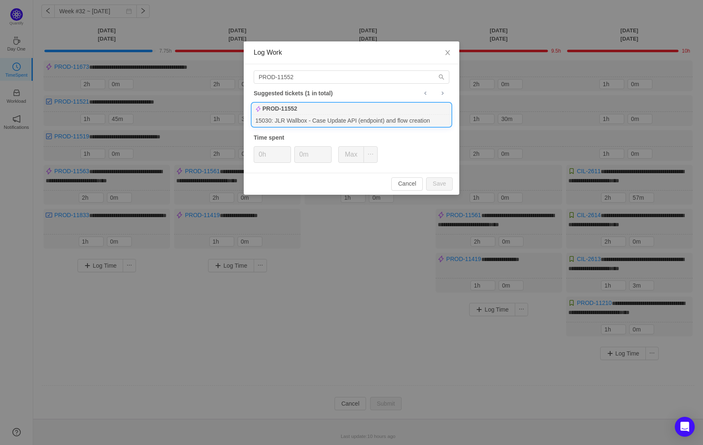
click at [340, 114] on div "PROD-11552" at bounding box center [351, 109] width 199 height 12
click at [438, 187] on button "Save" at bounding box center [439, 183] width 27 height 13
type input "0h"
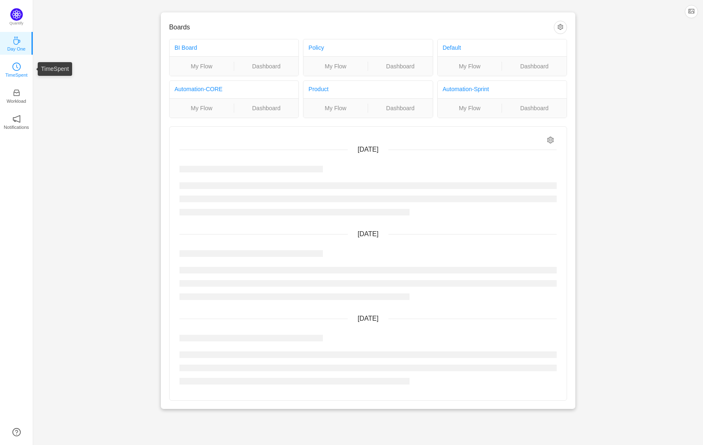
click at [17, 72] on p "TimeSpent" at bounding box center [16, 74] width 22 height 7
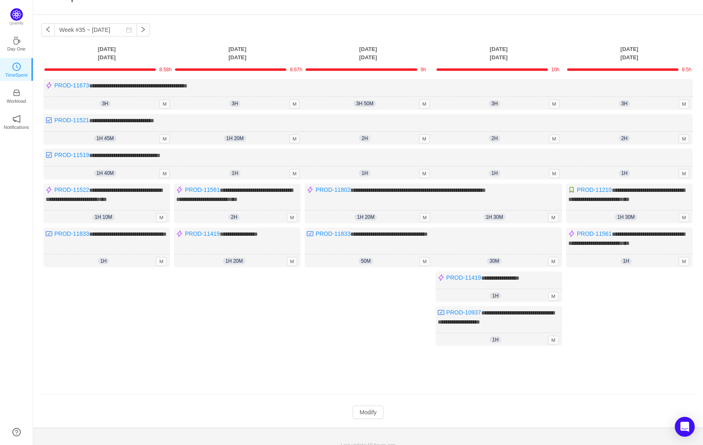
scroll to position [37, 0]
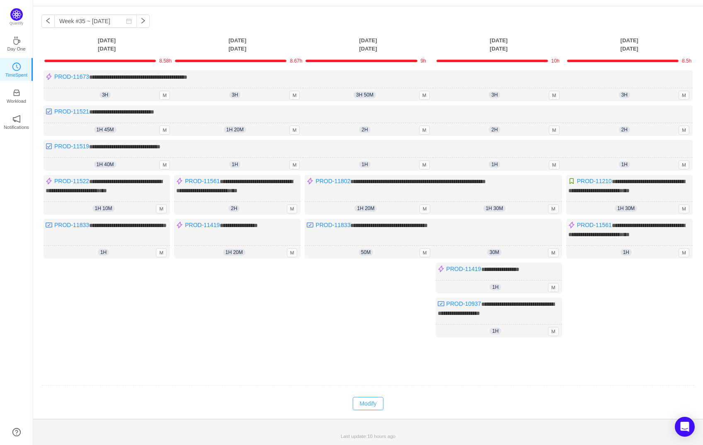
click at [372, 401] on button "Modify" at bounding box center [368, 403] width 30 height 13
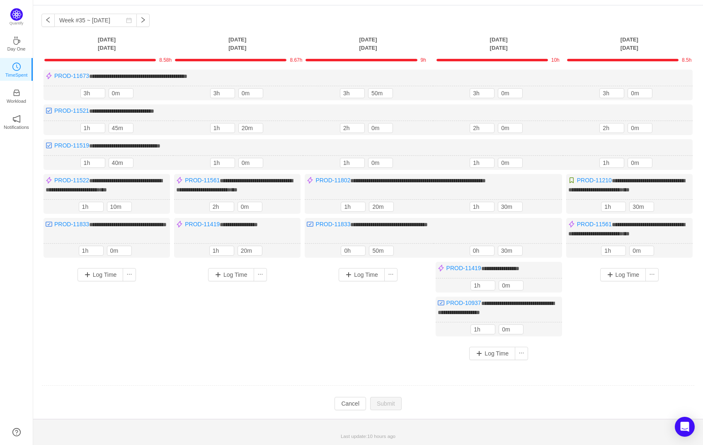
click at [44, 16] on div "**********" at bounding box center [368, 212] width 670 height 414
click at [351, 403] on button "Cancel" at bounding box center [351, 403] width 32 height 13
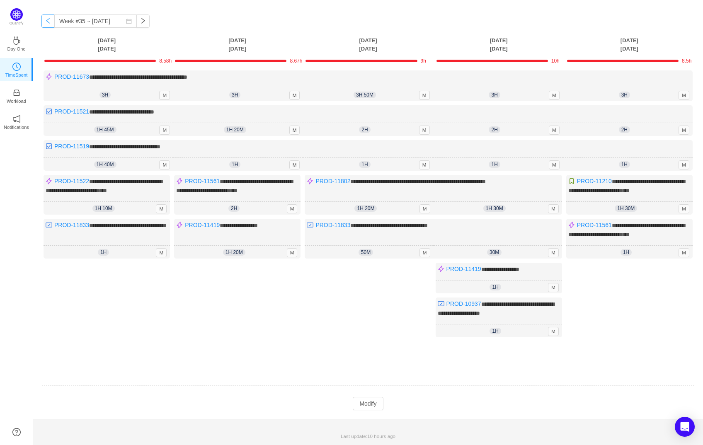
click at [48, 15] on button "button" at bounding box center [47, 21] width 13 height 13
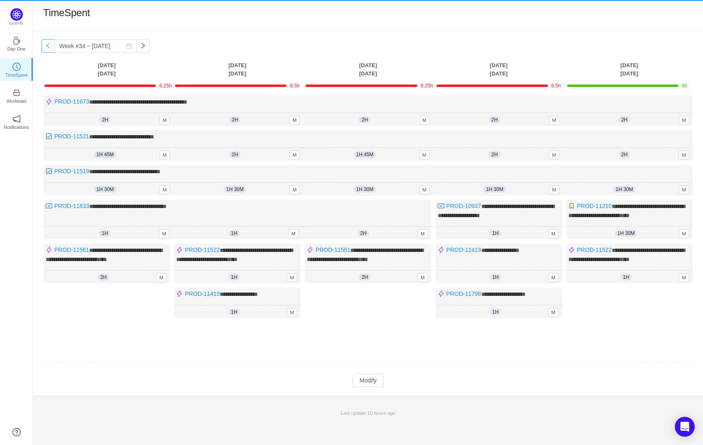
scroll to position [0, 0]
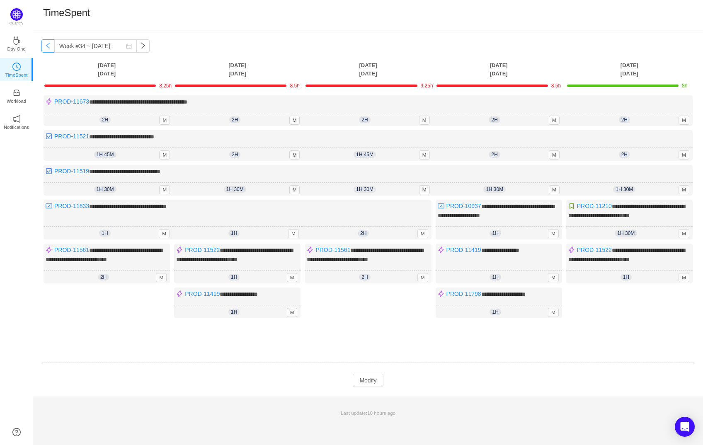
click at [51, 46] on button "button" at bounding box center [47, 45] width 13 height 13
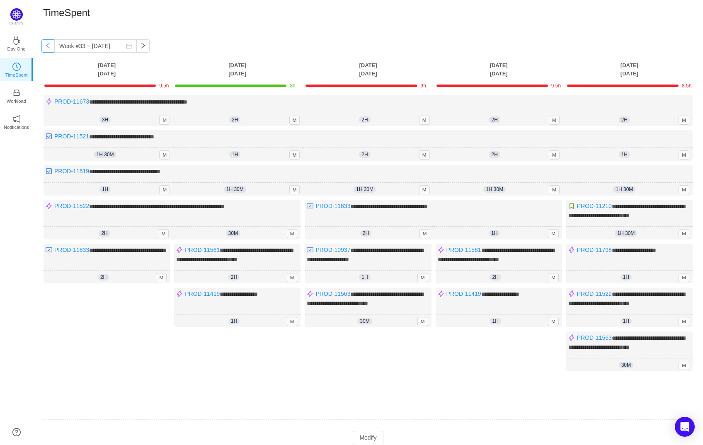
click at [51, 46] on button "button" at bounding box center [47, 45] width 13 height 13
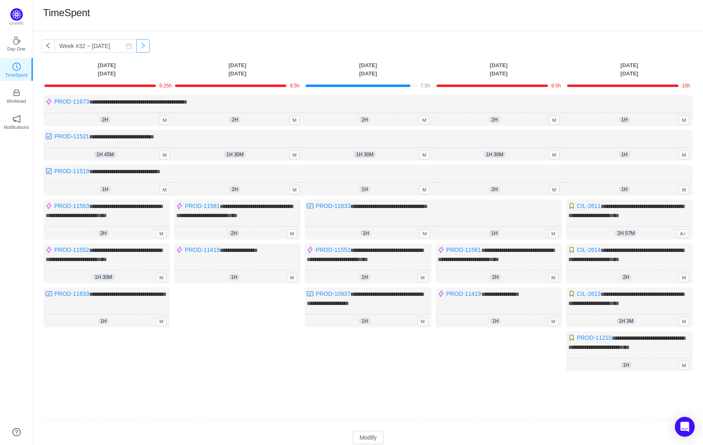
click at [136, 51] on button "button" at bounding box center [142, 45] width 13 height 13
type input "Week #33 ~ [DATE]"
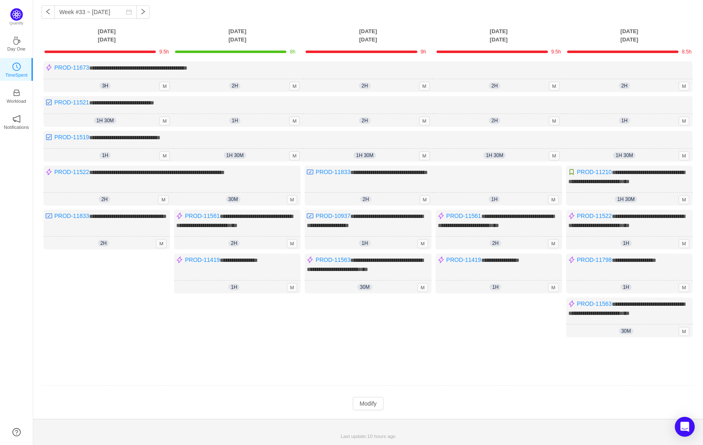
scroll to position [55, 0]
click at [368, 401] on button "Modify" at bounding box center [368, 403] width 30 height 13
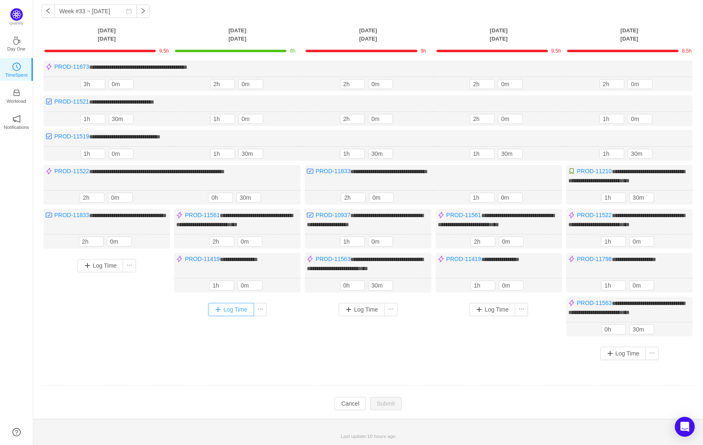
click at [230, 303] on button "Log Time" at bounding box center [231, 309] width 46 height 13
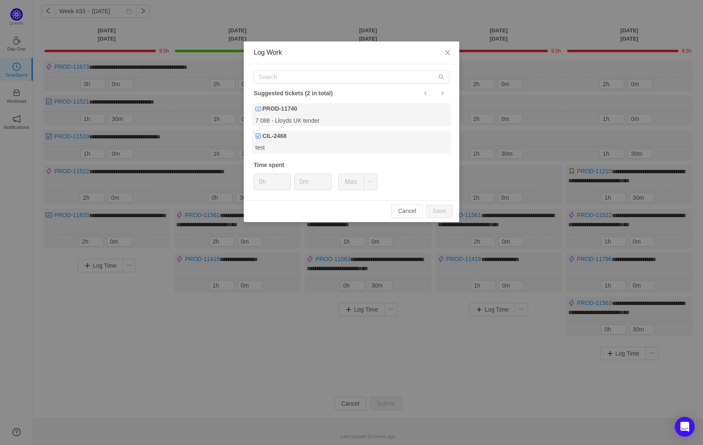
click at [287, 84] on div "Suggested tickets (2 in total) PROD-11740 7 088 - Lloyds UK tender CIL-2468 tes…" at bounding box center [352, 132] width 216 height 136
click at [282, 79] on input "text" at bounding box center [352, 76] width 196 height 13
paste input "PROD-11552"
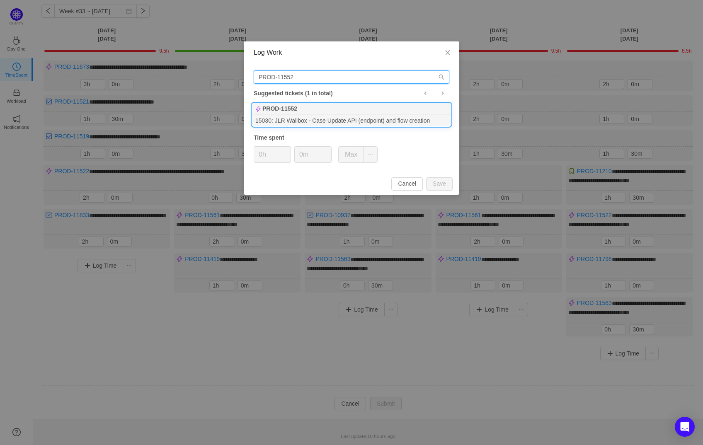
type input "PROD-11552"
click at [297, 110] on b "PROD-11552" at bounding box center [280, 109] width 35 height 9
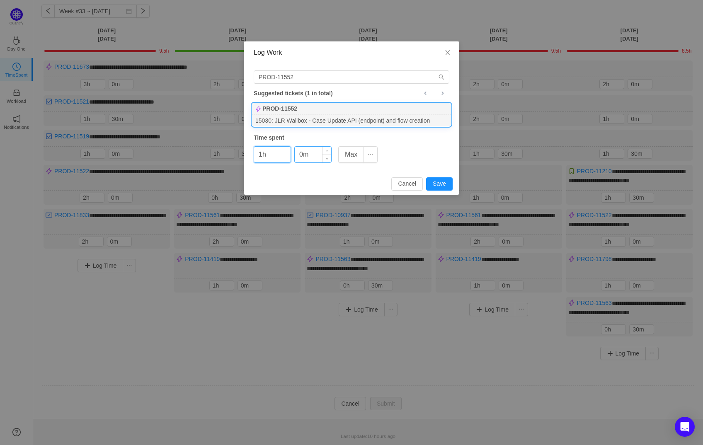
click at [299, 153] on input "0m" at bounding box center [313, 155] width 36 height 16
click at [439, 181] on button "Save" at bounding box center [439, 183] width 27 height 13
type input "0h"
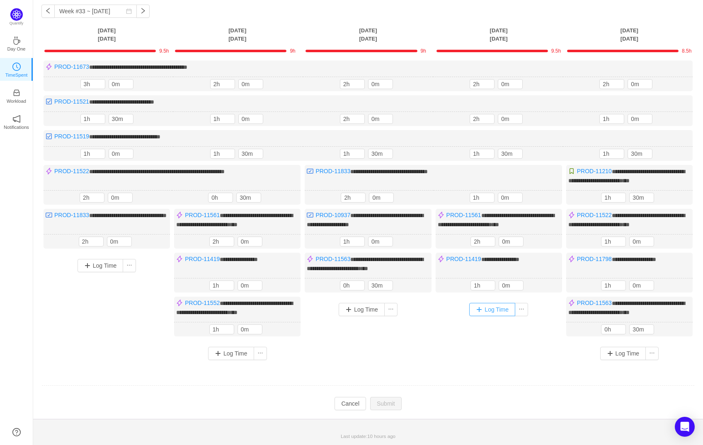
click at [489, 304] on button "Log Time" at bounding box center [492, 309] width 46 height 13
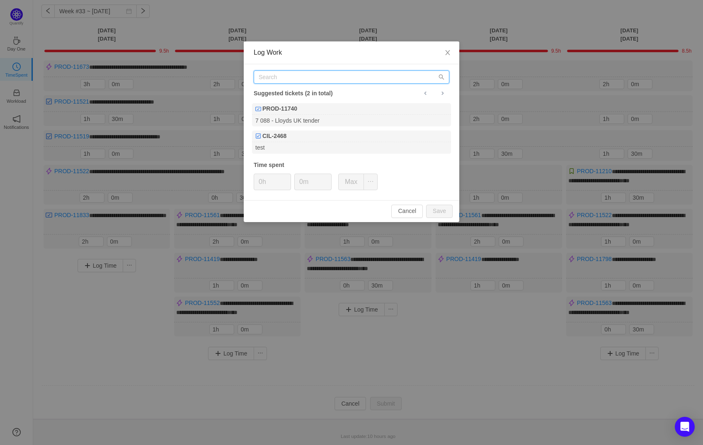
click at [315, 83] on input "text" at bounding box center [352, 76] width 196 height 13
paste input "PROD-11552"
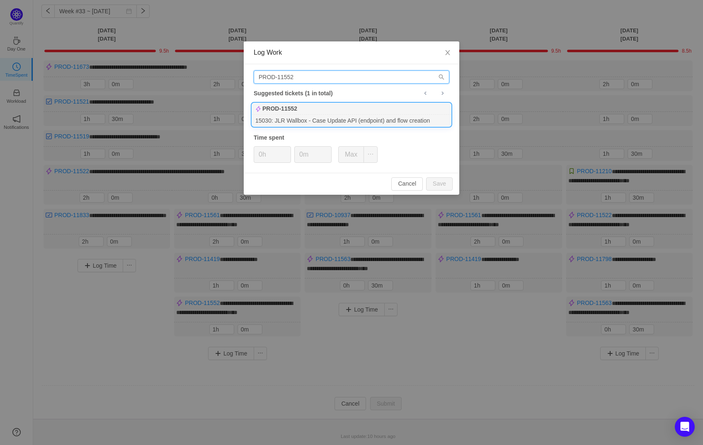
type input "PROD-11552"
click at [316, 110] on div "PROD-11552" at bounding box center [351, 109] width 199 height 12
click at [445, 188] on button "Save" at bounding box center [439, 183] width 27 height 13
type input "0h"
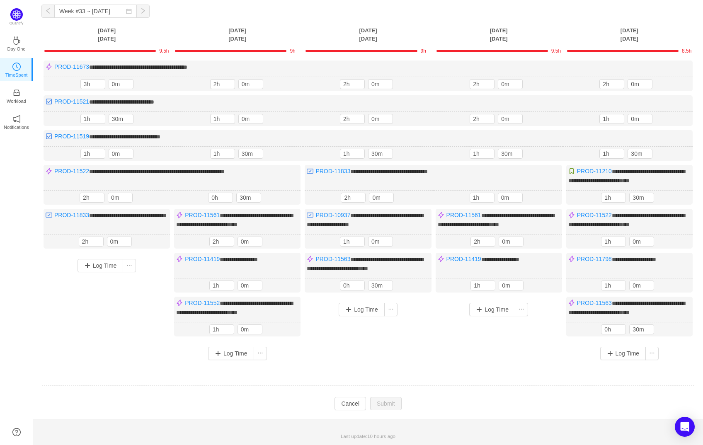
scroll to position [39, 0]
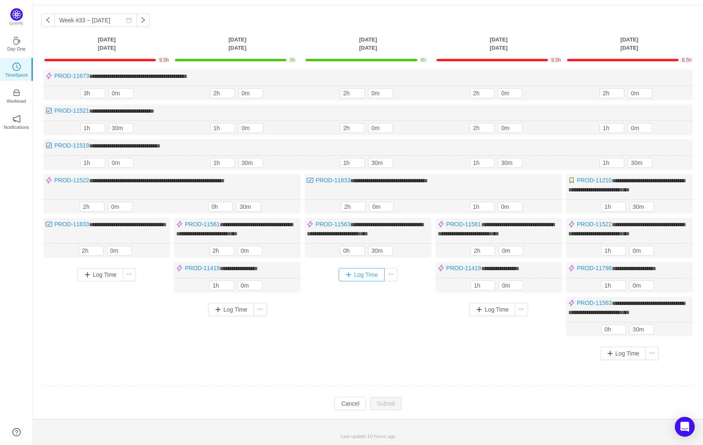
click at [355, 268] on button "Log Time" at bounding box center [362, 274] width 46 height 13
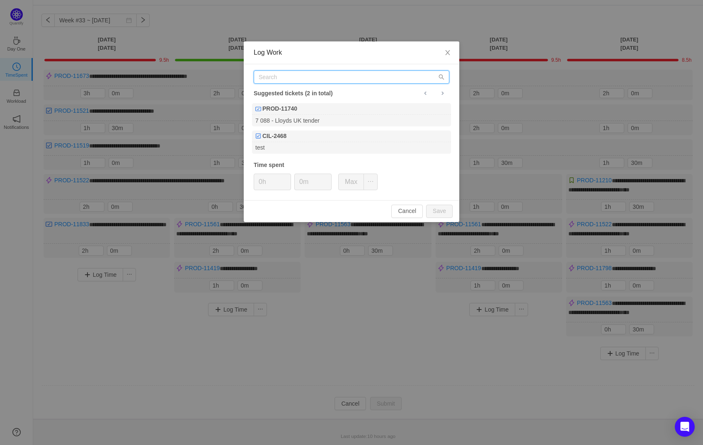
click at [297, 79] on input "text" at bounding box center [352, 76] width 196 height 13
paste input "PROD-11552"
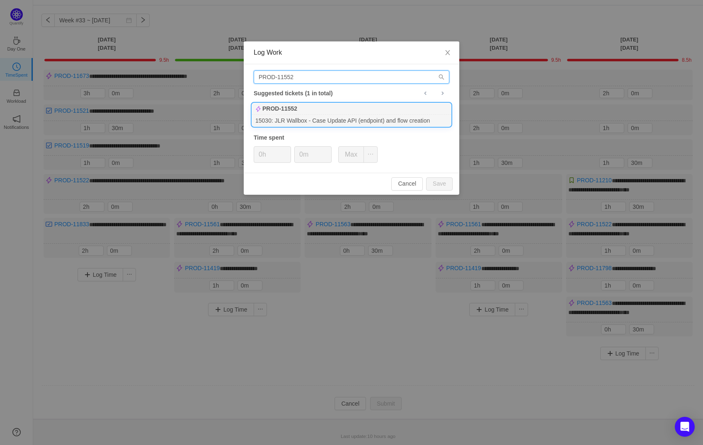
type input "PROD-11552"
click at [303, 115] on div "15030: JLR Wallbox - Case Update API (endpoint) and flow creation" at bounding box center [351, 120] width 199 height 11
click at [439, 181] on button "Save" at bounding box center [439, 183] width 27 height 13
type input "0h"
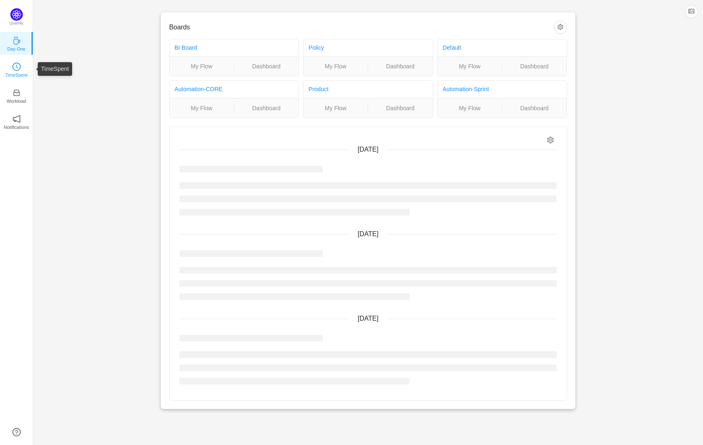
click at [16, 69] on icon "icon: clock-circle" at bounding box center [16, 67] width 8 height 8
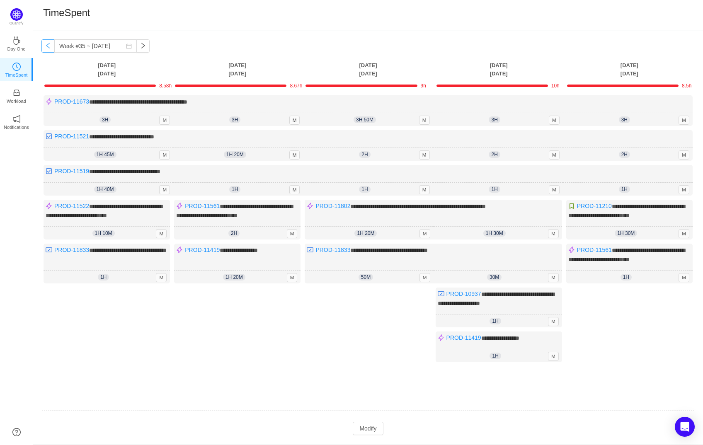
click at [46, 46] on button "button" at bounding box center [47, 45] width 13 height 13
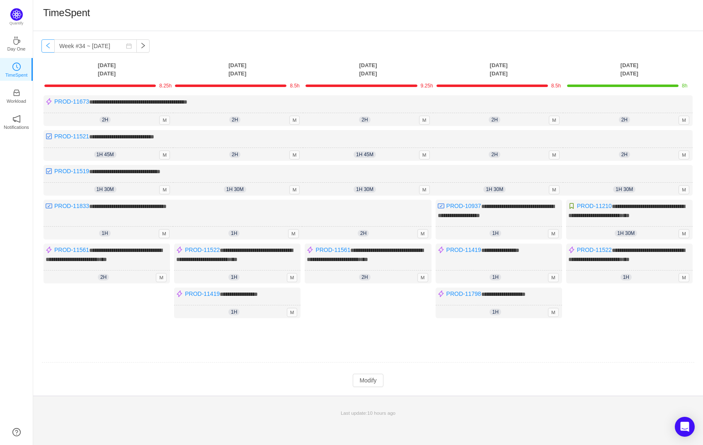
click at [46, 46] on button "button" at bounding box center [47, 45] width 13 height 13
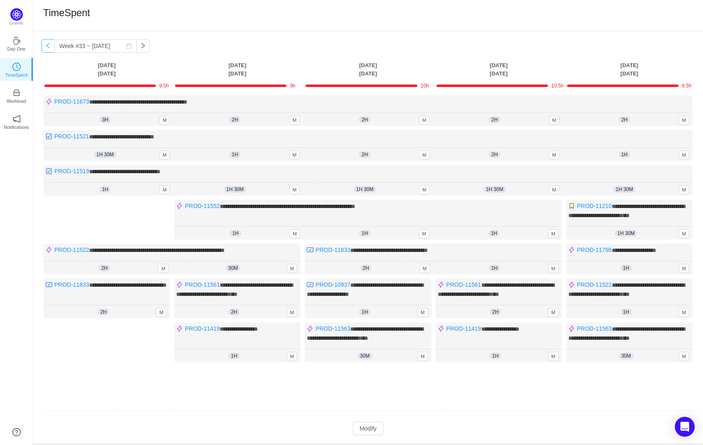
click at [46, 46] on button "button" at bounding box center [47, 45] width 13 height 13
type input "Week #32 ~ [DATE]"
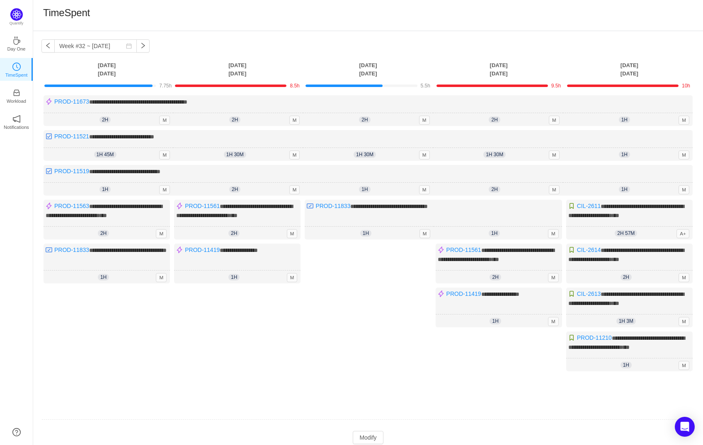
scroll to position [46, 0]
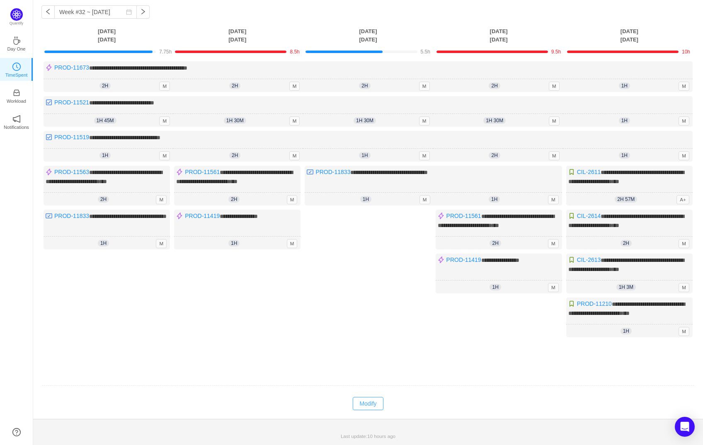
click at [365, 406] on button "Modify" at bounding box center [368, 403] width 30 height 13
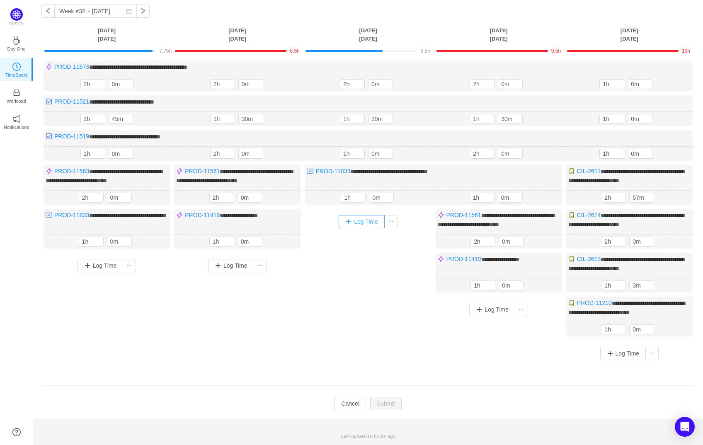
click at [359, 215] on button "Log Time" at bounding box center [362, 221] width 46 height 13
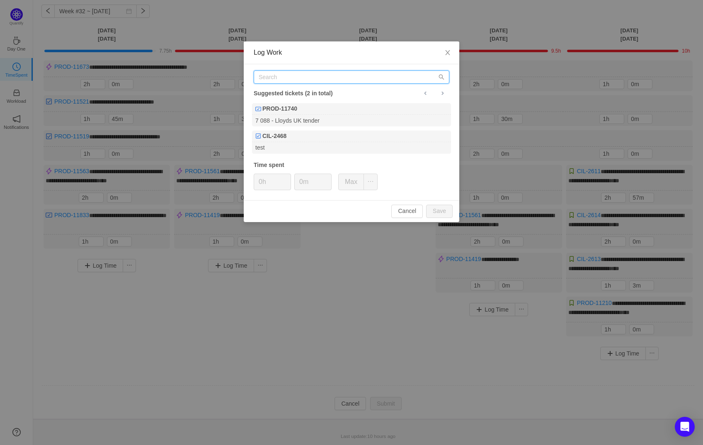
click at [301, 76] on input "text" at bounding box center [352, 76] width 196 height 13
paste input "PROD-11552"
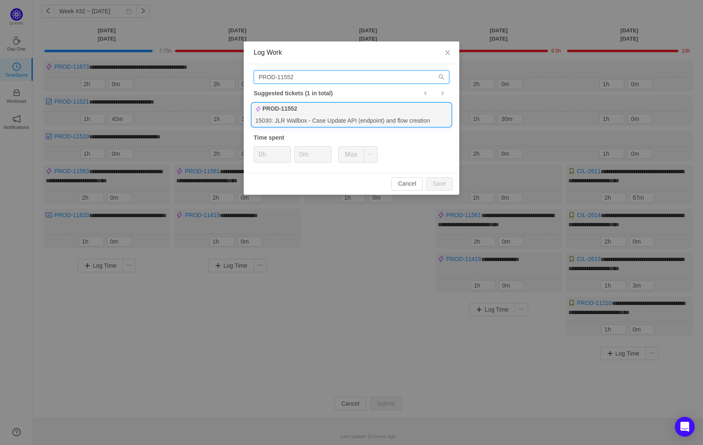
type input "PROD-11552"
click at [301, 118] on div "15030: JLR Wallbox - Case Update API (endpoint) and flow creation" at bounding box center [351, 120] width 199 height 11
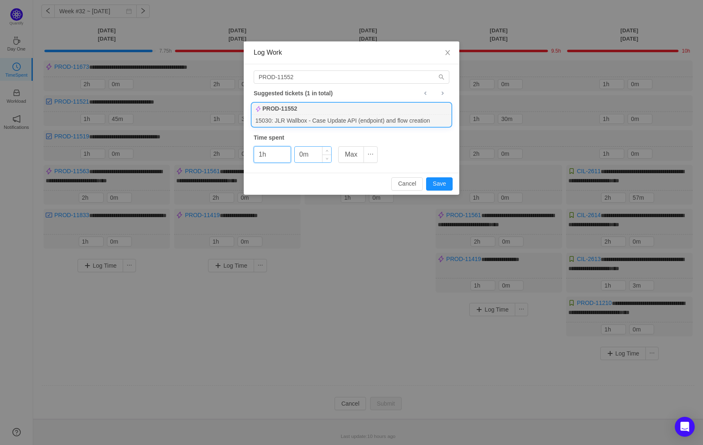
type input "1h"
click at [297, 153] on input "0m" at bounding box center [313, 155] width 36 height 16
type input "30m"
click at [444, 182] on button "Save" at bounding box center [439, 183] width 27 height 13
type input "0h"
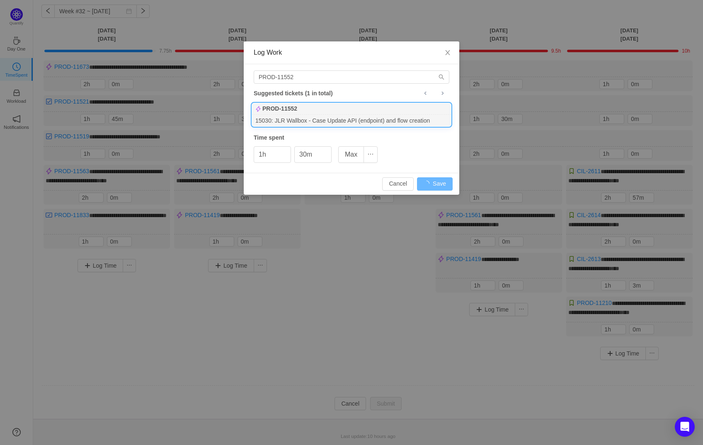
type input "0m"
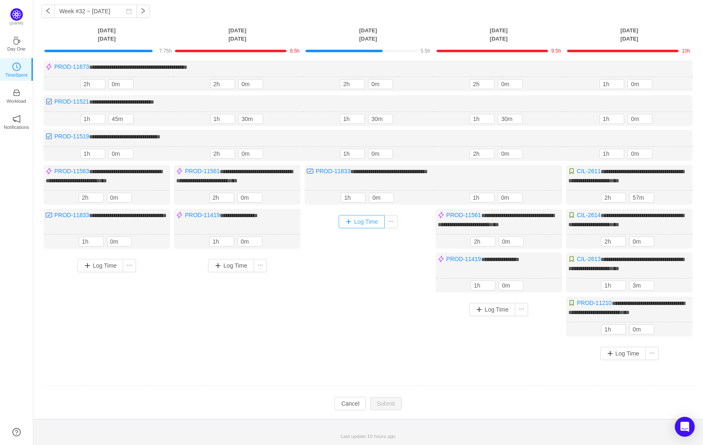
click at [374, 218] on button "Log Time" at bounding box center [362, 221] width 46 height 13
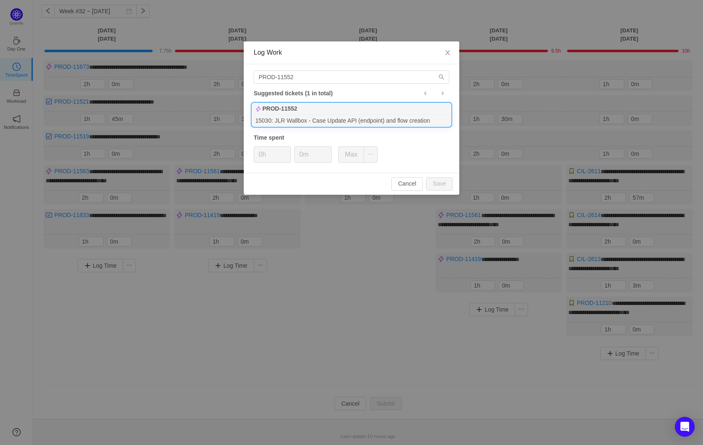
click at [343, 113] on div "PROD-11552" at bounding box center [351, 109] width 199 height 12
type input "1h"
click at [303, 159] on input "0m" at bounding box center [313, 155] width 36 height 16
click at [296, 154] on input "0m" at bounding box center [313, 155] width 36 height 16
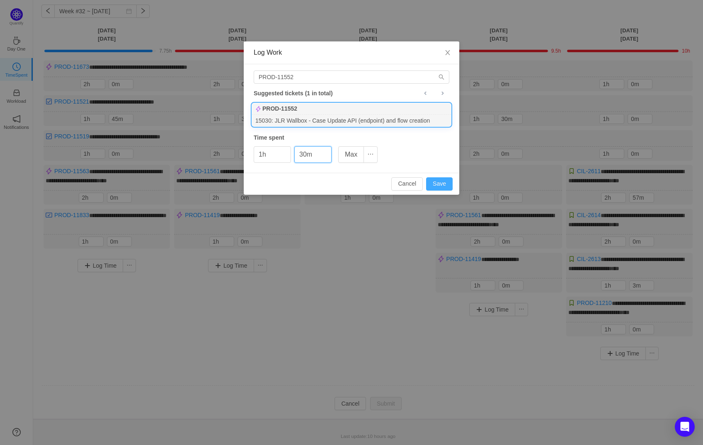
type input "30m"
click at [441, 183] on button "Save" at bounding box center [439, 183] width 27 height 13
type input "0h"
type input "0m"
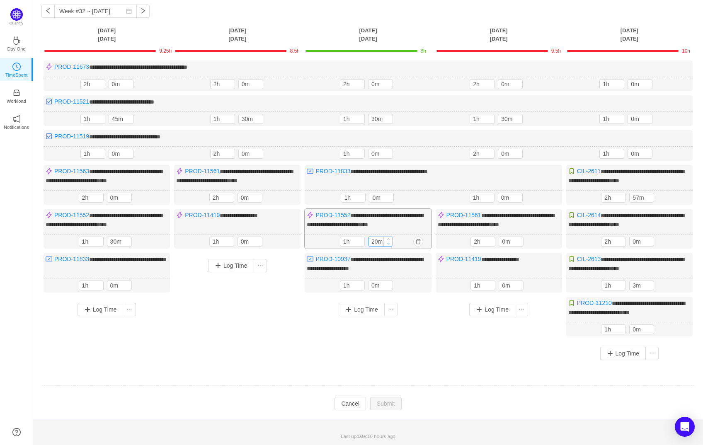
click at [389, 245] on icon "icon: down" at bounding box center [388, 243] width 3 height 3
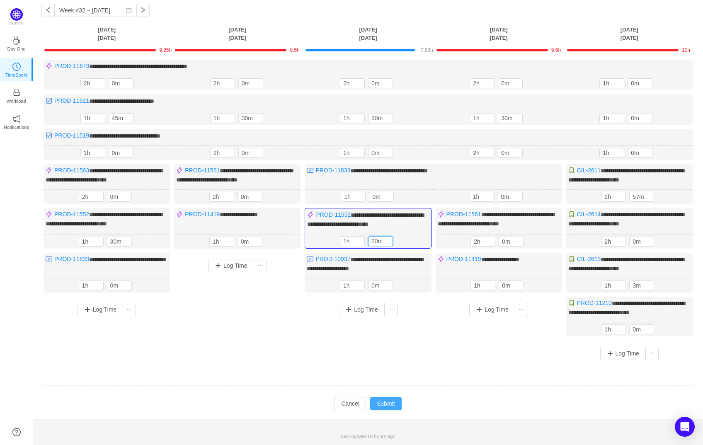
click at [388, 406] on button "Submit" at bounding box center [386, 403] width 32 height 13
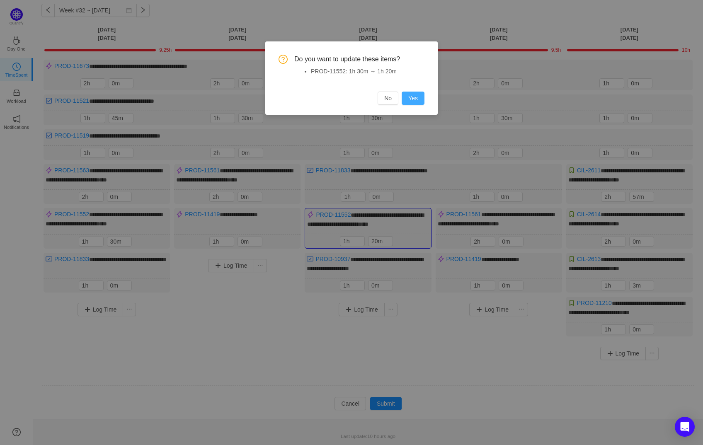
click at [413, 97] on button "Yes" at bounding box center [413, 98] width 23 height 13
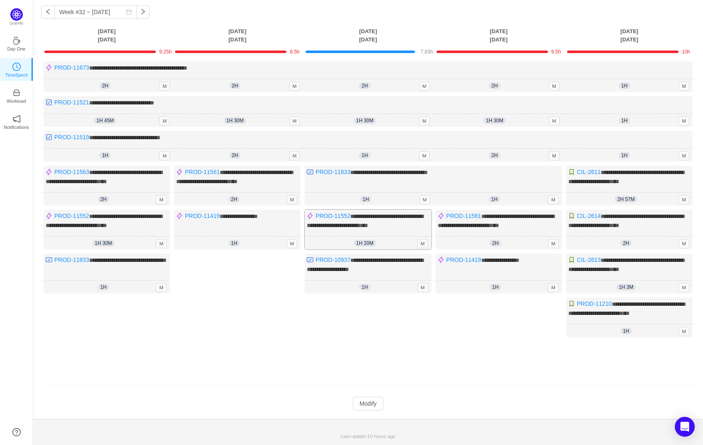
click at [403, 245] on div "1h 20m 1h 20m M" at bounding box center [368, 243] width 126 height 13
click at [372, 400] on button "Modify" at bounding box center [368, 403] width 30 height 13
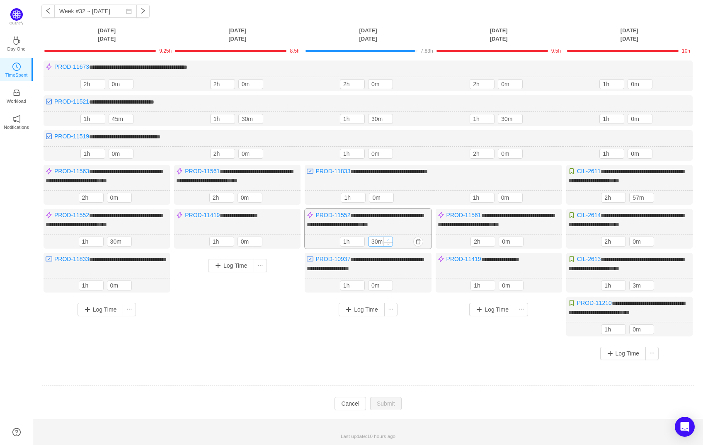
click at [388, 241] on icon "icon: up" at bounding box center [388, 240] width 3 height 3
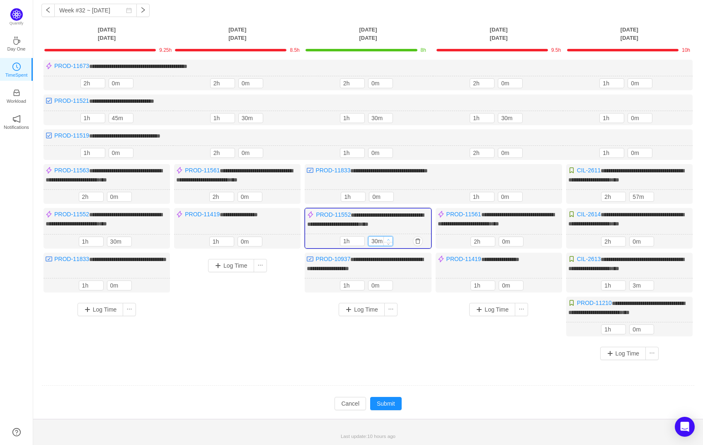
type input "40m"
click at [388, 241] on icon "icon: up" at bounding box center [388, 239] width 3 height 3
click at [391, 402] on button "Submit" at bounding box center [386, 403] width 32 height 13
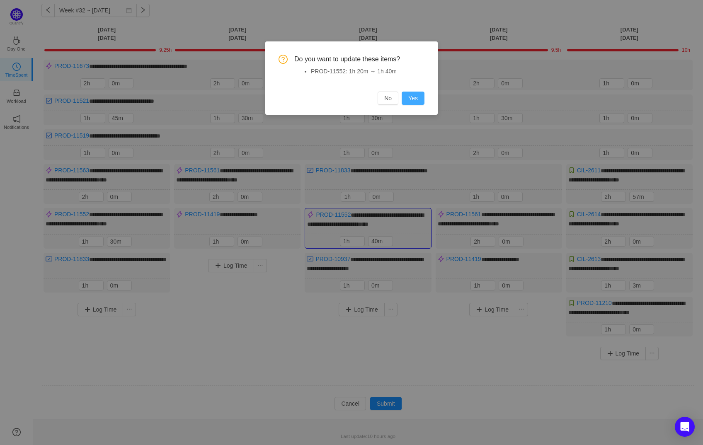
click at [406, 97] on button "Yes" at bounding box center [413, 98] width 23 height 13
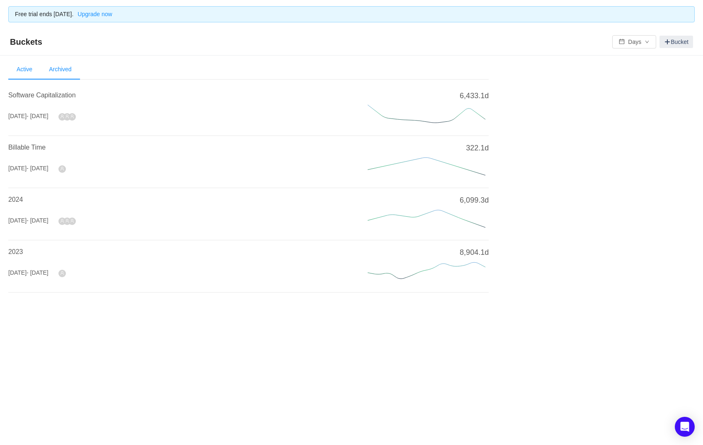
click at [64, 67] on li "Archived" at bounding box center [60, 70] width 39 height 20
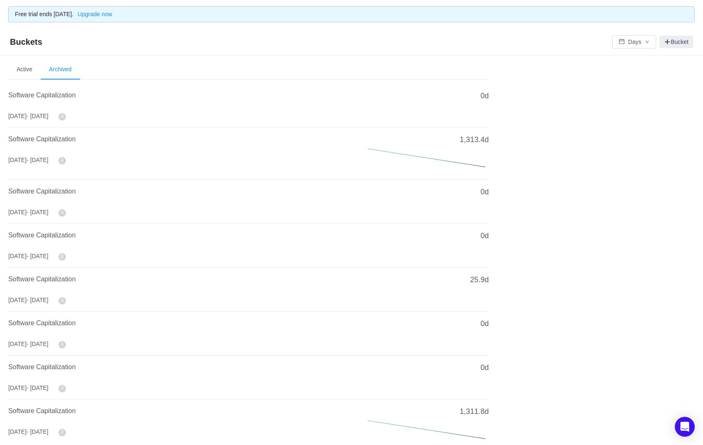
click at [65, 70] on li "Archived" at bounding box center [60, 70] width 39 height 20
click at [28, 70] on li "Active" at bounding box center [24, 70] width 32 height 20
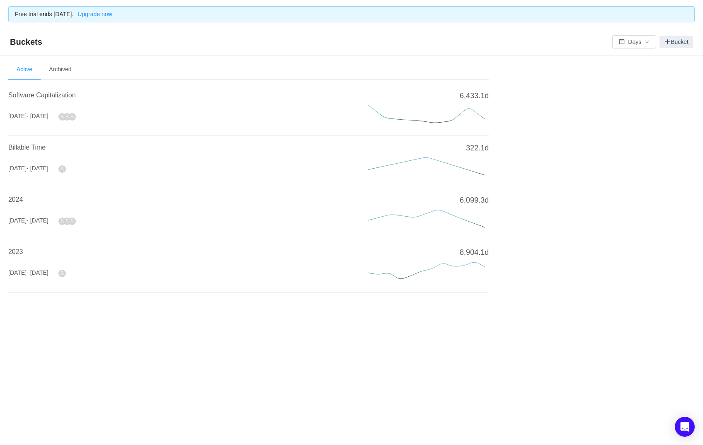
click at [54, 103] on div "Software Capitalization" at bounding box center [178, 97] width 340 height 15
click at [47, 94] on span "Software Capitalization" at bounding box center [42, 95] width 68 height 7
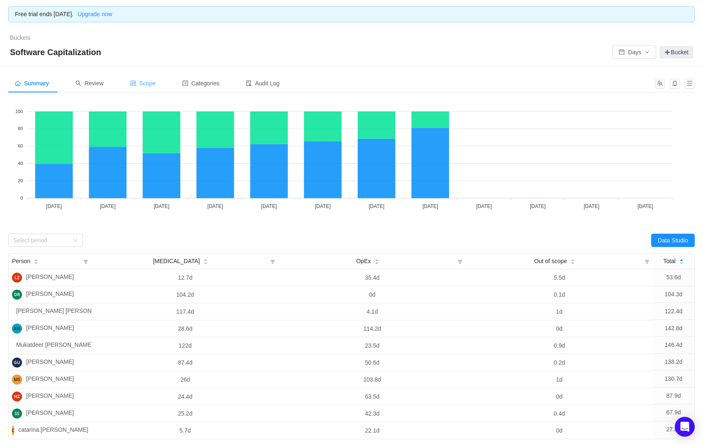
click at [149, 81] on span "Scope" at bounding box center [143, 83] width 26 height 7
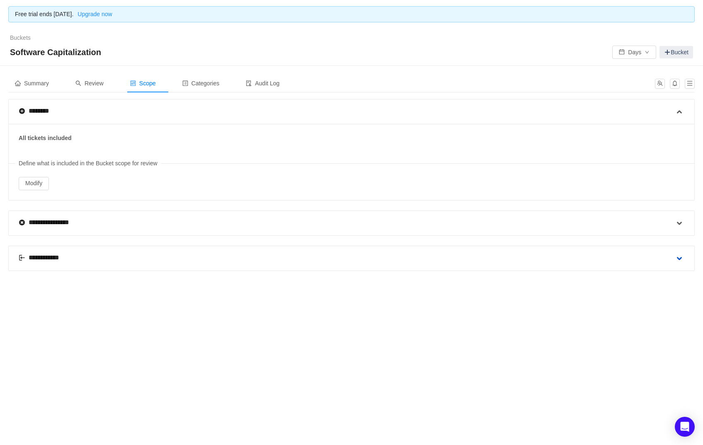
click at [677, 259] on span at bounding box center [680, 259] width 10 height 10
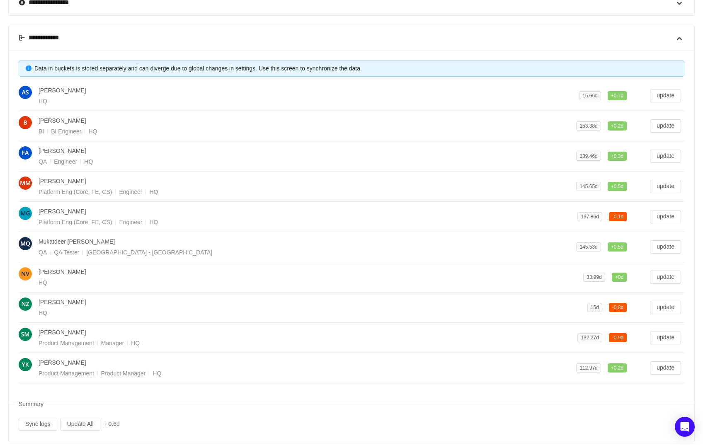
scroll to position [231, 0]
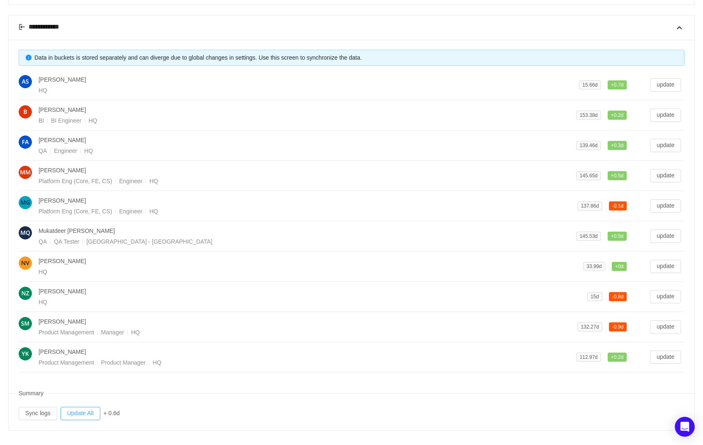
click at [75, 410] on button "Update All" at bounding box center [81, 413] width 40 height 13
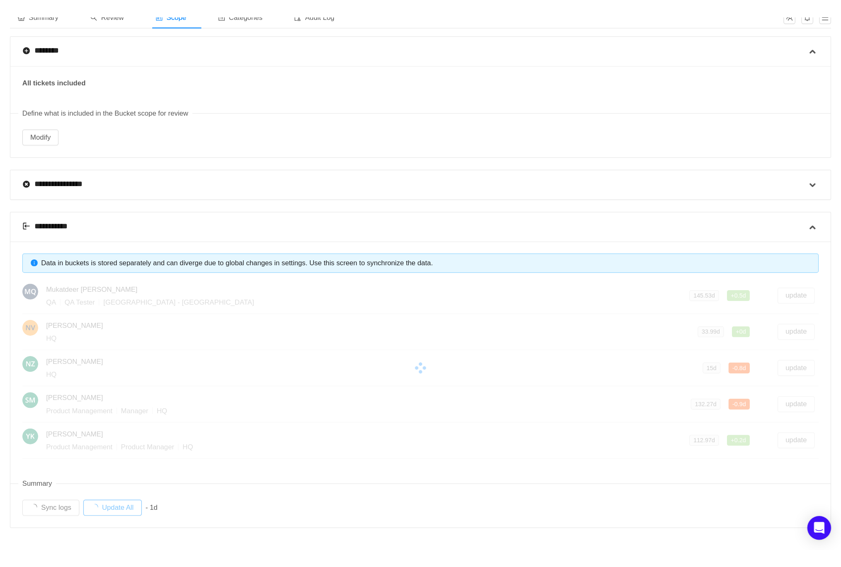
scroll to position [0, 0]
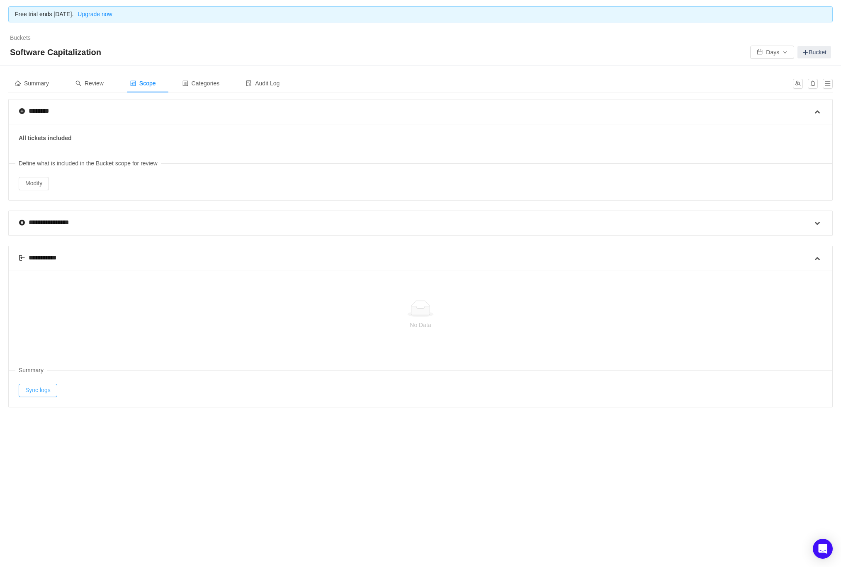
click at [38, 387] on button "Sync logs" at bounding box center [38, 390] width 39 height 13
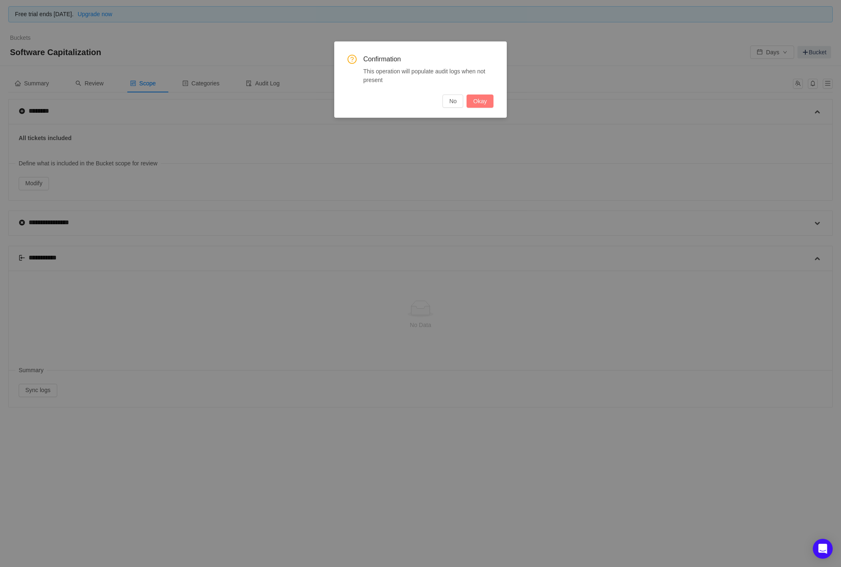
click at [478, 102] on button "Okay" at bounding box center [480, 101] width 27 height 13
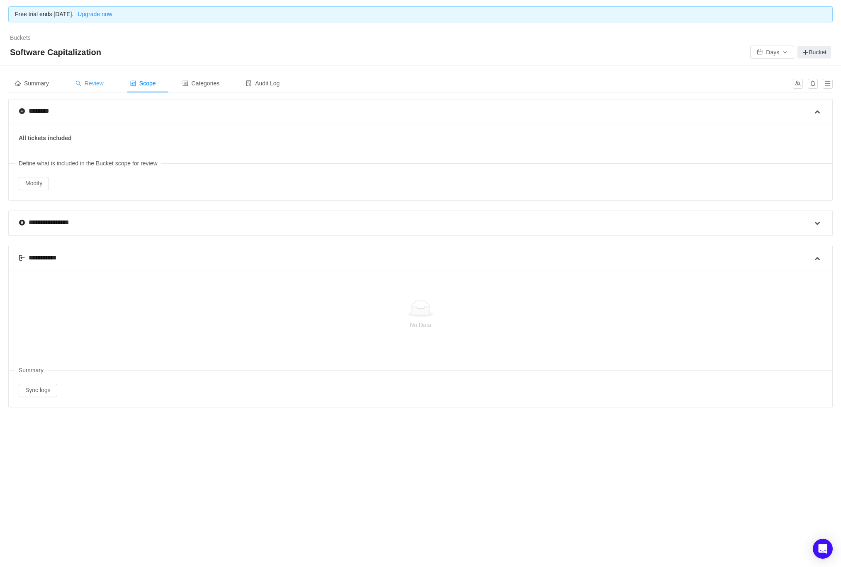
click at [104, 84] on span "Review" at bounding box center [89, 83] width 28 height 7
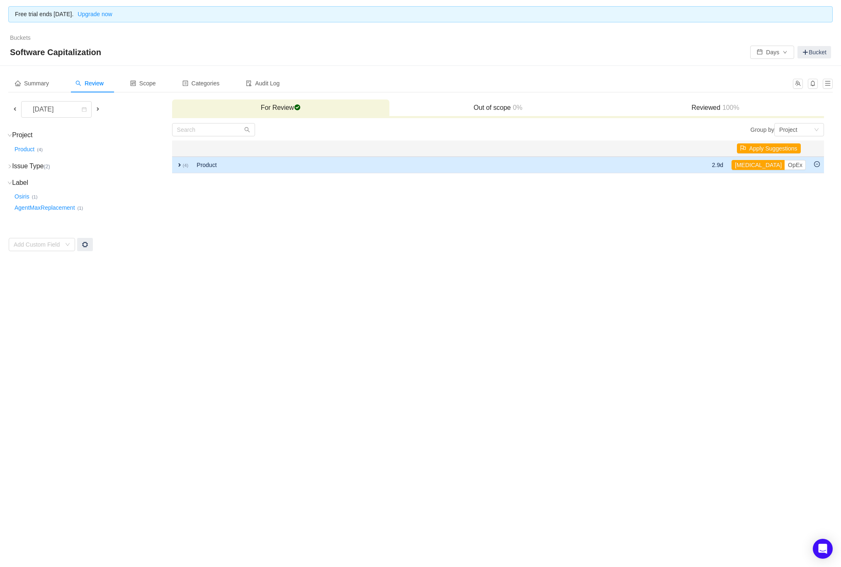
click at [176, 160] on td "expand (4)" at bounding box center [182, 165] width 21 height 17
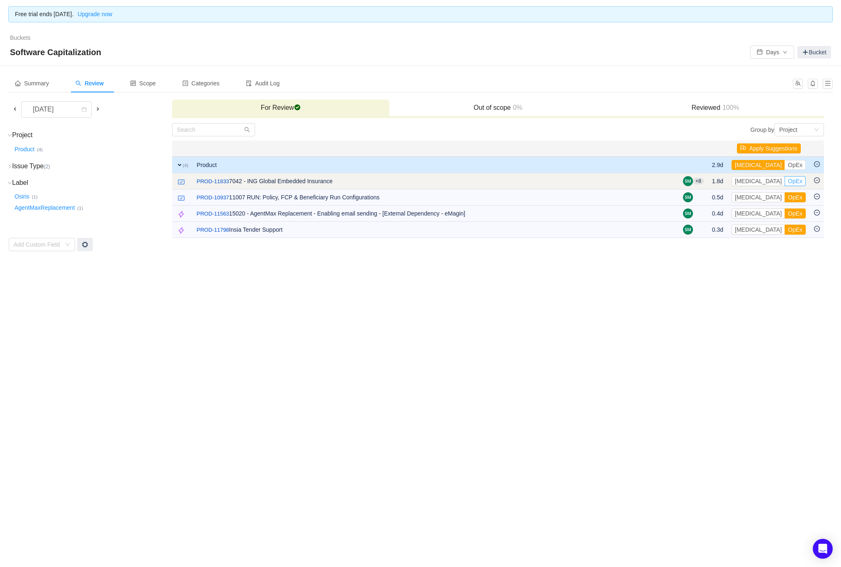
click at [703, 180] on button "OpEx" at bounding box center [795, 181] width 21 height 10
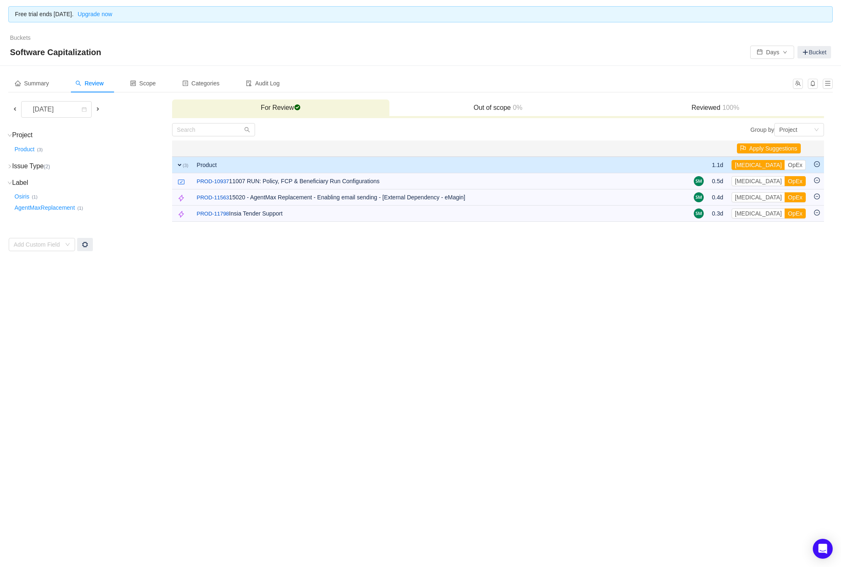
click at [703, 180] on button "OpEx" at bounding box center [795, 181] width 21 height 10
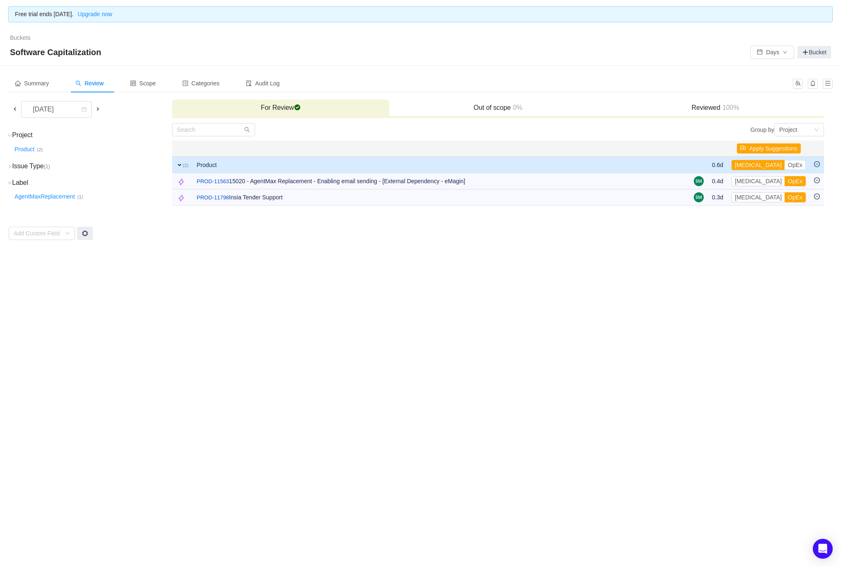
click at [703, 180] on button "OpEx" at bounding box center [795, 181] width 21 height 10
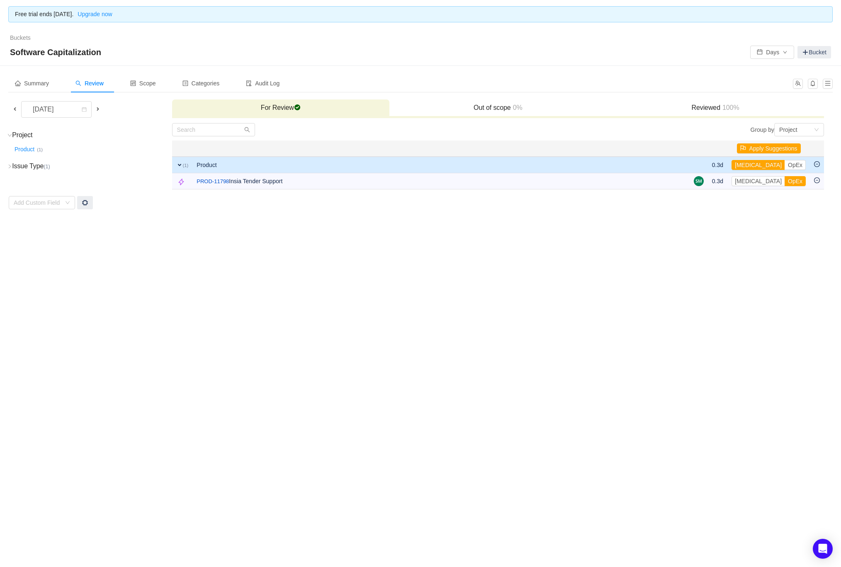
click at [703, 180] on button "OpEx" at bounding box center [795, 181] width 21 height 10
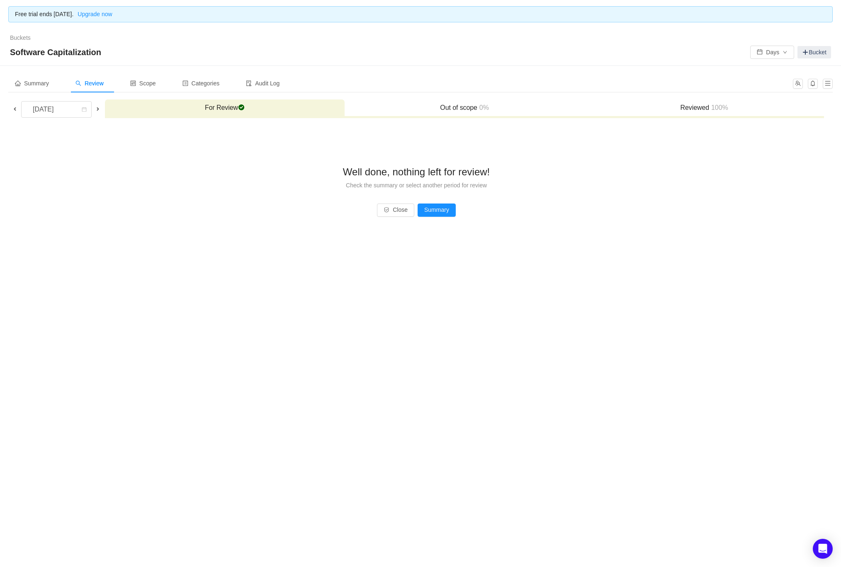
click at [484, 104] on span "0%" at bounding box center [483, 107] width 12 height 7
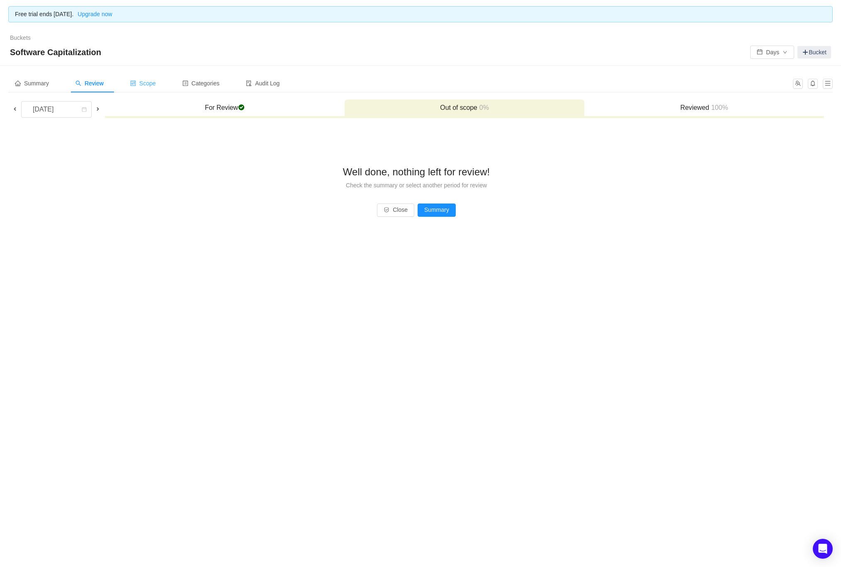
click at [156, 86] on span "Scope" at bounding box center [143, 83] width 26 height 7
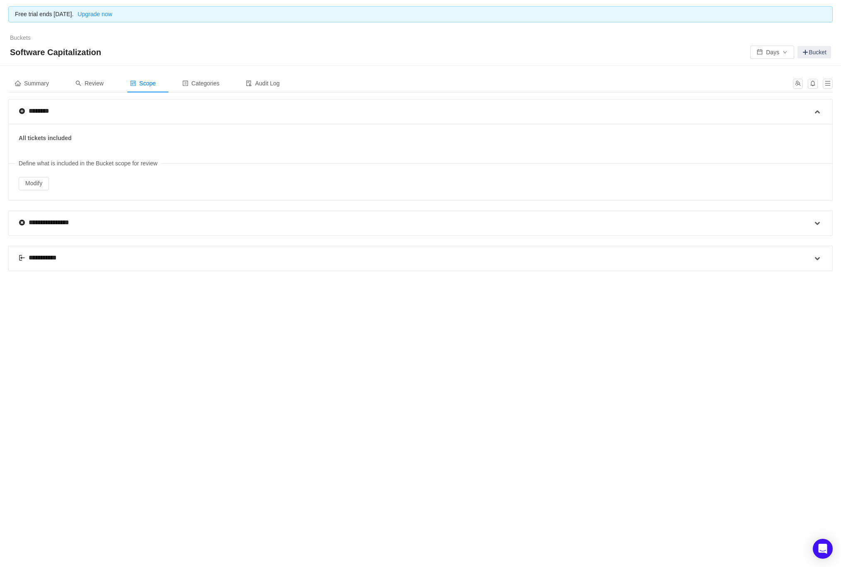
click at [41, 250] on div "**********" at bounding box center [416, 258] width 794 height 24
click at [40, 253] on div "**********" at bounding box center [42, 258] width 47 height 10
click at [43, 394] on button "Sync logs" at bounding box center [38, 390] width 39 height 13
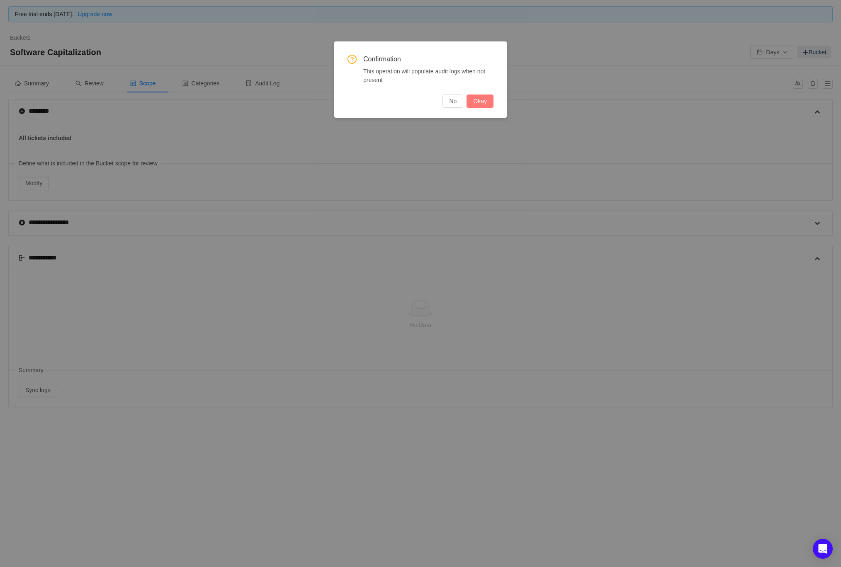
click at [489, 100] on button "Okay" at bounding box center [480, 101] width 27 height 13
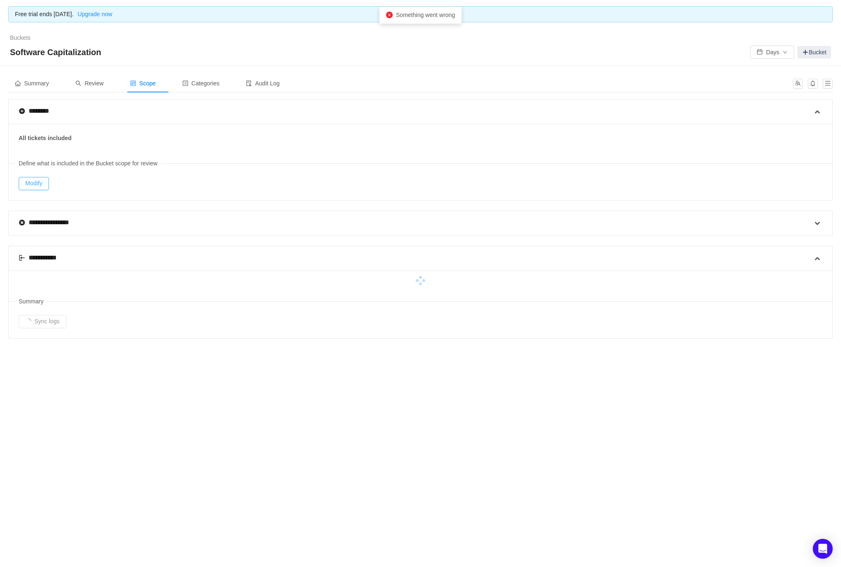
click at [31, 184] on button "Modify" at bounding box center [34, 183] width 30 height 13
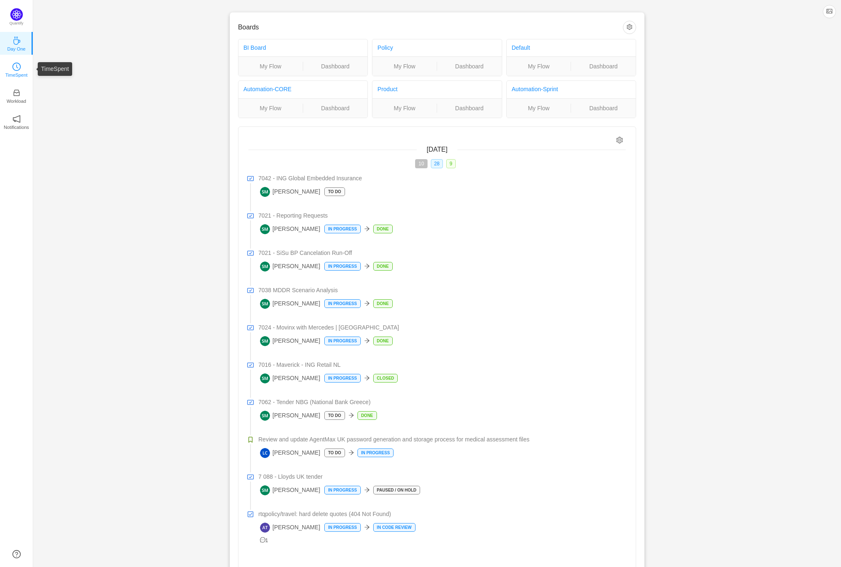
click at [19, 68] on icon "icon: clock-circle" at bounding box center [16, 67] width 8 height 8
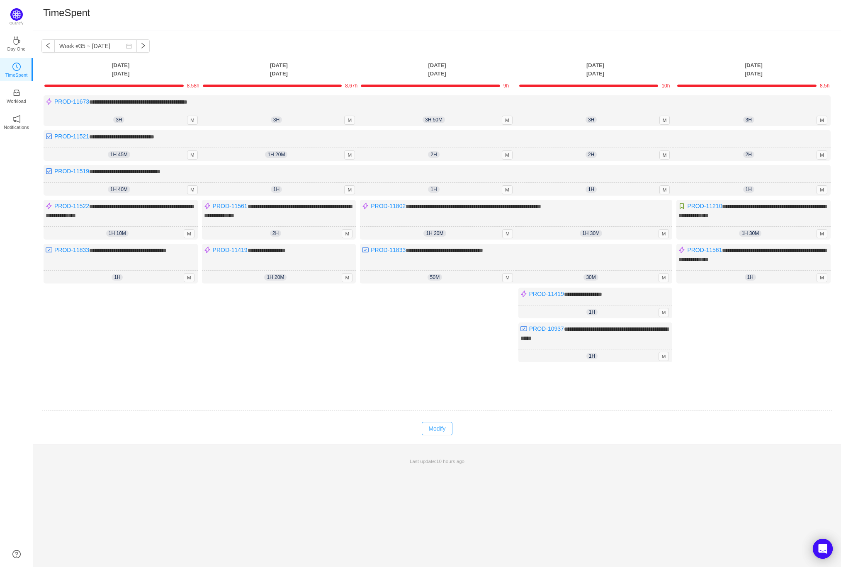
click at [435, 422] on button "Modify" at bounding box center [437, 428] width 30 height 13
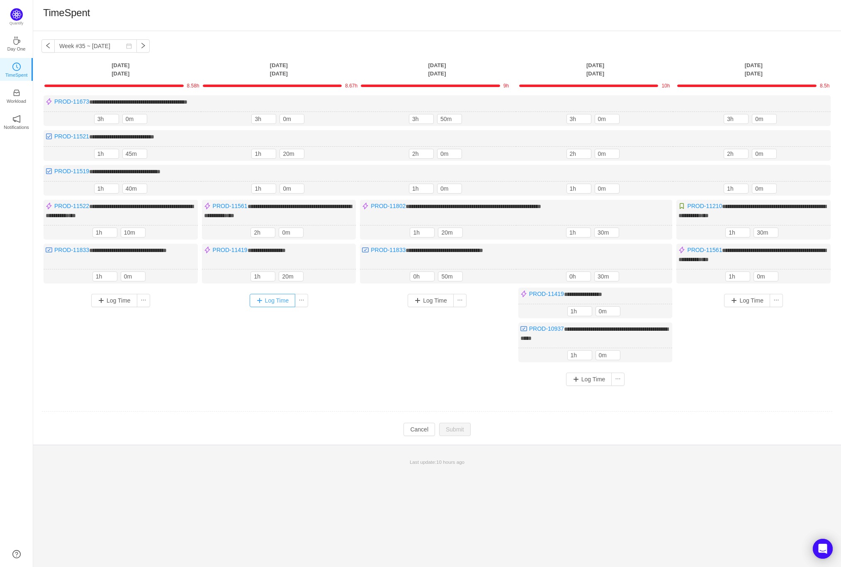
click at [275, 298] on button "Log Time" at bounding box center [273, 300] width 46 height 13
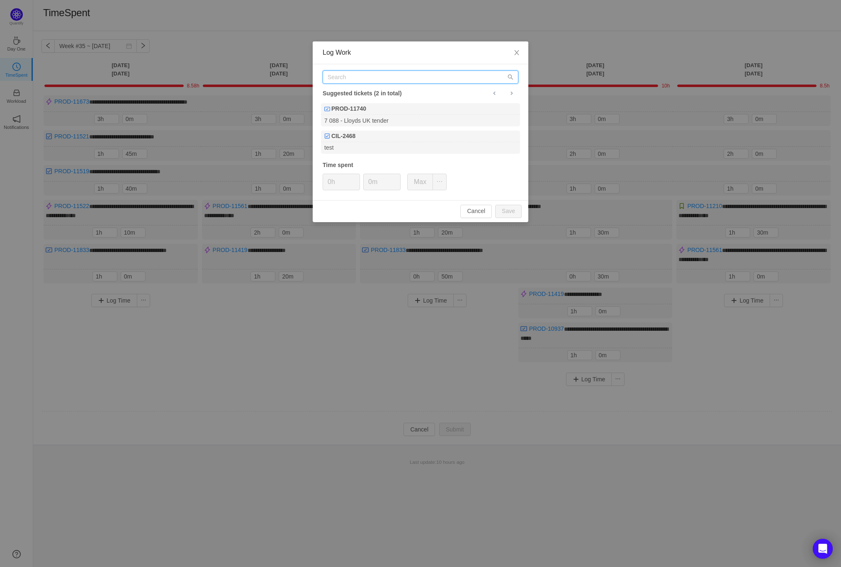
click at [359, 80] on input "text" at bounding box center [421, 76] width 196 height 13
paste input "PROD-11330"
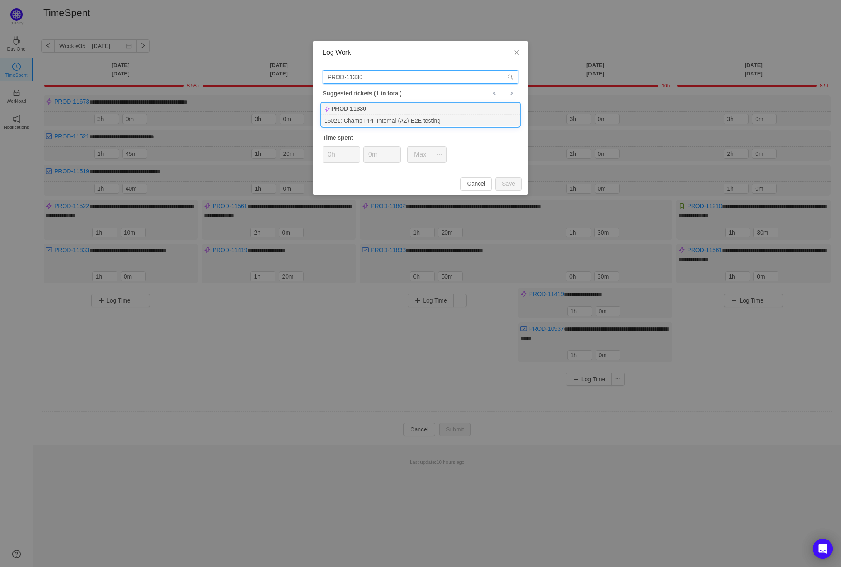
type input "PROD-11330"
click at [373, 112] on div "PROD-11330" at bounding box center [420, 109] width 199 height 12
click at [511, 183] on button "Save" at bounding box center [508, 183] width 27 height 13
type input "0h"
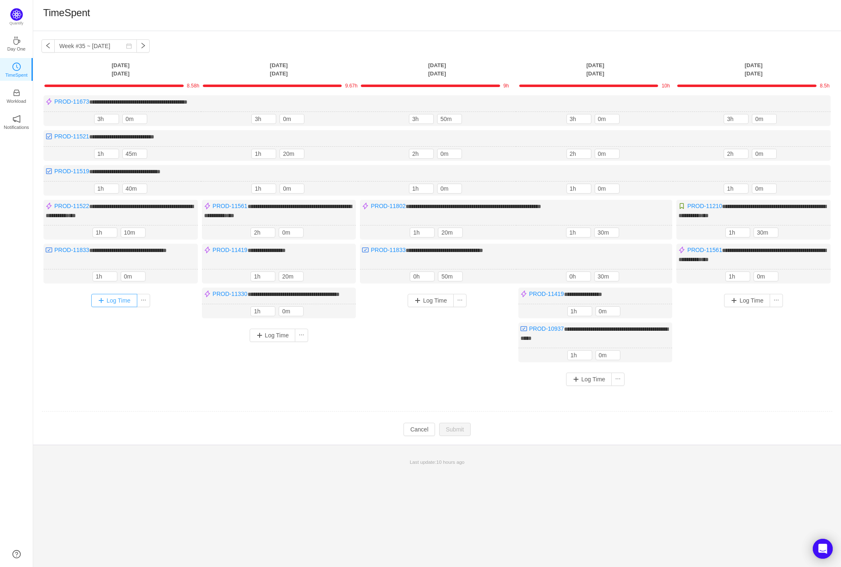
click at [110, 300] on button "Log Time" at bounding box center [114, 300] width 46 height 13
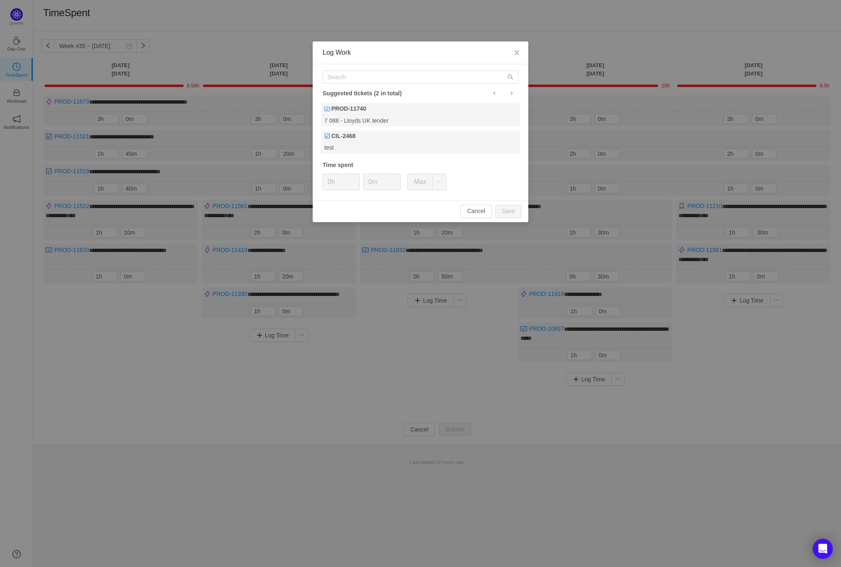
click at [421, 85] on div "Suggested tickets (2 in total) PROD-11740 7 088 - Lloyds UK tender CIL-2468 tes…" at bounding box center [421, 132] width 216 height 136
click at [411, 80] on input "text" at bounding box center [421, 76] width 196 height 13
paste input "PROD-11330"
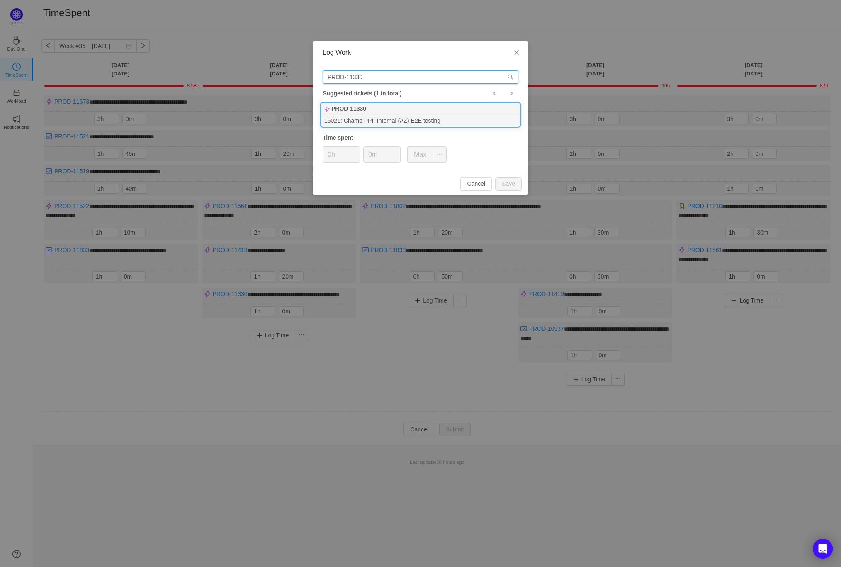
type input "PROD-11330"
click at [391, 115] on div "15021: Champ PPI- Internal (AZ) E2E testing" at bounding box center [420, 120] width 199 height 11
click at [511, 182] on button "Save" at bounding box center [508, 183] width 27 height 13
type input "0h"
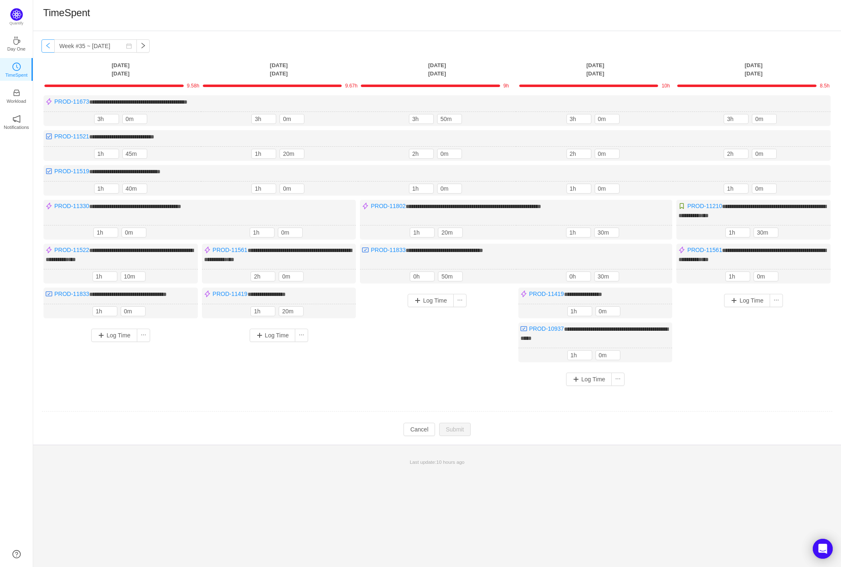
click at [45, 46] on button "button" at bounding box center [47, 45] width 13 height 13
type input "Week #34 ~ [DATE]"
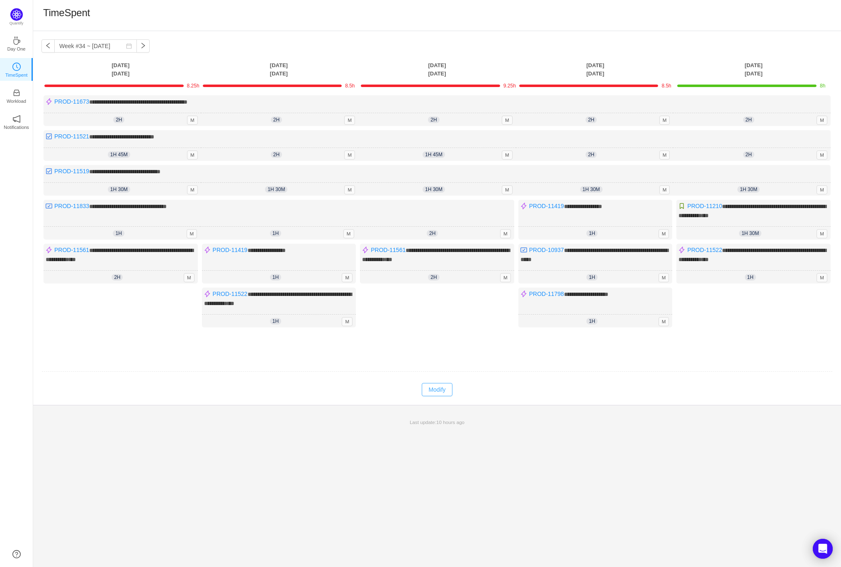
click at [433, 386] on button "Modify" at bounding box center [437, 389] width 30 height 13
click at [738, 297] on button "Log Time" at bounding box center [747, 300] width 46 height 13
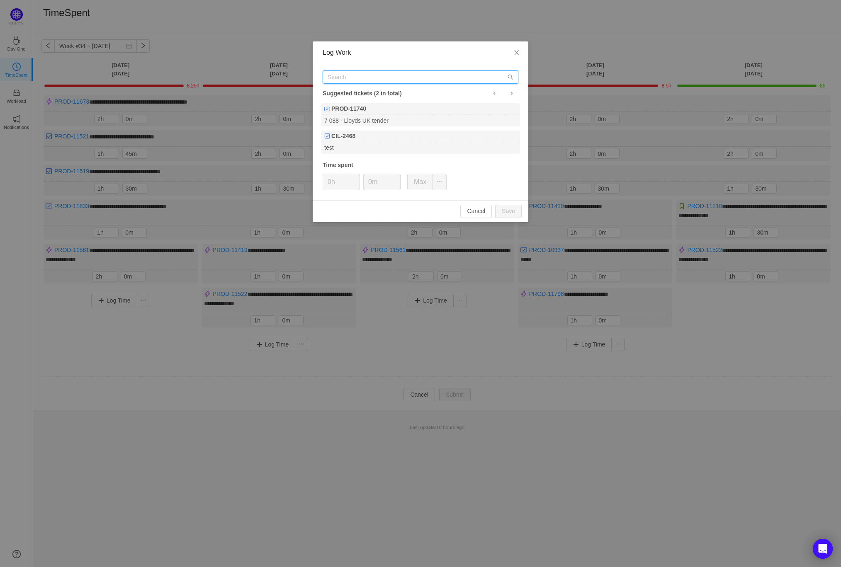
click at [384, 70] on input "text" at bounding box center [421, 76] width 196 height 13
paste input "PROD-11330"
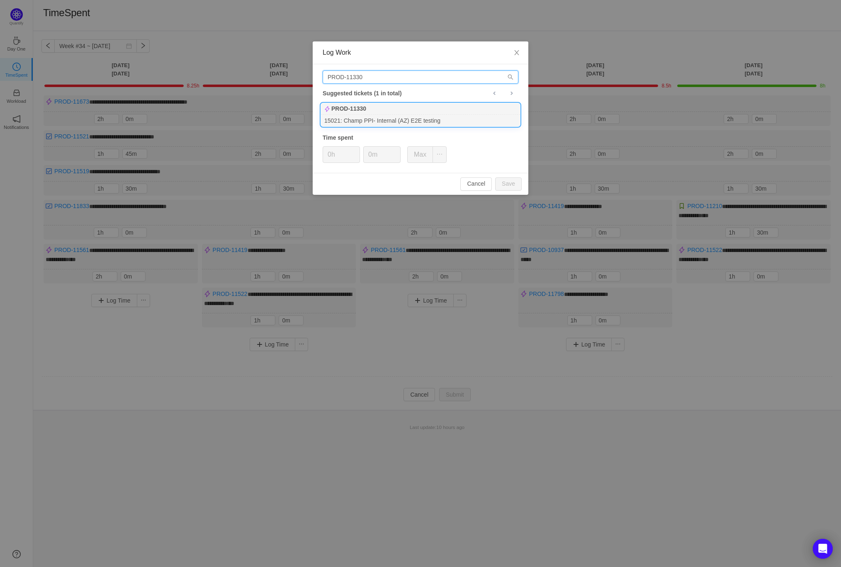
type input "PROD-11330"
click at [377, 115] on div "15021: Champ PPI- Internal (AZ) E2E testing" at bounding box center [420, 120] width 199 height 11
click at [505, 180] on button "Save" at bounding box center [508, 183] width 27 height 13
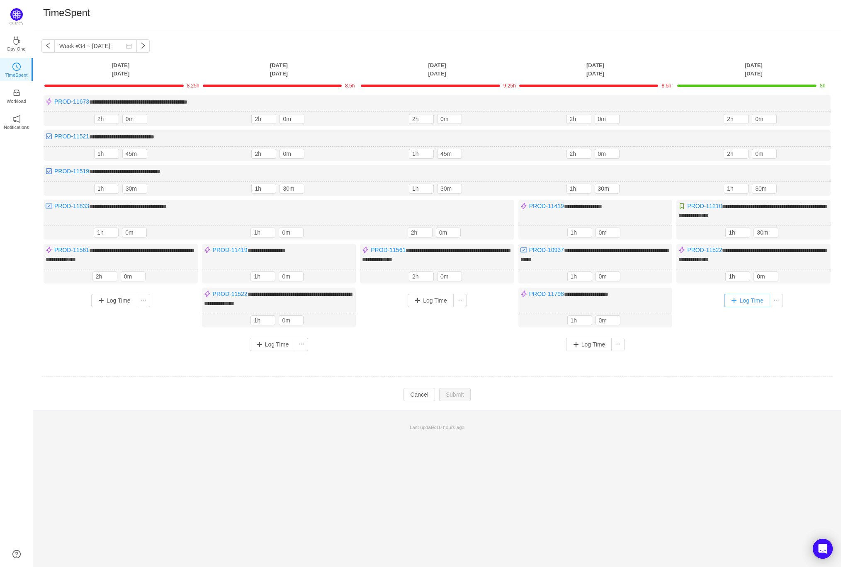
click at [746, 298] on button "Log Time" at bounding box center [747, 300] width 46 height 13
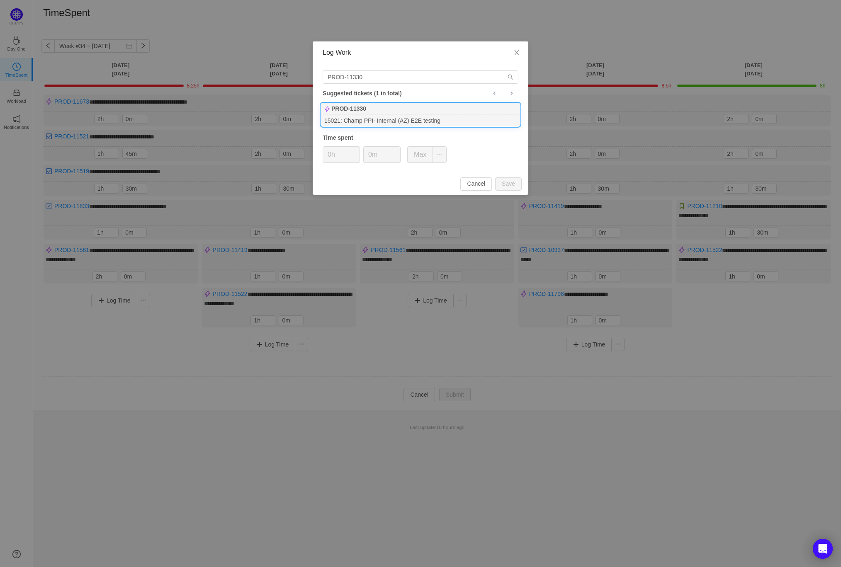
click at [396, 111] on div "PROD-11330" at bounding box center [420, 109] width 199 height 12
click at [501, 183] on button "Save" at bounding box center [508, 183] width 27 height 13
type input "0h"
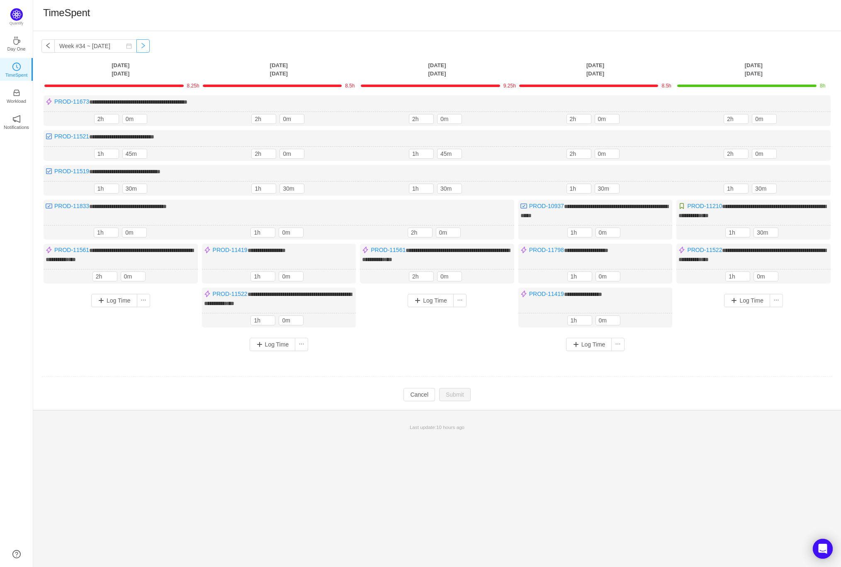
click at [136, 45] on button "button" at bounding box center [142, 45] width 13 height 13
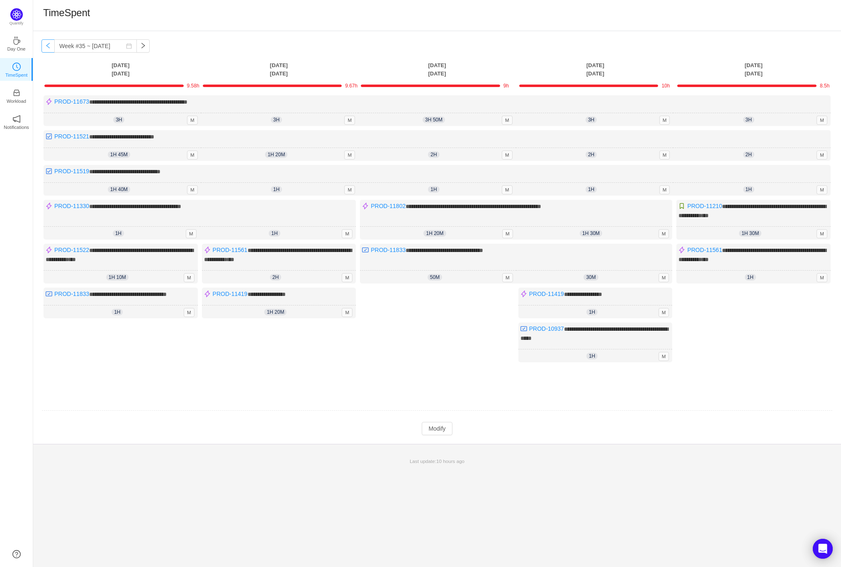
click at [51, 49] on button "button" at bounding box center [47, 45] width 13 height 13
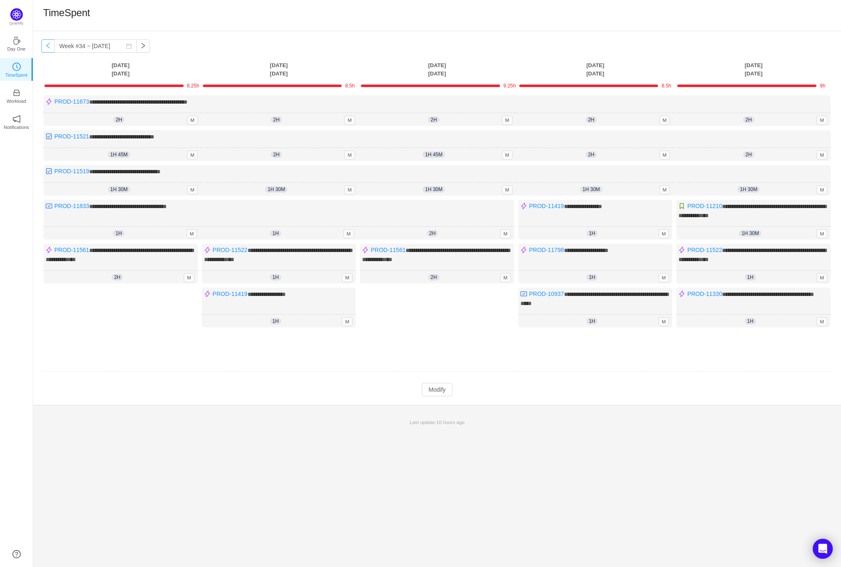
click at [49, 45] on button "button" at bounding box center [47, 45] width 13 height 13
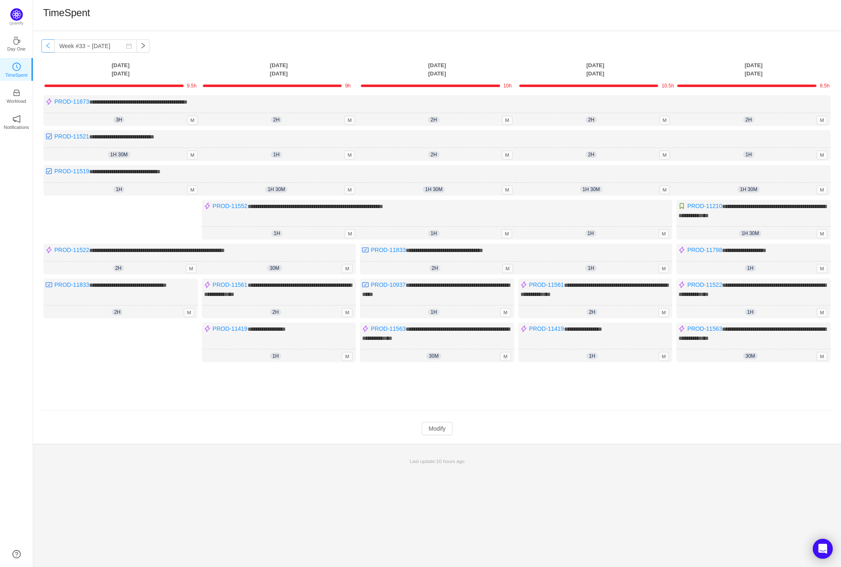
click at [49, 45] on button "button" at bounding box center [47, 45] width 13 height 13
type input "Week #32 ~ Aug 04"
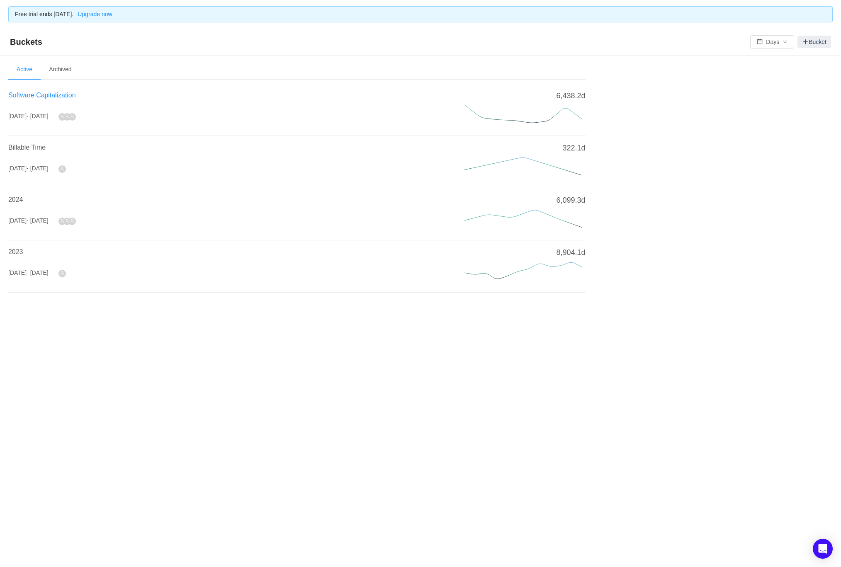
click at [49, 95] on span "Software Capitalization" at bounding box center [42, 95] width 68 height 7
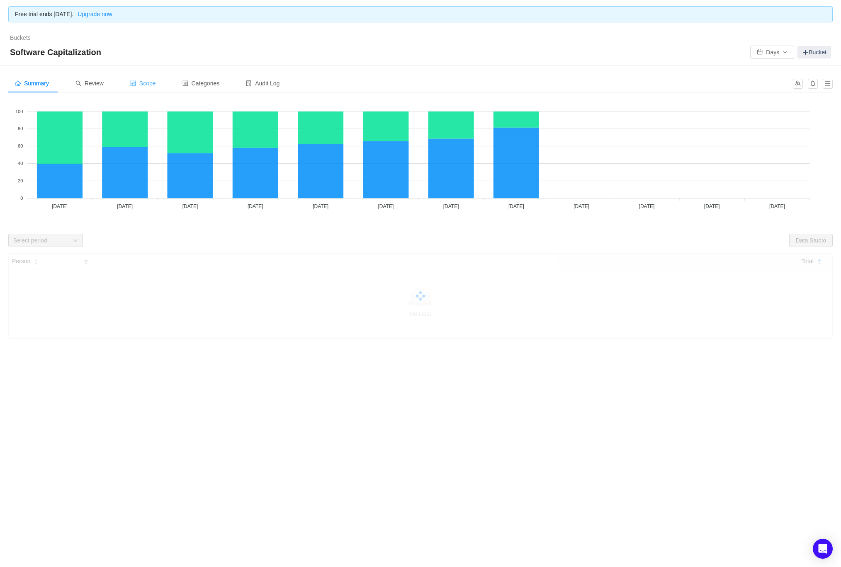
click at [153, 85] on span "Scope" at bounding box center [143, 83] width 26 height 7
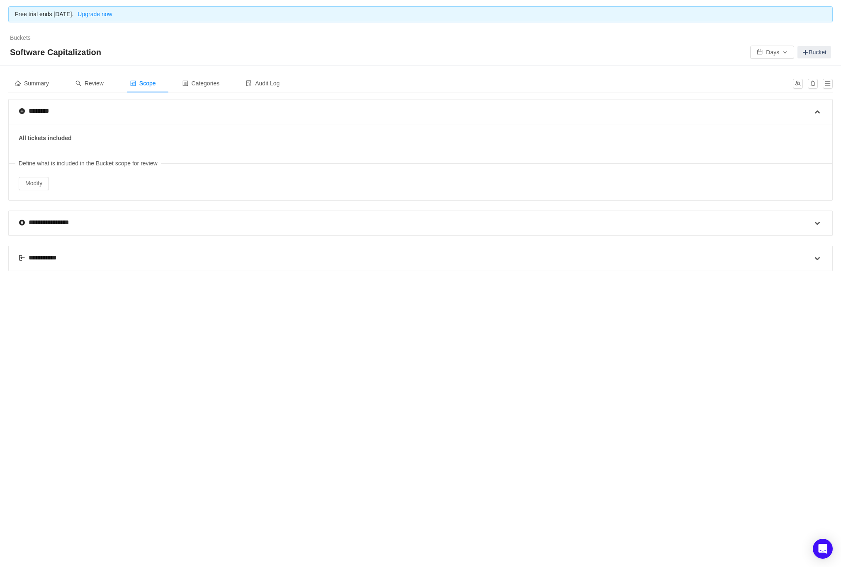
click at [16, 256] on div "**********" at bounding box center [421, 258] width 824 height 25
click at [24, 255] on span at bounding box center [22, 258] width 7 height 7
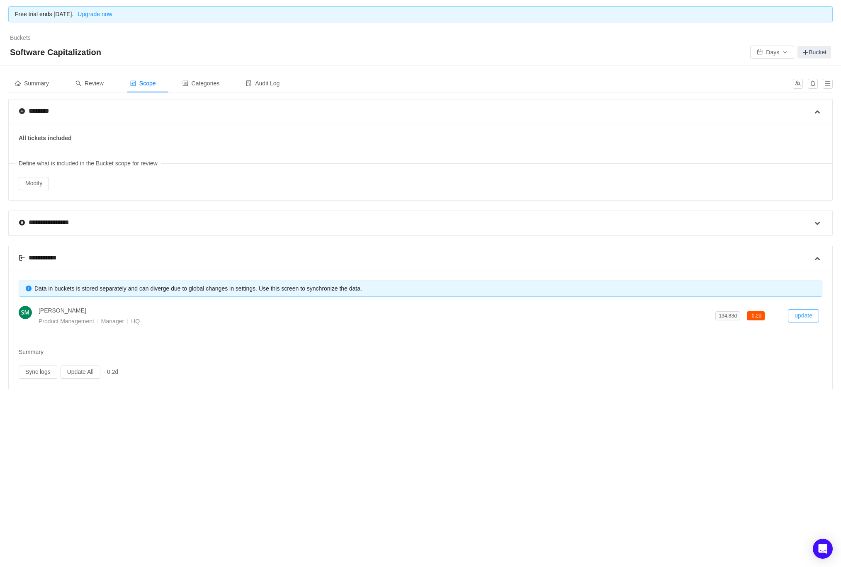
click at [797, 314] on button "update" at bounding box center [803, 315] width 31 height 13
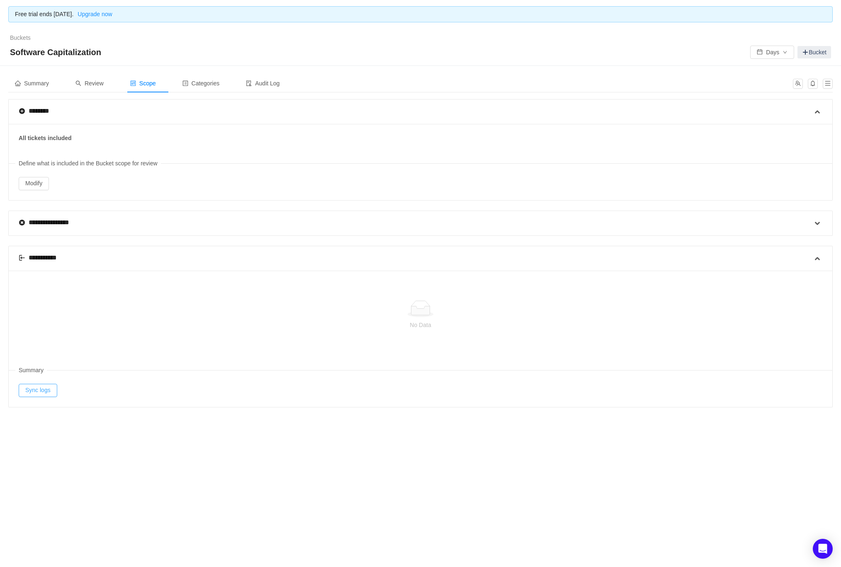
click at [36, 385] on button "Sync logs" at bounding box center [38, 390] width 39 height 13
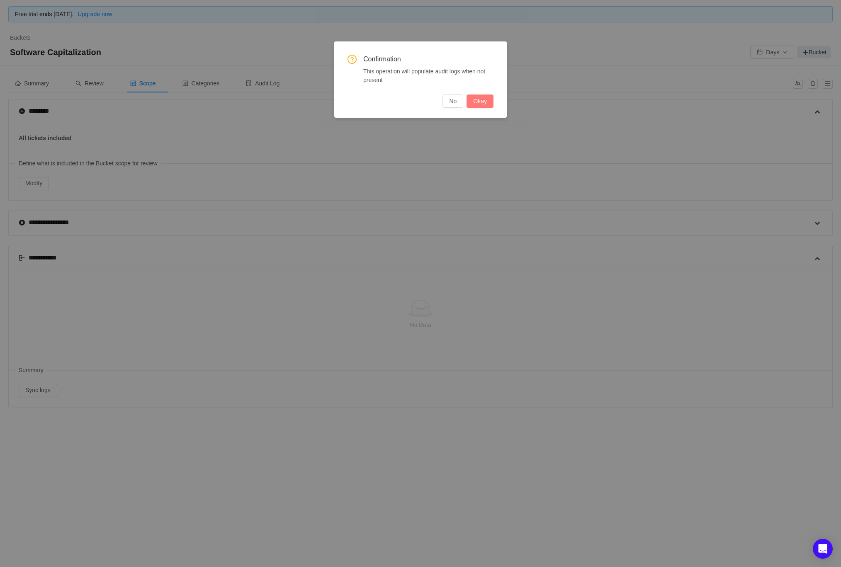
click at [488, 103] on button "Okay" at bounding box center [480, 101] width 27 height 13
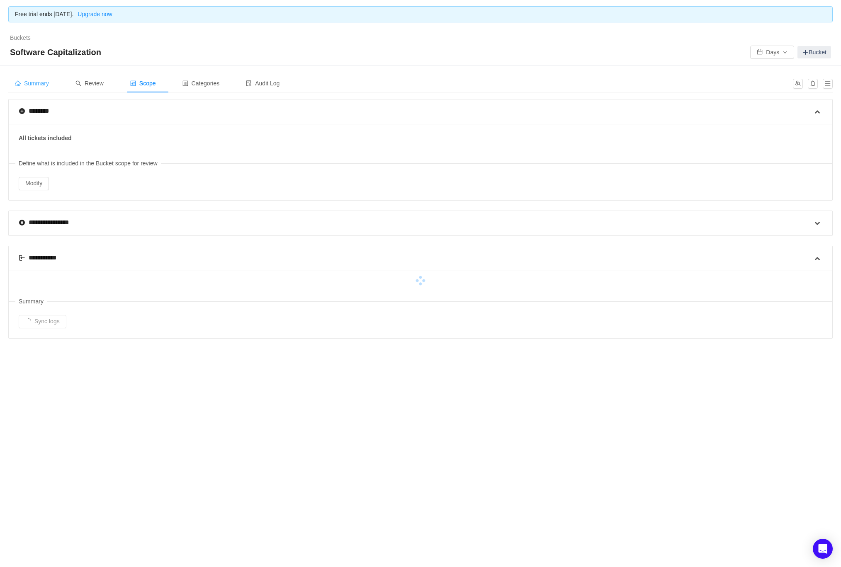
click at [39, 76] on div "Summary" at bounding box center [31, 83] width 47 height 19
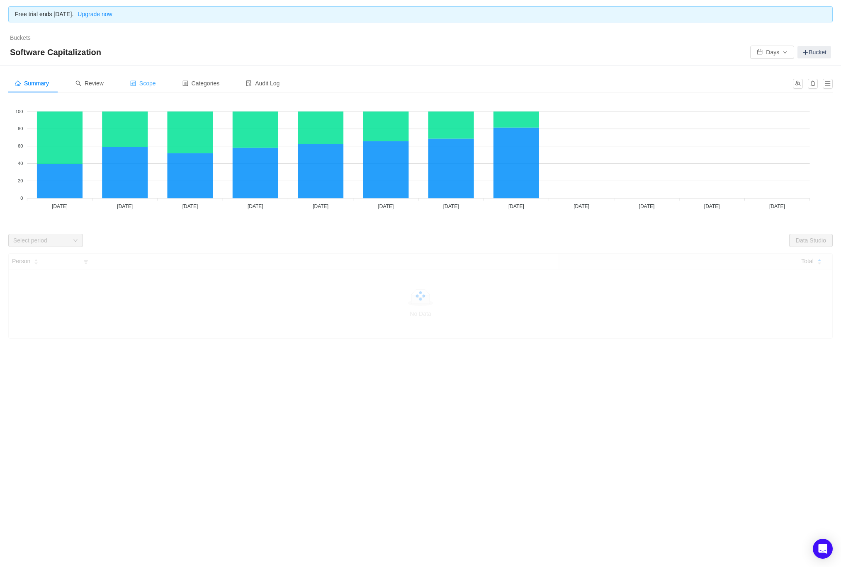
click at [158, 78] on div "Scope" at bounding box center [143, 83] width 39 height 19
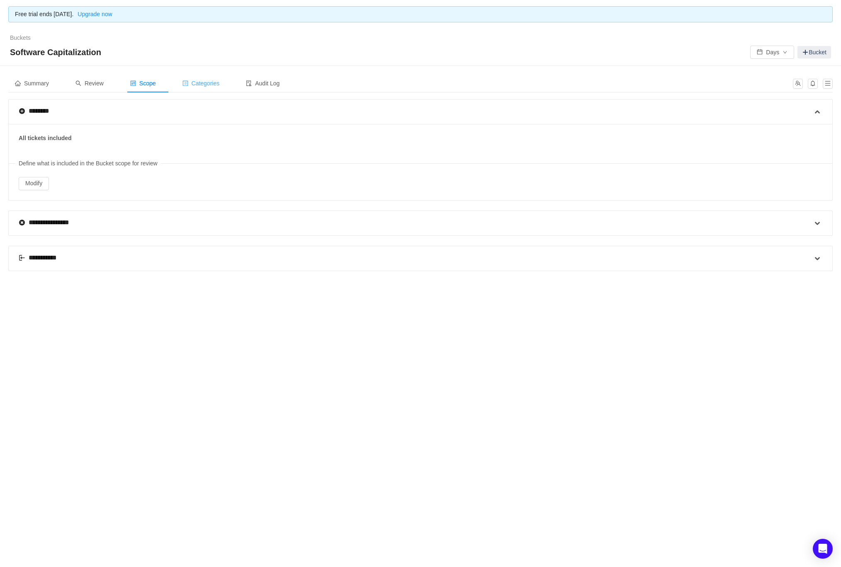
click at [202, 86] on span "Categories" at bounding box center [200, 83] width 37 height 7
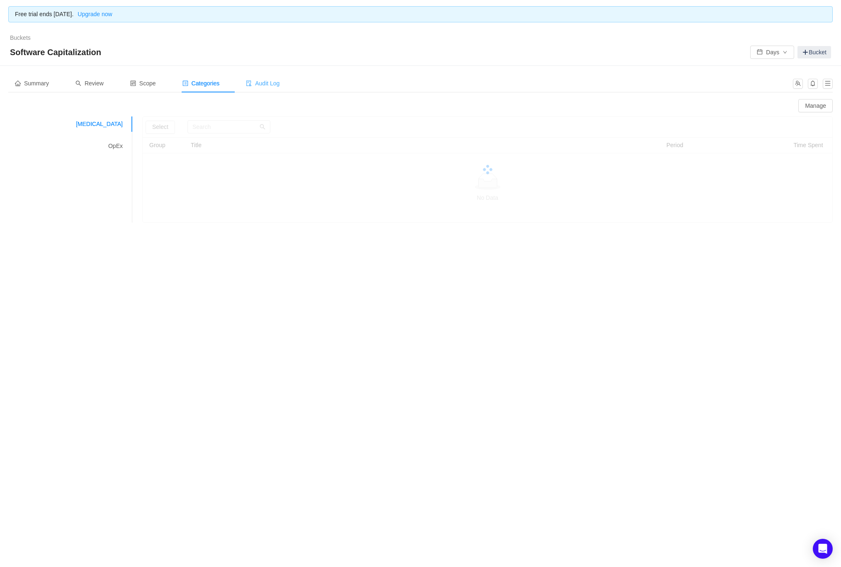
click at [280, 84] on span "Audit Log" at bounding box center [263, 83] width 34 height 7
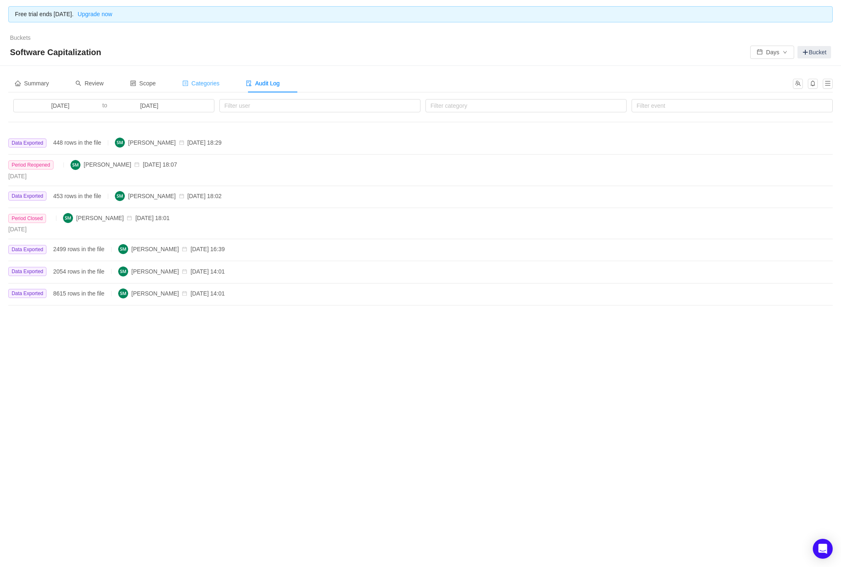
click at [213, 81] on span "Categories" at bounding box center [200, 83] width 37 height 7
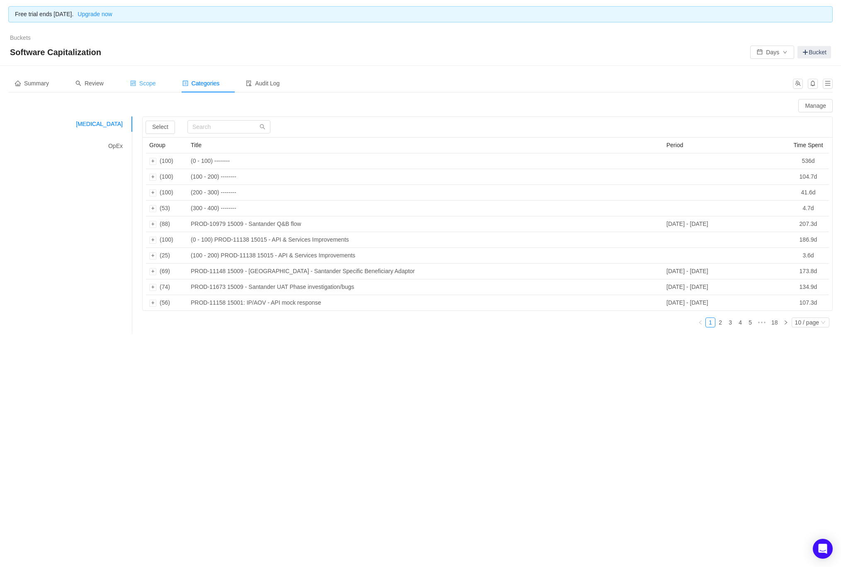
click at [153, 80] on span "Scope" at bounding box center [143, 83] width 26 height 7
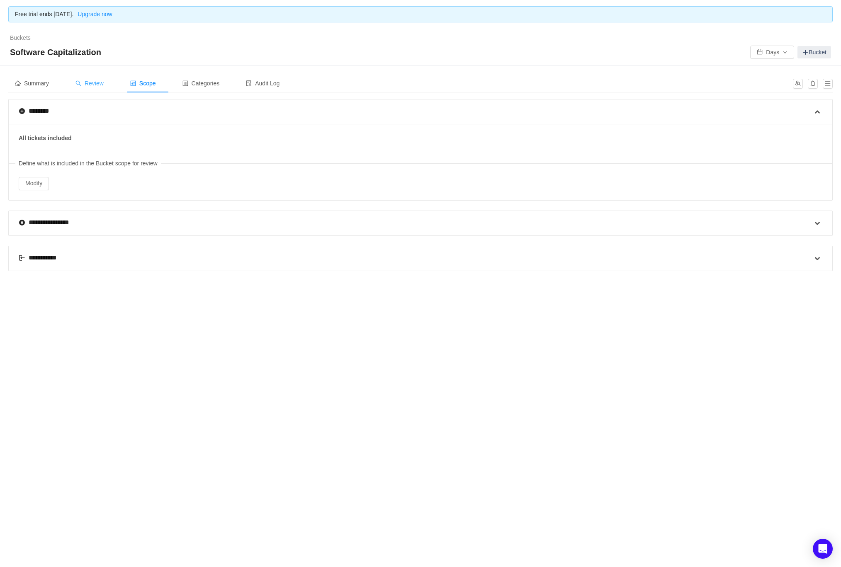
click at [85, 79] on div "Review" at bounding box center [89, 83] width 41 height 19
click at [38, 79] on div "Summary" at bounding box center [31, 83] width 47 height 19
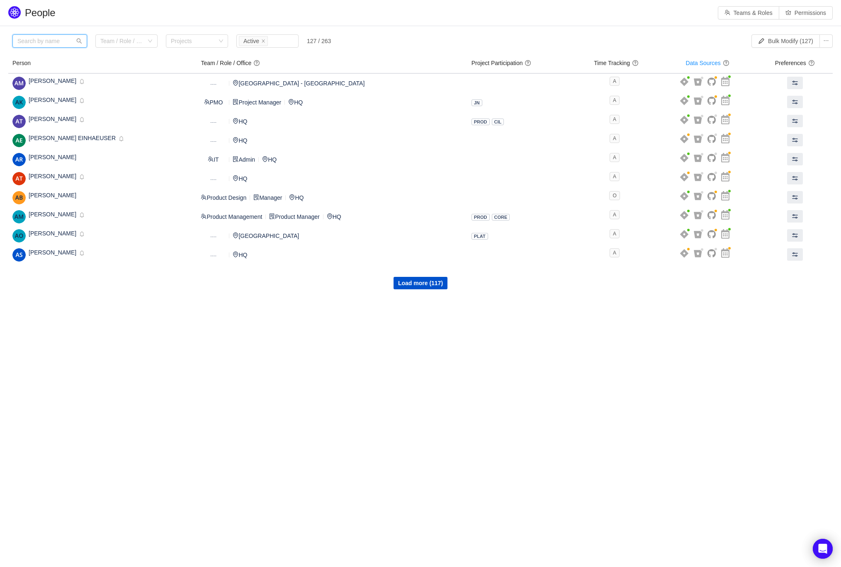
click at [52, 44] on input "text" at bounding box center [49, 40] width 75 height 13
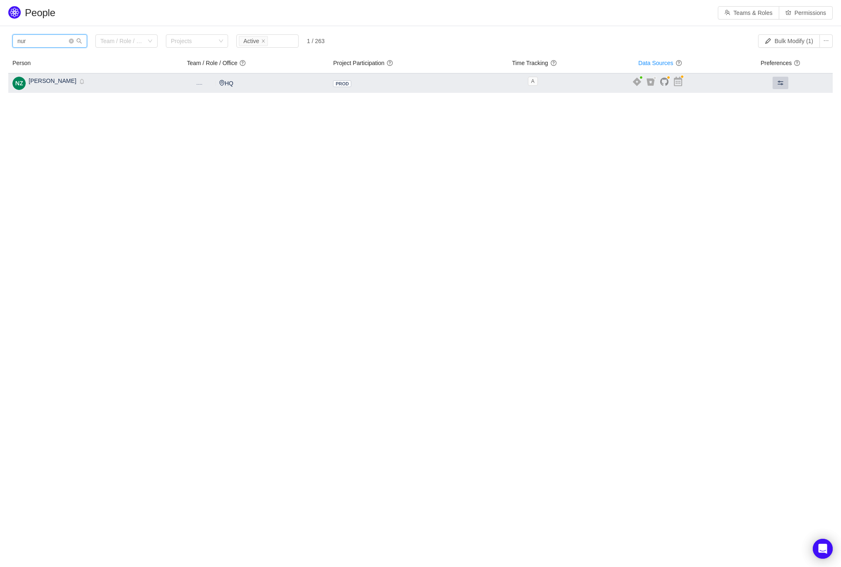
type input "nur"
click at [782, 83] on span at bounding box center [780, 83] width 7 height 7
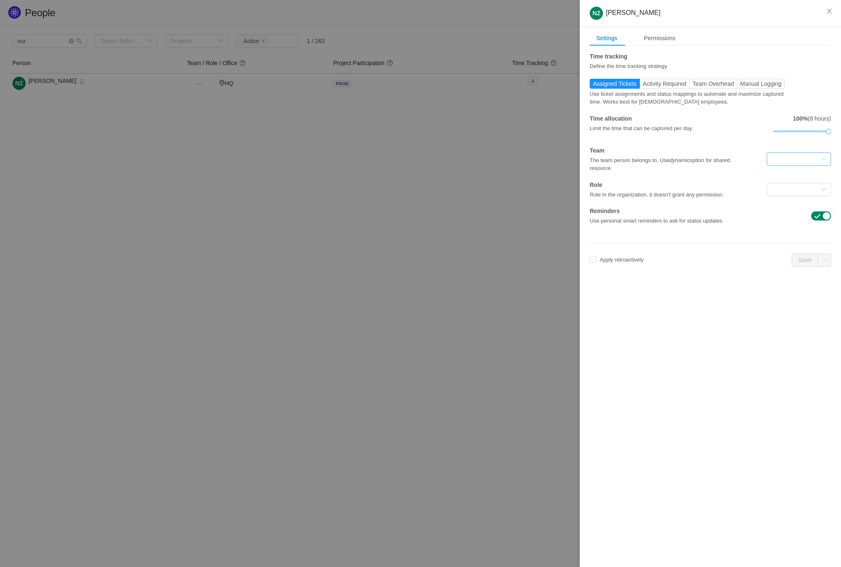
click at [819, 162] on div at bounding box center [796, 159] width 49 height 12
type input "prod"
click at [817, 184] on li "Product Management" at bounding box center [798, 188] width 64 height 13
click at [810, 192] on div at bounding box center [796, 189] width 49 height 12
click at [802, 267] on li "Product Manager" at bounding box center [798, 271] width 64 height 13
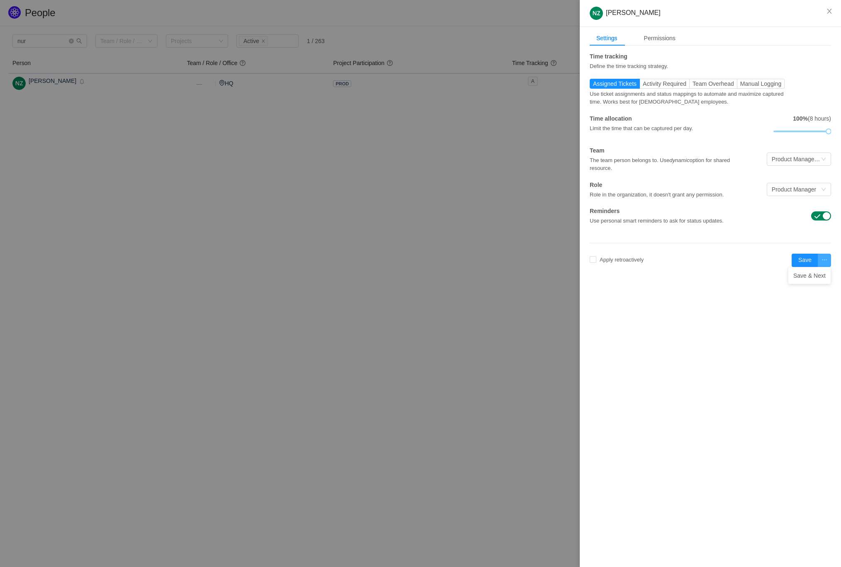
click at [821, 260] on button "button" at bounding box center [824, 260] width 13 height 13
click at [807, 259] on button "Save" at bounding box center [805, 260] width 27 height 13
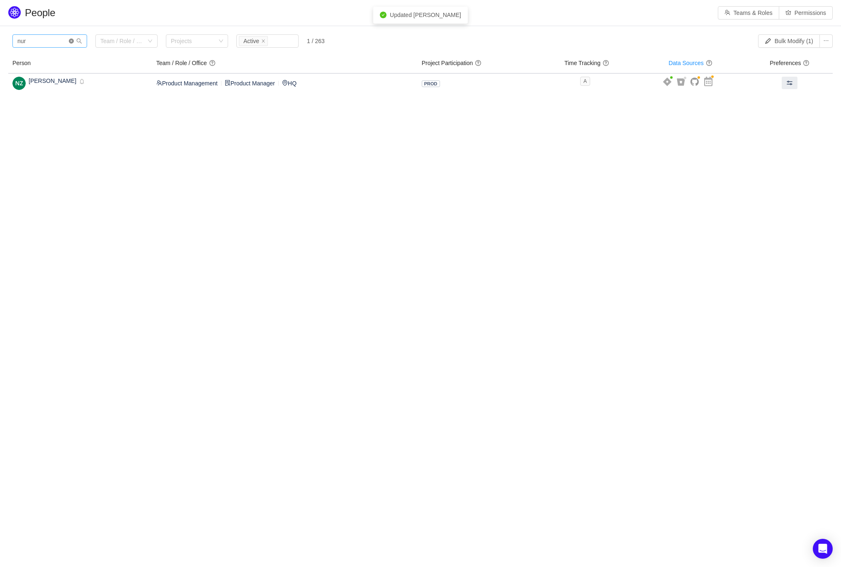
click at [72, 42] on icon "icon: close-circle" at bounding box center [71, 41] width 5 height 5
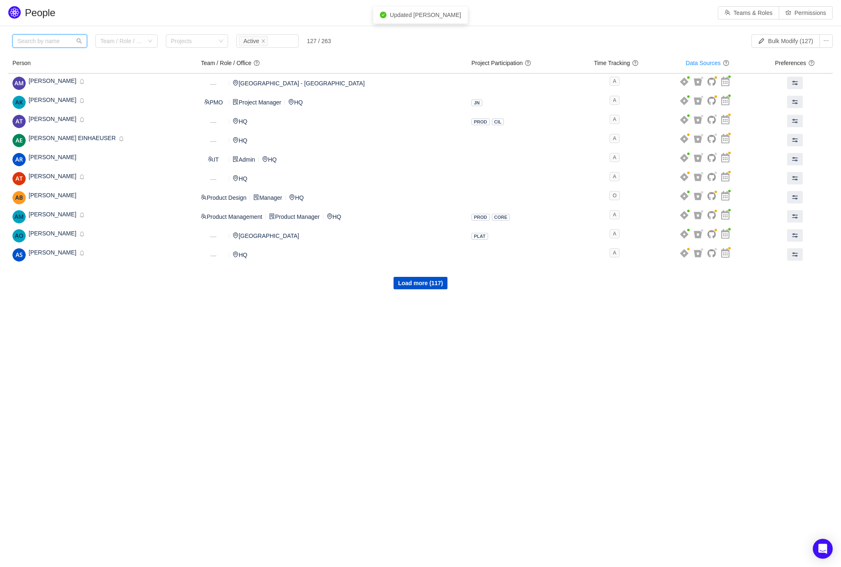
click at [51, 43] on input "text" at bounding box center [49, 40] width 75 height 13
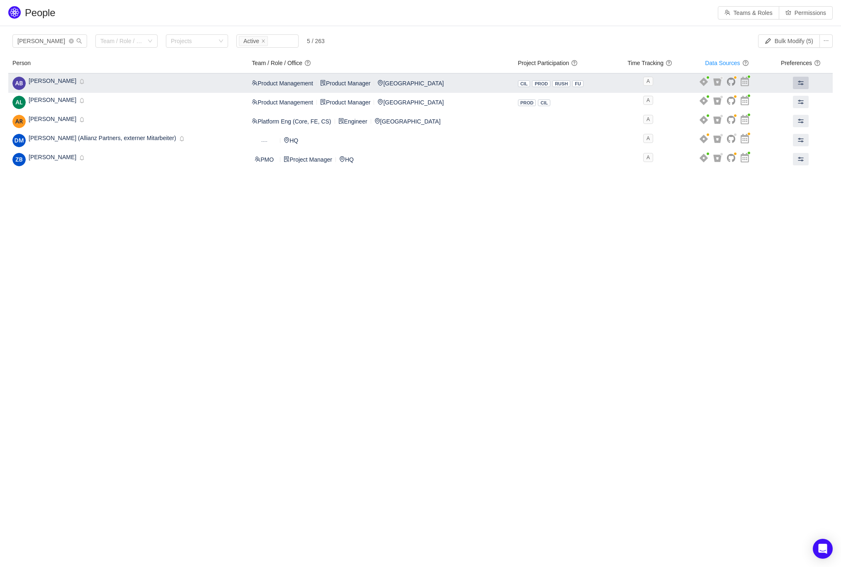
click at [802, 80] on button at bounding box center [801, 83] width 16 height 12
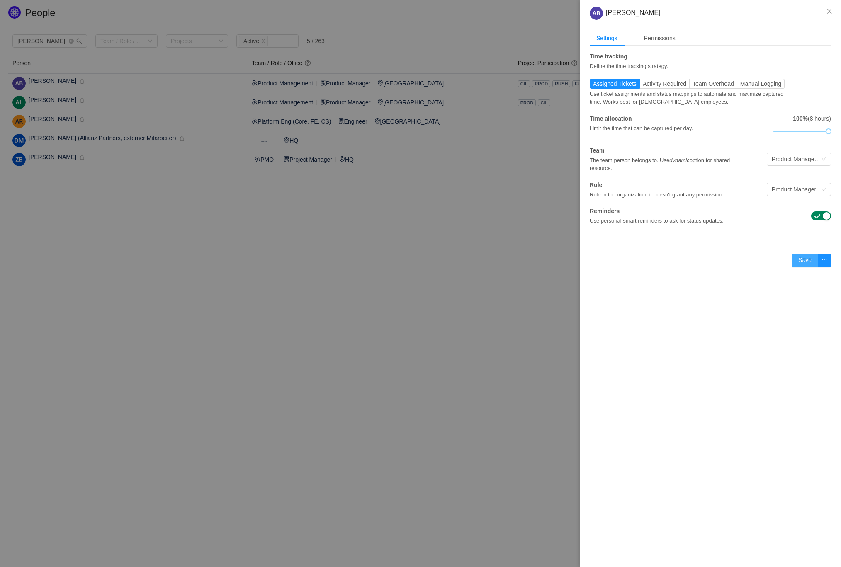
click at [811, 263] on button "Save" at bounding box center [805, 260] width 27 height 13
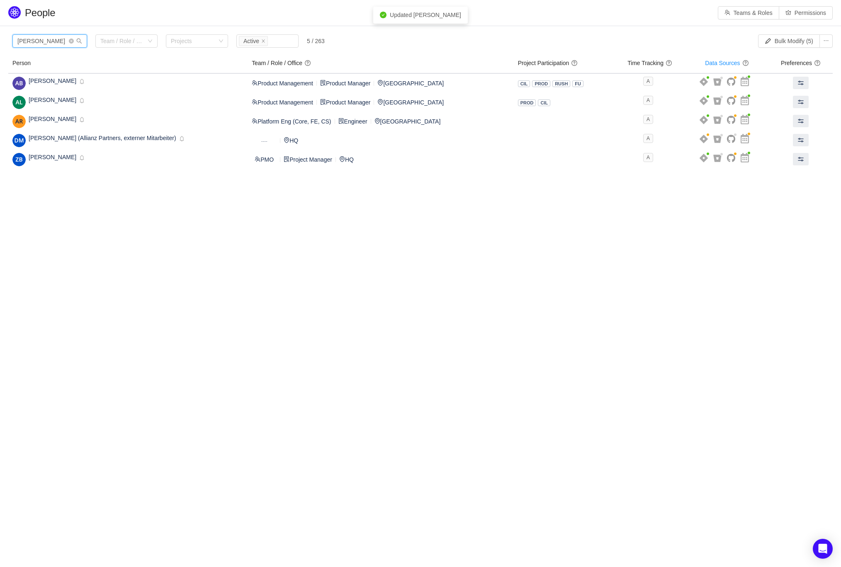
click at [53, 43] on input "anna" at bounding box center [49, 40] width 75 height 13
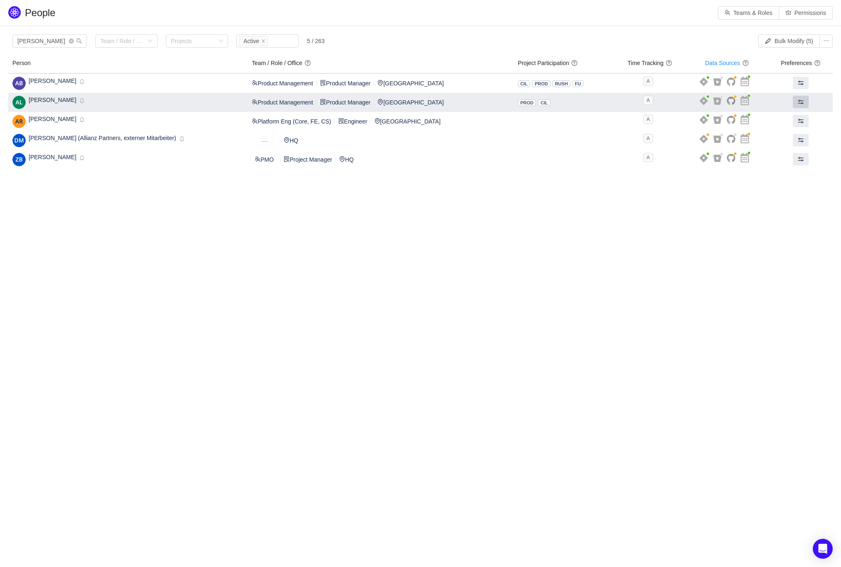
click at [798, 100] on span at bounding box center [800, 102] width 7 height 7
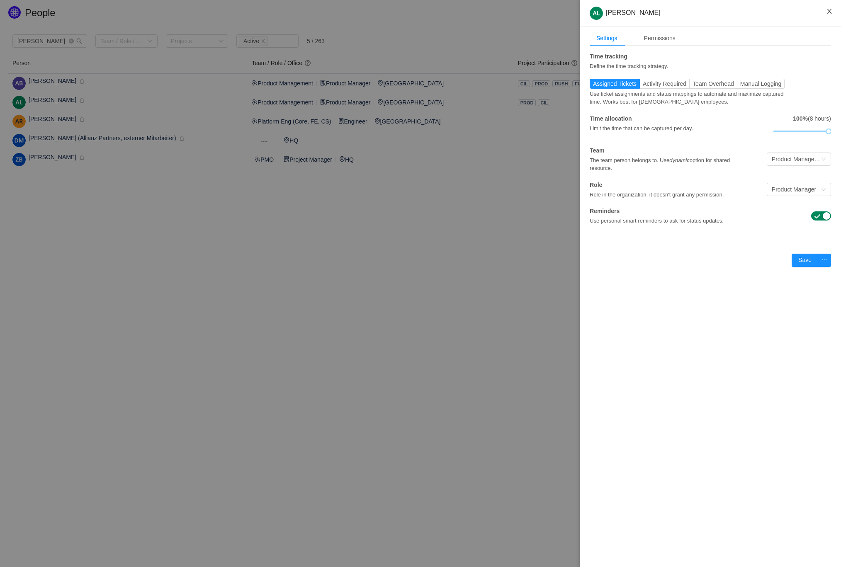
click at [829, 13] on icon "icon: close" at bounding box center [829, 11] width 7 height 7
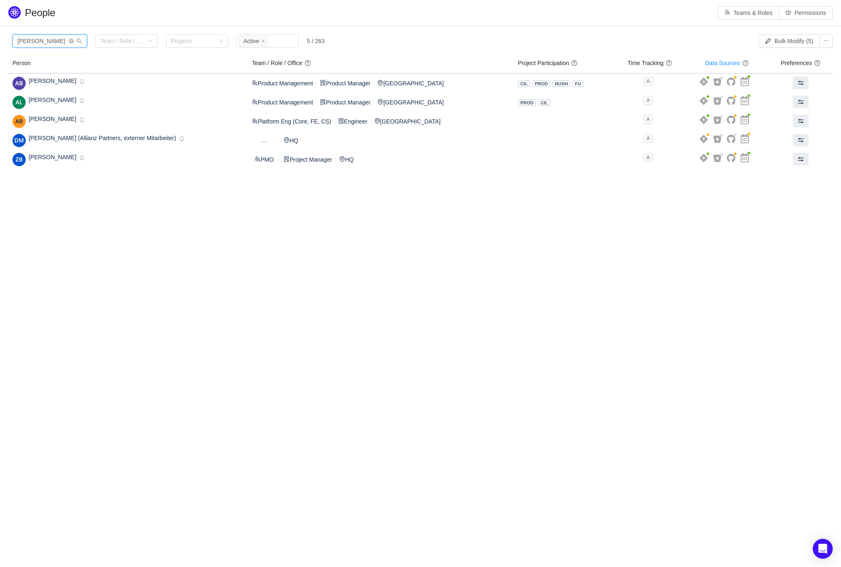
click at [50, 41] on input "anna" at bounding box center [49, 40] width 75 height 13
type input "a"
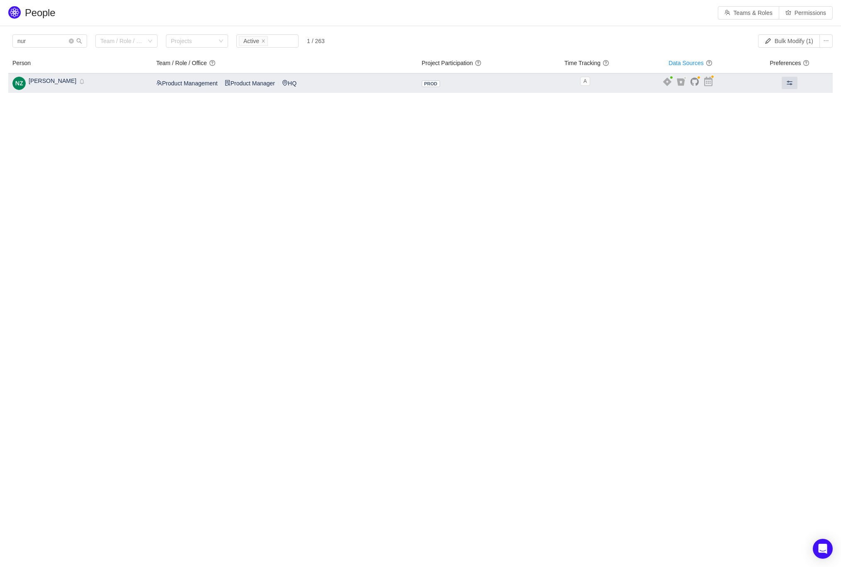
click at [60, 84] on div "Nurbol Zhumabekov Inactive Disabled" at bounding box center [57, 83] width 56 height 13
click at [790, 84] on span at bounding box center [789, 83] width 7 height 7
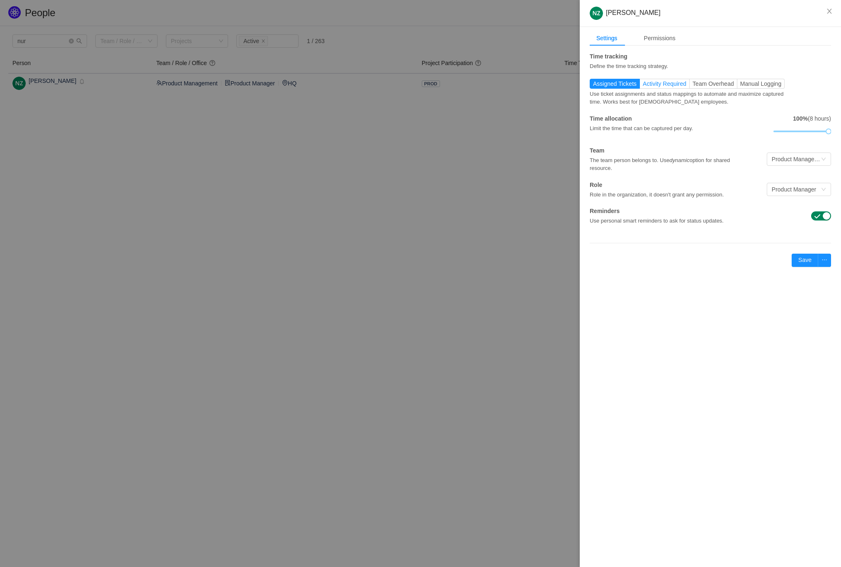
click at [665, 86] on span "Activity Required" at bounding box center [665, 83] width 44 height 7
click at [643, 86] on input "Activity Required" at bounding box center [643, 86] width 0 height 0
click at [704, 81] on span "Team Overhead" at bounding box center [713, 83] width 41 height 7
click at [693, 86] on input "Team Overhead" at bounding box center [693, 86] width 0 height 0
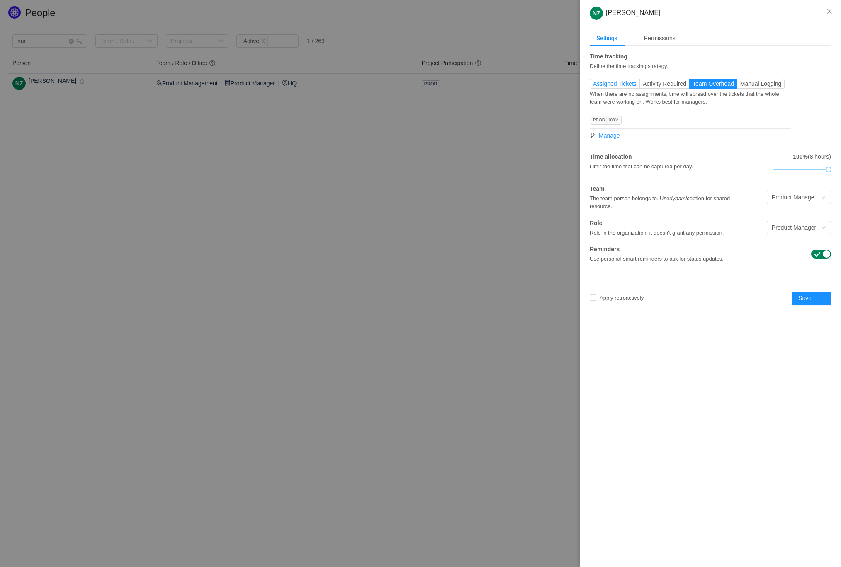
click at [613, 85] on span "Assigned Tickets" at bounding box center [615, 83] width 44 height 7
click at [593, 86] on input "Assigned Tickets" at bounding box center [593, 86] width 0 height 0
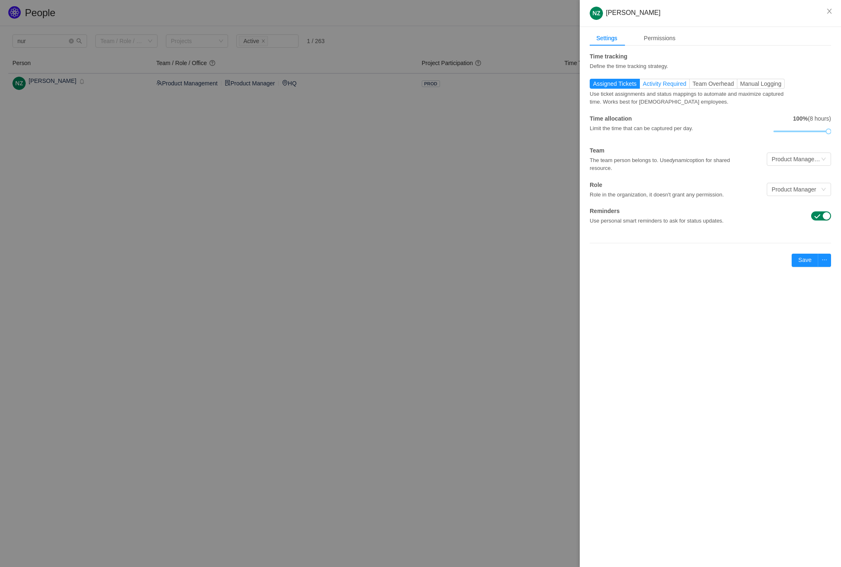
click at [673, 87] on label "Activity Required" at bounding box center [665, 84] width 50 height 10
click at [643, 86] on input "Activity Required" at bounding box center [643, 86] width 0 height 0
click at [617, 82] on span "Assigned Tickets" at bounding box center [615, 83] width 44 height 7
click at [593, 86] on input "Assigned Tickets" at bounding box center [593, 86] width 0 height 0
click at [649, 77] on div "Time tracking Define the time tracking strategy. Assigned Tickets Activity Requ…" at bounding box center [710, 138] width 241 height 173
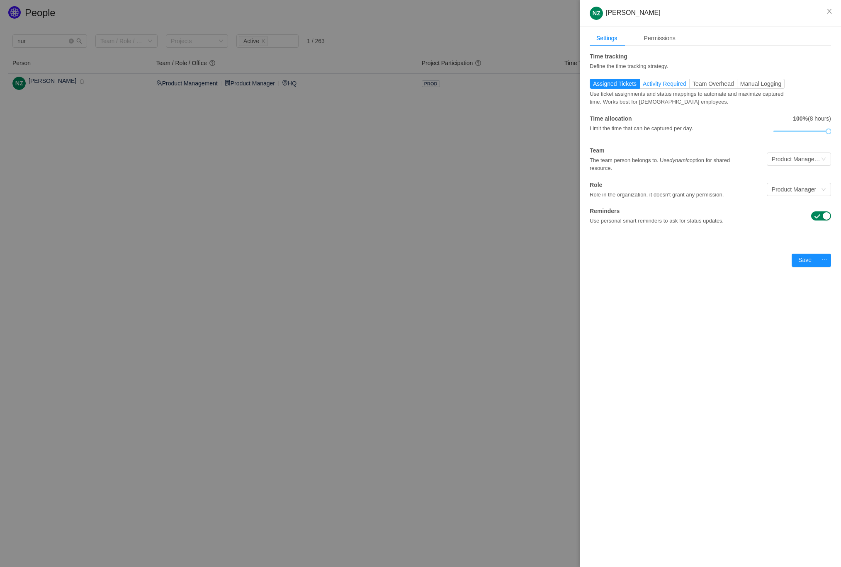
click at [655, 80] on span "Activity Required" at bounding box center [665, 83] width 44 height 7
click at [643, 86] on input "Activity Required" at bounding box center [643, 86] width 0 height 0
click at [632, 82] on span "Assigned Tickets" at bounding box center [615, 83] width 44 height 7
click at [593, 86] on input "Assigned Tickets" at bounding box center [593, 86] width 0 height 0
click at [765, 89] on div "Use ticket assignments and status mappings to automate and maximize captured ti…" at bounding box center [690, 97] width 201 height 17
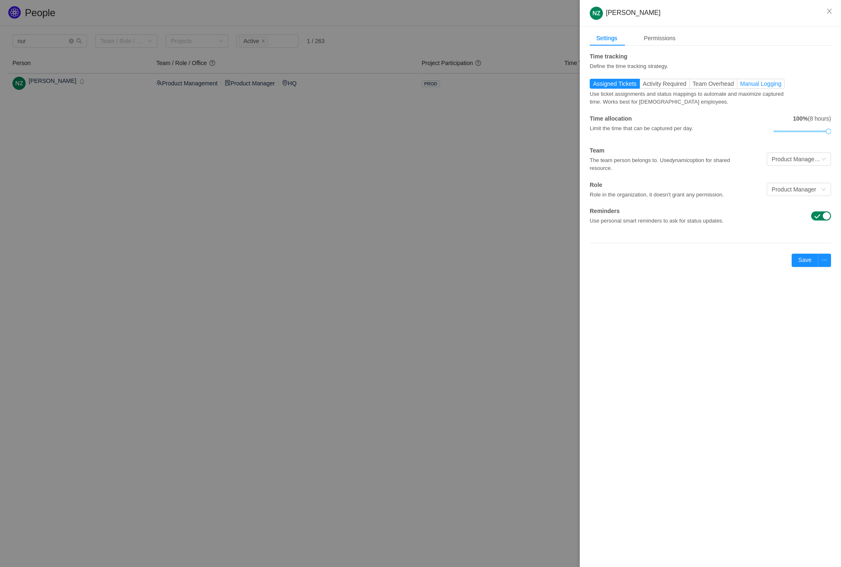
click at [768, 83] on span "Manual Logging" at bounding box center [760, 83] width 41 height 7
click at [740, 86] on input "Manual Logging" at bounding box center [740, 86] width 0 height 0
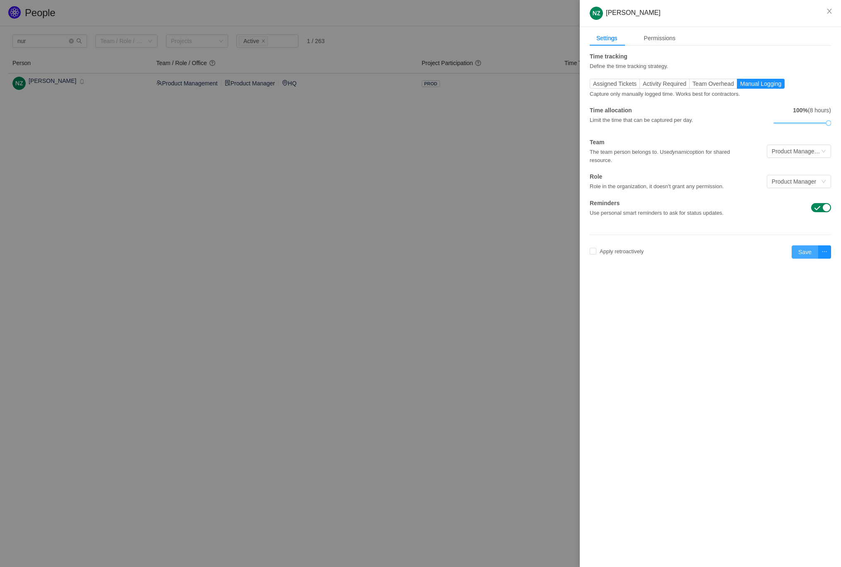
click at [809, 254] on button "Save" at bounding box center [805, 252] width 27 height 13
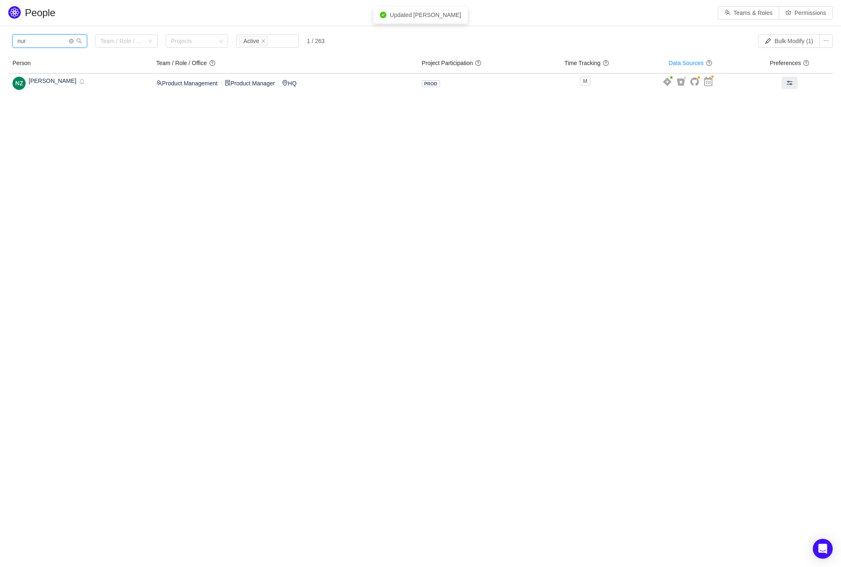
click at [35, 38] on input "nur" at bounding box center [49, 40] width 75 height 13
type input "n"
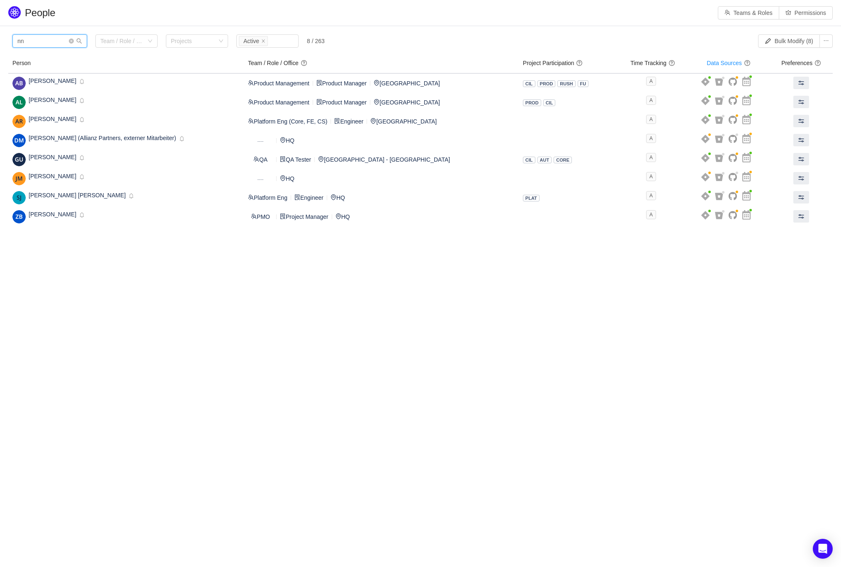
type input "n"
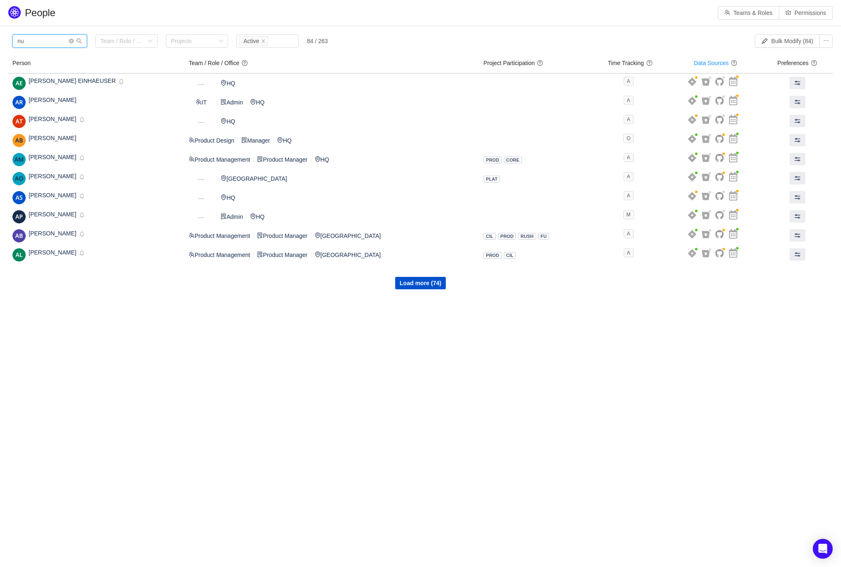
type input "nur"
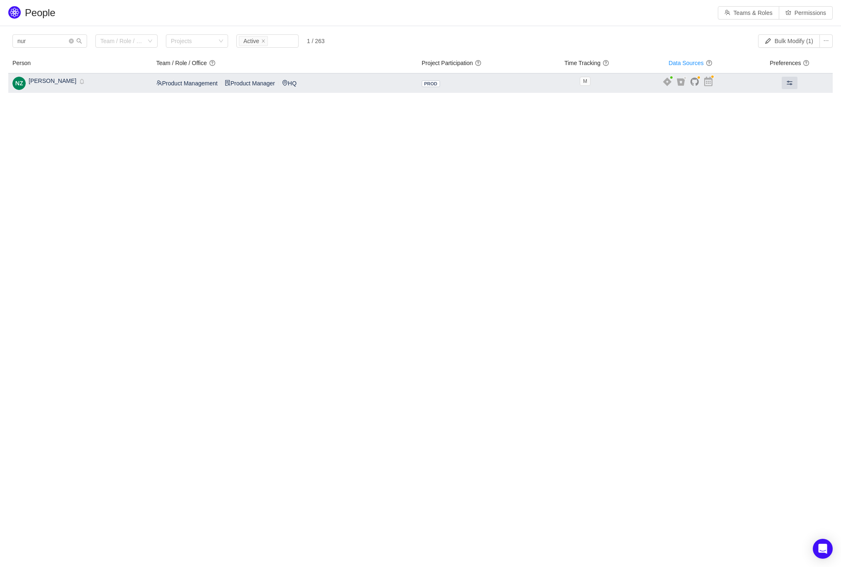
click at [53, 82] on span "Nurbol Zhumabekov" at bounding box center [53, 81] width 48 height 7
click at [780, 82] on td at bounding box center [790, 82] width 86 height 19
click at [790, 82] on span at bounding box center [789, 83] width 7 height 7
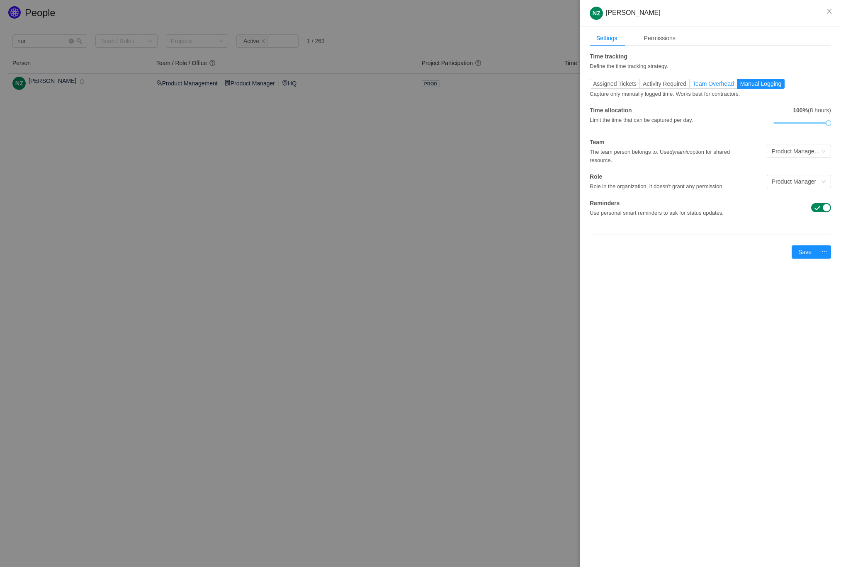
click at [710, 84] on span "Team Overhead" at bounding box center [713, 83] width 41 height 7
click at [693, 86] on input "Team Overhead" at bounding box center [693, 86] width 0 height 0
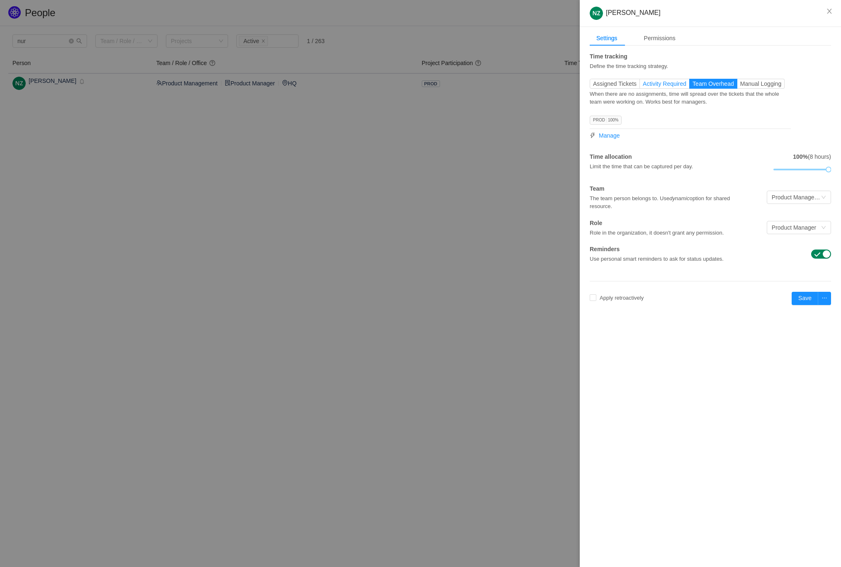
click at [658, 83] on span "Activity Required" at bounding box center [665, 83] width 44 height 7
click at [643, 86] on input "Activity Required" at bounding box center [643, 86] width 0 height 0
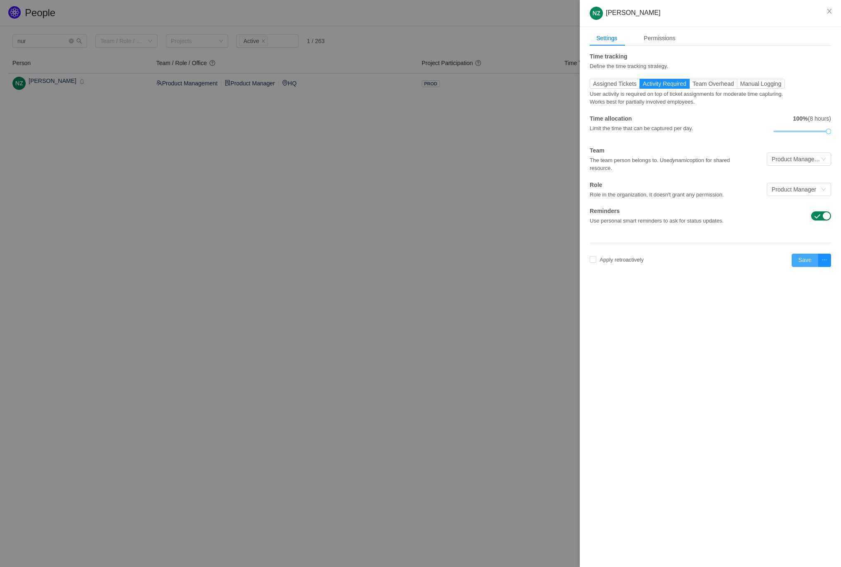
click at [807, 258] on button "Save" at bounding box center [805, 260] width 27 height 13
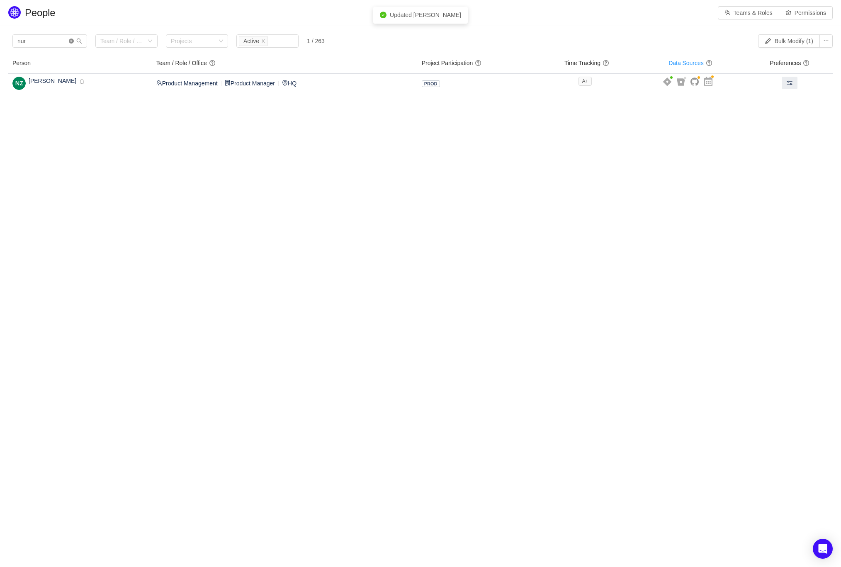
click at [73, 39] on icon "icon: close-circle" at bounding box center [71, 41] width 5 height 5
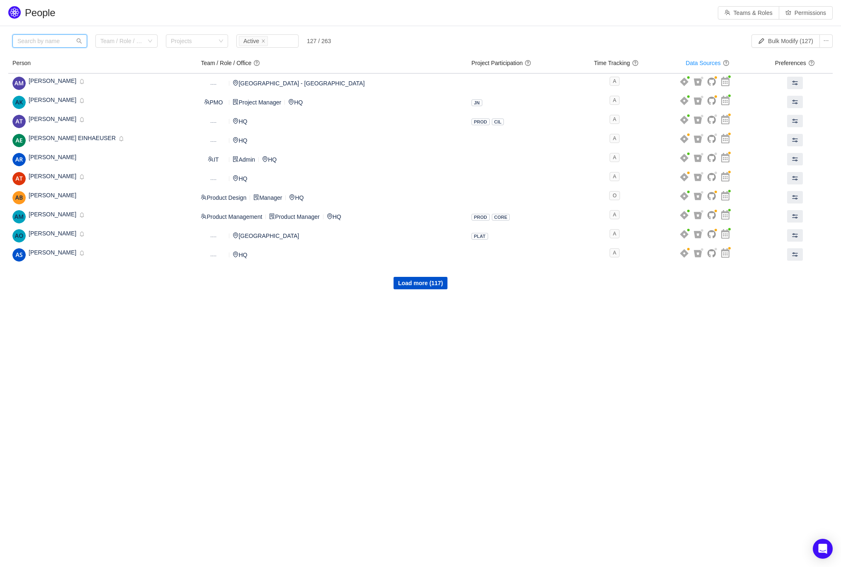
click at [48, 44] on input "text" at bounding box center [49, 40] width 75 height 13
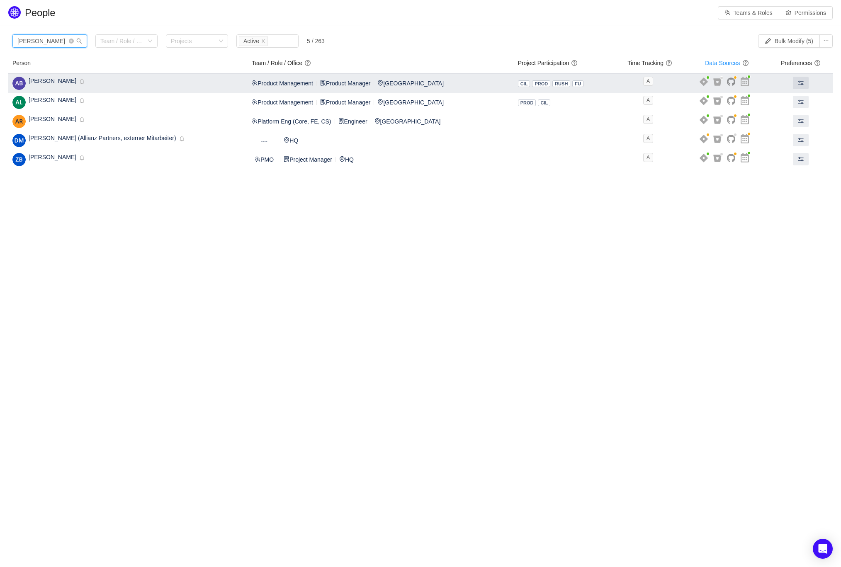
type input "anna"
click at [51, 83] on span "Anna Bytskevich" at bounding box center [53, 81] width 48 height 7
click at [793, 80] on button at bounding box center [801, 83] width 16 height 12
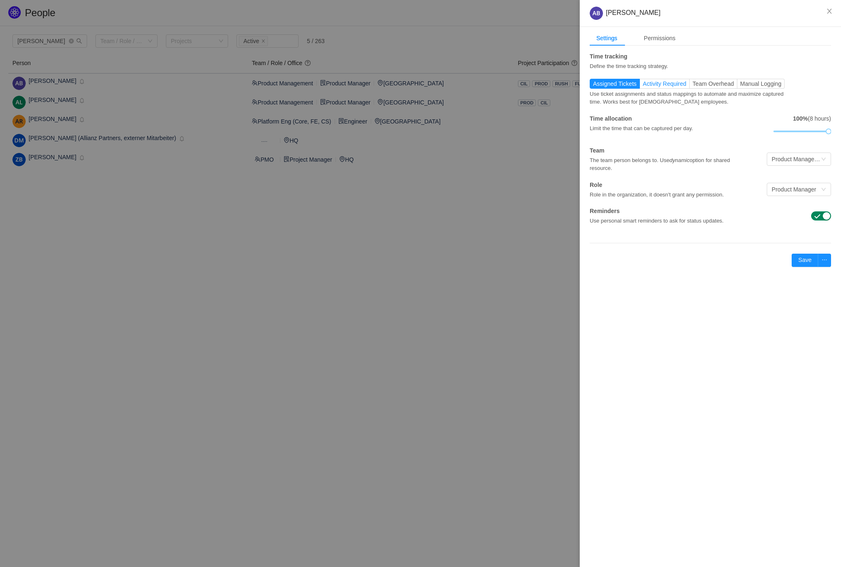
click at [668, 81] on span "Activity Required" at bounding box center [665, 83] width 44 height 7
click at [643, 86] on input "Activity Required" at bounding box center [643, 86] width 0 height 0
click at [811, 260] on button "Save" at bounding box center [805, 260] width 27 height 13
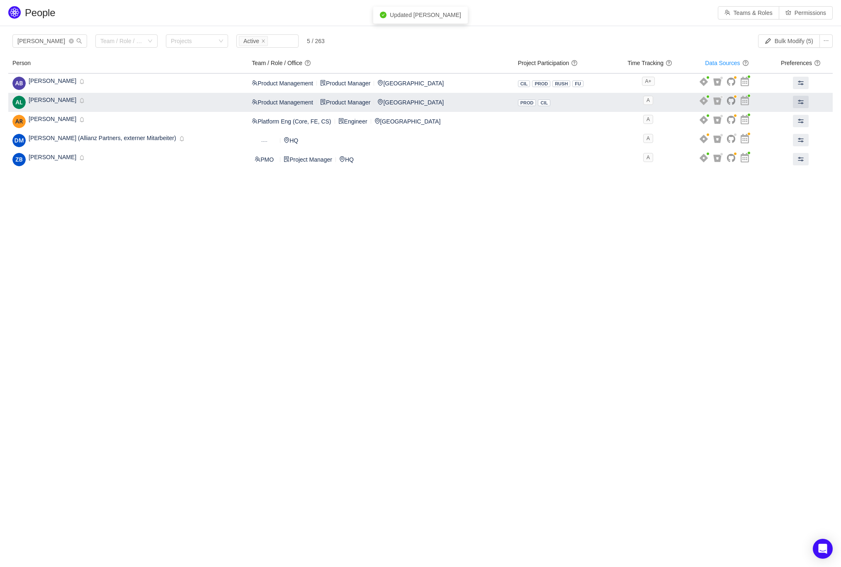
click at [52, 97] on span "Anna Lezhenina" at bounding box center [53, 100] width 48 height 7
click at [21, 100] on img at bounding box center [18, 102] width 13 height 13
click at [47, 102] on span "Anna Lezhenina" at bounding box center [53, 100] width 48 height 7
click at [797, 99] on span at bounding box center [800, 102] width 7 height 7
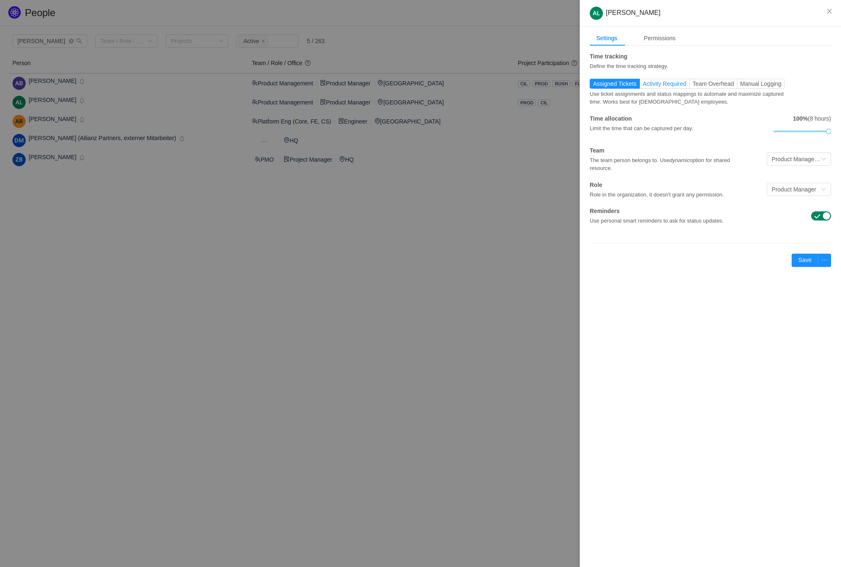
click at [664, 83] on span "Activity Required" at bounding box center [665, 83] width 44 height 7
click at [643, 86] on input "Activity Required" at bounding box center [643, 86] width 0 height 0
click at [802, 256] on button "Save" at bounding box center [805, 260] width 27 height 13
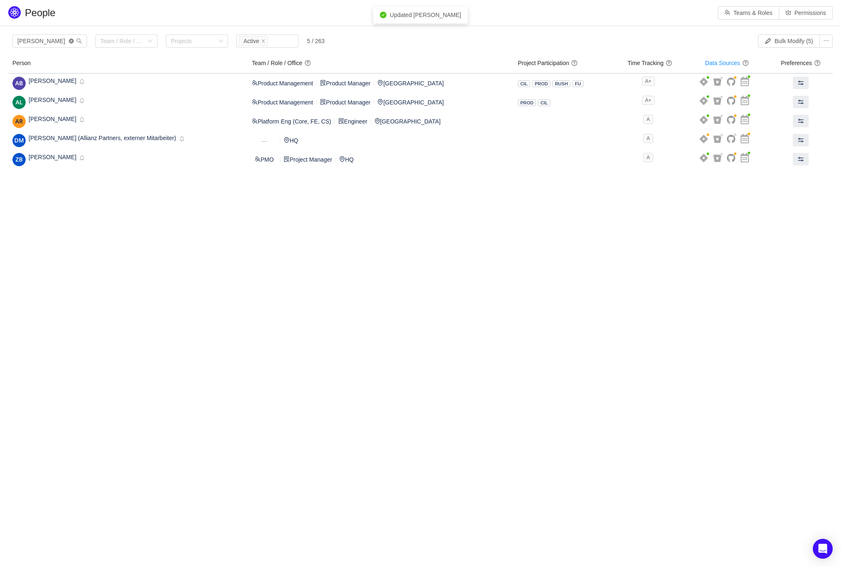
click at [72, 39] on icon "icon: close-circle" at bounding box center [71, 41] width 5 height 5
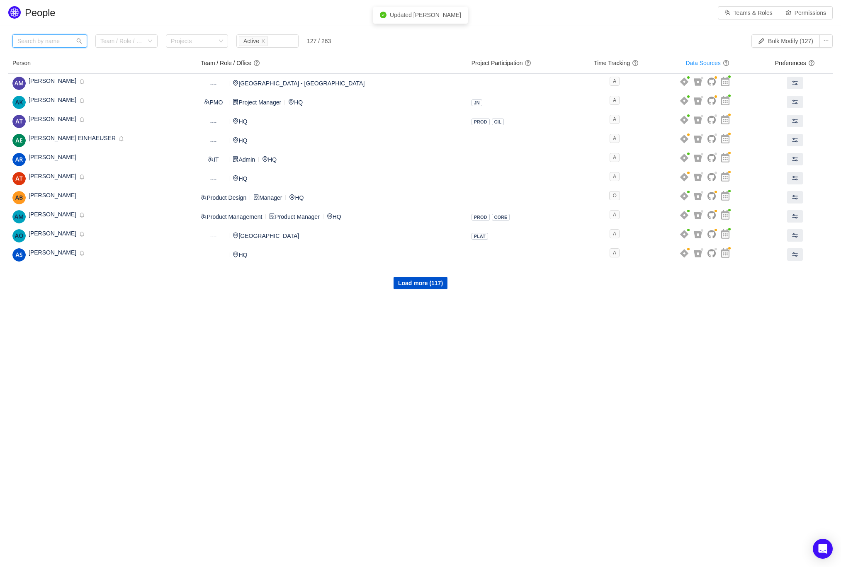
click at [40, 46] on input "text" at bounding box center [49, 40] width 75 height 13
type input "n"
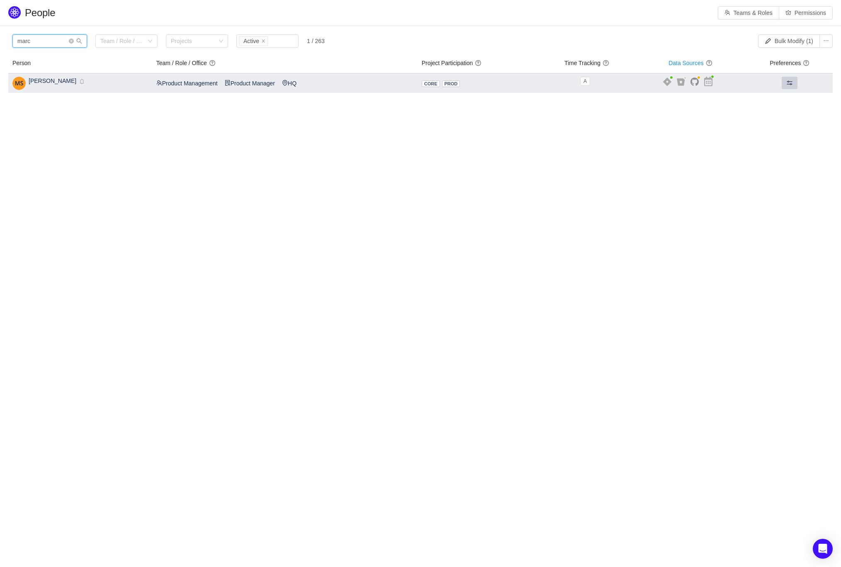
type input "marc"
click at [794, 80] on button at bounding box center [790, 83] width 16 height 12
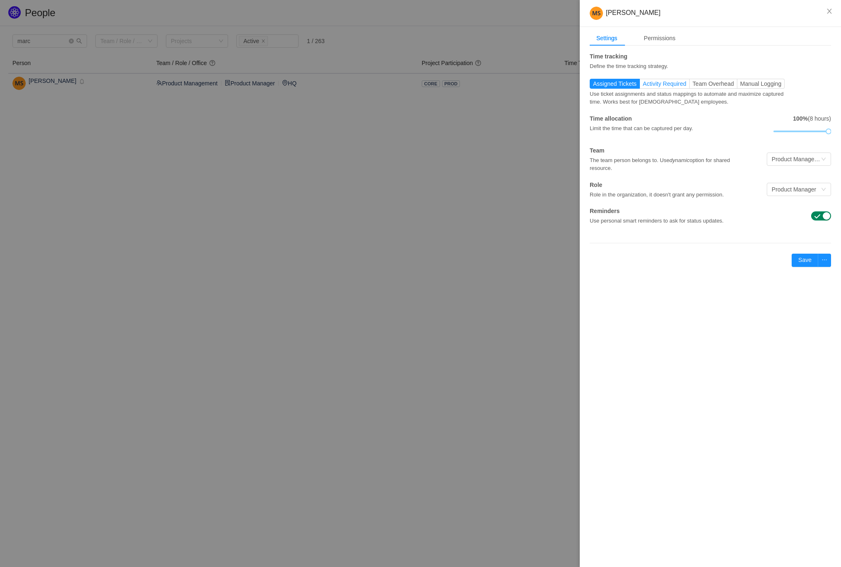
click at [662, 83] on span "Activity Required" at bounding box center [665, 83] width 44 height 7
click at [643, 86] on input "Activity Required" at bounding box center [643, 86] width 0 height 0
click at [804, 262] on button "Save" at bounding box center [805, 260] width 27 height 13
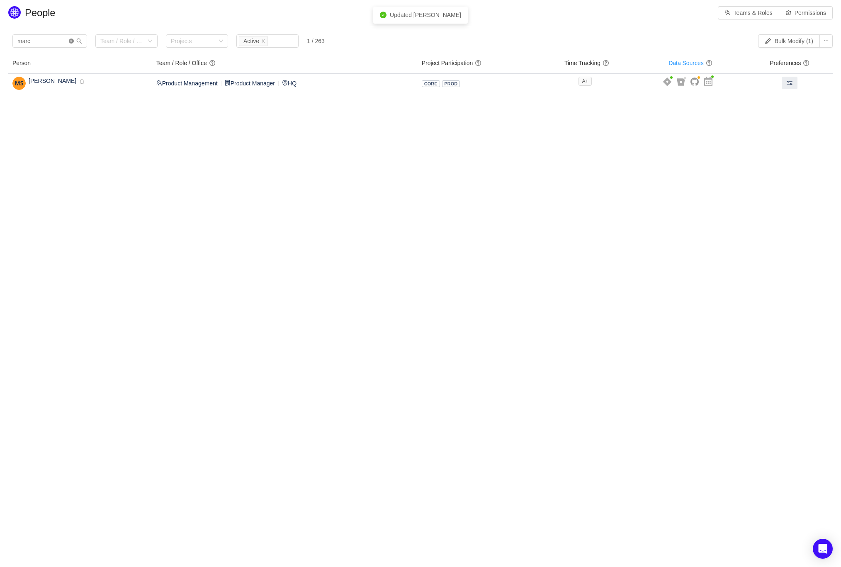
click at [73, 39] on icon "icon: close-circle" at bounding box center [71, 41] width 5 height 5
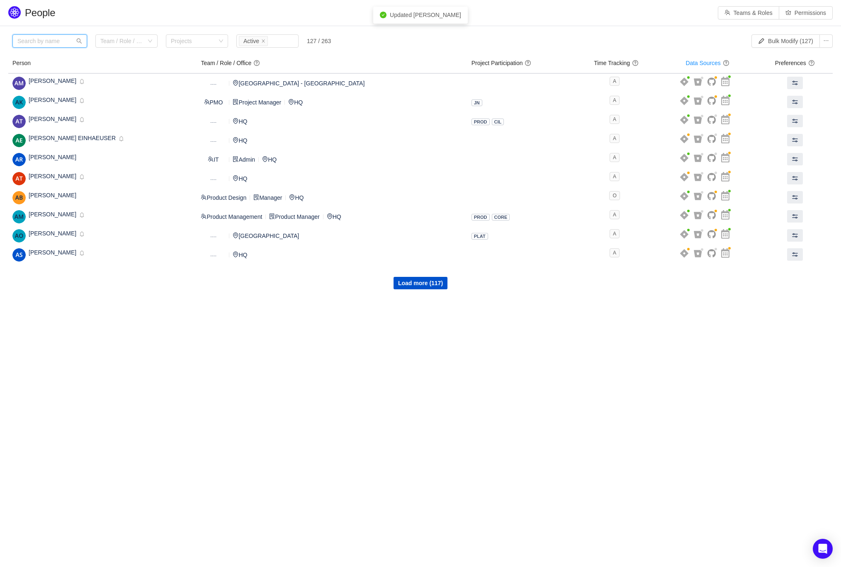
click at [45, 38] on input "text" at bounding box center [49, 40] width 75 height 13
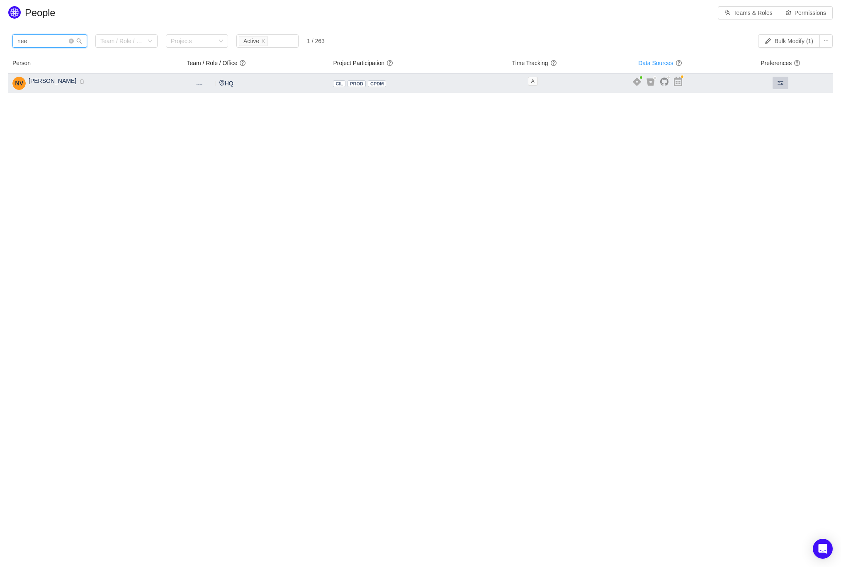
type input "nee"
click at [774, 82] on button at bounding box center [781, 83] width 16 height 12
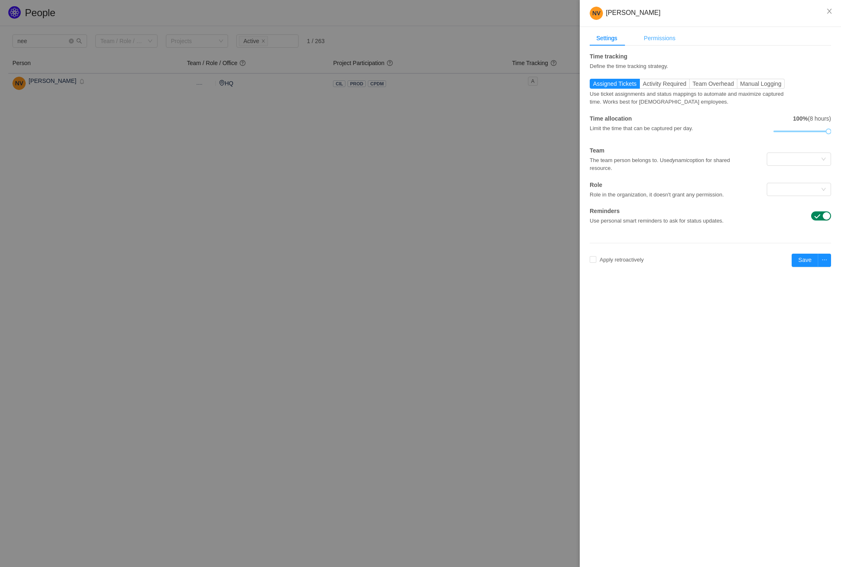
click at [655, 34] on div "Permissions" at bounding box center [659, 38] width 45 height 15
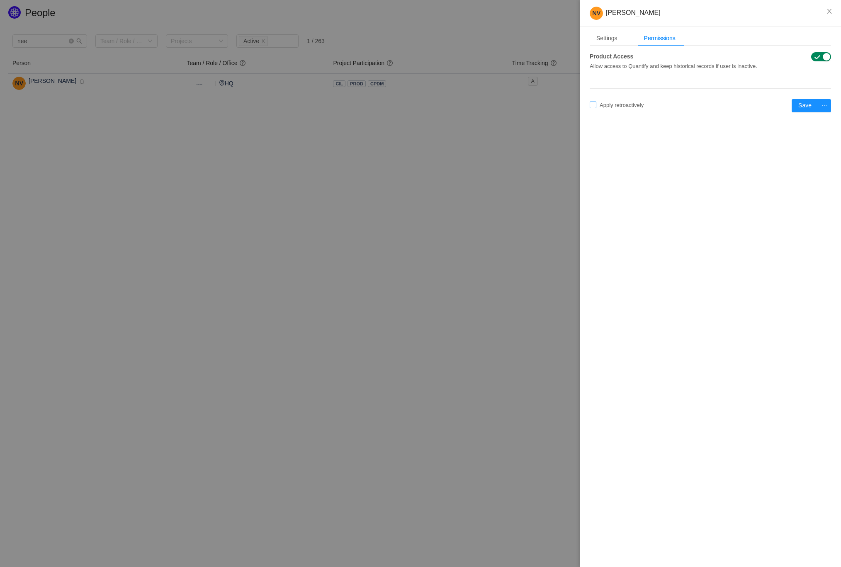
click at [592, 104] on input "Apply retroactively" at bounding box center [593, 105] width 7 height 7
click at [622, 84] on button "Cancel" at bounding box center [620, 83] width 25 height 10
click at [615, 41] on div "Settings" at bounding box center [607, 38] width 34 height 15
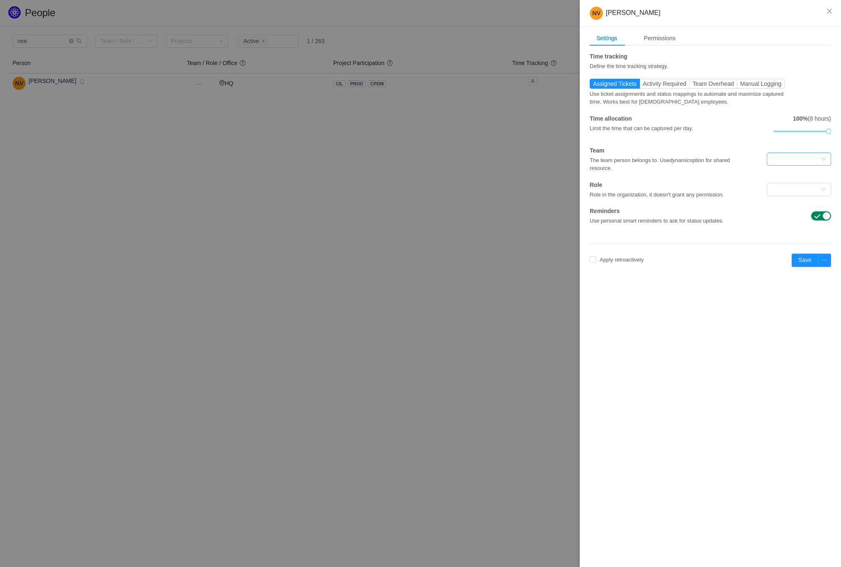
click at [808, 157] on div at bounding box center [796, 159] width 49 height 12
type input "prod"
click at [815, 189] on li "Product Management" at bounding box center [798, 188] width 64 height 13
click at [793, 187] on div at bounding box center [796, 189] width 49 height 12
click at [807, 271] on li "Product Manager" at bounding box center [798, 271] width 64 height 13
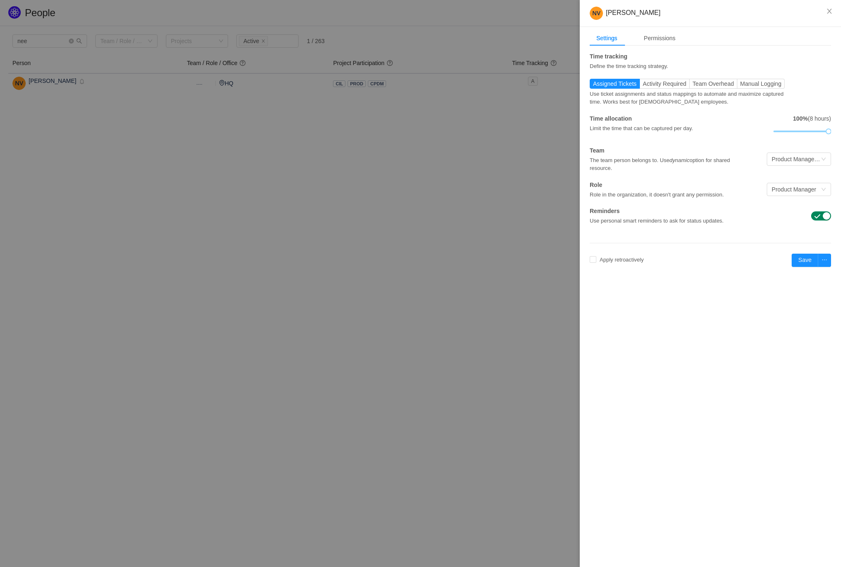
click at [660, 89] on div "Use ticket assignments and status mappings to automate and maximize captured ti…" at bounding box center [690, 97] width 201 height 17
click at [661, 83] on span "Activity Required" at bounding box center [665, 83] width 44 height 7
click at [643, 86] on input "Activity Required" at bounding box center [643, 86] width 0 height 0
click at [801, 259] on button "Save" at bounding box center [805, 260] width 27 height 13
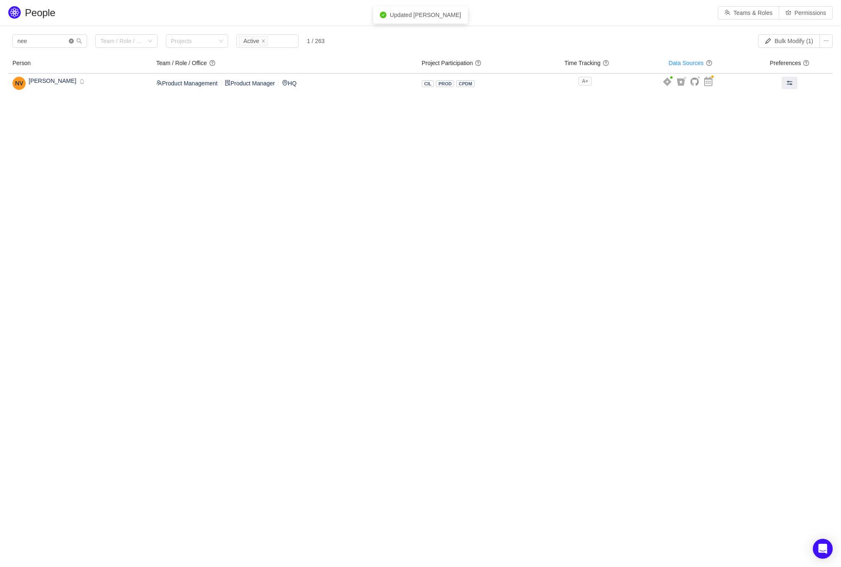
click at [69, 39] on icon "icon: close-circle" at bounding box center [71, 41] width 5 height 5
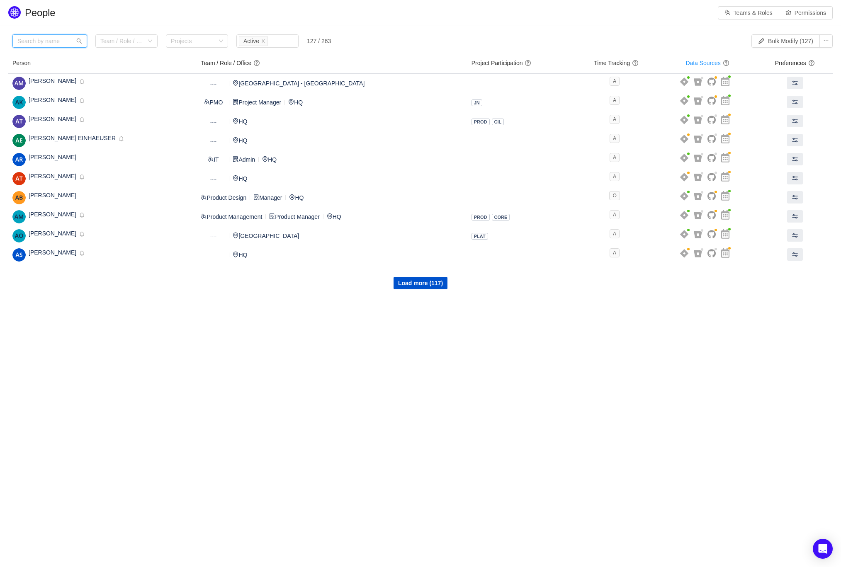
click at [69, 38] on input "text" at bounding box center [49, 40] width 75 height 13
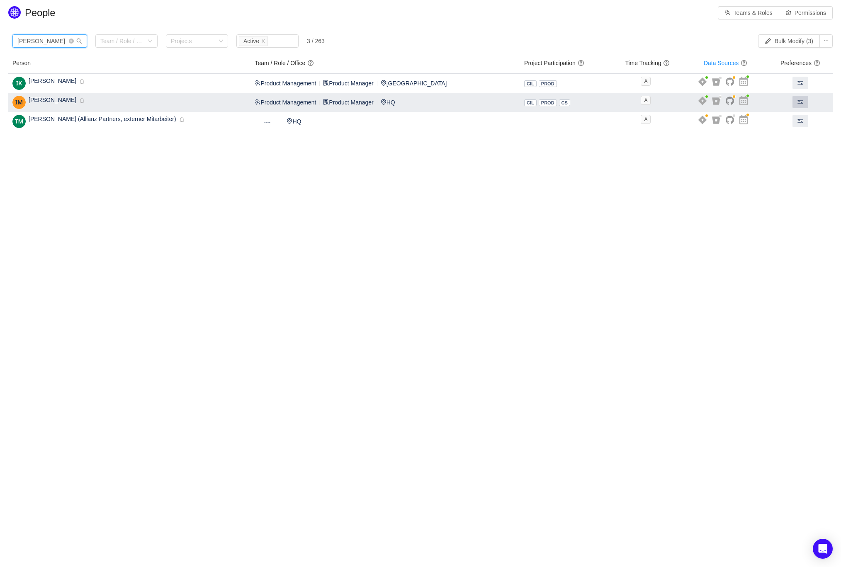
type input "igor"
click at [798, 99] on span at bounding box center [800, 102] width 7 height 7
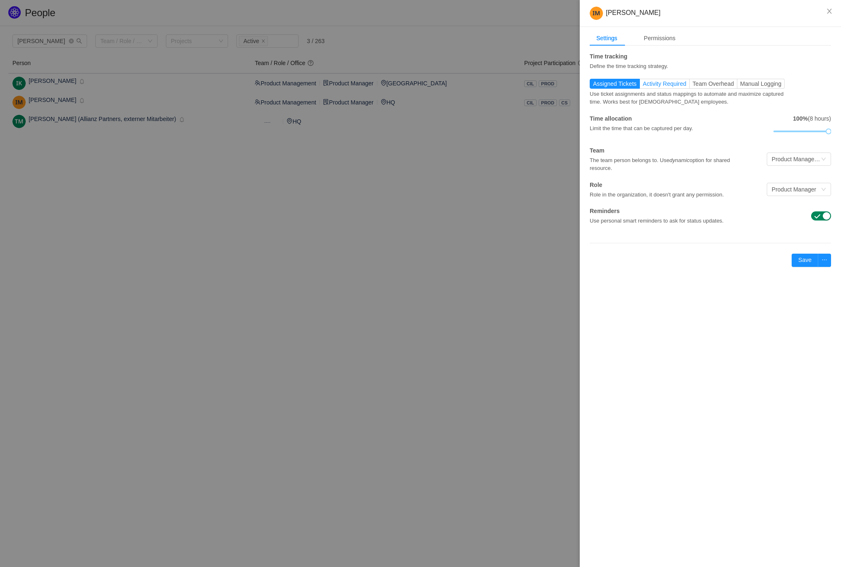
click at [668, 85] on span "Activity Required" at bounding box center [665, 83] width 44 height 7
click at [643, 86] on input "Activity Required" at bounding box center [643, 86] width 0 height 0
click at [809, 255] on button "Save" at bounding box center [805, 260] width 27 height 13
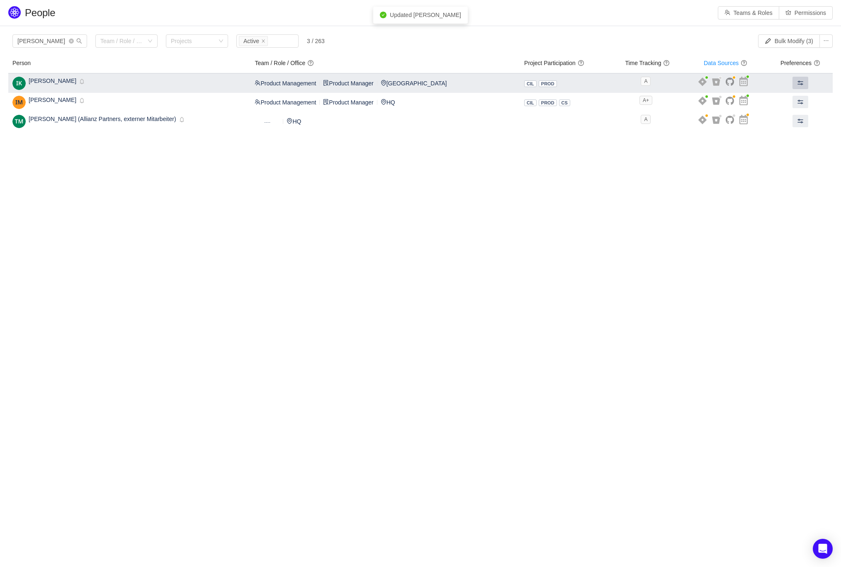
click at [799, 80] on span at bounding box center [800, 83] width 7 height 7
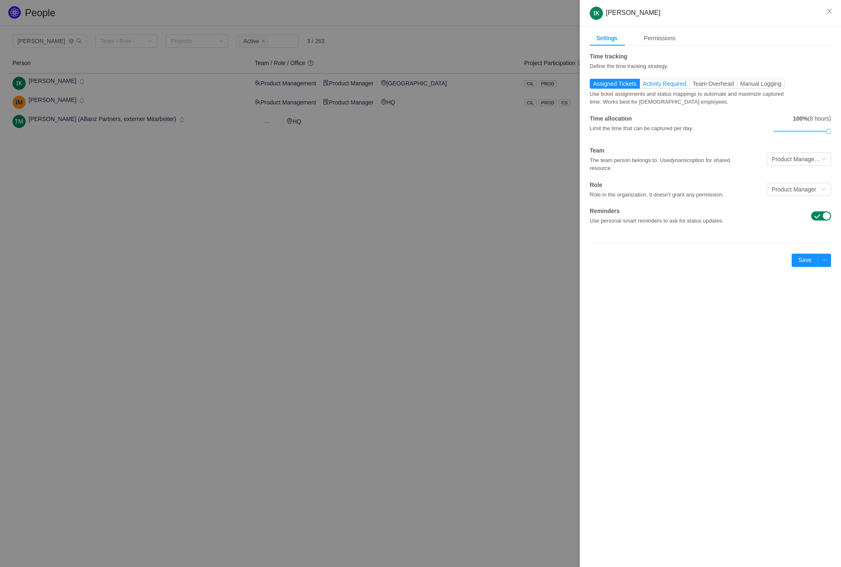
click at [668, 85] on span "Activity Required" at bounding box center [665, 83] width 44 height 7
click at [643, 86] on input "Activity Required" at bounding box center [643, 86] width 0 height 0
click at [801, 259] on button "Save" at bounding box center [805, 260] width 27 height 13
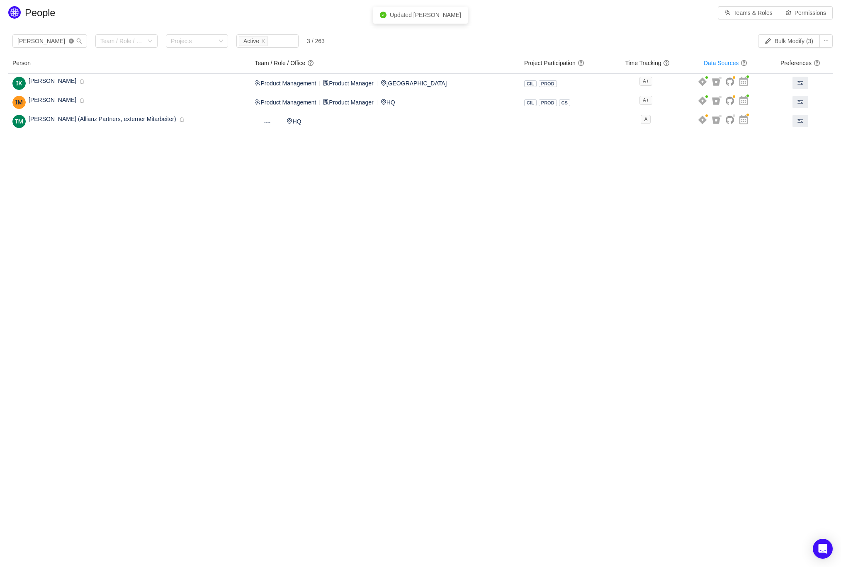
click at [73, 43] on icon "icon: close-circle" at bounding box center [71, 41] width 5 height 5
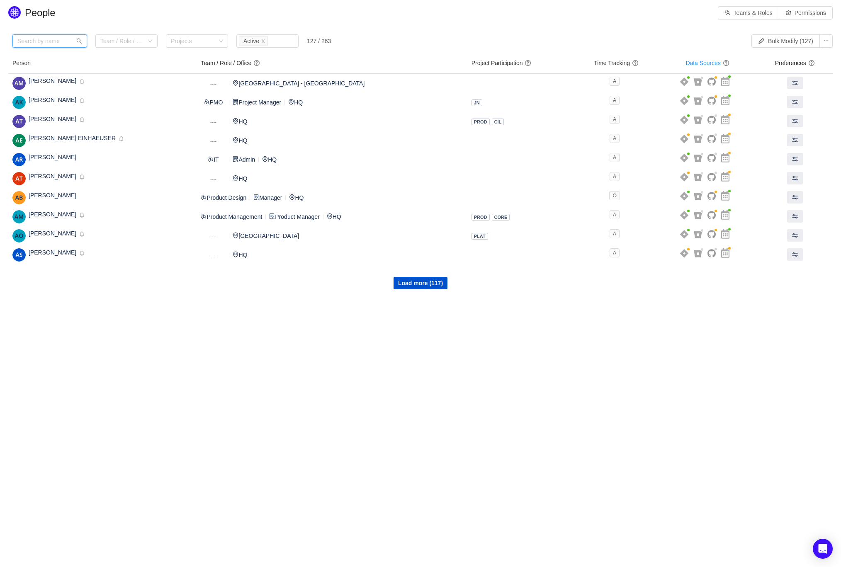
click at [44, 43] on input "text" at bounding box center [49, 40] width 75 height 13
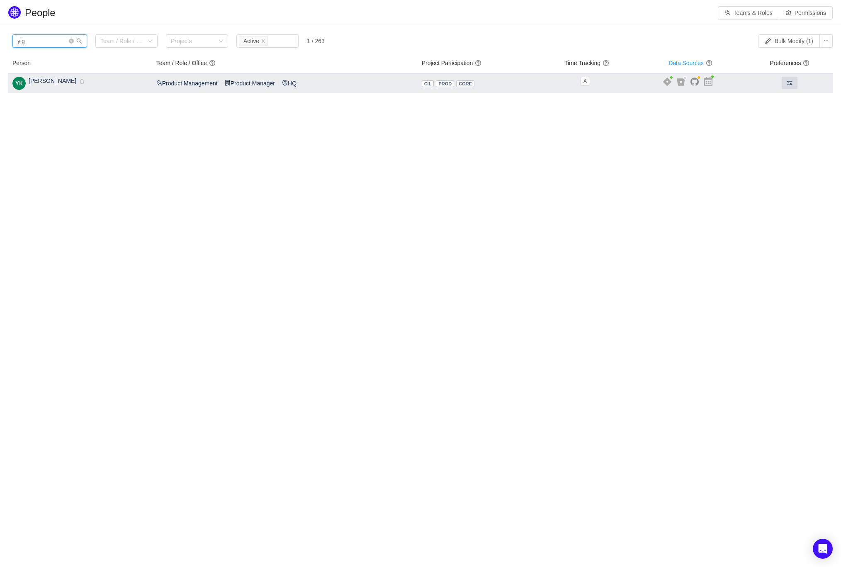
type input "yig"
click at [37, 78] on span "yigit karatas" at bounding box center [53, 81] width 48 height 7
click at [786, 86] on button at bounding box center [790, 83] width 16 height 12
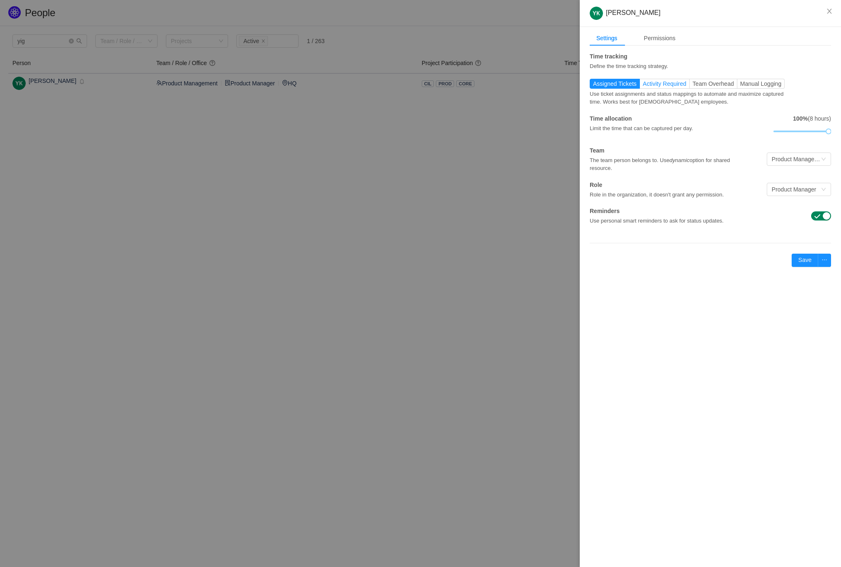
click at [656, 81] on span "Activity Required" at bounding box center [665, 83] width 44 height 7
click at [643, 86] on input "Activity Required" at bounding box center [643, 86] width 0 height 0
click at [802, 261] on button "Save" at bounding box center [805, 260] width 27 height 13
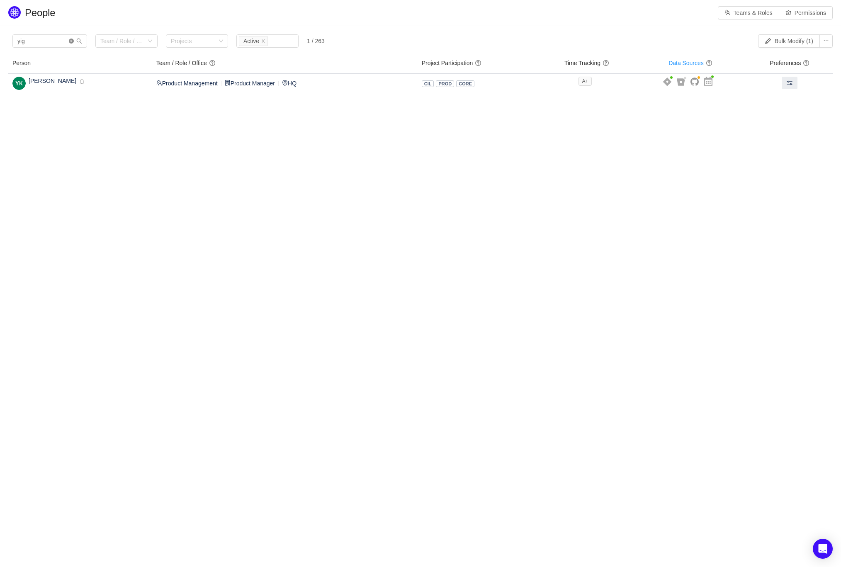
click at [71, 43] on icon "icon: close-circle" at bounding box center [71, 41] width 5 height 5
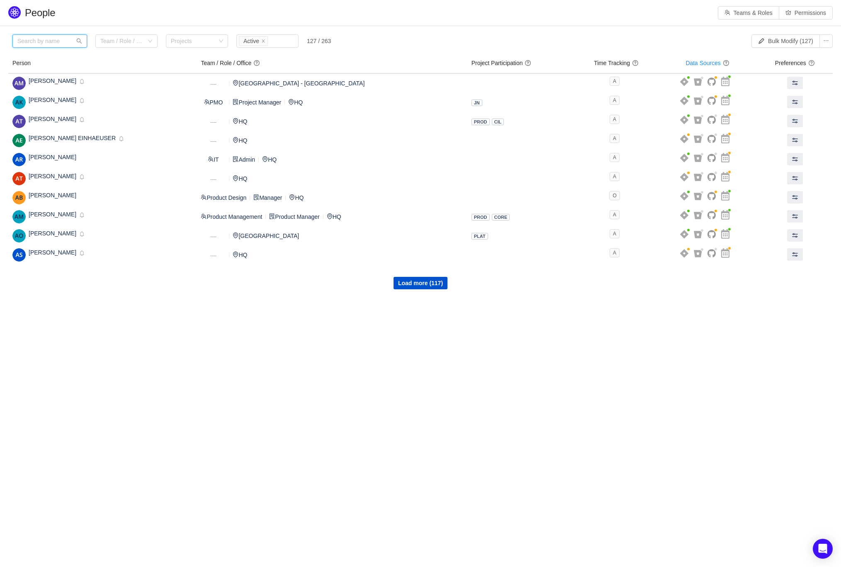
click at [47, 40] on input "text" at bounding box center [49, 40] width 75 height 13
type input "a"
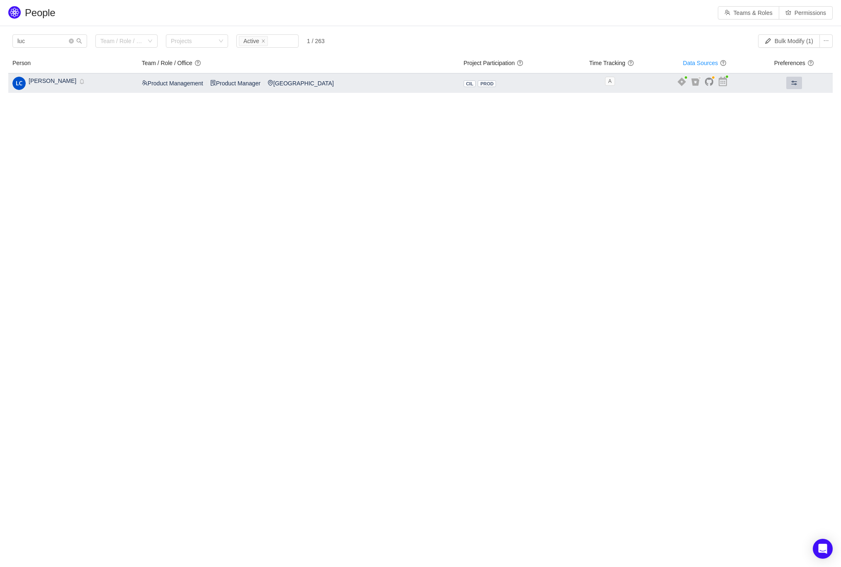
click at [791, 83] on span at bounding box center [794, 83] width 7 height 7
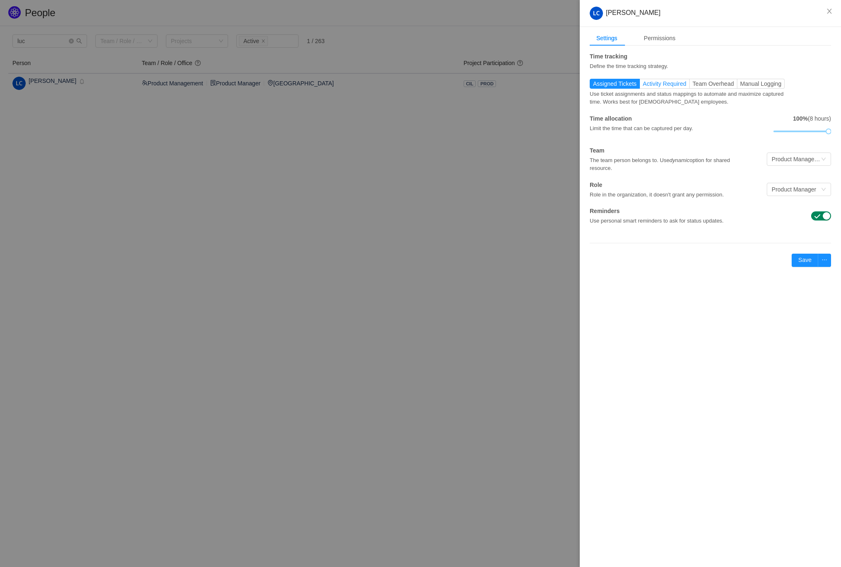
click at [666, 86] on span "Activity Required" at bounding box center [665, 83] width 44 height 7
click at [643, 86] on input "Activity Required" at bounding box center [643, 86] width 0 height 0
click at [804, 258] on button "Save" at bounding box center [805, 260] width 27 height 13
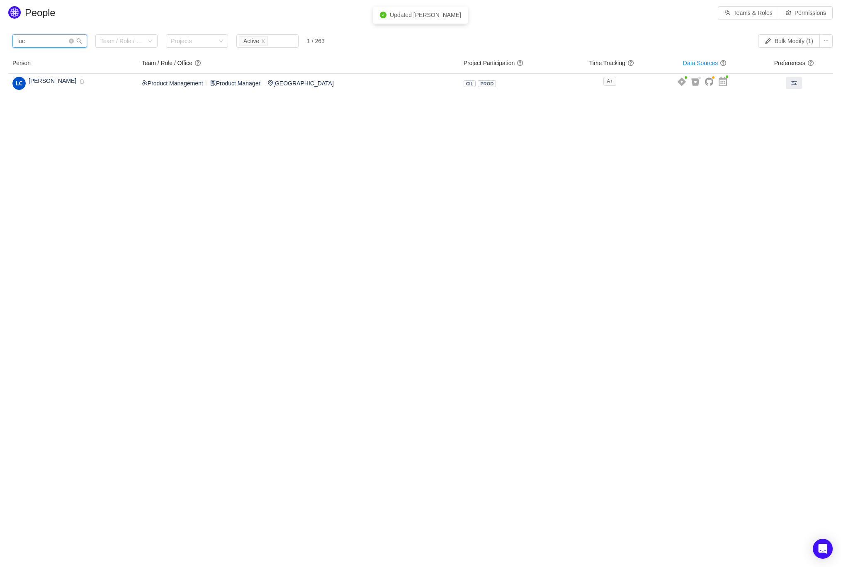
click at [44, 44] on input "luc" at bounding box center [49, 40] width 75 height 13
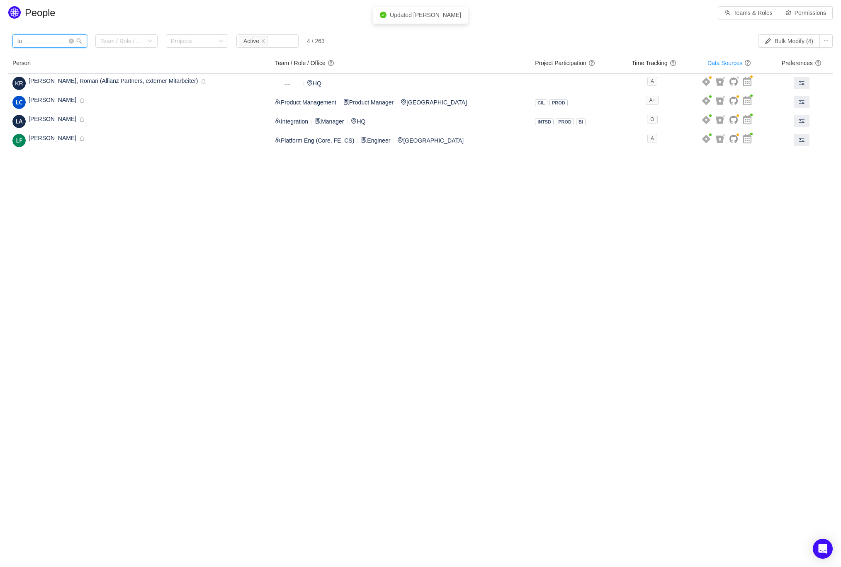
type input "l"
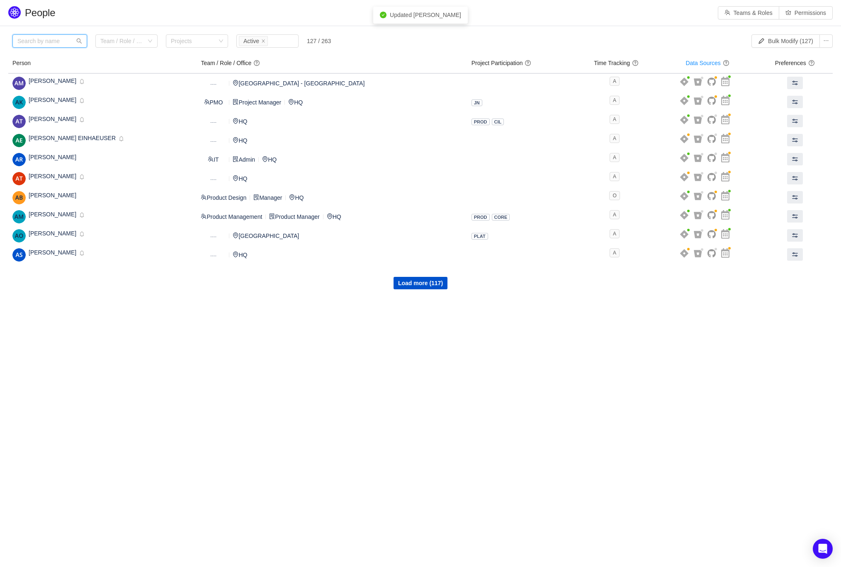
type input "c"
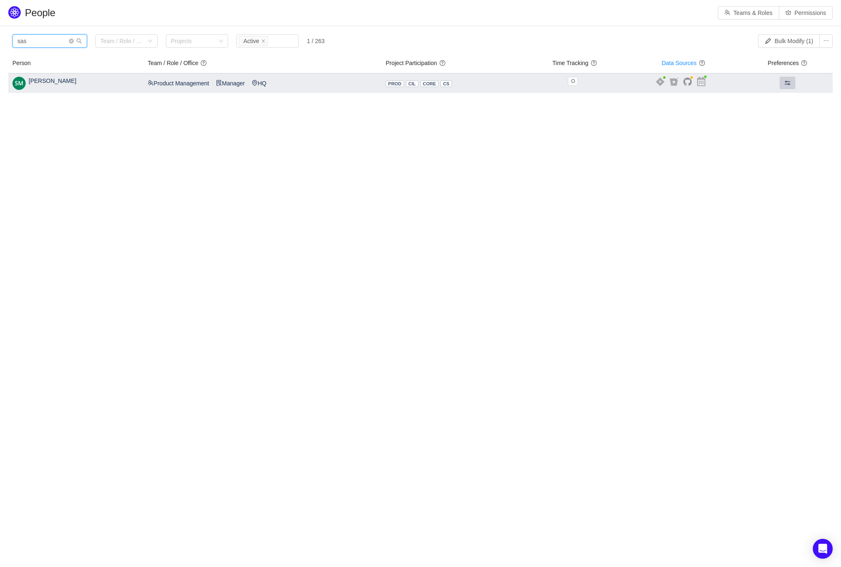
type input "sas"
click at [783, 78] on button at bounding box center [788, 83] width 16 height 12
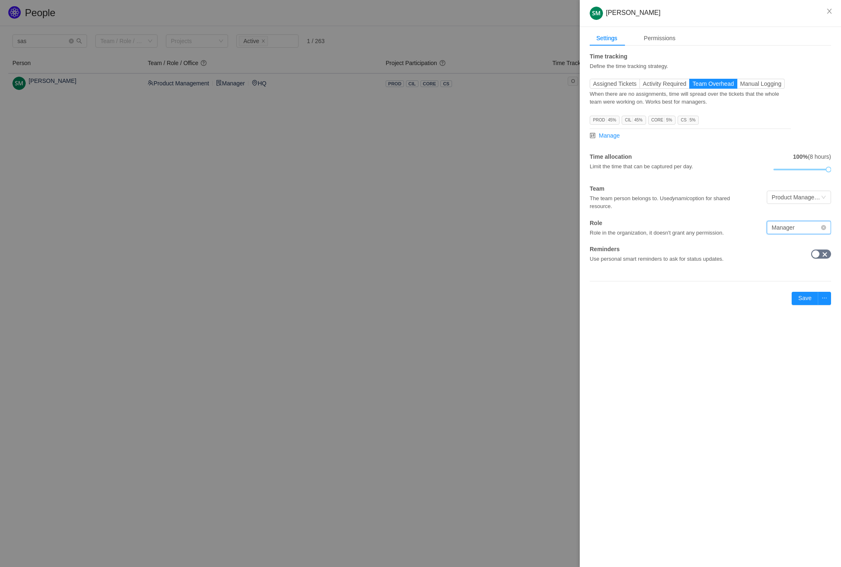
click at [827, 229] on div "Manager" at bounding box center [799, 227] width 64 height 13
click at [667, 316] on div "Settings Permissions Time tracking Define the time tracking strategy. Assigned …" at bounding box center [710, 175] width 261 height 297
click at [802, 294] on button "Save" at bounding box center [805, 298] width 27 height 13
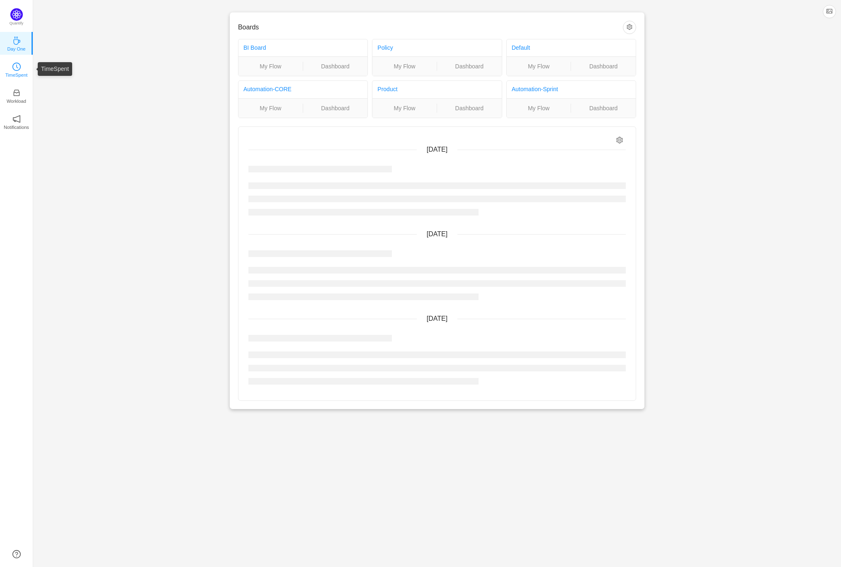
click at [19, 70] on icon "icon: clock-circle" at bounding box center [16, 67] width 8 height 8
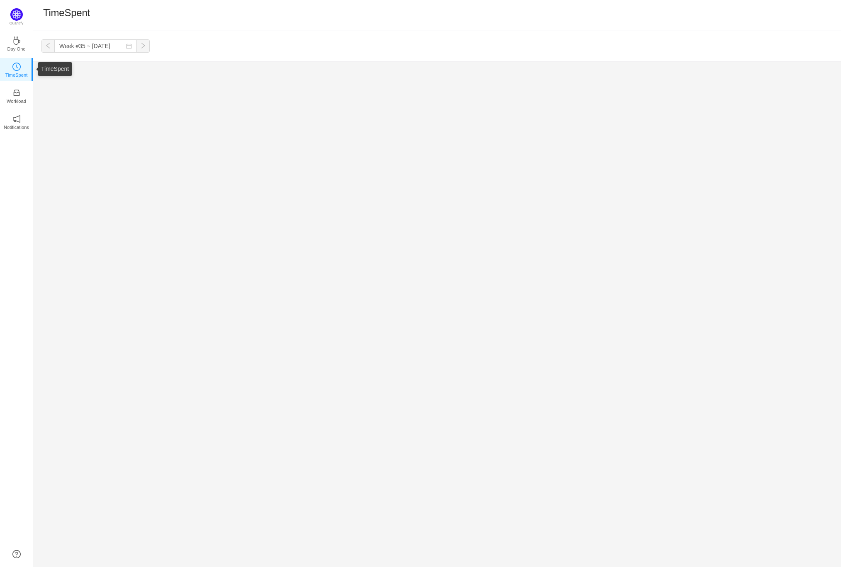
click at [19, 70] on icon "icon: clock-circle" at bounding box center [16, 67] width 8 height 8
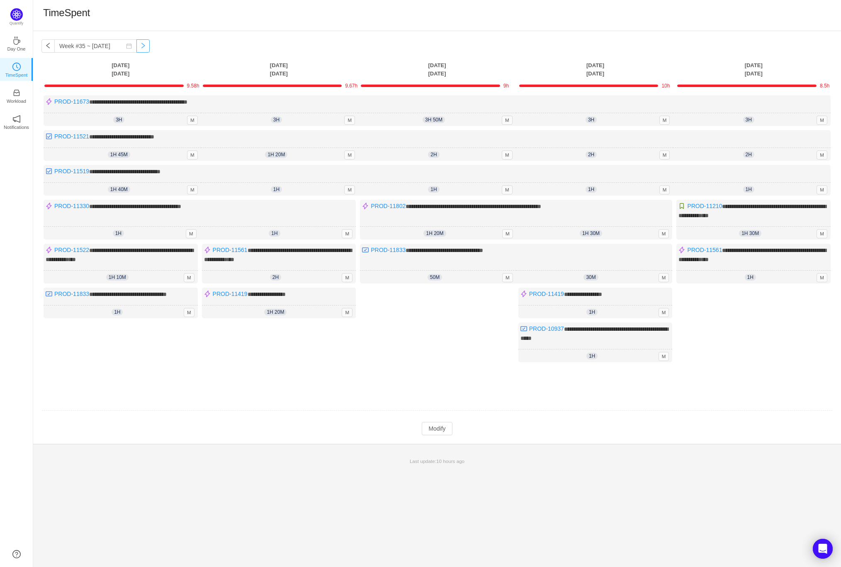
click at [136, 44] on button "button" at bounding box center [142, 45] width 13 height 13
click at [138, 46] on button "button" at bounding box center [142, 45] width 13 height 13
click at [94, 48] on input "Week #35 ~ Aug 29" at bounding box center [95, 45] width 83 height 13
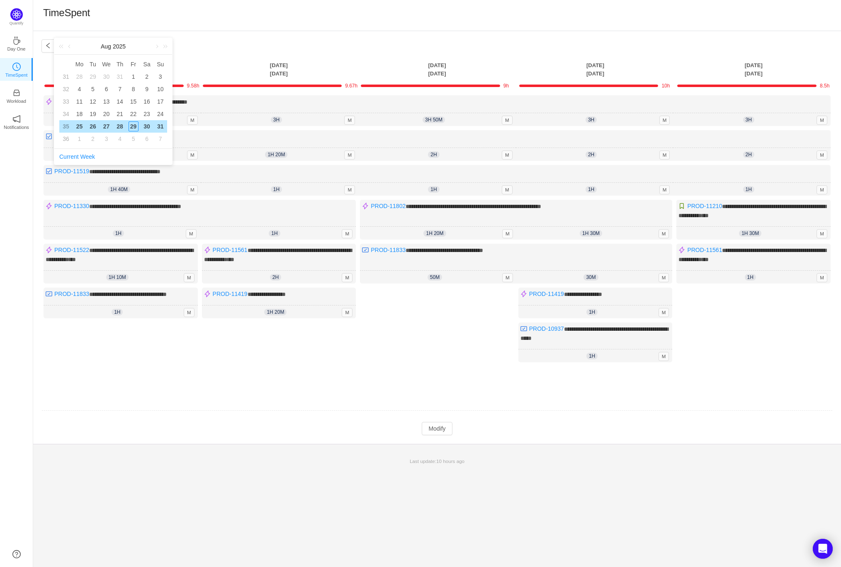
click at [94, 48] on div "Aug 2025" at bounding box center [113, 46] width 118 height 17
click at [78, 139] on div "1" at bounding box center [79, 139] width 10 height 10
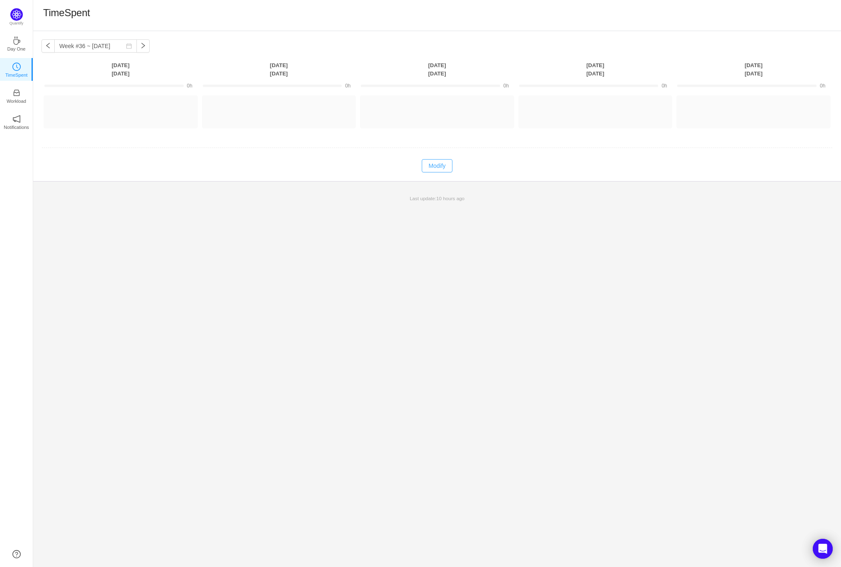
click at [438, 171] on button "Modify" at bounding box center [437, 165] width 30 height 13
click at [413, 168] on button "Cancel" at bounding box center [420, 165] width 32 height 13
click at [49, 48] on button "button" at bounding box center [47, 45] width 13 height 13
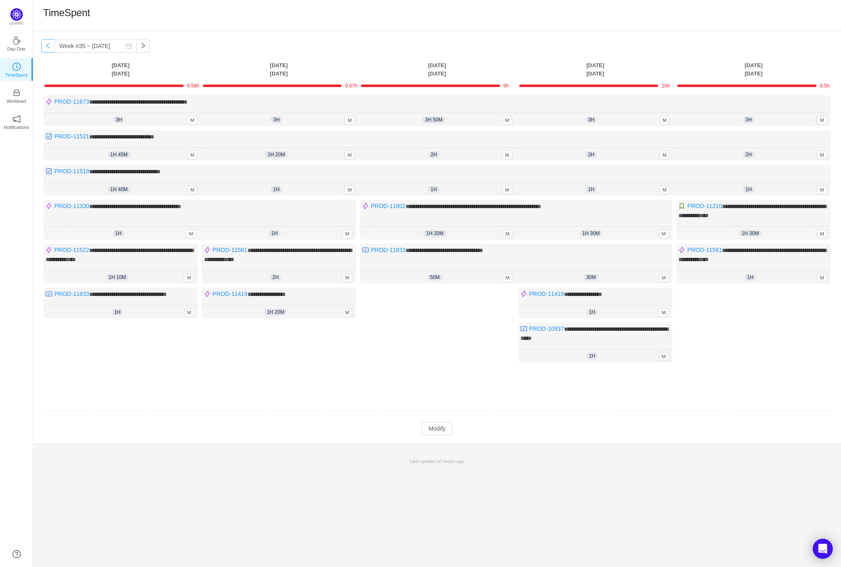
click at [49, 48] on button "button" at bounding box center [47, 45] width 13 height 13
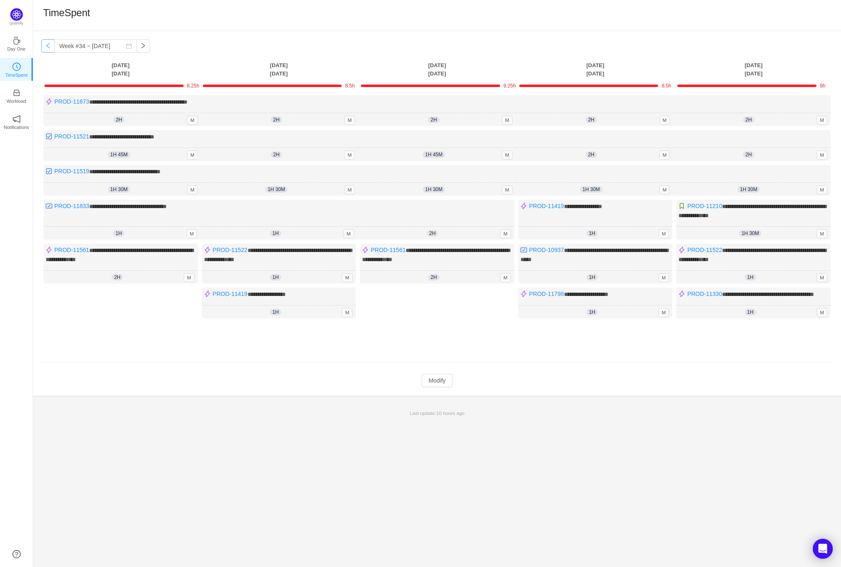
click at [49, 48] on button "button" at bounding box center [47, 45] width 13 height 13
type input "Week #33 ~ Aug 11"
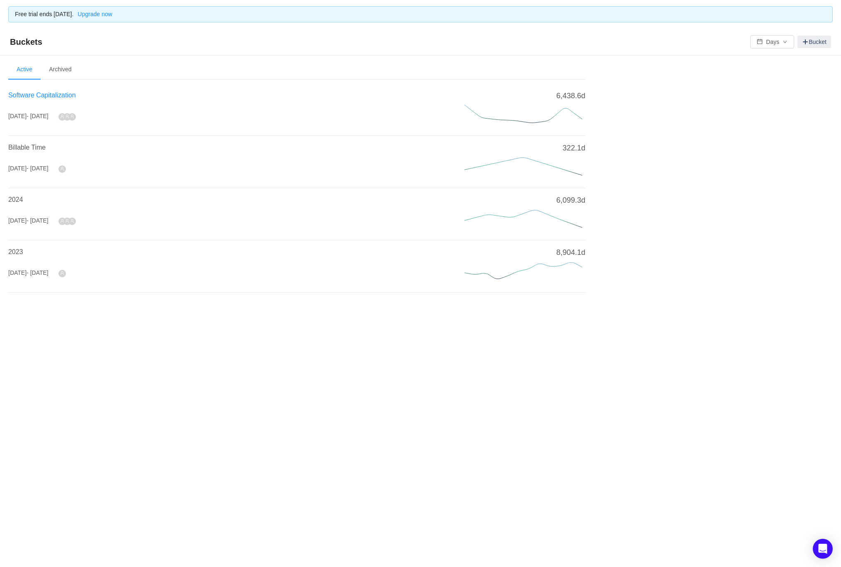
click at [51, 98] on span "Software Capitalization" at bounding box center [42, 95] width 68 height 7
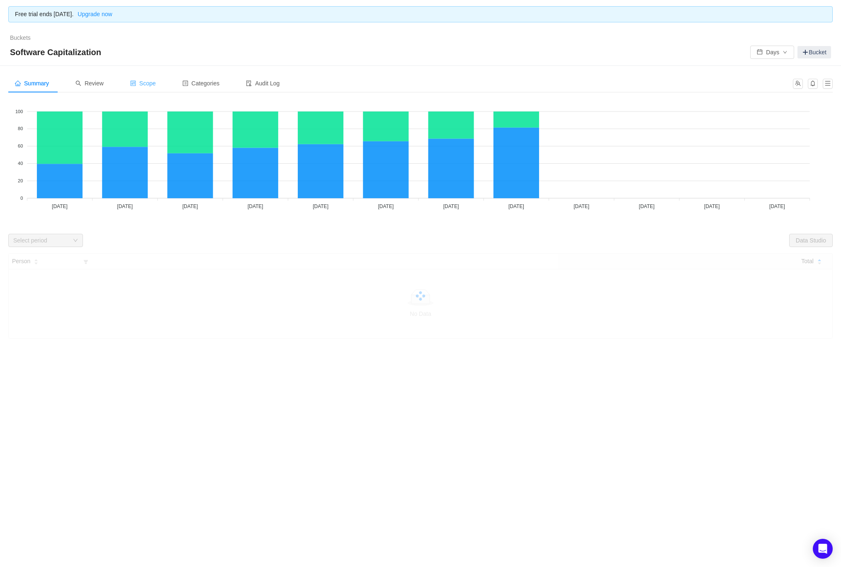
click at [144, 78] on div "Scope" at bounding box center [143, 83] width 39 height 19
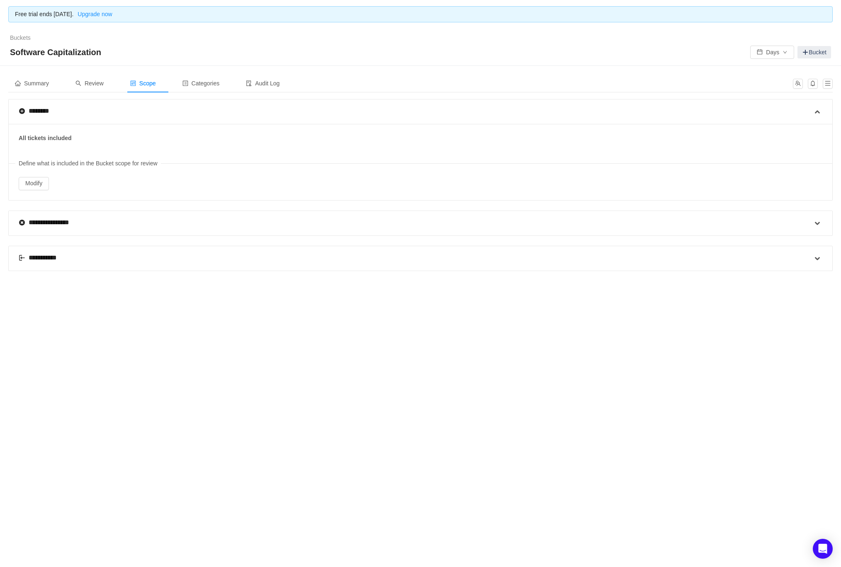
click at [34, 258] on div "**********" at bounding box center [42, 258] width 47 height 10
click at [42, 82] on span "Summary" at bounding box center [32, 83] width 34 height 7
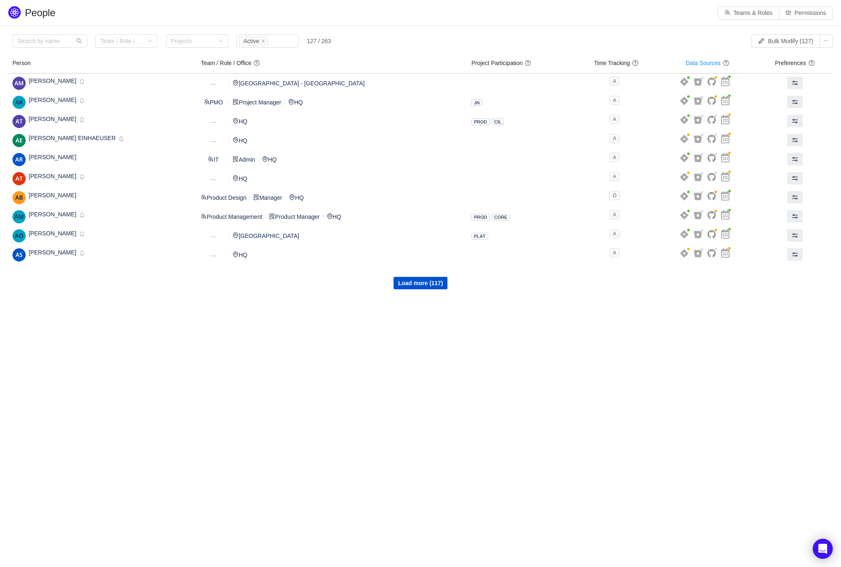
click at [617, 22] on header "People Teams & Roles Permissions" at bounding box center [420, 13] width 841 height 26
click at [57, 42] on input "text" at bounding box center [49, 40] width 75 height 13
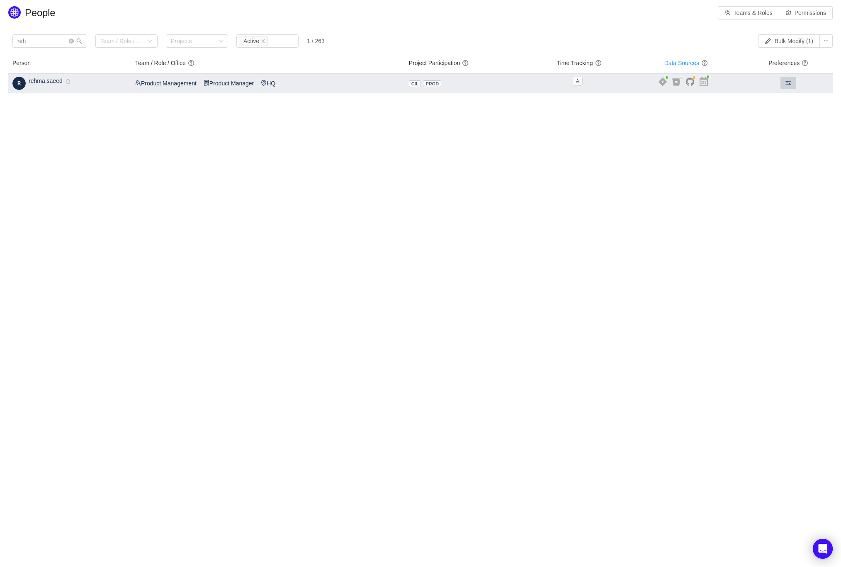
click at [784, 80] on button at bounding box center [788, 83] width 16 height 12
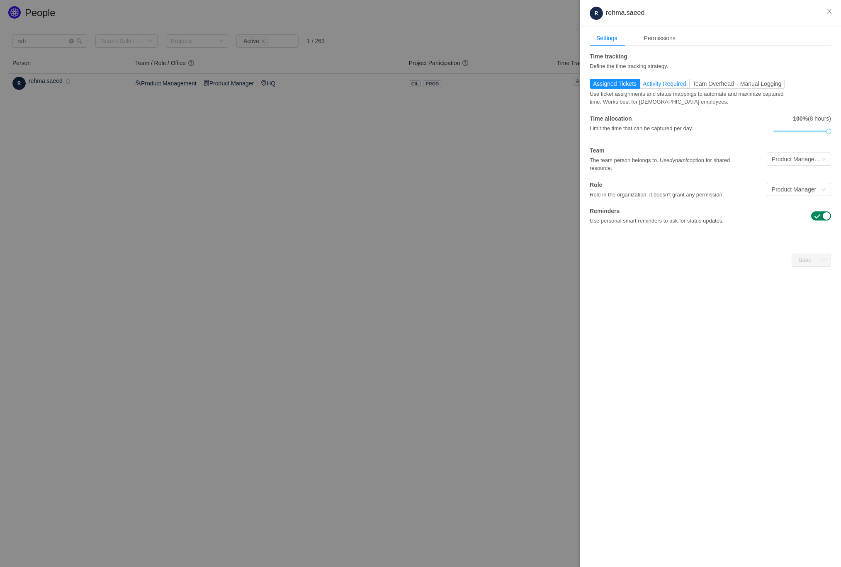
click at [658, 84] on span "Activity Required" at bounding box center [665, 83] width 44 height 7
click at [643, 86] on input "Activity Required" at bounding box center [643, 86] width 0 height 0
click at [802, 254] on button "Save" at bounding box center [805, 260] width 27 height 13
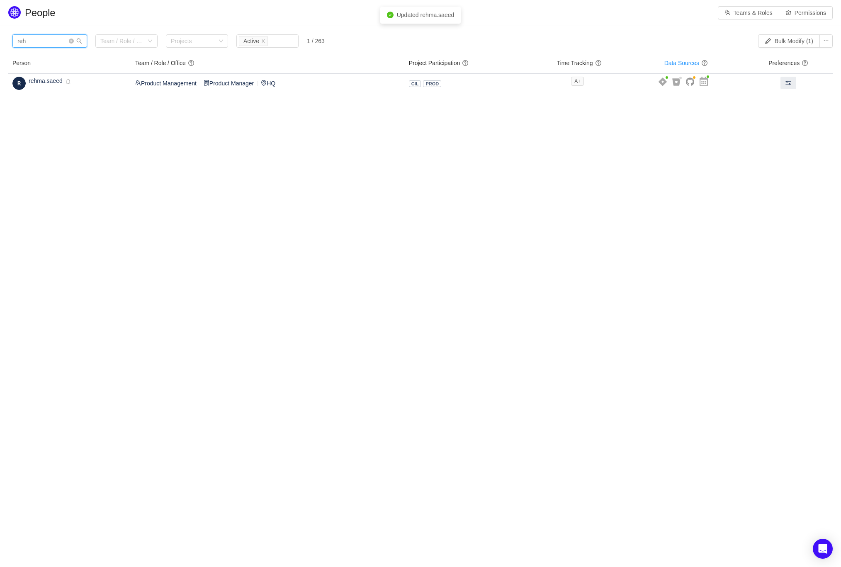
click at [53, 39] on input "reh" at bounding box center [49, 40] width 75 height 13
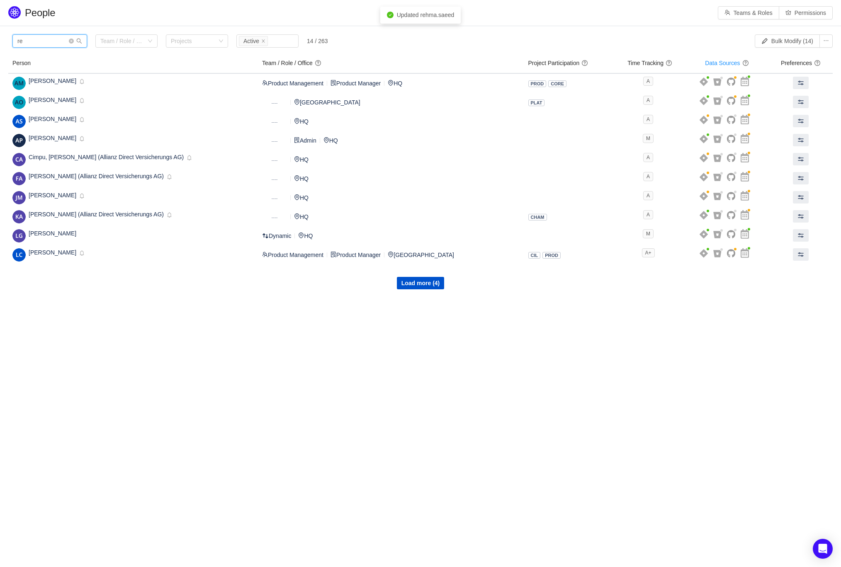
type input "r"
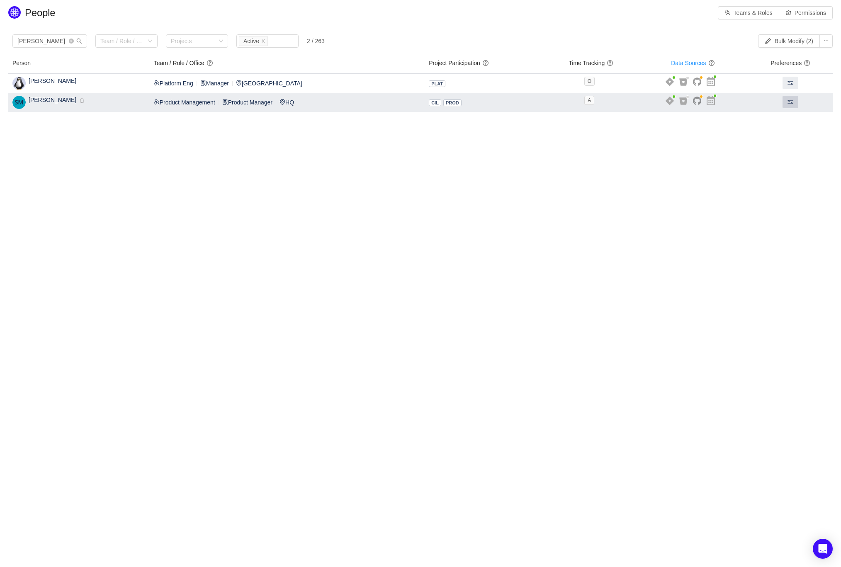
click at [795, 100] on button at bounding box center [791, 102] width 16 height 12
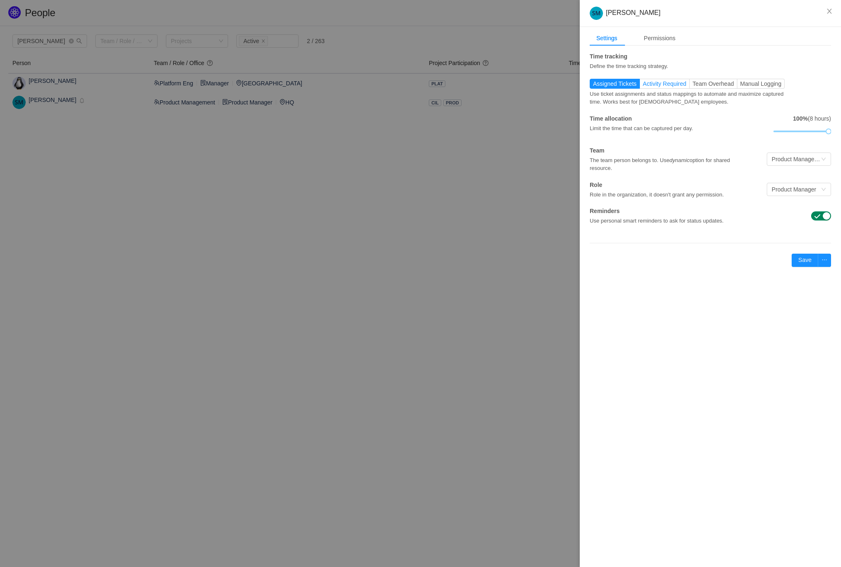
click at [659, 85] on span "Activity Required" at bounding box center [665, 83] width 44 height 7
click at [643, 86] on input "Activity Required" at bounding box center [643, 86] width 0 height 0
click at [805, 263] on button "Save" at bounding box center [805, 260] width 27 height 13
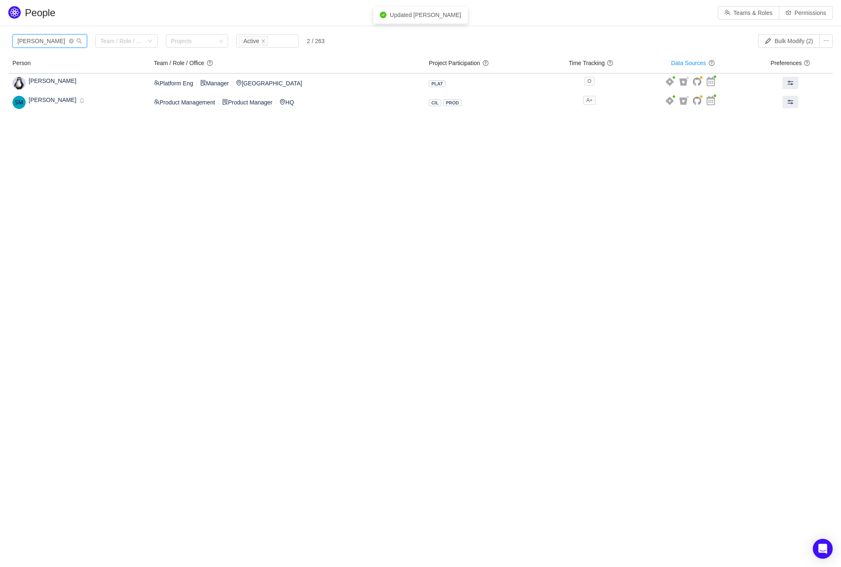
click at [50, 40] on input "[PERSON_NAME]" at bounding box center [49, 40] width 75 height 13
type input "s"
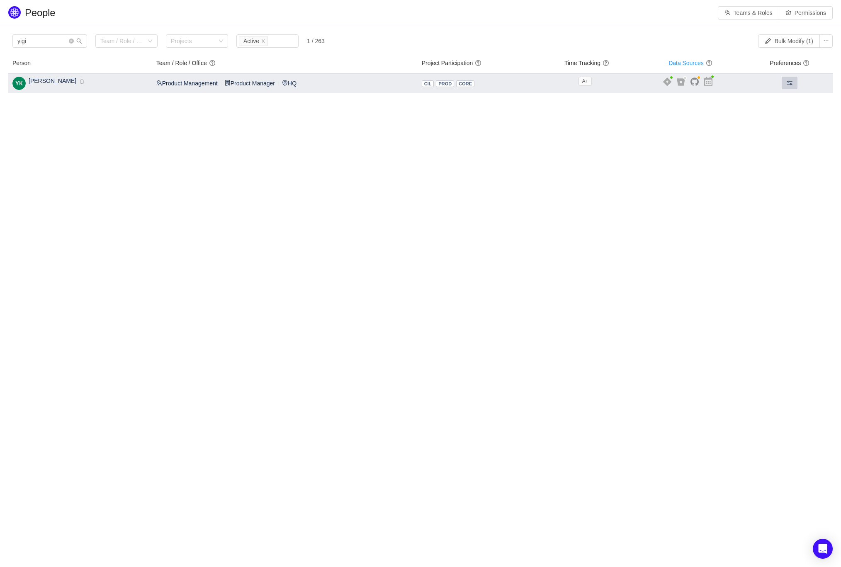
click at [782, 80] on button at bounding box center [790, 83] width 16 height 12
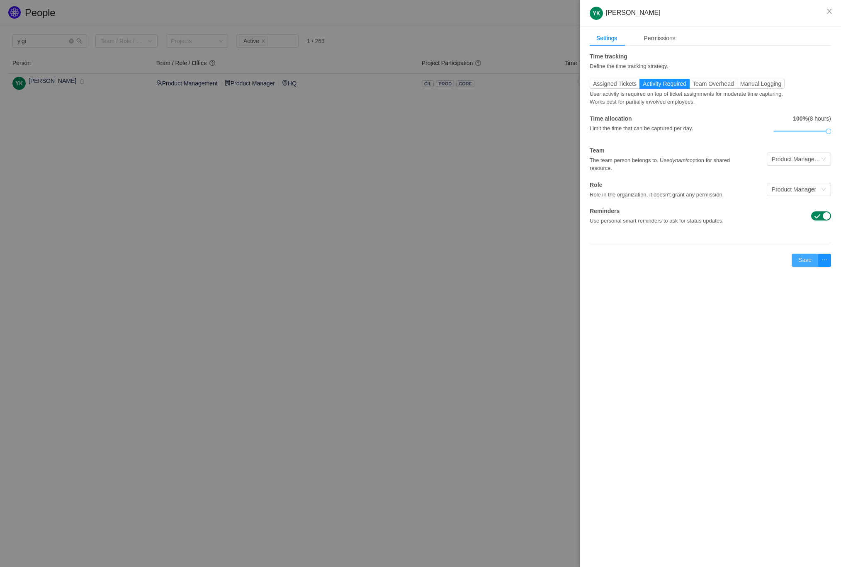
click at [807, 265] on button "Save" at bounding box center [805, 260] width 27 height 13
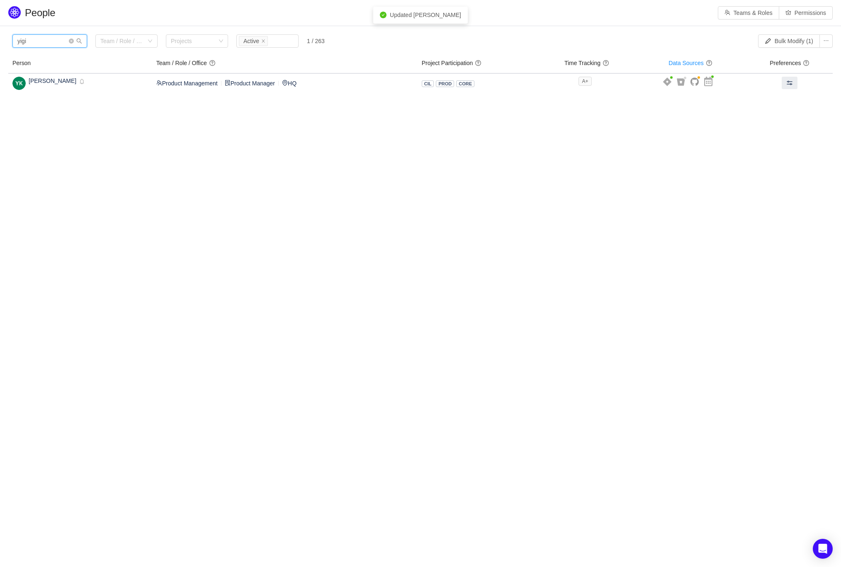
click at [38, 45] on input "yigi" at bounding box center [49, 40] width 75 height 13
type input "y"
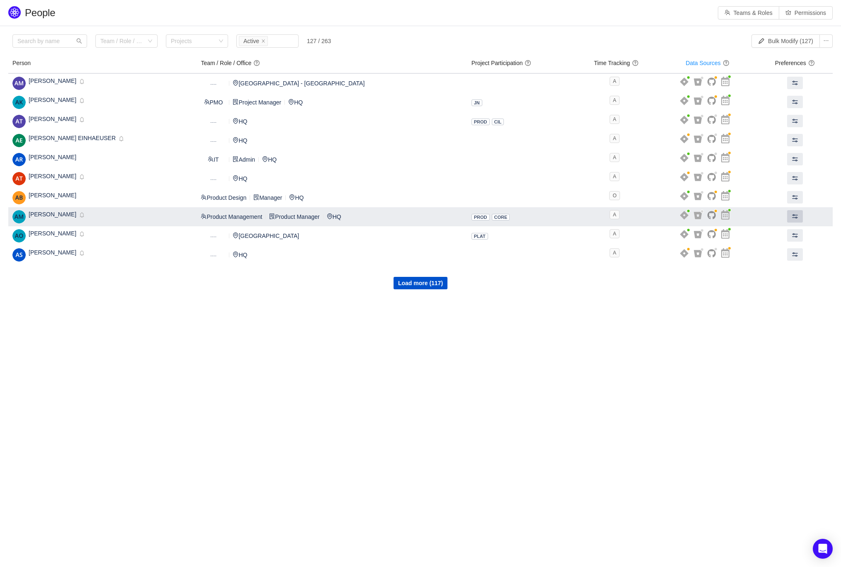
click at [797, 218] on button at bounding box center [795, 216] width 16 height 12
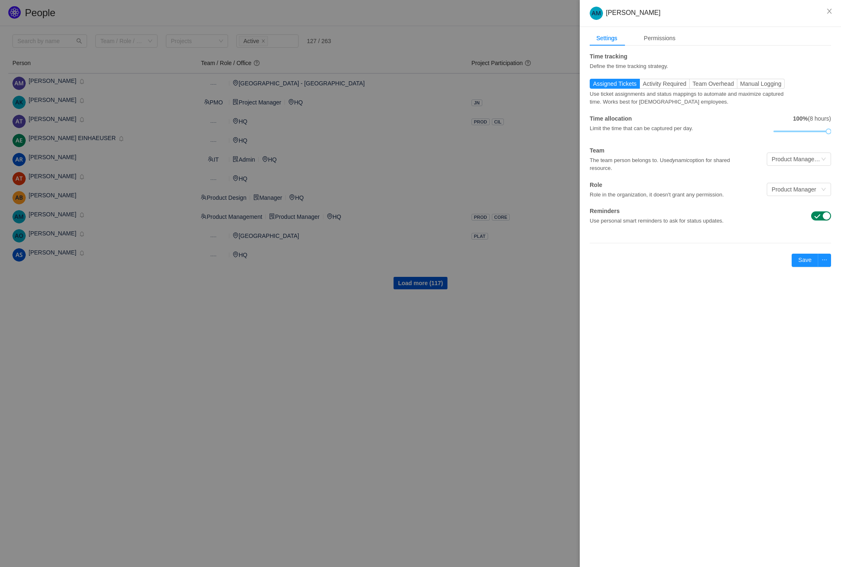
click at [660, 78] on div "Time tracking Define the time tracking strategy. Assigned Tickets Activity Requ…" at bounding box center [710, 138] width 241 height 173
click at [661, 84] on span "Activity Required" at bounding box center [665, 83] width 44 height 7
click at [643, 86] on input "Activity Required" at bounding box center [643, 86] width 0 height 0
click at [802, 255] on button "Save" at bounding box center [805, 260] width 27 height 13
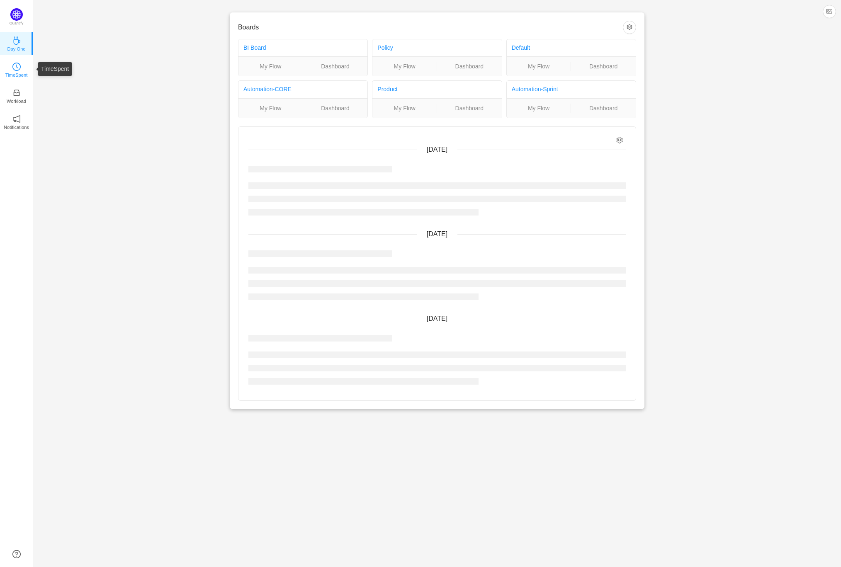
click at [21, 66] on link "TimeSpent" at bounding box center [16, 69] width 8 height 8
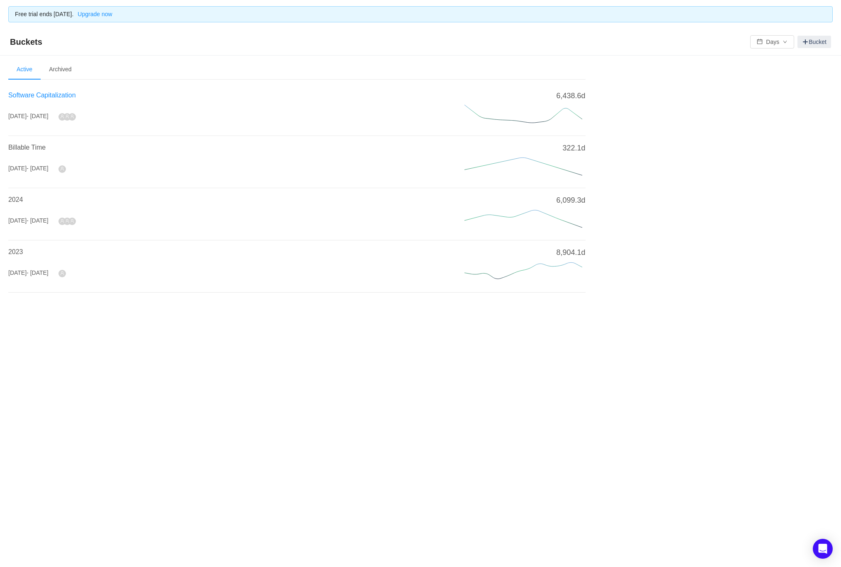
click at [42, 94] on span "Software Capitalization" at bounding box center [42, 95] width 68 height 7
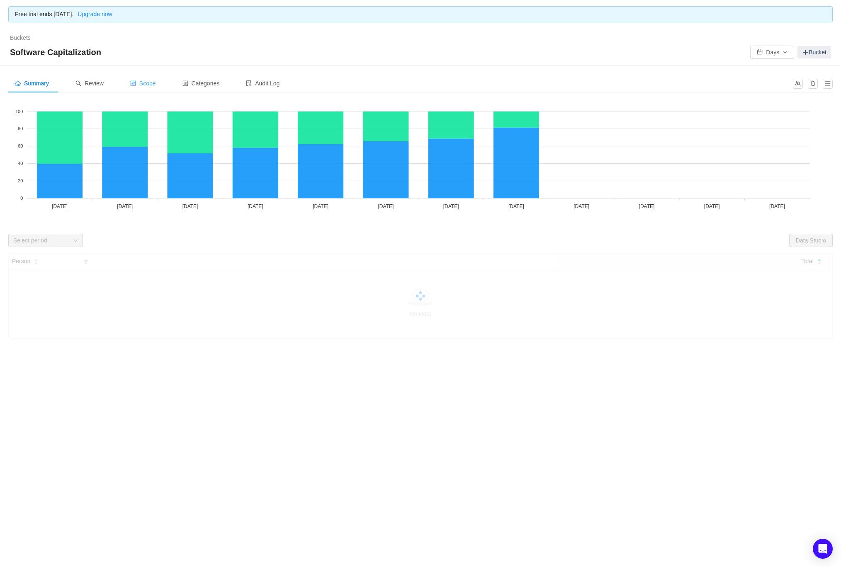
click at [160, 88] on div "Scope" at bounding box center [143, 83] width 39 height 19
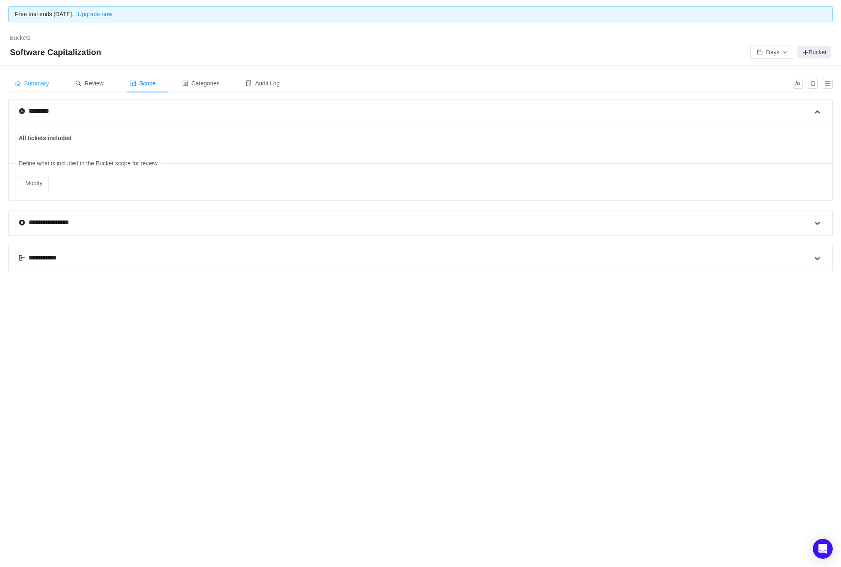
click at [42, 80] on span "Summary" at bounding box center [32, 83] width 34 height 7
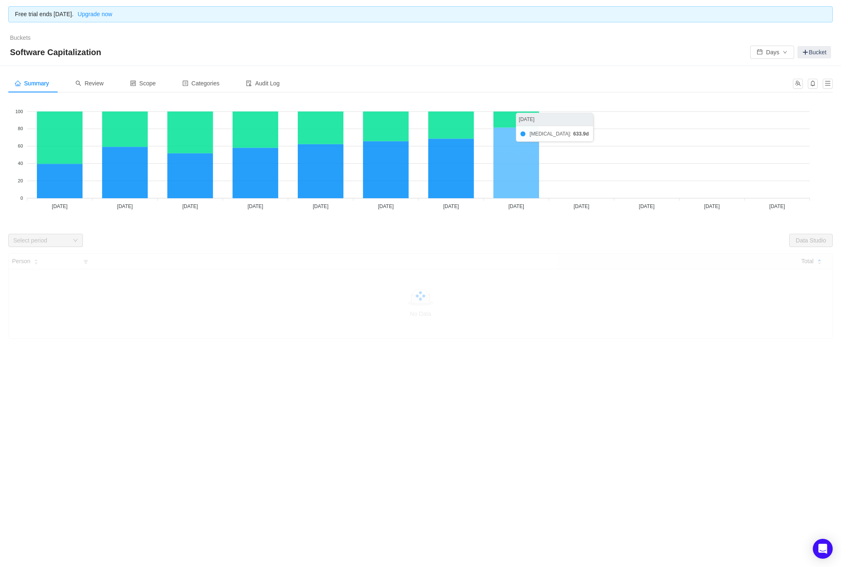
click at [520, 156] on icon at bounding box center [516, 163] width 46 height 70
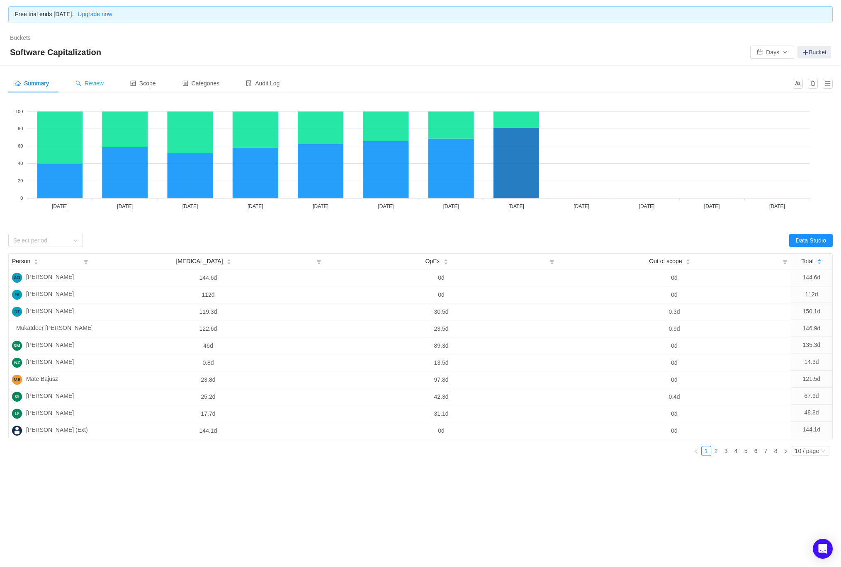
click at [103, 83] on span "Review" at bounding box center [89, 83] width 28 height 7
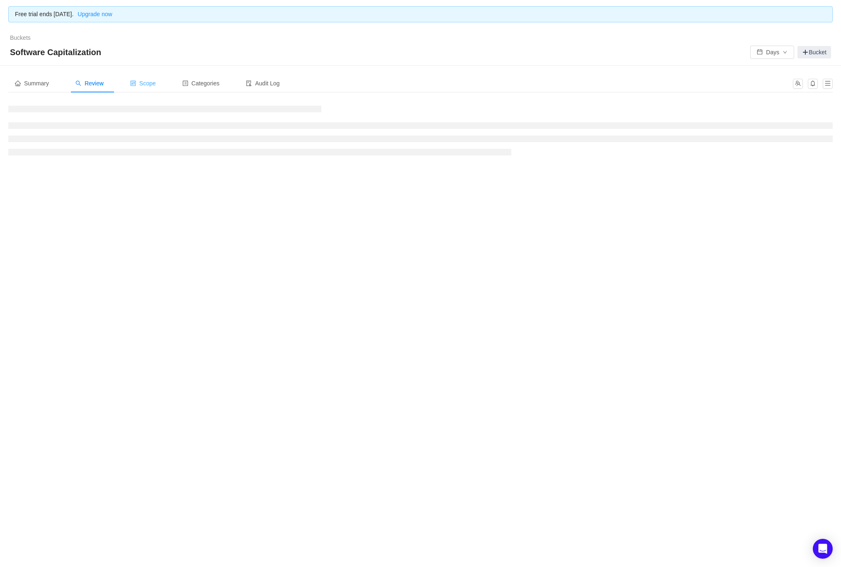
click at [153, 81] on span "Scope" at bounding box center [143, 83] width 26 height 7
click at [26, 86] on span "Summary" at bounding box center [32, 83] width 34 height 7
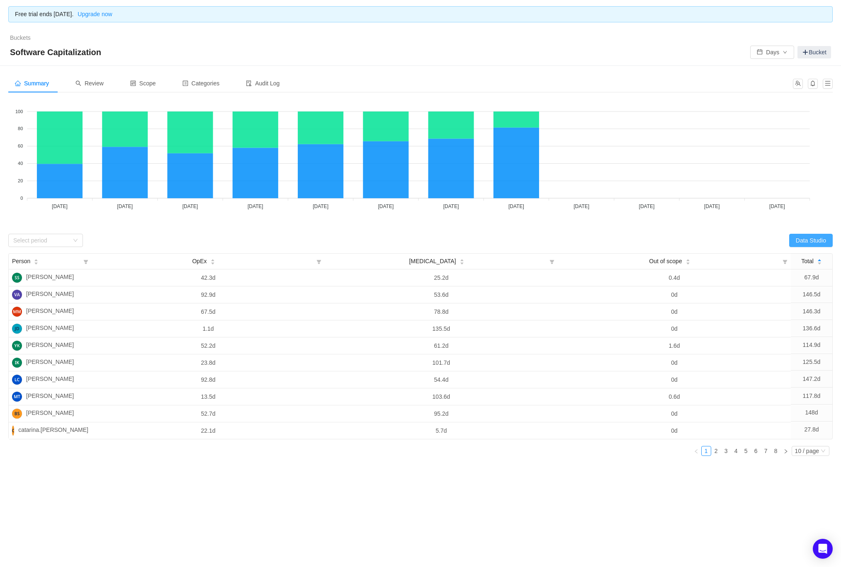
click at [809, 241] on button "Data Studio" at bounding box center [811, 240] width 44 height 13
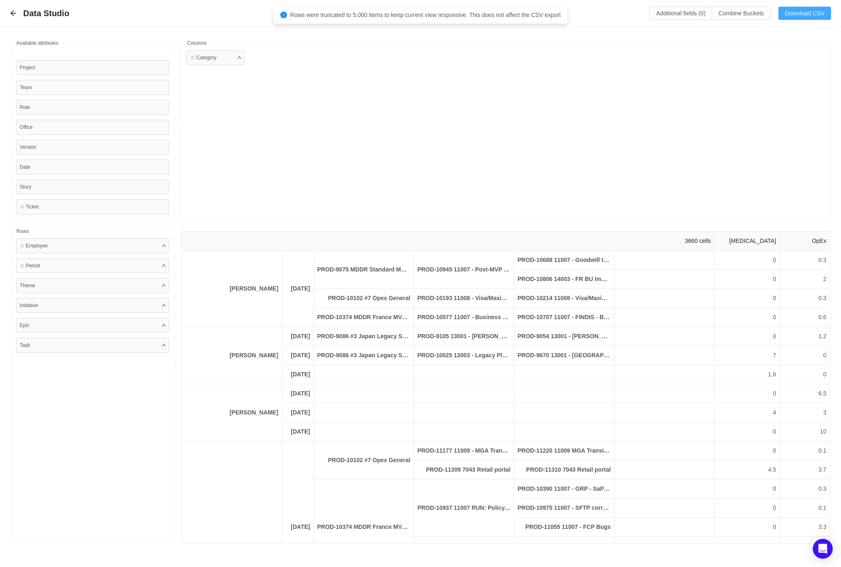
click at [800, 14] on button "Download CSV" at bounding box center [804, 13] width 53 height 13
